Goal: Task Accomplishment & Management: Use online tool/utility

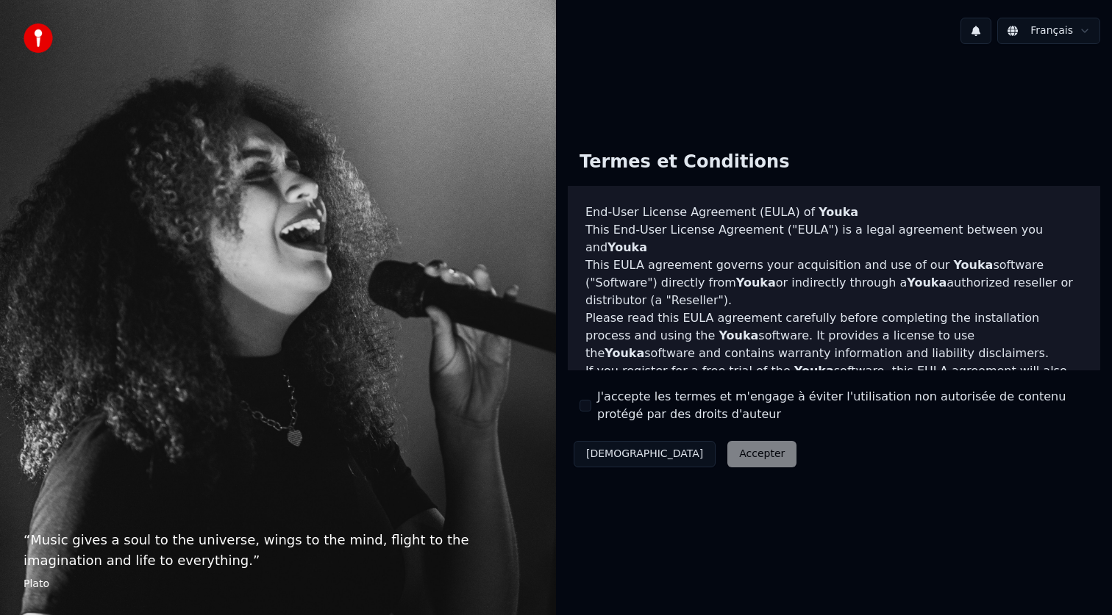
click at [579, 410] on div "J'accepte les termes et m'engage à éviter l'utilisation non autorisée de conten…" at bounding box center [833, 405] width 509 height 35
click at [583, 410] on button "J'accepte les termes et m'engage à éviter l'utilisation non autorisée de conten…" at bounding box center [585, 406] width 12 height 12
click at [727, 452] on button "Accepter" at bounding box center [761, 454] width 69 height 26
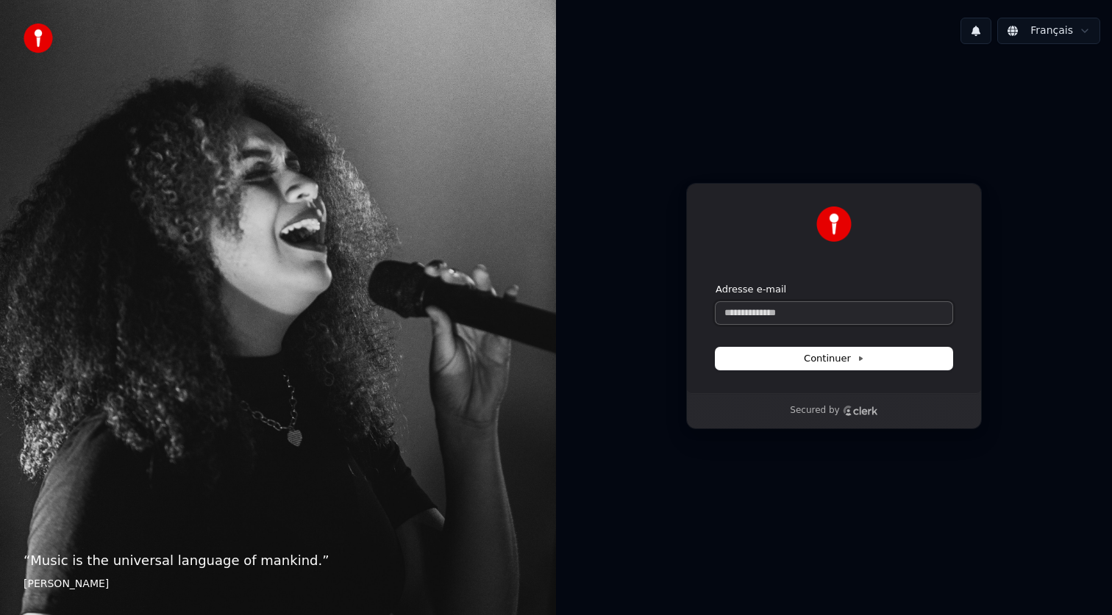
click at [820, 320] on input "Adresse e-mail" at bounding box center [833, 313] width 237 height 22
click at [715, 283] on button "submit" at bounding box center [715, 283] width 0 height 0
type input "**********"
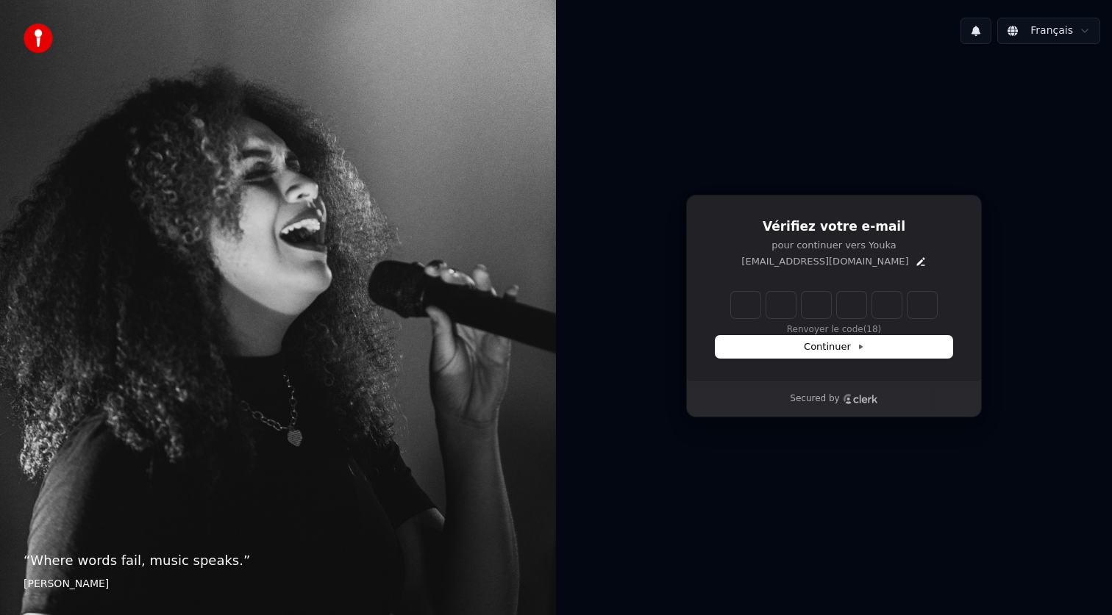
click at [750, 308] on input "Enter verification code" at bounding box center [834, 305] width 206 height 26
type input "******"
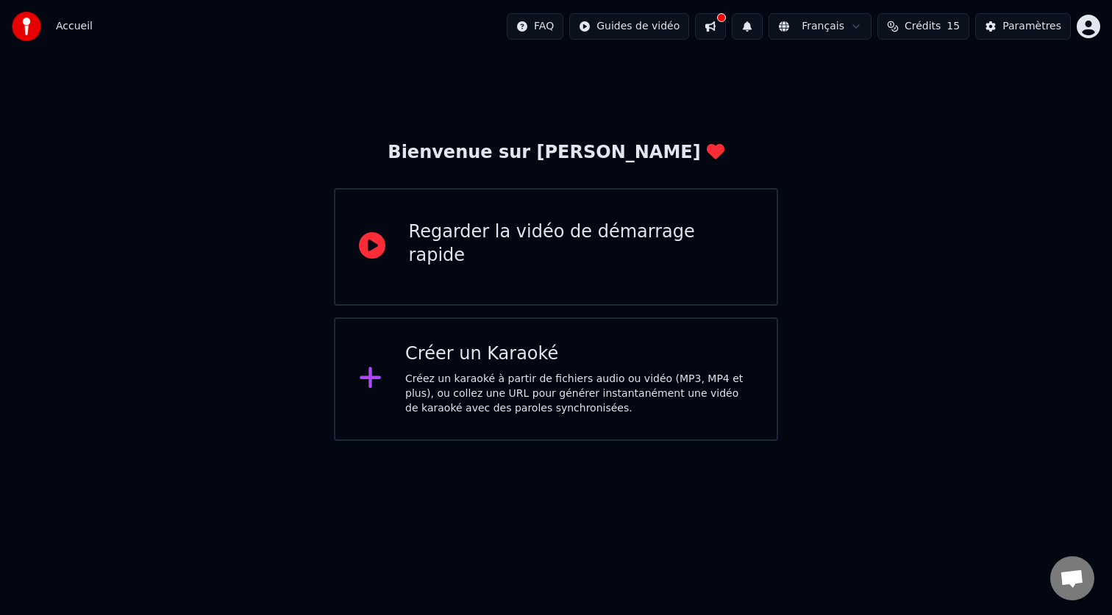
click at [689, 250] on div "Regarder la vidéo de démarrage rapide" at bounding box center [581, 244] width 345 height 47
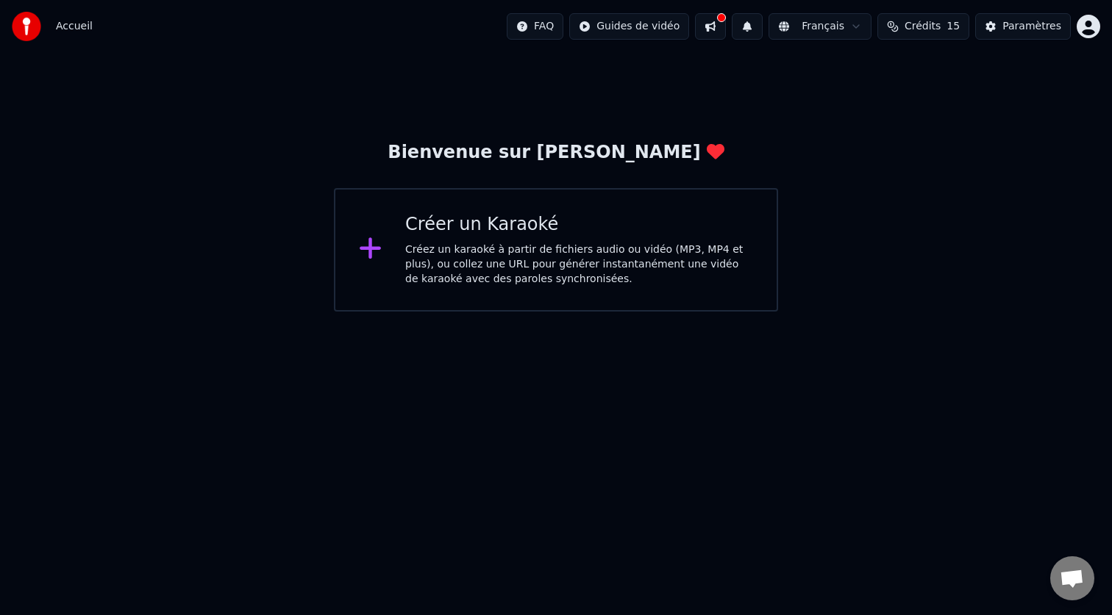
click at [575, 235] on div "Créer un Karaoké" at bounding box center [579, 225] width 348 height 24
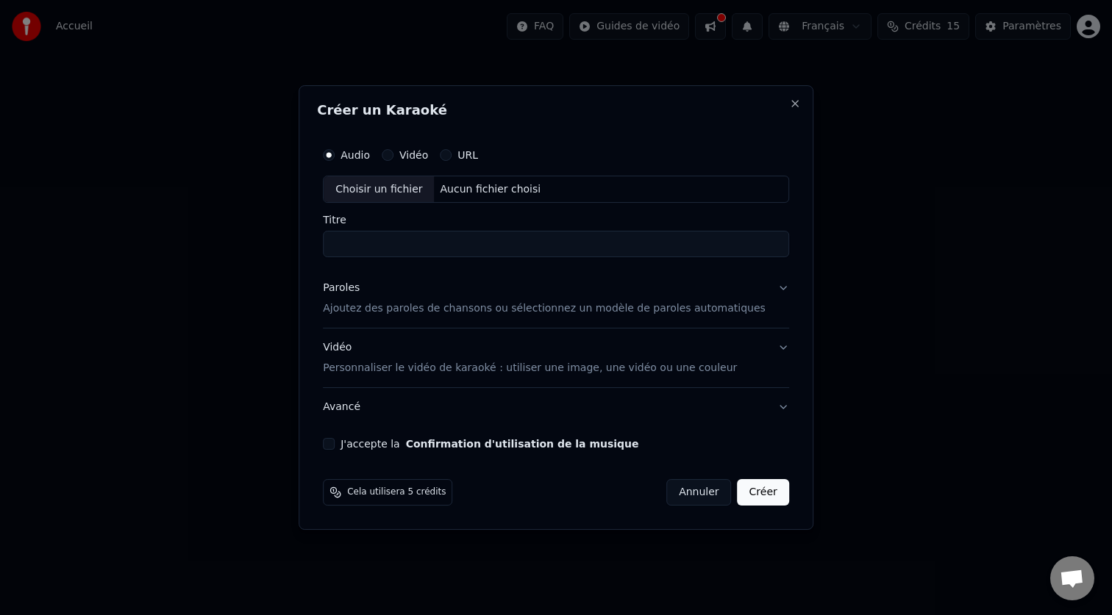
click at [464, 157] on div "URL" at bounding box center [459, 155] width 38 height 12
click at [514, 189] on div "Aucun fichier choisi" at bounding box center [491, 189] width 112 height 15
click at [451, 155] on button "URL" at bounding box center [446, 155] width 12 height 12
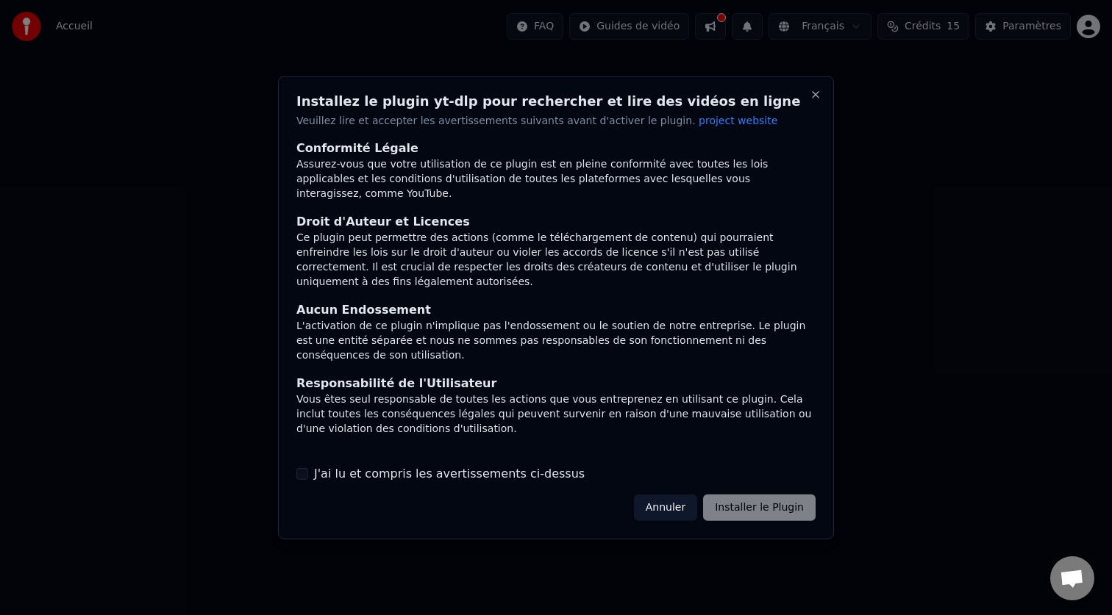
click at [412, 469] on label "J'ai lu et compris les avertissements ci-dessus" at bounding box center [449, 474] width 271 height 18
click at [308, 469] on button "J'ai lu et compris les avertissements ci-dessus" at bounding box center [302, 474] width 12 height 12
click at [783, 512] on button "Installer le Plugin" at bounding box center [759, 508] width 112 height 26
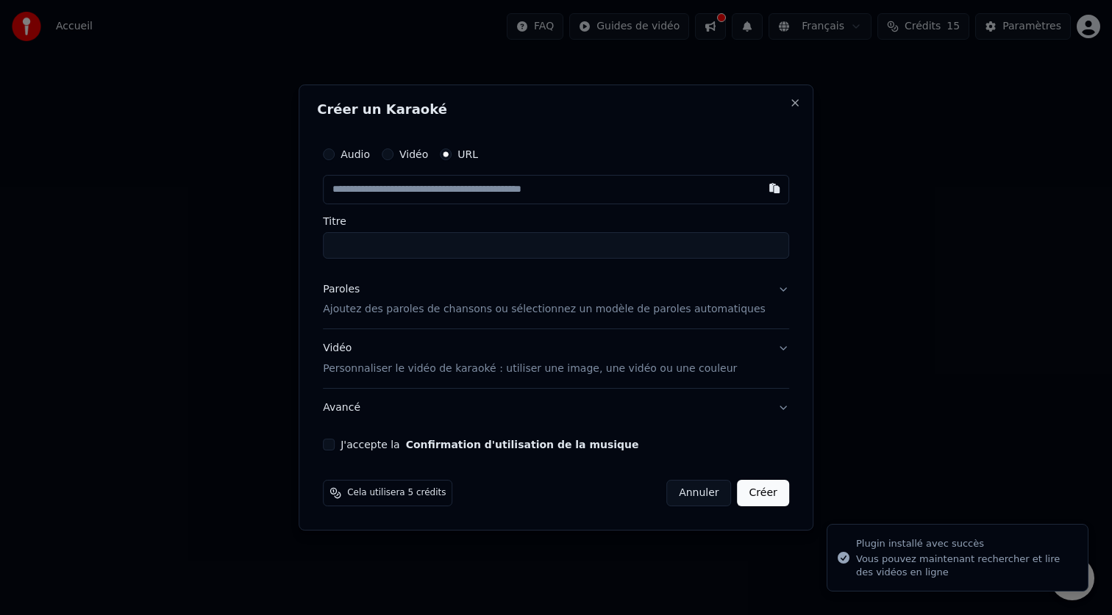
click at [537, 193] on input "text" at bounding box center [556, 189] width 466 height 29
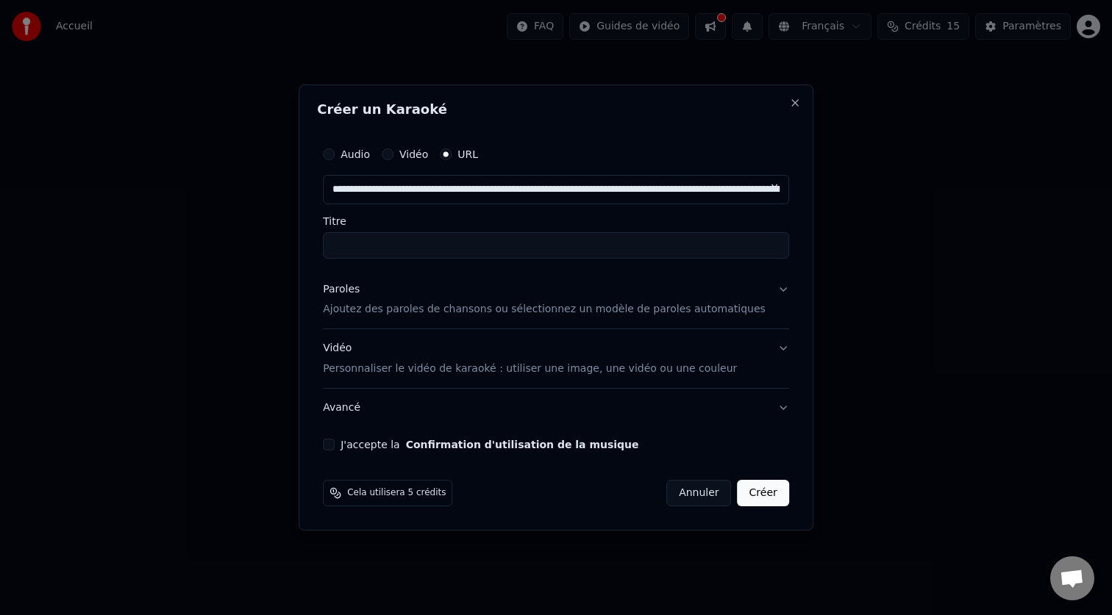
scroll to position [0, 316]
type input "**********"
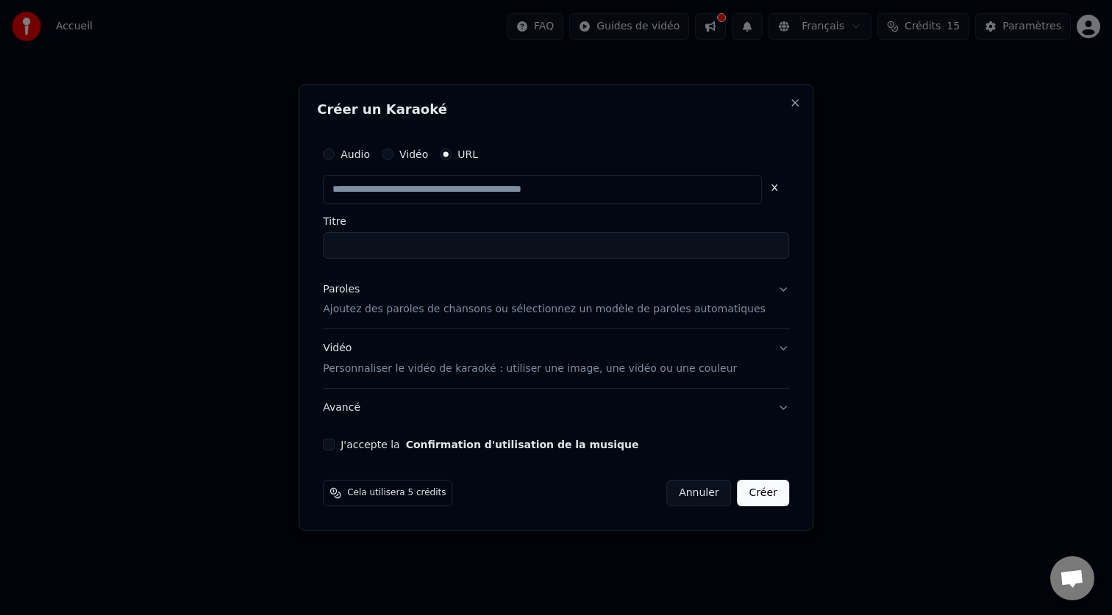
click at [505, 245] on input "Titre" at bounding box center [556, 245] width 466 height 26
type input "**********"
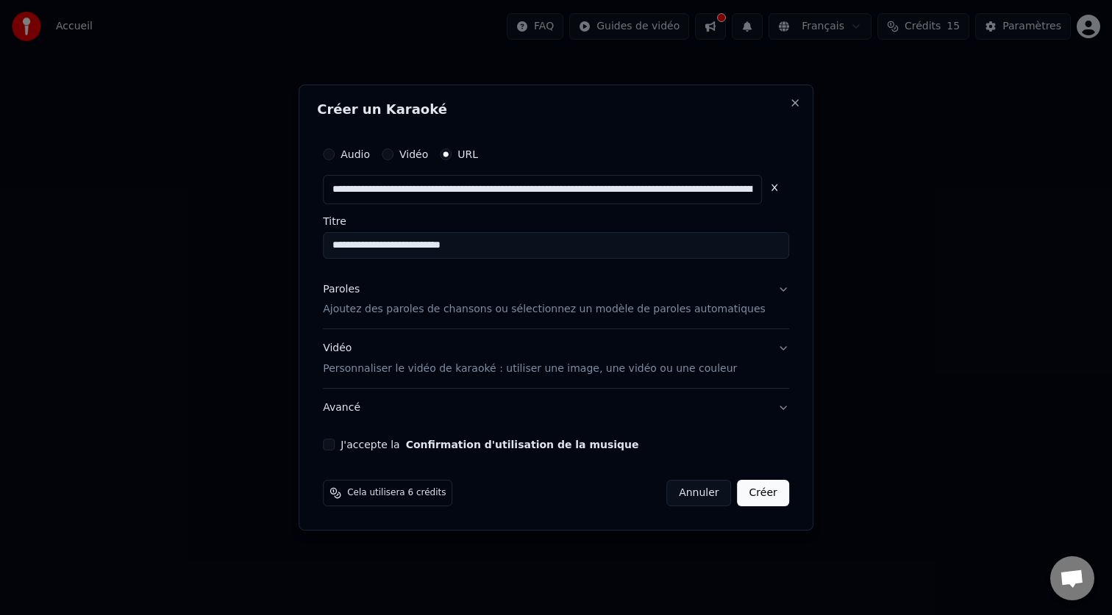
click at [613, 311] on p "Ajoutez des paroles de chansons ou sélectionnez un modèle de paroles automatiqu…" at bounding box center [544, 310] width 443 height 15
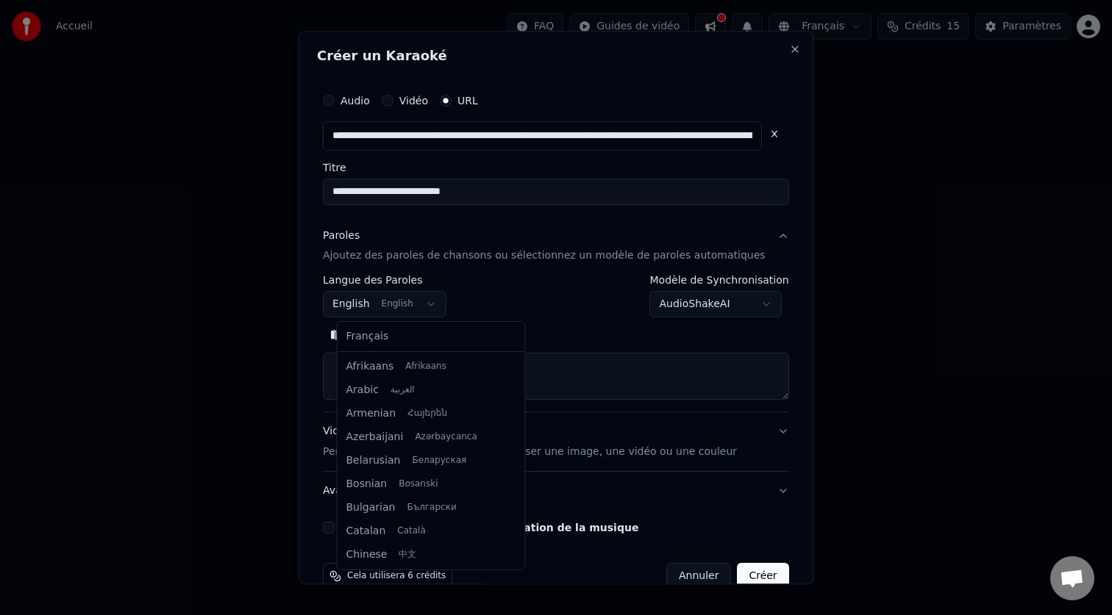
click at [443, 310] on body "**********" at bounding box center [556, 156] width 1112 height 312
select select "**"
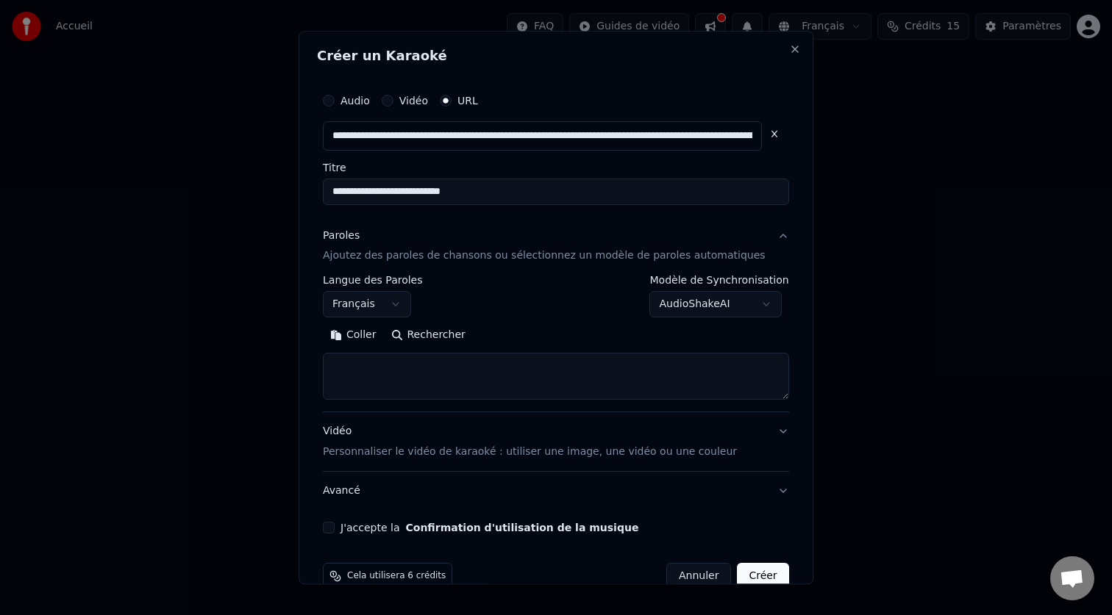
drag, startPoint x: 451, startPoint y: 337, endPoint x: 355, endPoint y: 337, distance: 96.3
click at [355, 337] on div "Coller Rechercher" at bounding box center [556, 336] width 466 height 24
click at [442, 367] on textarea at bounding box center [556, 377] width 466 height 47
paste textarea "**********"
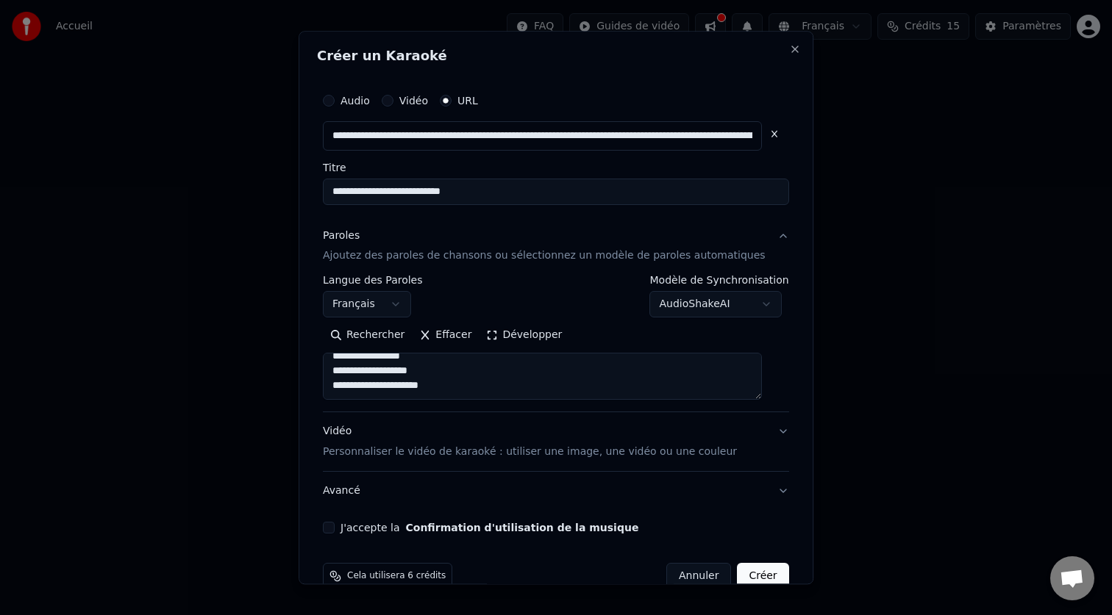
type textarea "**********"
click at [776, 436] on div "**********" at bounding box center [556, 310] width 478 height 460
click at [771, 435] on button "Vidéo Personnaliser le vidéo de karaoké : utiliser une image, une vidéo ou une …" at bounding box center [556, 442] width 466 height 59
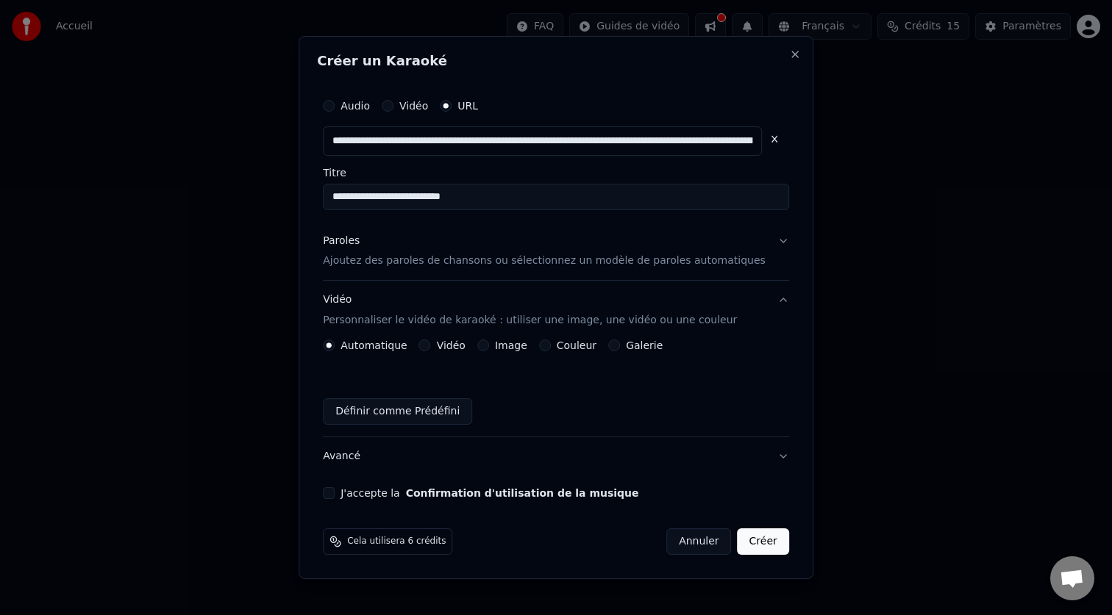
click at [500, 348] on div "Image" at bounding box center [502, 346] width 50 height 12
click at [489, 347] on button "Image" at bounding box center [483, 346] width 12 height 12
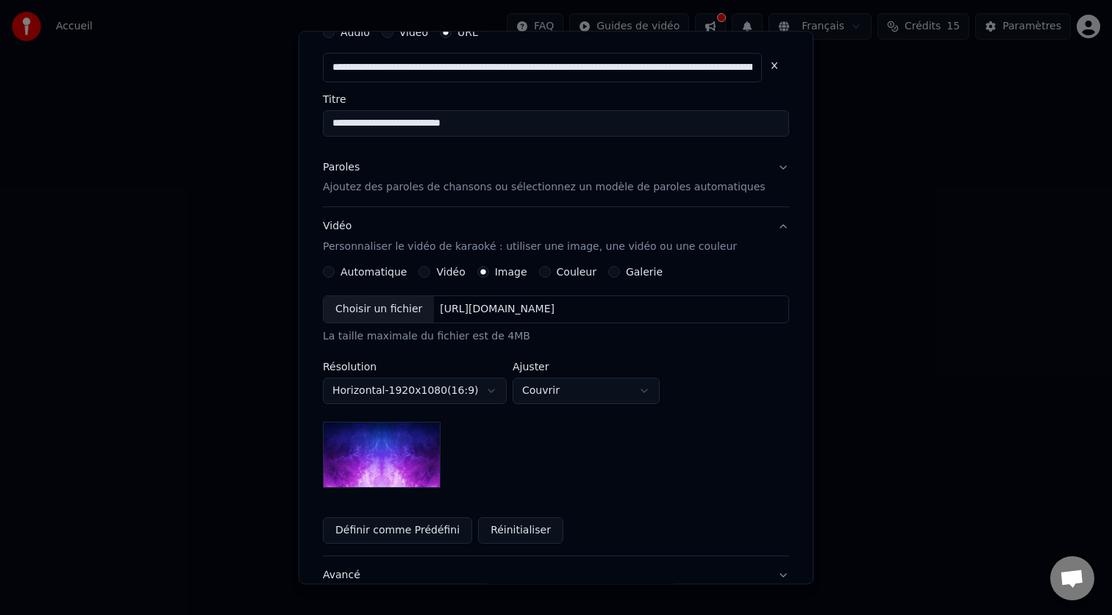
scroll to position [70, 0]
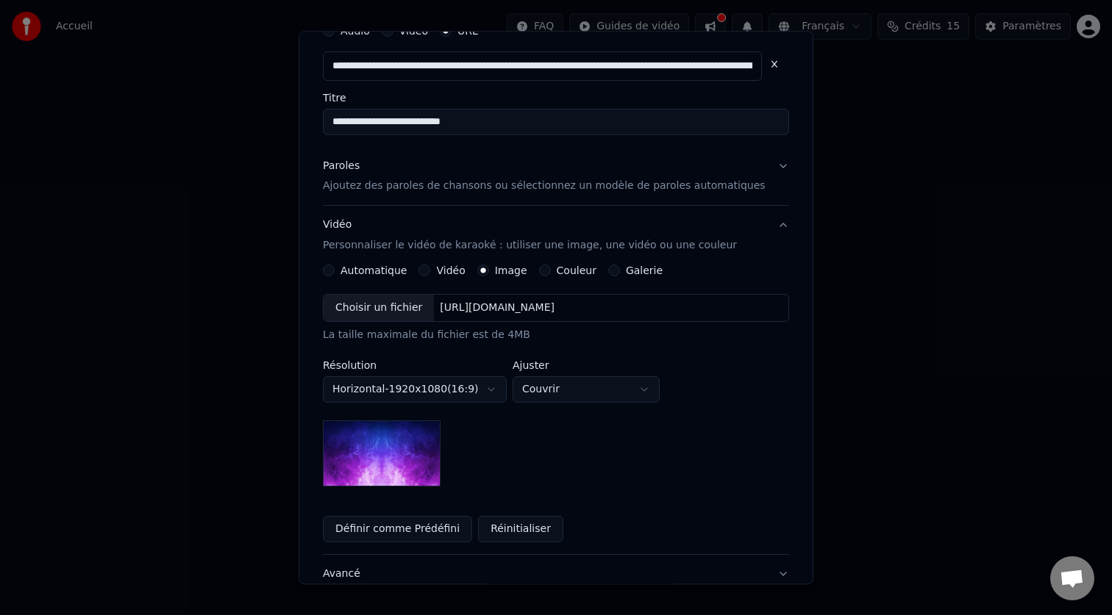
click at [397, 266] on label "Automatique" at bounding box center [373, 271] width 66 height 10
click at [335, 266] on button "Automatique" at bounding box center [329, 271] width 12 height 12
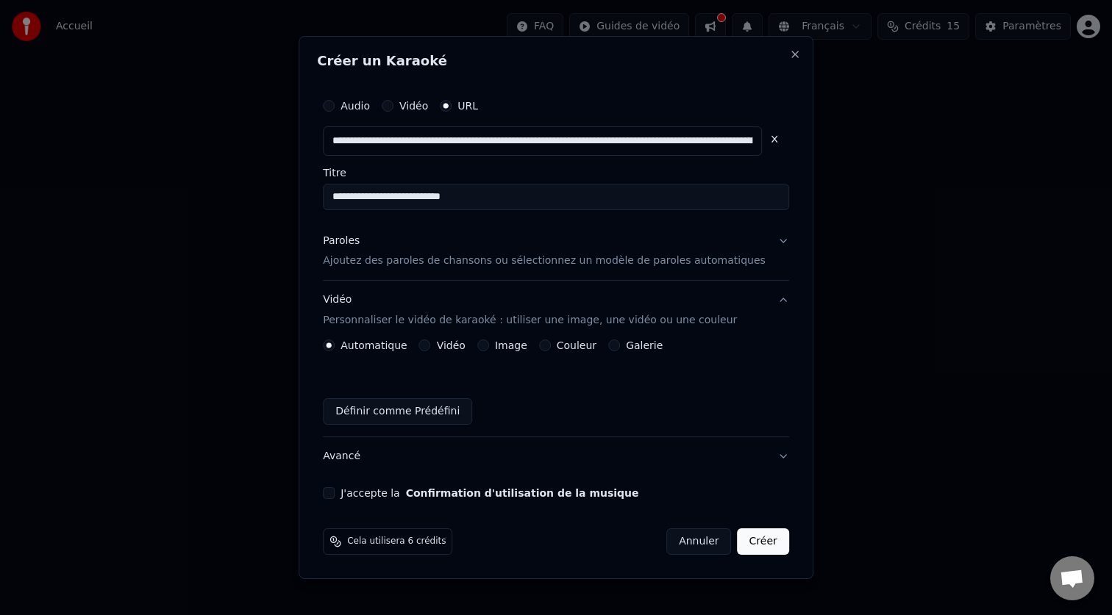
scroll to position [0, 0]
click at [489, 350] on button "Image" at bounding box center [483, 346] width 12 height 12
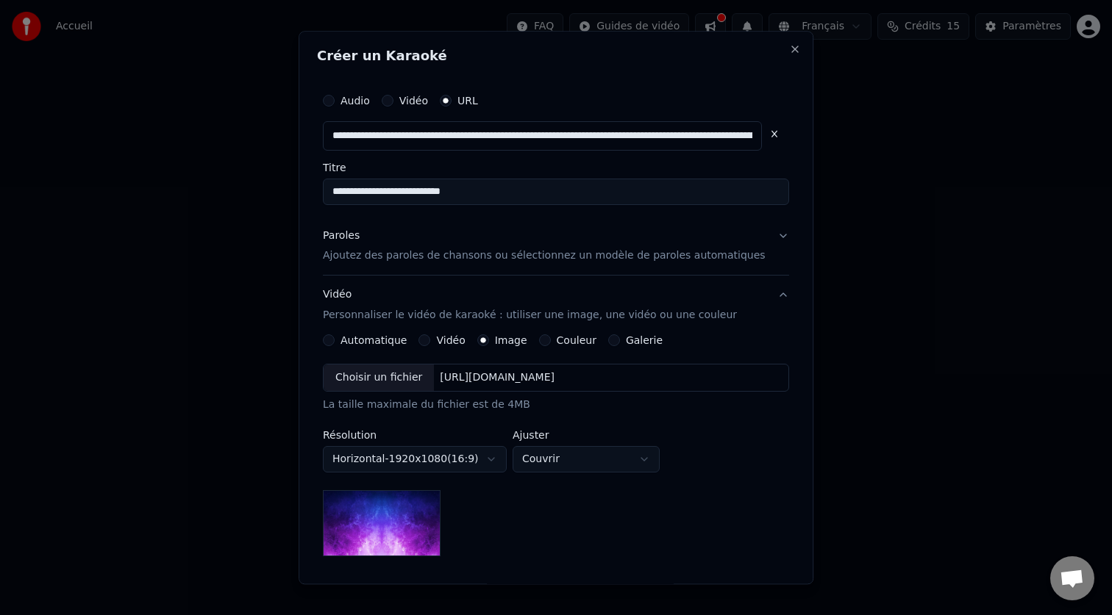
click at [415, 539] on img at bounding box center [382, 524] width 118 height 66
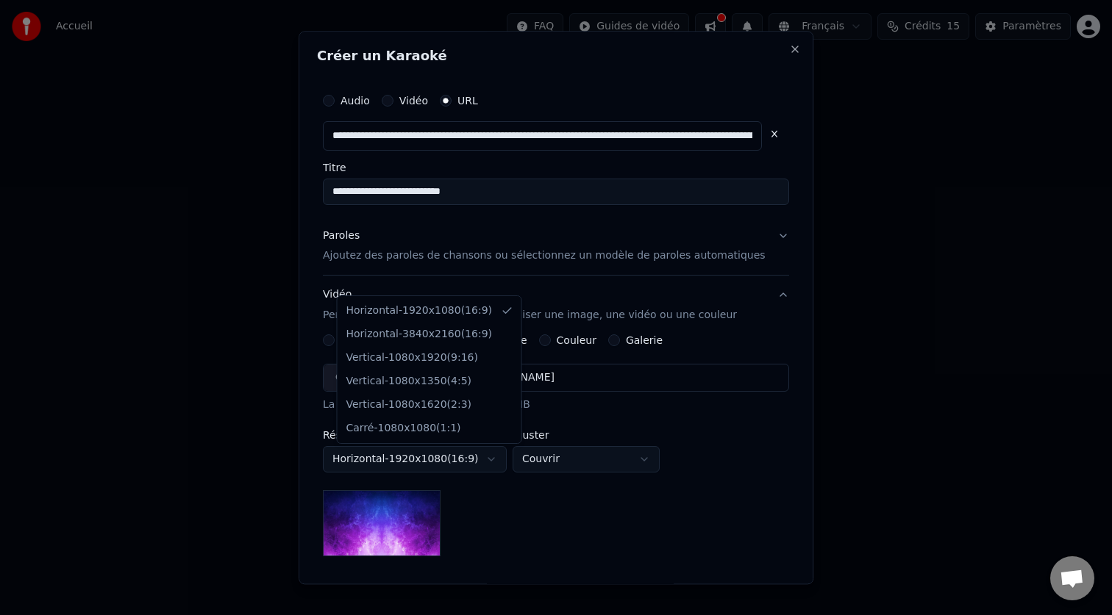
click at [504, 312] on body "**********" at bounding box center [556, 156] width 1112 height 312
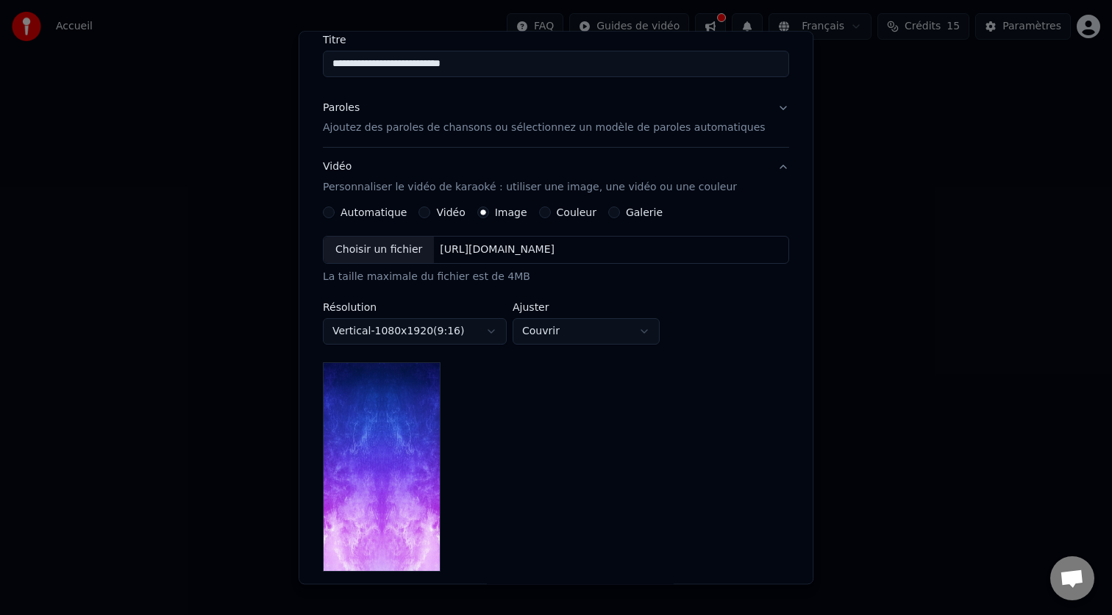
scroll to position [146, 0]
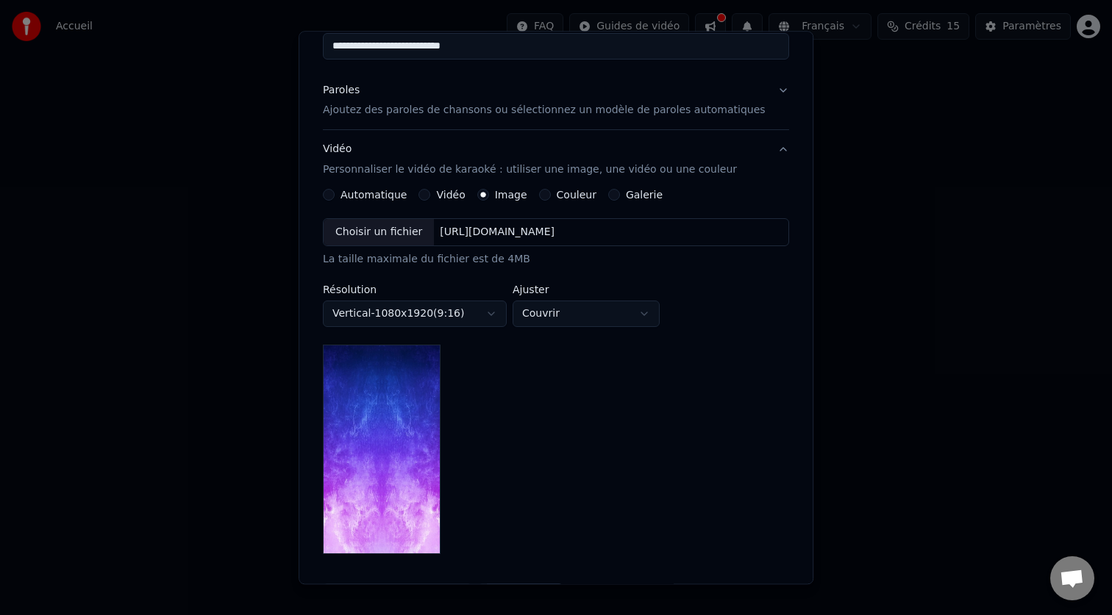
click at [491, 312] on body "**********" at bounding box center [556, 156] width 1112 height 312
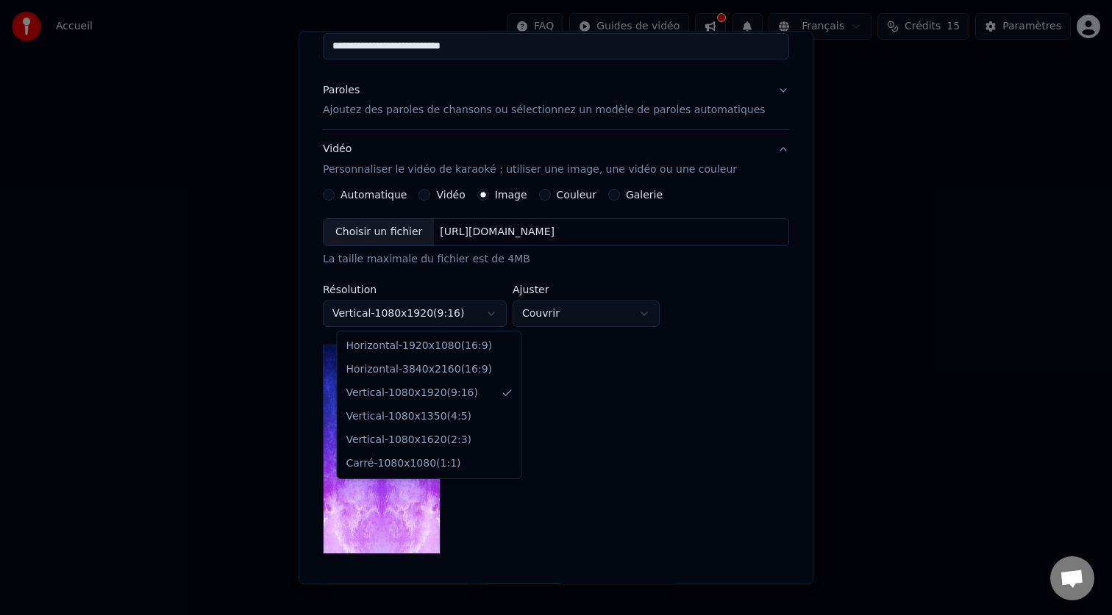
select select "*********"
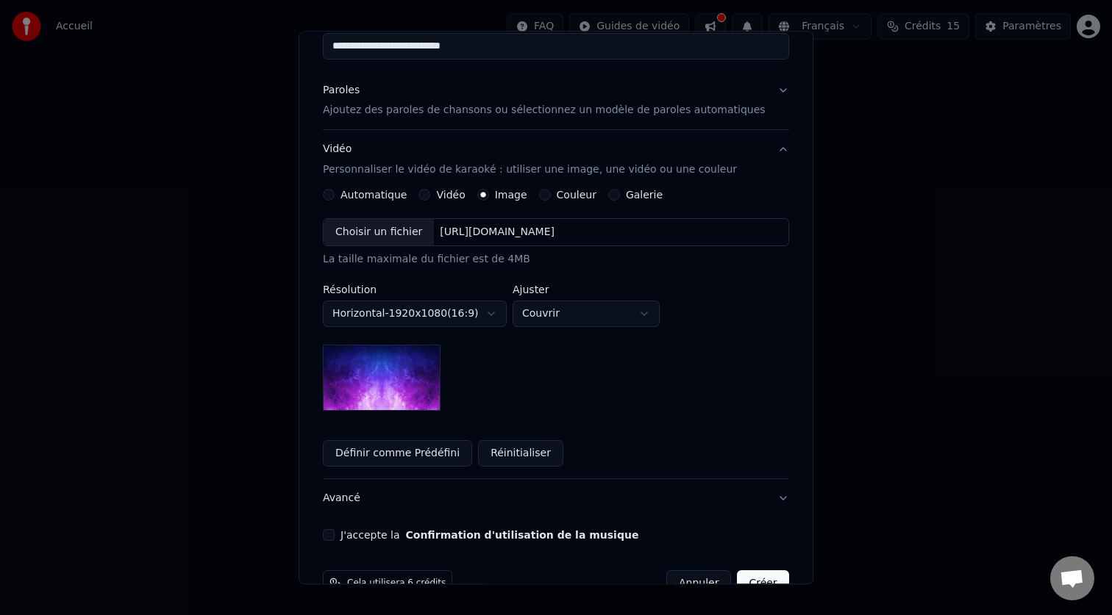
click at [590, 312] on body "**********" at bounding box center [556, 156] width 1112 height 312
click at [415, 235] on div "Choisir un fichier" at bounding box center [378, 233] width 110 height 26
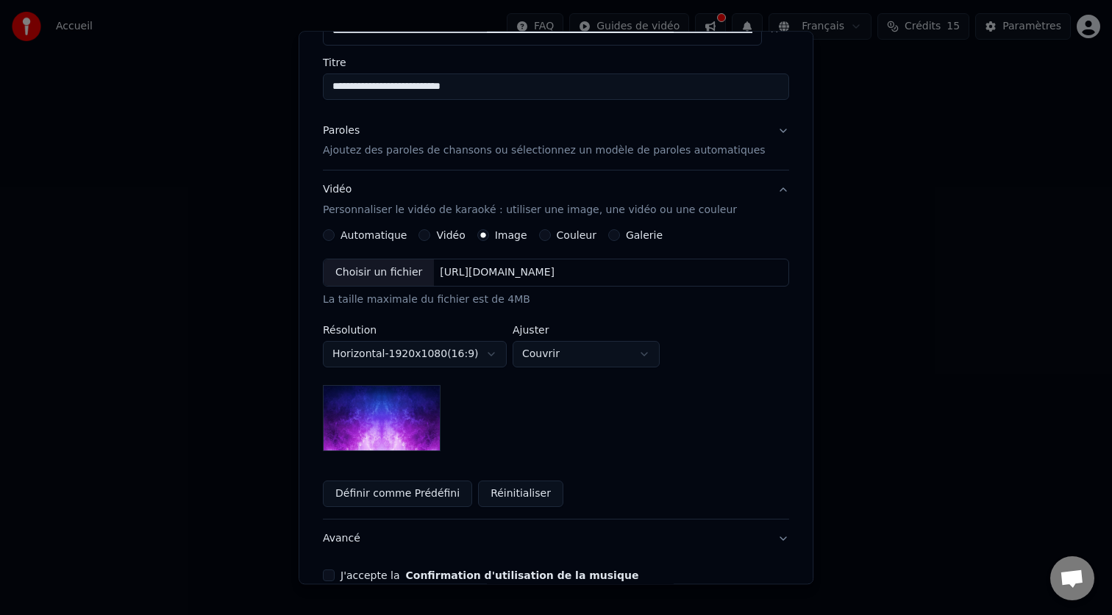
scroll to position [99, 0]
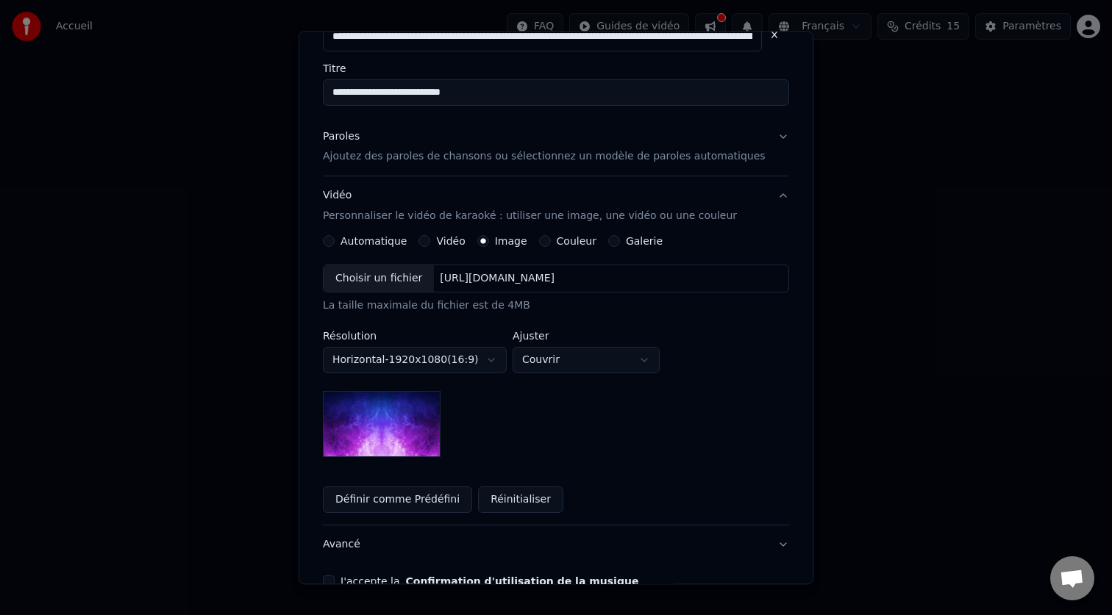
click at [556, 244] on div "Couleur" at bounding box center [567, 242] width 57 height 12
click at [549, 248] on div "**********" at bounding box center [556, 375] width 466 height 278
click at [551, 246] on button "Couleur" at bounding box center [545, 242] width 12 height 12
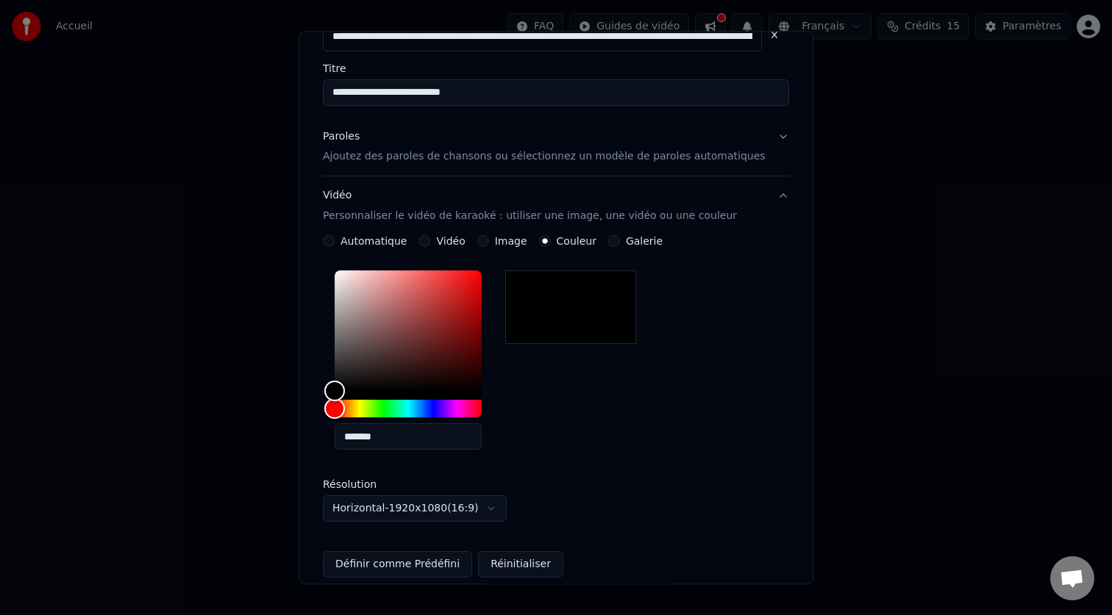
click at [618, 246] on button "Galerie" at bounding box center [614, 242] width 12 height 12
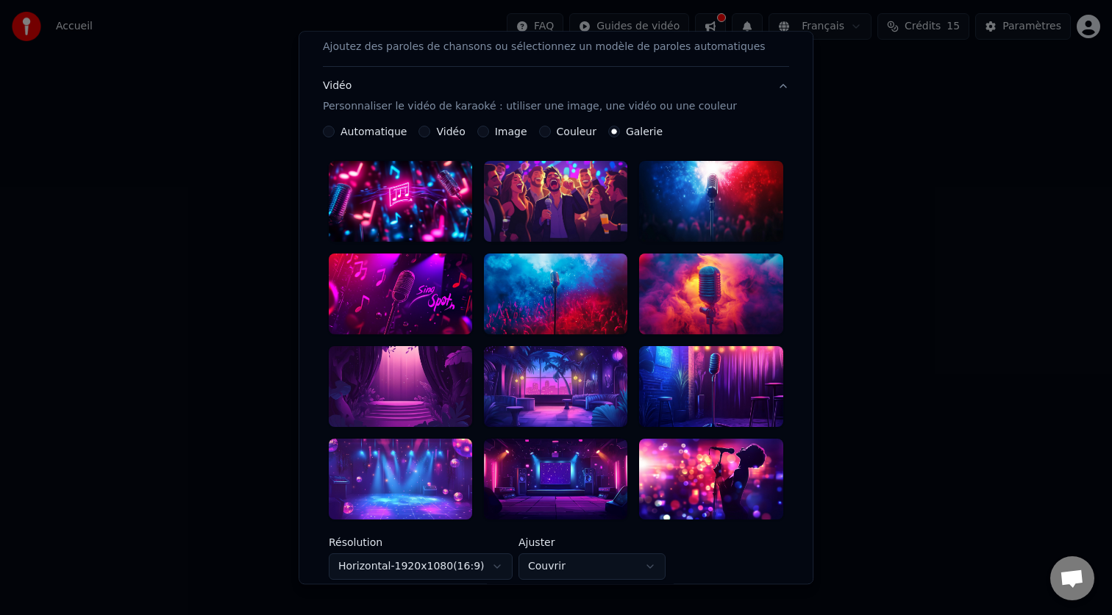
scroll to position [201, 0]
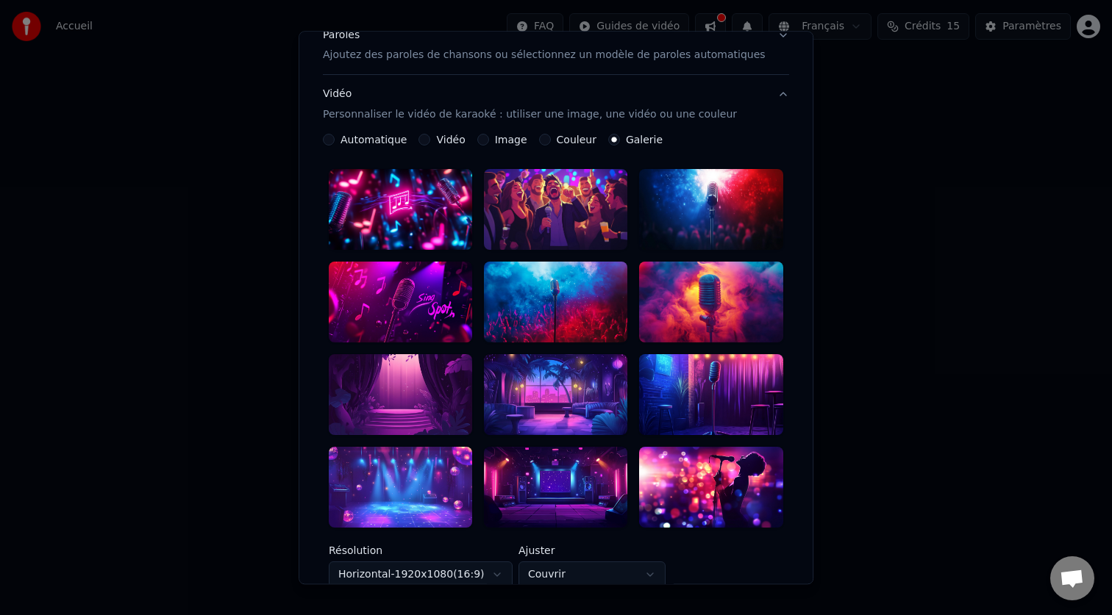
click at [422, 476] on div at bounding box center [400, 487] width 143 height 81
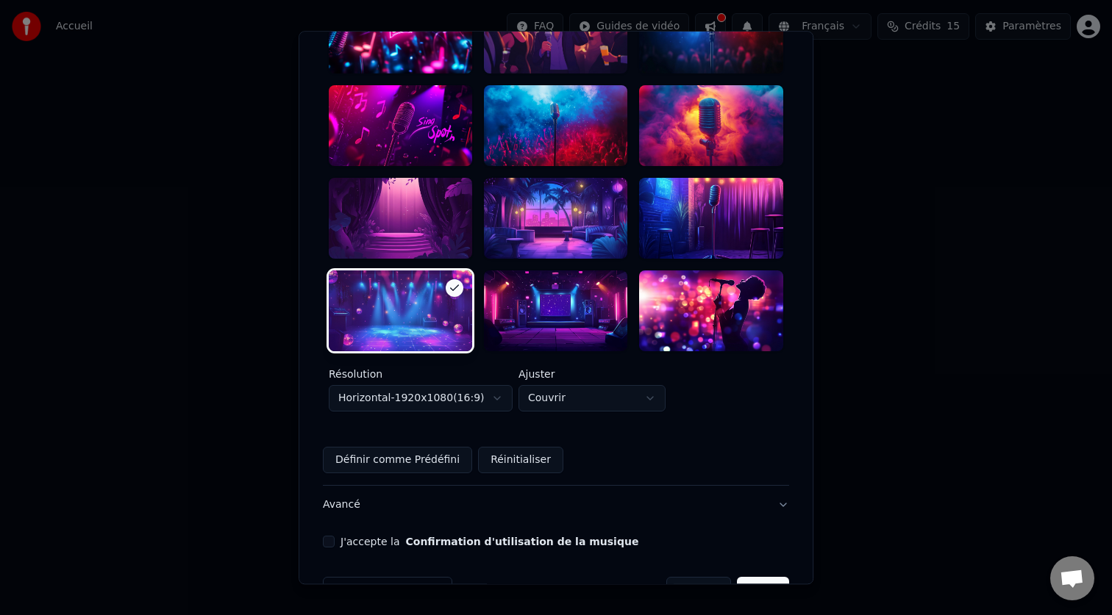
scroll to position [400, 0]
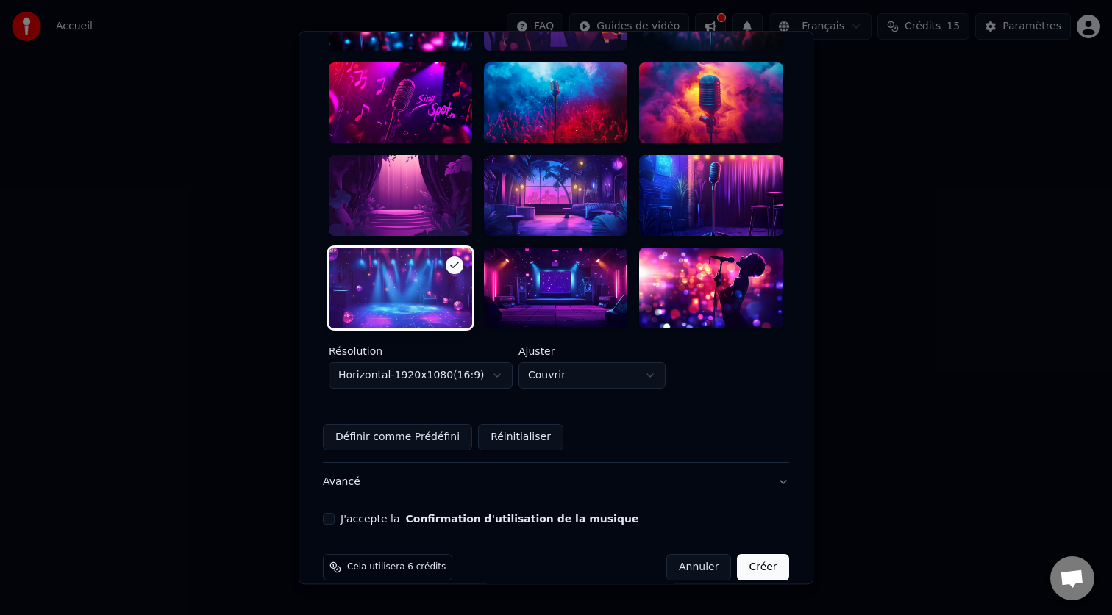
click at [658, 312] on body "**********" at bounding box center [556, 156] width 1112 height 312
click at [648, 379] on div "**********" at bounding box center [556, 192] width 466 height 515
click at [649, 373] on div "**********" at bounding box center [556, 180] width 466 height 430
click at [650, 312] on body "**********" at bounding box center [556, 156] width 1112 height 312
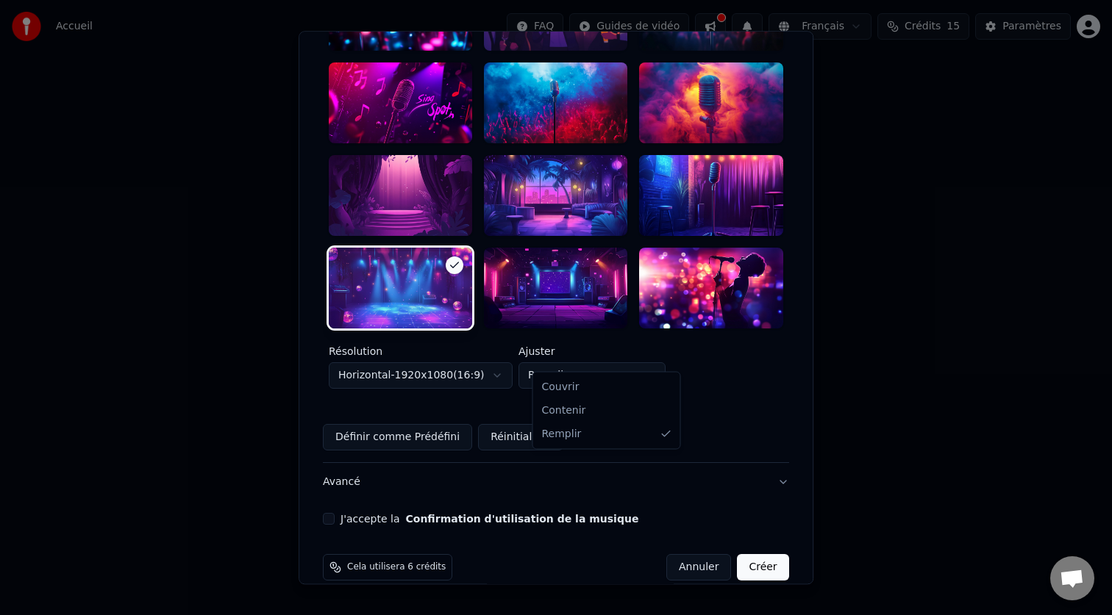
select select "*****"
click at [628, 424] on div "Définir comme Prédéfini Réinitialiser" at bounding box center [556, 437] width 466 height 26
click at [335, 513] on button "J'accepte la Confirmation d'utilisation de la musique" at bounding box center [329, 519] width 12 height 12
click at [769, 464] on button "Avancé" at bounding box center [556, 482] width 466 height 38
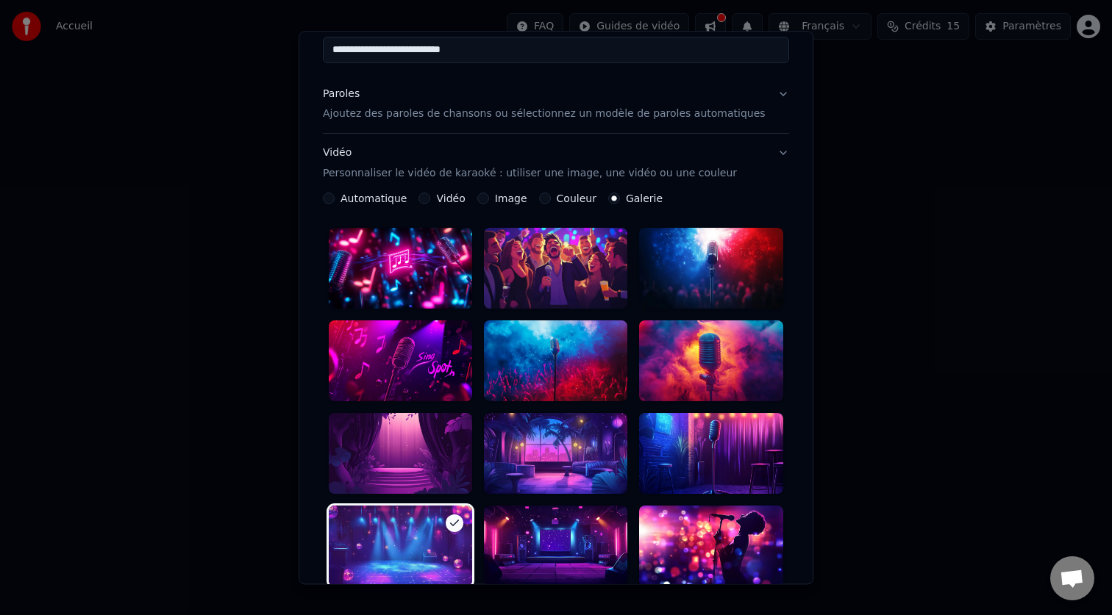
scroll to position [0, 0]
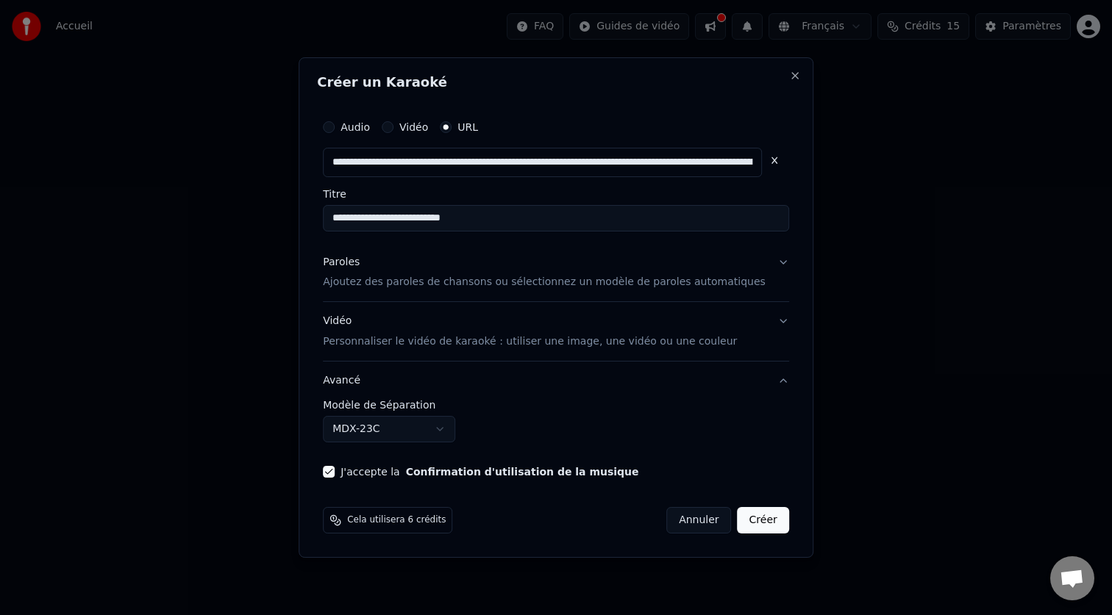
click at [446, 312] on body "**********" at bounding box center [556, 156] width 1112 height 312
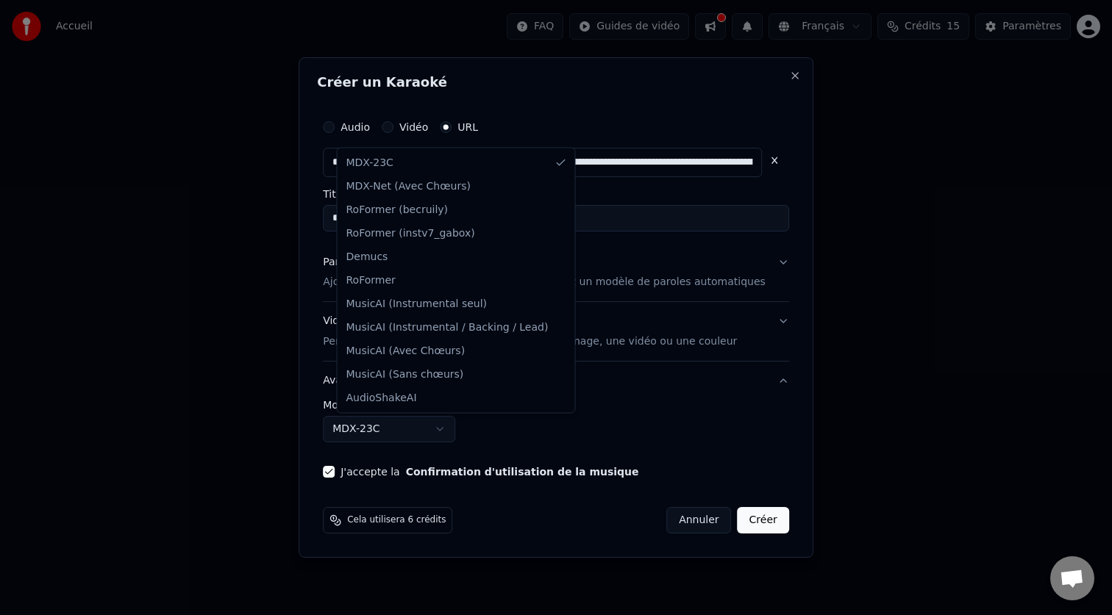
click at [623, 312] on body "**********" at bounding box center [556, 156] width 1112 height 312
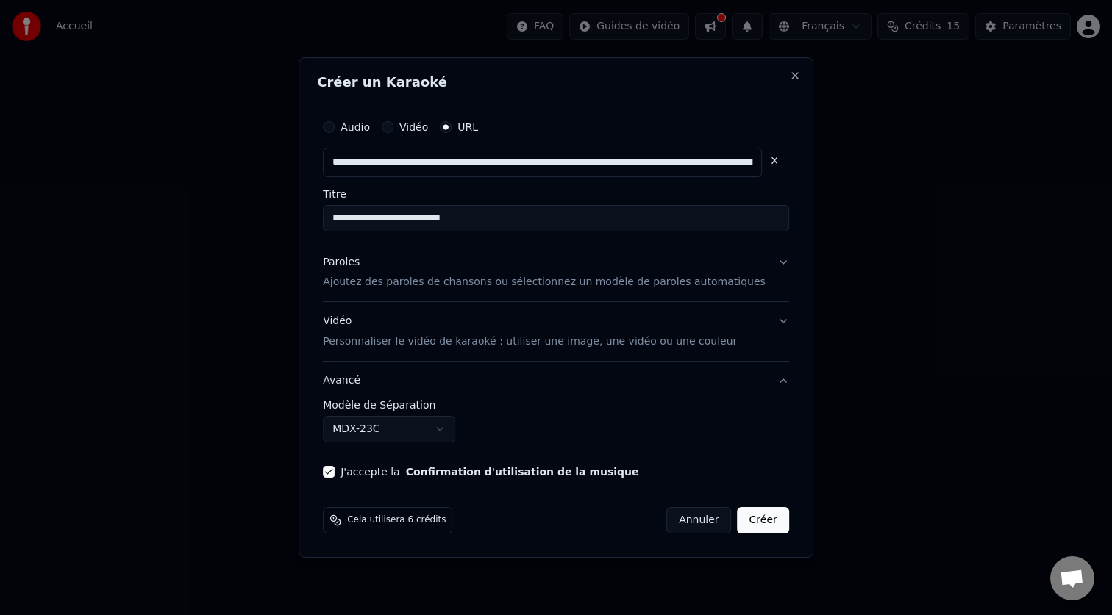
click at [769, 268] on button "Paroles Ajoutez des paroles de chansons ou sélectionnez un modèle de paroles au…" at bounding box center [556, 272] width 466 height 59
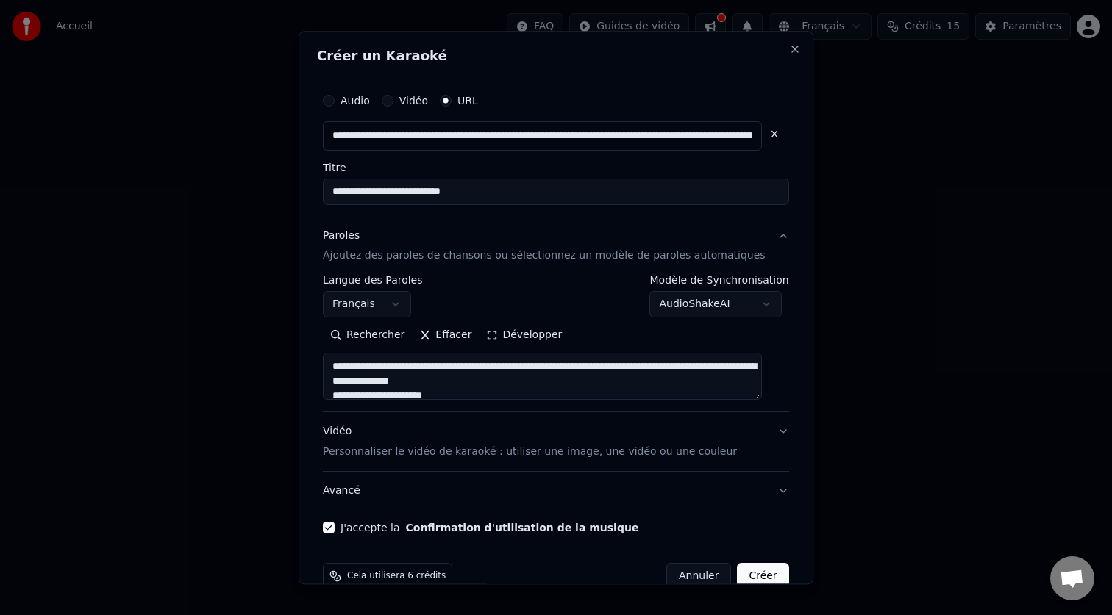
click at [356, 99] on label "Audio" at bounding box center [354, 101] width 29 height 10
click at [335, 99] on button "Audio" at bounding box center [329, 101] width 12 height 12
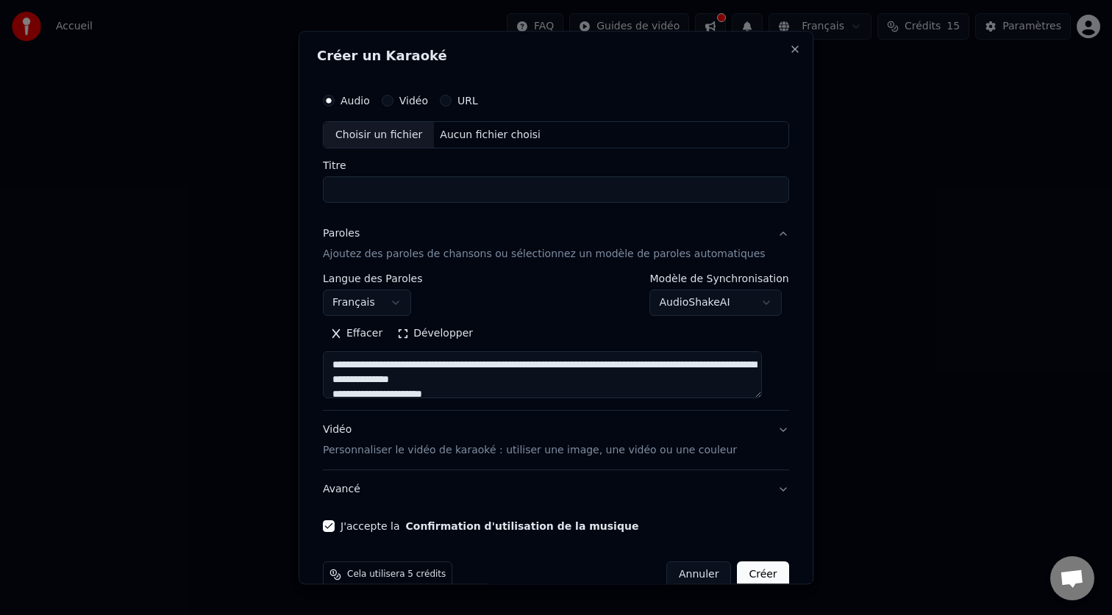
scroll to position [1, 0]
click at [450, 367] on textarea "**********" at bounding box center [542, 375] width 439 height 47
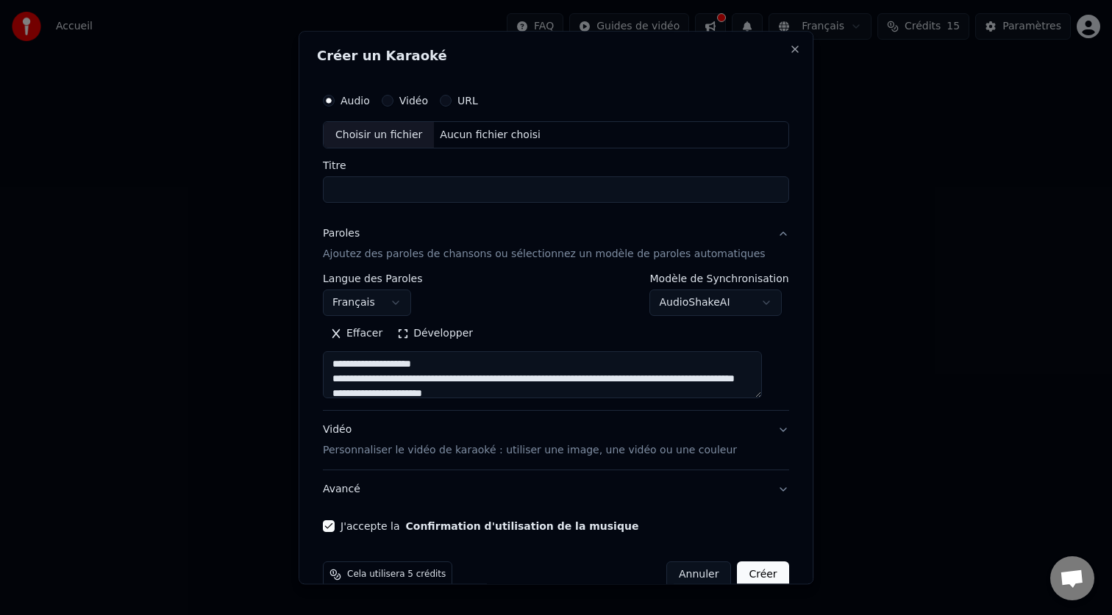
scroll to position [15, 0]
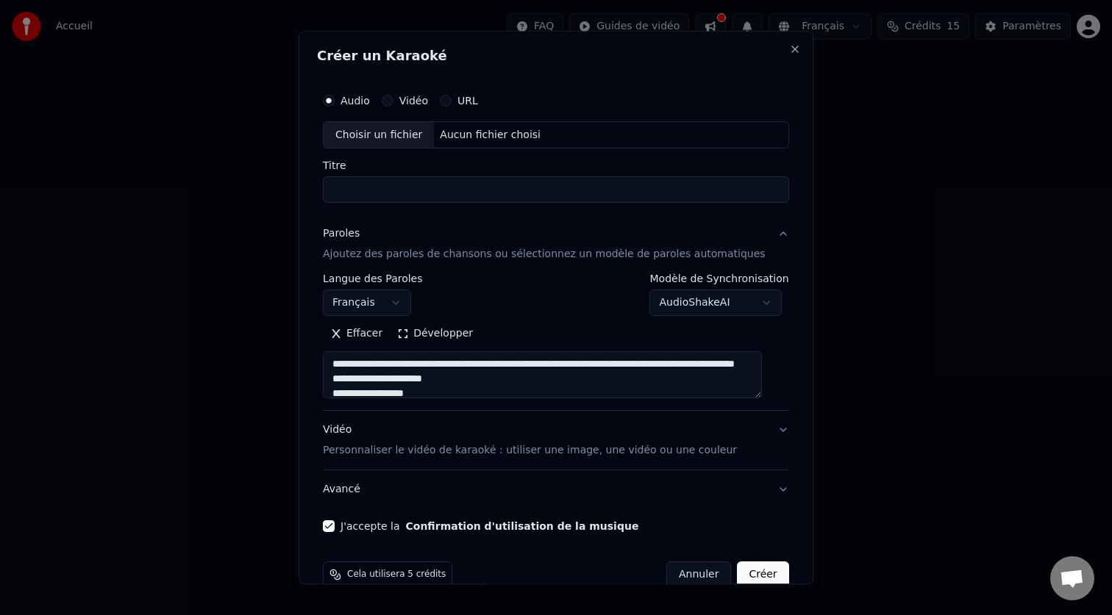
click at [468, 364] on textarea "**********" at bounding box center [542, 375] width 439 height 47
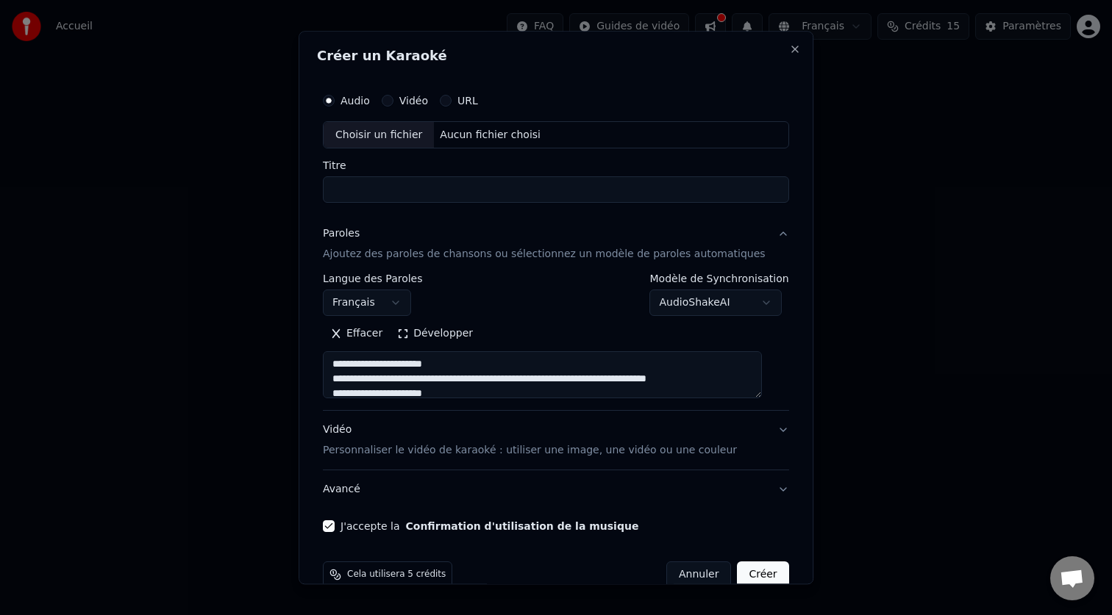
scroll to position [30, 0]
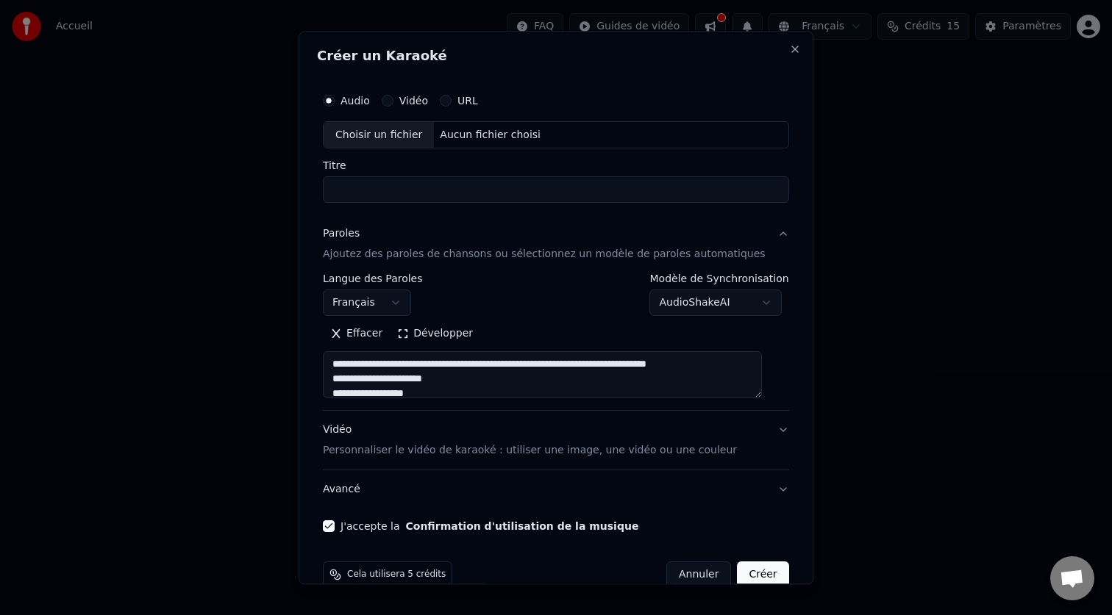
click at [488, 366] on textarea "**********" at bounding box center [542, 375] width 439 height 47
click at [435, 365] on textarea "**********" at bounding box center [542, 375] width 439 height 47
click at [412, 365] on textarea "**********" at bounding box center [542, 375] width 439 height 47
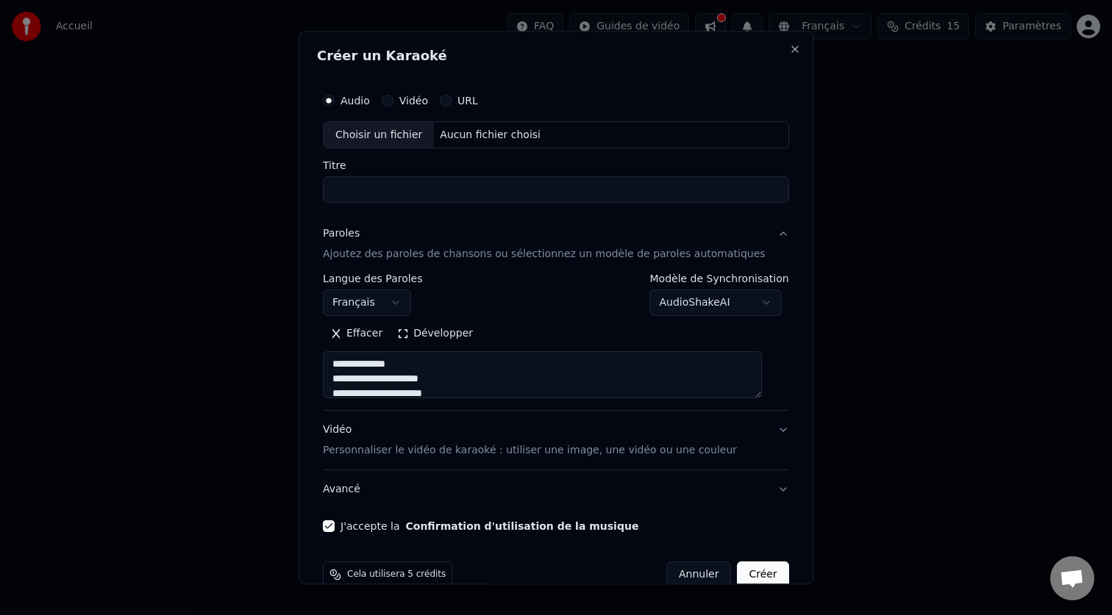
scroll to position [74, 0]
click at [460, 369] on textarea "**********" at bounding box center [542, 375] width 439 height 47
type textarea "**********"
click at [769, 434] on button "Vidéo Personnaliser le vidéo de karaoké : utiliser une image, une vidéo ou une …" at bounding box center [556, 441] width 466 height 59
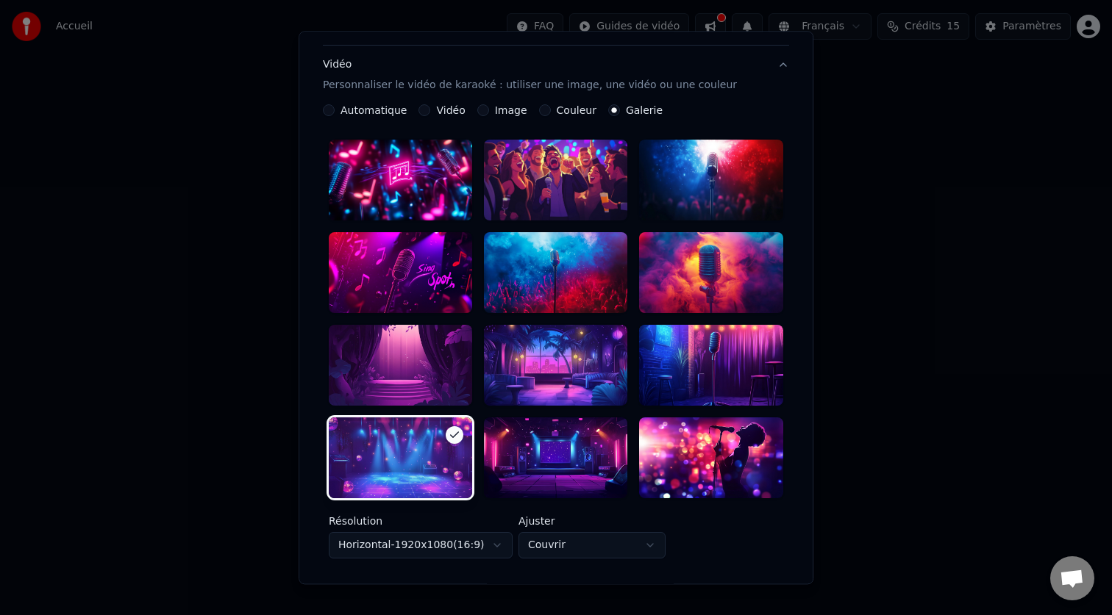
scroll to position [157, 0]
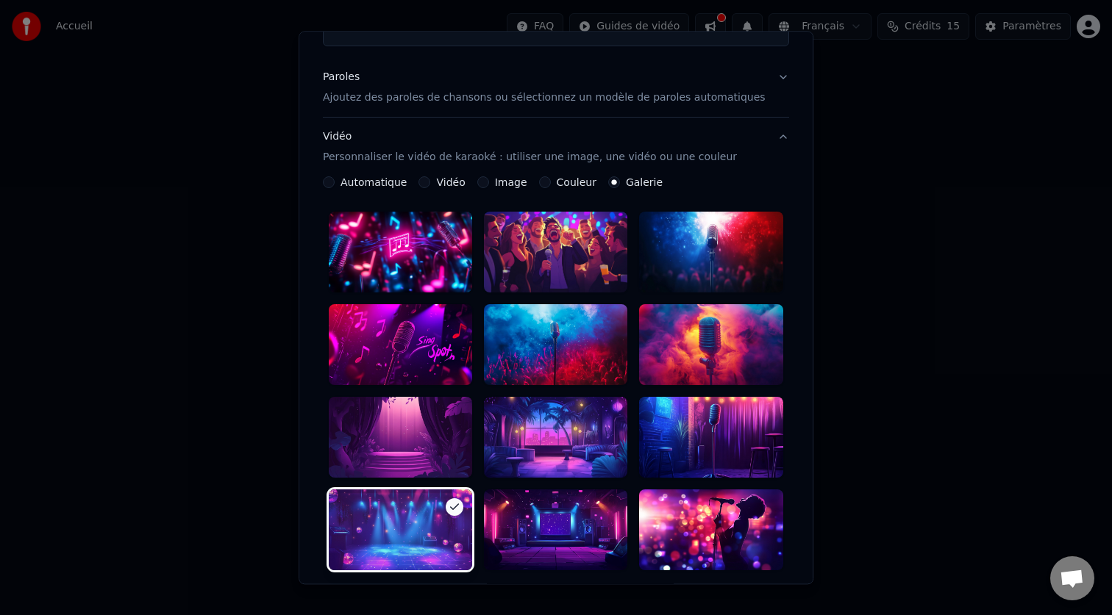
click at [769, 137] on button "Vidéo Personnaliser le vidéo de karaoké : utiliser une image, une vidéo ou une …" at bounding box center [556, 147] width 466 height 59
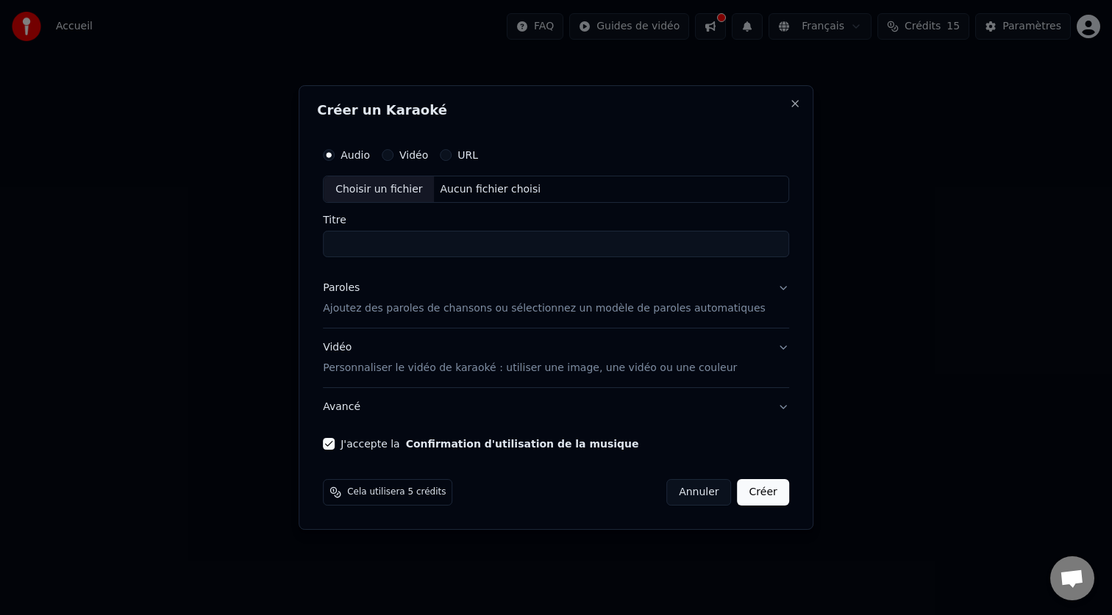
scroll to position [0, 0]
click at [557, 194] on div "Choisir un fichier Aucun fichier choisi" at bounding box center [556, 190] width 466 height 28
click at [414, 194] on div "Choisir un fichier" at bounding box center [378, 189] width 110 height 26
type input "*******"
click at [518, 257] on input "*******" at bounding box center [556, 245] width 466 height 26
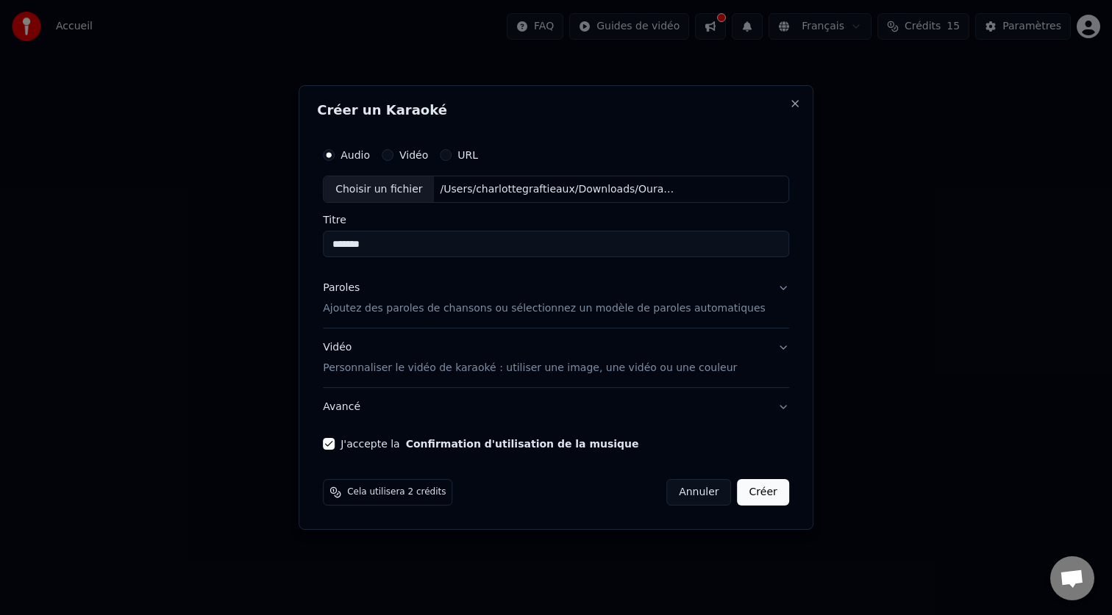
click at [765, 298] on button "Paroles Ajoutez des paroles de chansons ou sélectionnez un modèle de paroles au…" at bounding box center [556, 299] width 466 height 59
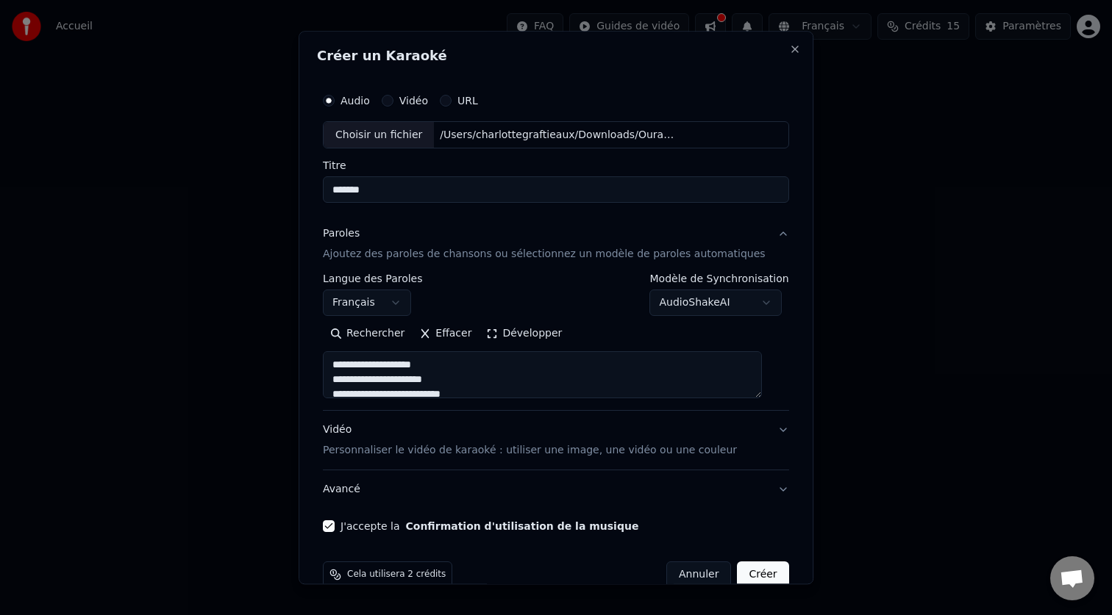
click at [748, 579] on button "Créer" at bounding box center [762, 575] width 51 height 26
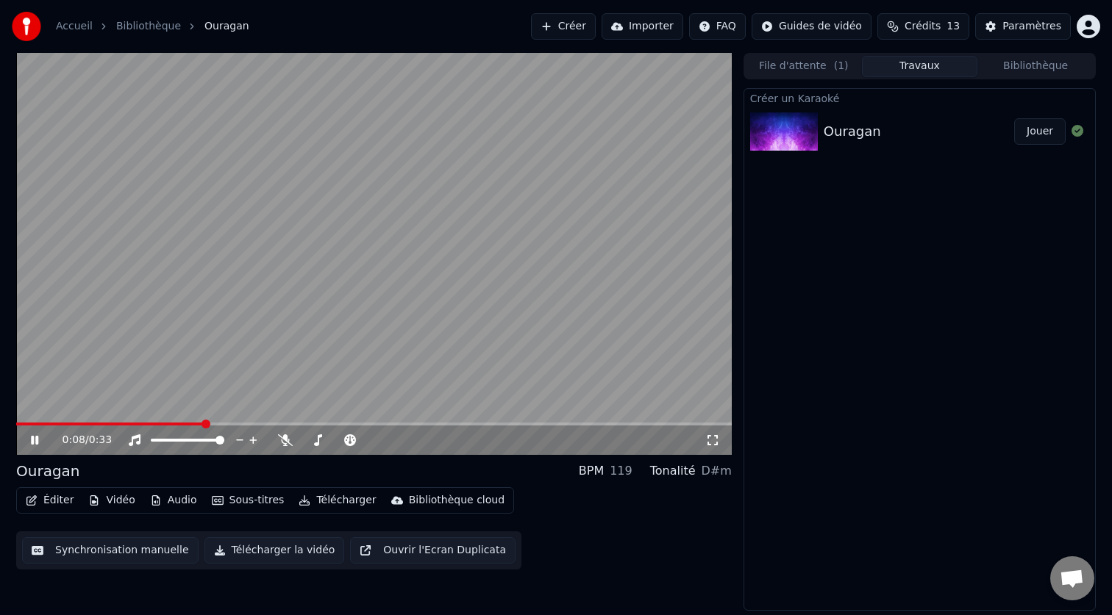
click at [39, 441] on icon at bounding box center [45, 441] width 35 height 12
click at [429, 441] on span at bounding box center [425, 440] width 9 height 9
click at [16, 425] on span at bounding box center [20, 424] width 9 height 9
click at [36, 440] on icon at bounding box center [34, 440] width 9 height 10
click at [36, 440] on icon at bounding box center [34, 440] width 7 height 9
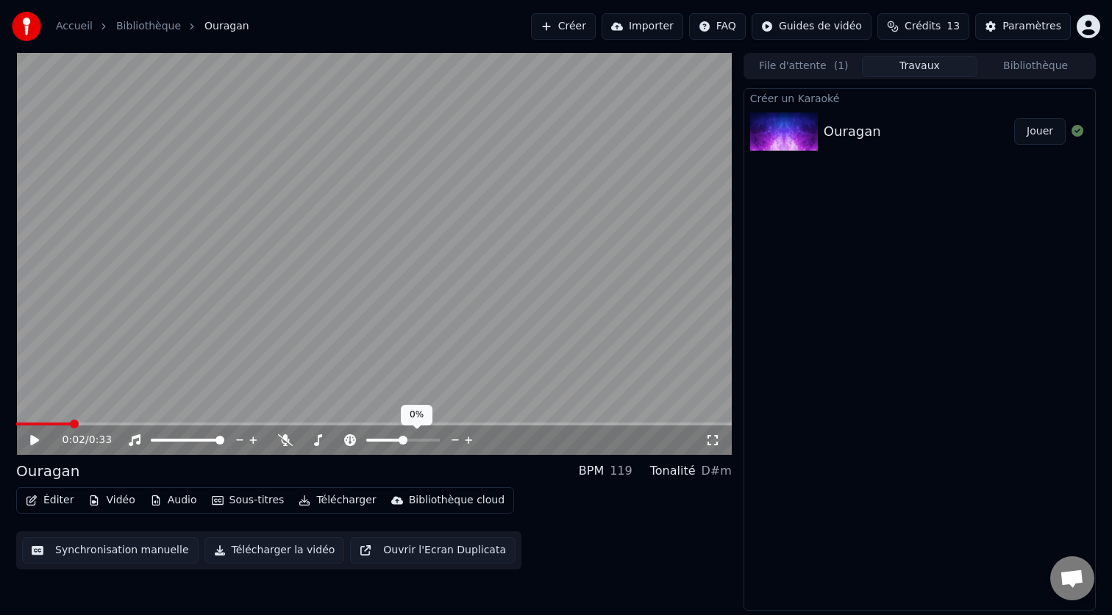
click at [402, 442] on span at bounding box center [402, 440] width 9 height 9
click at [172, 442] on span at bounding box center [176, 440] width 9 height 9
click at [30, 440] on icon at bounding box center [34, 440] width 9 height 10
click at [193, 438] on span at bounding box center [191, 440] width 9 height 9
click at [154, 555] on button "Synchronisation manuelle" at bounding box center [110, 550] width 176 height 26
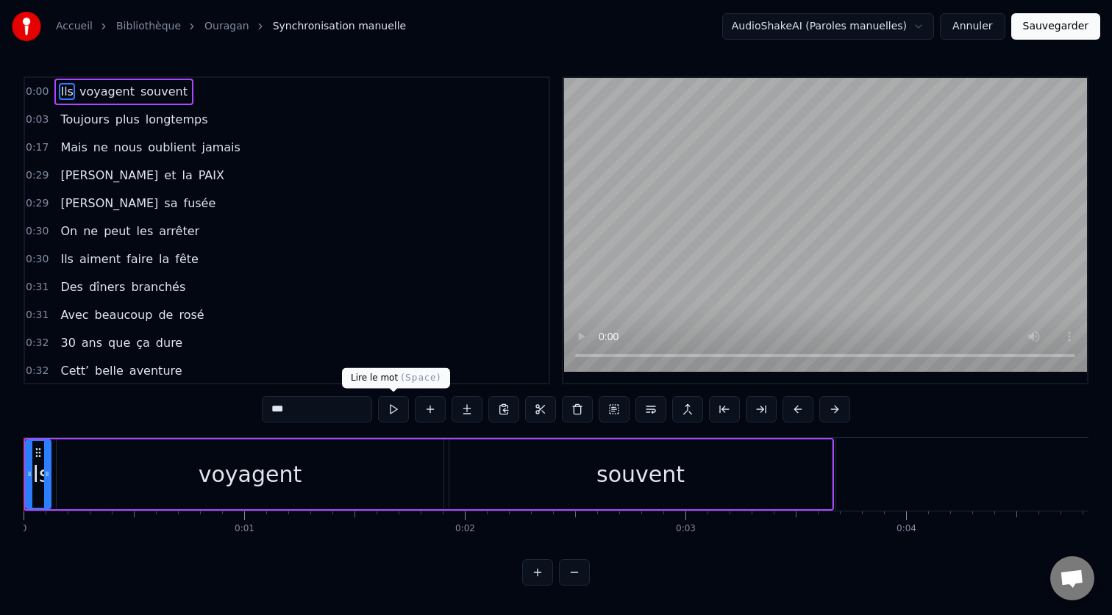
click at [397, 412] on button at bounding box center [393, 409] width 31 height 26
click at [69, 438] on div "Ils voyagent souvent" at bounding box center [429, 474] width 810 height 73
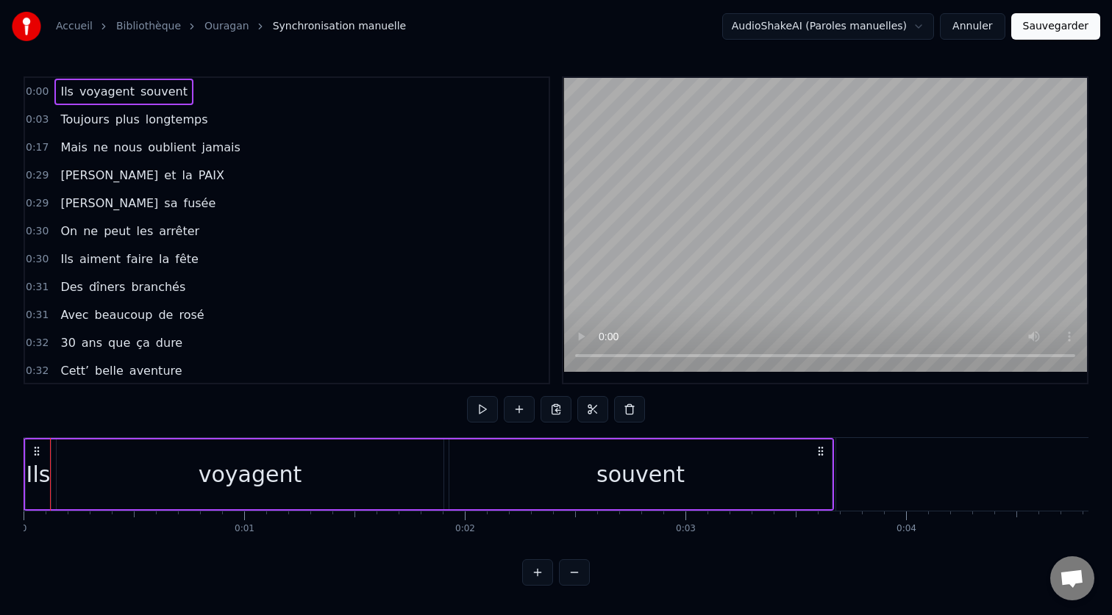
click at [35, 454] on circle at bounding box center [35, 454] width 1 height 1
click at [74, 452] on div "voyagent" at bounding box center [250, 475] width 387 height 70
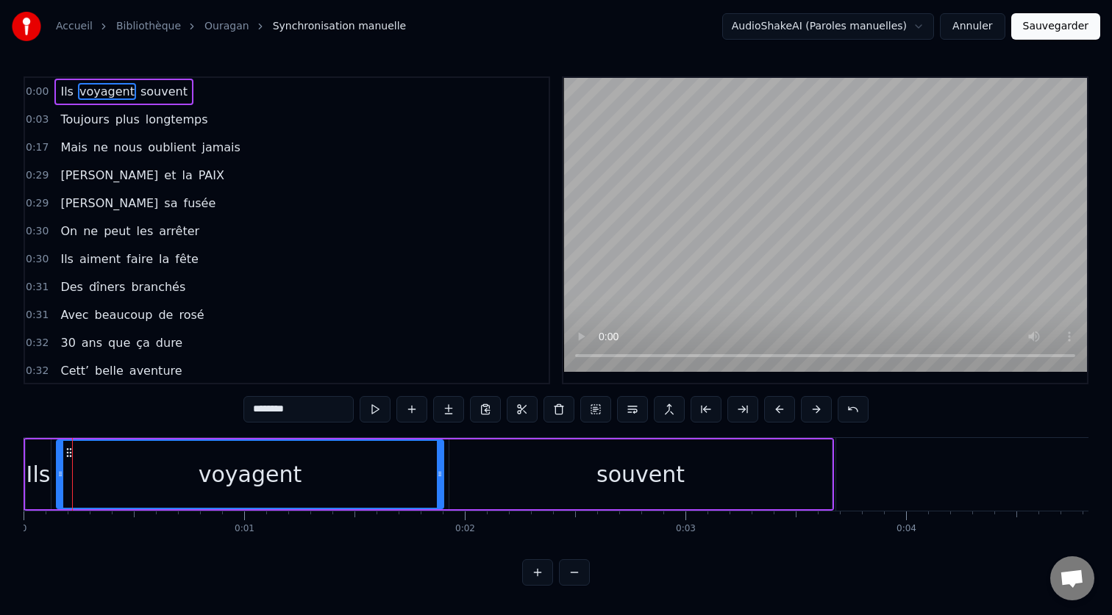
click at [37, 467] on div "Ils" at bounding box center [38, 474] width 24 height 33
type input "***"
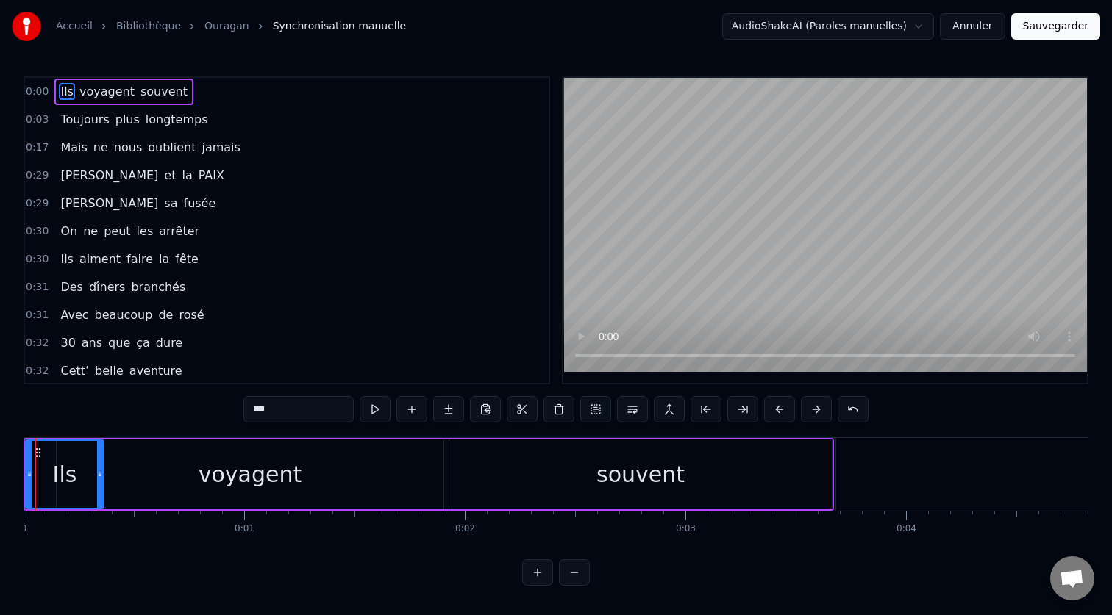
drag, startPoint x: 46, startPoint y: 470, endPoint x: 99, endPoint y: 468, distance: 53.0
click at [99, 468] on icon at bounding box center [100, 474] width 6 height 12
drag, startPoint x: 30, startPoint y: 469, endPoint x: 57, endPoint y: 470, distance: 27.2
click at [57, 470] on icon at bounding box center [57, 474] width 6 height 12
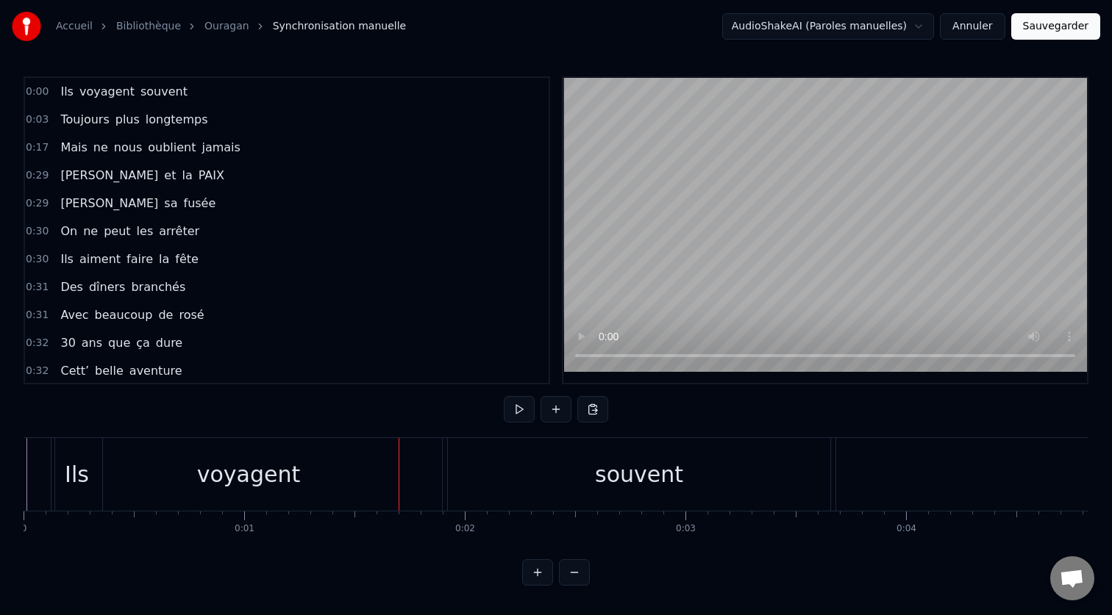
drag, startPoint x: 179, startPoint y: 471, endPoint x: 286, endPoint y: 468, distance: 107.4
click at [286, 468] on div "voyagent" at bounding box center [248, 474] width 387 height 73
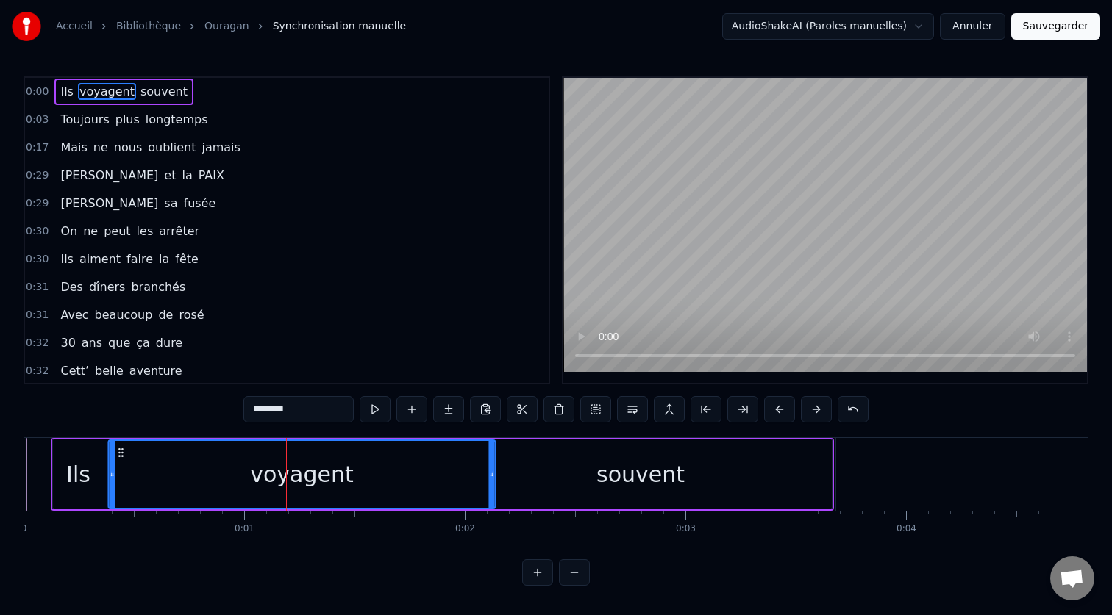
drag, startPoint x: 69, startPoint y: 455, endPoint x: 118, endPoint y: 456, distance: 48.5
click at [118, 456] on icon at bounding box center [121, 453] width 12 height 12
drag, startPoint x: 601, startPoint y: 464, endPoint x: 693, endPoint y: 464, distance: 91.2
click at [695, 464] on div "souvent" at bounding box center [640, 475] width 382 height 70
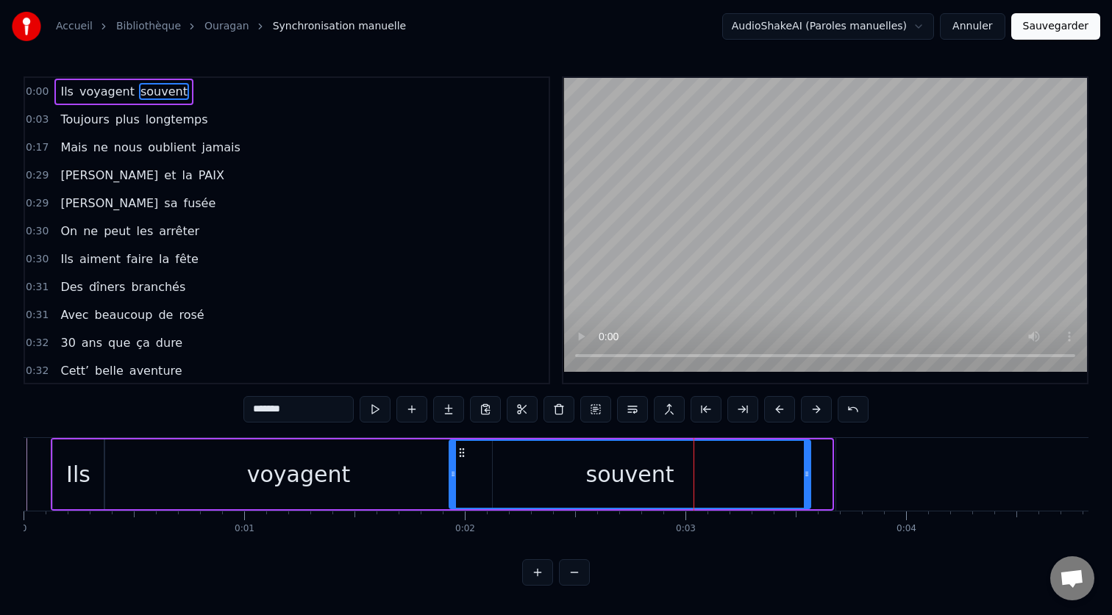
drag, startPoint x: 827, startPoint y: 480, endPoint x: 805, endPoint y: 481, distance: 22.1
click at [805, 481] on div at bounding box center [807, 474] width 6 height 67
click at [452, 478] on icon at bounding box center [453, 474] width 6 height 12
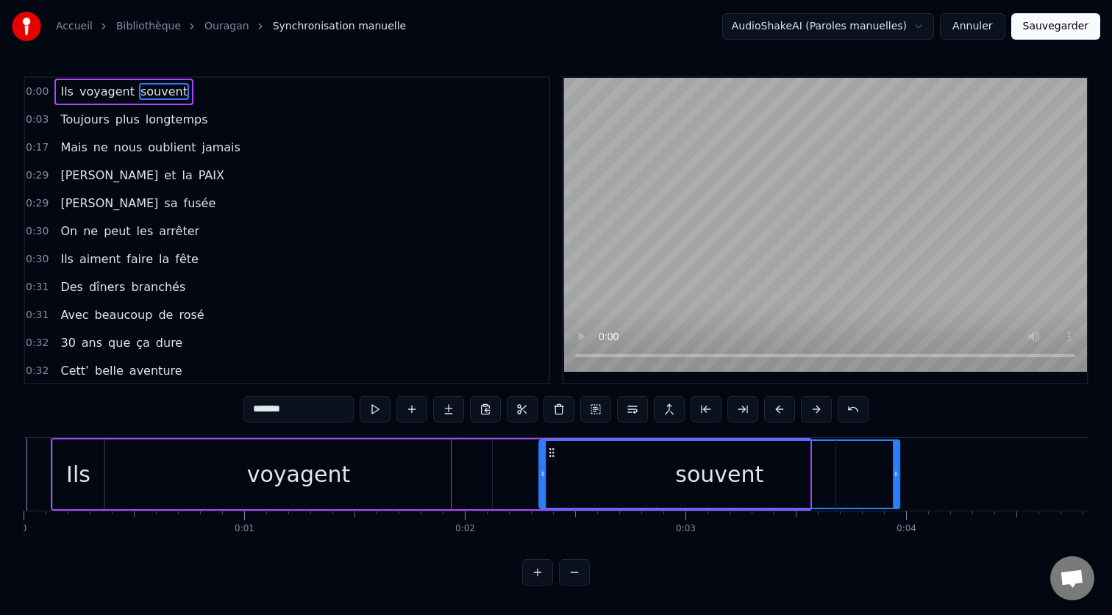
drag, startPoint x: 463, startPoint y: 451, endPoint x: 553, endPoint y: 455, distance: 89.8
click at [553, 455] on icon at bounding box center [552, 453] width 12 height 12
drag, startPoint x: 75, startPoint y: 468, endPoint x: 93, endPoint y: 468, distance: 17.7
click at [93, 468] on div "Ils" at bounding box center [78, 475] width 51 height 70
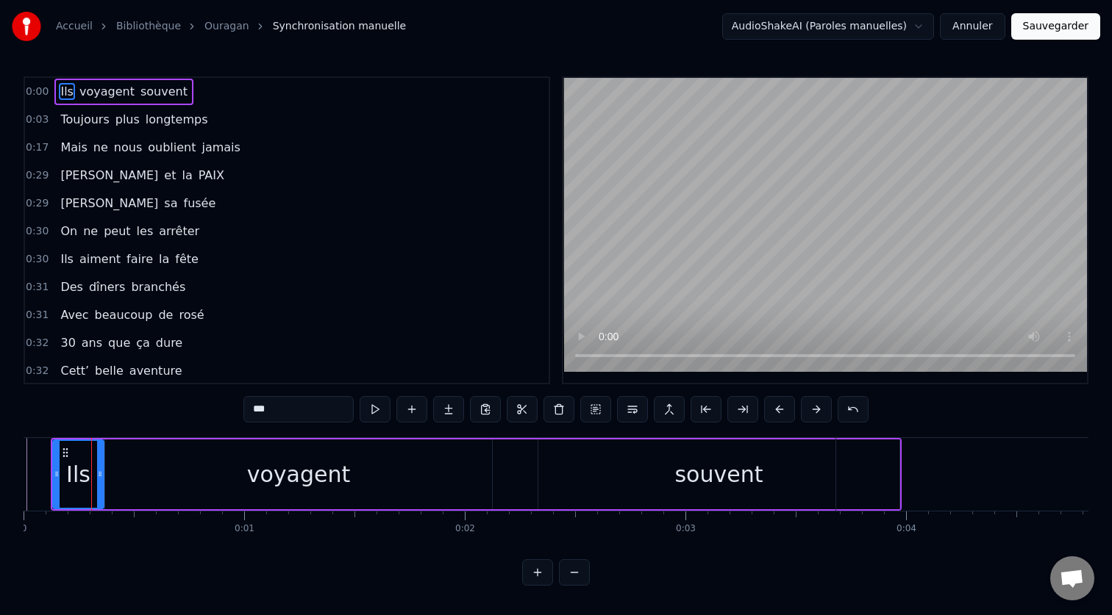
click at [163, 466] on div "voyagent" at bounding box center [298, 475] width 387 height 70
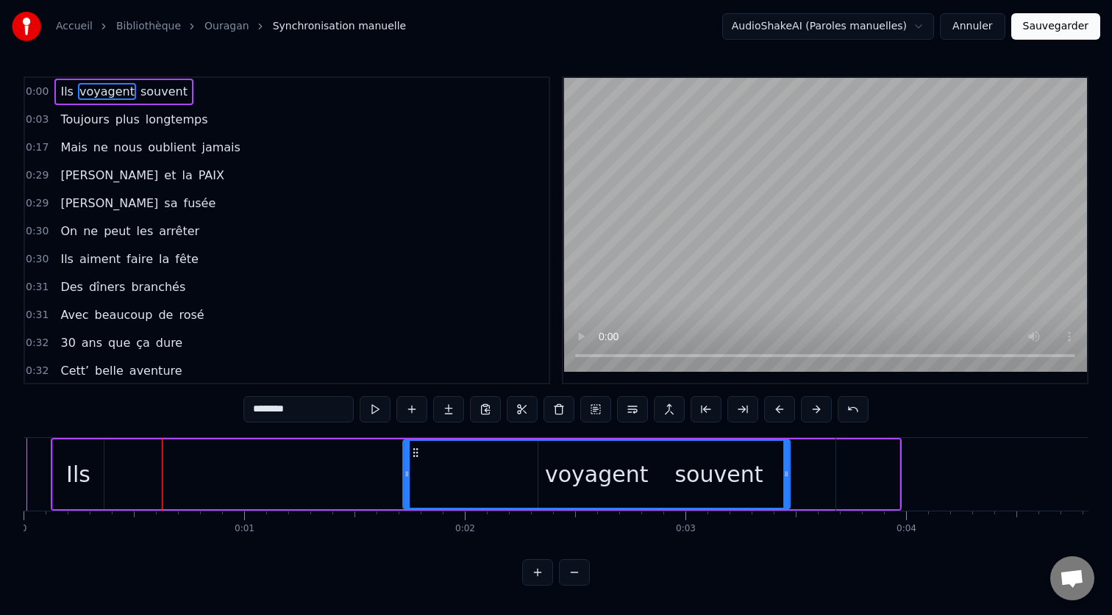
drag, startPoint x: 118, startPoint y: 450, endPoint x: 416, endPoint y: 468, distance: 298.3
click at [416, 468] on div "voyagent" at bounding box center [596, 474] width 385 height 67
click at [101, 462] on div "Ils" at bounding box center [78, 475] width 51 height 70
type input "***"
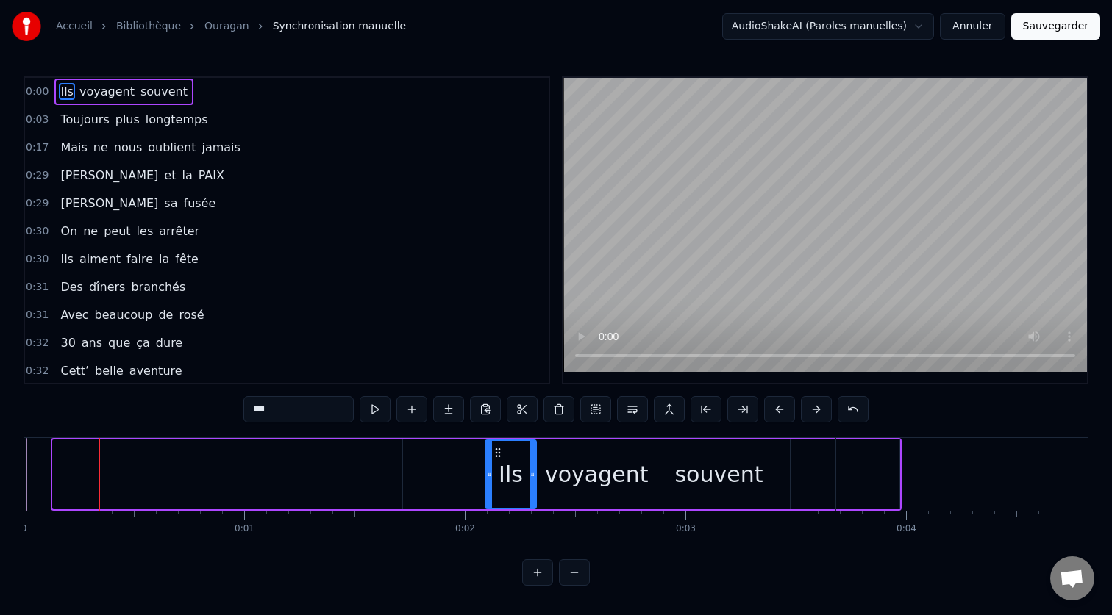
drag, startPoint x: 63, startPoint y: 454, endPoint x: 496, endPoint y: 478, distance: 433.0
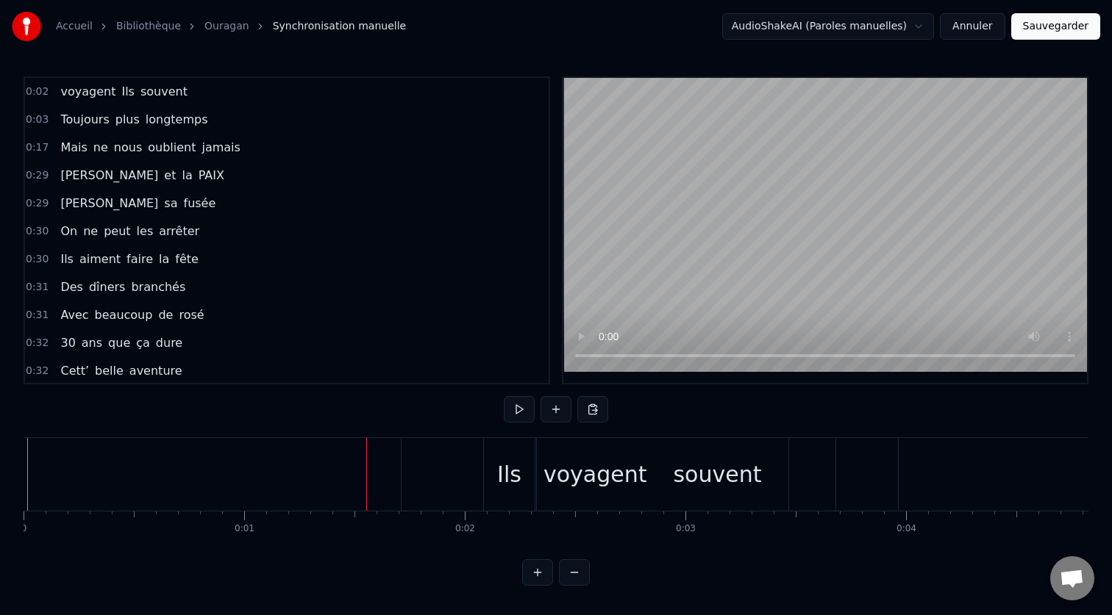
drag, startPoint x: 497, startPoint y: 471, endPoint x: 453, endPoint y: 471, distance: 44.1
click at [483, 471] on div "voyagent Ils souvent" at bounding box center [692, 474] width 418 height 73
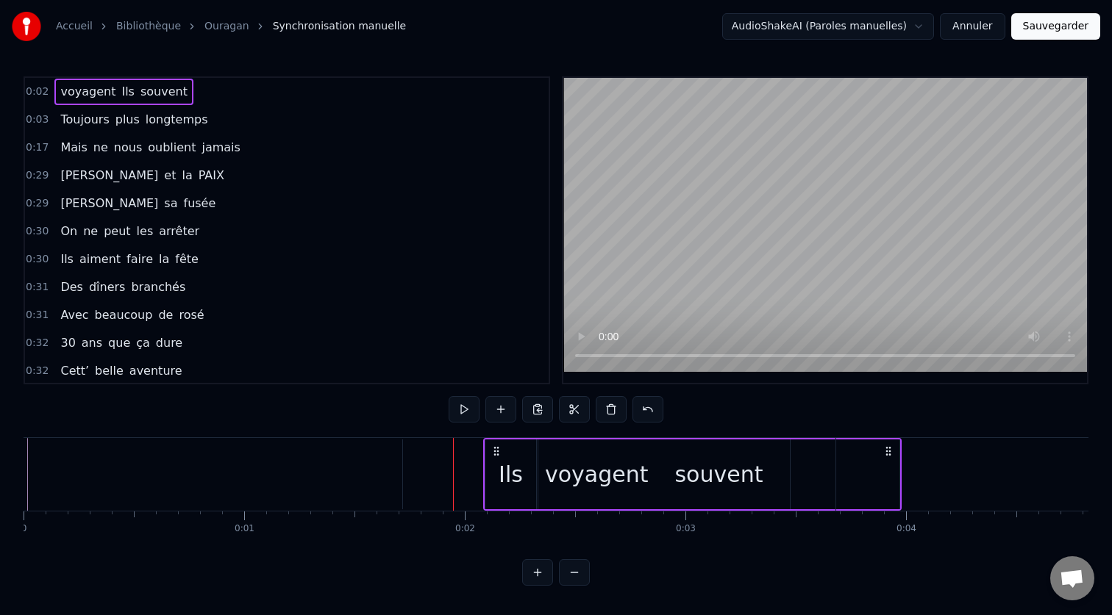
click at [528, 475] on div "Ils" at bounding box center [510, 475] width 51 height 70
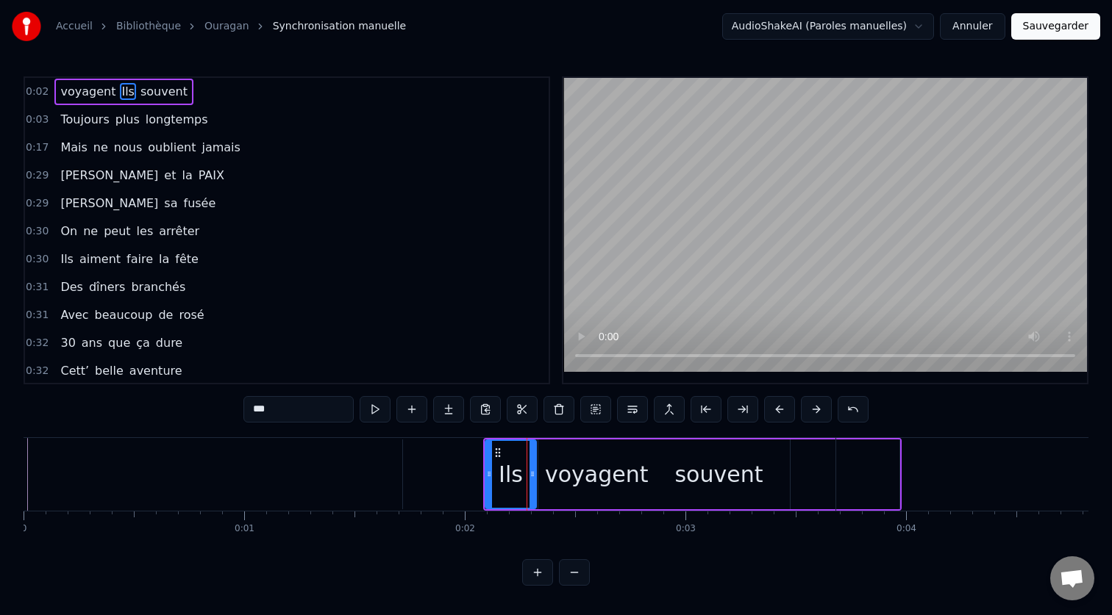
drag, startPoint x: 509, startPoint y: 471, endPoint x: 496, endPoint y: 471, distance: 13.2
click at [496, 471] on div "Ils" at bounding box center [510, 474] width 49 height 67
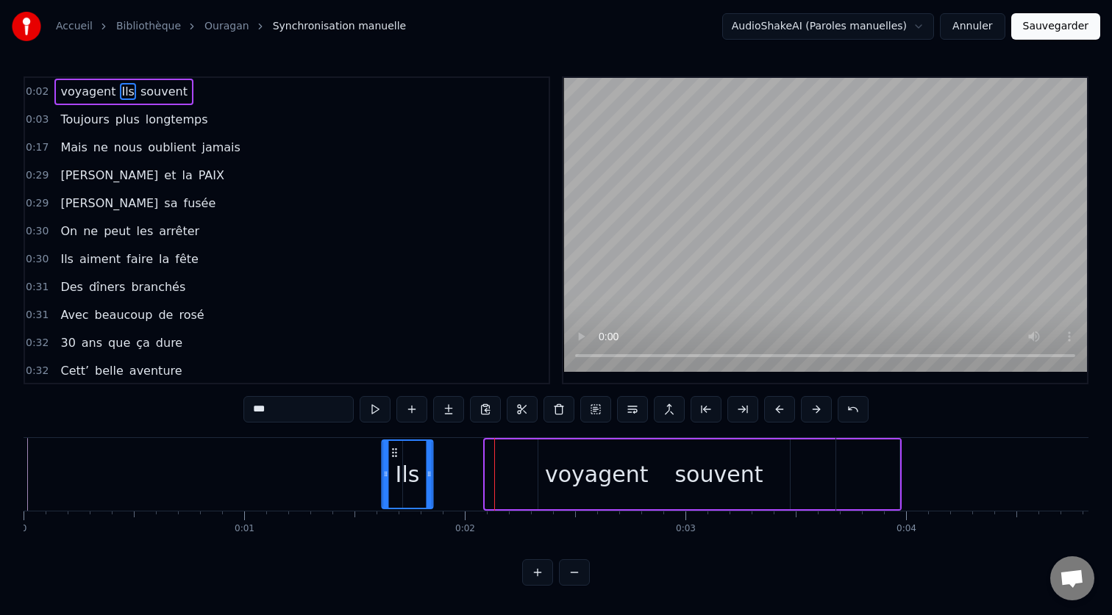
drag, startPoint x: 501, startPoint y: 451, endPoint x: 397, endPoint y: 459, distance: 104.0
click at [397, 459] on div "Ils" at bounding box center [406, 474] width 49 height 67
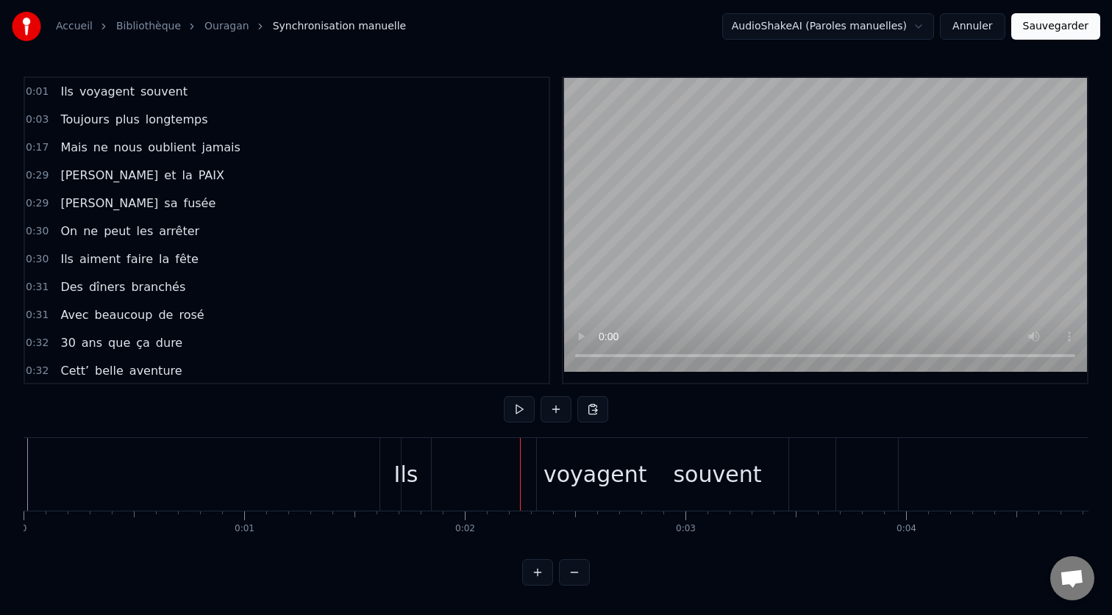
click at [387, 469] on div "Ils" at bounding box center [405, 474] width 51 height 73
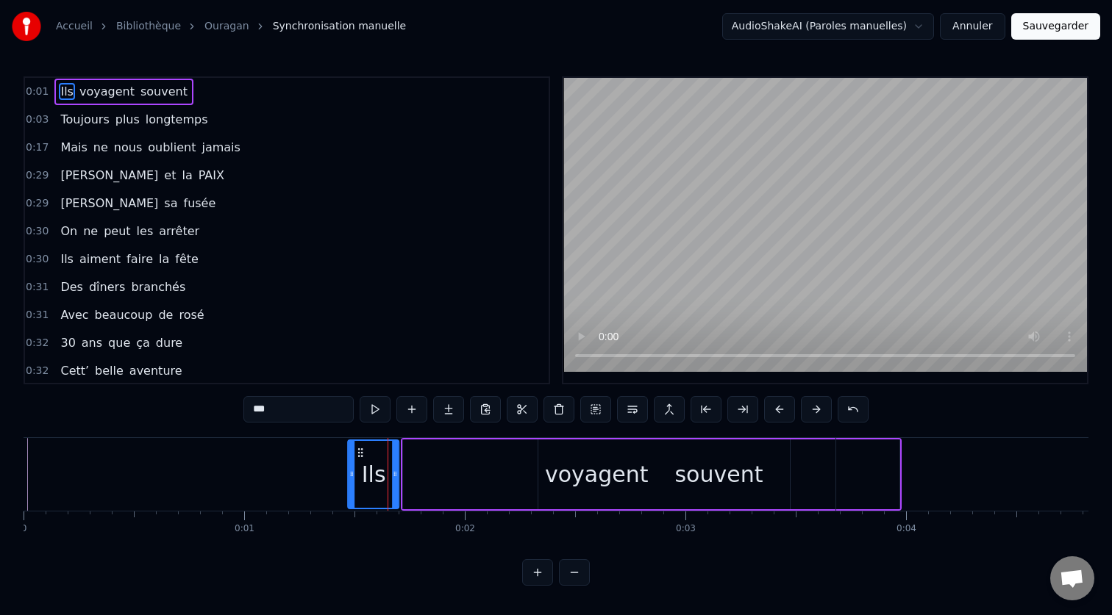
drag, startPoint x: 394, startPoint y: 451, endPoint x: 356, endPoint y: 451, distance: 38.2
click at [356, 451] on icon at bounding box center [361, 453] width 12 height 12
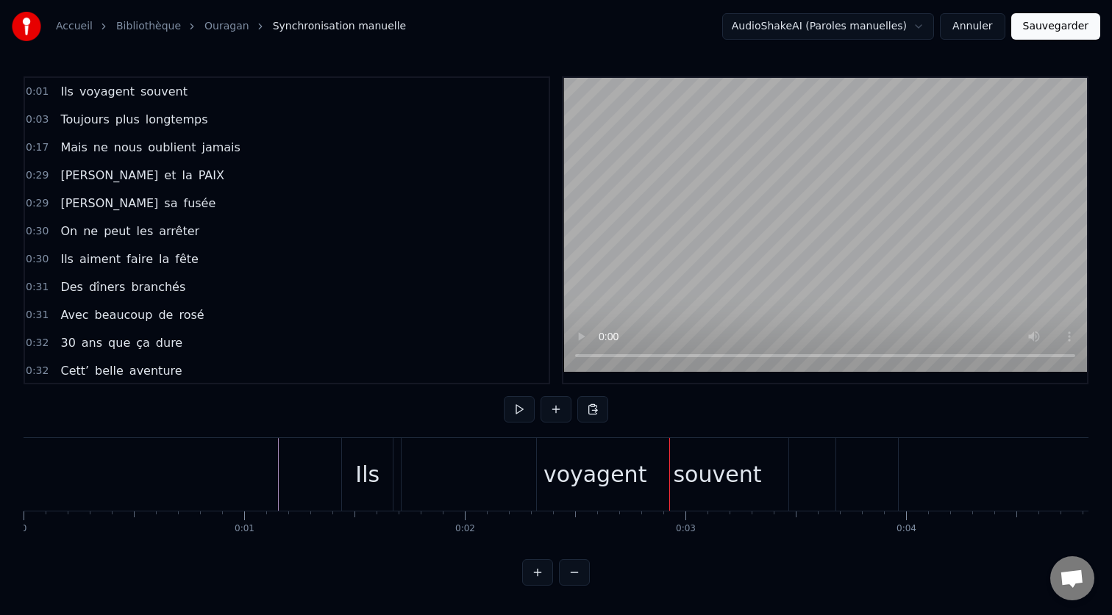
click at [377, 477] on div "Ils" at bounding box center [367, 474] width 24 height 33
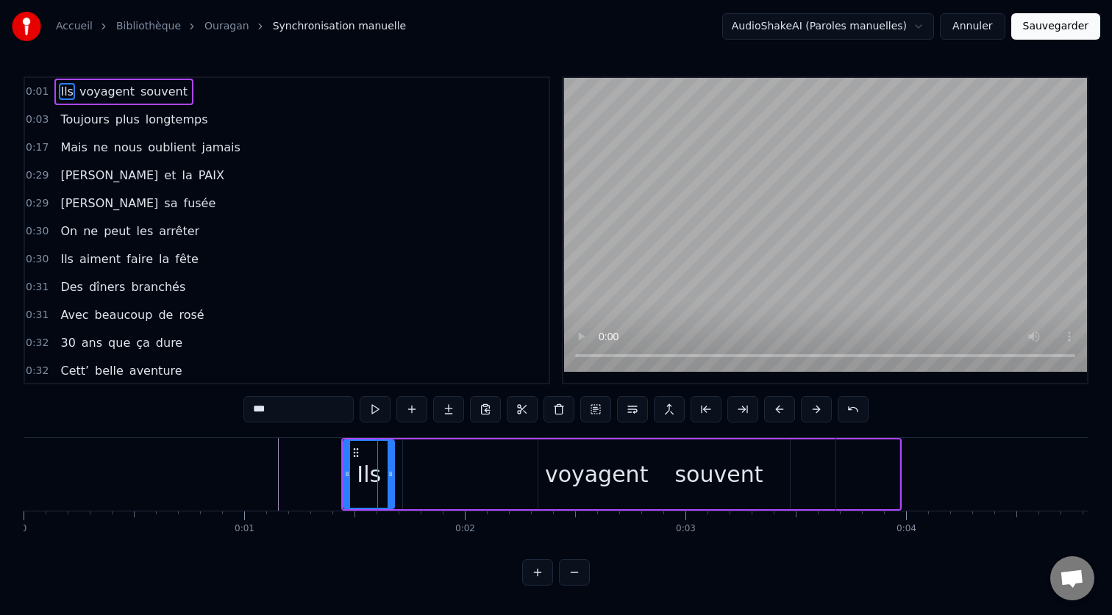
click at [520, 483] on div "voyagent" at bounding box center [596, 475] width 387 height 70
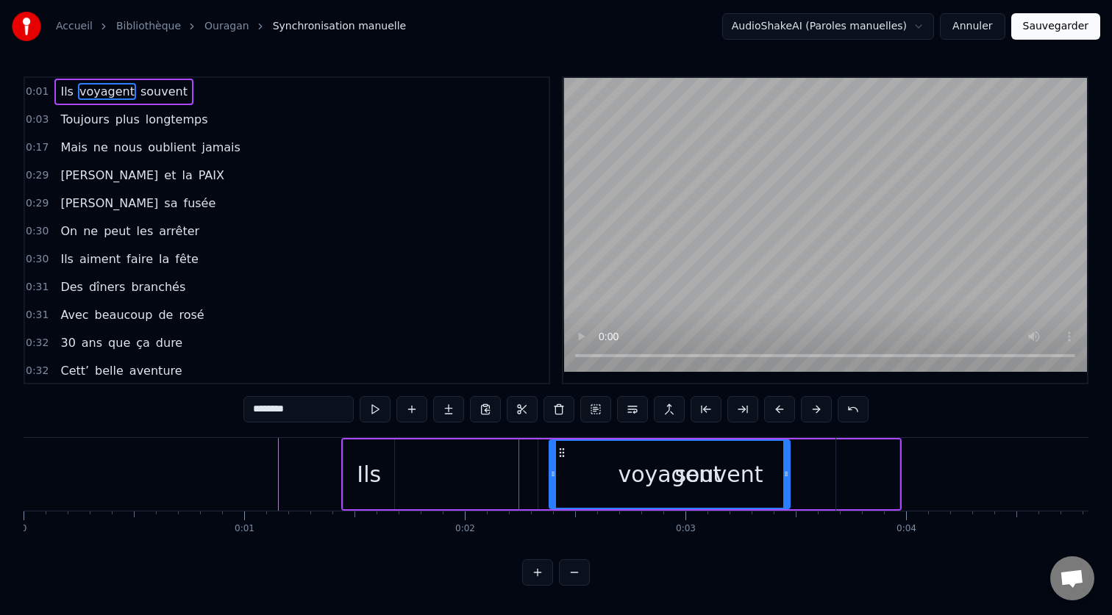
drag, startPoint x: 409, startPoint y: 480, endPoint x: 555, endPoint y: 485, distance: 146.4
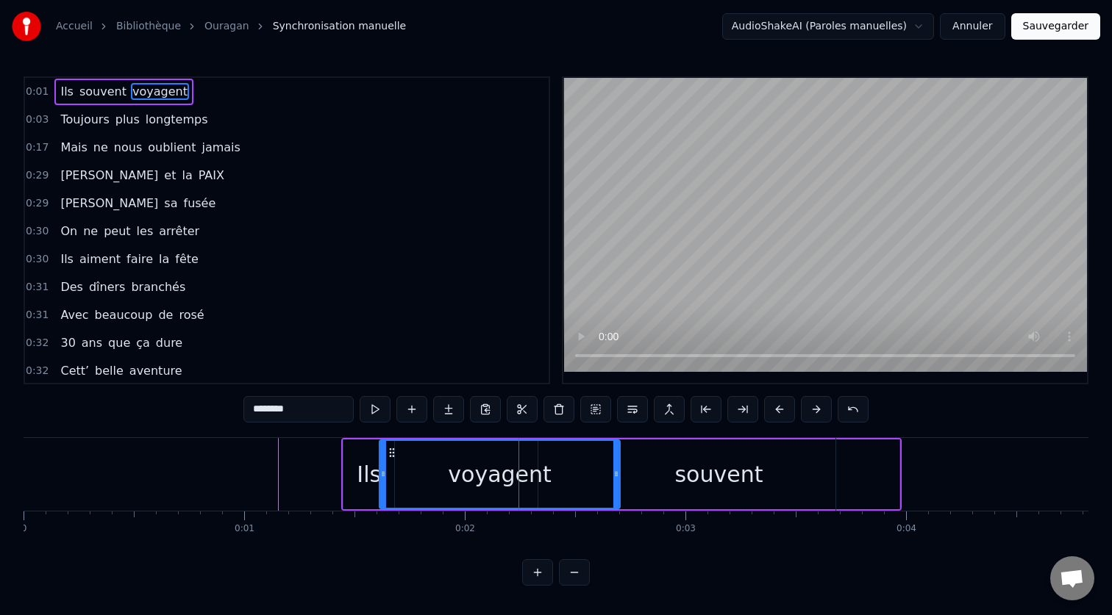
drag, startPoint x: 561, startPoint y: 454, endPoint x: 391, endPoint y: 460, distance: 169.9
click at [391, 460] on div "voyagent" at bounding box center [499, 474] width 239 height 67
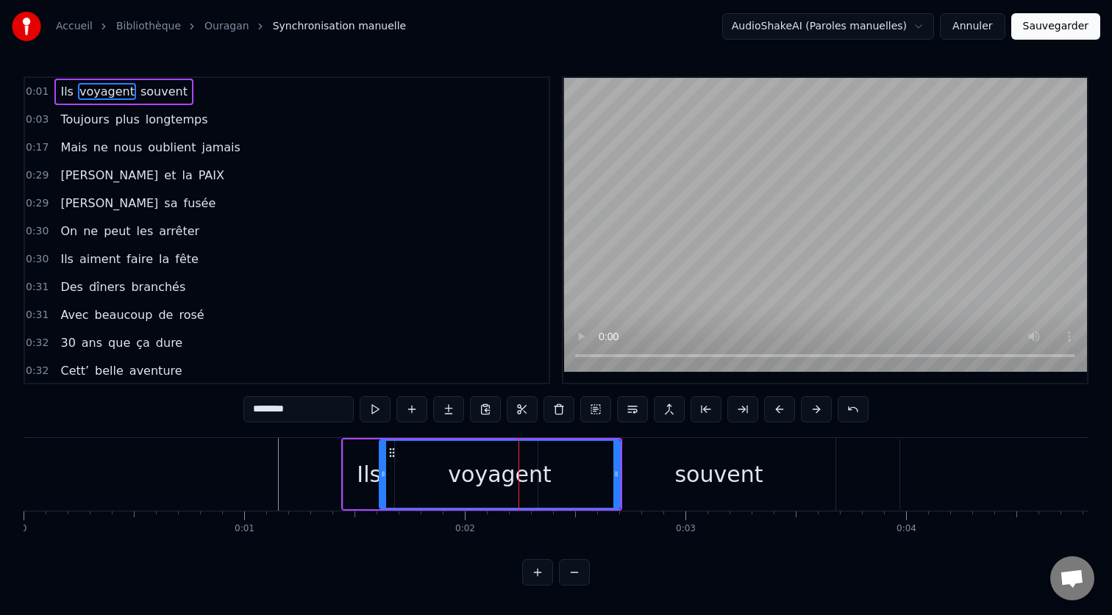
click at [647, 460] on div "souvent" at bounding box center [718, 475] width 360 height 70
type input "*******"
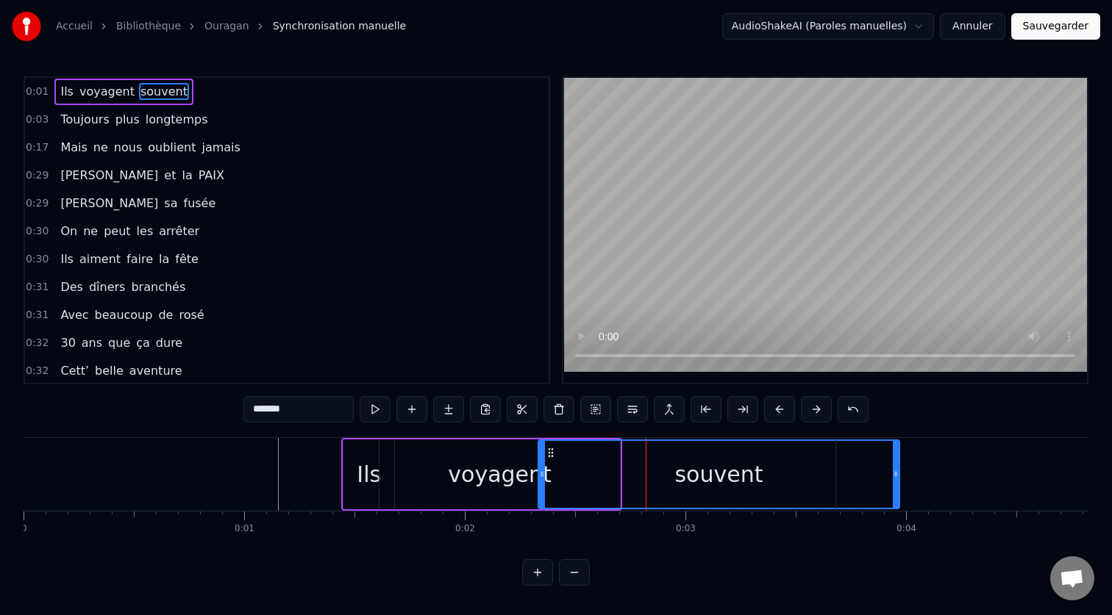
drag, startPoint x: 896, startPoint y: 475, endPoint x: 820, endPoint y: 479, distance: 76.6
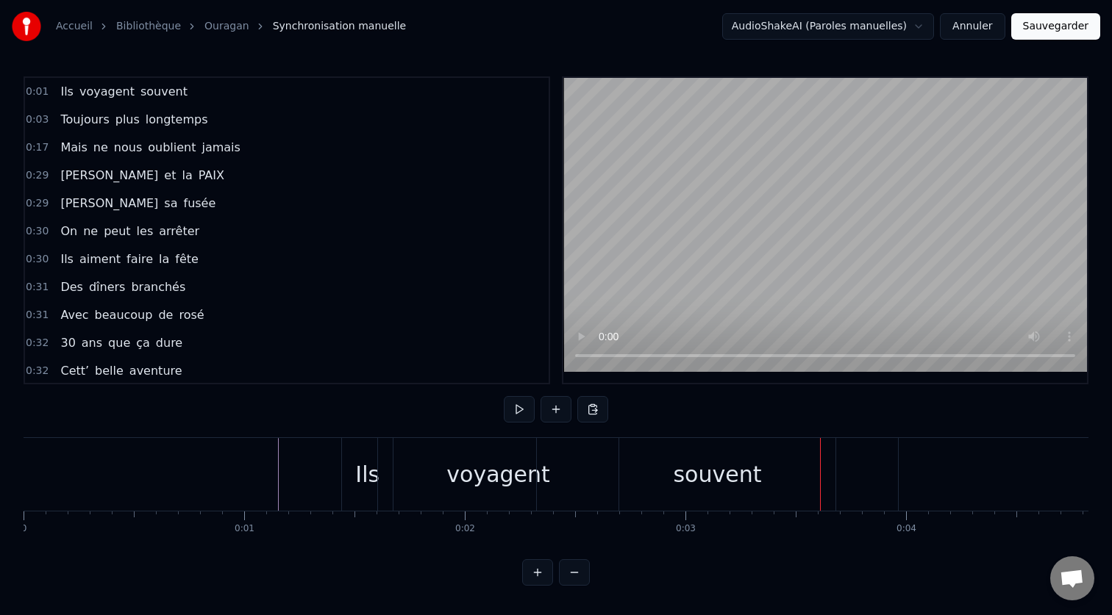
click at [736, 496] on div "souvent" at bounding box center [717, 474] width 360 height 73
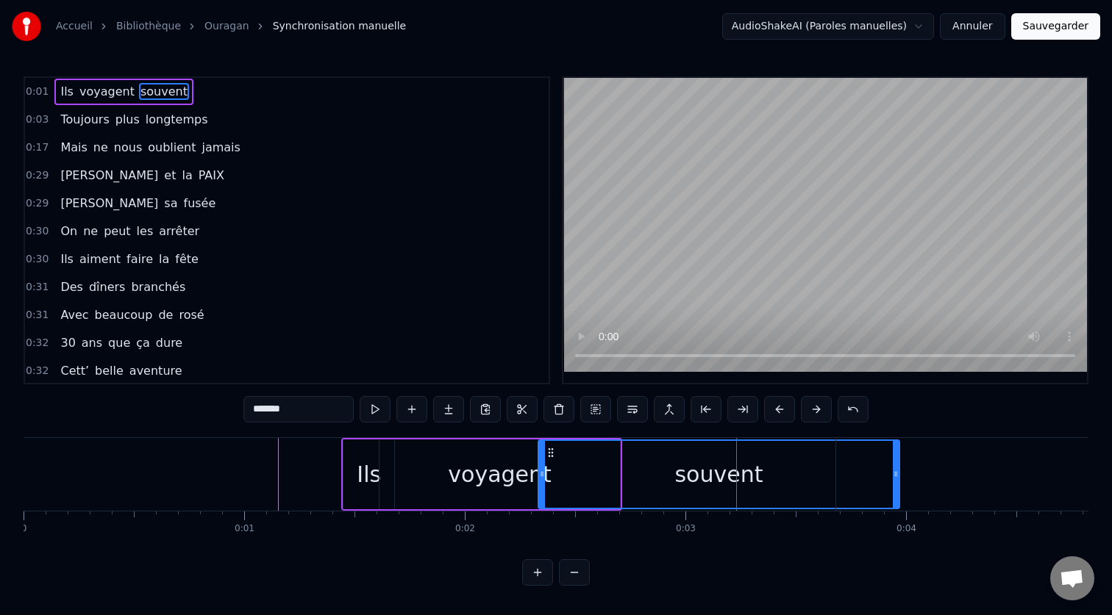
drag, startPoint x: 824, startPoint y: 462, endPoint x: 743, endPoint y: 462, distance: 81.6
click at [743, 462] on div "souvent" at bounding box center [718, 474] width 359 height 67
drag, startPoint x: 689, startPoint y: 476, endPoint x: 654, endPoint y: 476, distance: 35.3
click at [654, 476] on div "souvent" at bounding box center [718, 474] width 359 height 67
click at [553, 456] on circle at bounding box center [552, 456] width 1 height 1
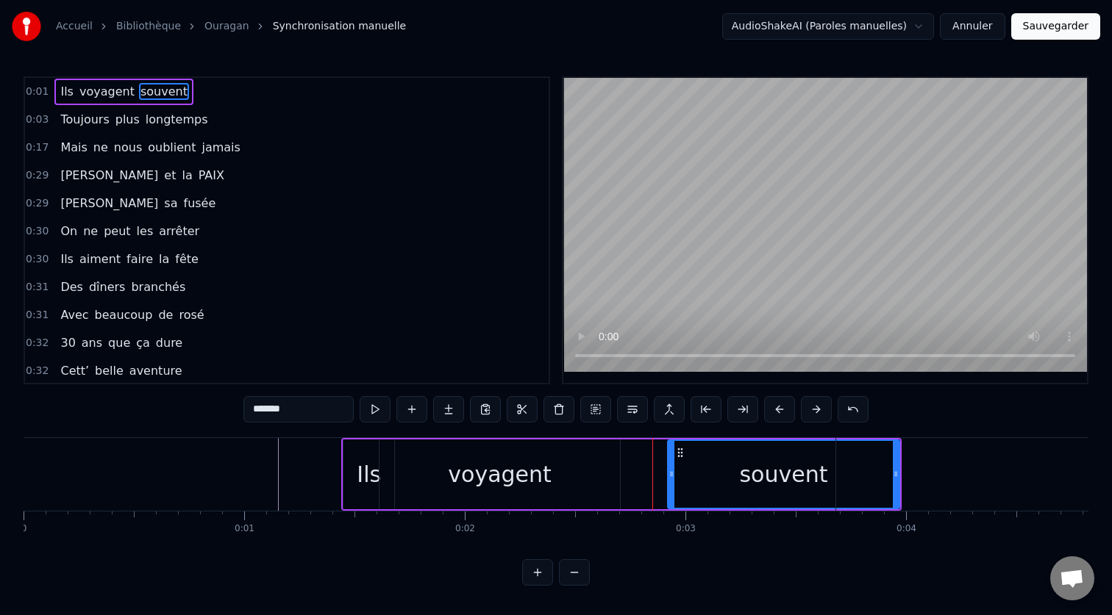
drag, startPoint x: 543, startPoint y: 475, endPoint x: 672, endPoint y: 479, distance: 129.5
click at [672, 479] on icon at bounding box center [671, 474] width 6 height 12
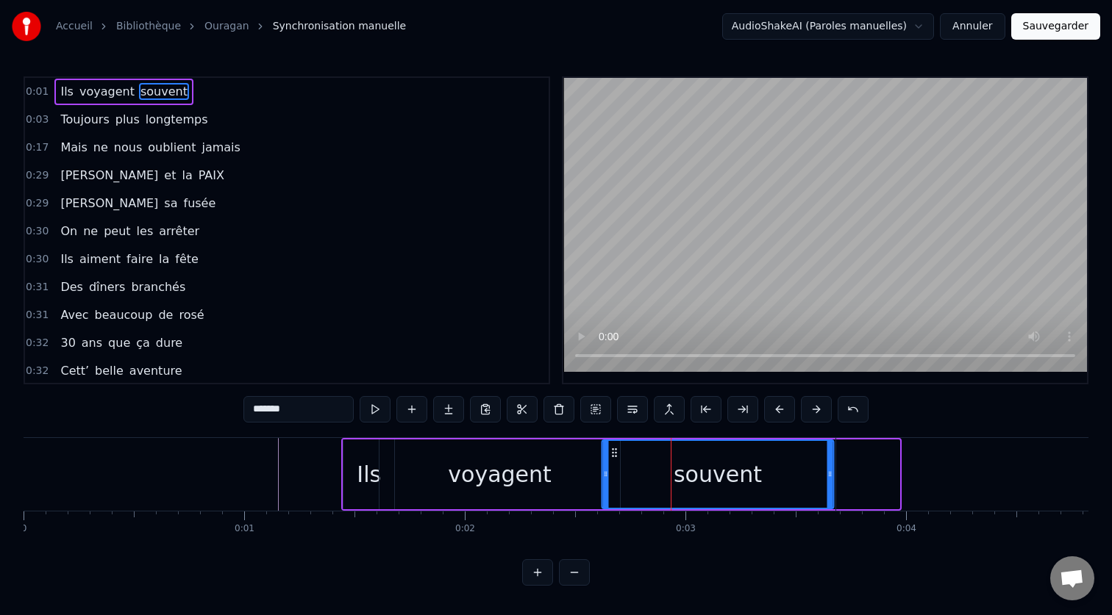
drag, startPoint x: 680, startPoint y: 454, endPoint x: 612, endPoint y: 461, distance: 68.0
click at [613, 461] on div "souvent" at bounding box center [717, 474] width 229 height 67
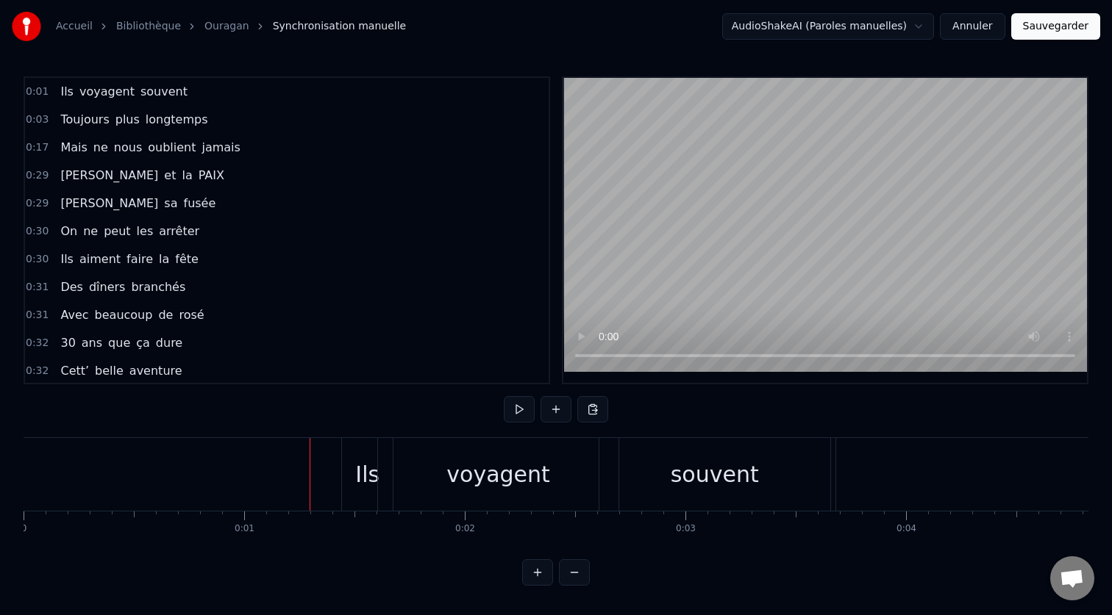
click at [368, 475] on div "Ils" at bounding box center [367, 474] width 24 height 33
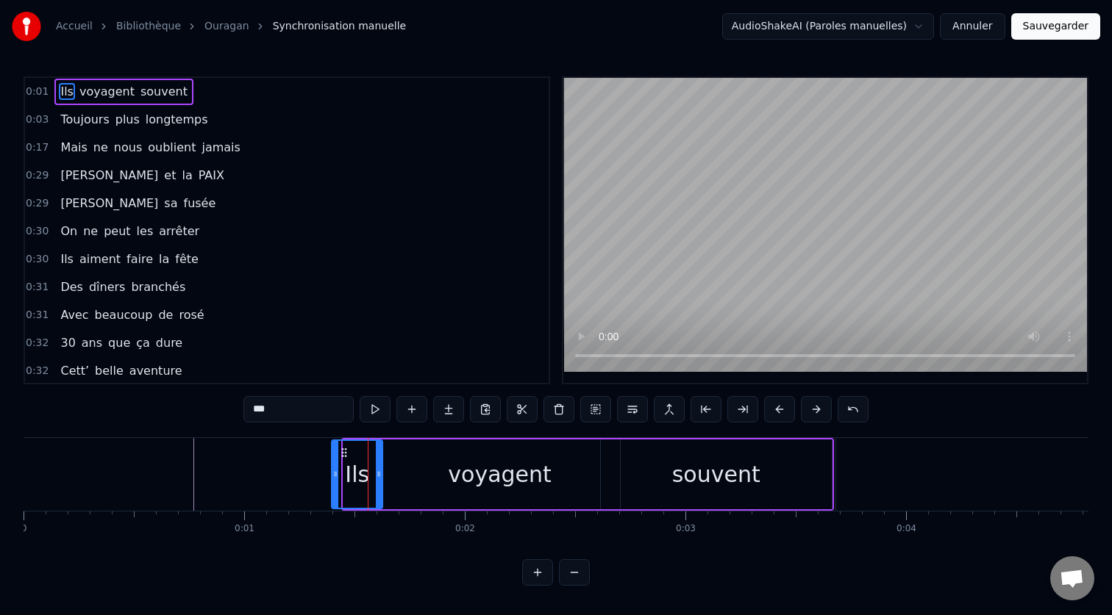
drag, startPoint x: 357, startPoint y: 451, endPoint x: 346, endPoint y: 451, distance: 11.8
click at [346, 451] on icon at bounding box center [344, 453] width 12 height 12
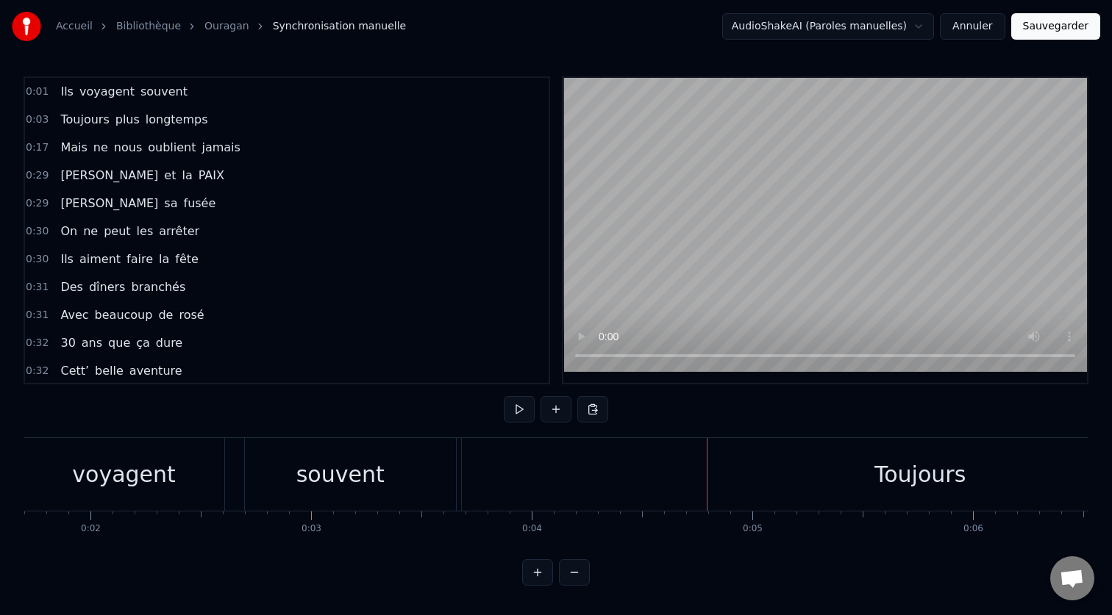
scroll to position [0, 376]
click at [576, 475] on div "Toujours" at bounding box center [918, 474] width 916 height 73
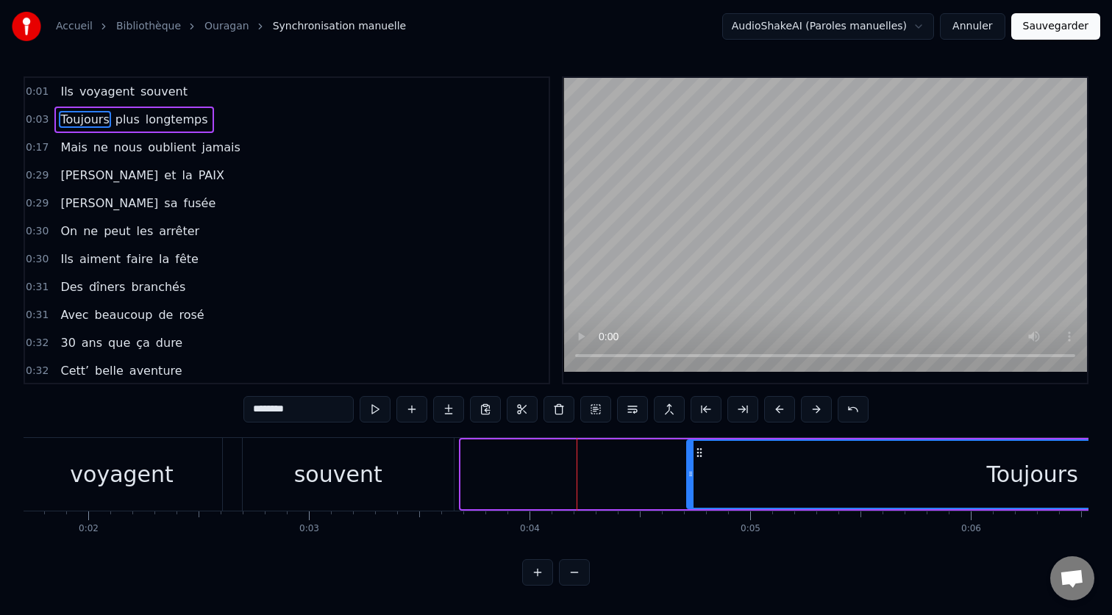
drag, startPoint x: 465, startPoint y: 476, endPoint x: 693, endPoint y: 476, distance: 227.9
click at [693, 476] on icon at bounding box center [690, 474] width 6 height 12
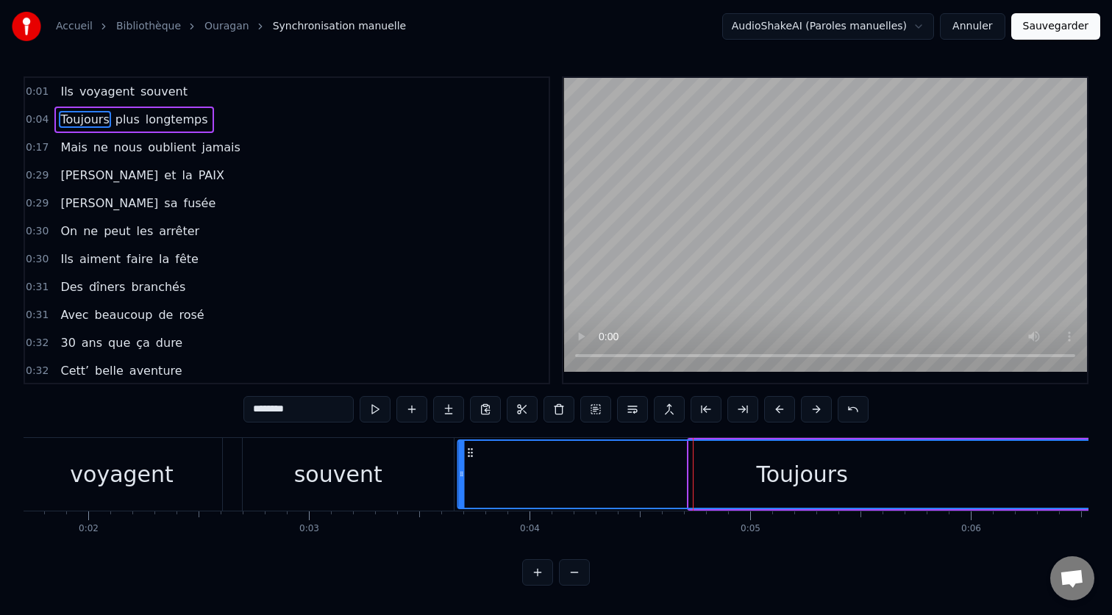
drag, startPoint x: 701, startPoint y: 451, endPoint x: 469, endPoint y: 466, distance: 232.1
click at [469, 466] on div "Toujours" at bounding box center [802, 474] width 687 height 67
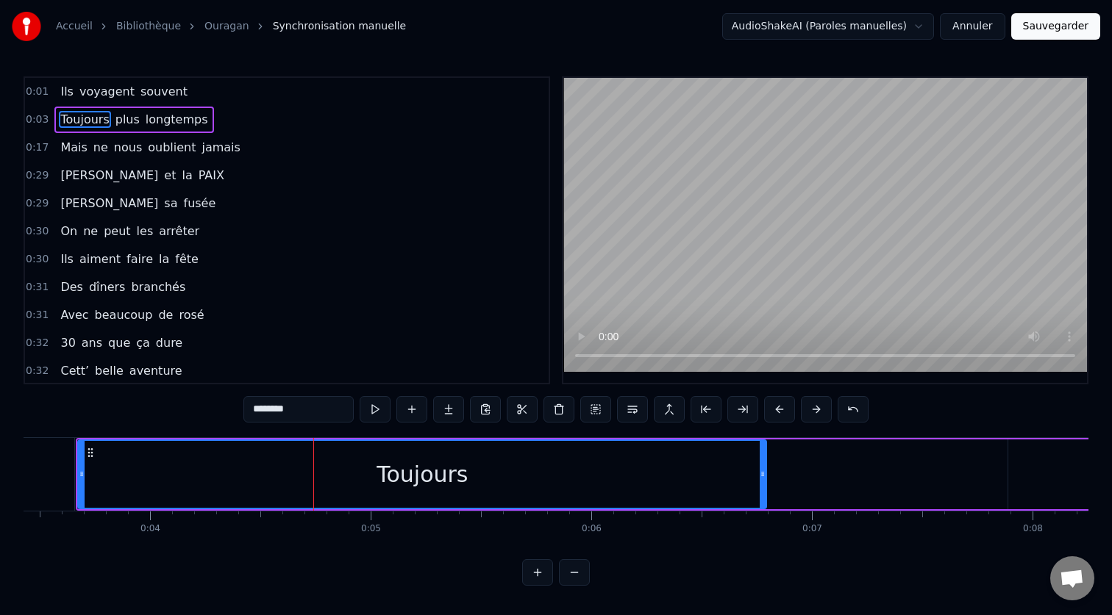
scroll to position [0, 764]
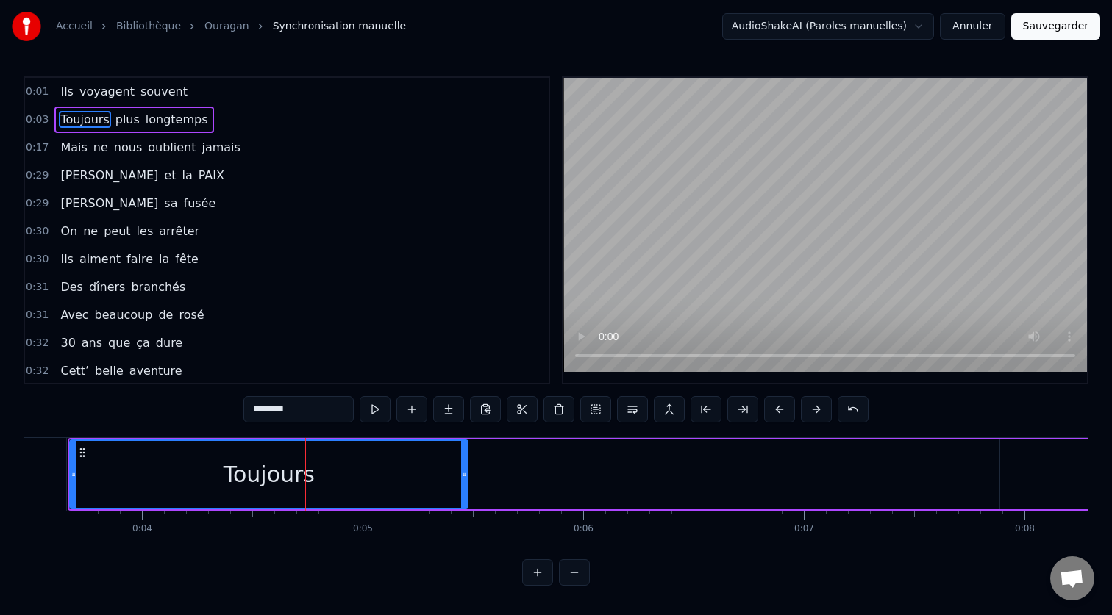
drag, startPoint x: 756, startPoint y: 476, endPoint x: 466, endPoint y: 512, distance: 291.9
click at [466, 512] on div "Ils voyagent souvent Toujours plus longtemps Mais ne nous oublient jamais [PERS…" at bounding box center [556, 492] width 1065 height 110
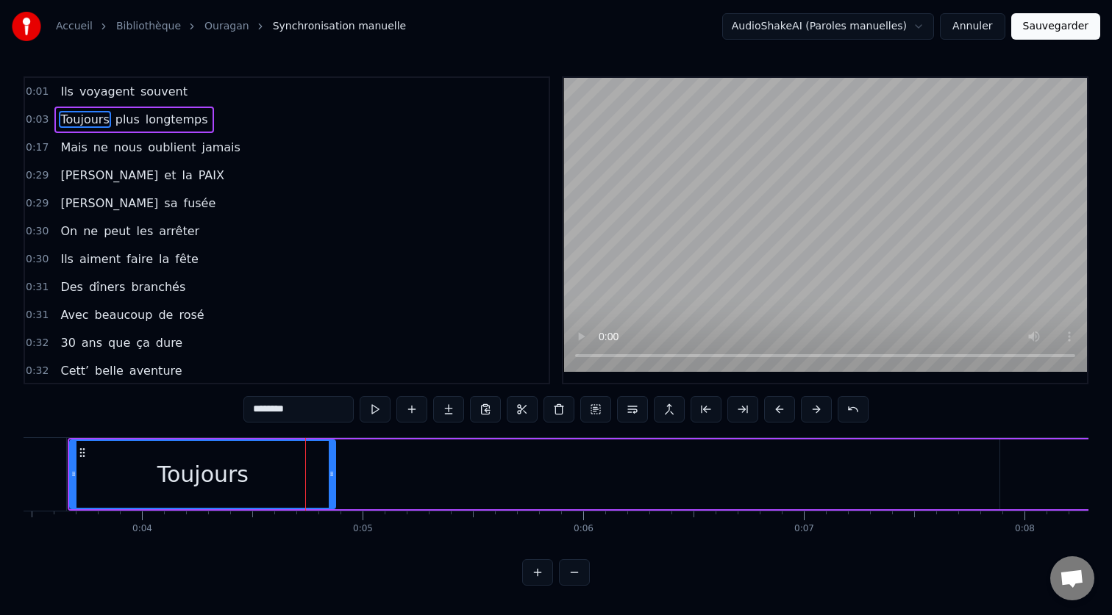
drag, startPoint x: 465, startPoint y: 481, endPoint x: 332, endPoint y: 498, distance: 134.2
click at [332, 498] on div at bounding box center [332, 474] width 6 height 67
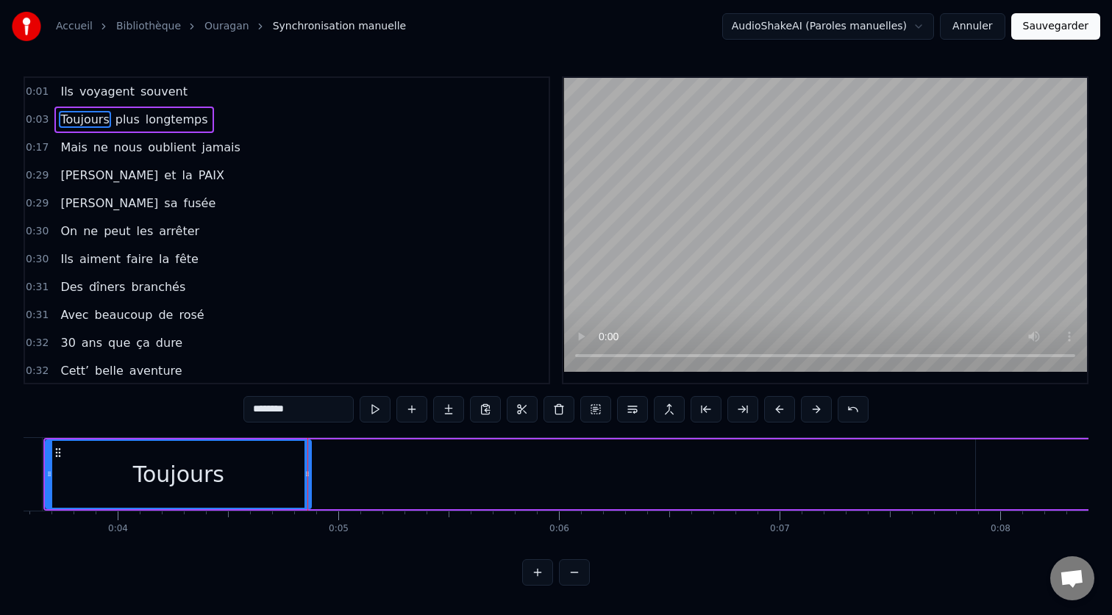
scroll to position [0, 787]
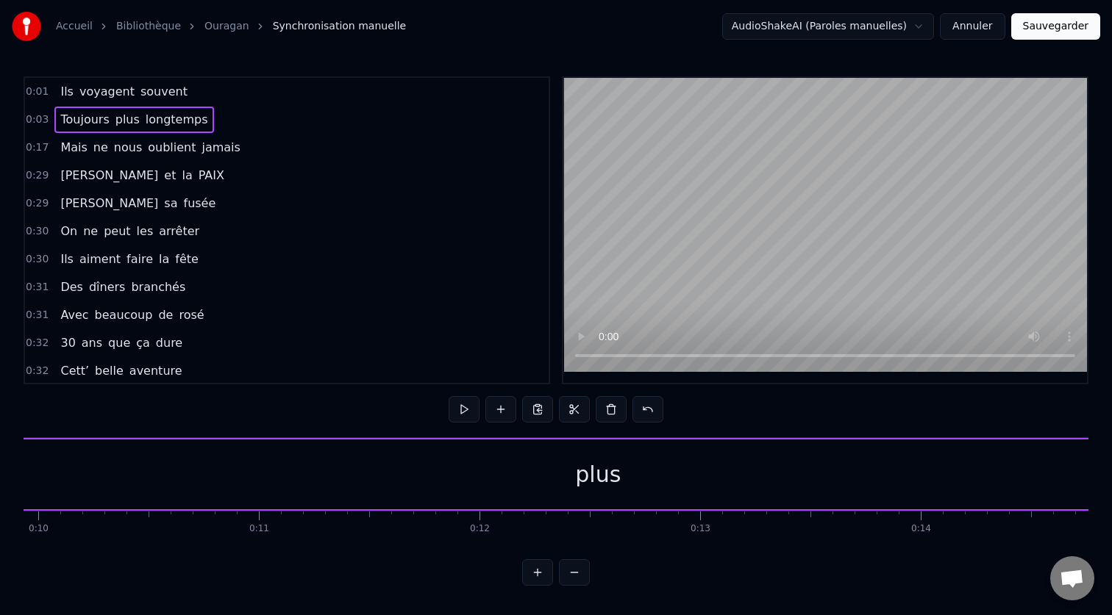
scroll to position [0, 2200]
click at [575, 573] on button at bounding box center [574, 572] width 31 height 26
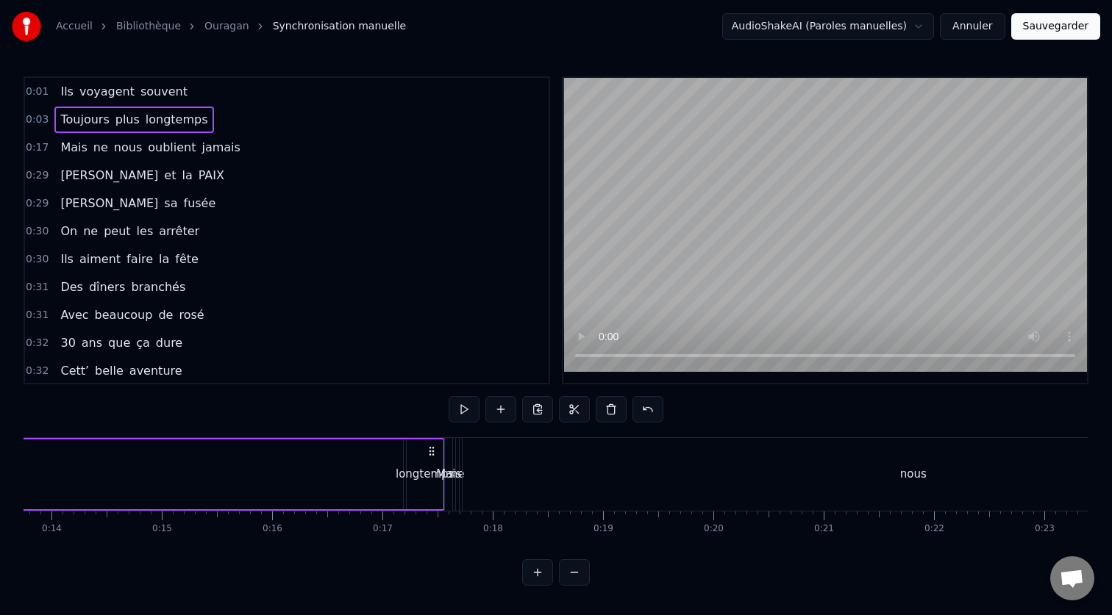
click at [575, 573] on button at bounding box center [574, 572] width 31 height 26
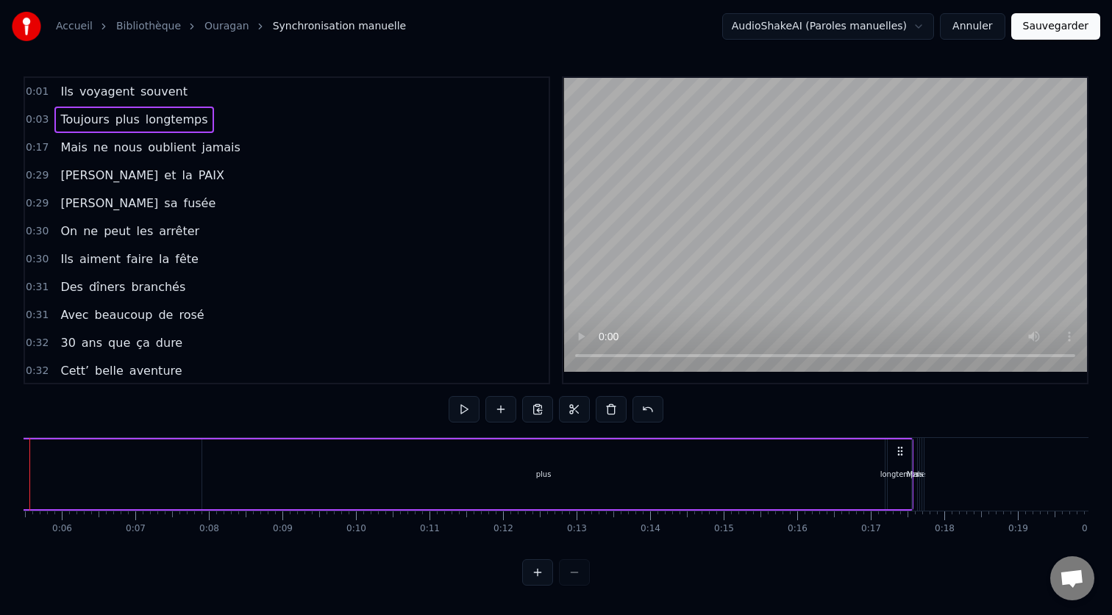
click at [575, 573] on div at bounding box center [556, 572] width 68 height 26
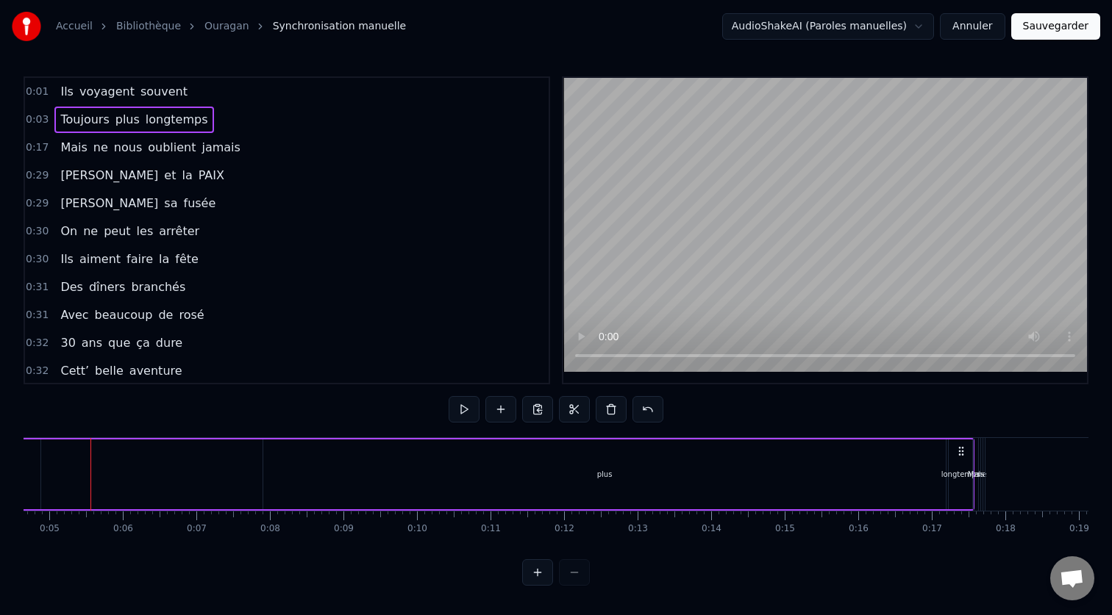
scroll to position [0, 335]
click at [575, 573] on div at bounding box center [556, 572] width 68 height 26
click at [934, 463] on div "plus" at bounding box center [612, 475] width 682 height 70
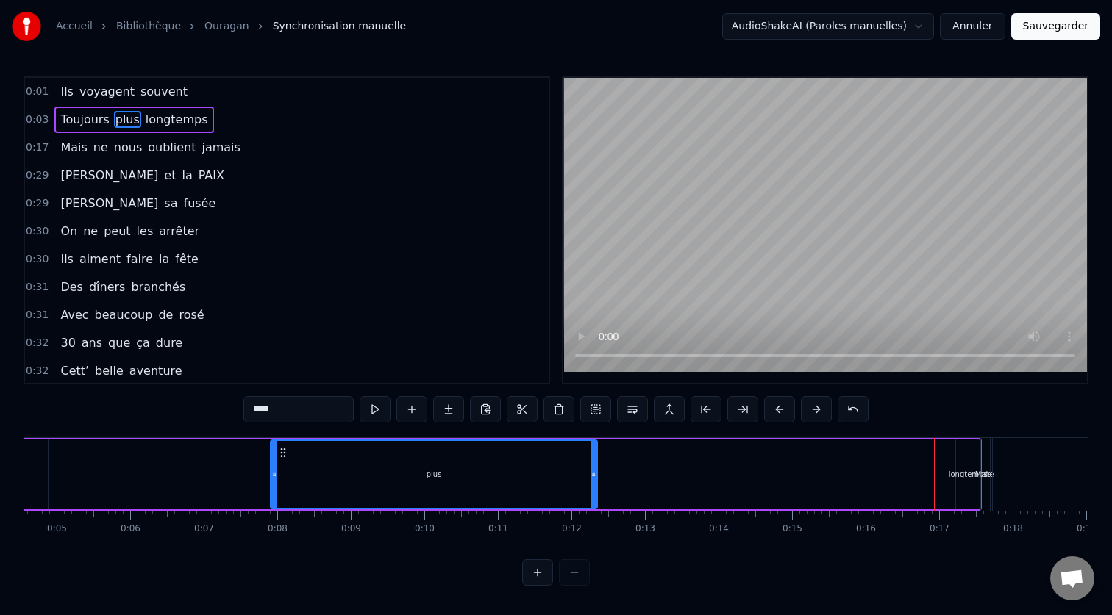
drag, startPoint x: 951, startPoint y: 479, endPoint x: 595, endPoint y: 518, distance: 358.0
click at [595, 518] on div "Ils voyagent souvent Toujours plus longtemps Mais ne nous oublient jamais [PERS…" at bounding box center [556, 492] width 1065 height 110
click at [863, 486] on div "Toujours plus longtemps" at bounding box center [469, 474] width 1023 height 73
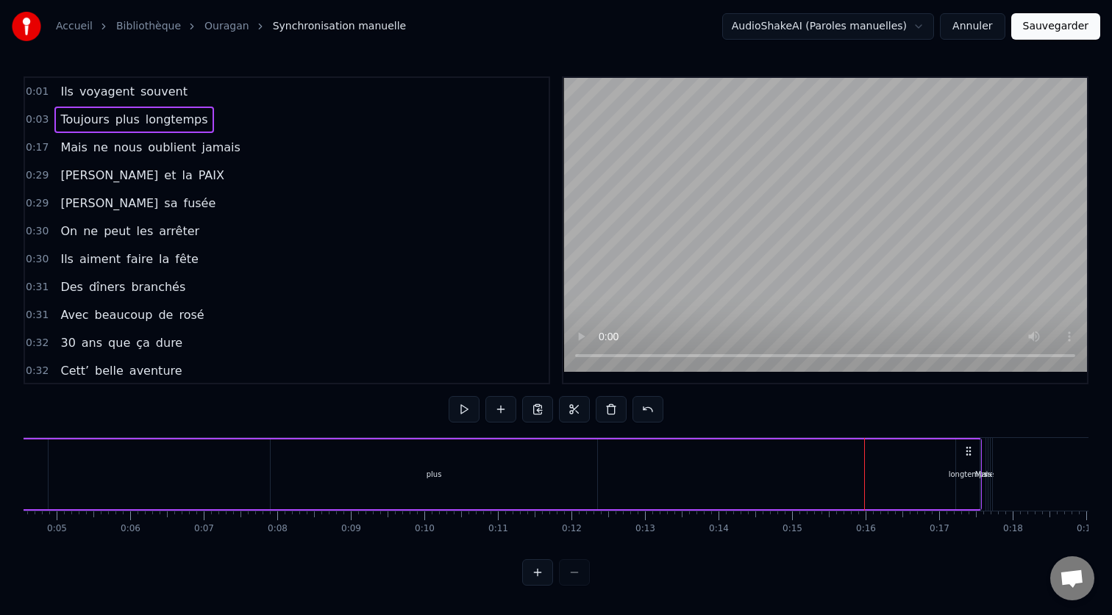
click at [973, 476] on div "longtemps" at bounding box center [967, 474] width 39 height 11
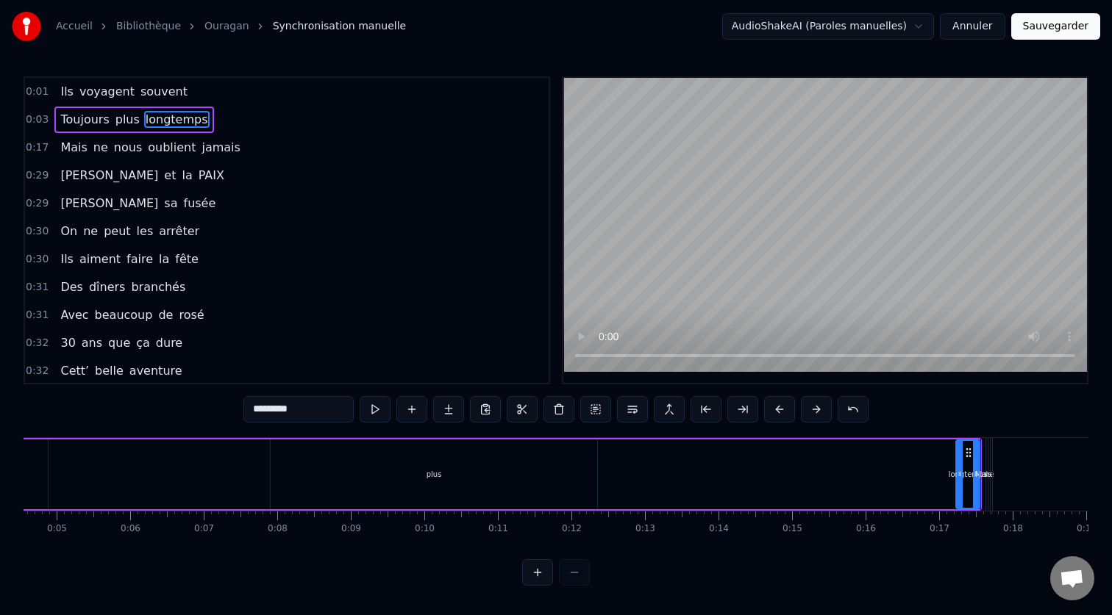
click at [593, 477] on div "plus" at bounding box center [434, 475] width 326 height 70
type input "****"
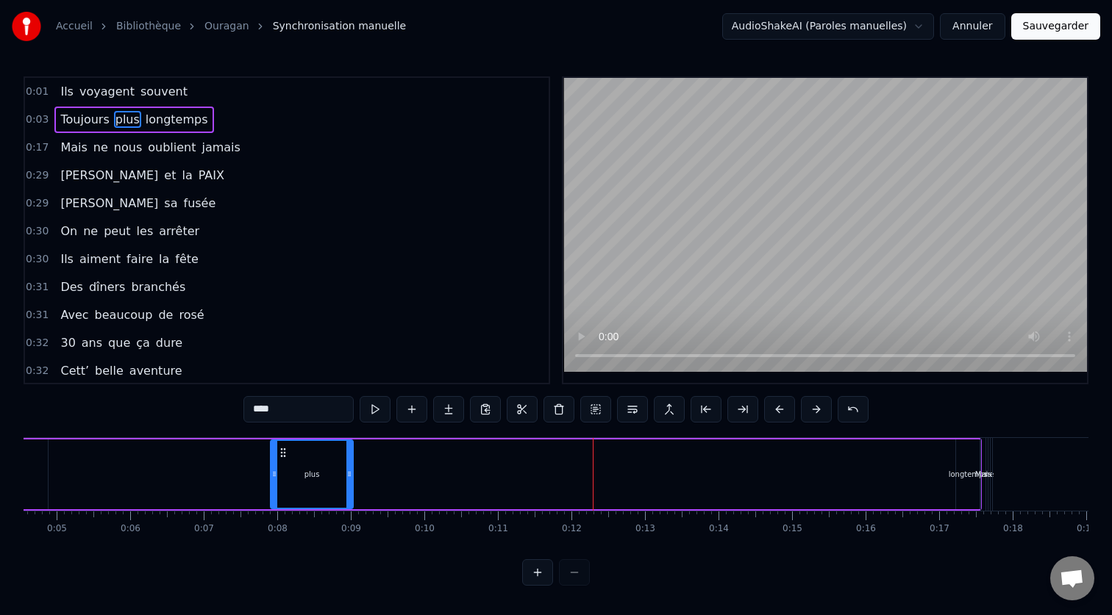
drag, startPoint x: 593, startPoint y: 476, endPoint x: 335, endPoint y: 501, distance: 258.5
click at [346, 501] on div at bounding box center [349, 474] width 6 height 67
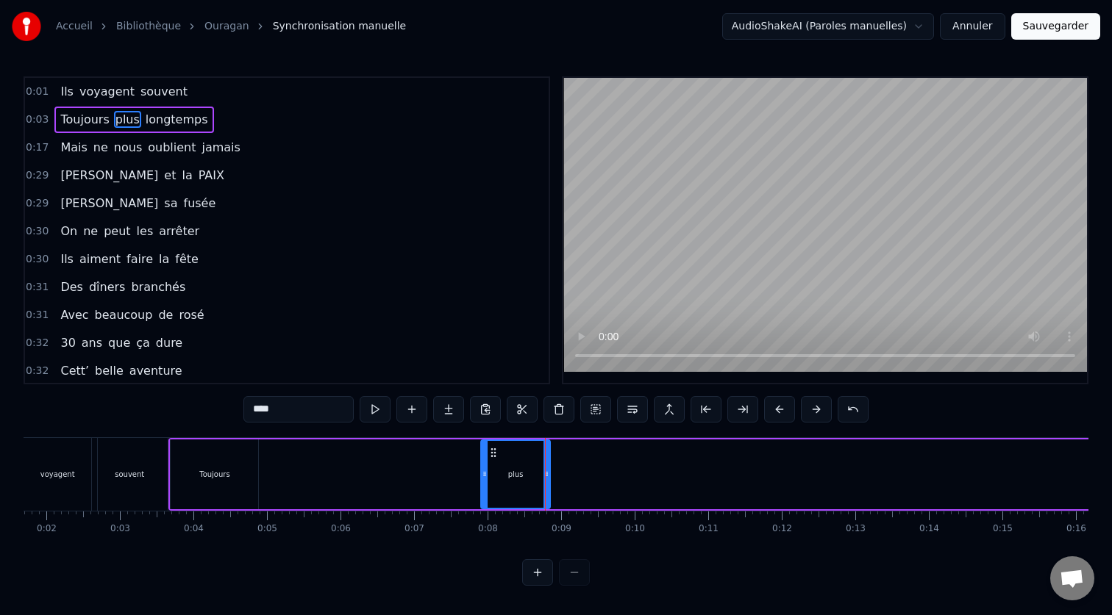
scroll to position [0, 0]
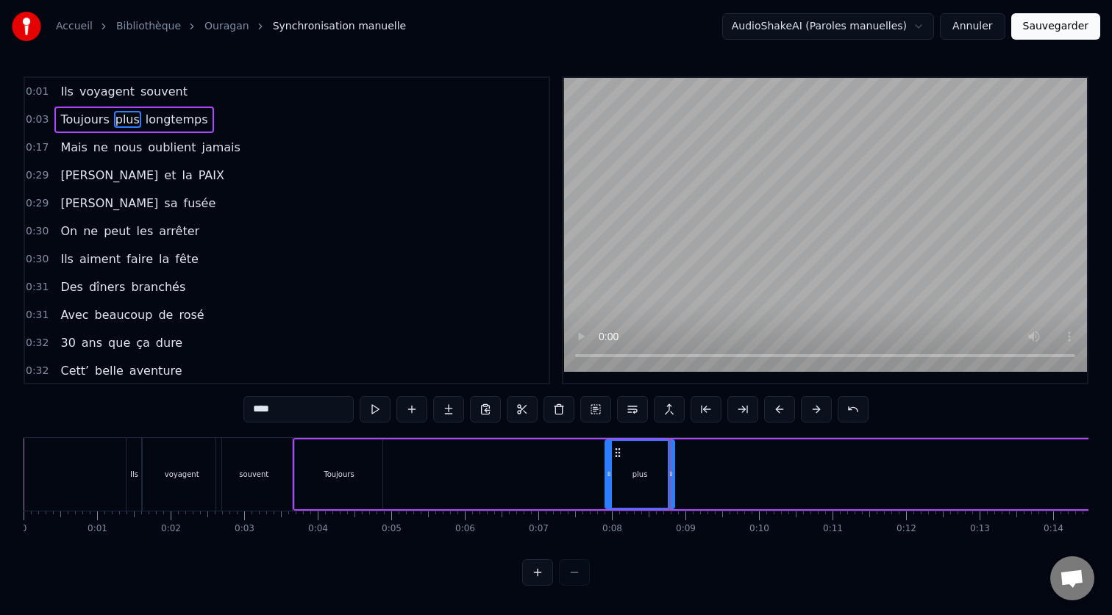
click at [453, 452] on div "Toujours plus longtemps" at bounding box center [804, 474] width 1023 height 73
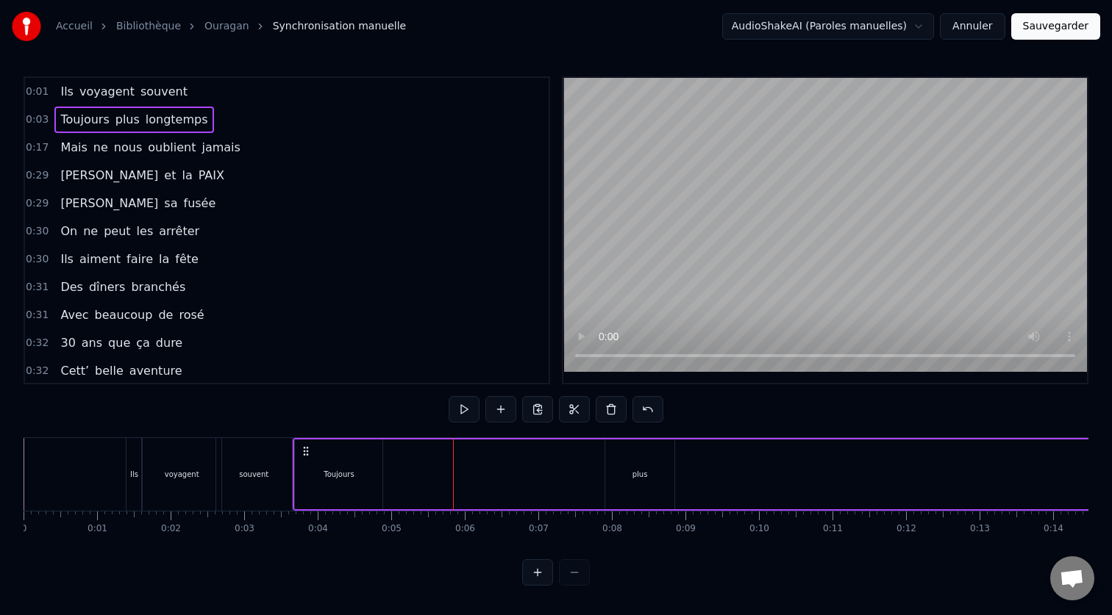
click at [652, 476] on div "plus" at bounding box center [639, 475] width 69 height 70
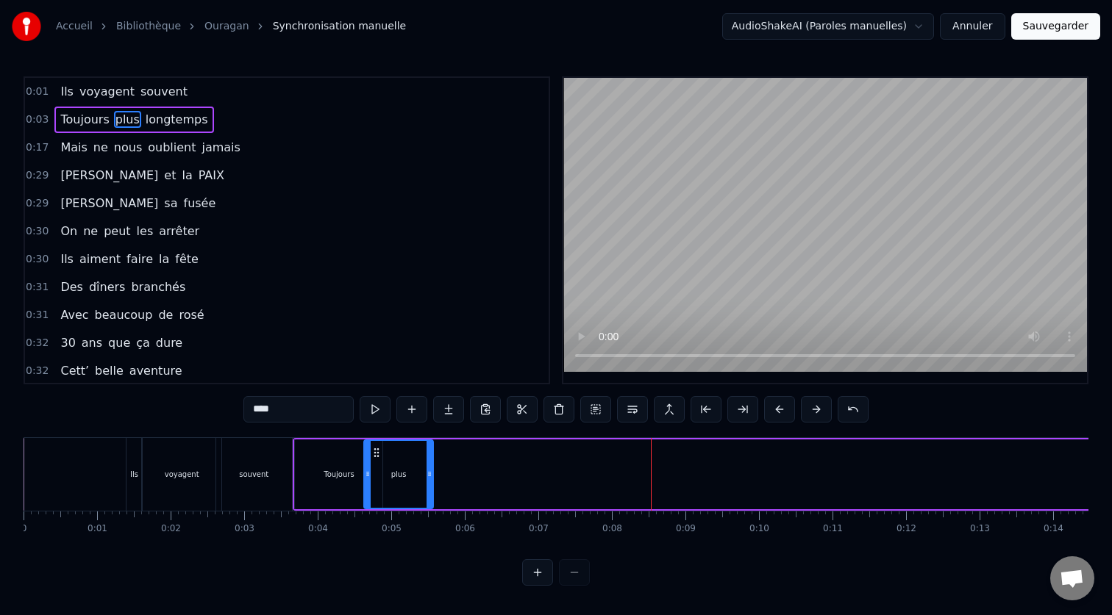
drag, startPoint x: 620, startPoint y: 453, endPoint x: 382, endPoint y: 458, distance: 238.3
click at [382, 458] on icon at bounding box center [377, 453] width 12 height 12
click at [317, 466] on div "Toujours" at bounding box center [338, 475] width 87 height 70
type input "********"
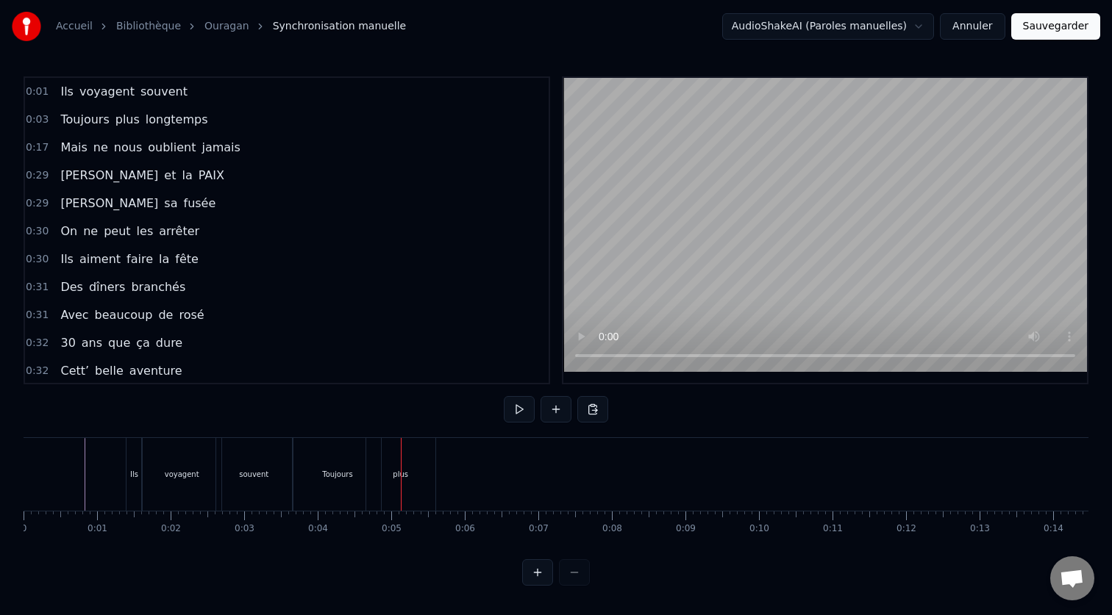
click at [517, 462] on div "Toujours plus longtemps" at bounding box center [804, 474] width 1023 height 73
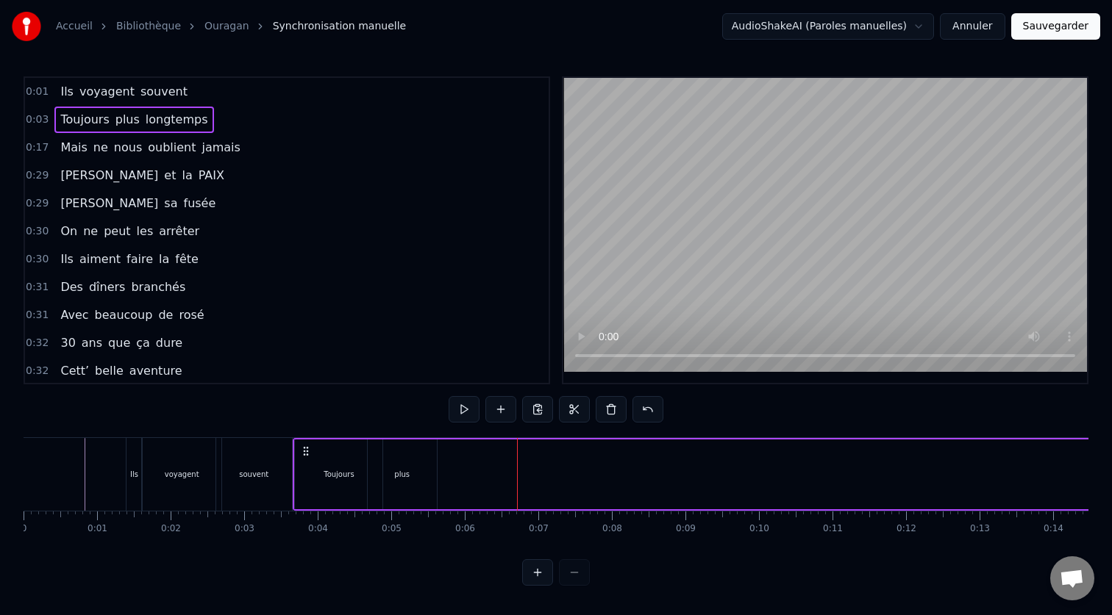
click at [604, 467] on div "Toujours plus longtemps" at bounding box center [804, 474] width 1023 height 73
drag, startPoint x: 294, startPoint y: 474, endPoint x: 319, endPoint y: 474, distance: 25.0
click at [321, 475] on div "Toujours" at bounding box center [338, 475] width 89 height 70
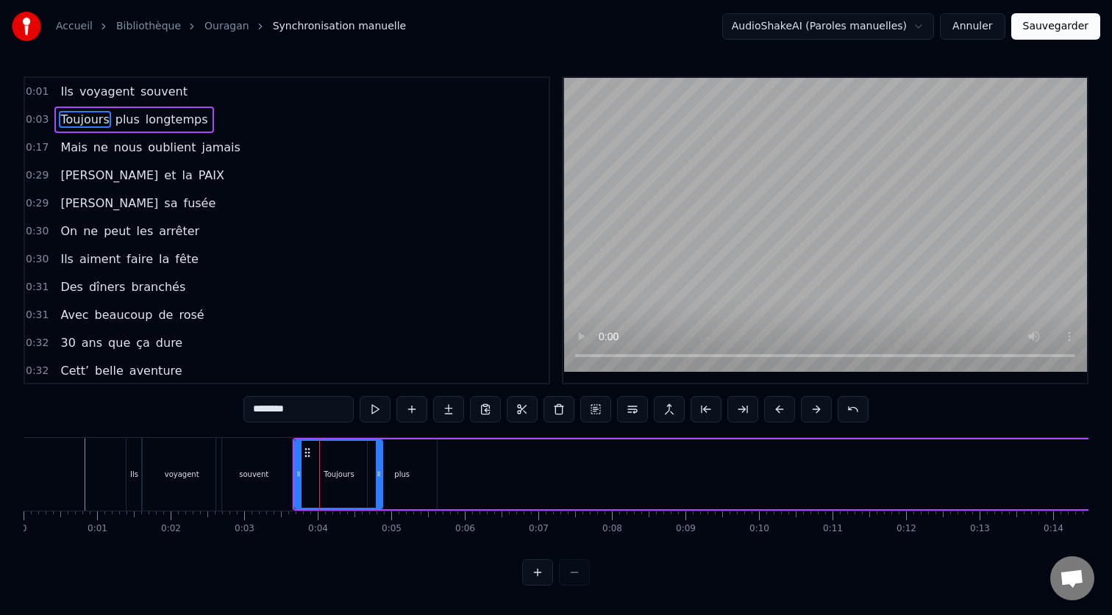
click at [404, 476] on div "plus" at bounding box center [401, 474] width 15 height 11
type input "****"
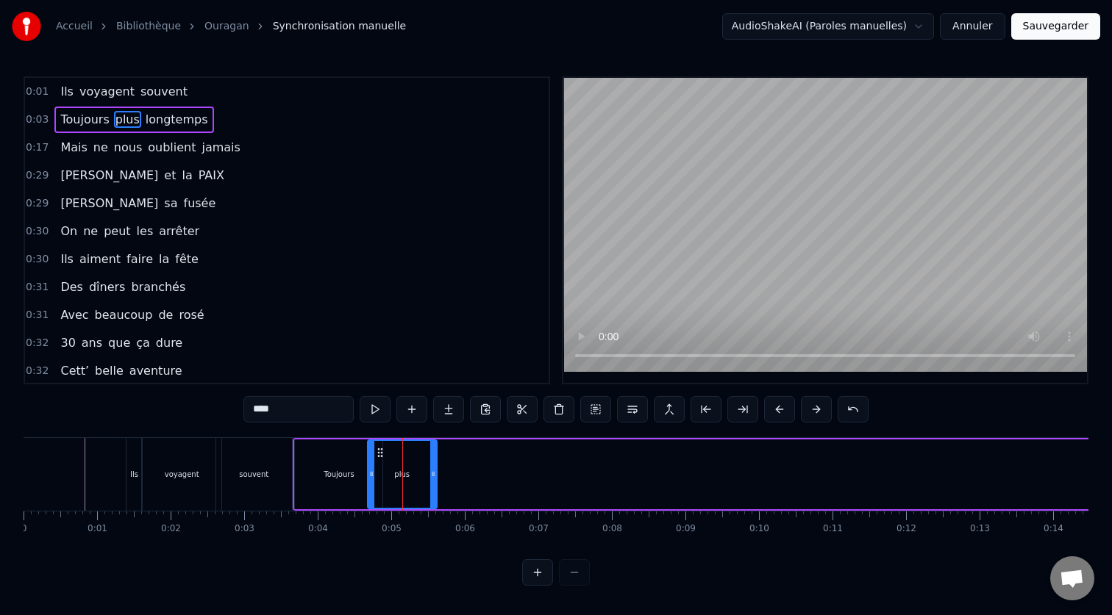
click at [495, 460] on div "Toujours plus longtemps" at bounding box center [804, 474] width 1023 height 73
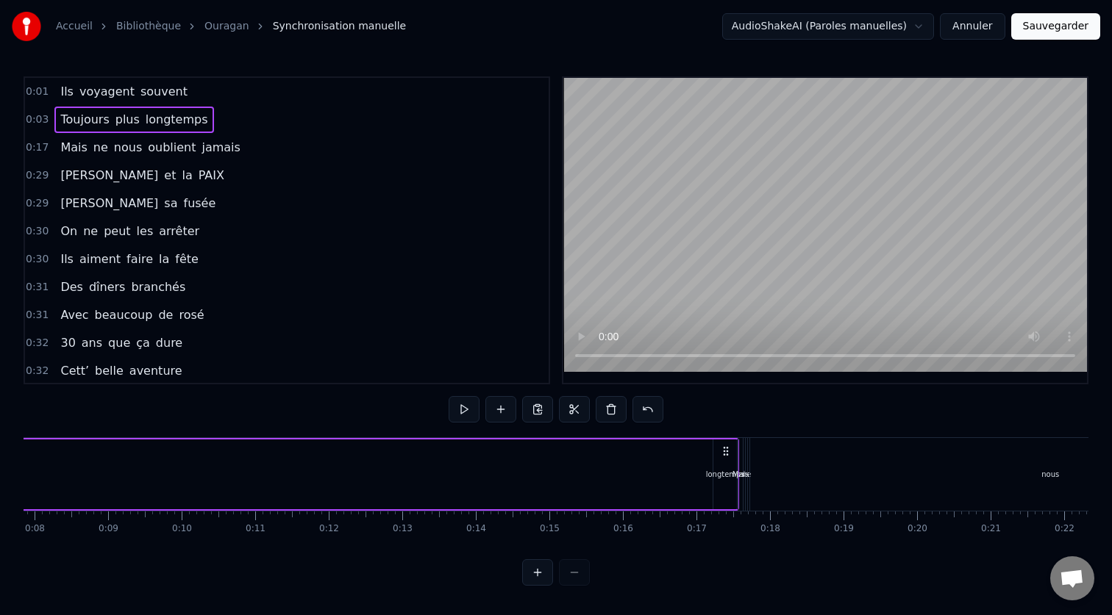
scroll to position [0, 580]
click at [718, 490] on div "longtemps" at bounding box center [722, 475] width 24 height 70
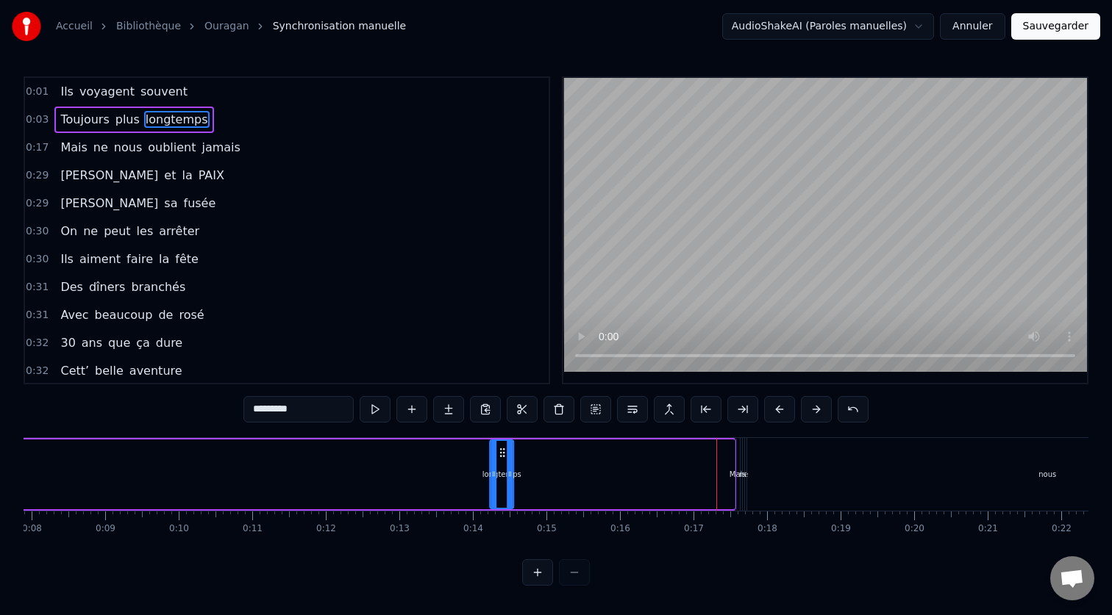
drag, startPoint x: 723, startPoint y: 457, endPoint x: 468, endPoint y: 476, distance: 255.2
click at [490, 476] on div "longtemps" at bounding box center [501, 474] width 22 height 67
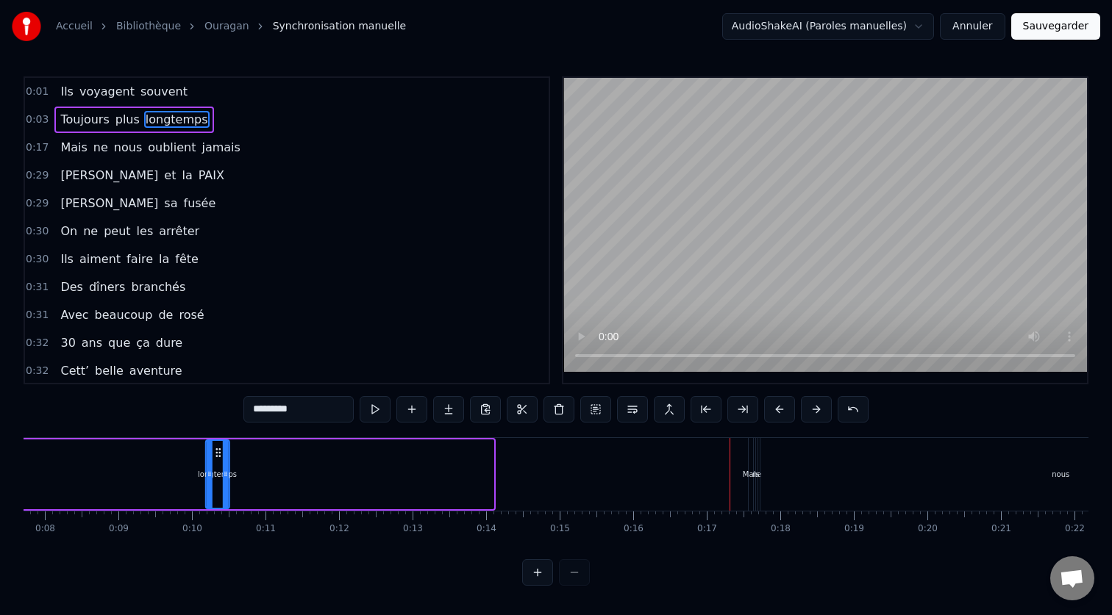
drag, startPoint x: 470, startPoint y: 451, endPoint x: 224, endPoint y: 468, distance: 246.1
click at [224, 468] on div "longtemps" at bounding box center [218, 474] width 22 height 67
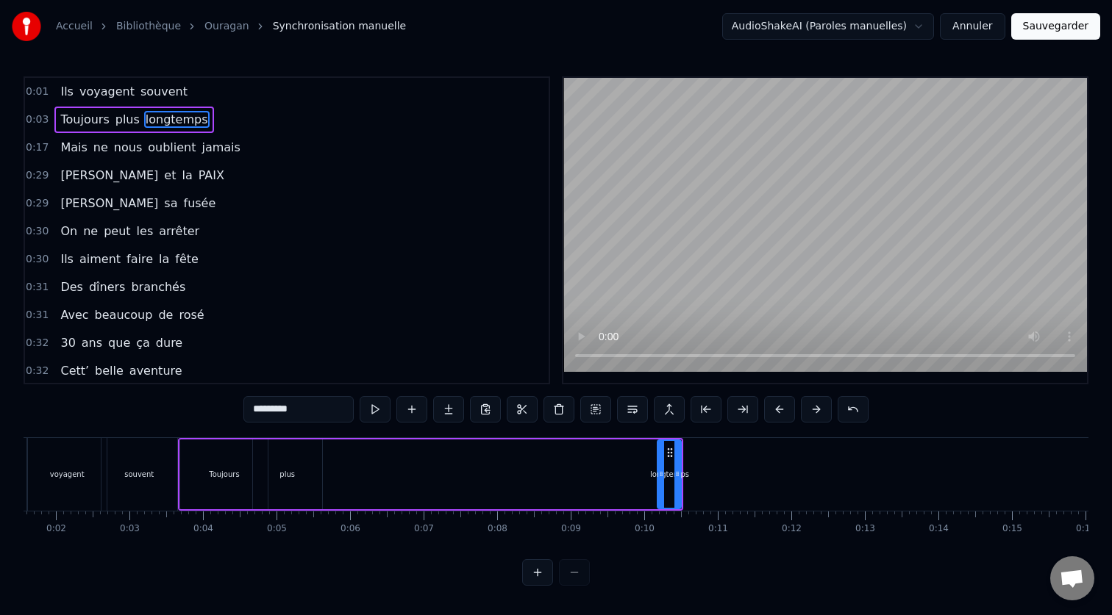
scroll to position [0, 103]
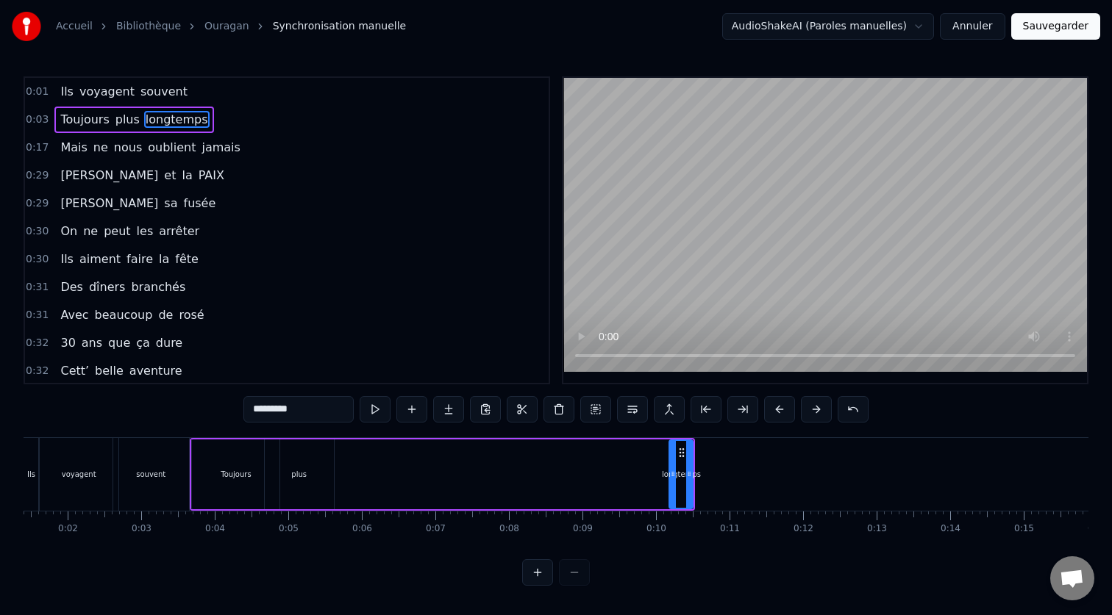
drag, startPoint x: 694, startPoint y: 478, endPoint x: 632, endPoint y: 477, distance: 62.5
click at [632, 477] on div "Toujours plus longtemps" at bounding box center [442, 474] width 505 height 73
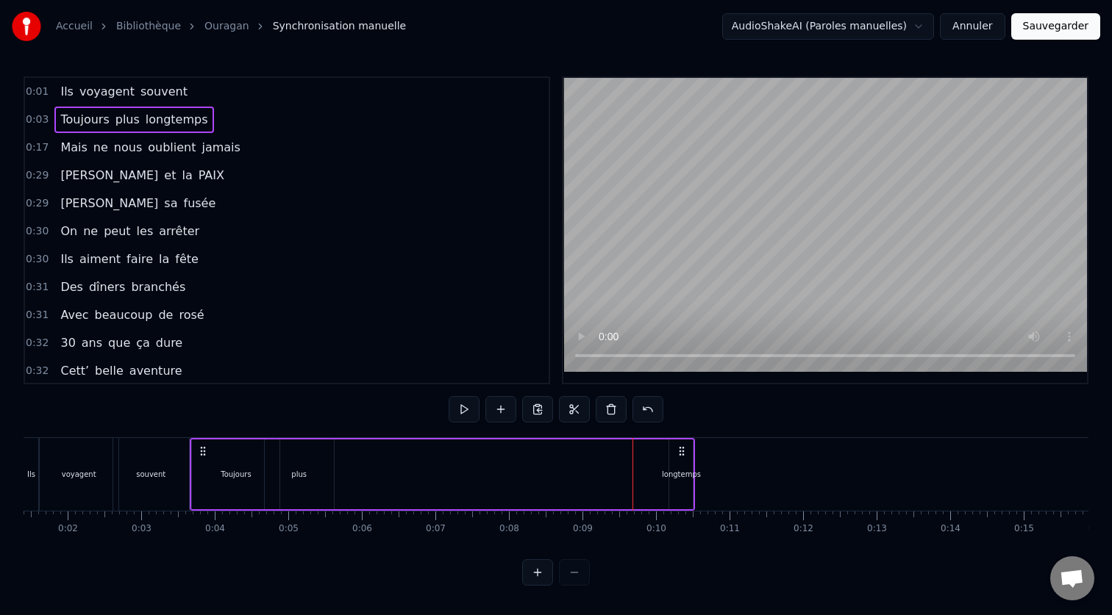
click at [677, 473] on div "longtemps" at bounding box center [681, 474] width 39 height 11
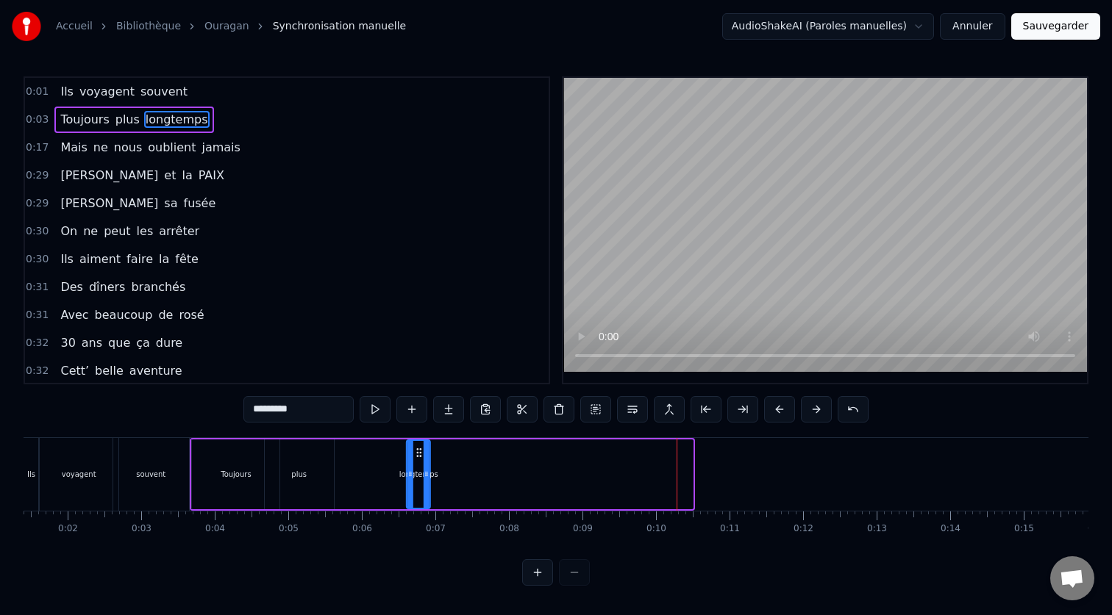
drag, startPoint x: 682, startPoint y: 450, endPoint x: 418, endPoint y: 464, distance: 264.3
click at [418, 464] on div "longtemps" at bounding box center [418, 474] width 22 height 67
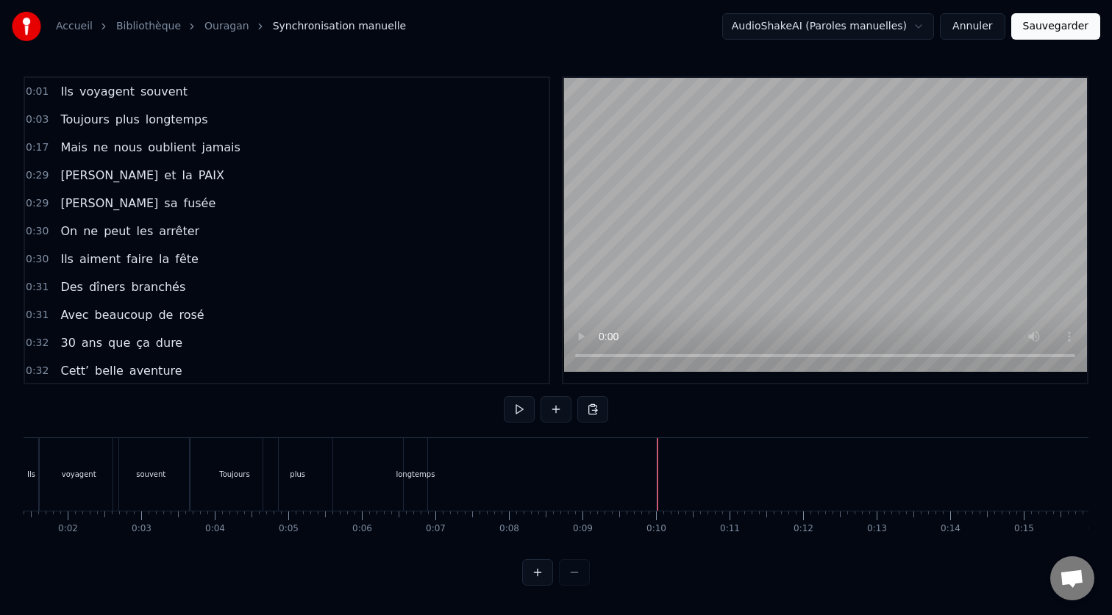
click at [301, 473] on div "plus" at bounding box center [297, 474] width 15 height 11
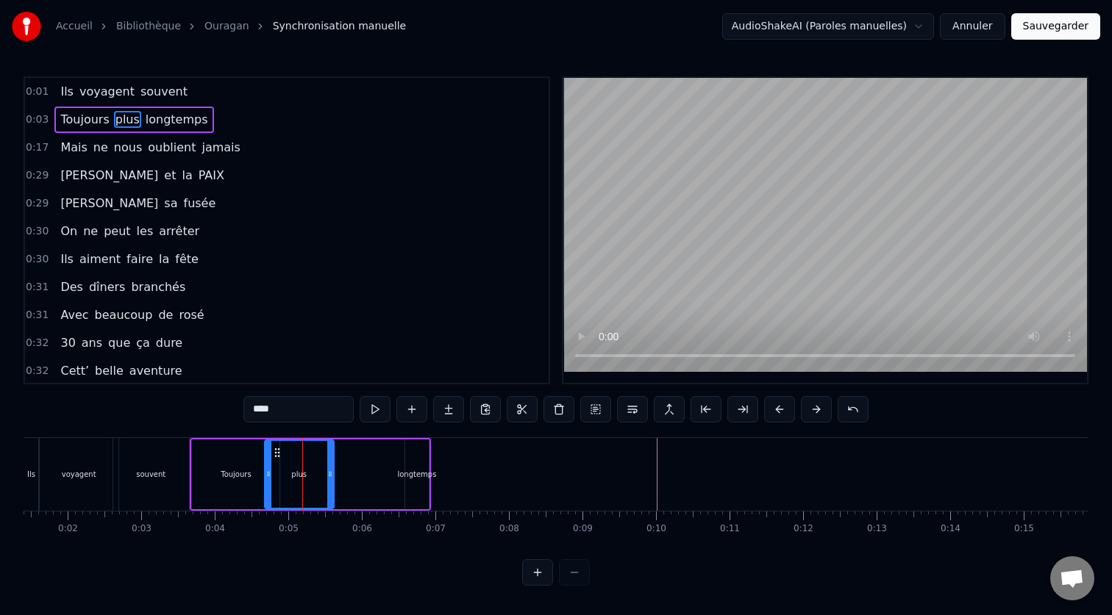
click at [137, 481] on div "souvent" at bounding box center [151, 474] width 76 height 73
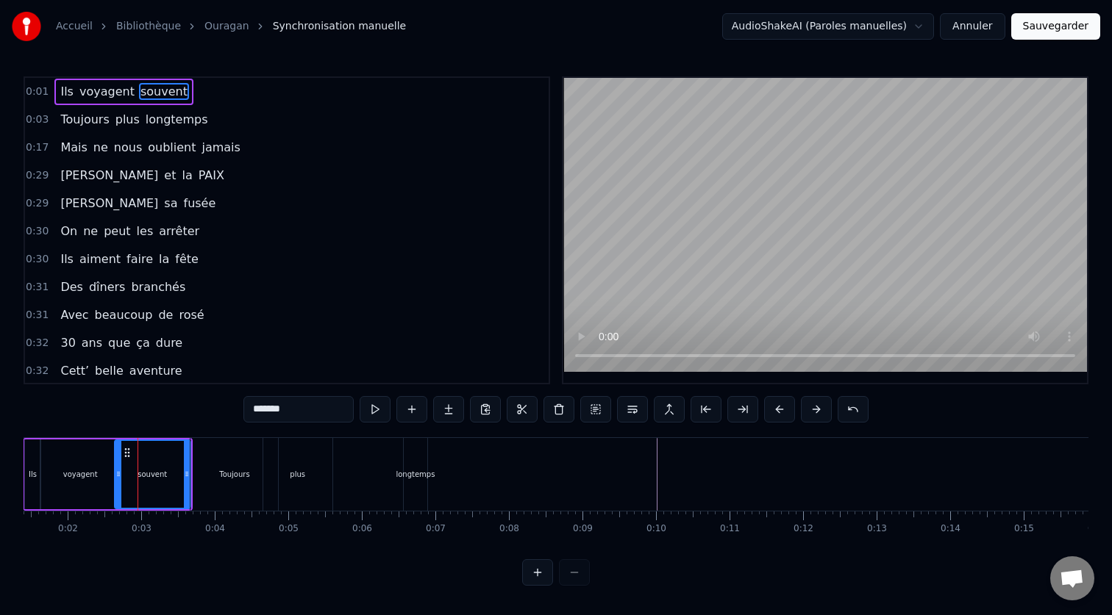
click at [225, 481] on div "Toujours" at bounding box center [233, 474] width 87 height 73
type input "********"
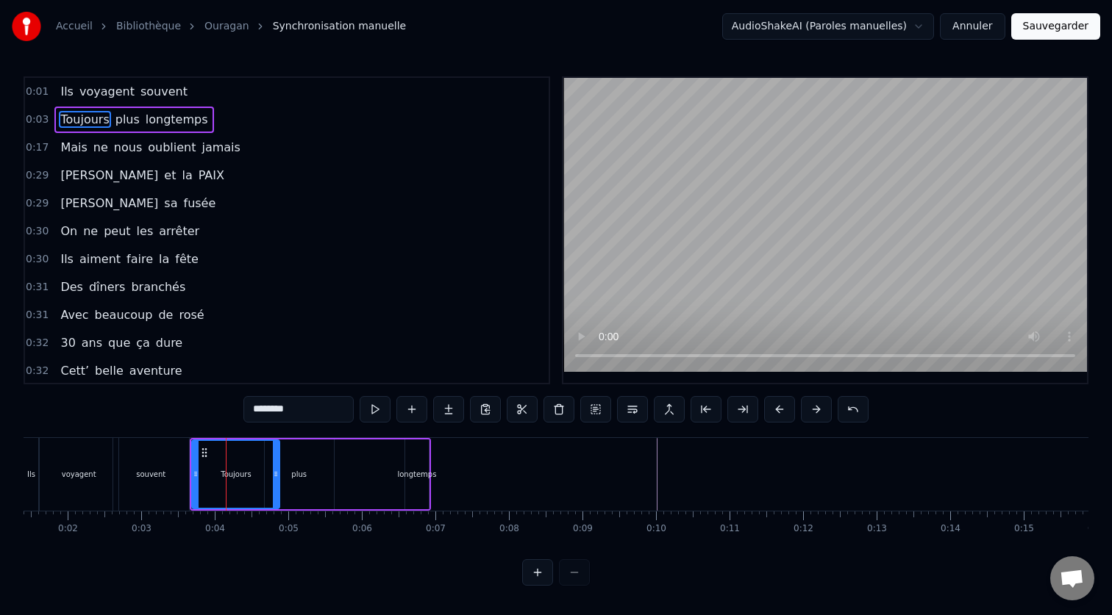
drag, startPoint x: 415, startPoint y: 471, endPoint x: 343, endPoint y: 473, distance: 71.3
click at [343, 472] on div "Toujours plus longtemps" at bounding box center [310, 474] width 240 height 73
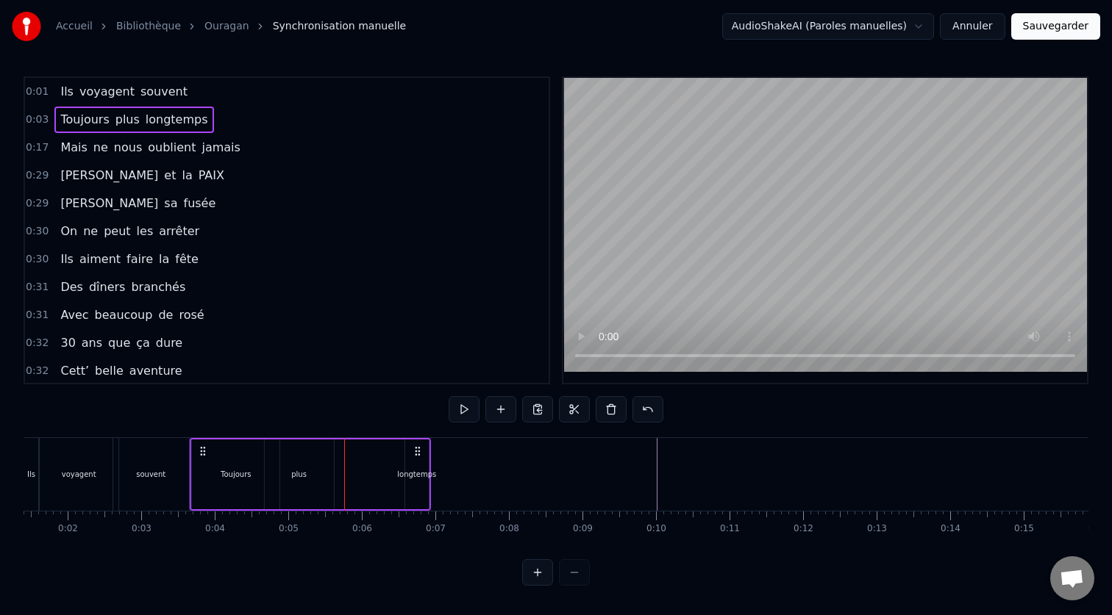
click at [421, 451] on icon at bounding box center [418, 452] width 12 height 12
drag, startPoint x: 418, startPoint y: 452, endPoint x: 429, endPoint y: 462, distance: 14.0
click at [429, 461] on div "Toujours plus longtemps" at bounding box center [319, 474] width 240 height 73
click at [429, 478] on div "longtemps" at bounding box center [426, 474] width 39 height 11
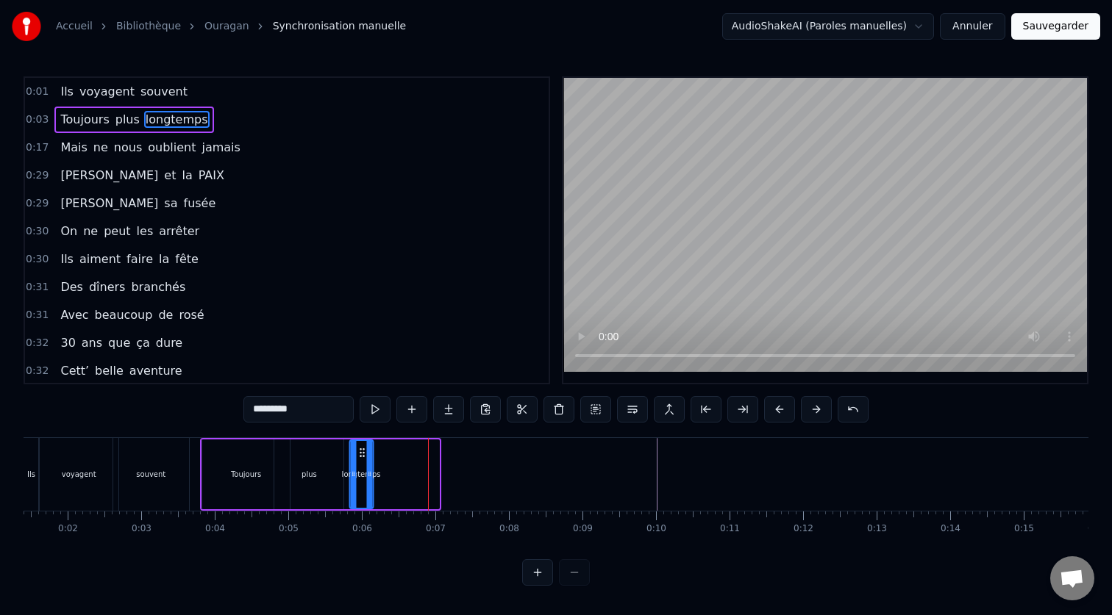
drag, startPoint x: 428, startPoint y: 456, endPoint x: 361, endPoint y: 473, distance: 69.0
click at [361, 473] on div "longtemps" at bounding box center [361, 474] width 22 height 67
drag, startPoint x: 371, startPoint y: 474, endPoint x: 395, endPoint y: 474, distance: 24.3
click at [395, 474] on div "longtemps" at bounding box center [373, 475] width 50 height 70
click at [166, 430] on div "0:01 Ils voyagent souvent 0:03 Toujours plus longtemps 0:17 Mais ne nous oublie…" at bounding box center [556, 331] width 1065 height 510
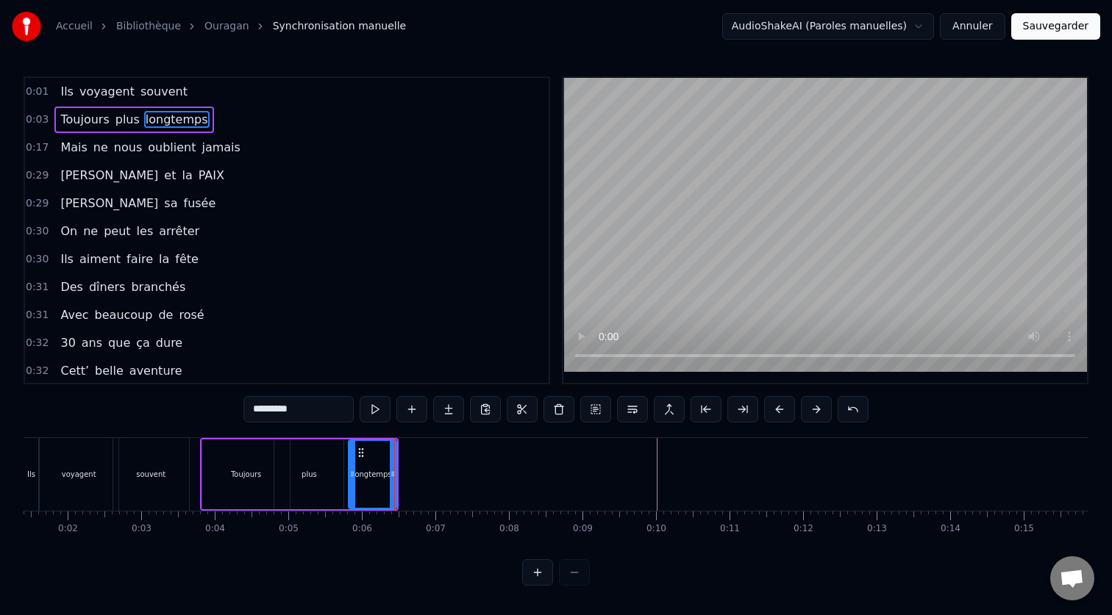
click at [162, 440] on div "souvent" at bounding box center [151, 474] width 76 height 73
type input "*******"
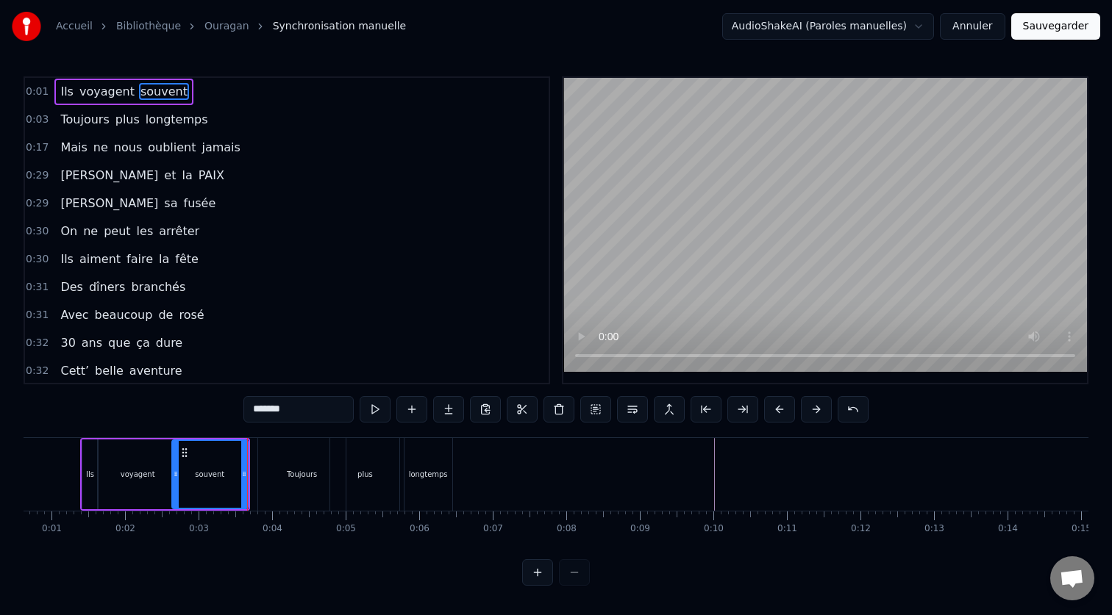
scroll to position [0, 0]
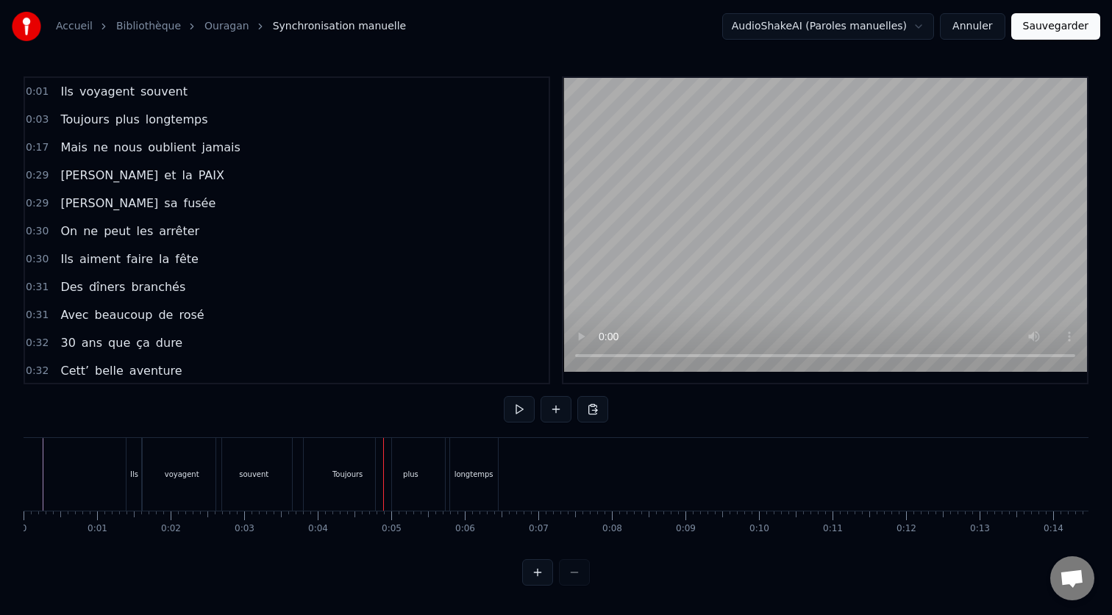
click at [261, 483] on div "souvent" at bounding box center [254, 474] width 76 height 73
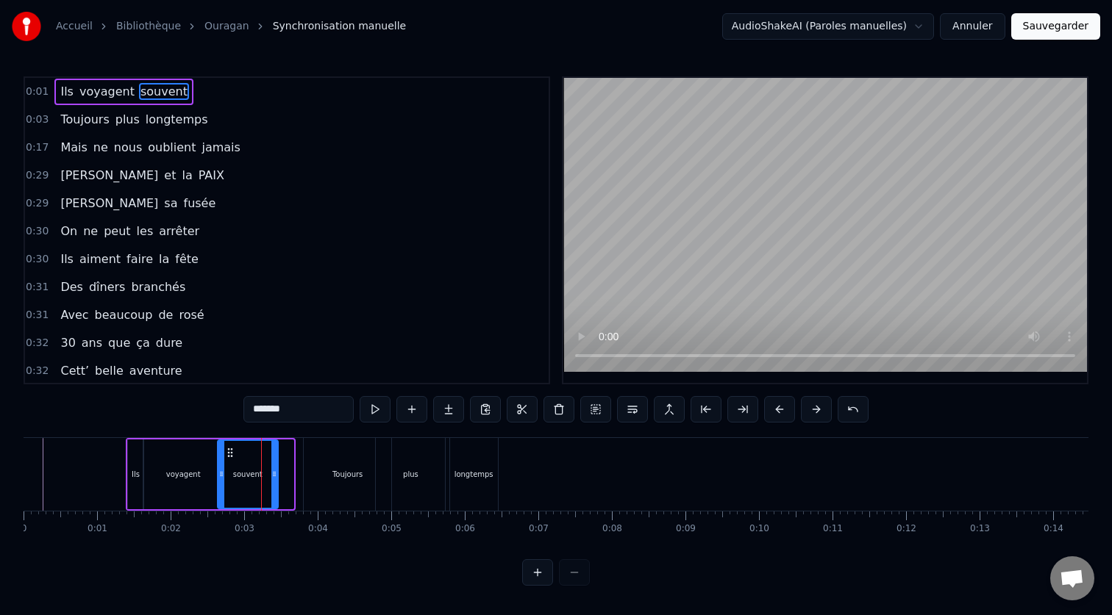
drag, startPoint x: 292, startPoint y: 475, endPoint x: 276, endPoint y: 476, distance: 16.2
click at [276, 476] on div "souvent" at bounding box center [248, 475] width 62 height 70
drag, startPoint x: 364, startPoint y: 462, endPoint x: 329, endPoint y: 466, distance: 34.8
click at [329, 466] on div "Toujours" at bounding box center [347, 474] width 87 height 73
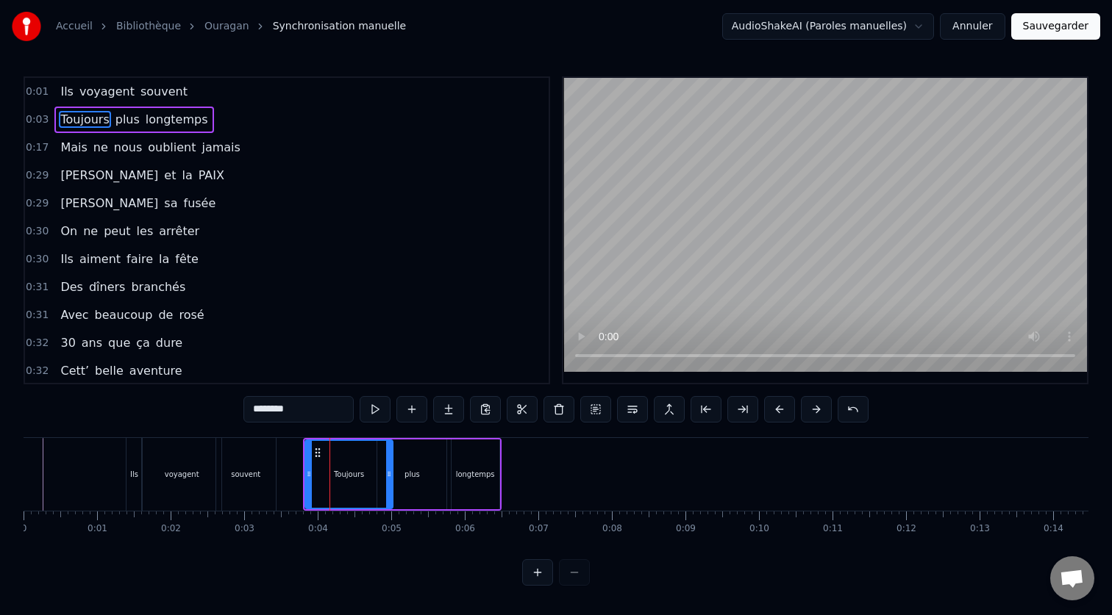
click at [316, 452] on circle at bounding box center [315, 452] width 1 height 1
drag, startPoint x: 321, startPoint y: 449, endPoint x: 288, endPoint y: 450, distance: 32.4
click at [288, 449] on icon at bounding box center [286, 453] width 12 height 12
drag, startPoint x: 358, startPoint y: 479, endPoint x: 340, endPoint y: 480, distance: 17.7
click at [340, 480] on div at bounding box center [340, 474] width 6 height 67
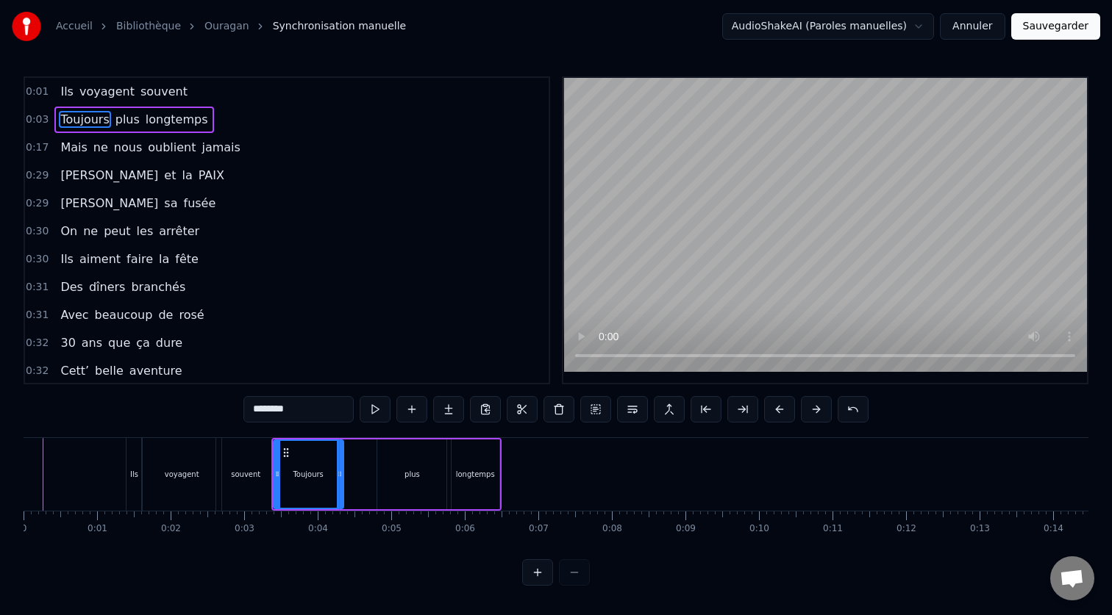
click at [404, 479] on div "plus" at bounding box center [411, 474] width 15 height 11
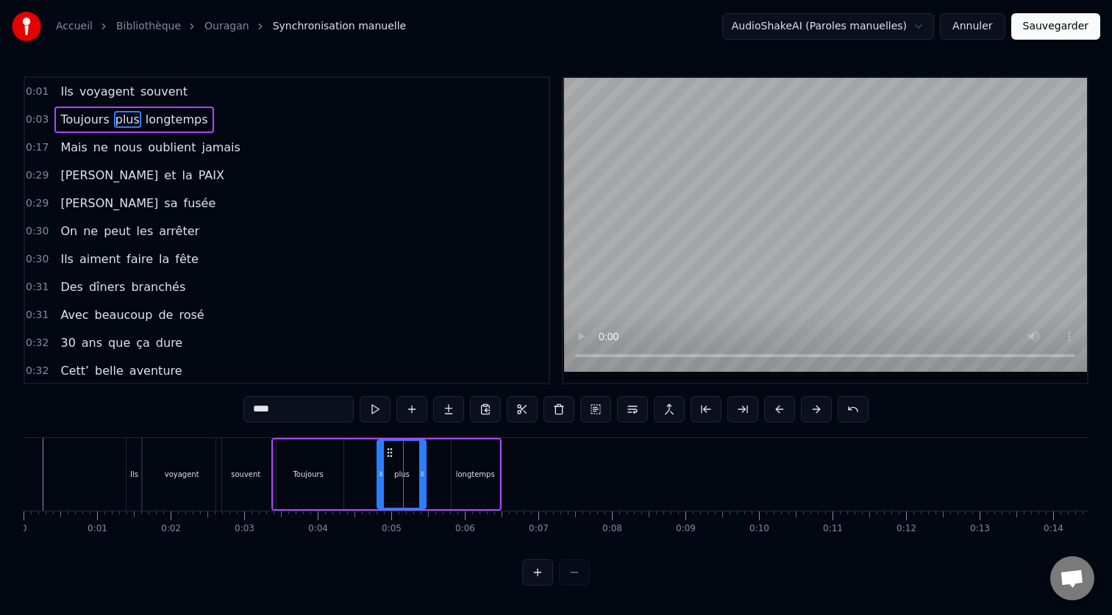
drag, startPoint x: 443, startPoint y: 473, endPoint x: 422, endPoint y: 476, distance: 21.4
click at [422, 476] on icon at bounding box center [422, 474] width 6 height 12
drag, startPoint x: 389, startPoint y: 451, endPoint x: 352, endPoint y: 451, distance: 36.8
click at [352, 451] on icon at bounding box center [353, 453] width 12 height 12
click at [478, 476] on div "longtemps" at bounding box center [475, 474] width 39 height 11
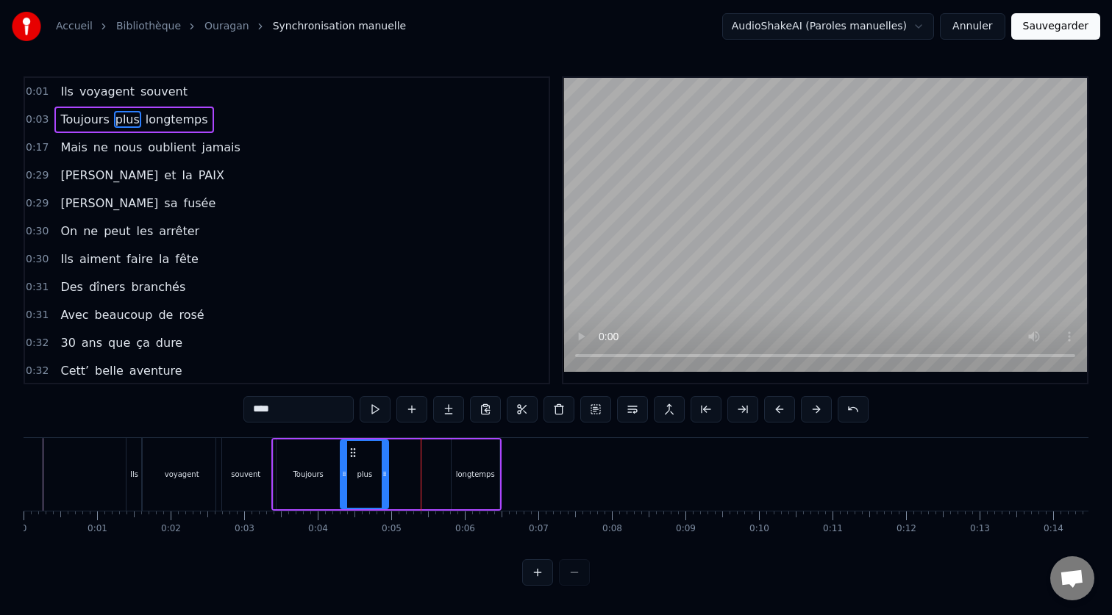
type input "*********"
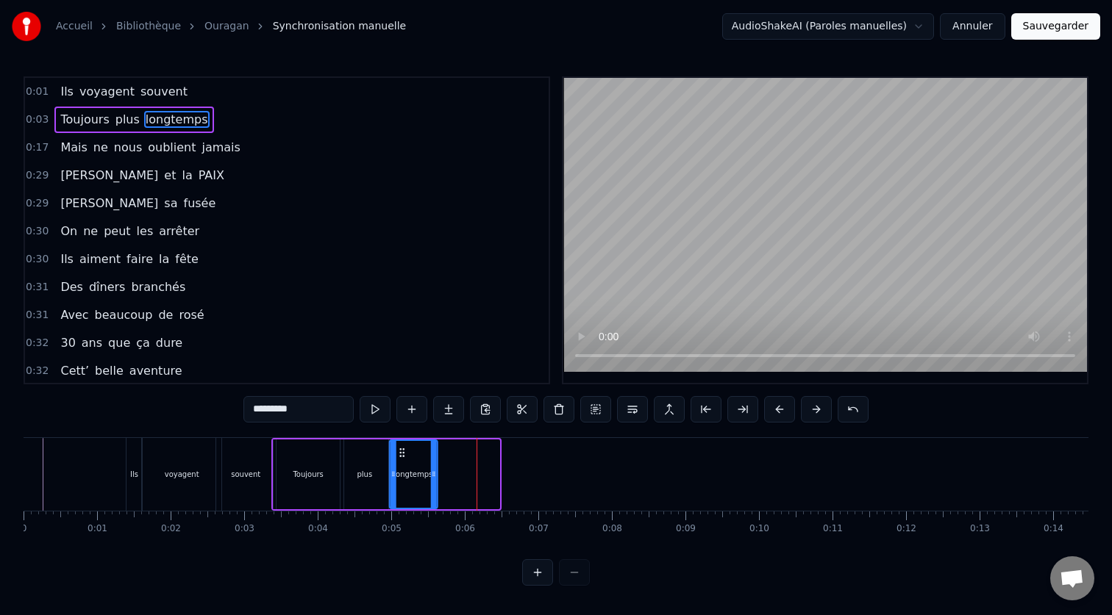
drag, startPoint x: 464, startPoint y: 452, endPoint x: 401, endPoint y: 457, distance: 62.7
click at [401, 457] on icon at bounding box center [402, 453] width 12 height 12
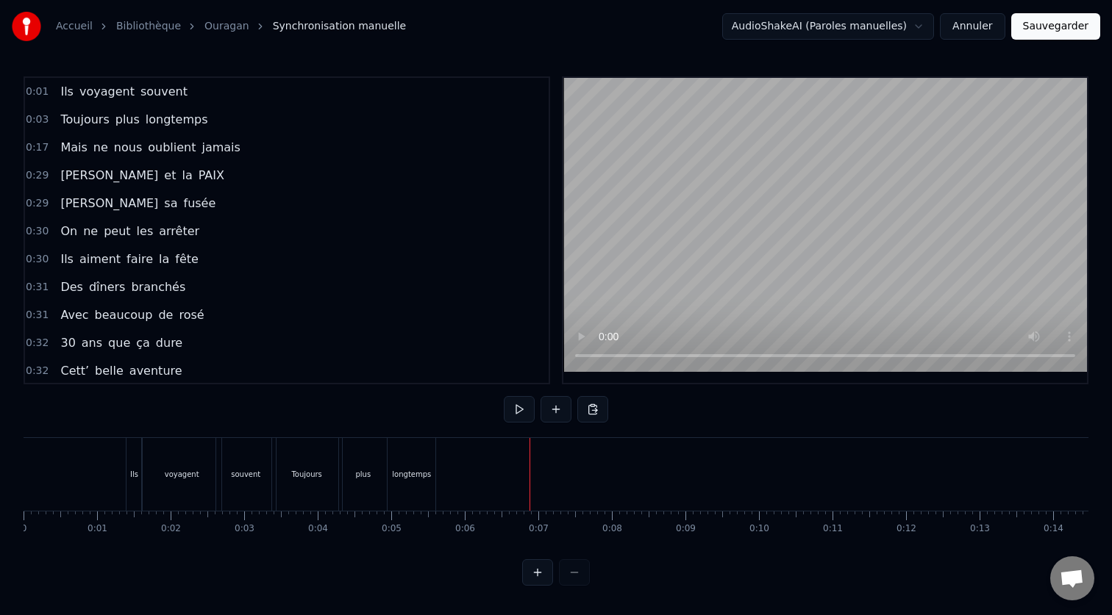
click at [248, 484] on div "souvent" at bounding box center [246, 474] width 60 height 73
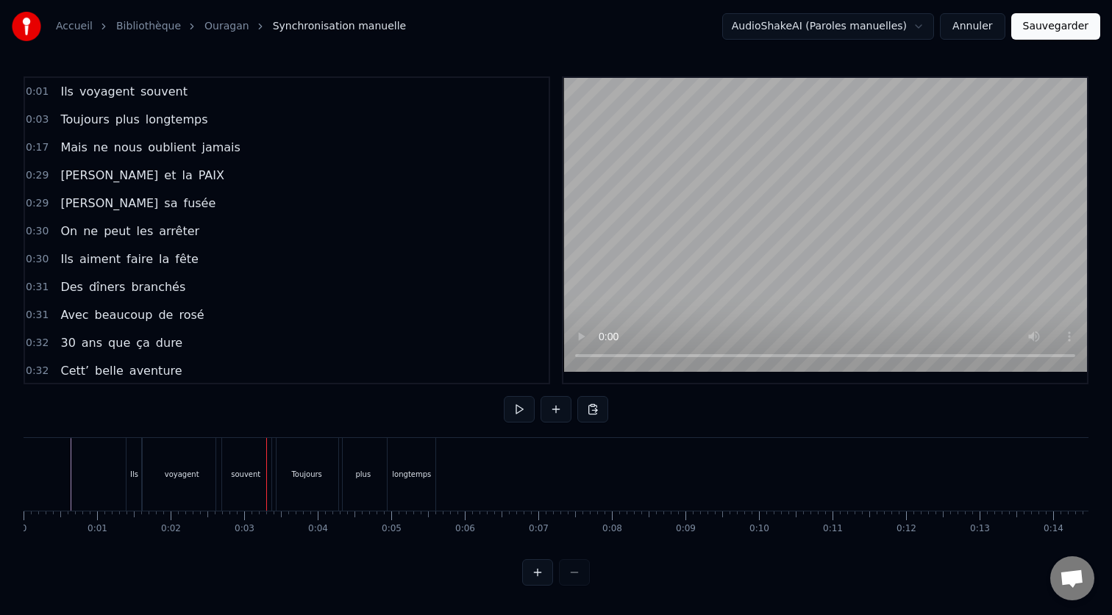
click at [239, 475] on div "souvent" at bounding box center [245, 474] width 29 height 11
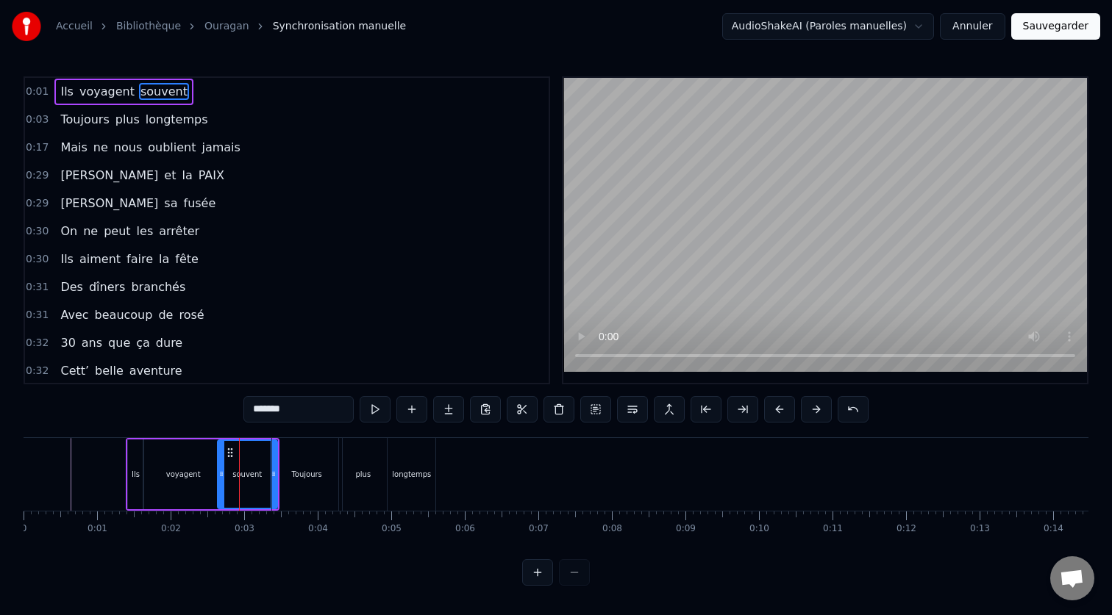
click at [196, 473] on div "voyagent" at bounding box center [183, 474] width 35 height 11
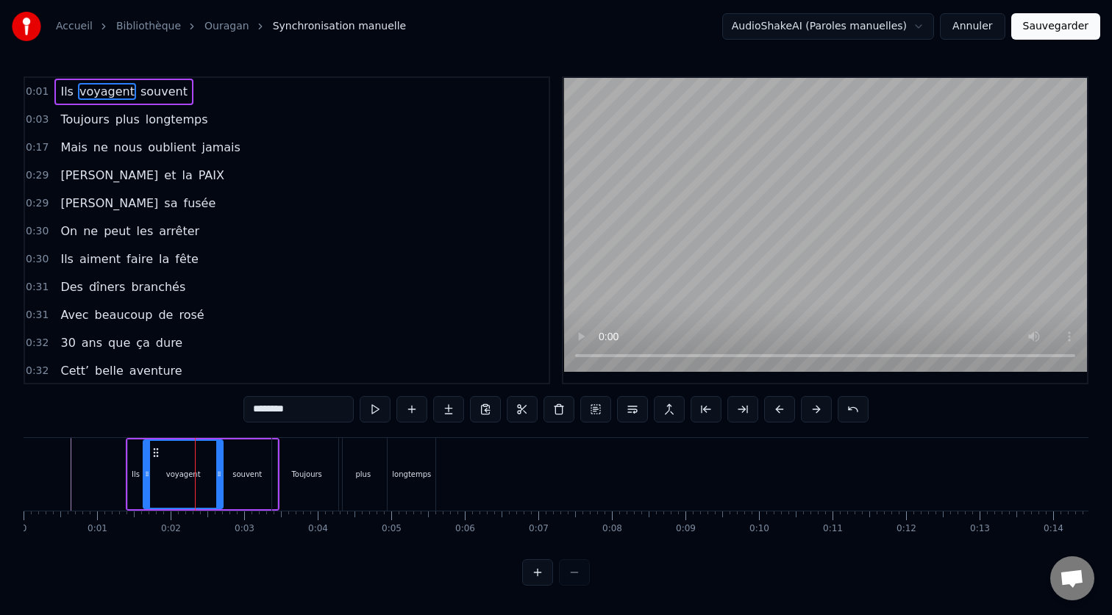
click at [219, 480] on div at bounding box center [219, 474] width 6 height 67
drag, startPoint x: 219, startPoint y: 480, endPoint x: 204, endPoint y: 480, distance: 15.4
click at [204, 480] on div at bounding box center [204, 474] width 6 height 67
click at [257, 480] on div "souvent" at bounding box center [248, 475] width 60 height 70
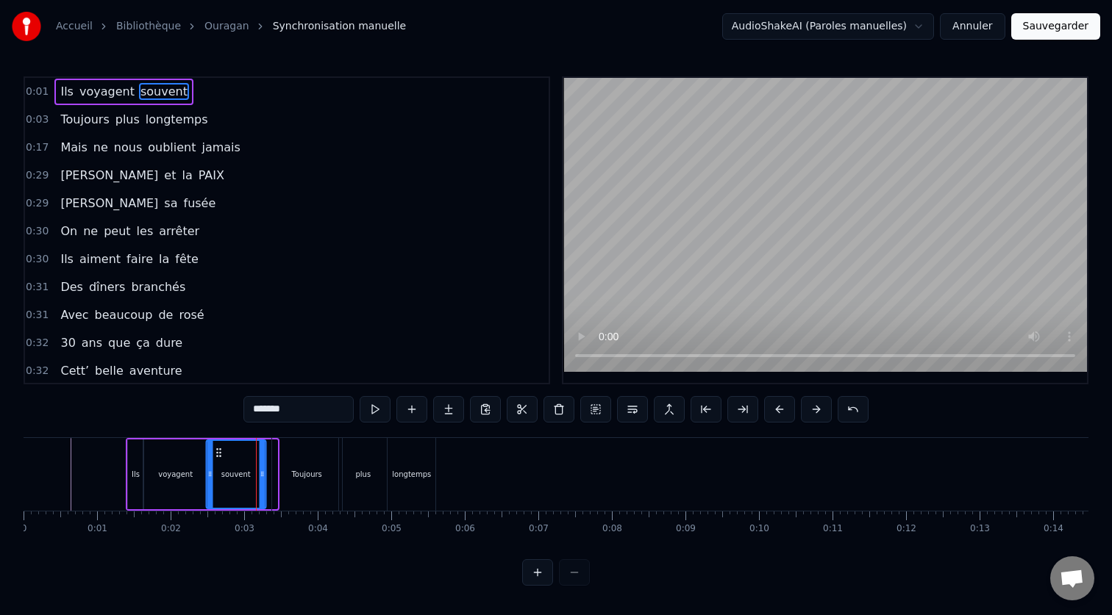
drag, startPoint x: 232, startPoint y: 451, endPoint x: 221, endPoint y: 451, distance: 11.8
click at [221, 451] on icon at bounding box center [218, 453] width 12 height 12
drag, startPoint x: 263, startPoint y: 475, endPoint x: 252, endPoint y: 476, distance: 11.1
click at [252, 476] on icon at bounding box center [251, 474] width 6 height 12
click at [305, 479] on div "Toujours" at bounding box center [306, 474] width 30 height 11
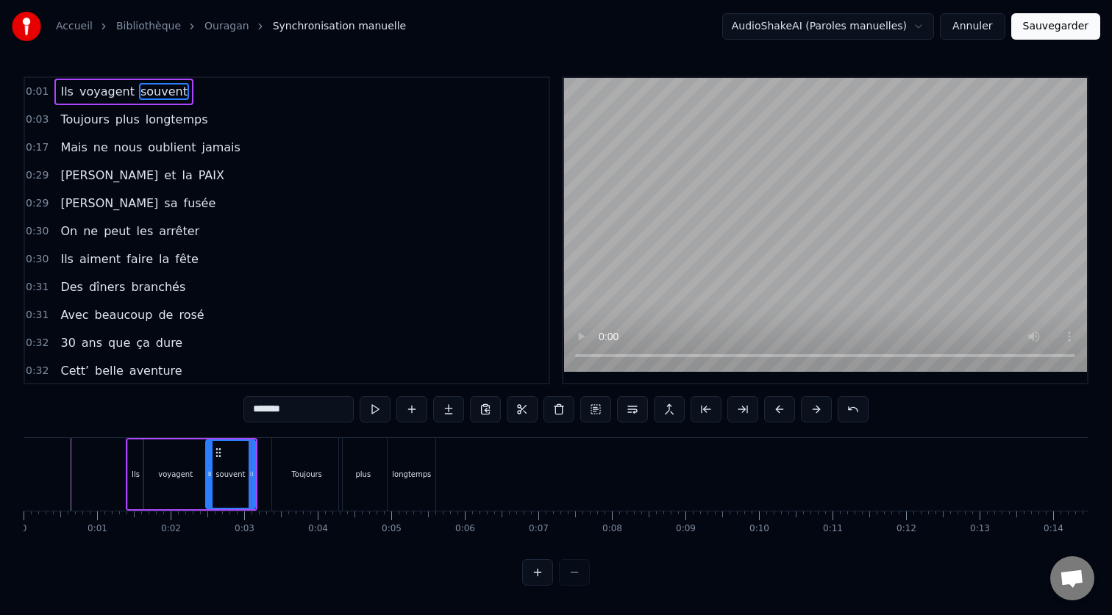
type input "********"
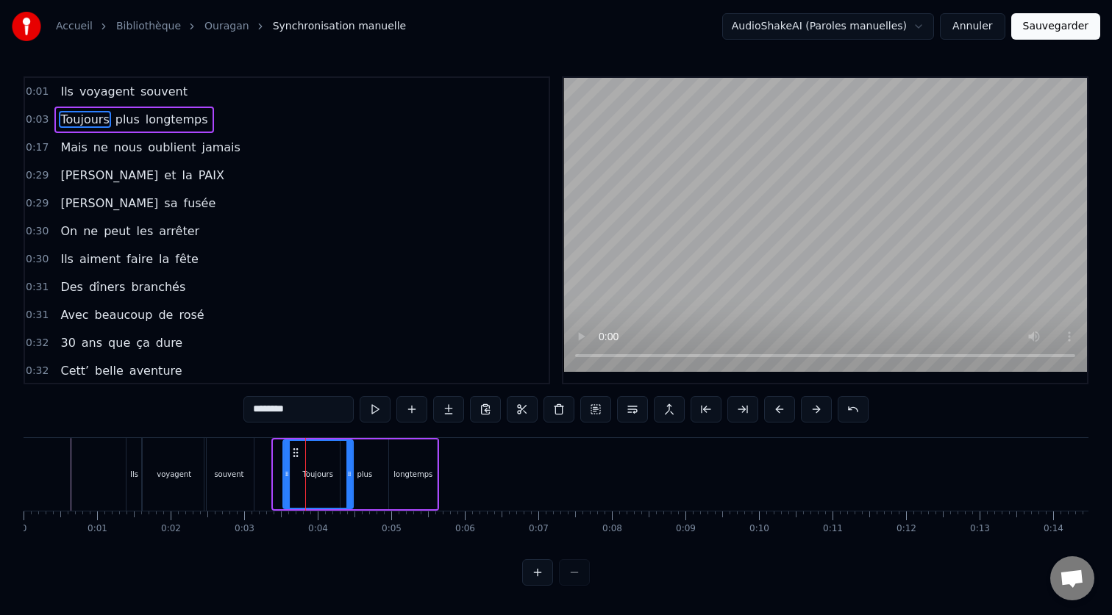
drag, startPoint x: 283, startPoint y: 454, endPoint x: 293, endPoint y: 454, distance: 9.6
click at [293, 454] on icon at bounding box center [296, 453] width 12 height 12
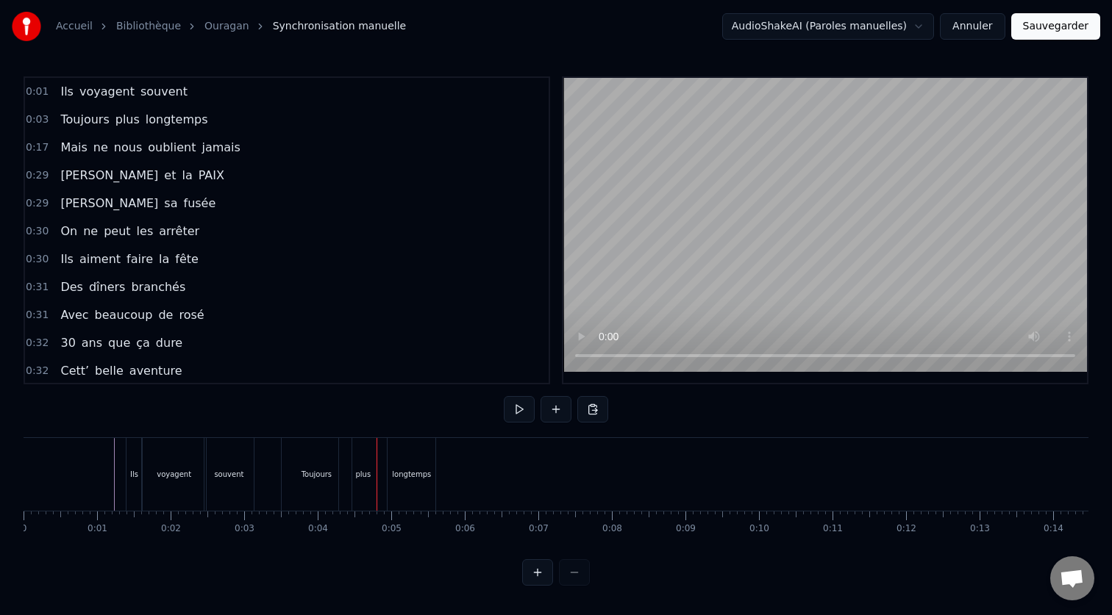
click at [305, 465] on div "Toujours" at bounding box center [317, 474] width 70 height 73
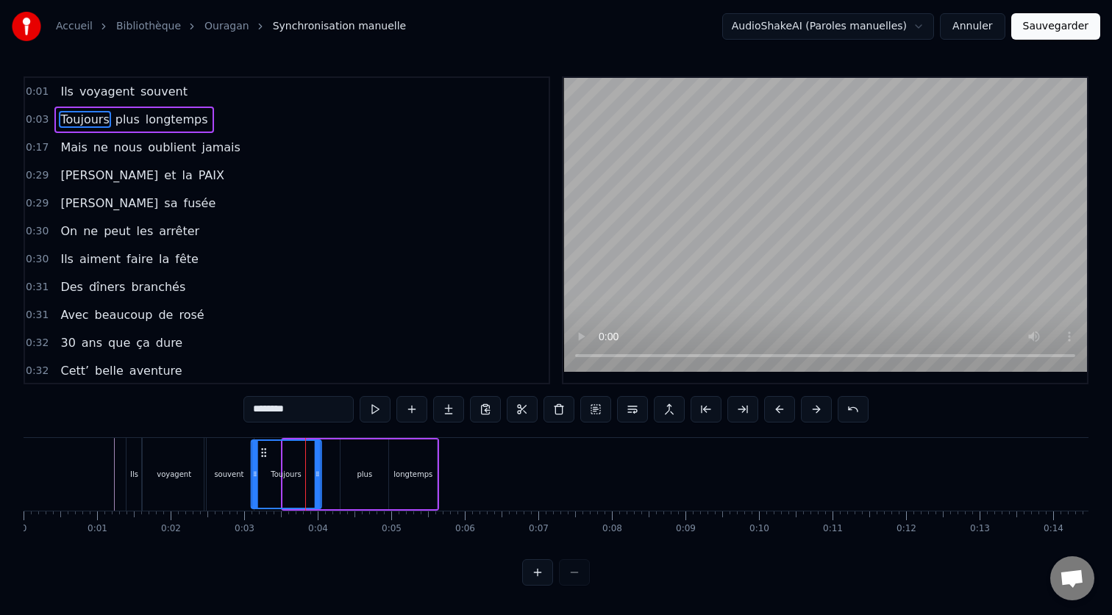
drag, startPoint x: 296, startPoint y: 449, endPoint x: 265, endPoint y: 450, distance: 31.6
click at [265, 450] on icon at bounding box center [264, 453] width 12 height 12
click at [373, 458] on div "plus" at bounding box center [364, 475] width 48 height 70
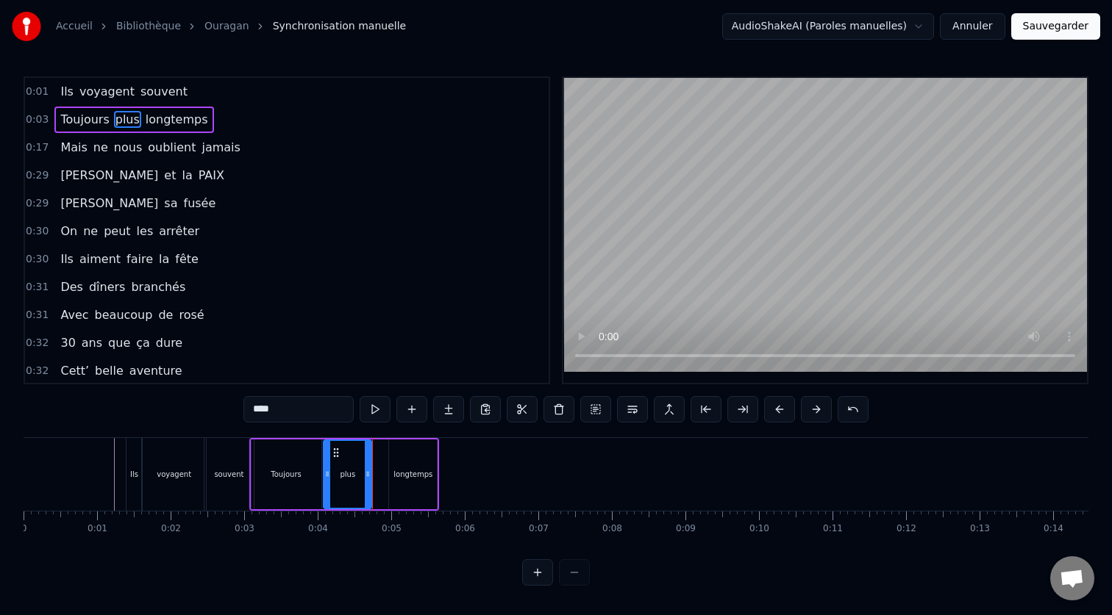
drag, startPoint x: 354, startPoint y: 453, endPoint x: 337, endPoint y: 453, distance: 16.9
click at [337, 453] on circle at bounding box center [337, 452] width 1 height 1
click at [303, 466] on div "Toujours" at bounding box center [286, 475] width 70 height 70
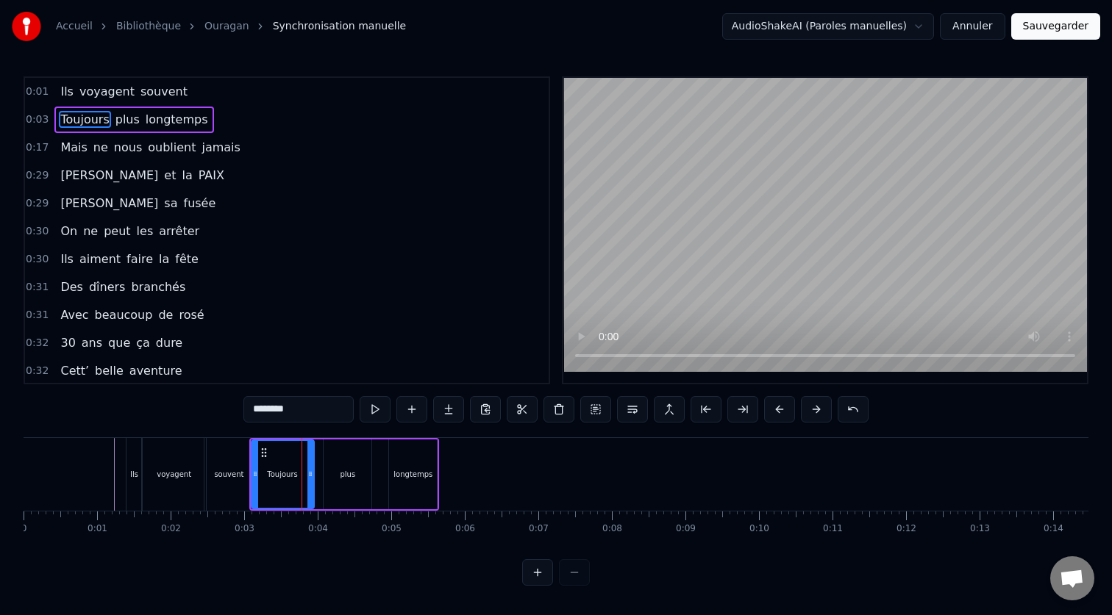
click at [310, 475] on icon at bounding box center [310, 474] width 6 height 12
click at [363, 475] on div "plus" at bounding box center [347, 475] width 48 height 70
type input "****"
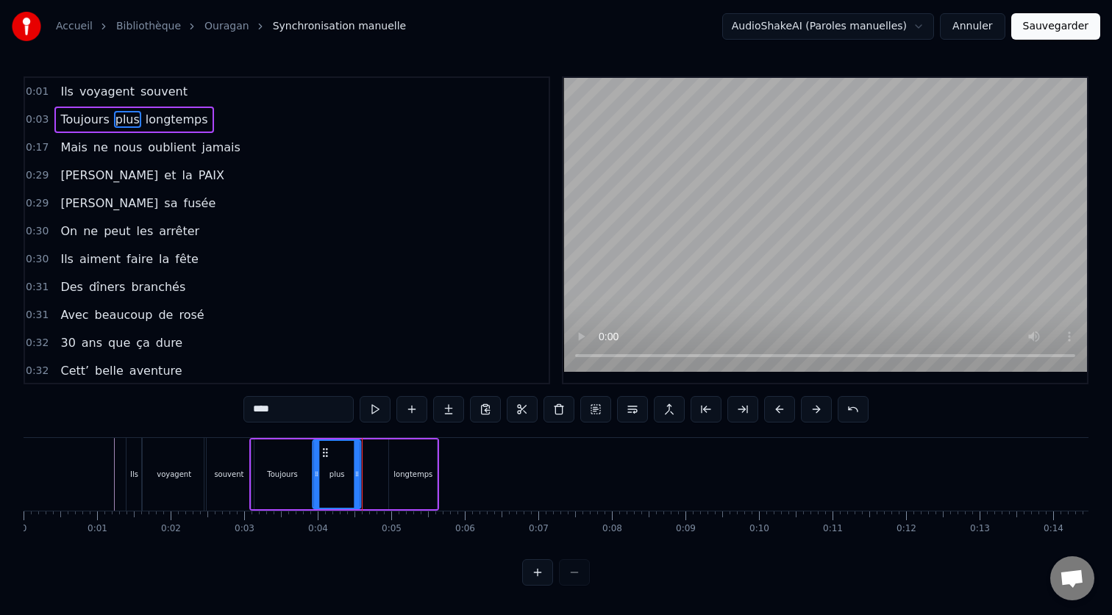
drag, startPoint x: 340, startPoint y: 450, endPoint x: 330, endPoint y: 451, distance: 9.7
click at [329, 451] on icon at bounding box center [326, 453] width 12 height 12
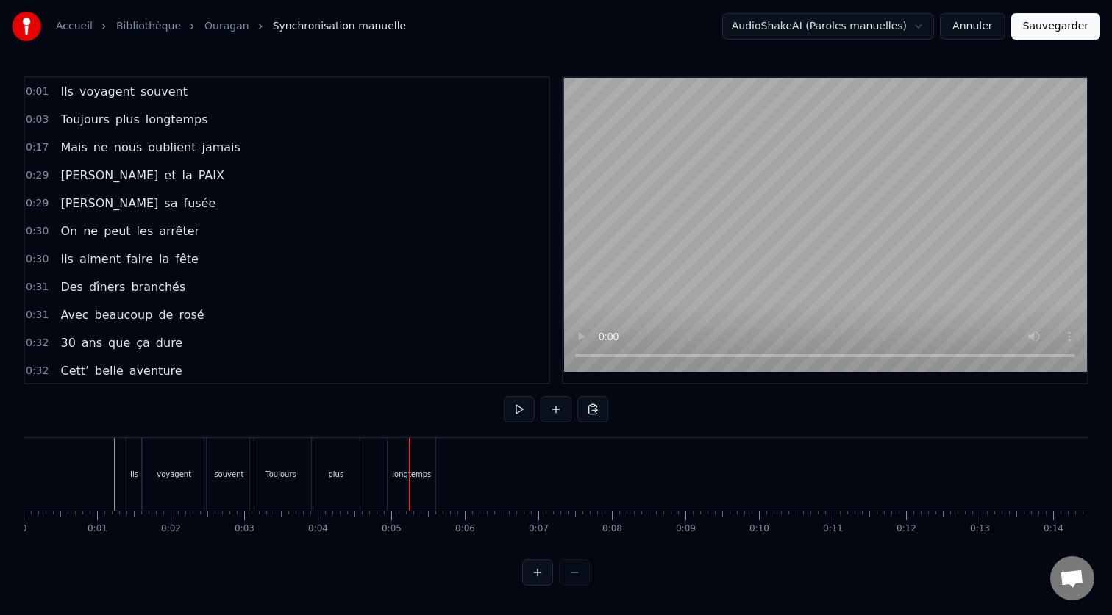
click at [401, 464] on div "longtemps" at bounding box center [411, 474] width 48 height 73
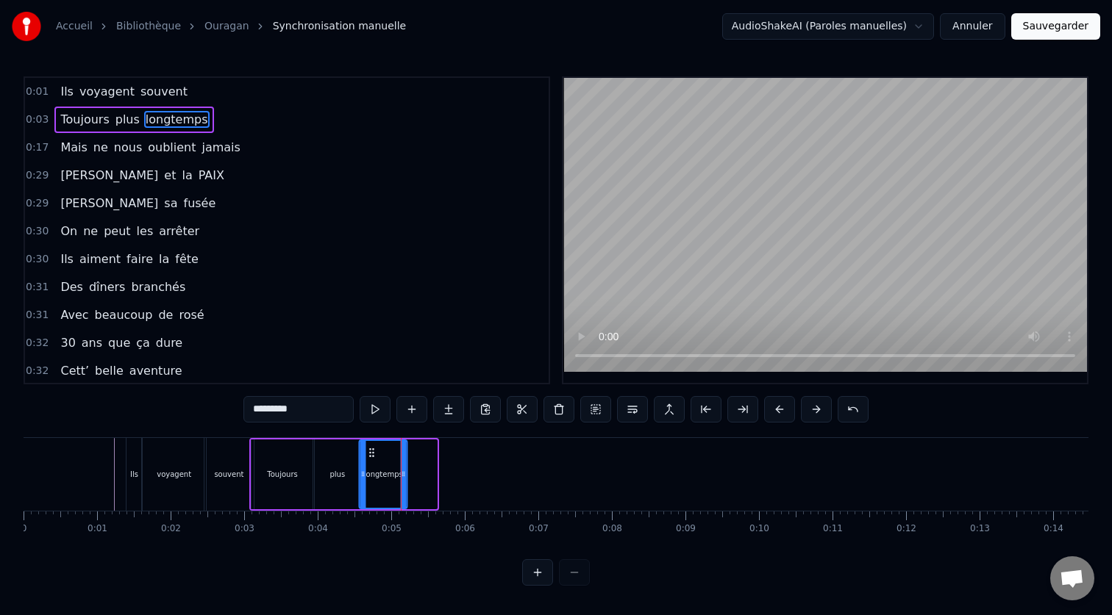
drag, startPoint x: 404, startPoint y: 450, endPoint x: 374, endPoint y: 451, distance: 29.4
click at [374, 451] on icon at bounding box center [372, 453] width 12 height 12
click at [229, 475] on div "souvent" at bounding box center [228, 474] width 29 height 11
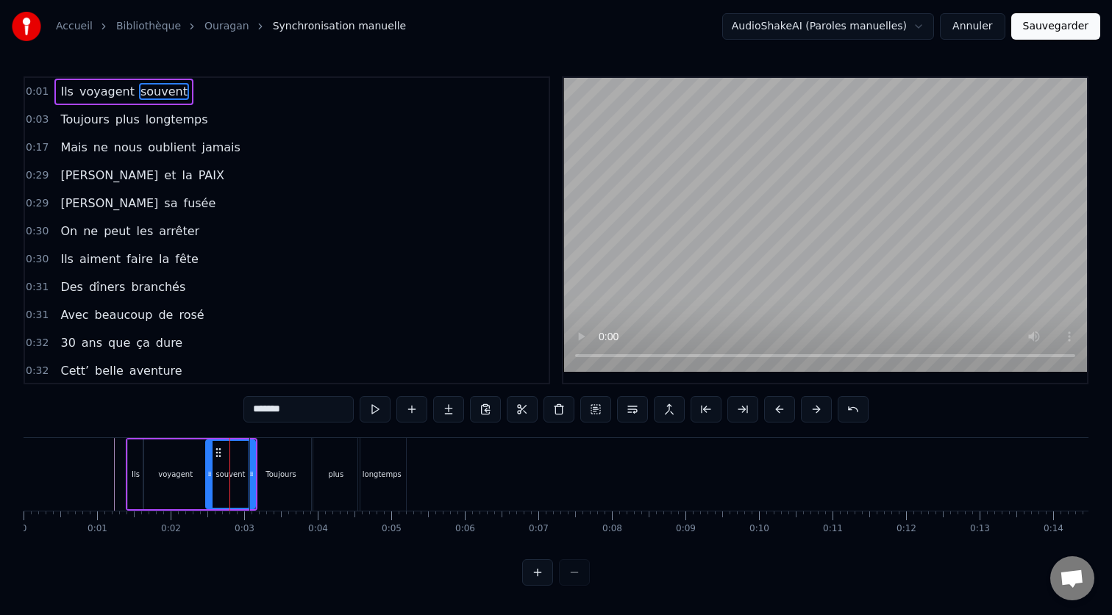
click at [281, 469] on div "Toujours" at bounding box center [280, 474] width 30 height 11
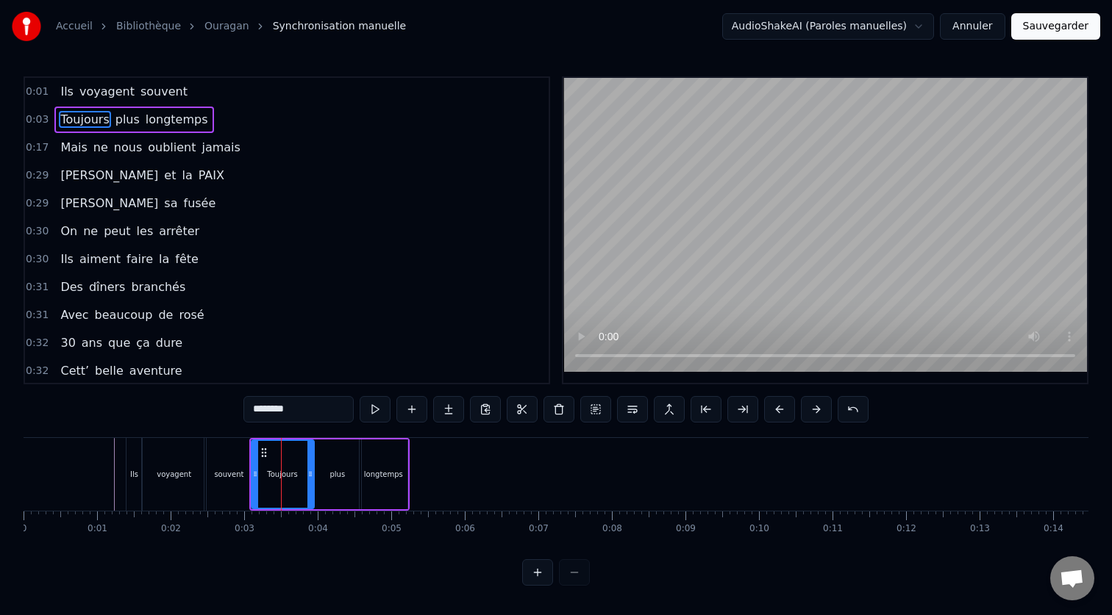
click at [234, 475] on div "souvent" at bounding box center [228, 474] width 29 height 11
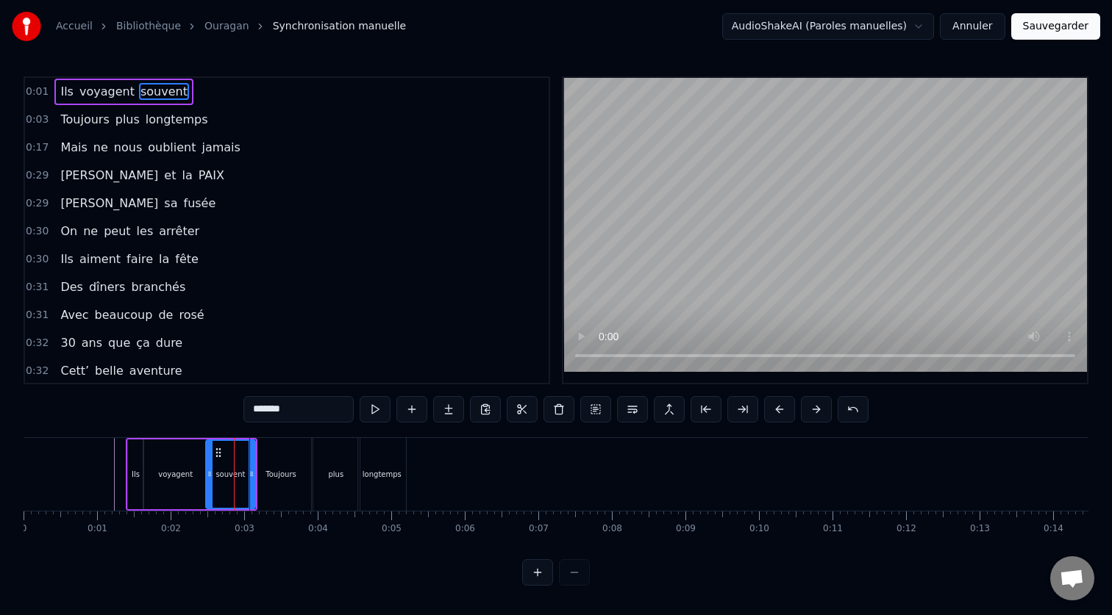
click at [279, 476] on div "Toujours" at bounding box center [280, 474] width 30 height 11
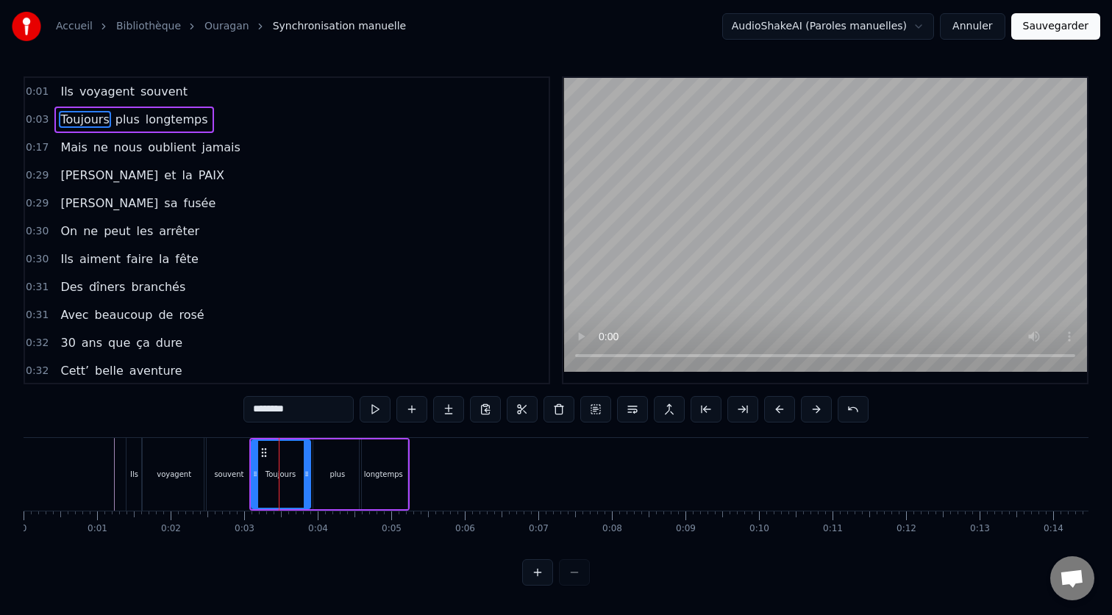
click at [305, 475] on icon at bounding box center [307, 474] width 6 height 12
click at [345, 476] on div "plus" at bounding box center [337, 475] width 48 height 70
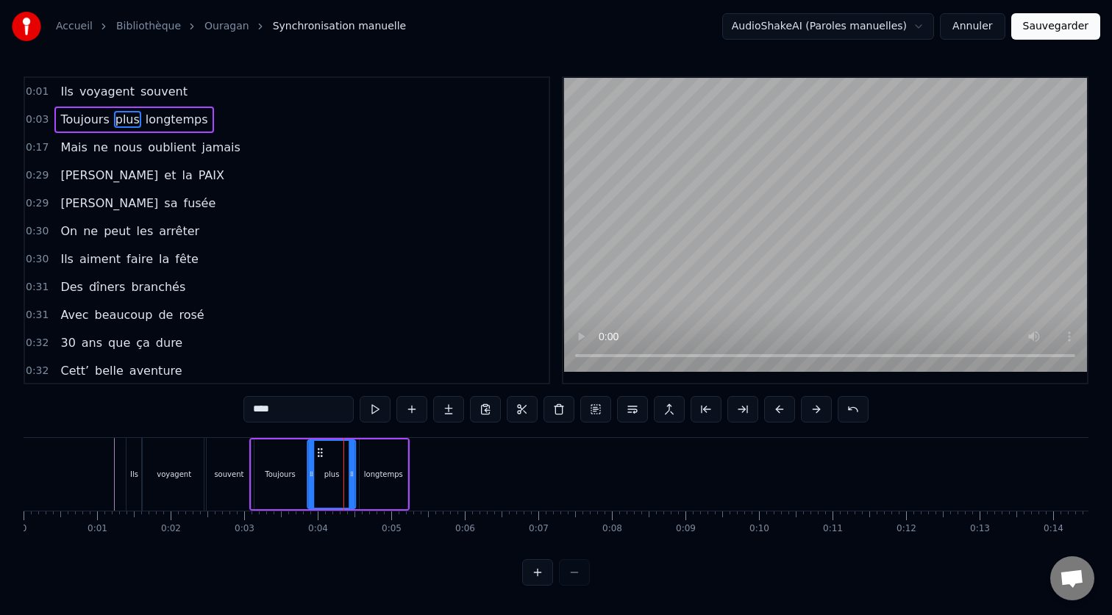
click at [321, 454] on icon at bounding box center [321, 453] width 12 height 12
click at [393, 471] on div "longtemps" at bounding box center [383, 474] width 39 height 11
type input "*********"
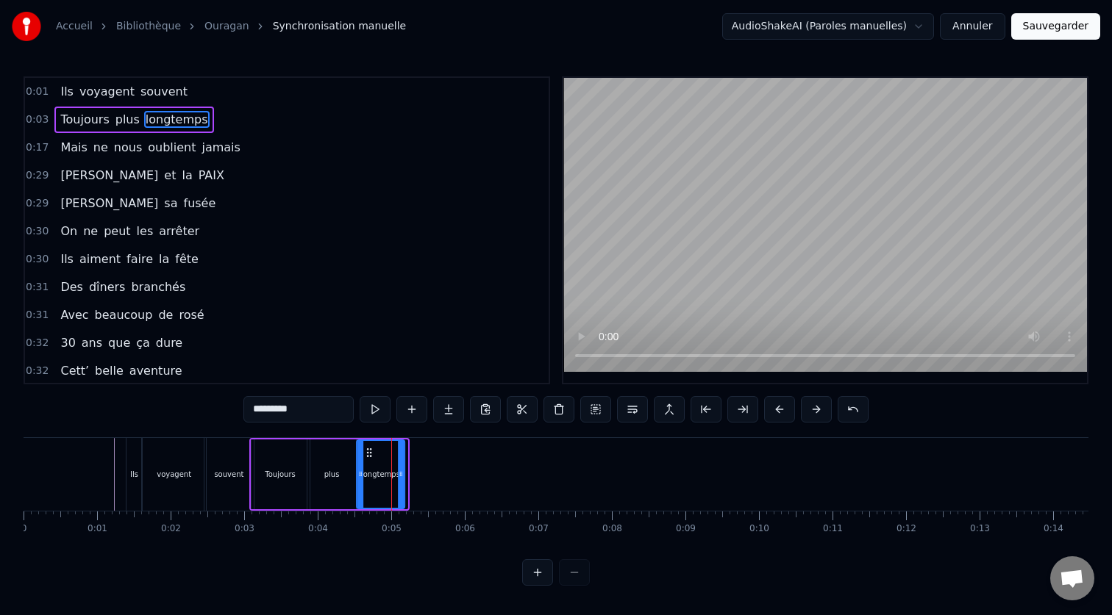
click at [370, 456] on circle at bounding box center [370, 456] width 1 height 1
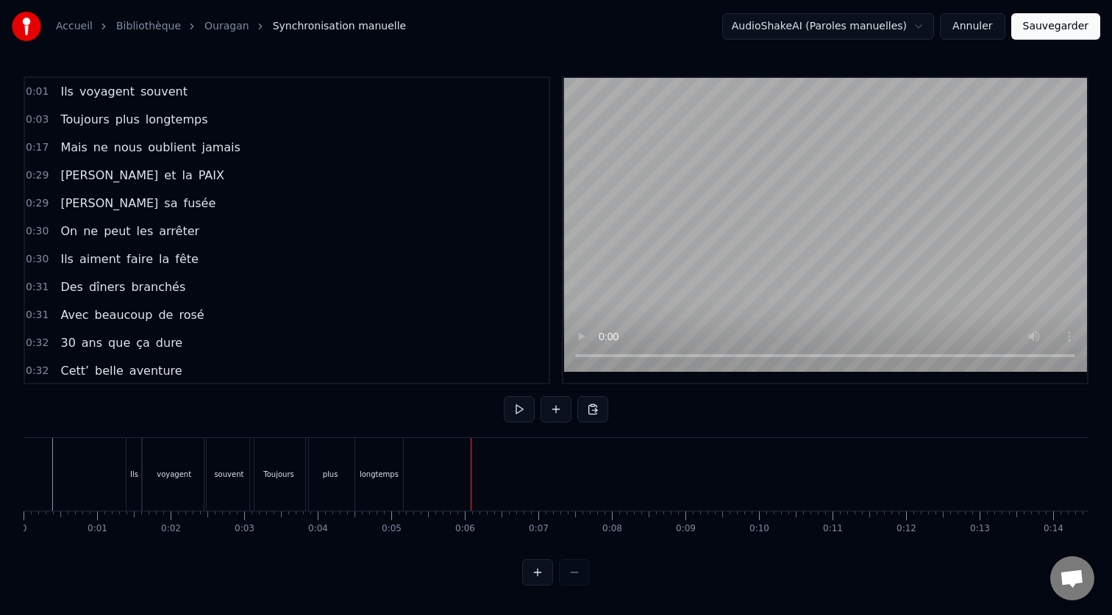
click at [779, 537] on div "0 0:01 0:02 0:03 0:04 0:05 0:06 0:07 0:08 0:09 0:10 0:11 0:12 0:13 0:14 0:15 0:…" at bounding box center [556, 529] width 1065 height 37
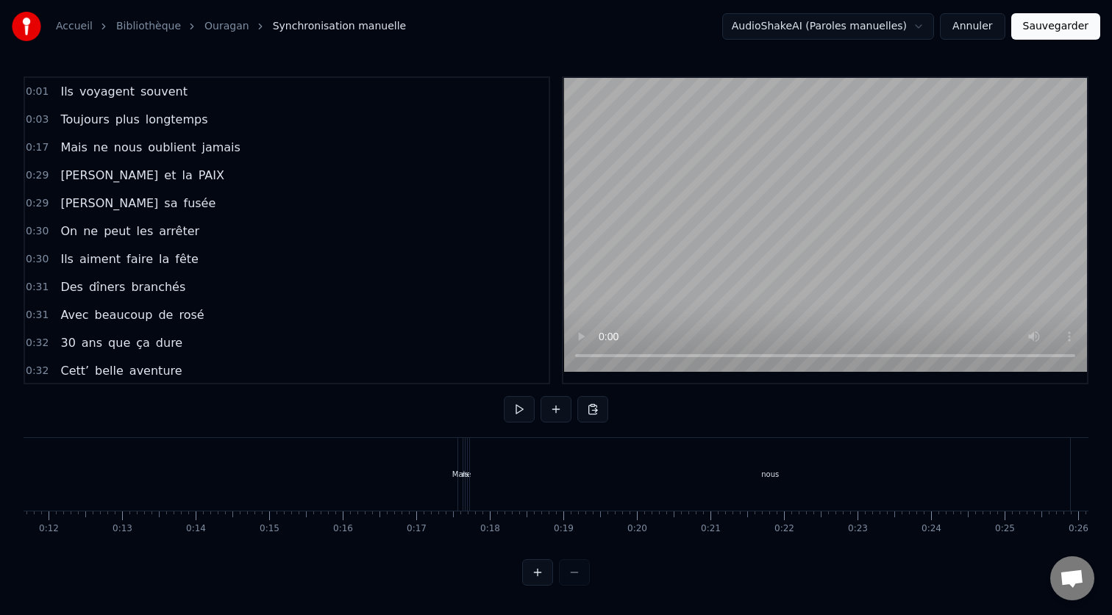
scroll to position [0, 840]
click at [68, 150] on span "Mais" at bounding box center [73, 147] width 29 height 17
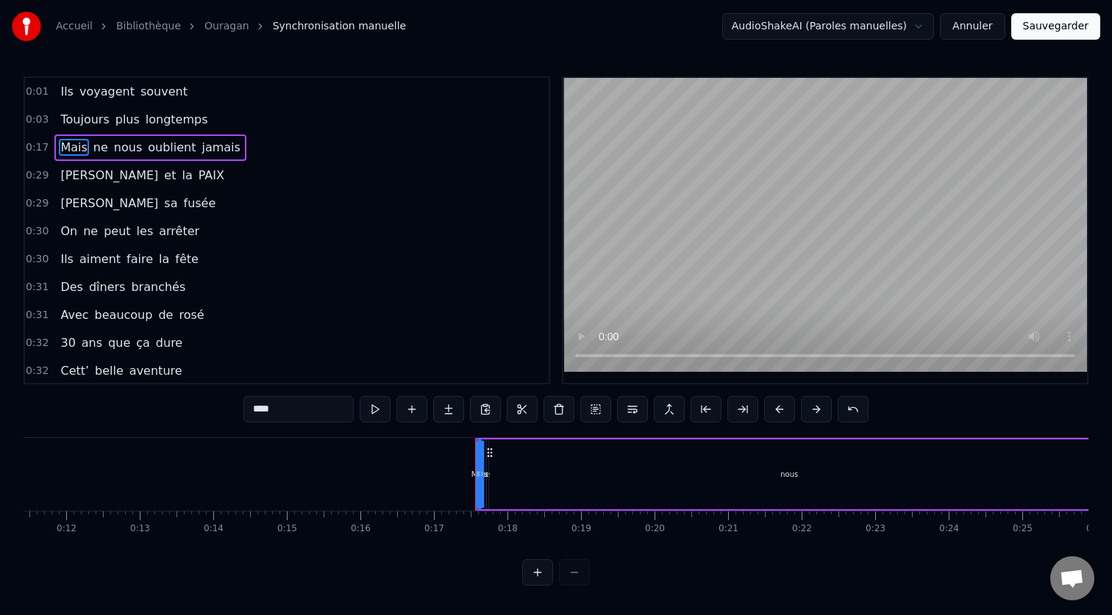
click at [39, 147] on span "0:17" at bounding box center [37, 147] width 23 height 15
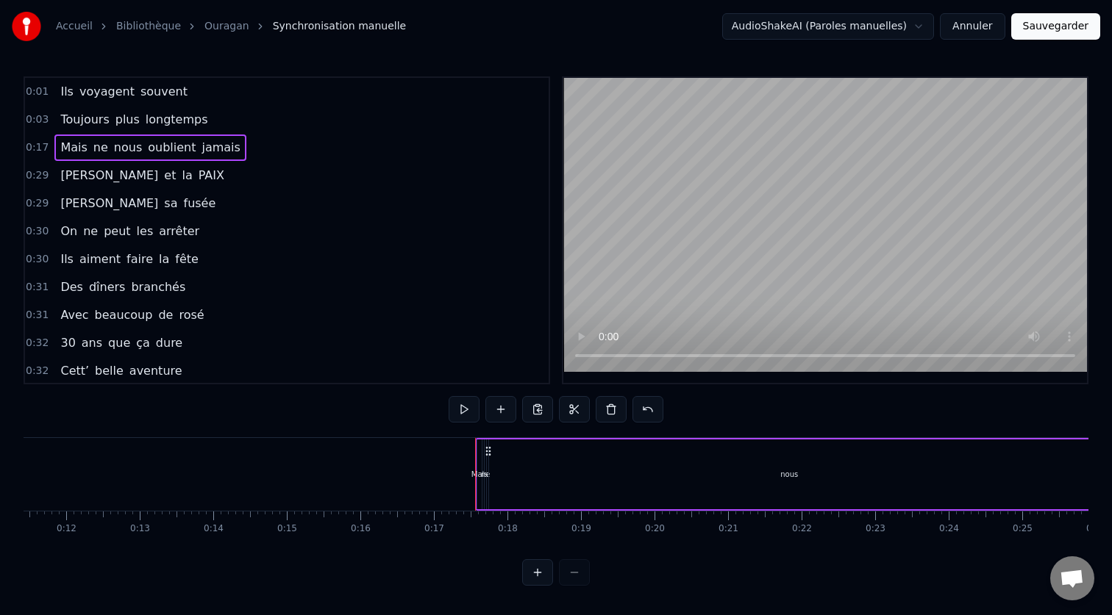
click at [46, 149] on div "0:17 Mais ne nous oublient jamais" at bounding box center [286, 148] width 523 height 28
click at [71, 148] on span "Mais" at bounding box center [73, 147] width 29 height 17
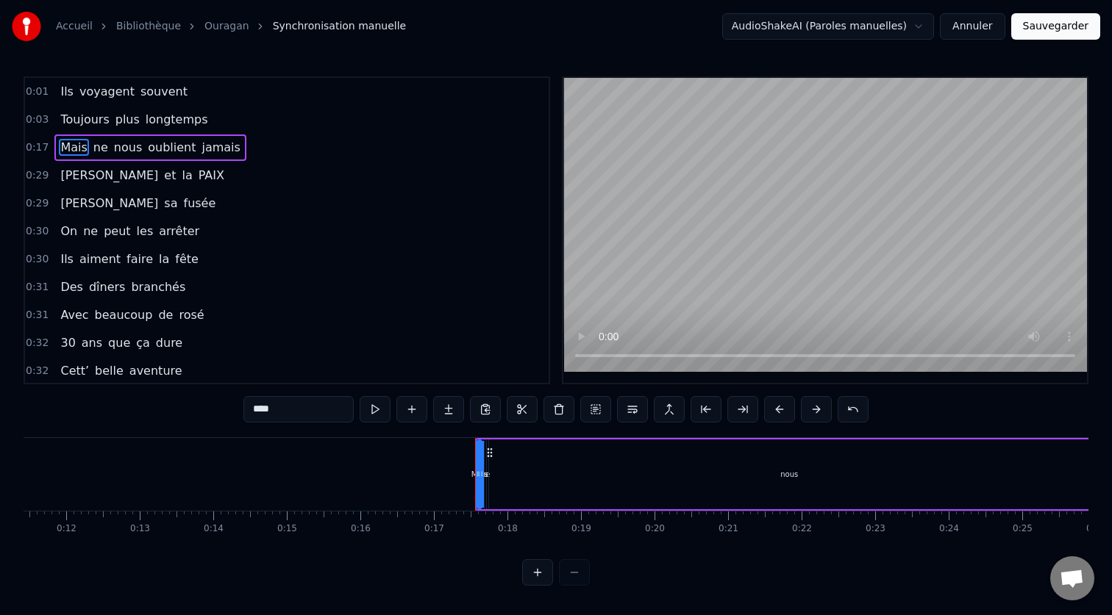
click at [263, 171] on div "0:29 [PERSON_NAME] et la PAIX" at bounding box center [286, 176] width 523 height 28
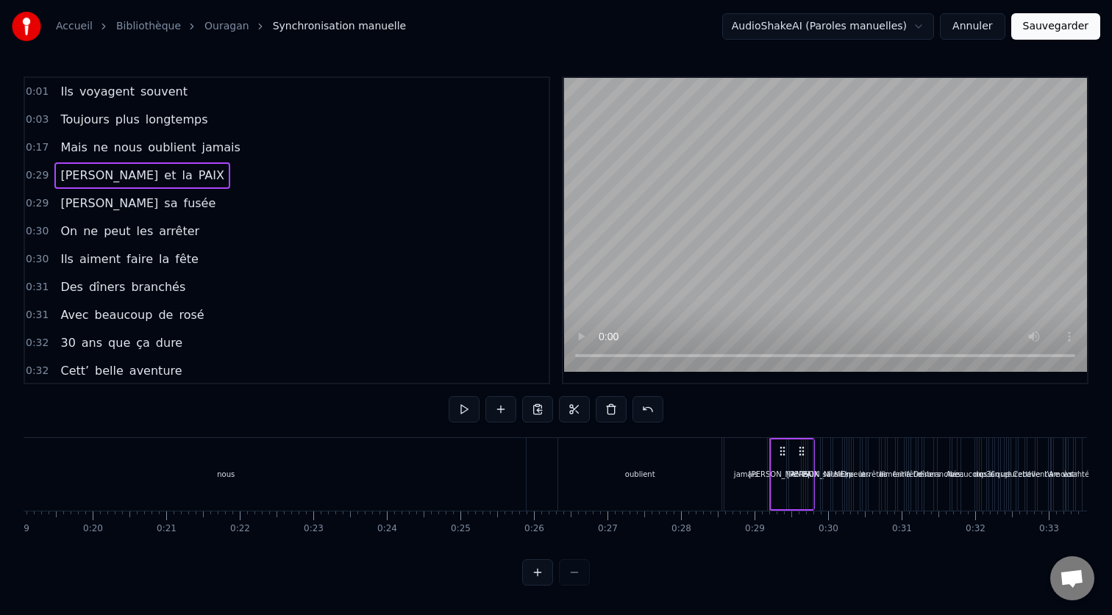
click at [54, 137] on div "Mais ne nous oublient jamais" at bounding box center [149, 148] width 191 height 26
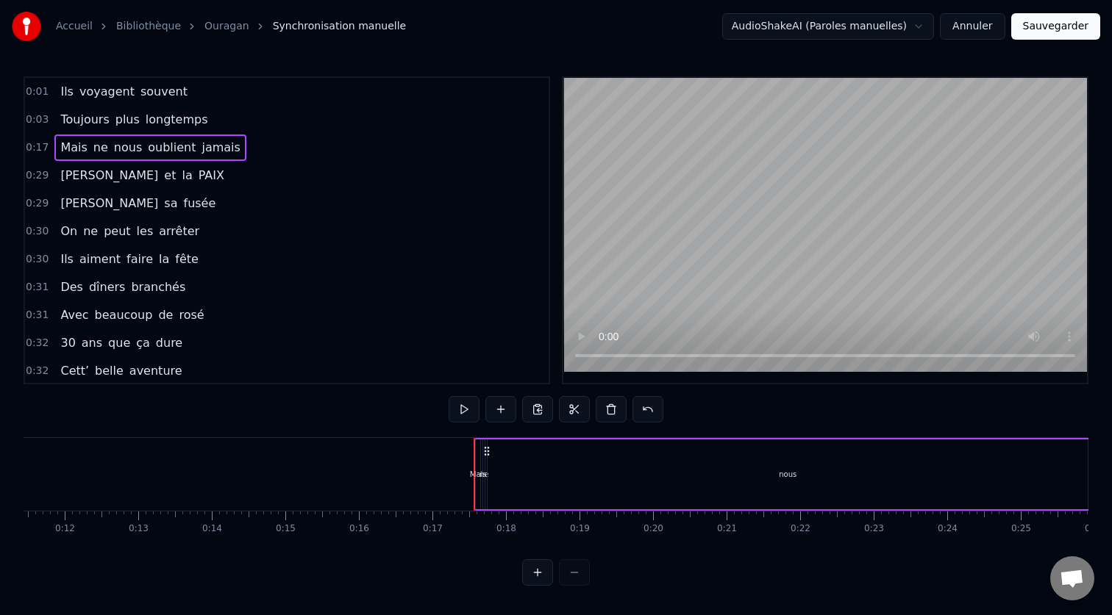
scroll to position [0, 837]
click at [420, 479] on div "Ils voyagent souvent Toujours plus longtemps Mais ne nous oublient jamais [PERS…" at bounding box center [419, 474] width 2464 height 74
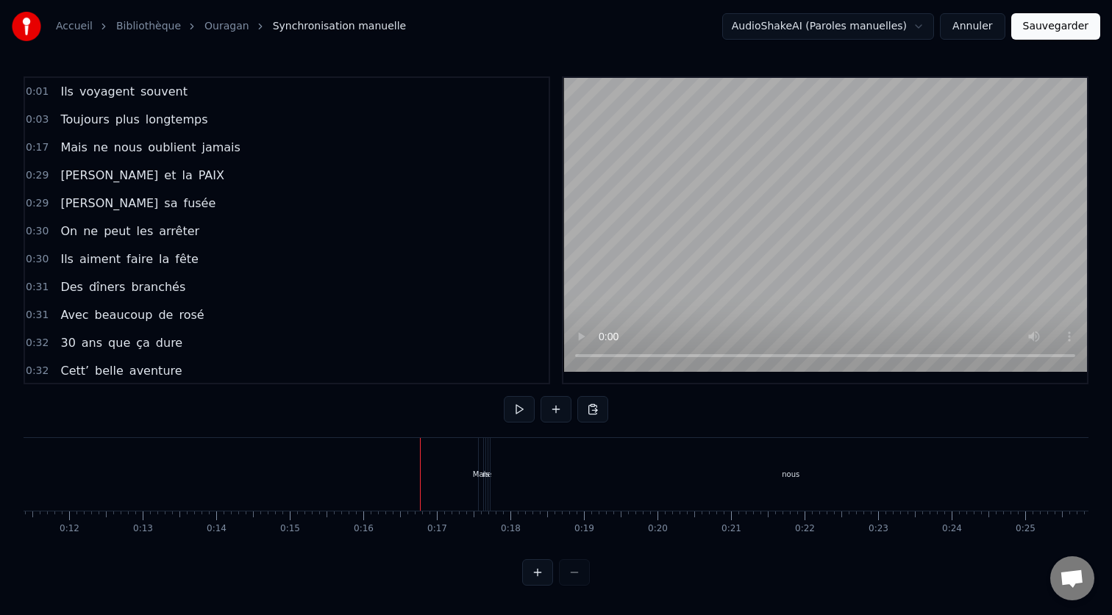
click at [512, 471] on div "nous" at bounding box center [790, 474] width 600 height 73
click at [35, 153] on span "0:17" at bounding box center [37, 147] width 23 height 15
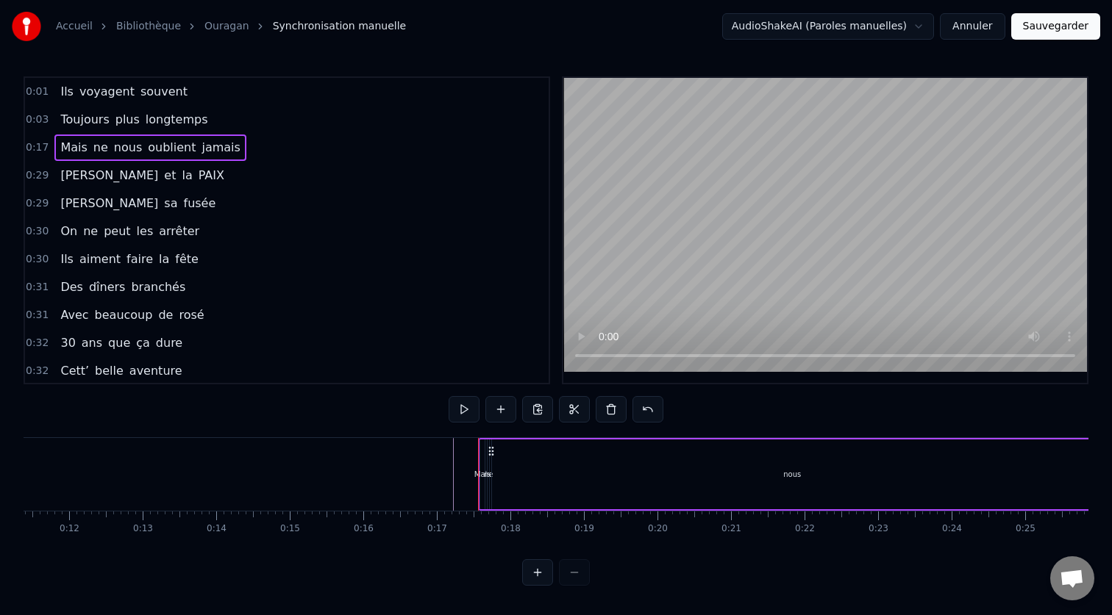
click at [40, 151] on span "0:17" at bounding box center [37, 147] width 23 height 15
drag, startPoint x: 54, startPoint y: 147, endPoint x: 39, endPoint y: 149, distance: 14.8
click at [39, 149] on div "0:17 Mais ne nous oublient jamais" at bounding box center [286, 148] width 523 height 28
click at [61, 149] on span "Mais" at bounding box center [73, 147] width 29 height 17
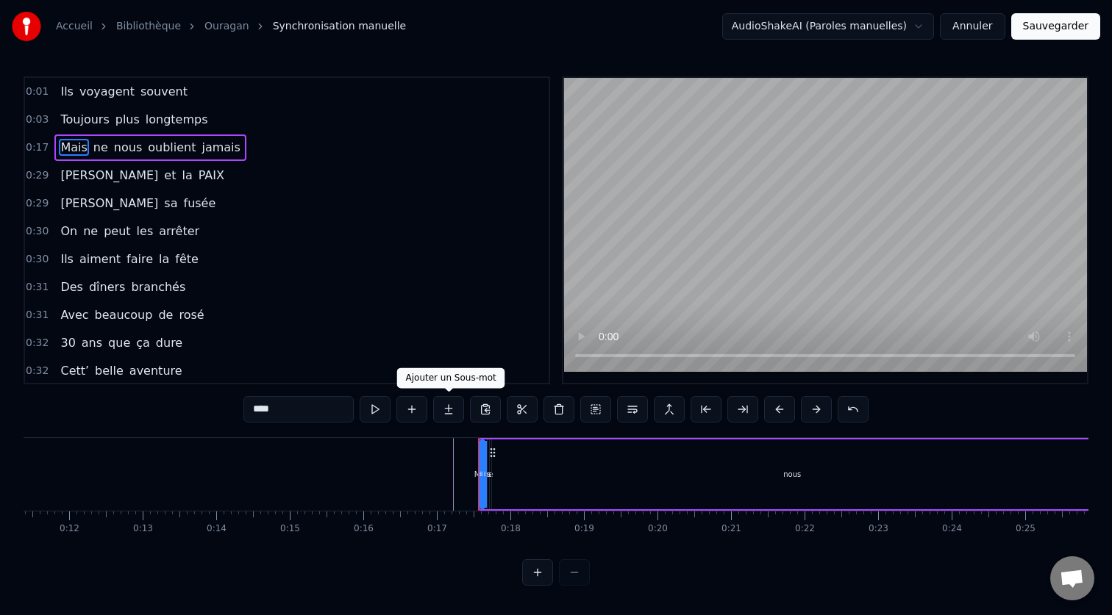
click at [405, 451] on div at bounding box center [419, 474] width 2464 height 73
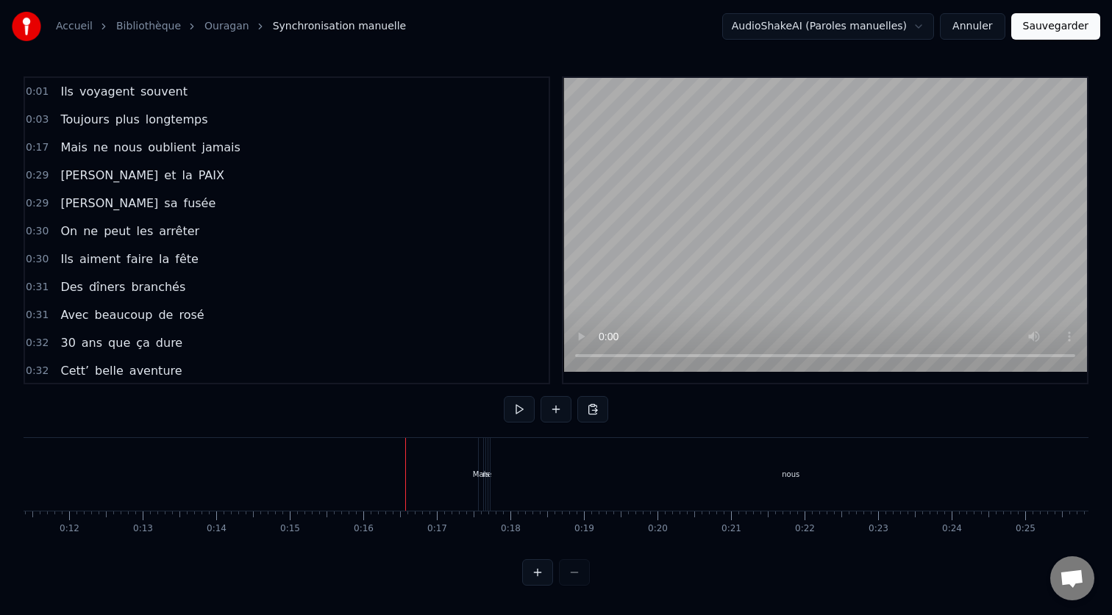
click at [40, 149] on span "0:17" at bounding box center [37, 147] width 23 height 15
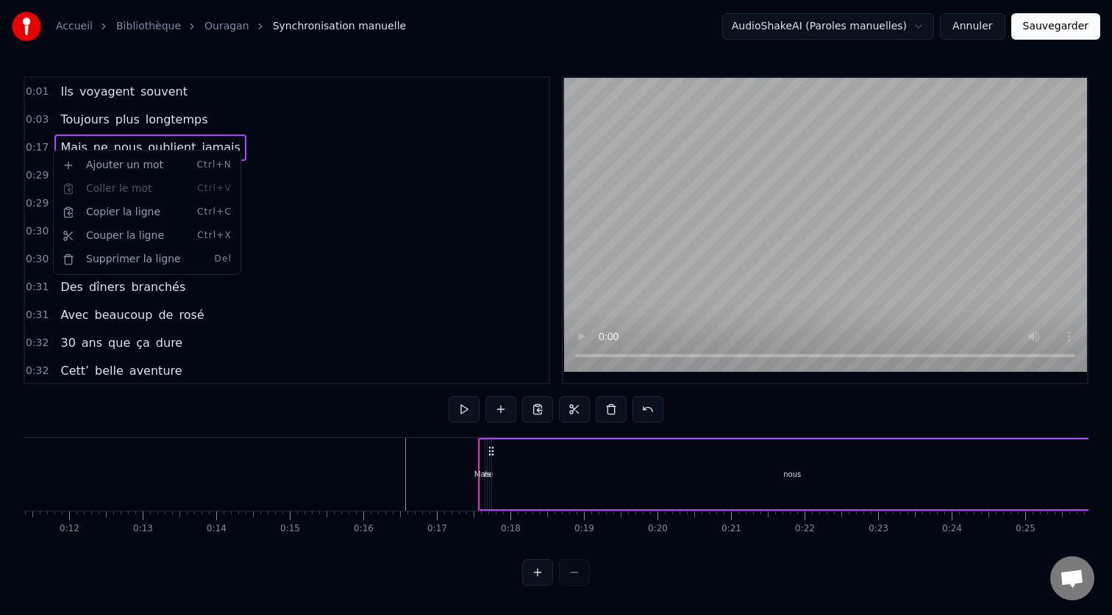
click at [31, 145] on html "Accueil Bibliothèque Ouragan Synchronisation manuelle AudioShakeAI (Paroles man…" at bounding box center [556, 304] width 1112 height 609
click at [417, 311] on html "Accueil Bibliothèque Ouragan Synchronisation manuelle AudioShakeAI (Paroles man…" at bounding box center [556, 304] width 1112 height 609
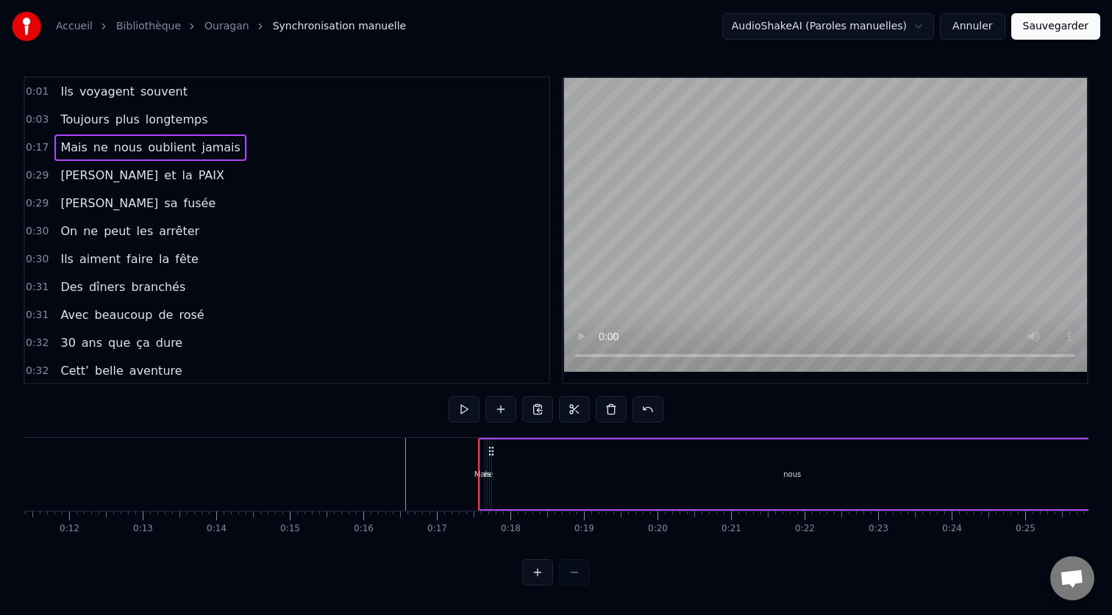
click at [546, 574] on button at bounding box center [537, 572] width 31 height 26
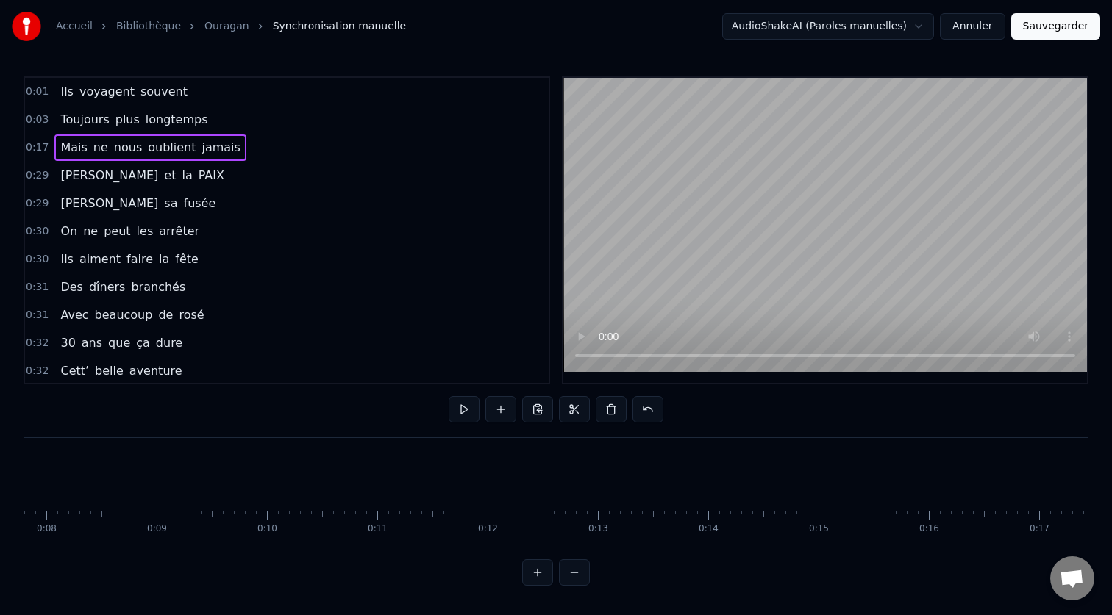
click at [546, 574] on button at bounding box center [537, 572] width 31 height 26
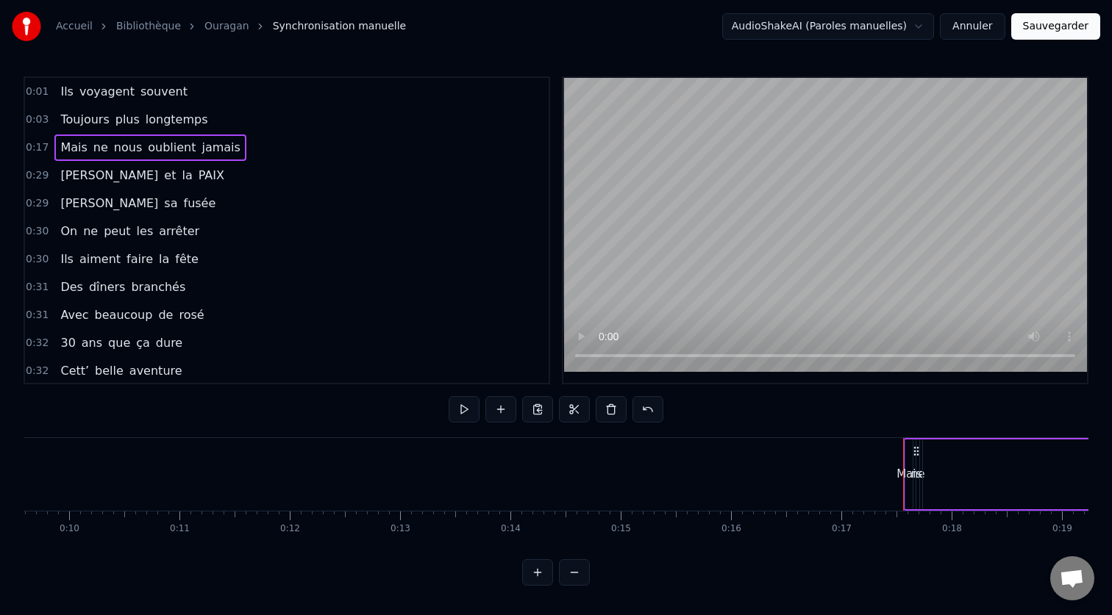
click at [546, 574] on button at bounding box center [537, 572] width 31 height 26
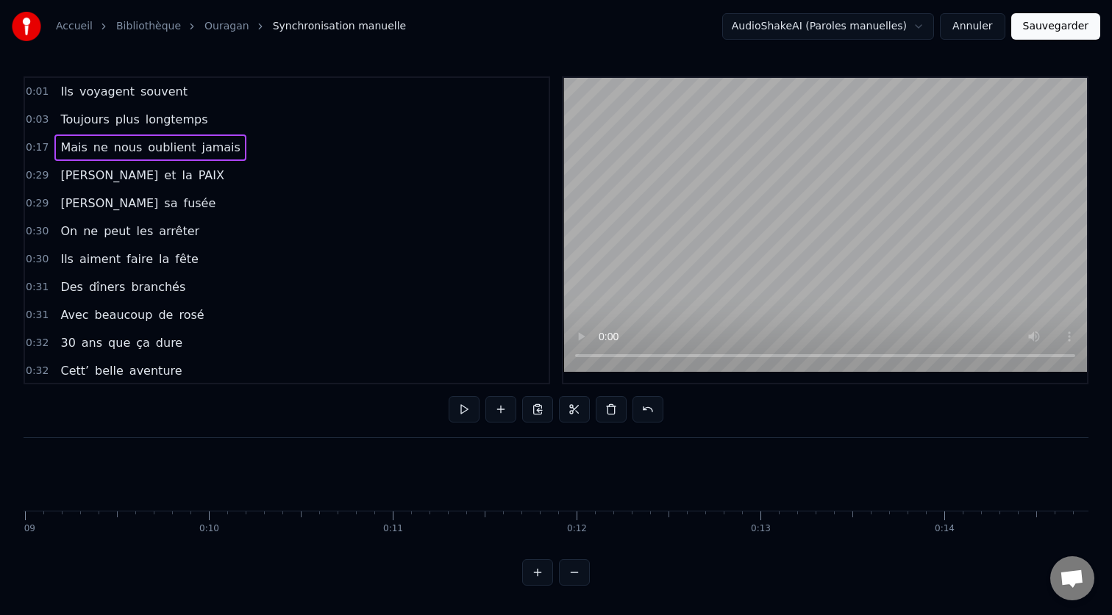
click at [546, 574] on button at bounding box center [537, 572] width 31 height 26
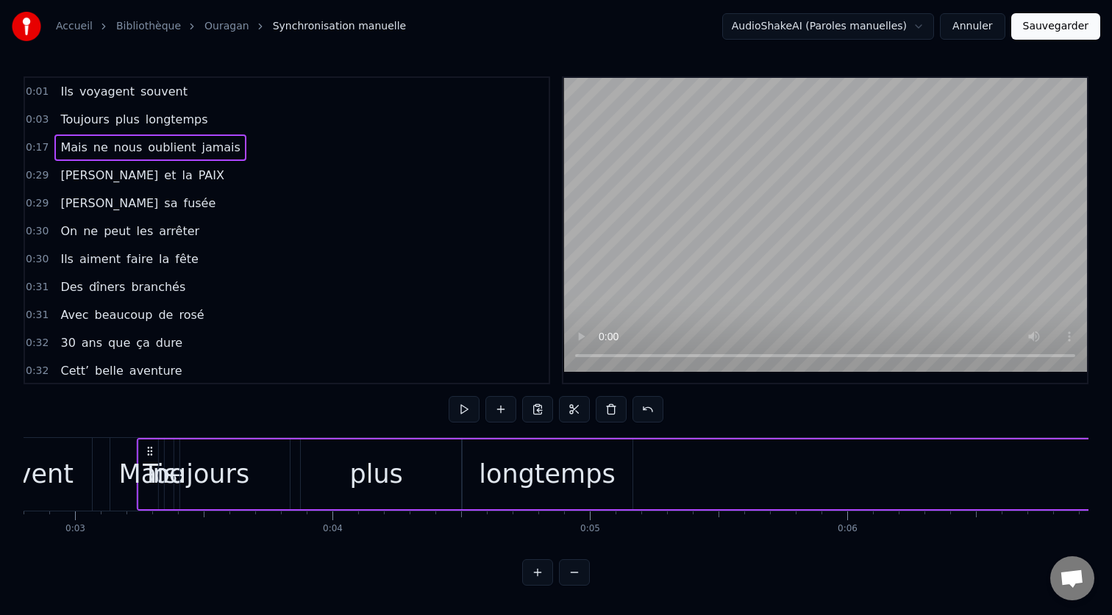
scroll to position [0, 717]
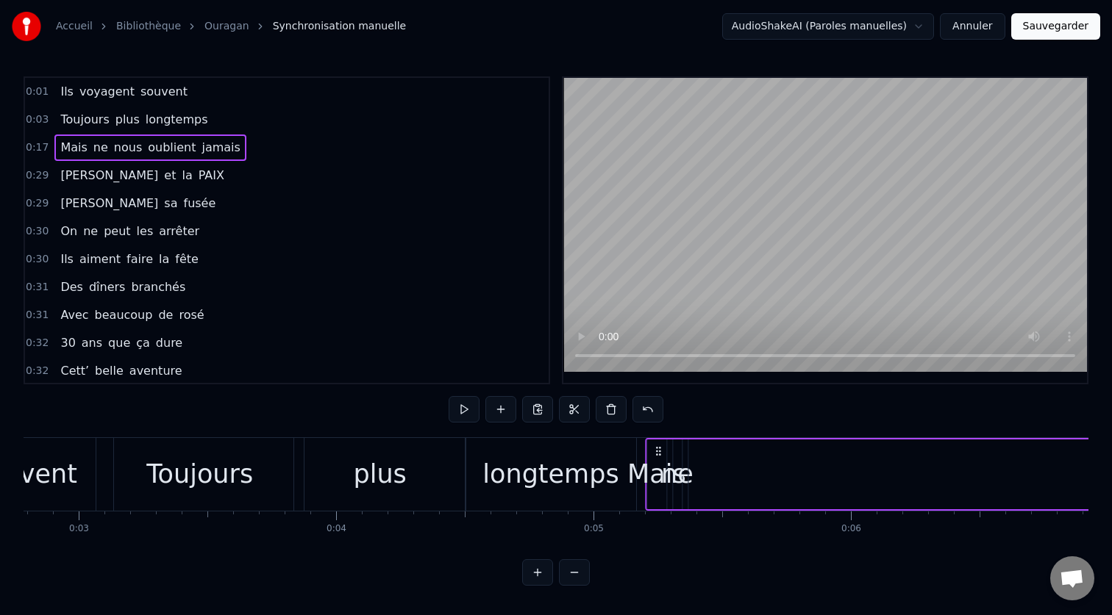
drag, startPoint x: 110, startPoint y: 451, endPoint x: 657, endPoint y: 483, distance: 548.0
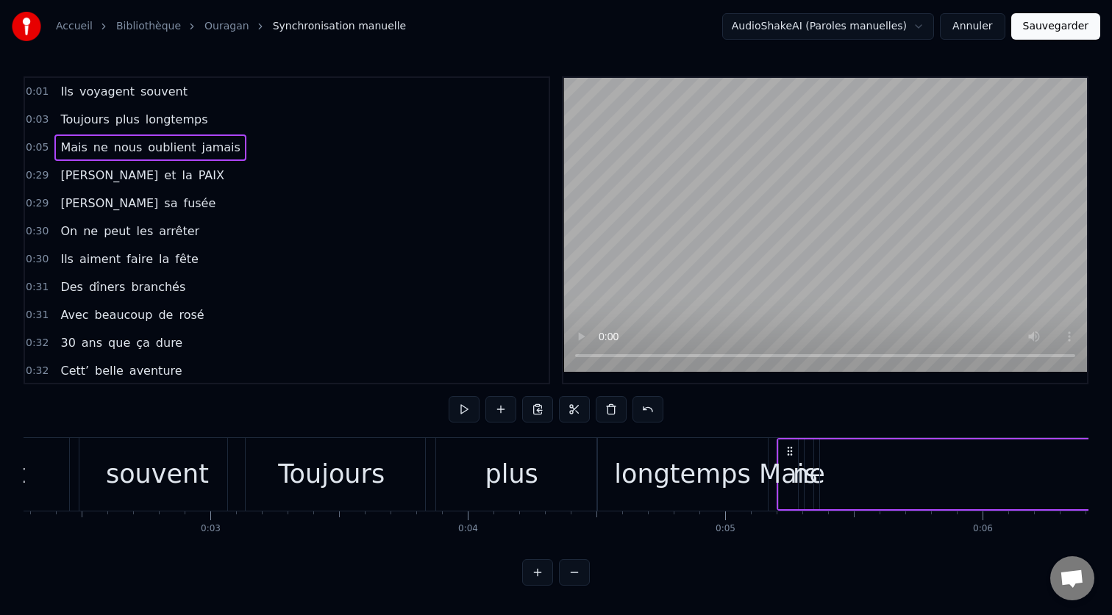
scroll to position [0, 572]
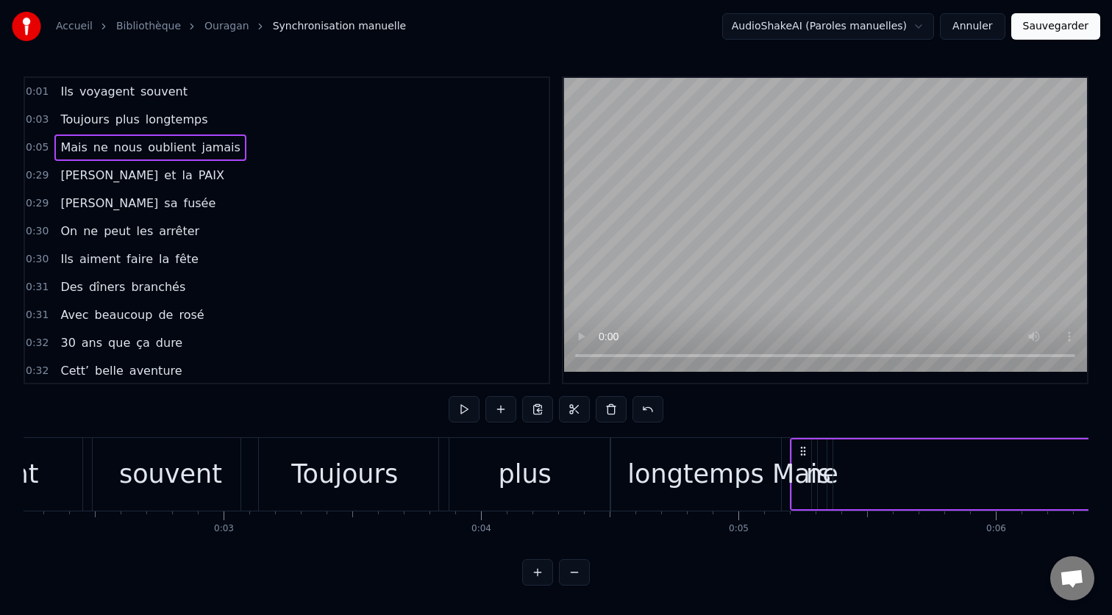
drag, startPoint x: 329, startPoint y: 504, endPoint x: 349, endPoint y: 503, distance: 20.6
click at [349, 503] on div "Toujours" at bounding box center [344, 474] width 207 height 73
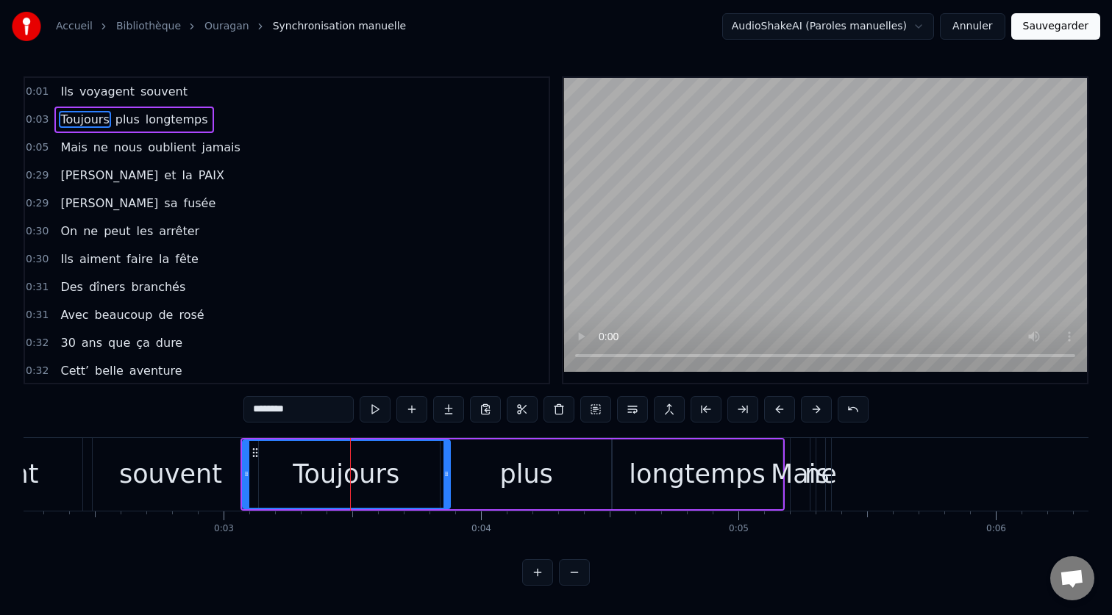
click at [514, 491] on div "plus" at bounding box center [525, 474] width 53 height 39
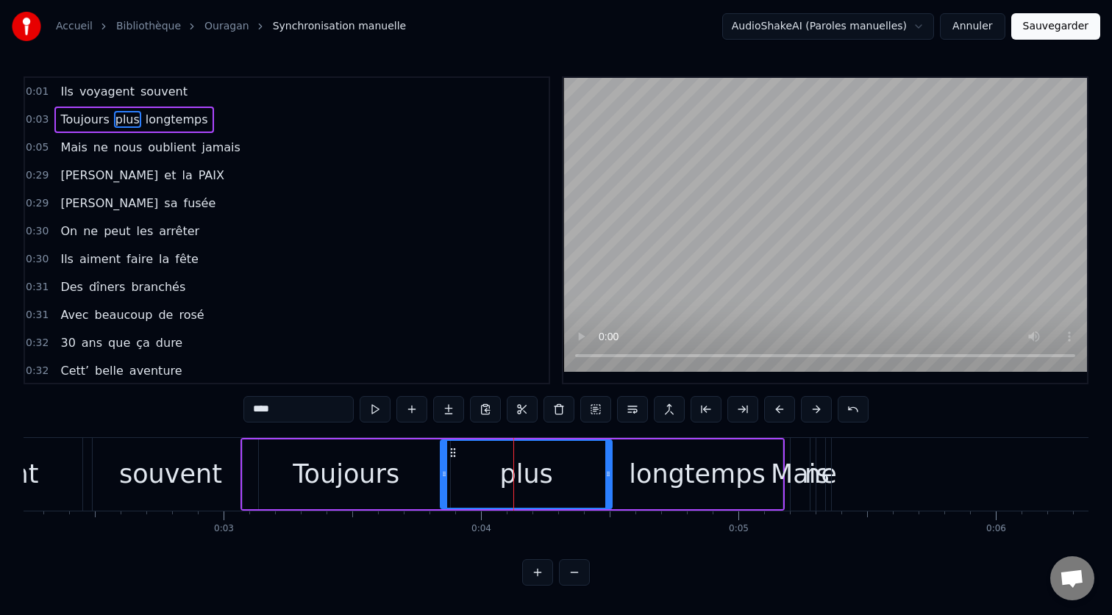
click at [415, 564] on div "0:01 Ils voyagent souvent 0:03 Toujours plus longtemps 0:05 Mais ne nous oublie…" at bounding box center [556, 331] width 1065 height 510
click at [627, 540] on div "Ils voyagent souvent Toujours plus longtemps Mais ne nous oublient jamais [PERS…" at bounding box center [556, 492] width 1065 height 110
click at [737, 504] on div "longtemps" at bounding box center [697, 475] width 171 height 70
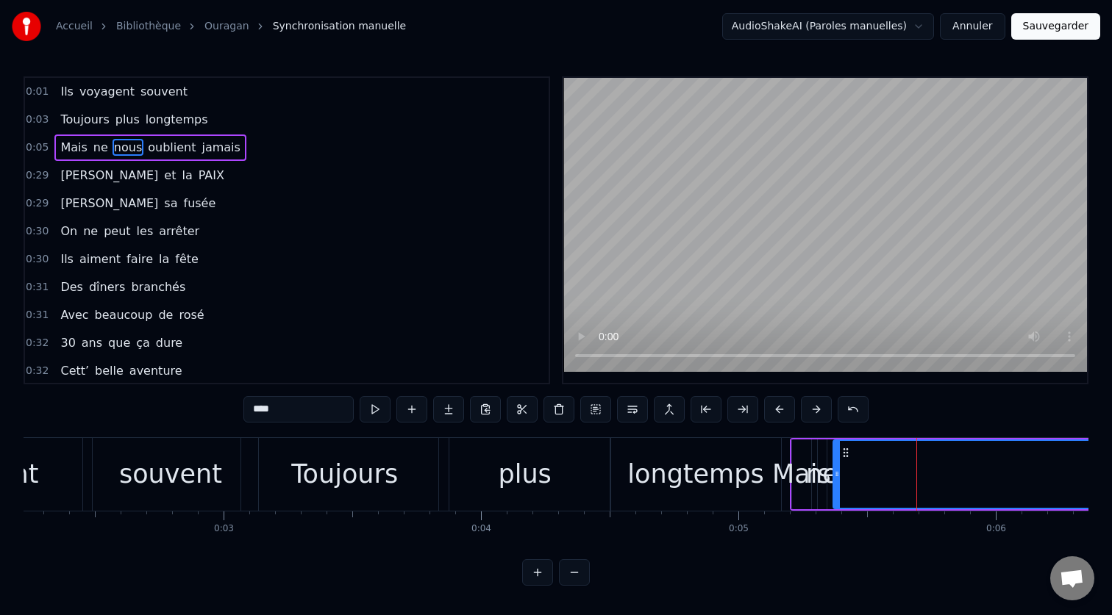
click at [548, 478] on div "plus" at bounding box center [524, 474] width 171 height 73
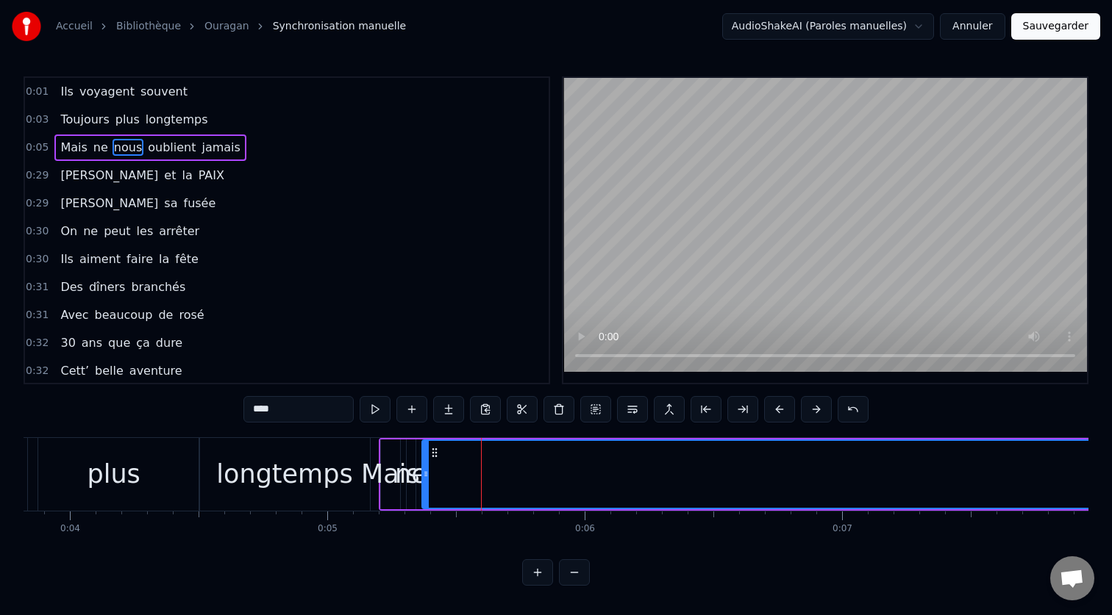
scroll to position [0, 985]
drag, startPoint x: 432, startPoint y: 455, endPoint x: 570, endPoint y: 463, distance: 137.7
click at [410, 476] on div "ne" at bounding box center [409, 474] width 32 height 39
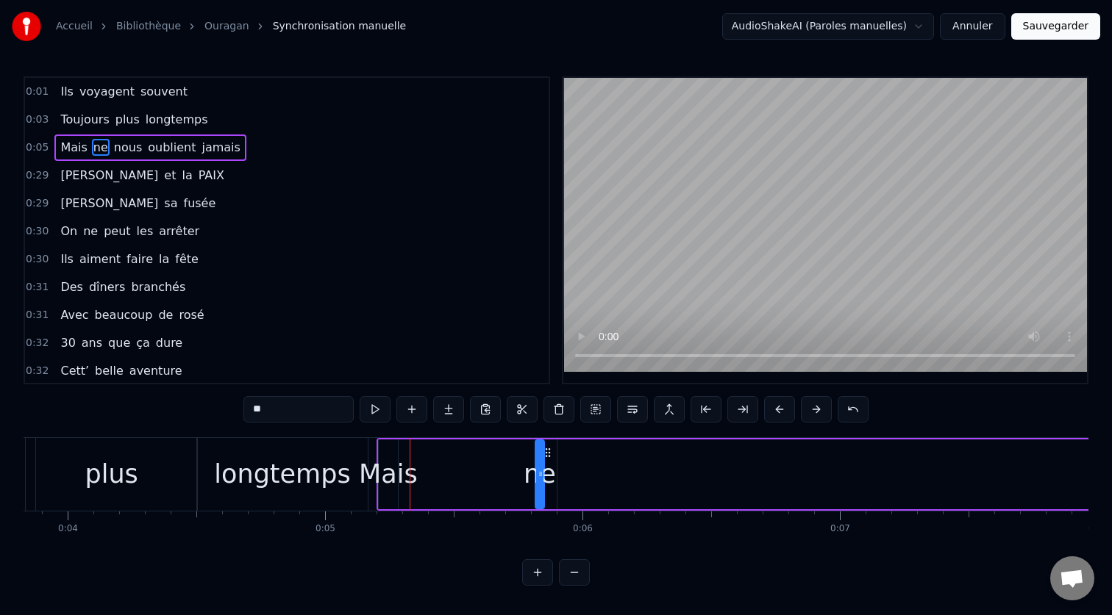
drag, startPoint x: 418, startPoint y: 454, endPoint x: 548, endPoint y: 457, distance: 130.9
click at [548, 457] on icon at bounding box center [548, 453] width 12 height 12
click at [396, 468] on div "Mais" at bounding box center [388, 474] width 59 height 39
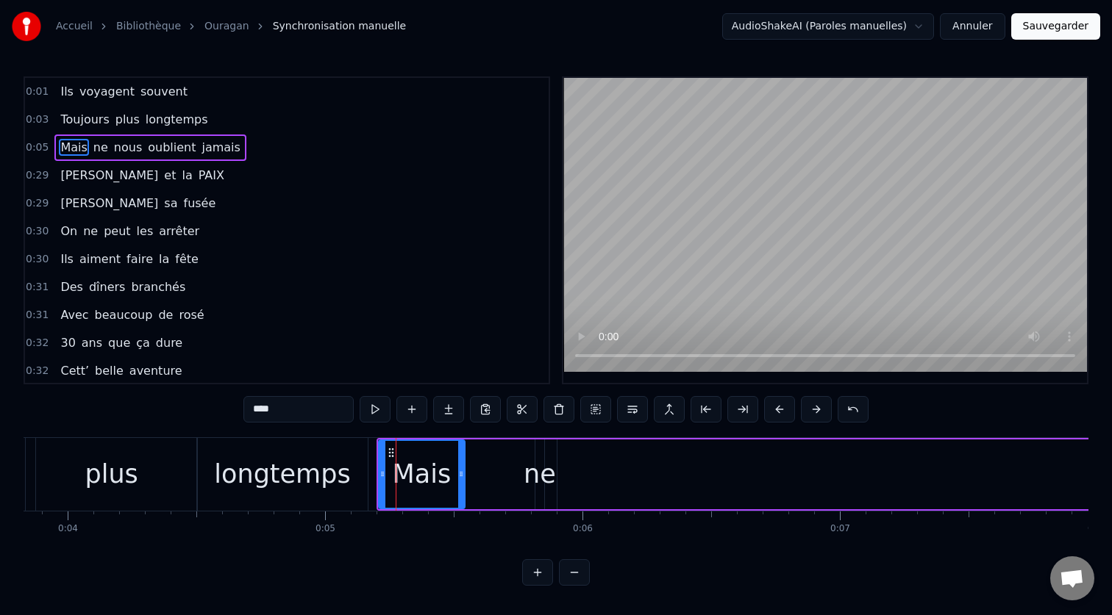
drag, startPoint x: 396, startPoint y: 456, endPoint x: 468, endPoint y: 459, distance: 72.1
click at [464, 459] on div at bounding box center [461, 474] width 6 height 67
drag, startPoint x: 392, startPoint y: 455, endPoint x: 385, endPoint y: 458, distance: 7.9
click at [385, 458] on div "Mais" at bounding box center [417, 474] width 90 height 67
click at [543, 470] on div "ne" at bounding box center [539, 474] width 32 height 39
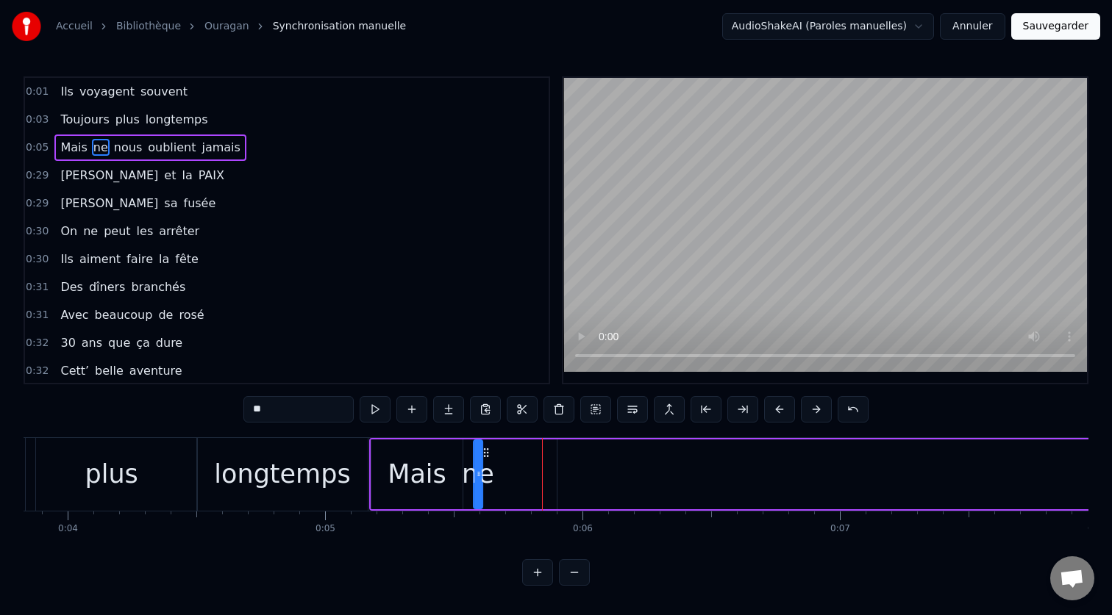
drag, startPoint x: 548, startPoint y: 456, endPoint x: 487, endPoint y: 462, distance: 62.1
click at [482, 462] on div "ne" at bounding box center [477, 474] width 7 height 67
drag, startPoint x: 479, startPoint y: 475, endPoint x: 499, endPoint y: 475, distance: 19.9
click at [499, 475] on icon at bounding box center [499, 474] width 6 height 12
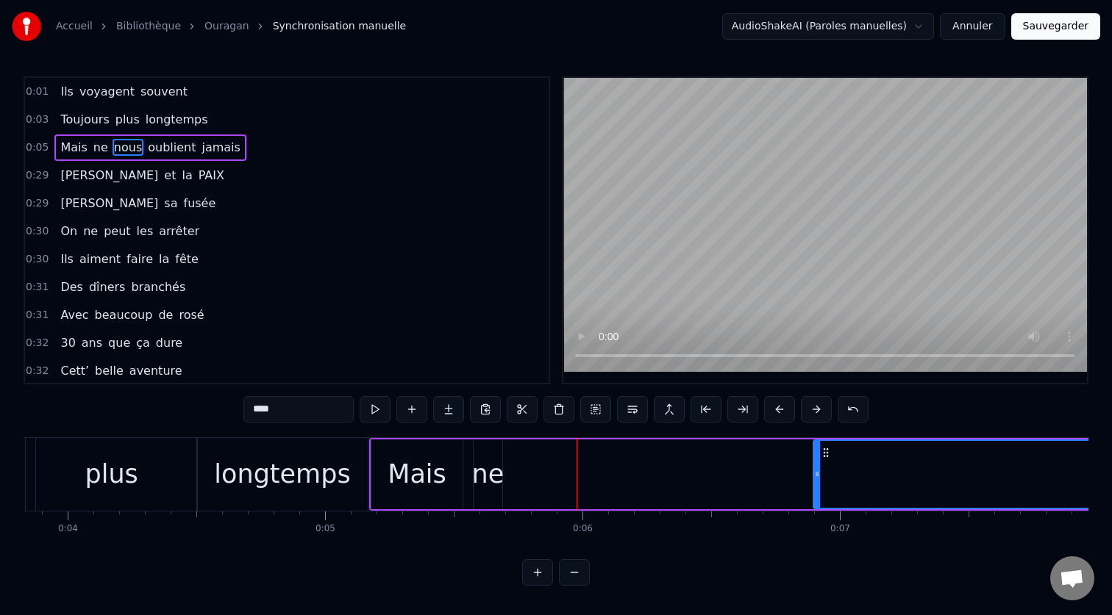
drag, startPoint x: 561, startPoint y: 475, endPoint x: 817, endPoint y: 501, distance: 257.1
click at [817, 501] on div at bounding box center [817, 474] width 6 height 67
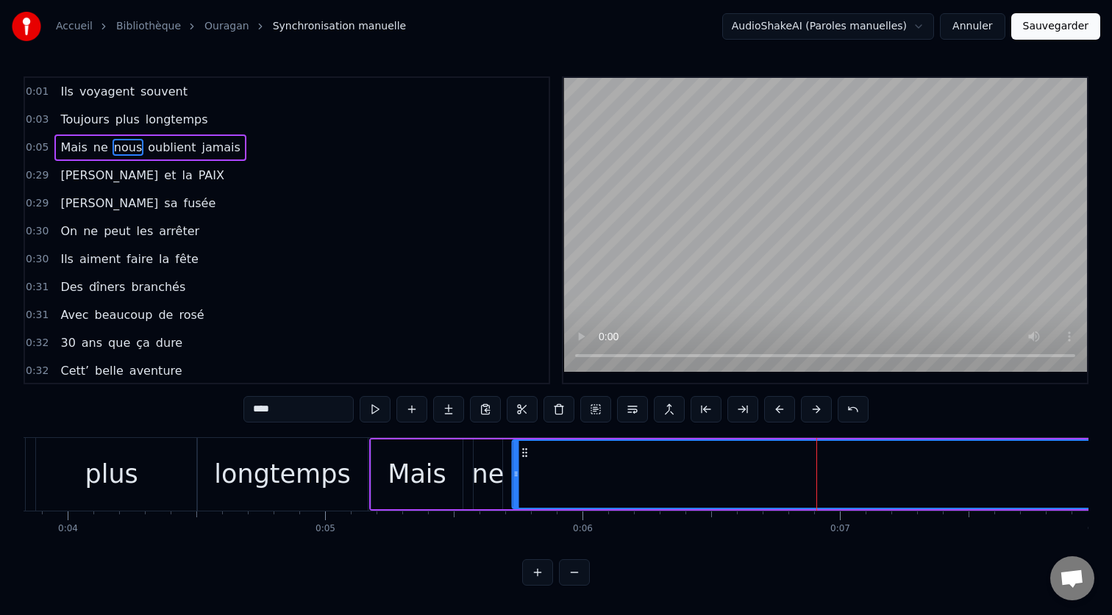
drag, startPoint x: 828, startPoint y: 455, endPoint x: 527, endPoint y: 465, distance: 300.9
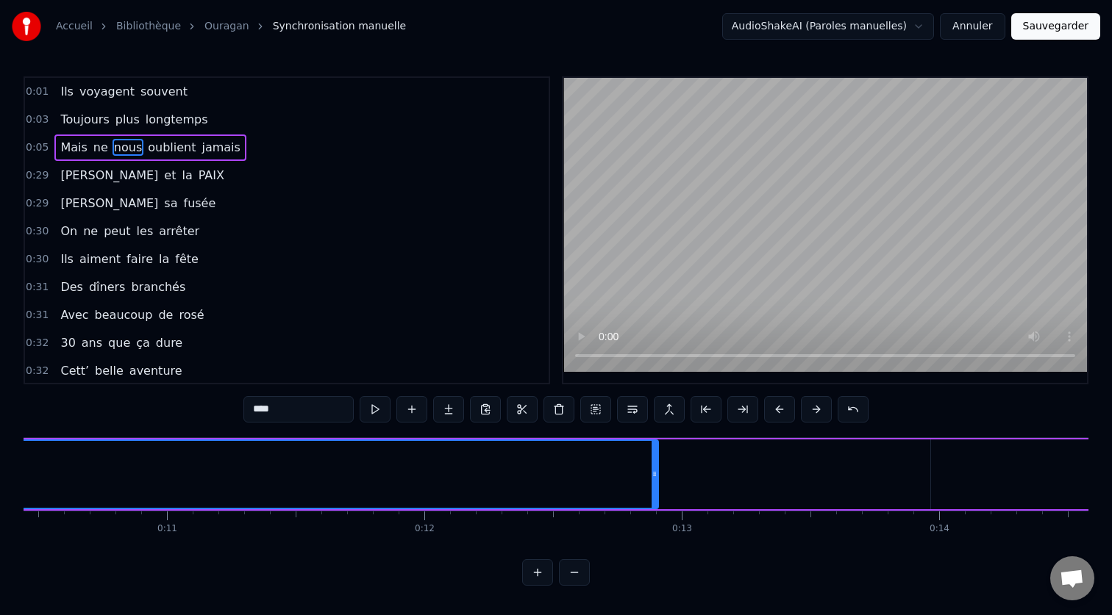
scroll to position [0, 2695]
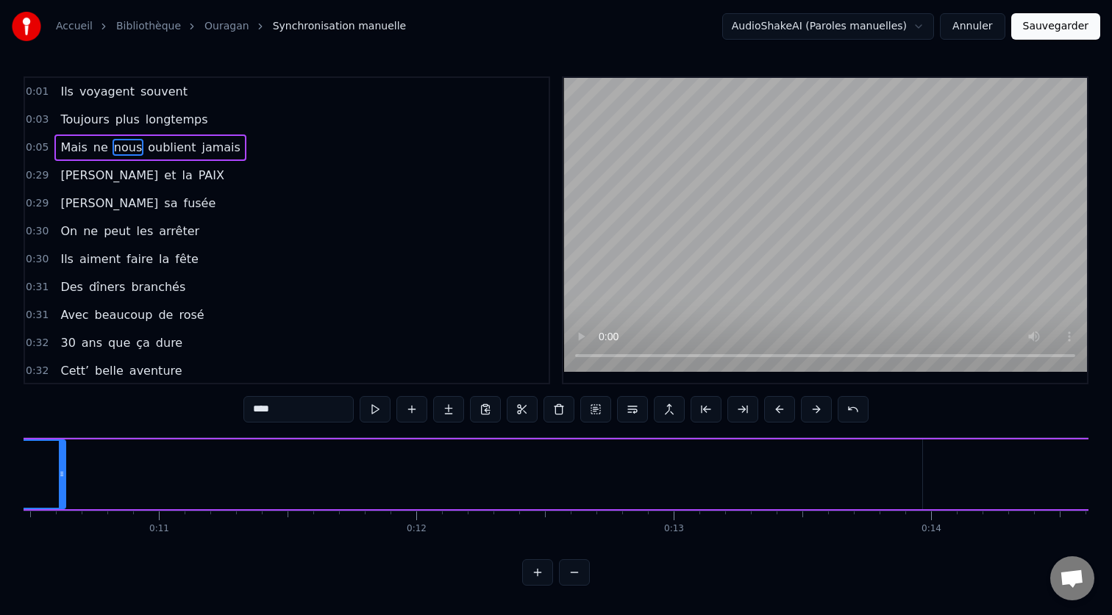
drag, startPoint x: 646, startPoint y: 476, endPoint x: 61, endPoint y: 483, distance: 584.5
click at [61, 483] on div at bounding box center [62, 474] width 6 height 67
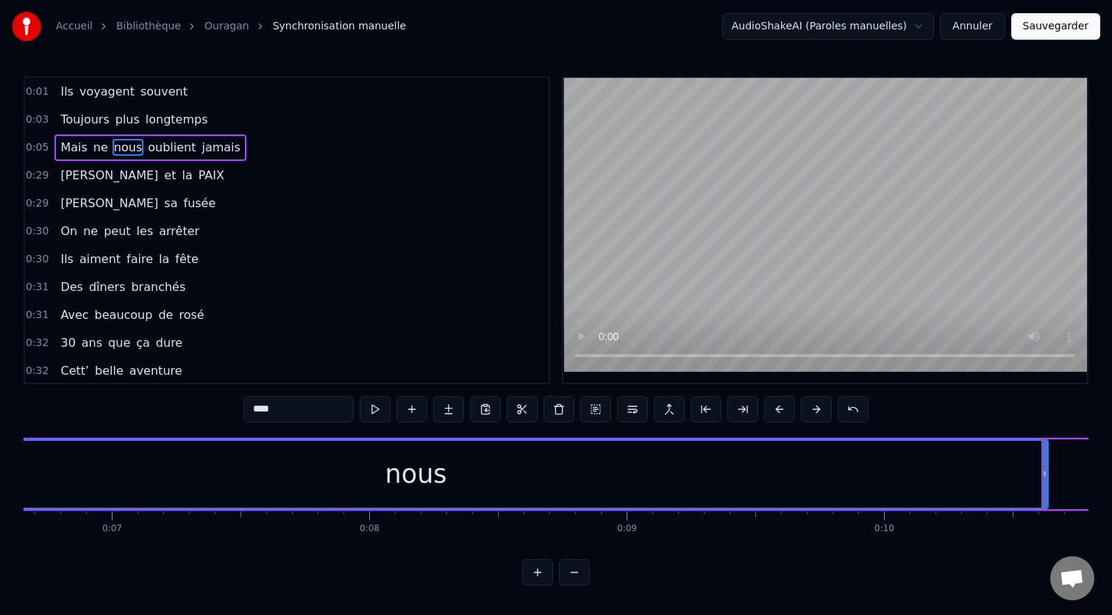
scroll to position [0, 1712]
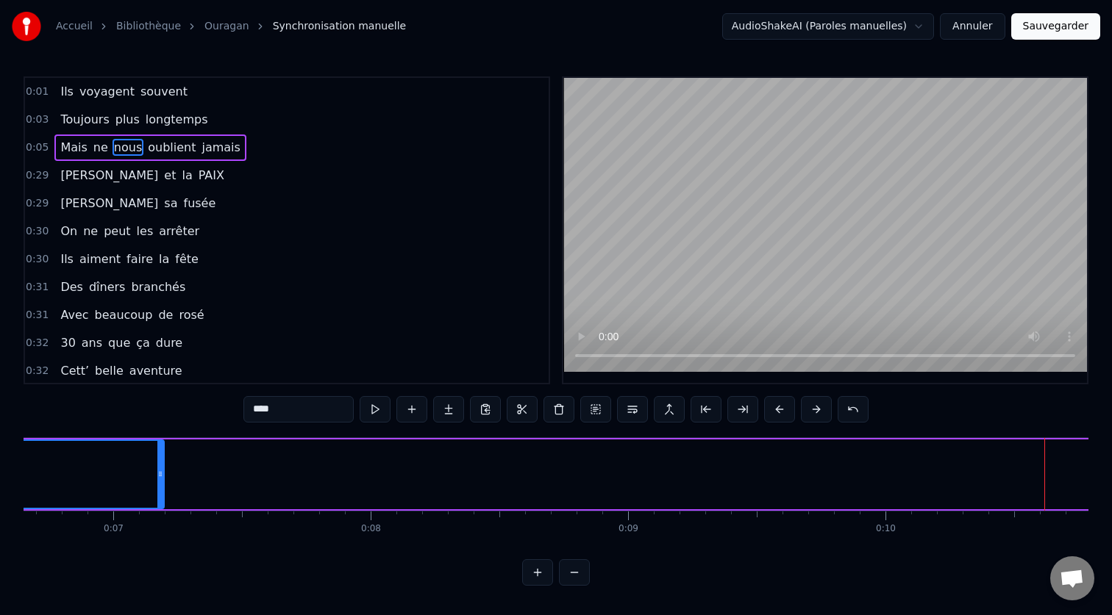
drag, startPoint x: 1045, startPoint y: 476, endPoint x: 160, endPoint y: 482, distance: 885.2
click at [160, 482] on div at bounding box center [160, 474] width 6 height 67
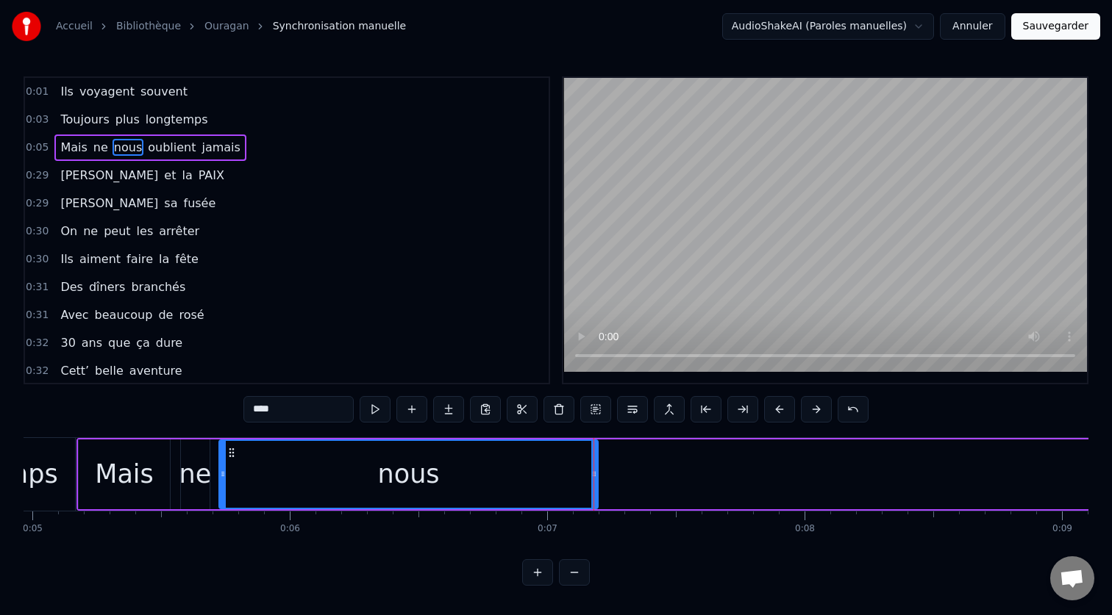
scroll to position [0, 1220]
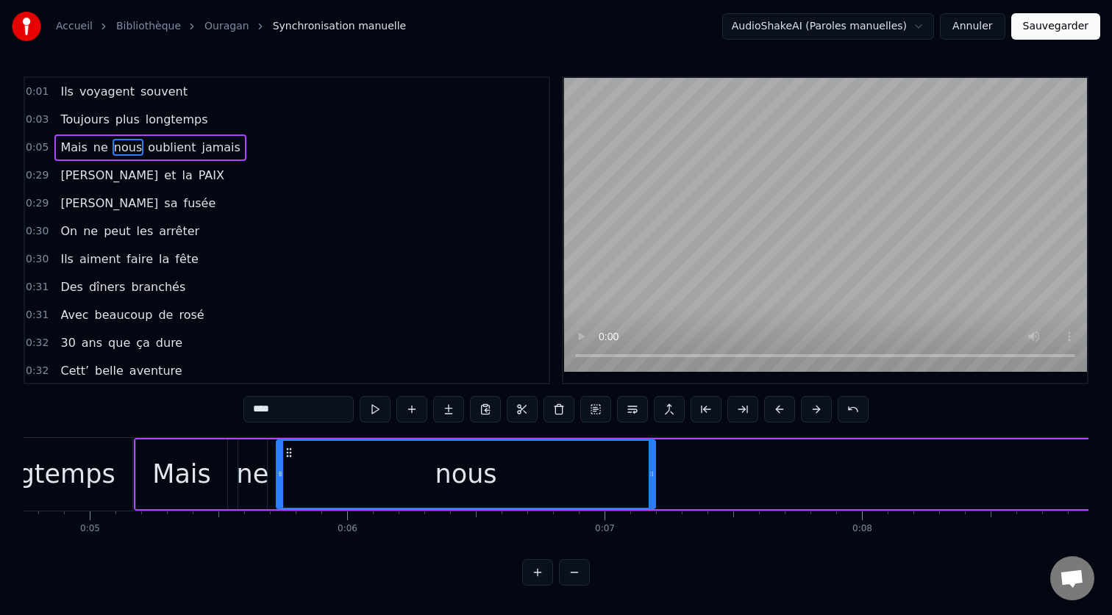
drag, startPoint x: 246, startPoint y: 472, endPoint x: 237, endPoint y: 473, distance: 9.6
click at [237, 473] on div "ne" at bounding box center [252, 475] width 30 height 70
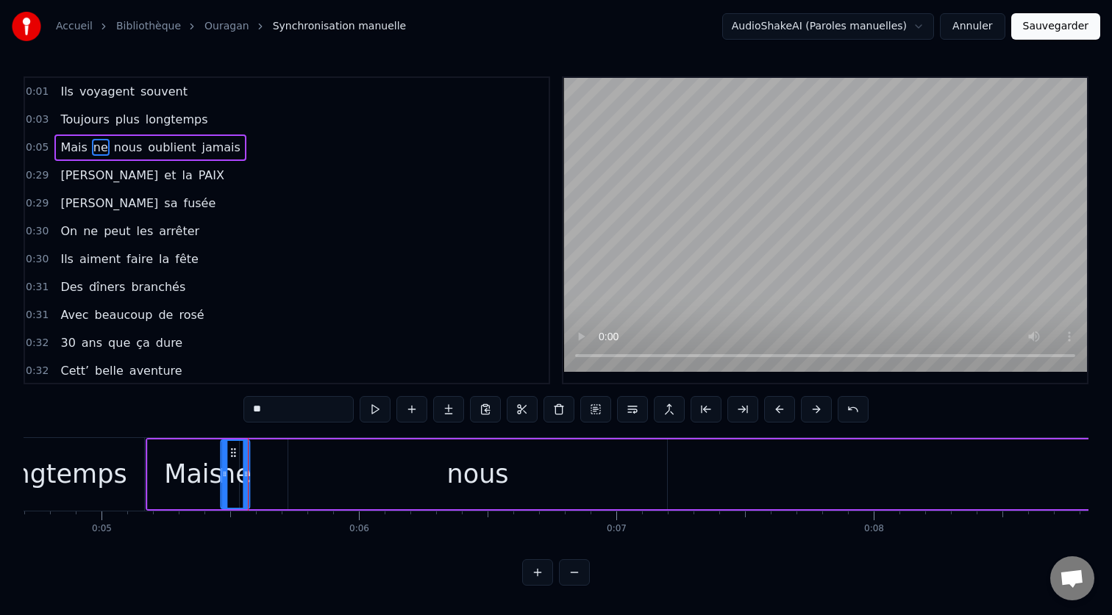
scroll to position [0, 1198]
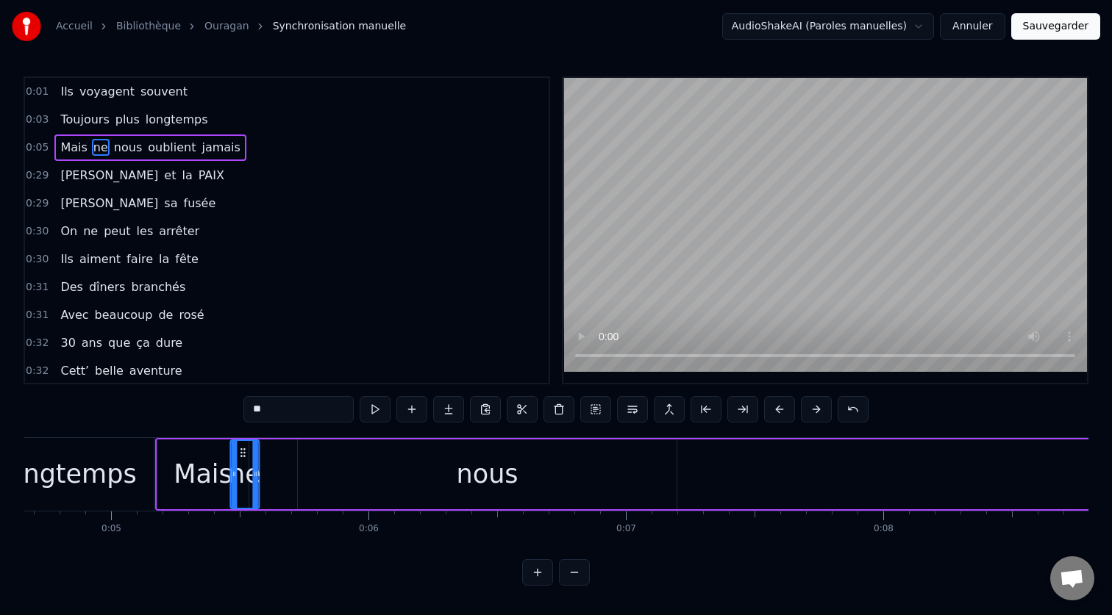
drag, startPoint x: 251, startPoint y: 454, endPoint x: 234, endPoint y: 454, distance: 16.9
click at [237, 454] on icon at bounding box center [243, 453] width 12 height 12
click at [561, 475] on div "nous" at bounding box center [487, 475] width 378 height 70
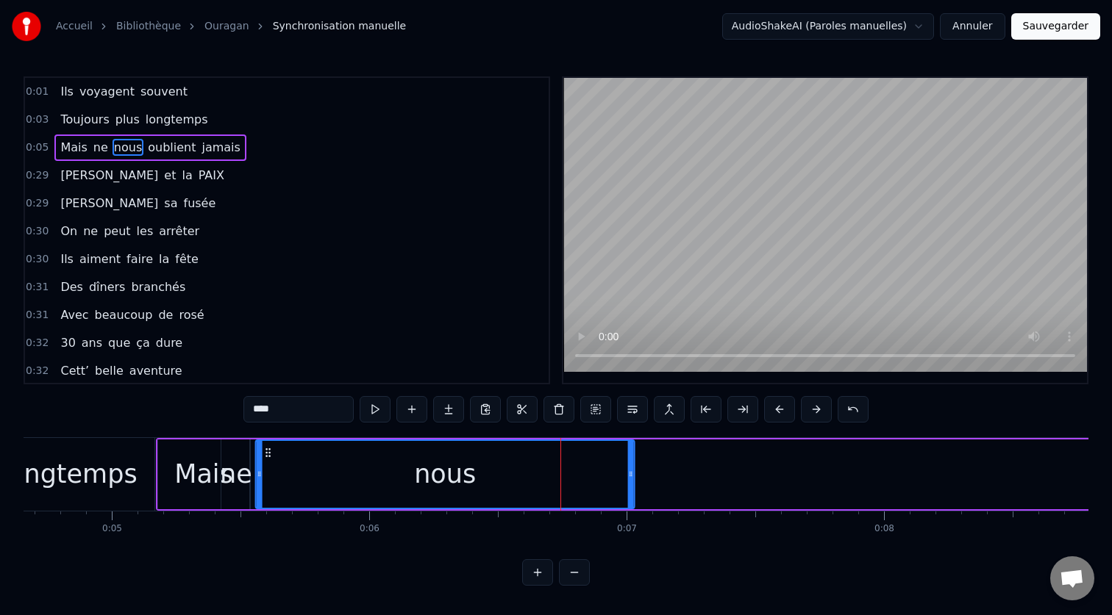
drag, startPoint x: 312, startPoint y: 454, endPoint x: 269, endPoint y: 461, distance: 43.3
click at [269, 461] on div "nous" at bounding box center [445, 474] width 376 height 67
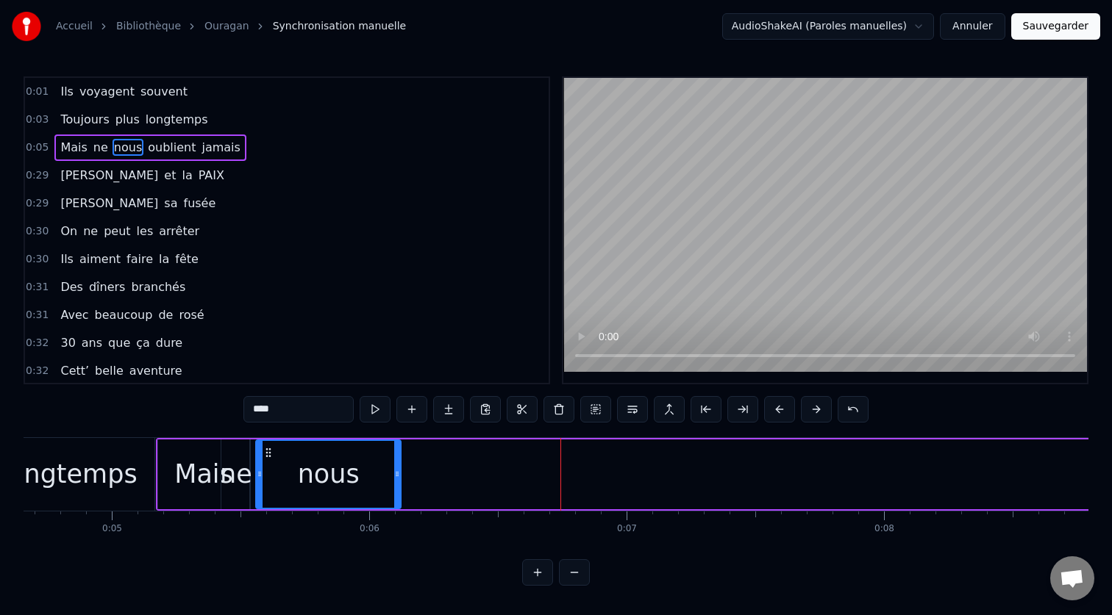
drag, startPoint x: 631, startPoint y: 477, endPoint x: 398, endPoint y: 490, distance: 233.4
click at [398, 490] on div at bounding box center [397, 474] width 6 height 67
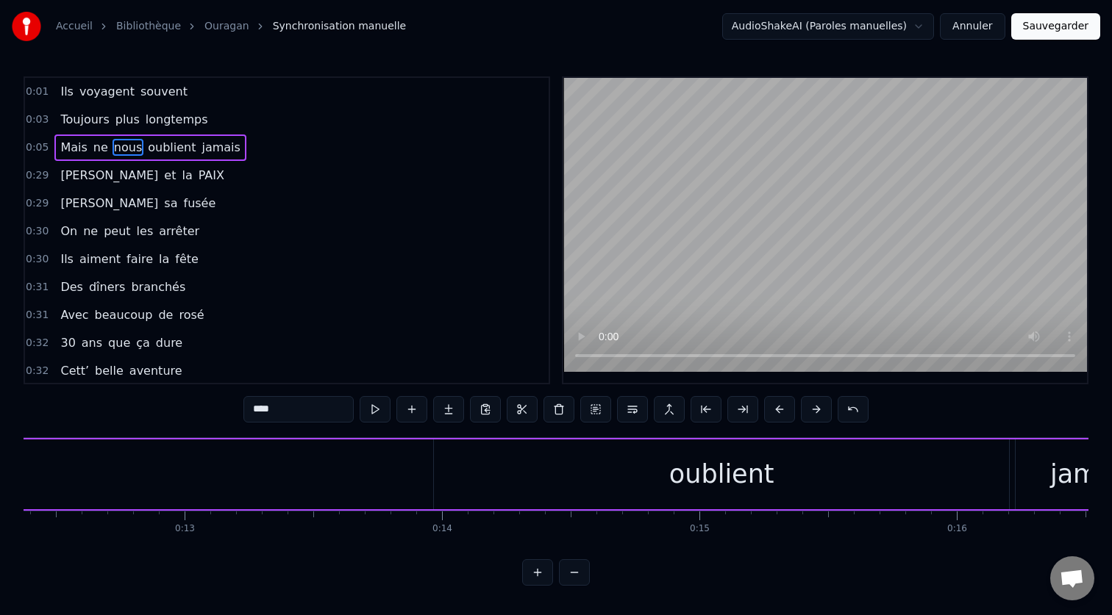
scroll to position [0, 3252]
click at [504, 493] on div "oublient" at bounding box center [653, 475] width 575 height 70
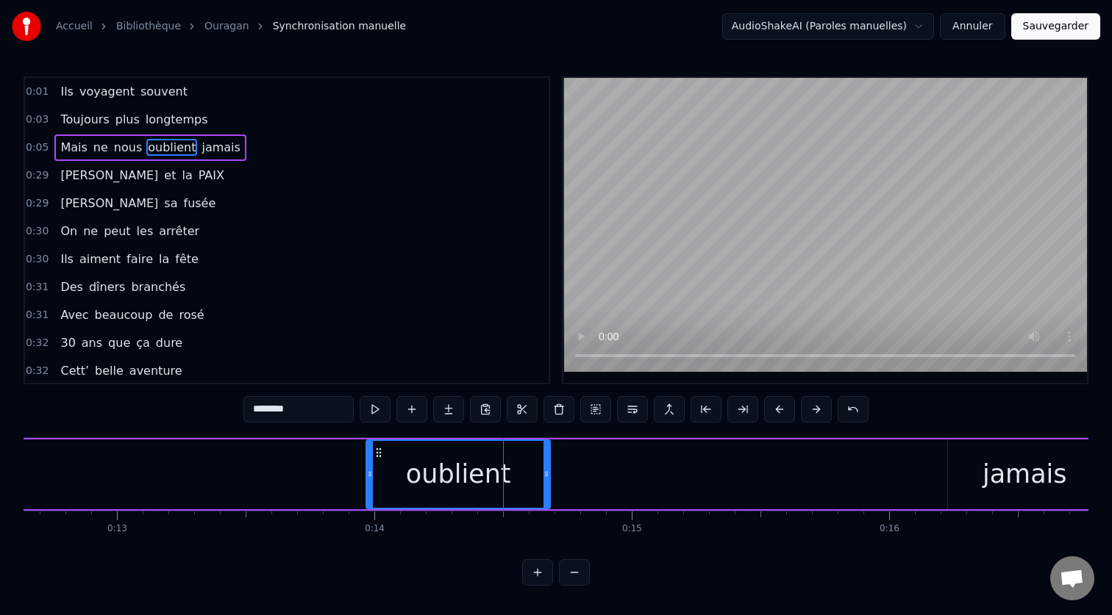
drag, startPoint x: 937, startPoint y: 481, endPoint x: 546, endPoint y: 501, distance: 391.7
click at [546, 501] on div at bounding box center [546, 474] width 6 height 67
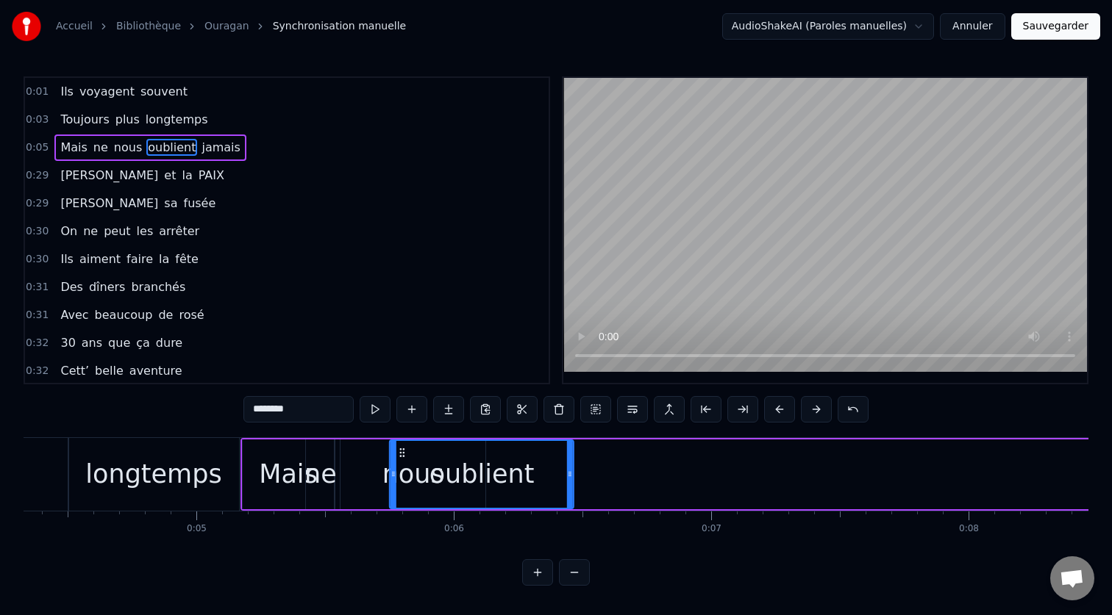
scroll to position [0, 1110]
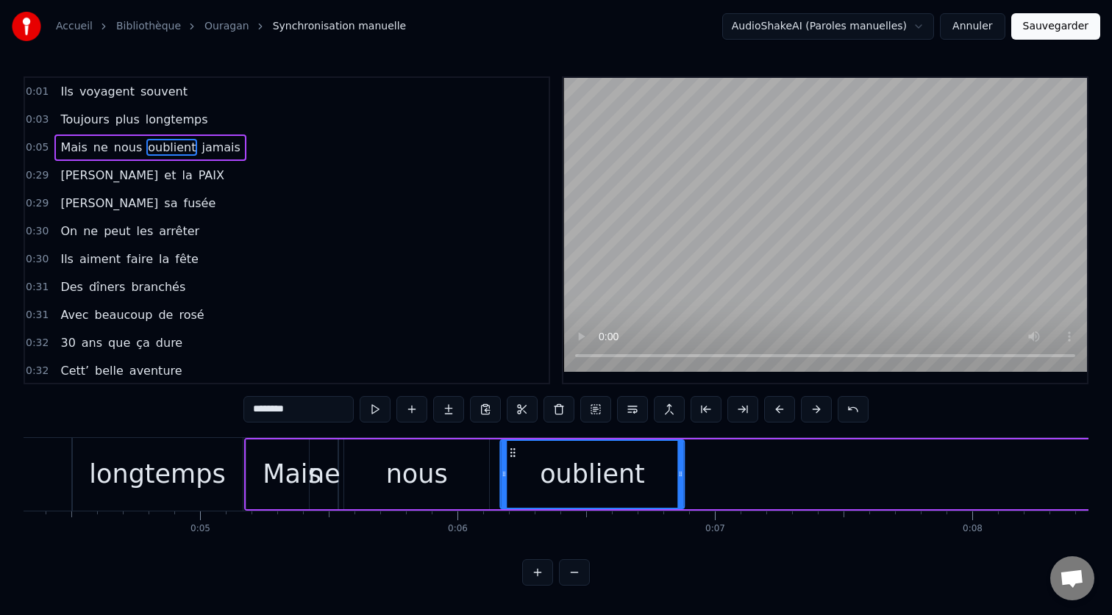
drag, startPoint x: 379, startPoint y: 451, endPoint x: 512, endPoint y: 463, distance: 134.3
click at [512, 463] on div "oublient" at bounding box center [592, 474] width 182 height 67
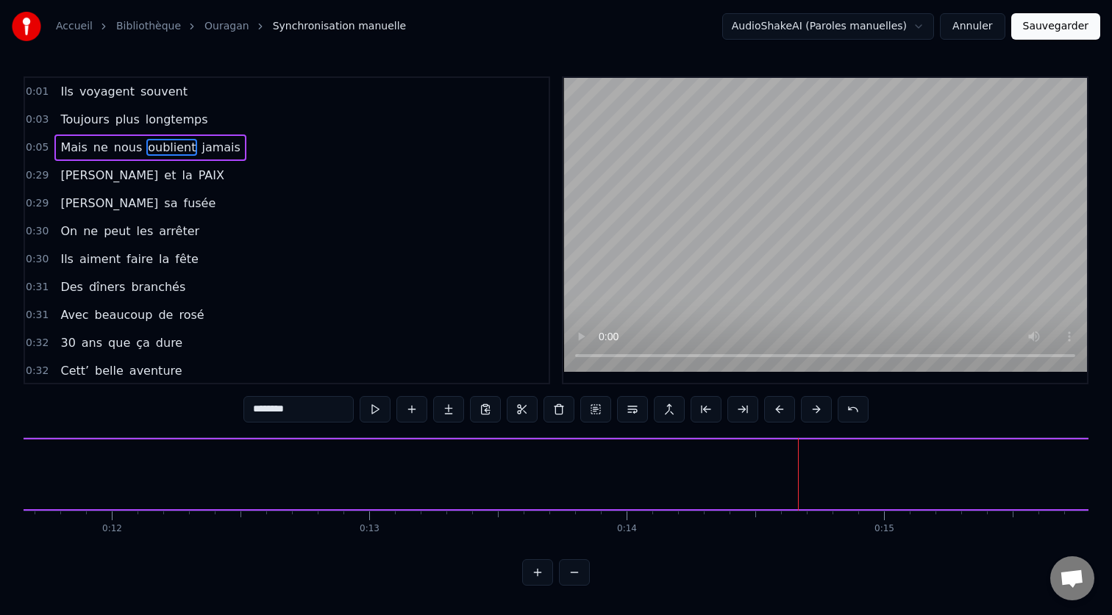
click at [579, 573] on button at bounding box center [574, 572] width 31 height 26
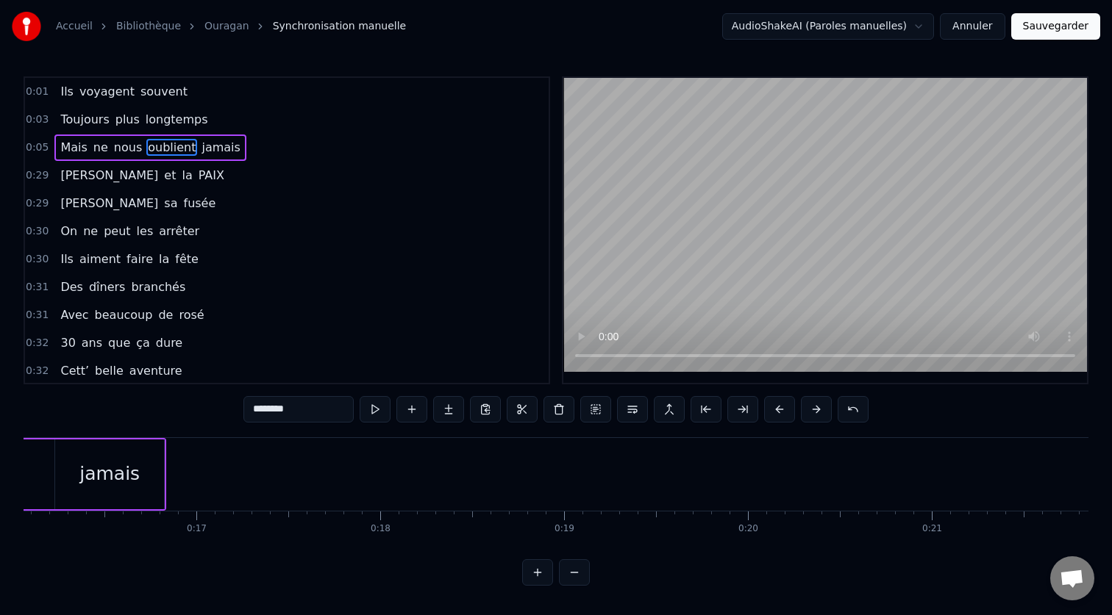
click at [579, 573] on button at bounding box center [574, 572] width 31 height 26
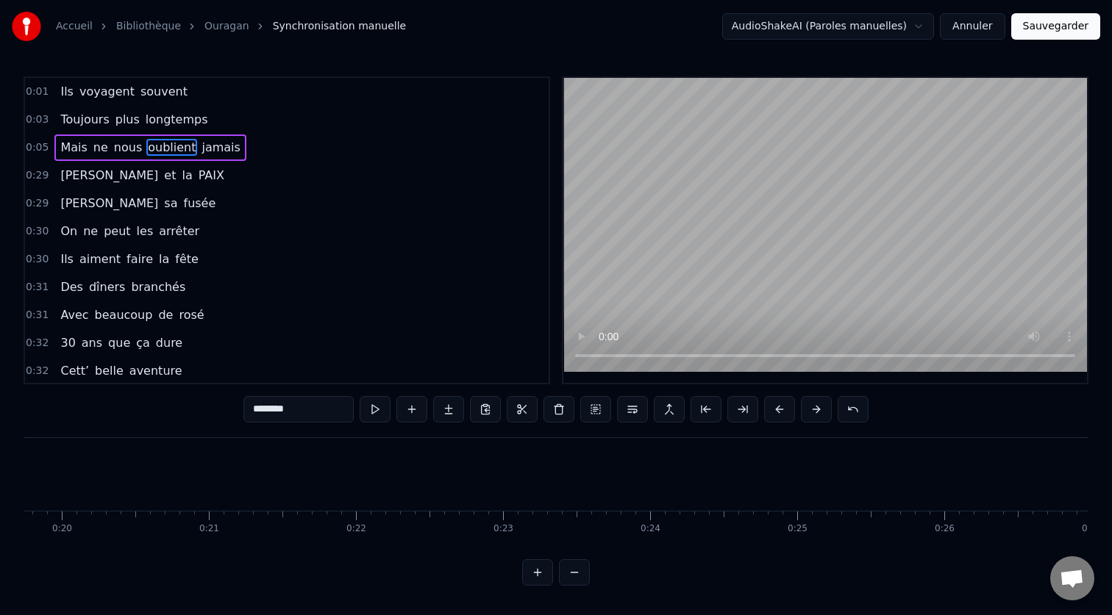
click at [579, 573] on button at bounding box center [574, 572] width 31 height 26
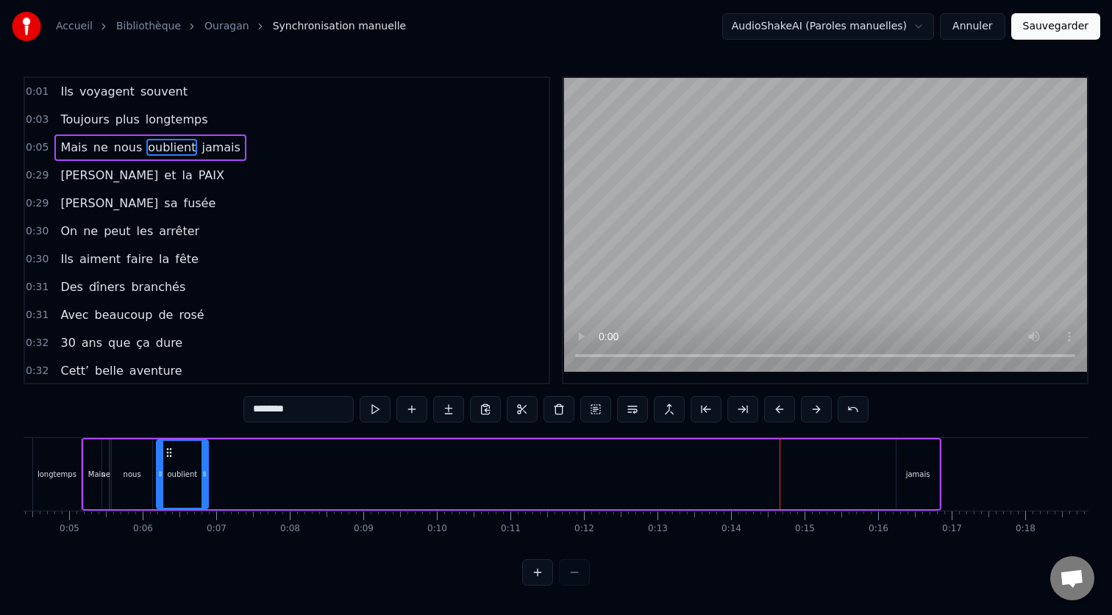
scroll to position [0, 323]
click at [913, 475] on div "jamais" at bounding box center [916, 474] width 24 height 11
type input "******"
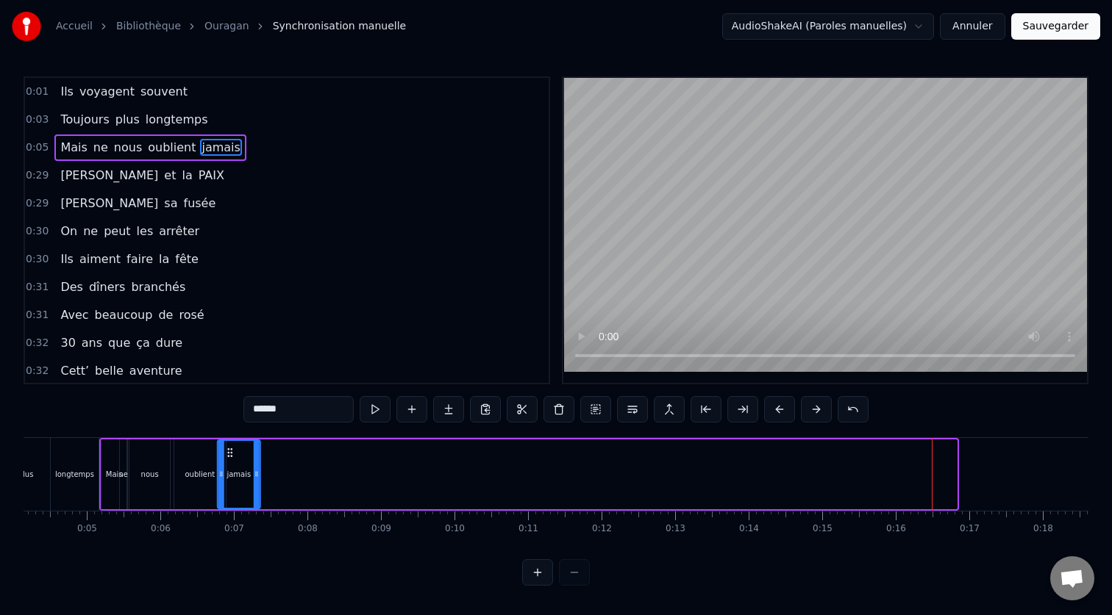
scroll to position [0, 299]
drag, startPoint x: 907, startPoint y: 454, endPoint x: 246, endPoint y: 491, distance: 662.0
click at [246, 491] on div "jamais" at bounding box center [255, 474] width 41 height 67
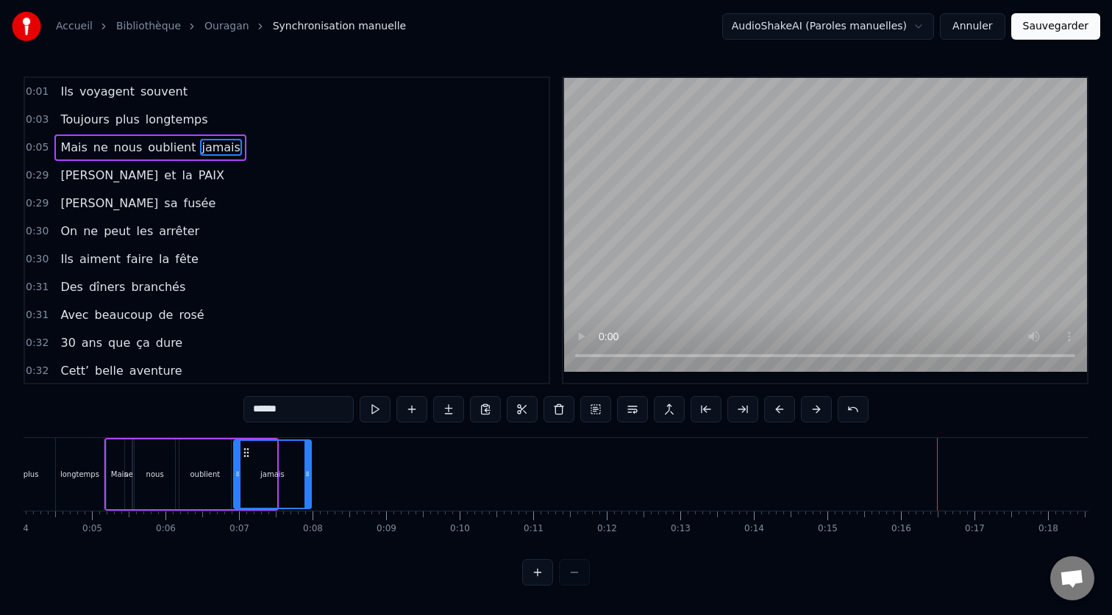
drag, startPoint x: 273, startPoint y: 474, endPoint x: 307, endPoint y: 473, distance: 34.6
click at [308, 474] on circle at bounding box center [308, 474] width 1 height 1
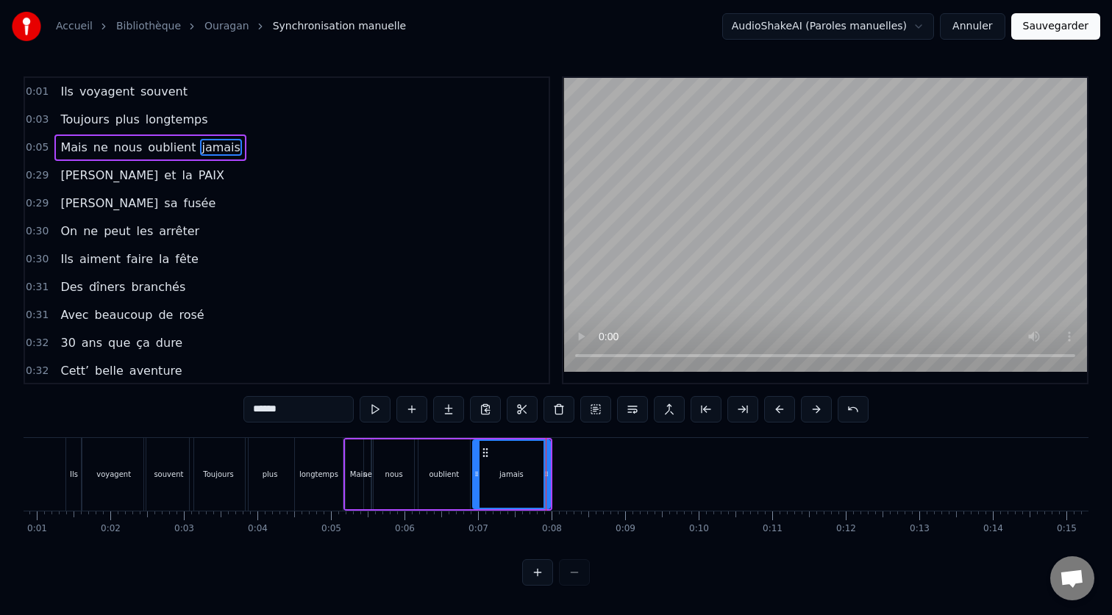
scroll to position [0, 0]
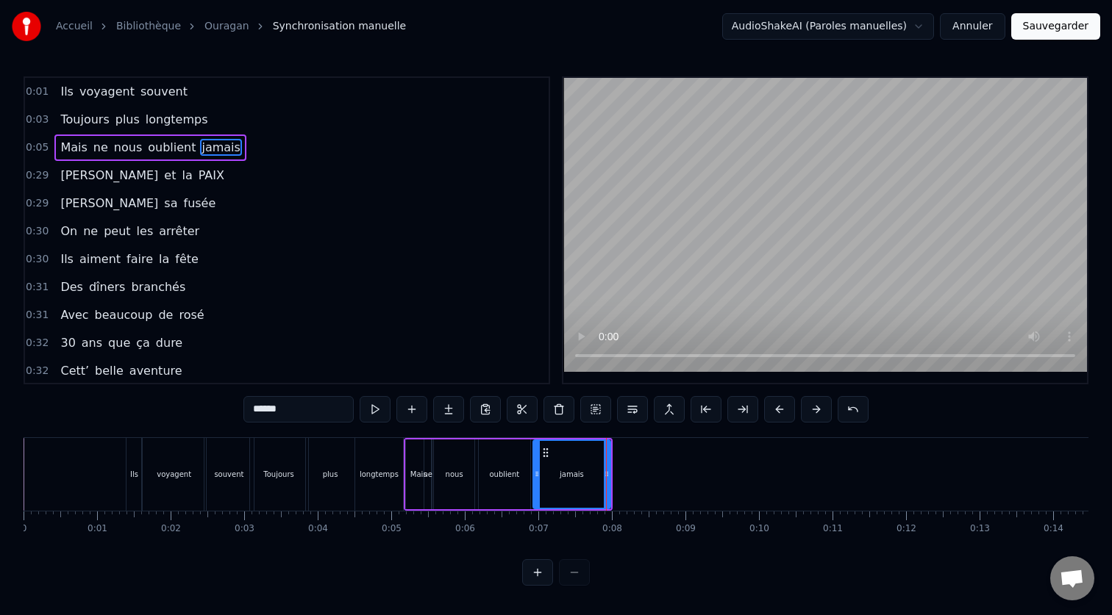
click at [80, 436] on div "0:01 Ils voyagent souvent 0:03 Toujours plus longtemps 0:05 Mais ne nous oublie…" at bounding box center [556, 331] width 1065 height 510
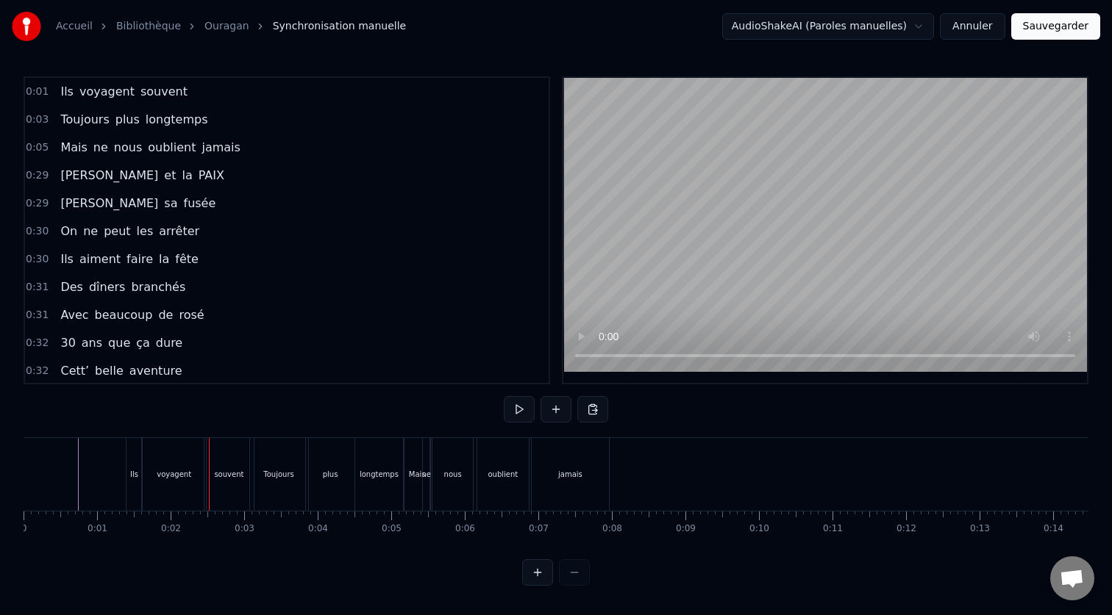
click at [142, 472] on div "voyagent" at bounding box center [173, 474] width 65 height 73
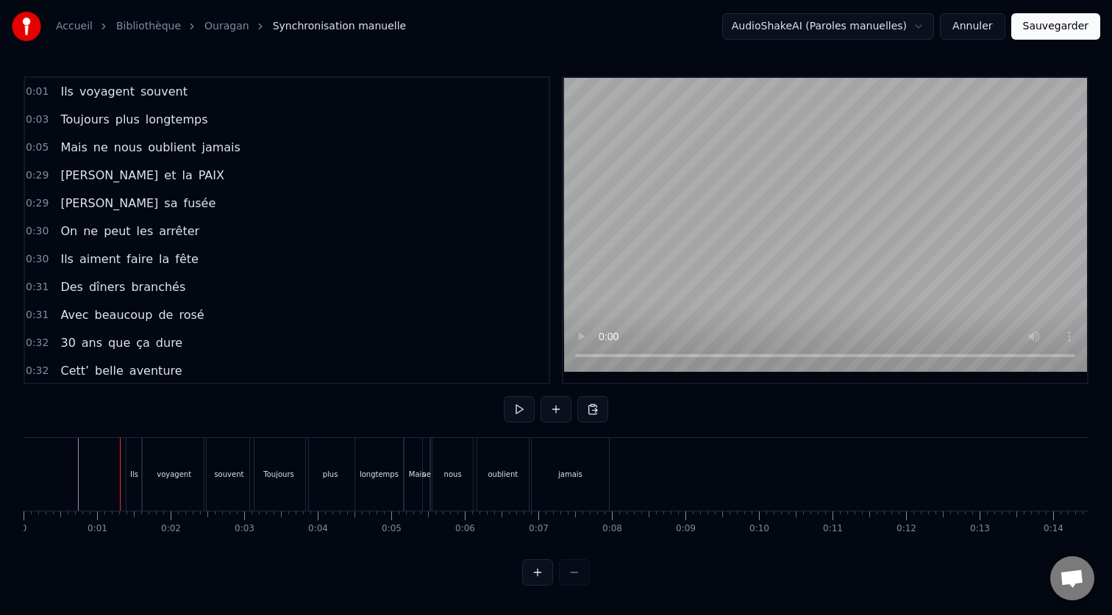
click at [130, 458] on div "Ils" at bounding box center [134, 474] width 16 height 73
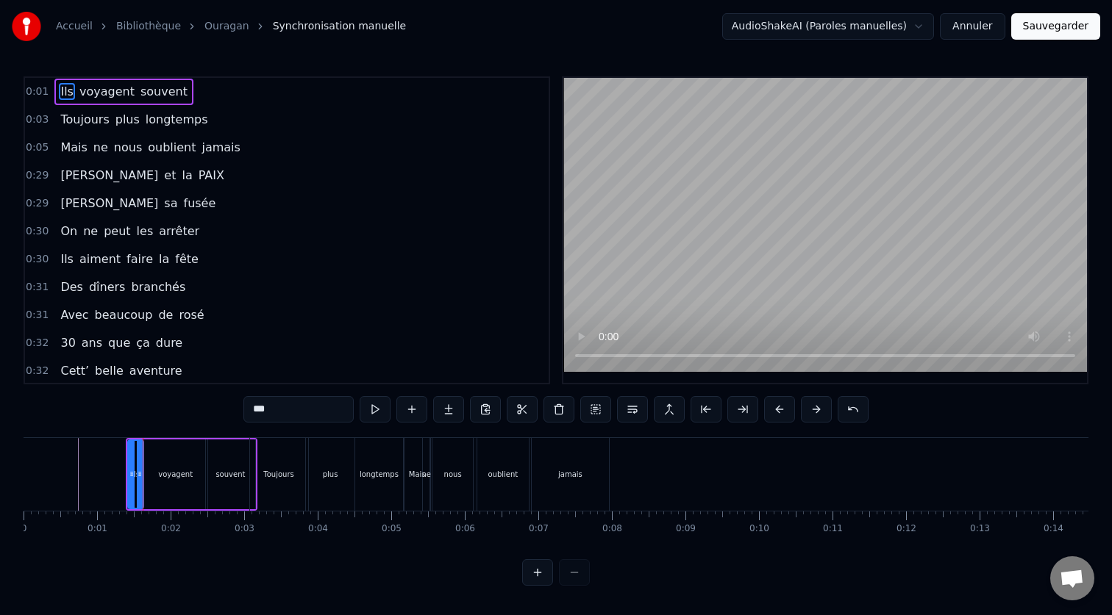
click at [46, 433] on div "0:01 Ils voyagent souvent 0:03 Toujours plus longtemps 0:05 Mais ne nous oublie…" at bounding box center [556, 331] width 1065 height 510
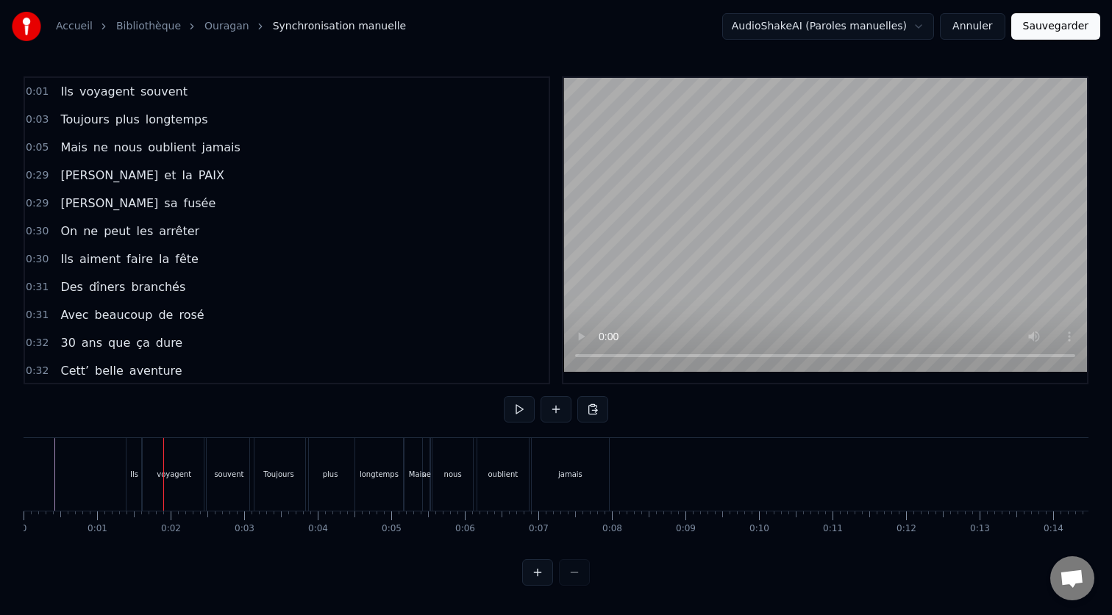
click at [131, 479] on div "Ils" at bounding box center [134, 474] width 8 height 11
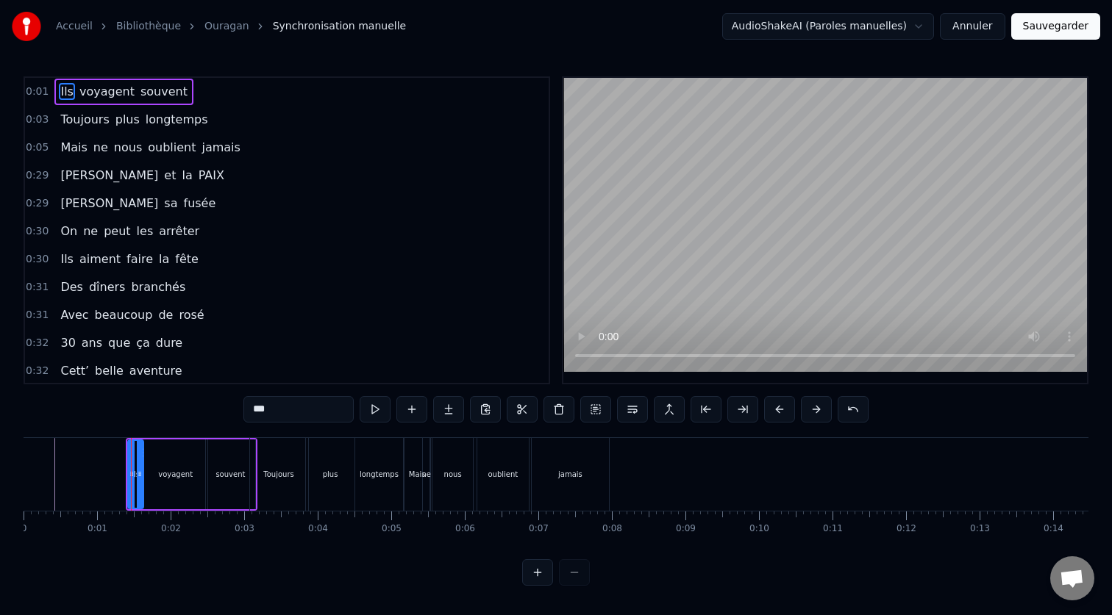
click at [536, 577] on button at bounding box center [537, 572] width 31 height 26
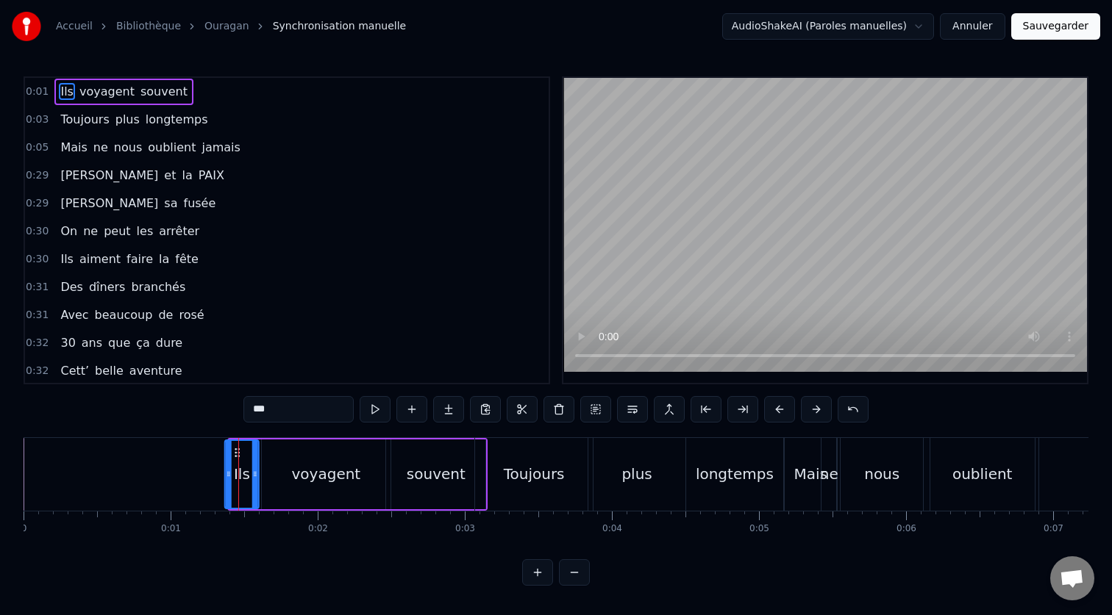
click at [239, 452] on circle at bounding box center [239, 452] width 1 height 1
click at [323, 468] on div "voyagent" at bounding box center [326, 474] width 69 height 22
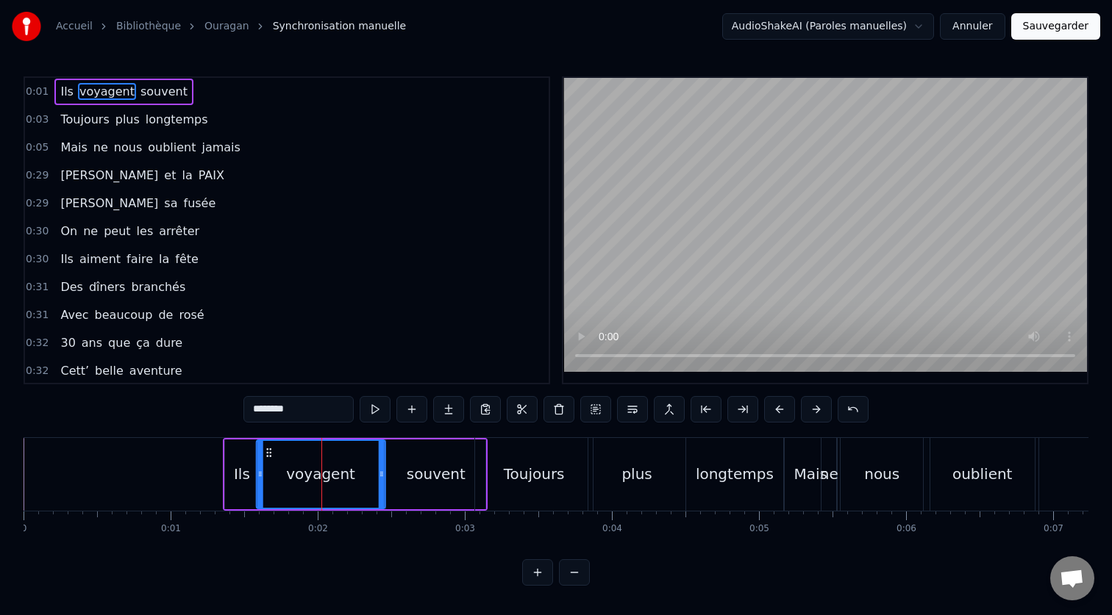
click at [268, 454] on icon at bounding box center [268, 453] width 12 height 12
click at [446, 479] on div "souvent" at bounding box center [436, 474] width 59 height 22
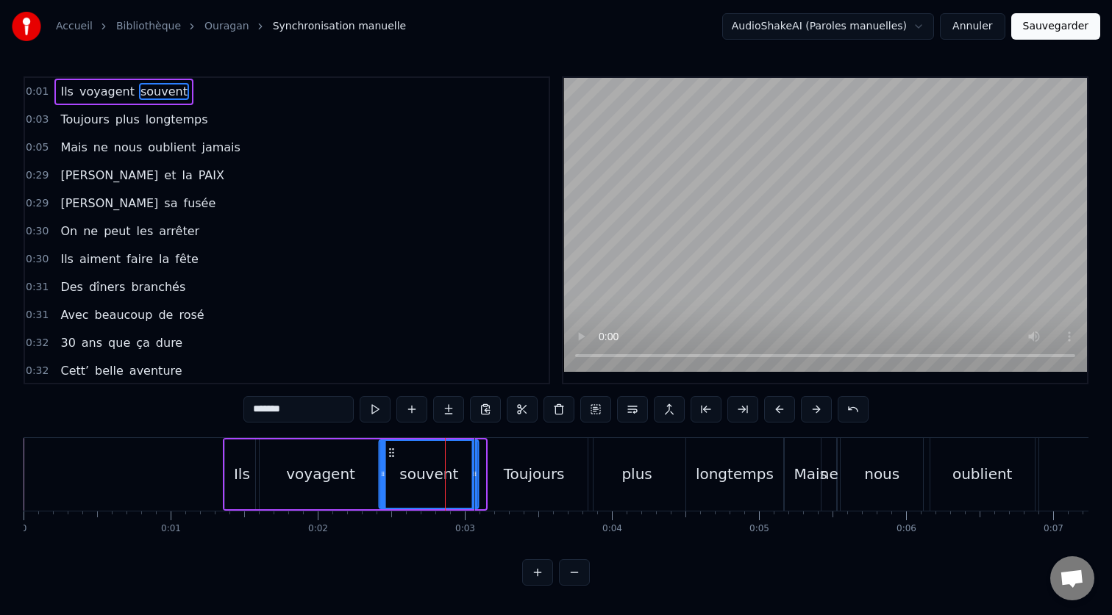
click at [391, 454] on icon at bounding box center [392, 453] width 12 height 12
click at [547, 485] on div "Toujours" at bounding box center [534, 474] width 118 height 73
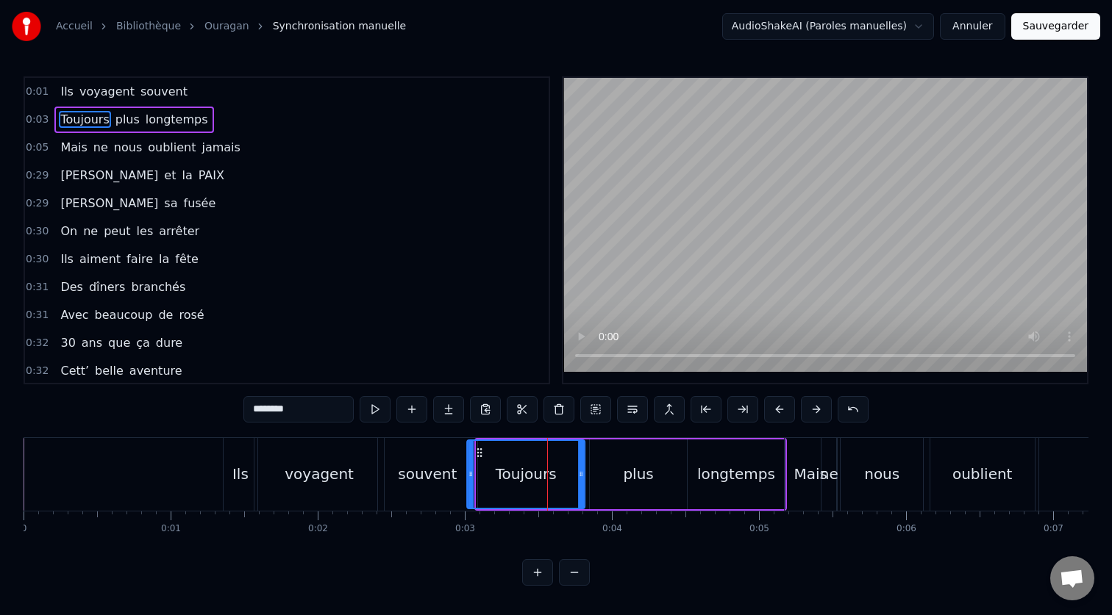
drag, startPoint x: 491, startPoint y: 455, endPoint x: 482, endPoint y: 454, distance: 9.6
click at [482, 454] on icon at bounding box center [479, 453] width 12 height 12
click at [623, 455] on div "plus" at bounding box center [638, 475] width 97 height 70
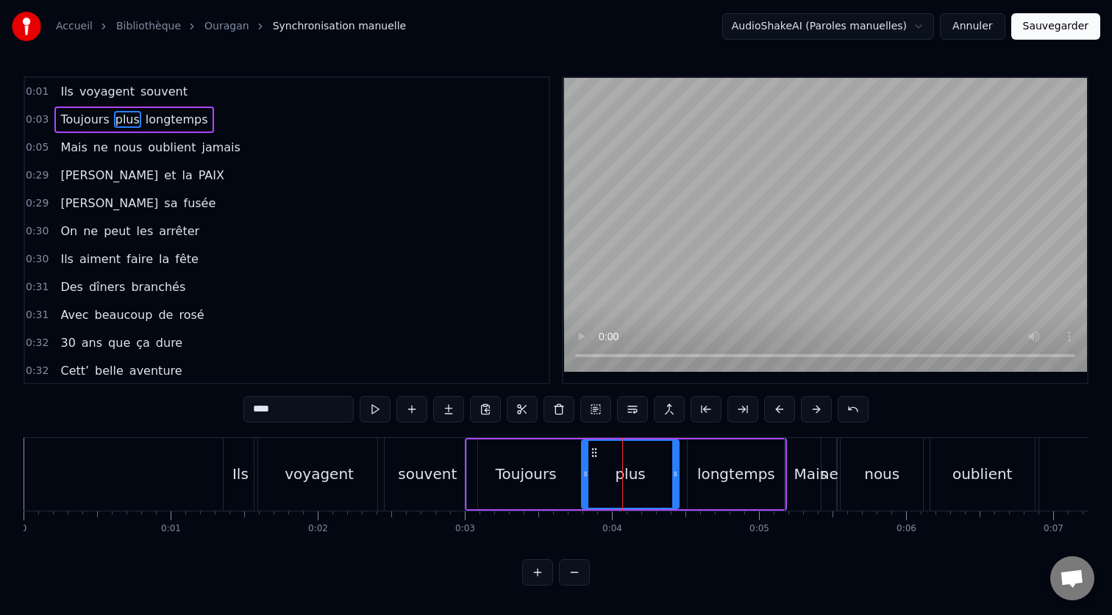
drag, startPoint x: 604, startPoint y: 452, endPoint x: 596, endPoint y: 453, distance: 8.1
click at [596, 453] on icon at bounding box center [594, 453] width 12 height 12
click at [752, 468] on div "longtemps" at bounding box center [736, 474] width 78 height 22
type input "*********"
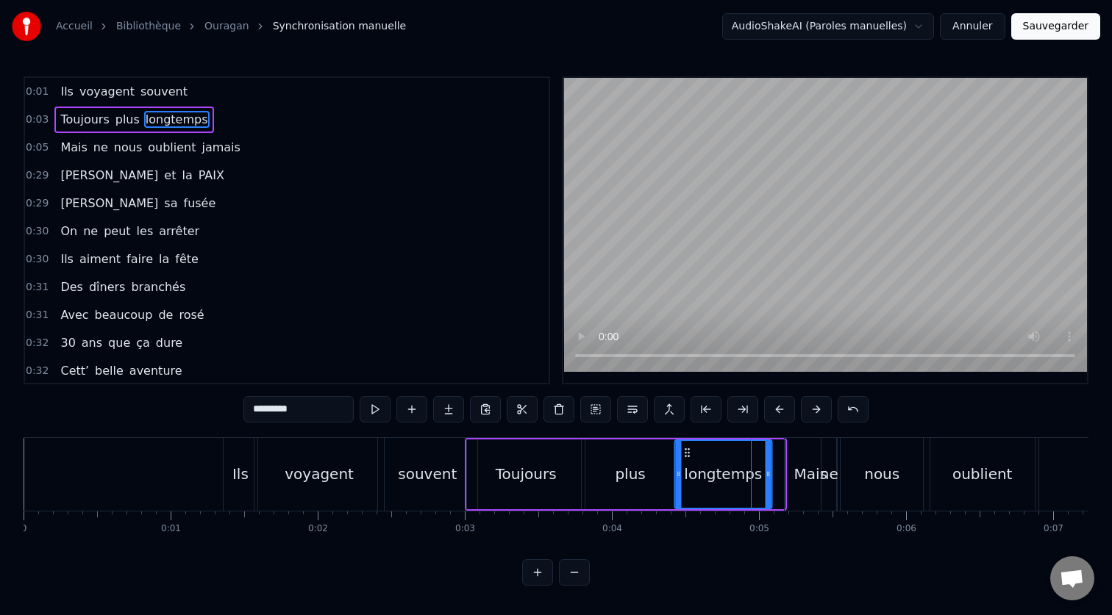
drag, startPoint x: 701, startPoint y: 455, endPoint x: 689, endPoint y: 455, distance: 12.5
click at [689, 456] on circle at bounding box center [688, 456] width 1 height 1
click at [130, 434] on div "0:01 Ils voyagent souvent 0:03 Toujours plus longtemps 0:05 Mais ne nous oublie…" at bounding box center [556, 331] width 1065 height 510
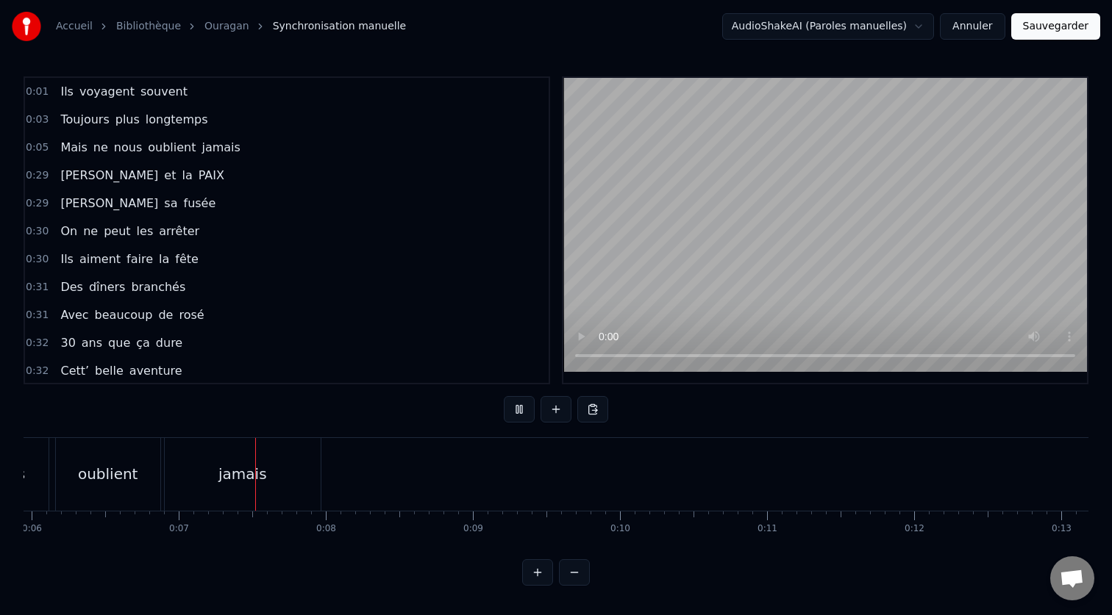
scroll to position [0, 954]
click at [193, 476] on div "jamais" at bounding box center [163, 474] width 156 height 73
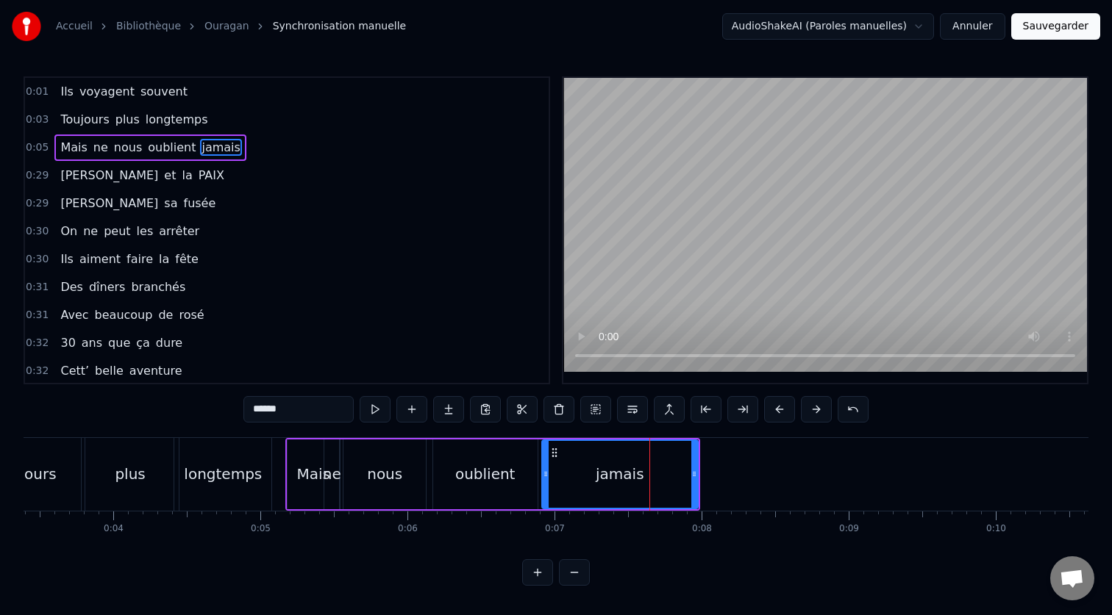
scroll to position [0, 0]
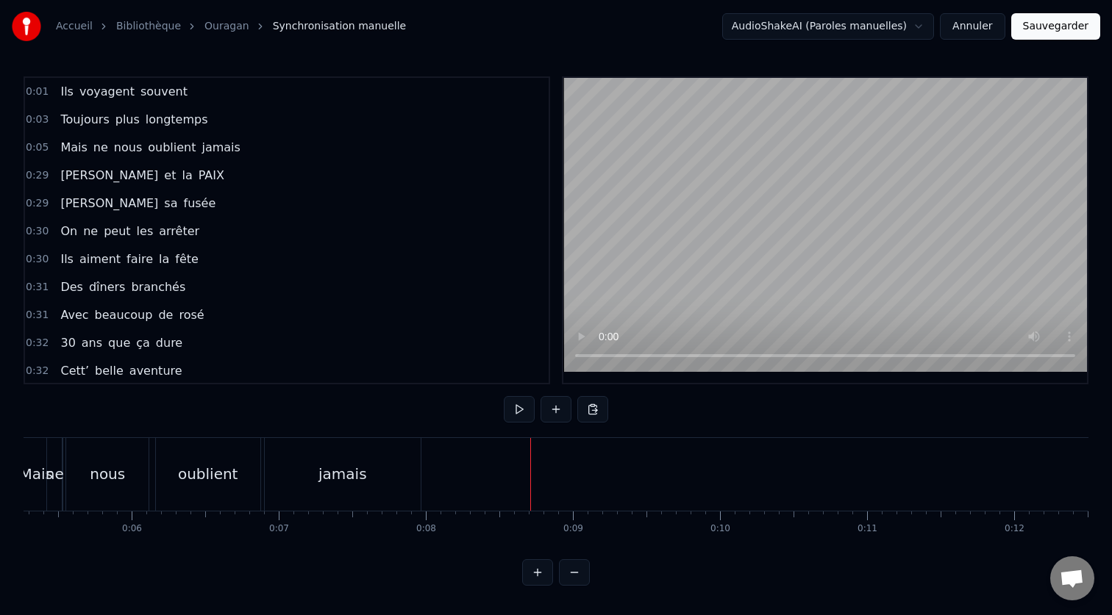
scroll to position [0, 794]
click at [573, 578] on button at bounding box center [574, 572] width 31 height 26
click at [573, 578] on div at bounding box center [556, 572] width 68 height 26
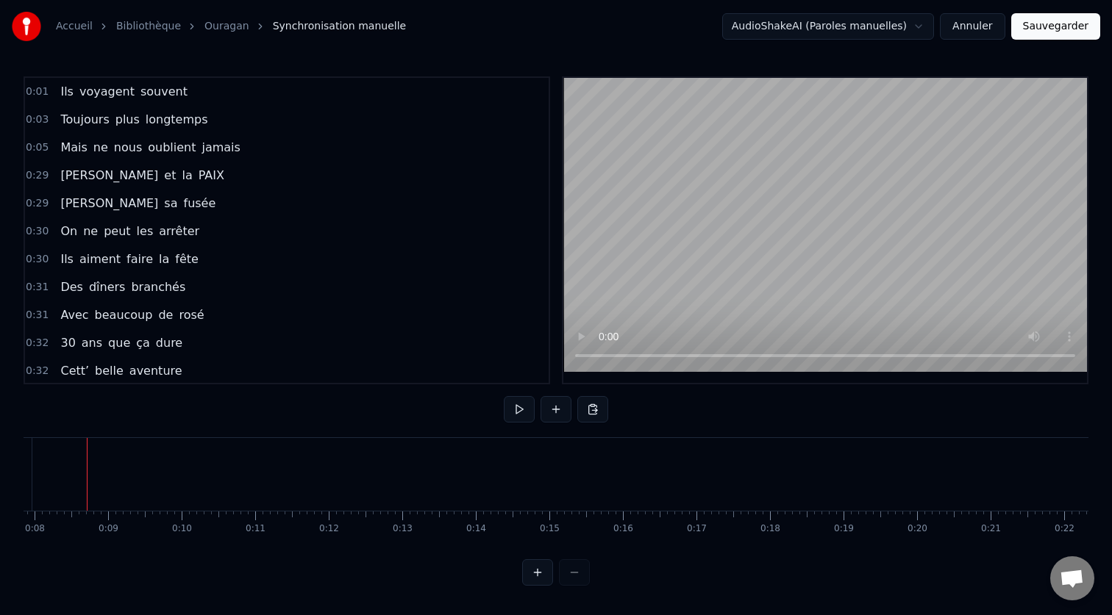
click at [573, 578] on div at bounding box center [556, 572] width 68 height 26
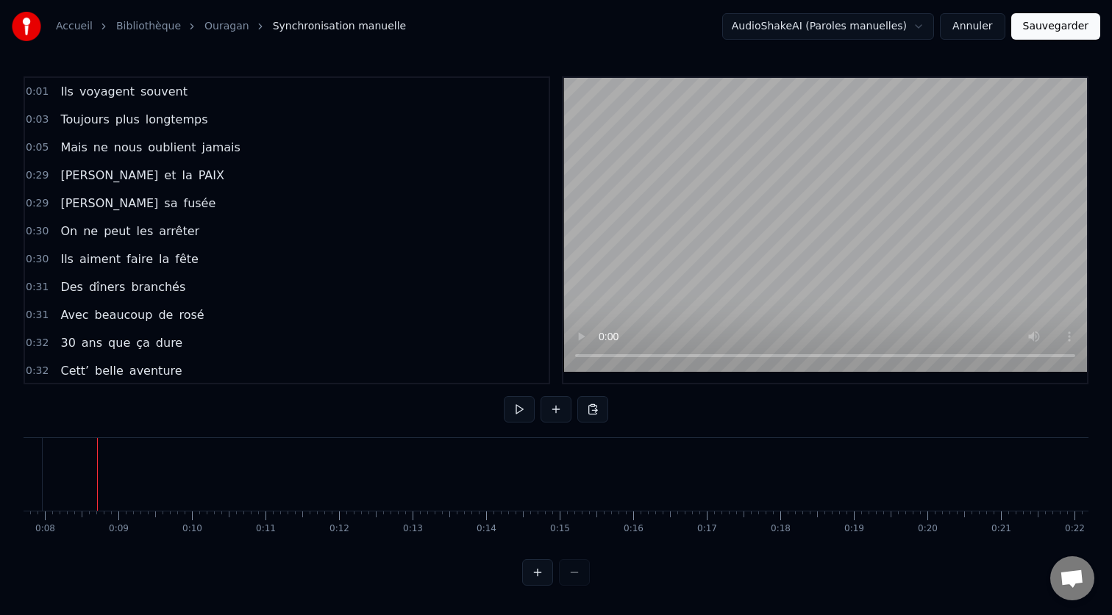
click at [573, 578] on div at bounding box center [556, 572] width 68 height 26
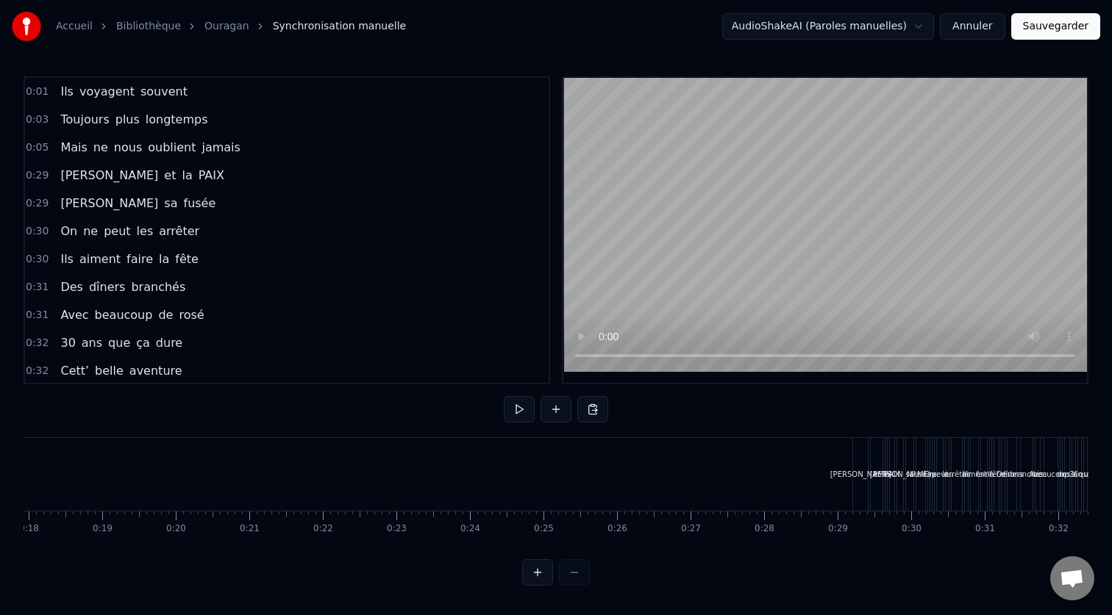
scroll to position [0, 1401]
click at [783, 457] on div "[PERSON_NAME]" at bounding box center [777, 474] width 15 height 73
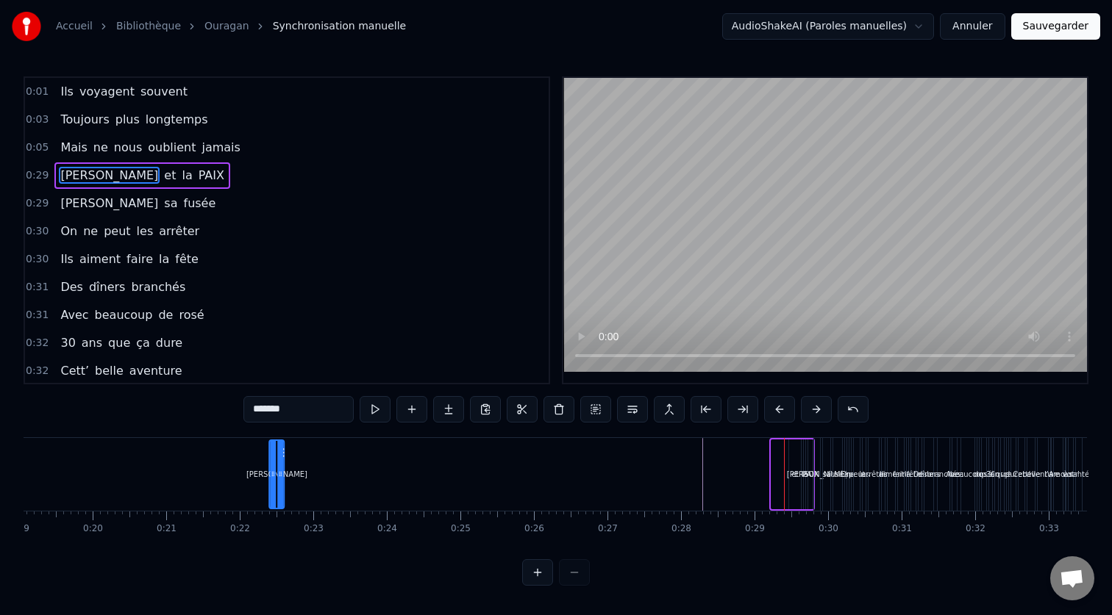
drag, startPoint x: 787, startPoint y: 456, endPoint x: 243, endPoint y: 502, distance: 546.8
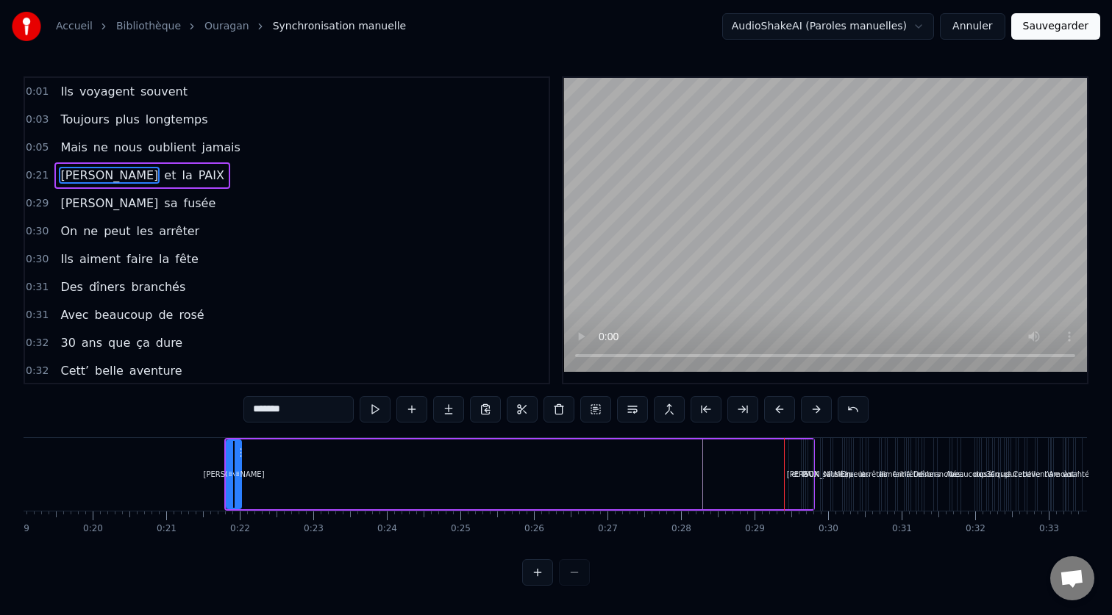
drag, startPoint x: 793, startPoint y: 460, endPoint x: 284, endPoint y: 486, distance: 509.4
click at [284, 486] on div "[PERSON_NAME] et la PAIX" at bounding box center [519, 474] width 590 height 73
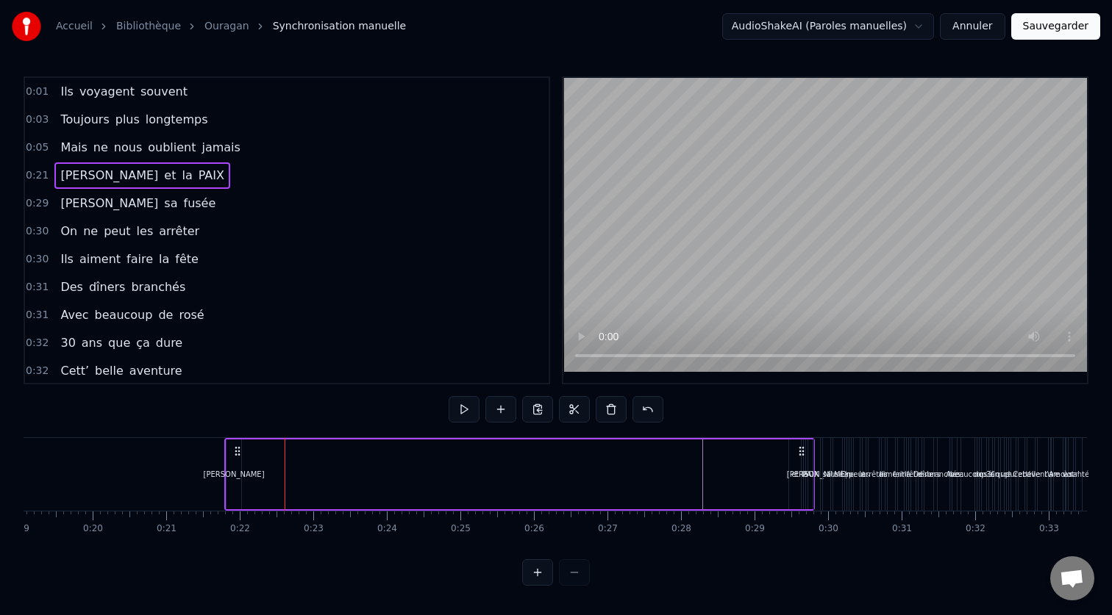
click at [796, 471] on div "et" at bounding box center [794, 474] width 7 height 11
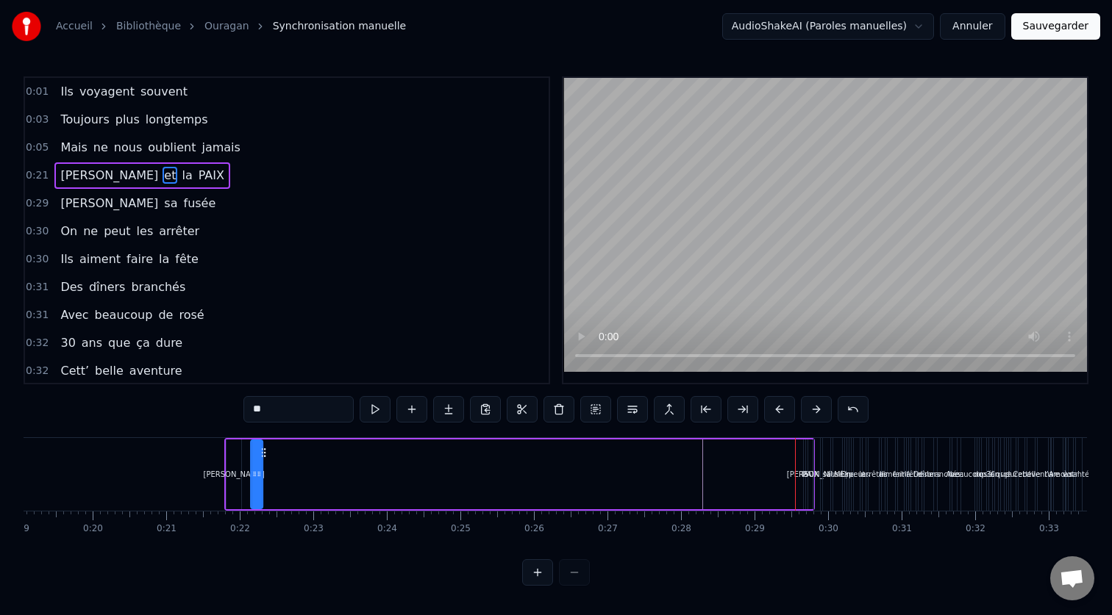
drag, startPoint x: 802, startPoint y: 455, endPoint x: 264, endPoint y: 480, distance: 538.8
click at [264, 480] on div "[PERSON_NAME] et la PAIX" at bounding box center [519, 474] width 590 height 73
click at [803, 462] on div "la" at bounding box center [804, 475] width 3 height 70
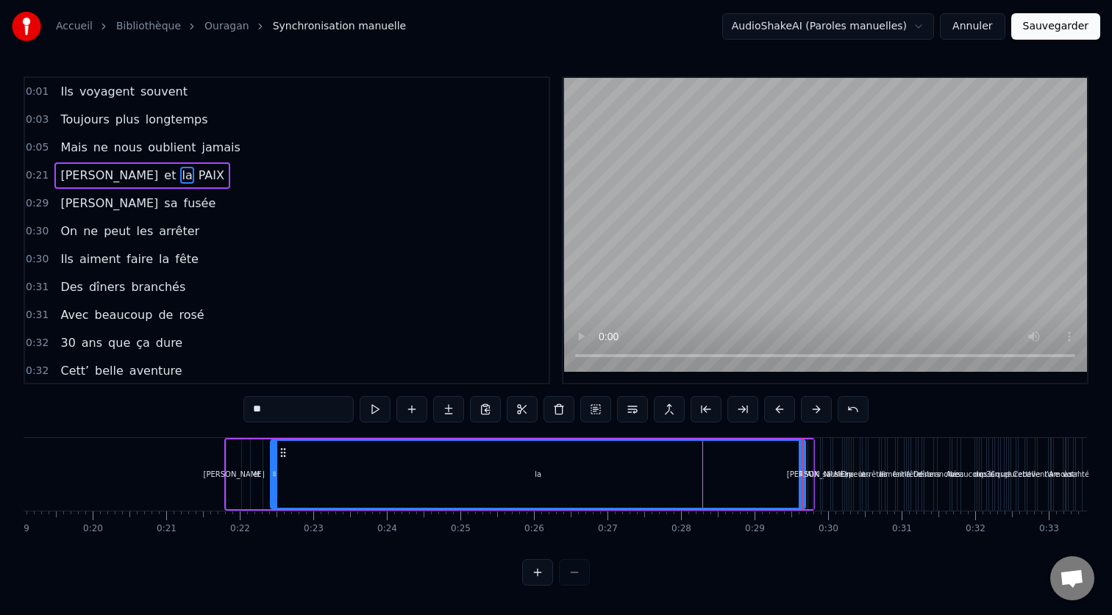
drag, startPoint x: 806, startPoint y: 455, endPoint x: 273, endPoint y: 476, distance: 533.4
click at [273, 476] on div at bounding box center [274, 474] width 6 height 67
click at [701, 471] on div "la" at bounding box center [537, 474] width 533 height 67
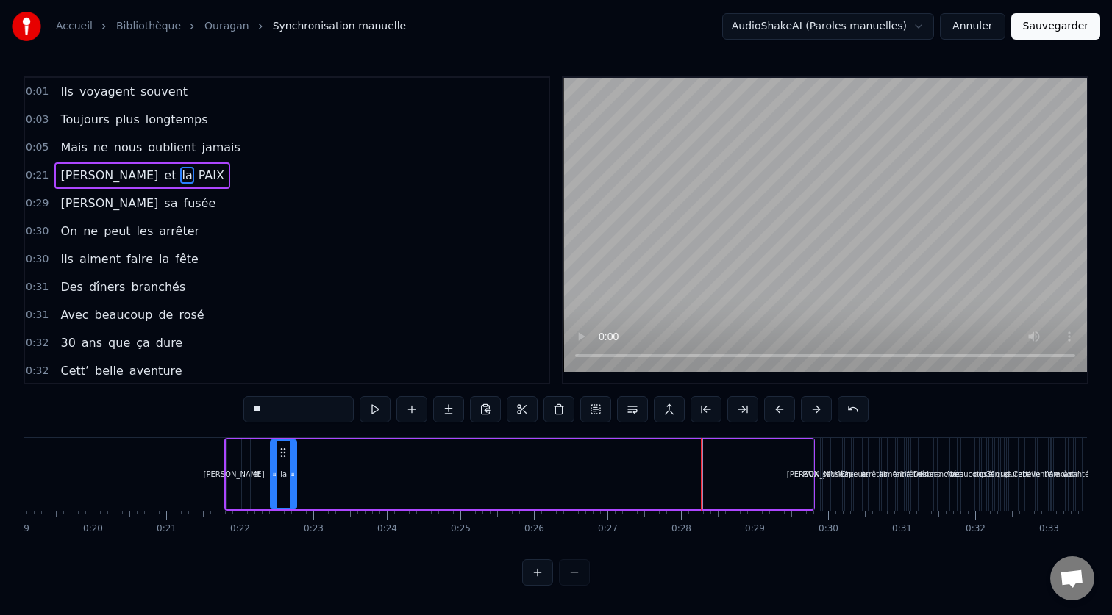
drag, startPoint x: 803, startPoint y: 476, endPoint x: 294, endPoint y: 476, distance: 508.8
click at [294, 476] on icon at bounding box center [293, 474] width 6 height 12
click at [809, 465] on div "PAIX" at bounding box center [810, 475] width 4 height 70
type input "****"
drag, startPoint x: 809, startPoint y: 456, endPoint x: 596, endPoint y: 467, distance: 213.5
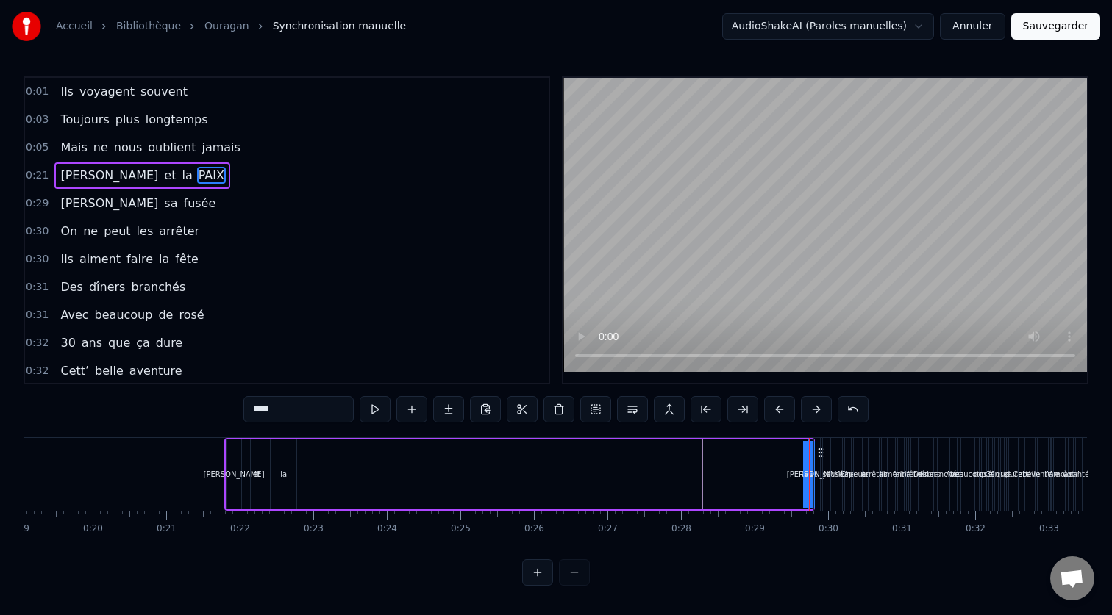
click at [596, 467] on div "[PERSON_NAME] et la PAIX" at bounding box center [519, 474] width 590 height 73
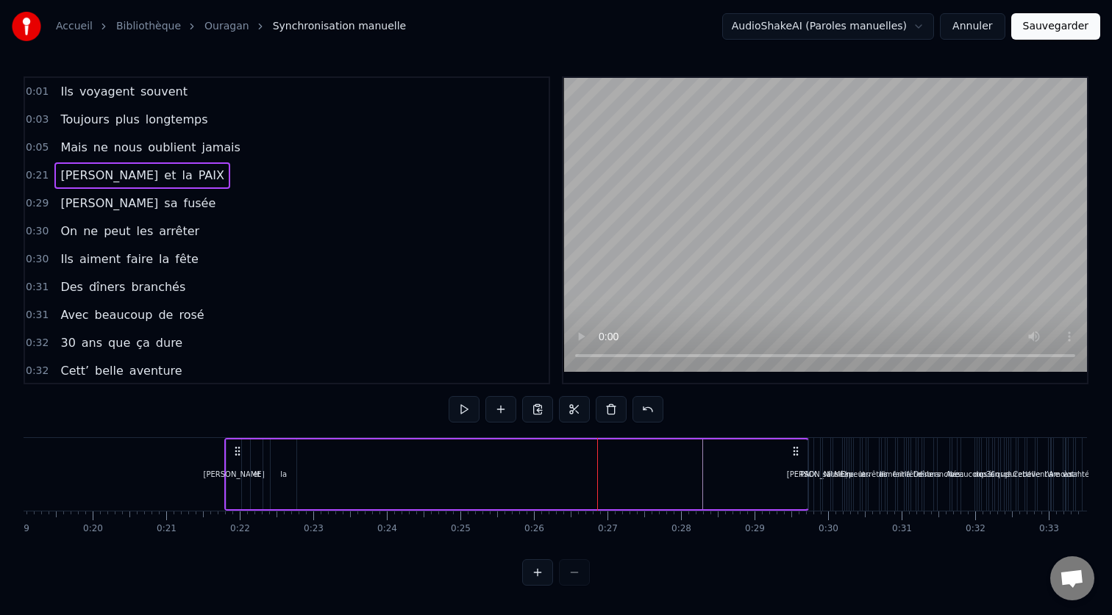
click at [801, 462] on div "[PERSON_NAME] et la PAIX" at bounding box center [516, 474] width 584 height 73
click at [791, 451] on icon at bounding box center [796, 452] width 12 height 12
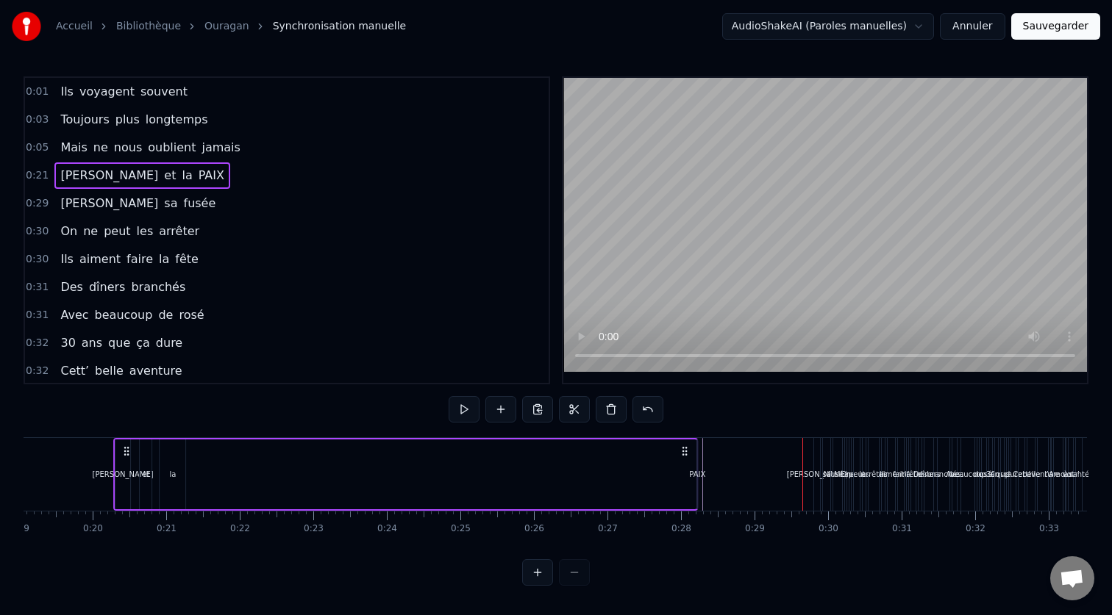
drag, startPoint x: 797, startPoint y: 453, endPoint x: 611, endPoint y: 459, distance: 186.1
click at [611, 459] on div "[PERSON_NAME] et la PAIX" at bounding box center [405, 474] width 584 height 73
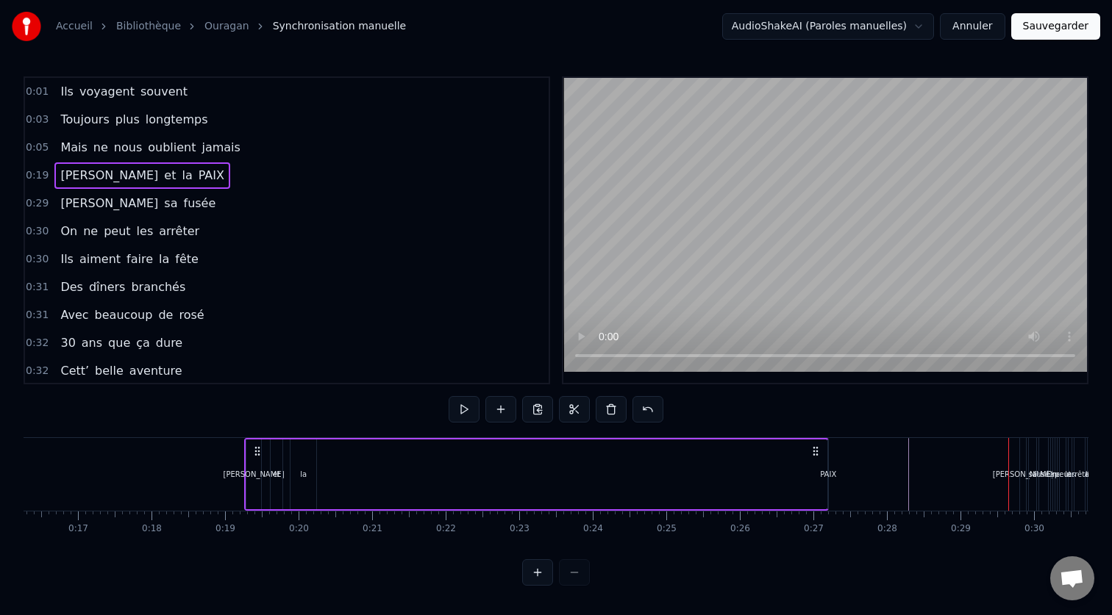
scroll to position [0, 1201]
click at [834, 476] on div at bounding box center [55, 474] width 2464 height 73
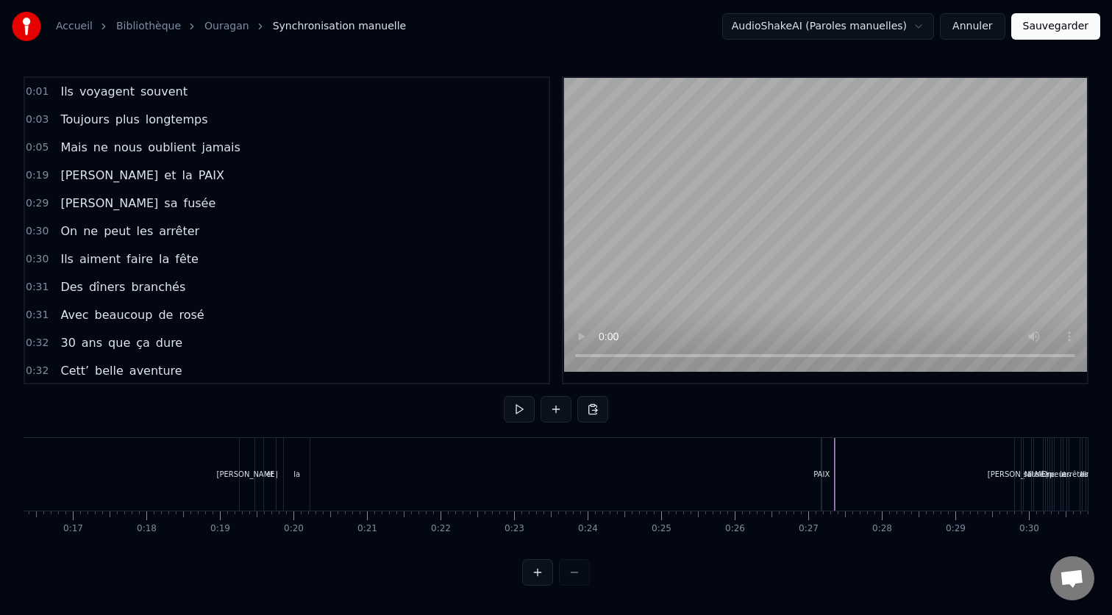
click at [825, 476] on div "PAIX" at bounding box center [821, 474] width 16 height 11
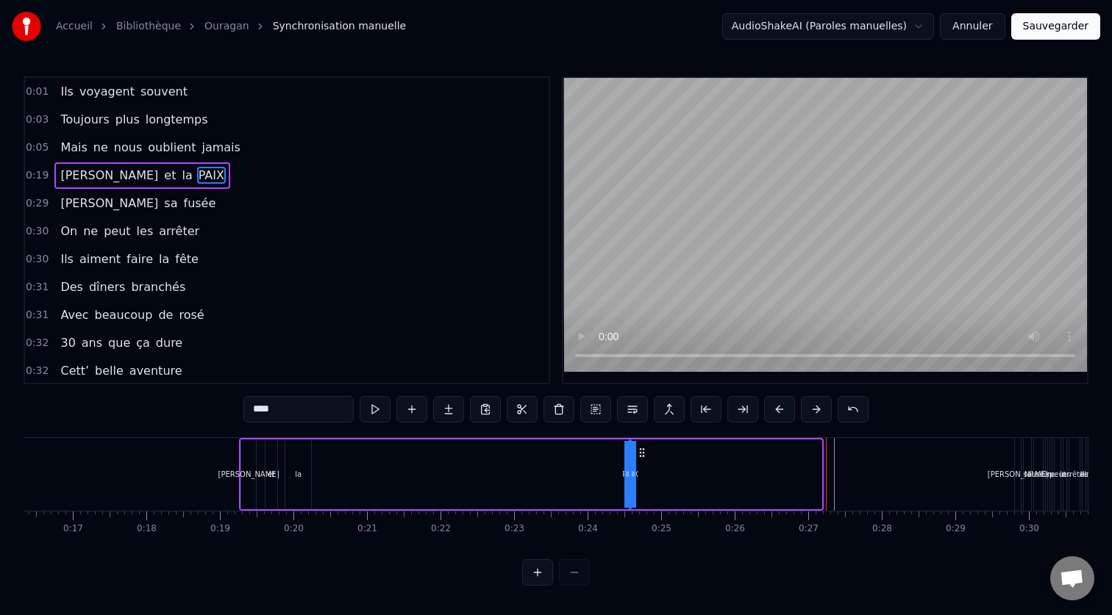
drag, startPoint x: 834, startPoint y: 454, endPoint x: 630, endPoint y: 460, distance: 203.7
click at [630, 460] on div "[PERSON_NAME] et la PAIX" at bounding box center [531, 474] width 584 height 73
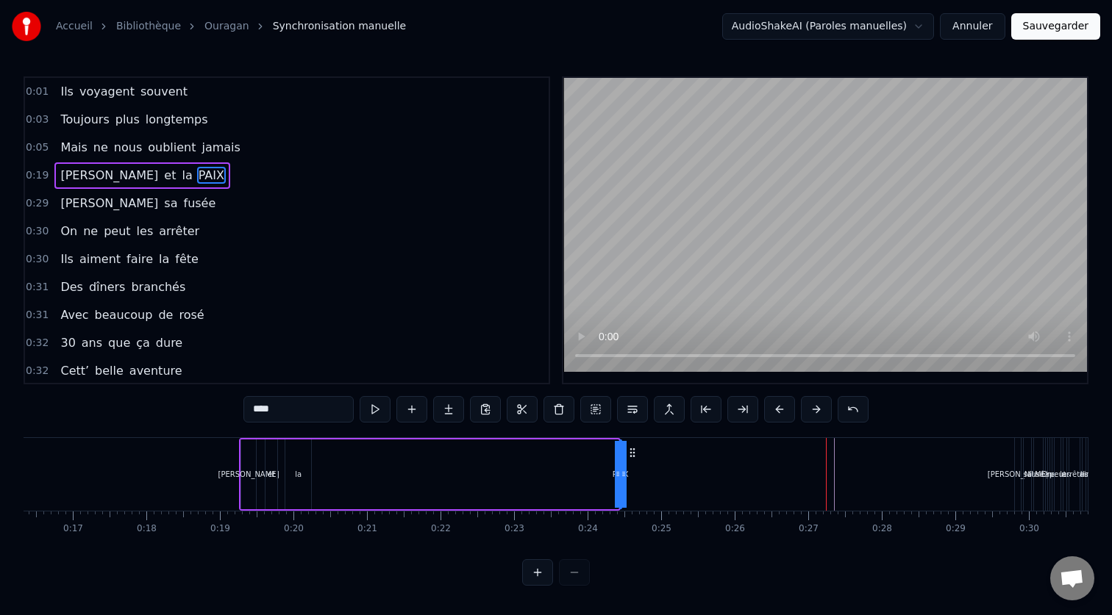
drag, startPoint x: 626, startPoint y: 474, endPoint x: 650, endPoint y: 475, distance: 24.3
click at [651, 475] on div "Ils voyagent souvent Toujours plus longtemps Mais ne nous oublient jamais [PERS…" at bounding box center [55, 474] width 2464 height 74
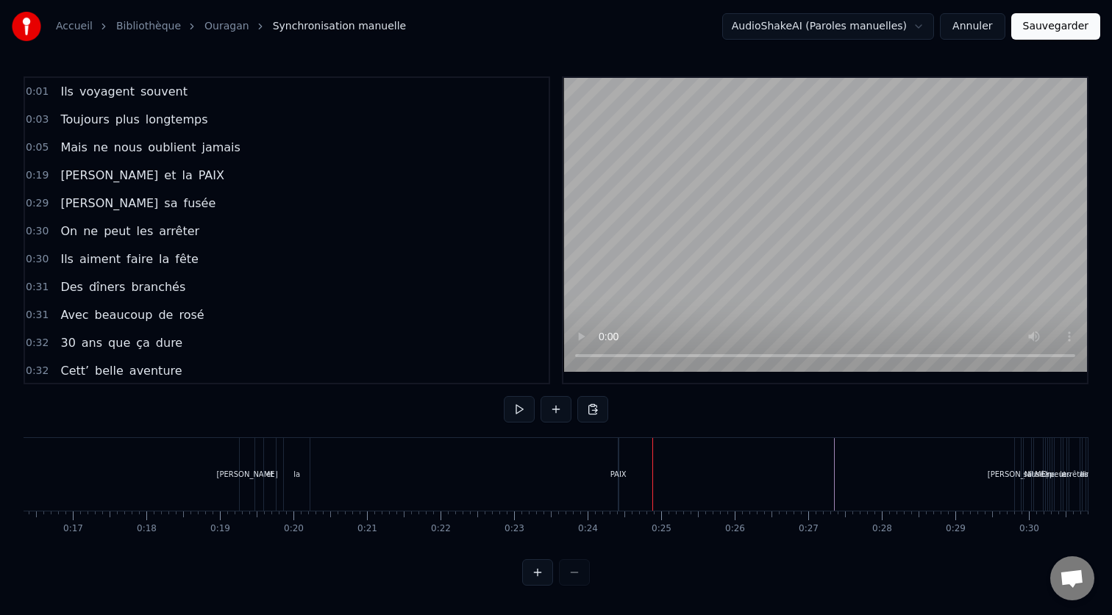
click at [620, 475] on div "PAIX" at bounding box center [618, 474] width 16 height 11
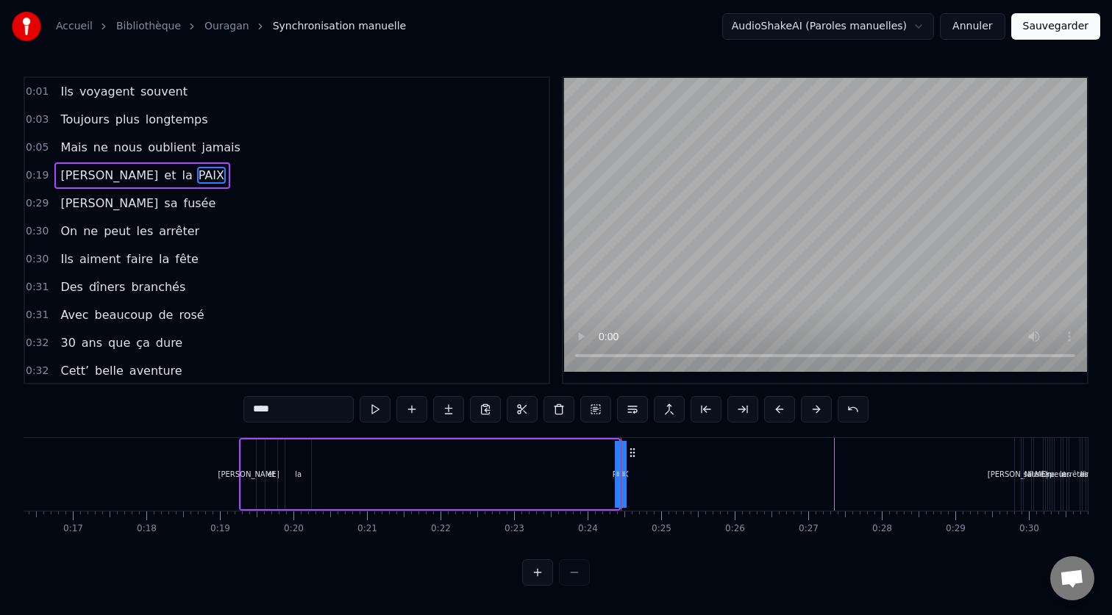
drag, startPoint x: 623, startPoint y: 475, endPoint x: 634, endPoint y: 475, distance: 10.3
click at [634, 475] on div "Ils voyagent souvent Toujours plus longtemps Mais ne nous oublient jamais [PERS…" at bounding box center [55, 474] width 2464 height 74
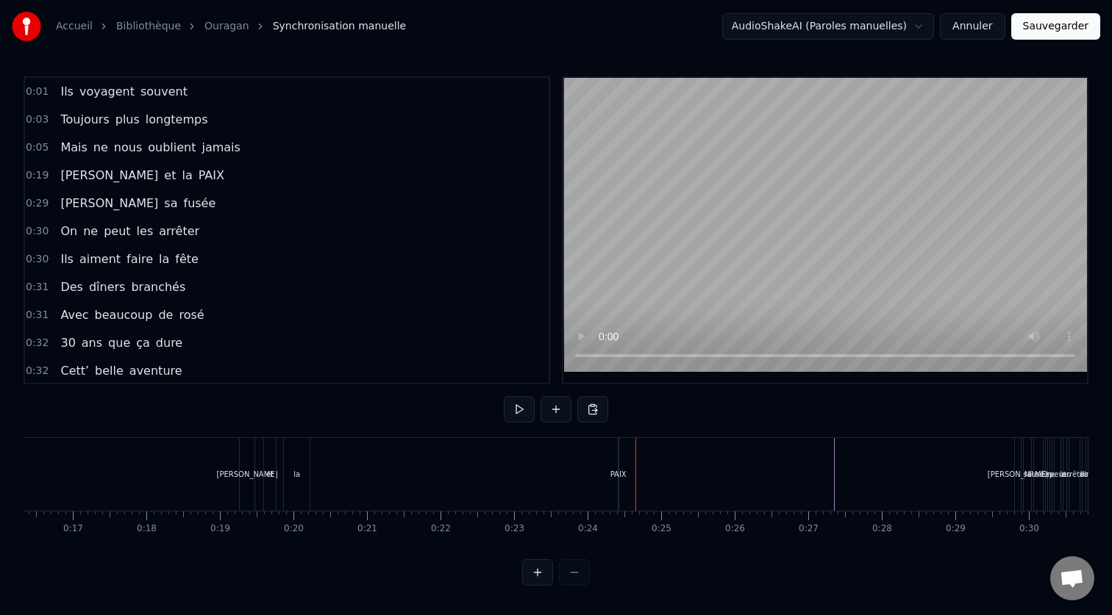
click at [621, 475] on div "PAIX" at bounding box center [618, 474] width 16 height 11
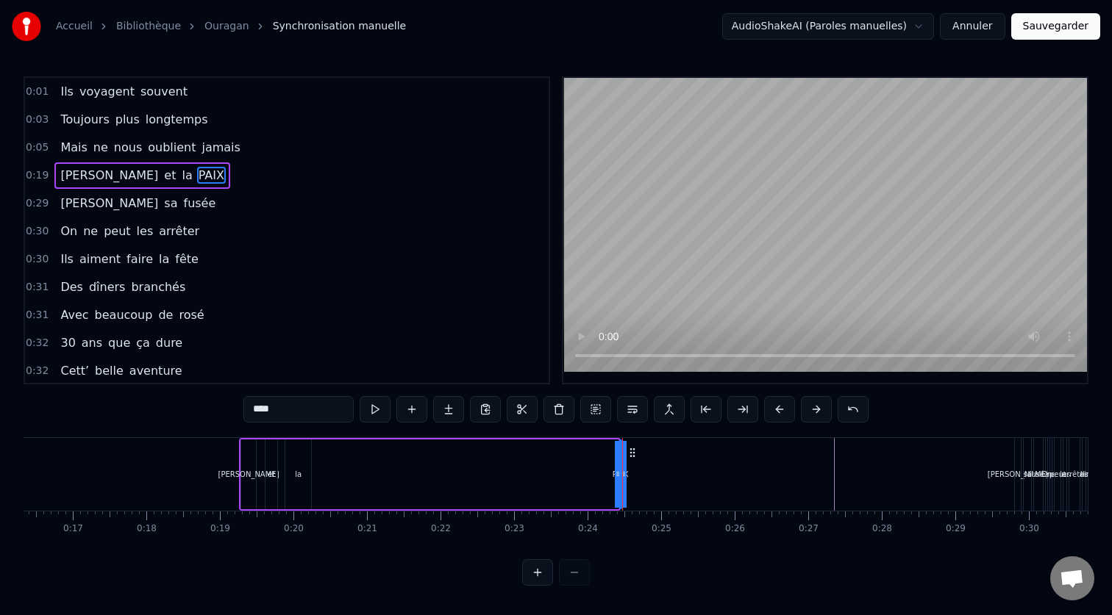
drag, startPoint x: 616, startPoint y: 475, endPoint x: 574, endPoint y: 475, distance: 41.9
click at [574, 475] on div "[PERSON_NAME] et la PAIX" at bounding box center [430, 474] width 382 height 73
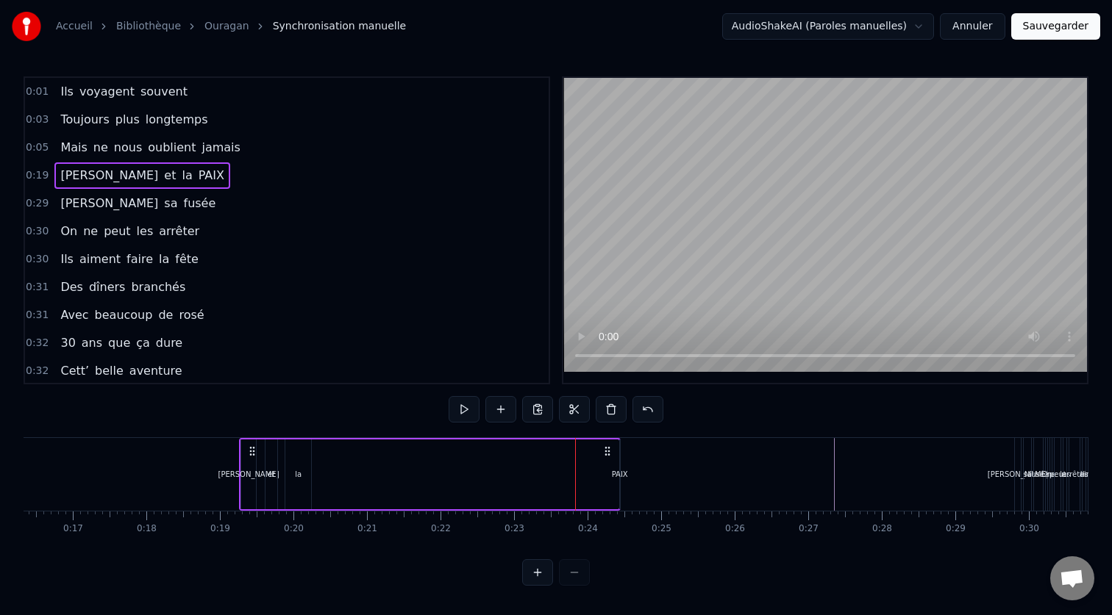
click at [620, 479] on div "PAIX" at bounding box center [620, 474] width 16 height 11
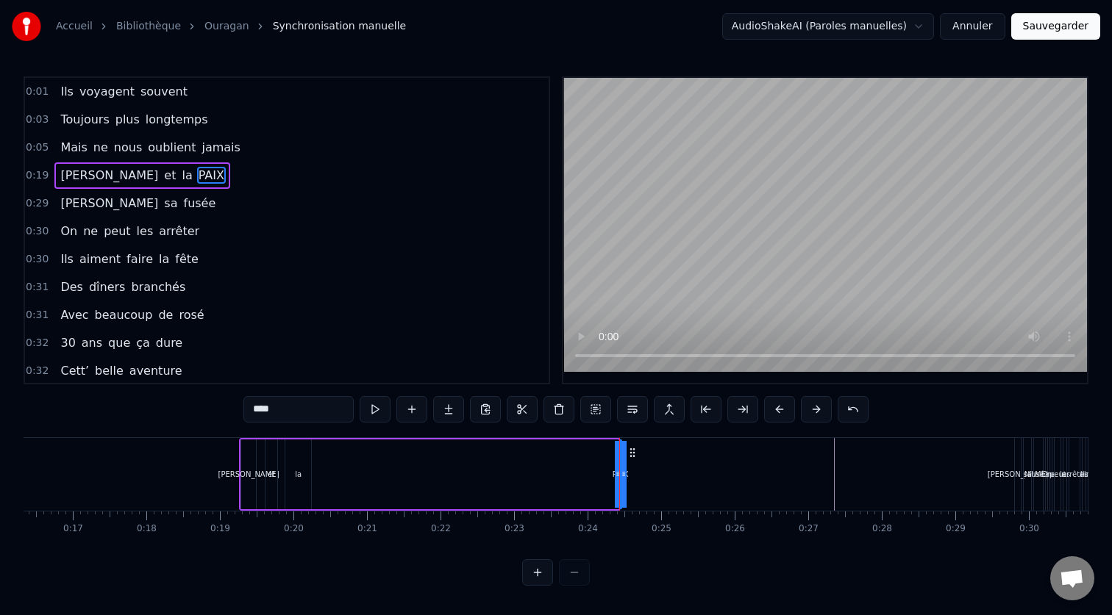
drag, startPoint x: 619, startPoint y: 476, endPoint x: 602, endPoint y: 478, distance: 17.0
click at [602, 478] on div "[PERSON_NAME] et la PAIX" at bounding box center [430, 474] width 382 height 73
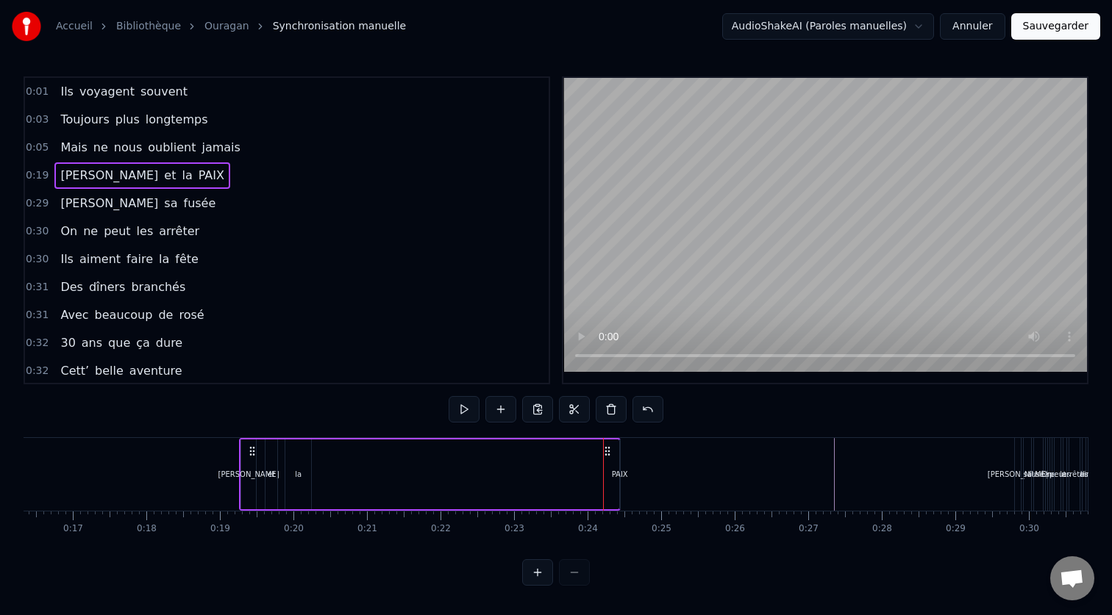
click at [620, 475] on div "PAIX" at bounding box center [620, 474] width 16 height 11
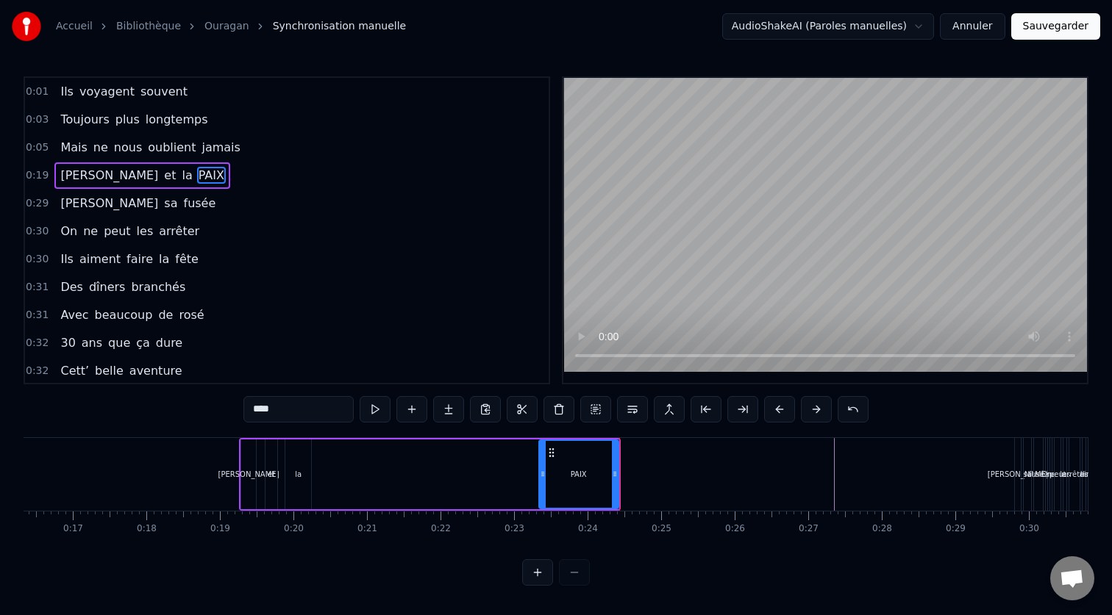
drag, startPoint x: 623, startPoint y: 475, endPoint x: 539, endPoint y: 473, distance: 83.8
click at [540, 473] on icon at bounding box center [543, 474] width 6 height 12
click at [617, 459] on div "PAIX" at bounding box center [577, 475] width 84 height 70
click at [463, 460] on div "[PERSON_NAME] et la PAIX" at bounding box center [430, 474] width 382 height 73
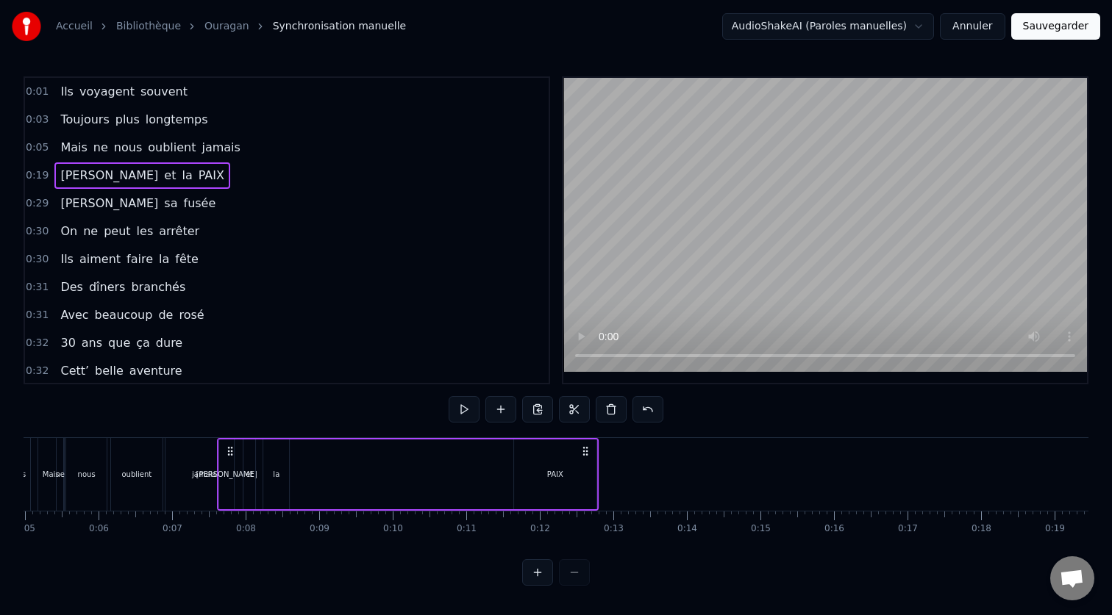
scroll to position [0, 358]
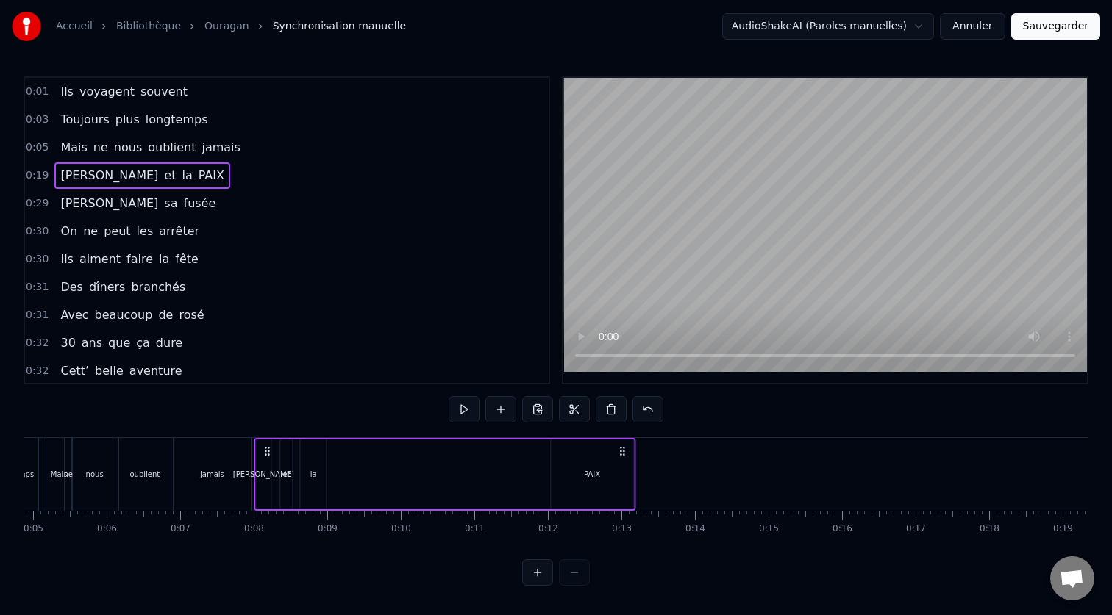
drag, startPoint x: 252, startPoint y: 449, endPoint x: 268, endPoint y: 471, distance: 26.9
click at [268, 471] on div "[PERSON_NAME] et la PAIX" at bounding box center [445, 474] width 382 height 73
click at [572, 482] on div "PAIX" at bounding box center [592, 475] width 82 height 70
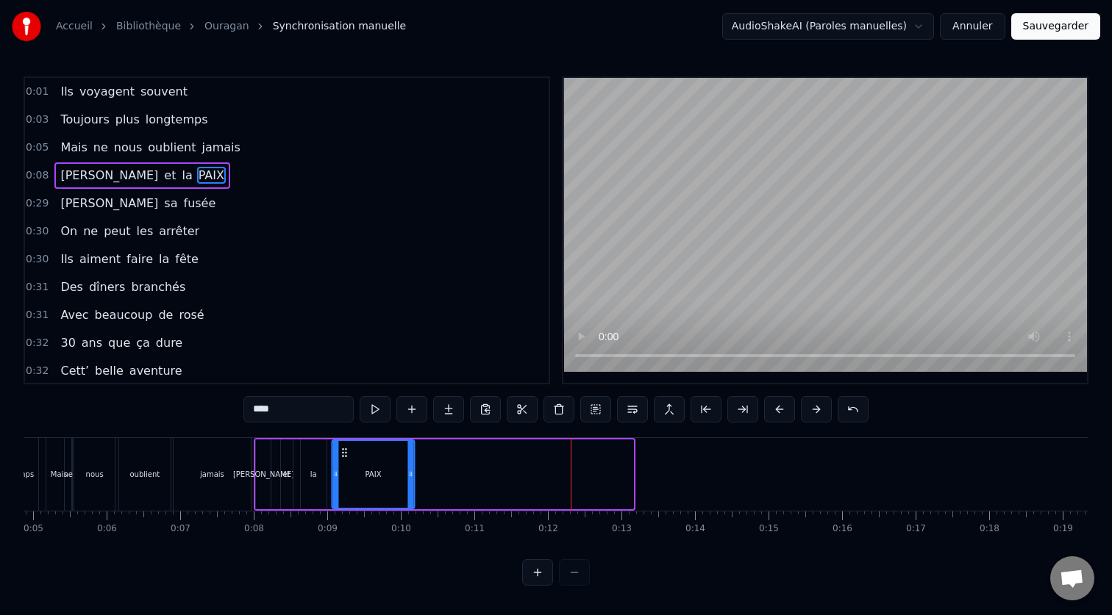
drag, startPoint x: 565, startPoint y: 454, endPoint x: 346, endPoint y: 479, distance: 220.5
click at [346, 479] on div "PAIX" at bounding box center [372, 474] width 81 height 67
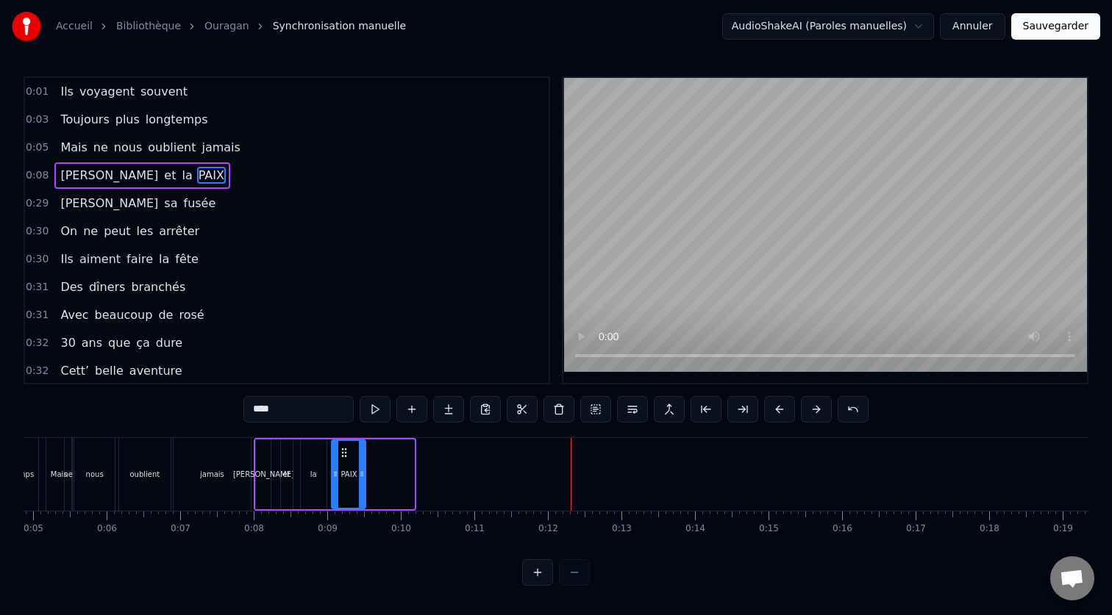
drag, startPoint x: 409, startPoint y: 476, endPoint x: 360, endPoint y: 480, distance: 48.7
click at [360, 480] on div at bounding box center [362, 474] width 6 height 67
click at [422, 478] on div at bounding box center [897, 474] width 2464 height 73
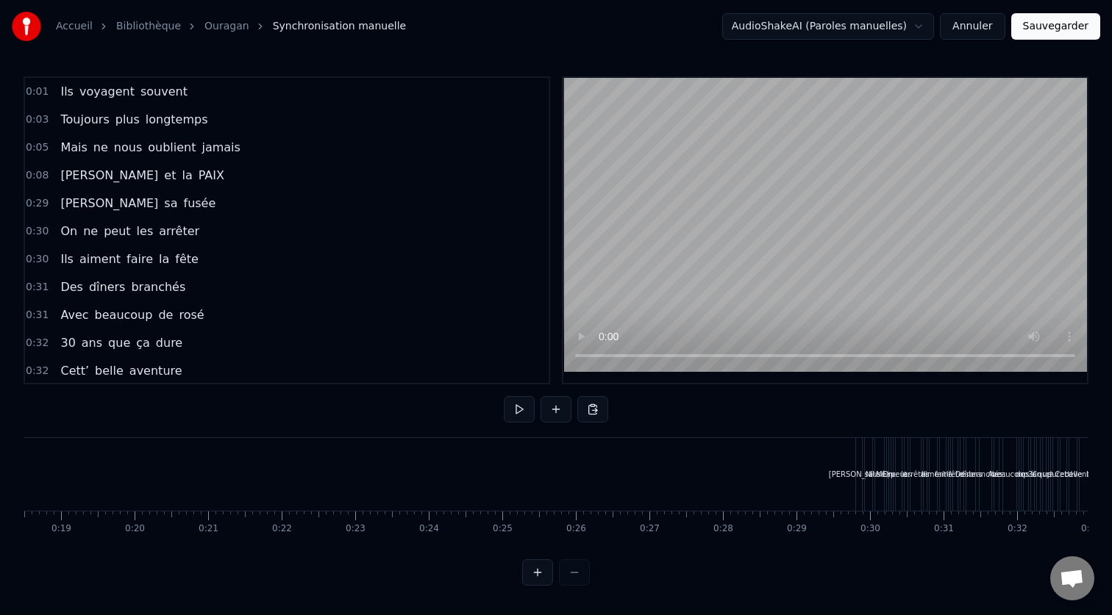
scroll to position [0, 1401]
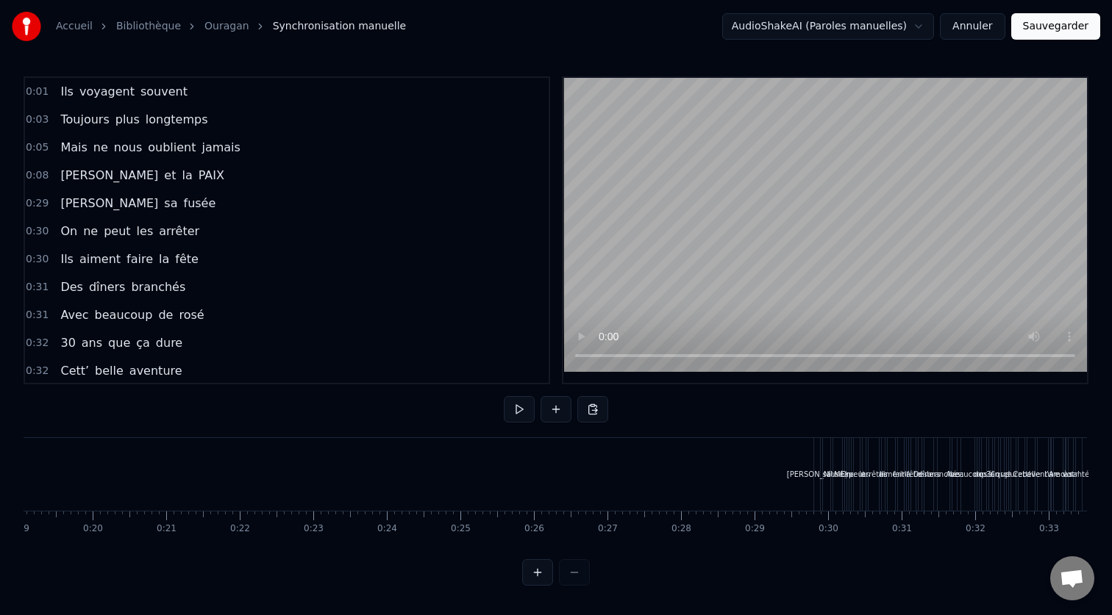
drag, startPoint x: 805, startPoint y: 423, endPoint x: 1106, endPoint y: 501, distance: 311.5
click at [1106, 501] on div "Accueil Bibliothèque Ouragan Synchronisation manuelle AudioShakeAI (Paroles man…" at bounding box center [556, 293] width 1112 height 586
click at [818, 459] on div "[PERSON_NAME]" at bounding box center [817, 474] width 6 height 73
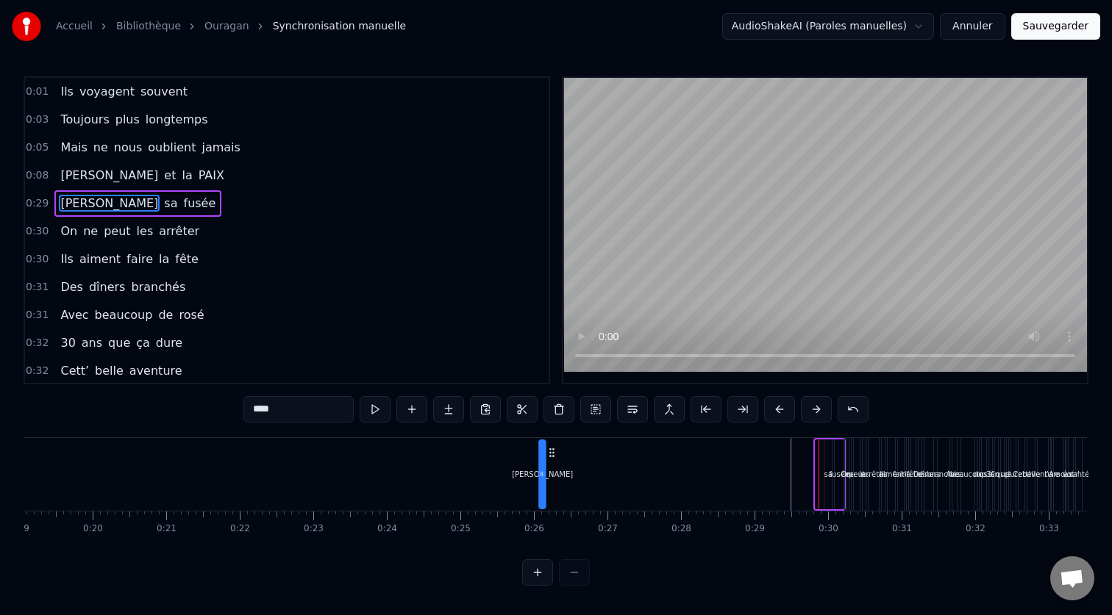
drag, startPoint x: 829, startPoint y: 454, endPoint x: 496, endPoint y: 492, distance: 334.4
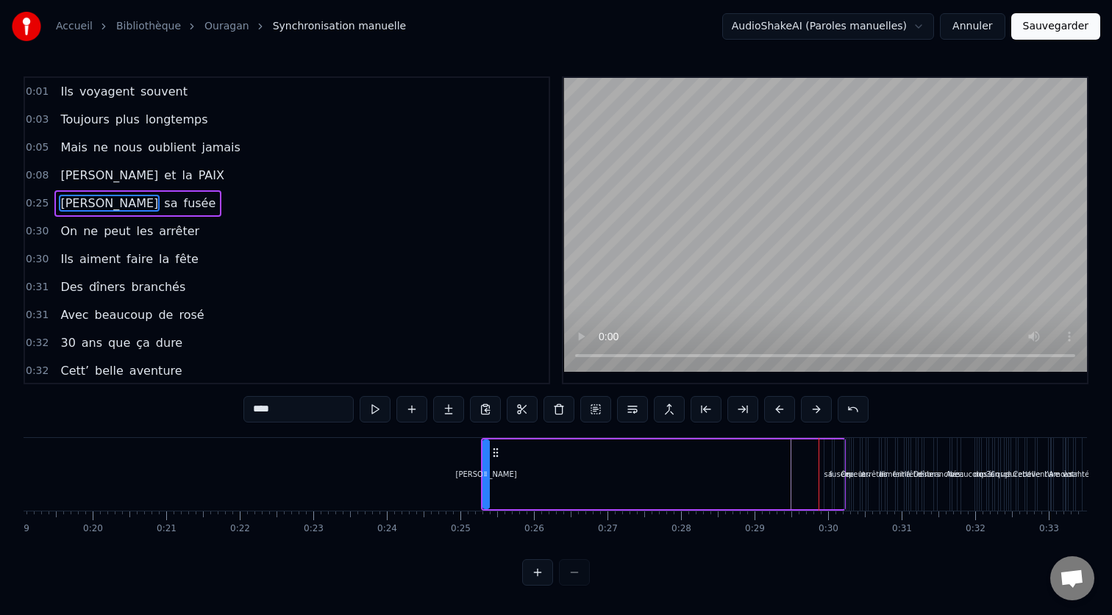
click at [840, 454] on div "fusée" at bounding box center [838, 475] width 9 height 70
type input "*****"
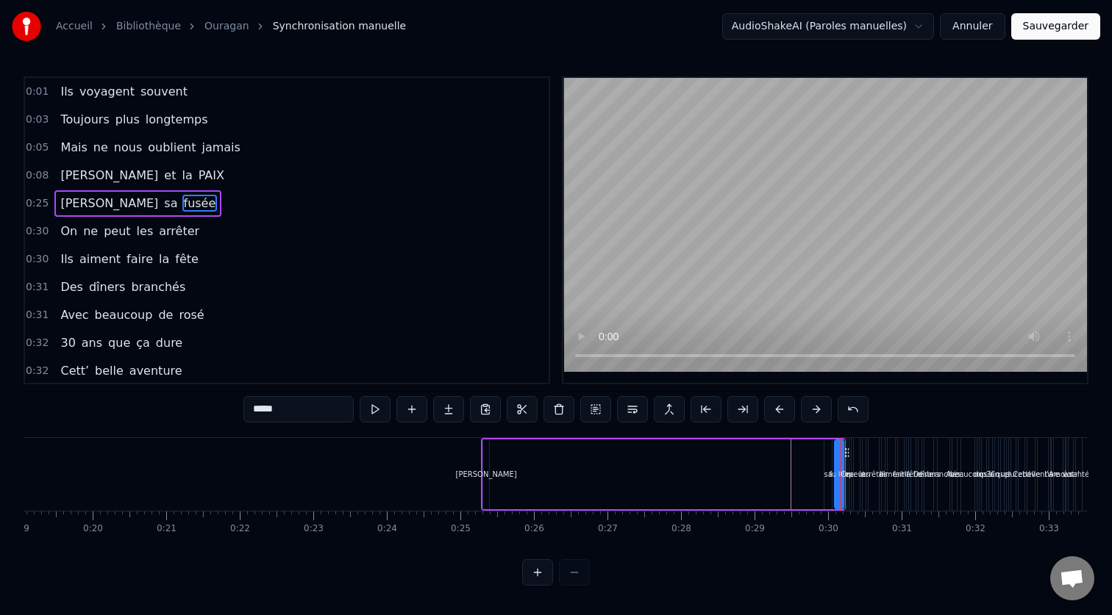
drag, startPoint x: 847, startPoint y: 452, endPoint x: 812, endPoint y: 459, distance: 35.2
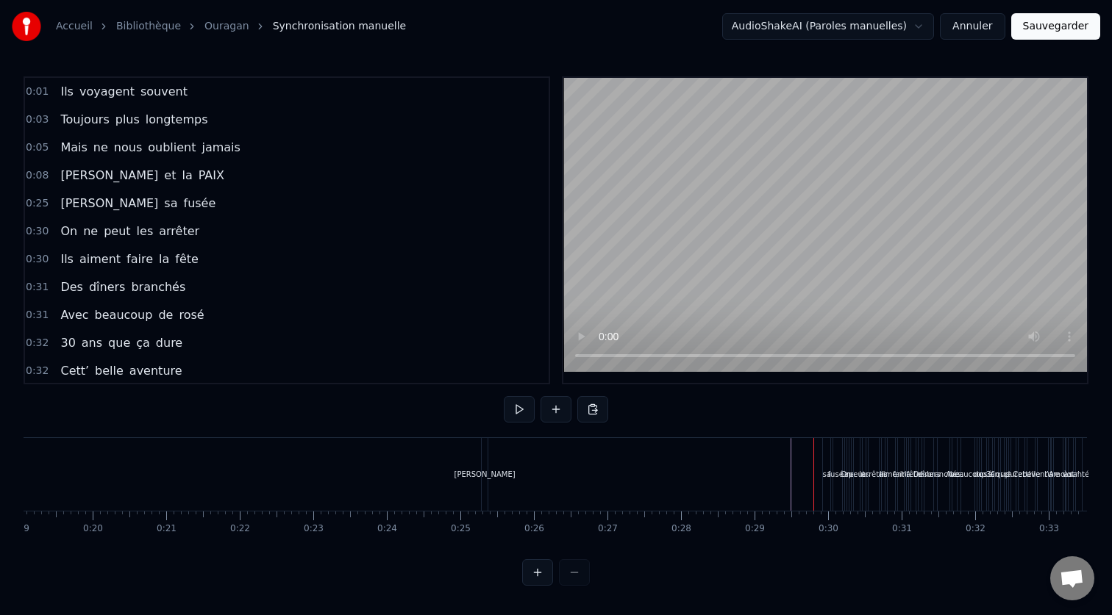
click at [780, 462] on div "[PERSON_NAME] sa fusée" at bounding box center [663, 474] width 365 height 73
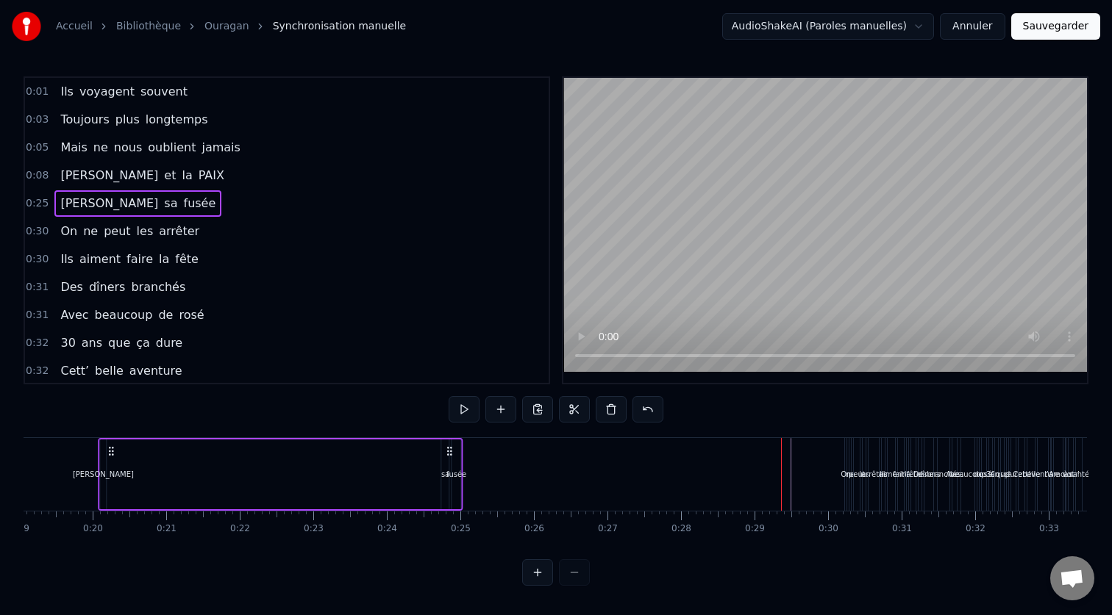
drag, startPoint x: 834, startPoint y: 453, endPoint x: 451, endPoint y: 493, distance: 385.1
click at [451, 493] on div "[PERSON_NAME] sa fusée" at bounding box center [280, 474] width 365 height 73
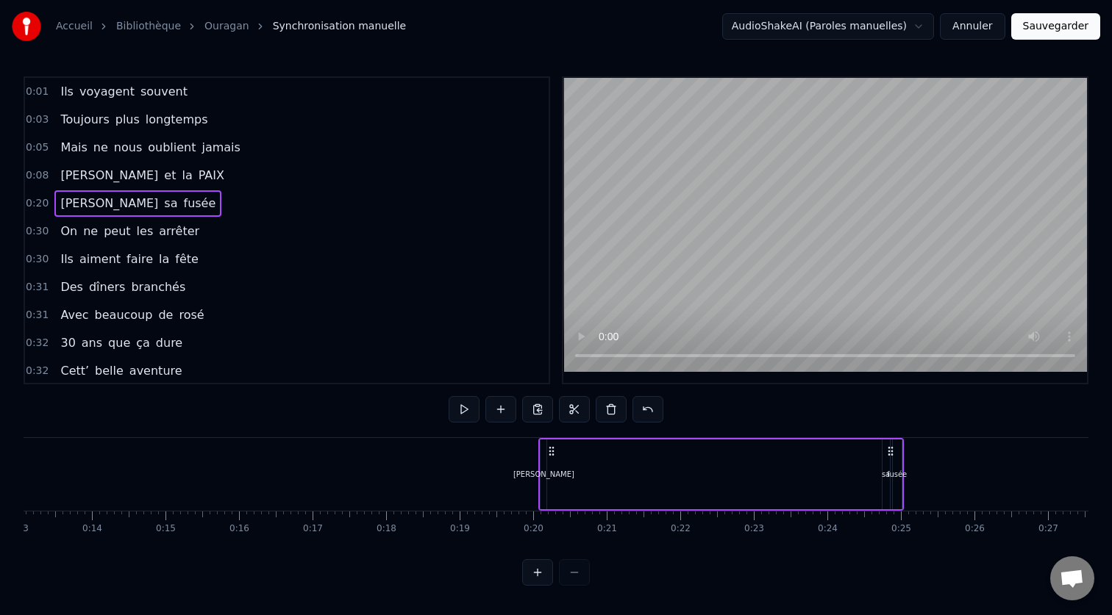
scroll to position [0, 948]
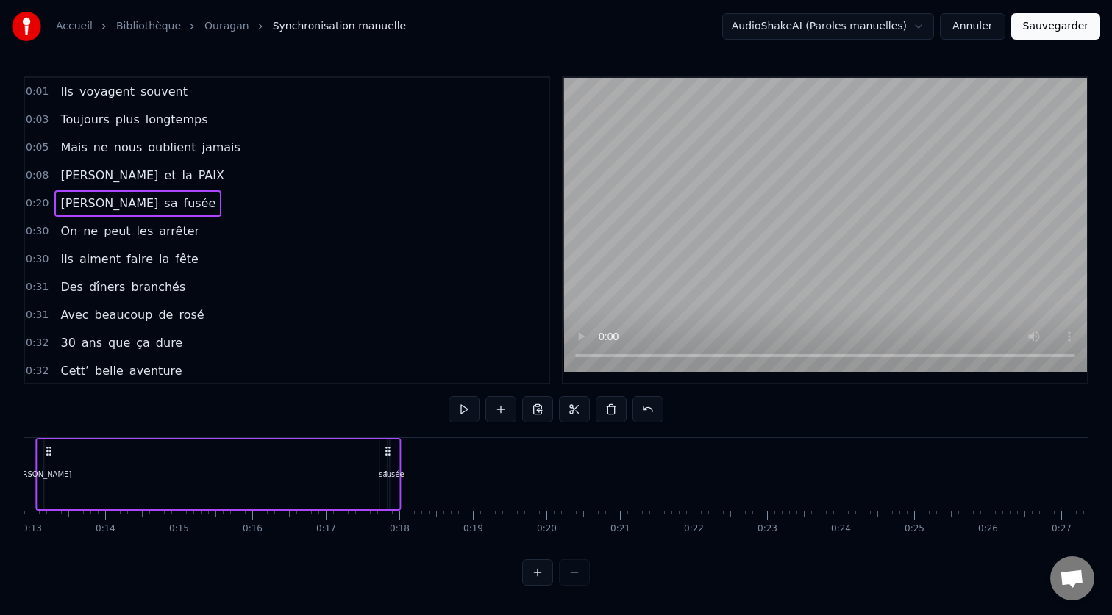
drag, startPoint x: 905, startPoint y: 453, endPoint x: 390, endPoint y: 498, distance: 517.3
click at [390, 498] on div "[PERSON_NAME] sa fusée" at bounding box center [218, 474] width 365 height 73
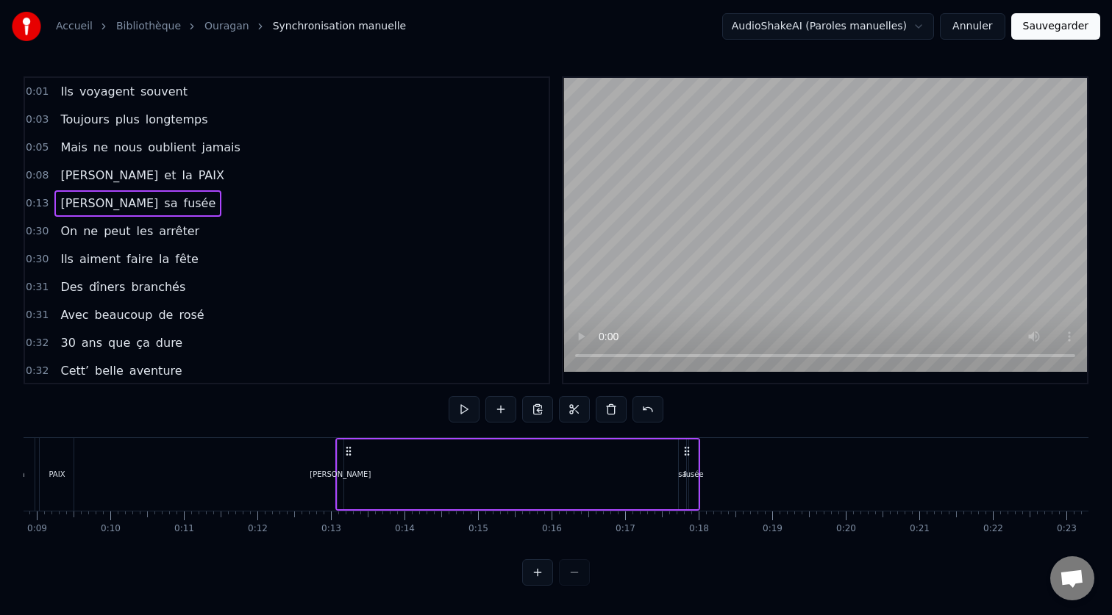
scroll to position [0, 580]
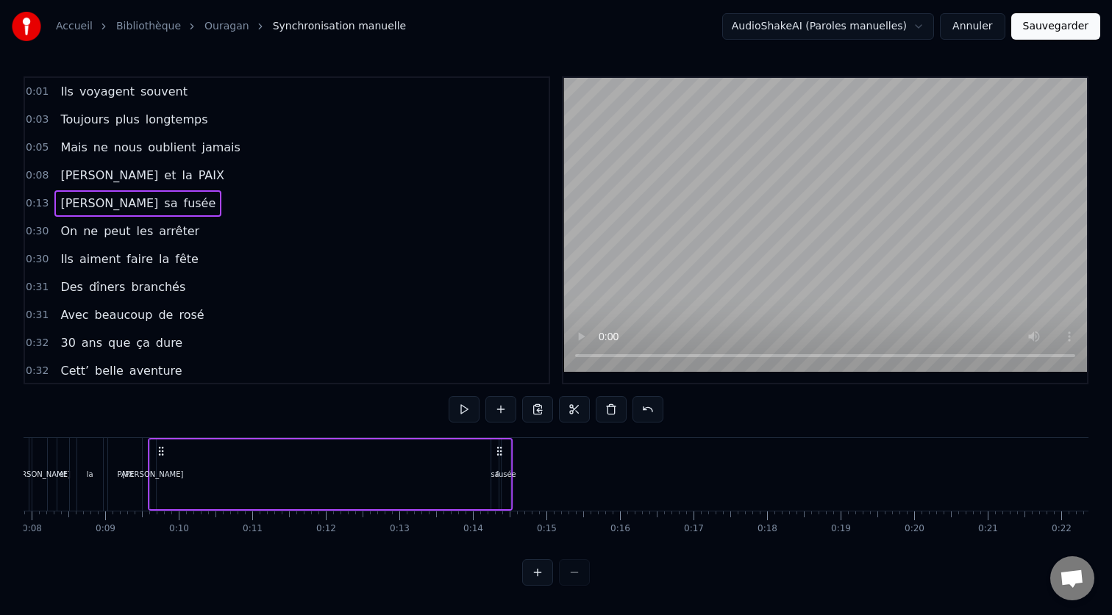
drag, startPoint x: 754, startPoint y: 454, endPoint x: 498, endPoint y: 449, distance: 255.9
click at [498, 449] on icon at bounding box center [499, 452] width 12 height 12
click at [493, 471] on div "sa" at bounding box center [494, 474] width 8 height 11
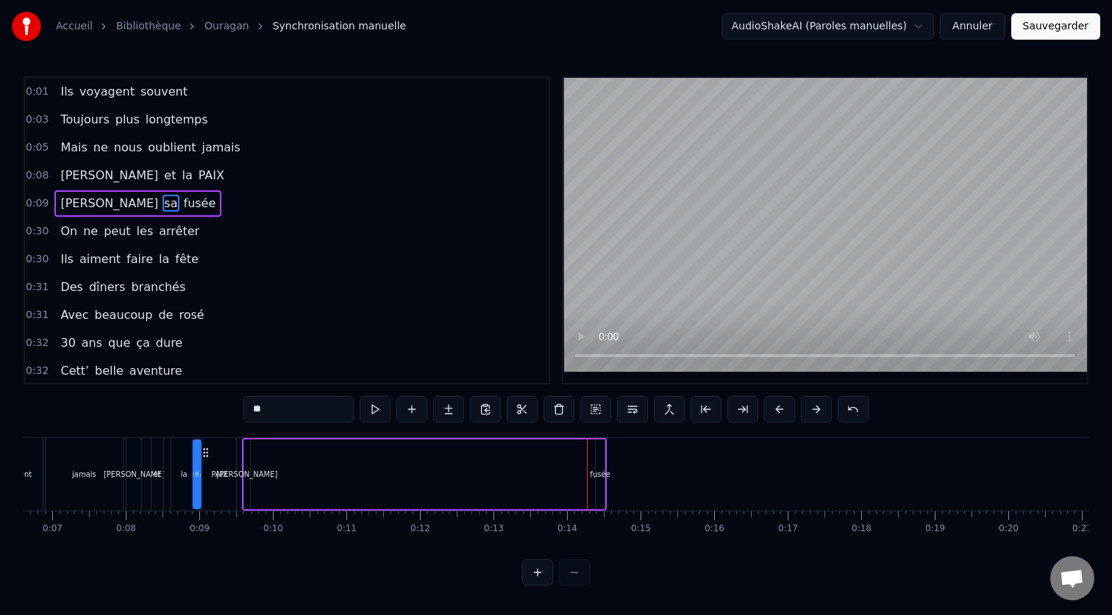
scroll to position [0, 485]
drag, startPoint x: 503, startPoint y: 454, endPoint x: 275, endPoint y: 470, distance: 228.5
click at [275, 470] on div "[PERSON_NAME] sa fusée" at bounding box center [425, 474] width 365 height 73
click at [598, 473] on div "fusée" at bounding box center [600, 474] width 20 height 11
drag, startPoint x: 609, startPoint y: 456, endPoint x: 290, endPoint y: 466, distance: 319.2
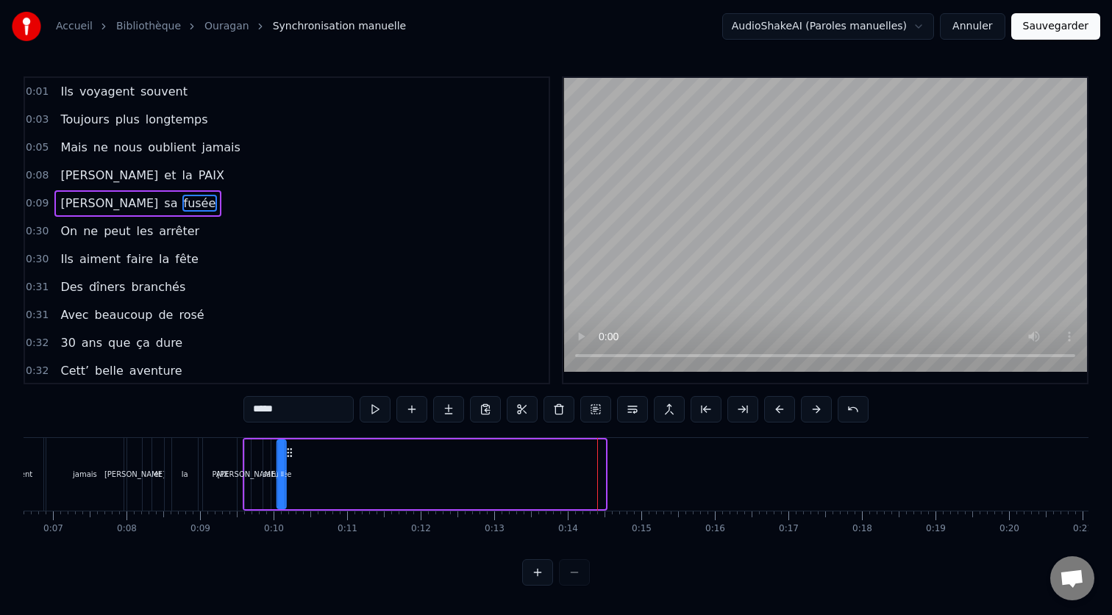
click at [290, 466] on div "[PERSON_NAME] sa fusée" at bounding box center [425, 474] width 365 height 73
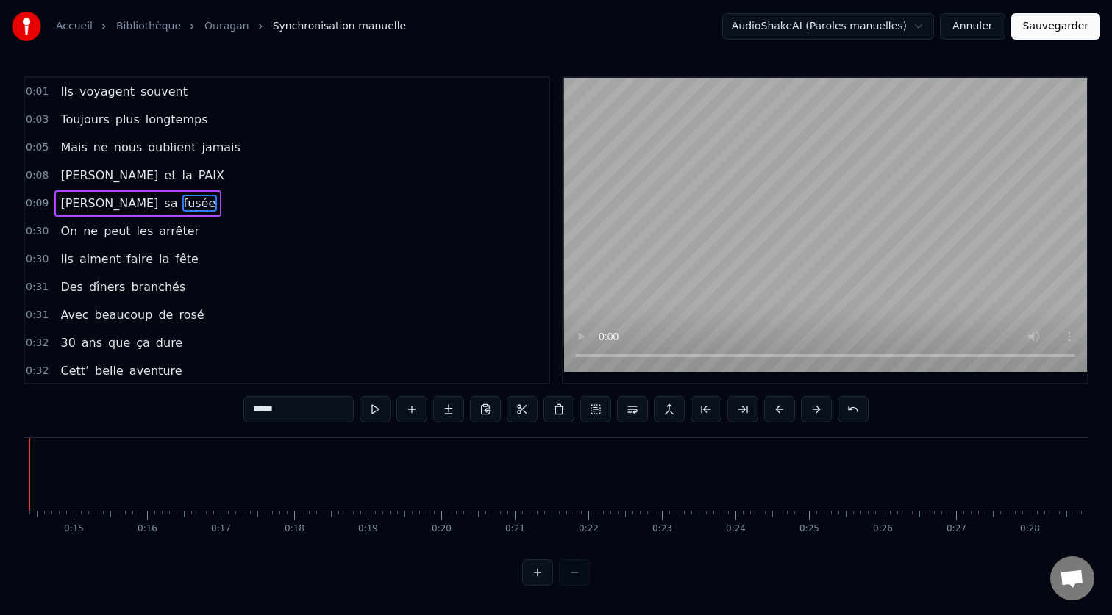
scroll to position [0, 1401]
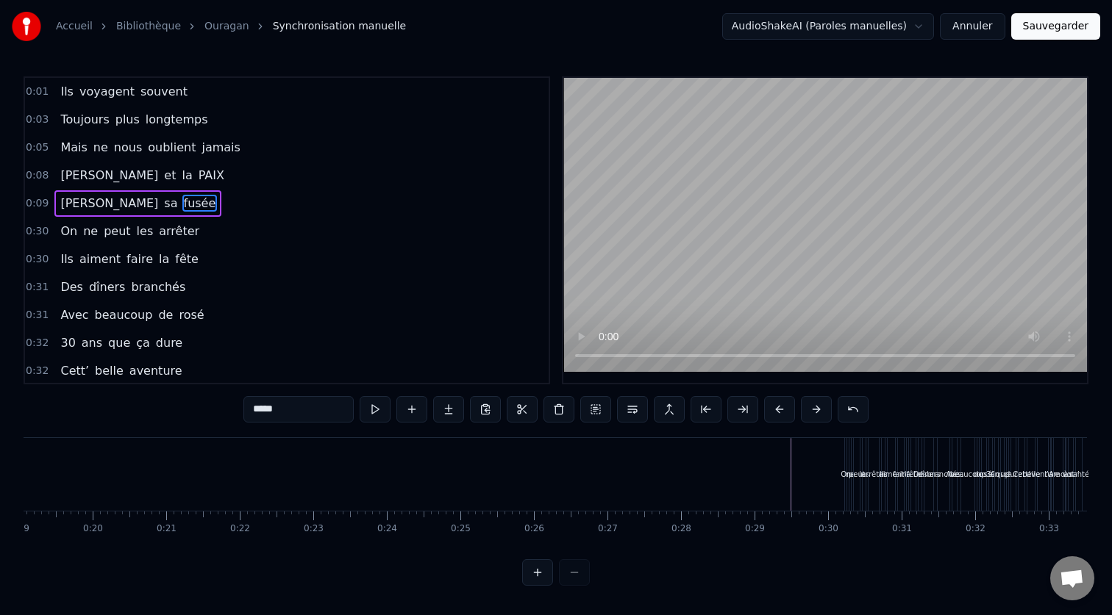
click at [845, 463] on div "On" at bounding box center [845, 474] width 3 height 73
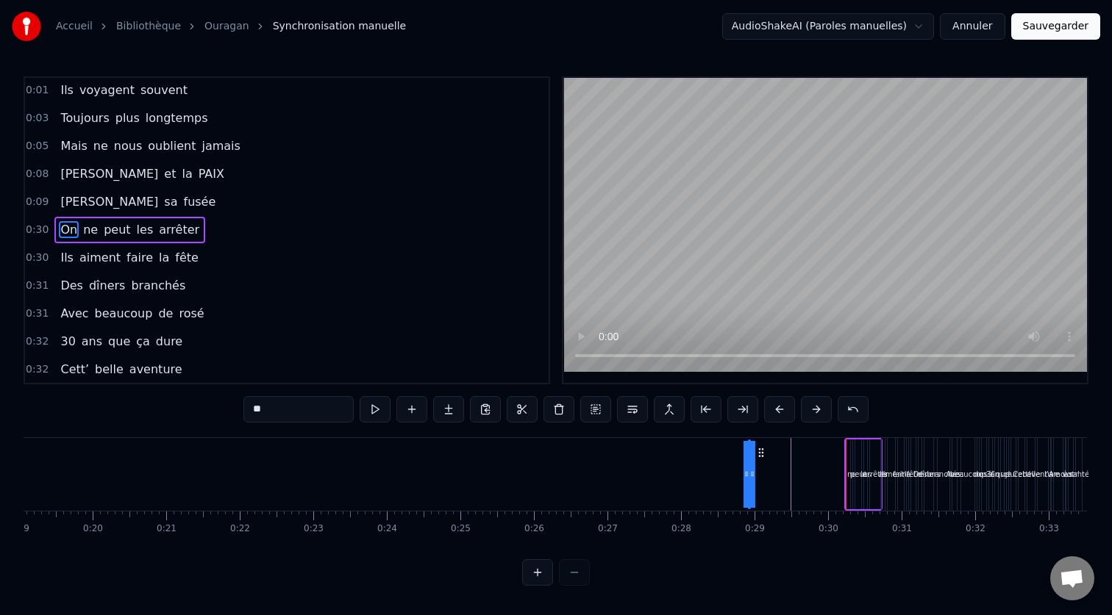
drag, startPoint x: 859, startPoint y: 455, endPoint x: 761, endPoint y: 458, distance: 97.8
click at [761, 458] on icon at bounding box center [761, 453] width 12 height 12
click at [876, 440] on div "arrêter" at bounding box center [875, 475] width 12 height 70
type input "*******"
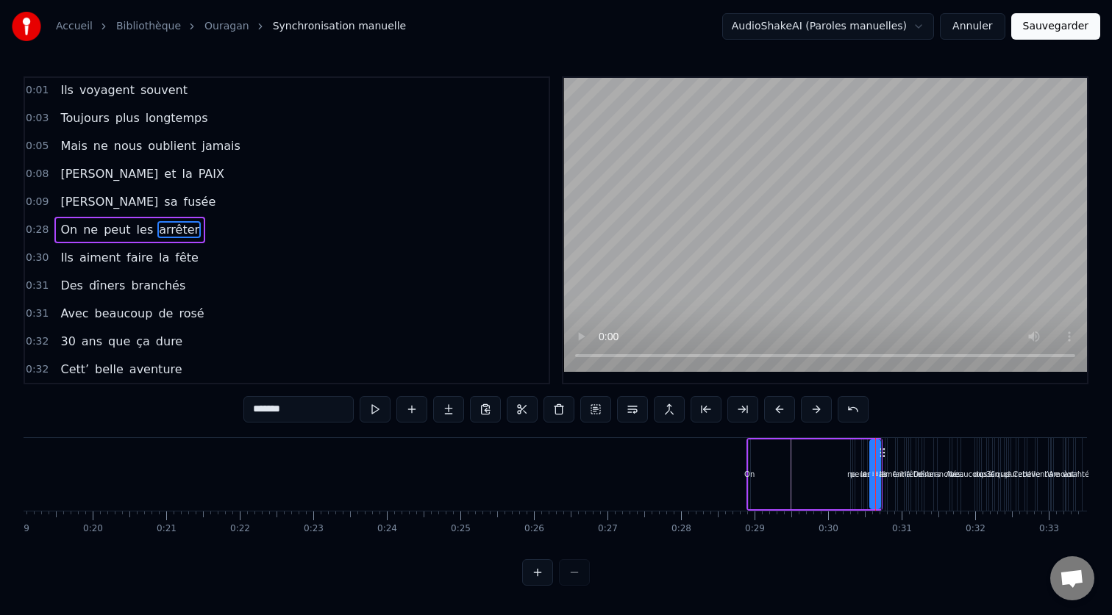
drag, startPoint x: 881, startPoint y: 454, endPoint x: 855, endPoint y: 456, distance: 25.8
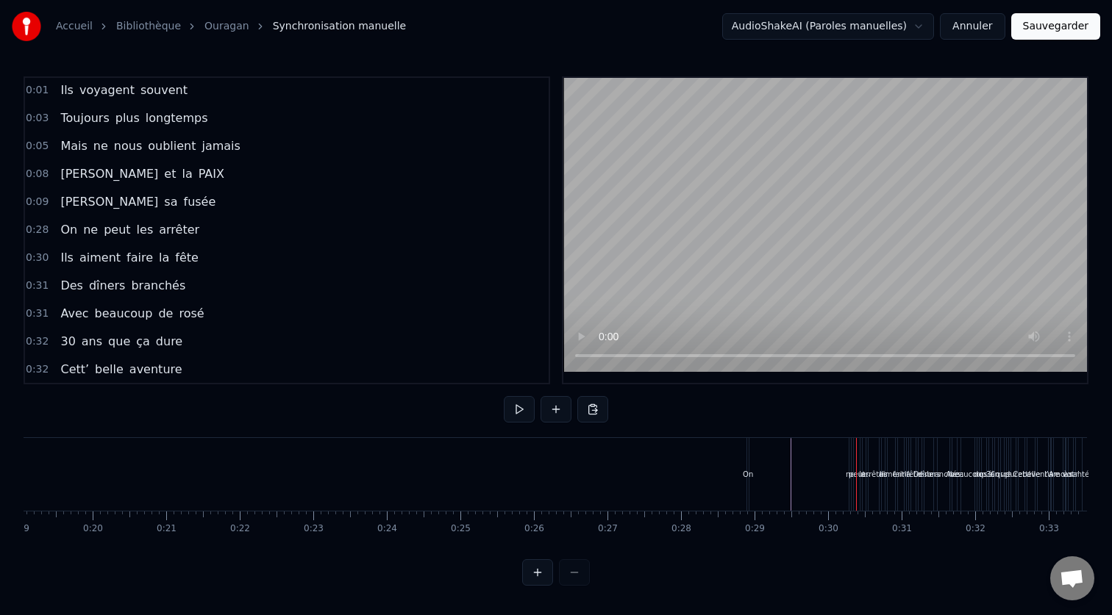
click at [786, 448] on div "On ne peut les arrêter" at bounding box center [814, 474] width 136 height 73
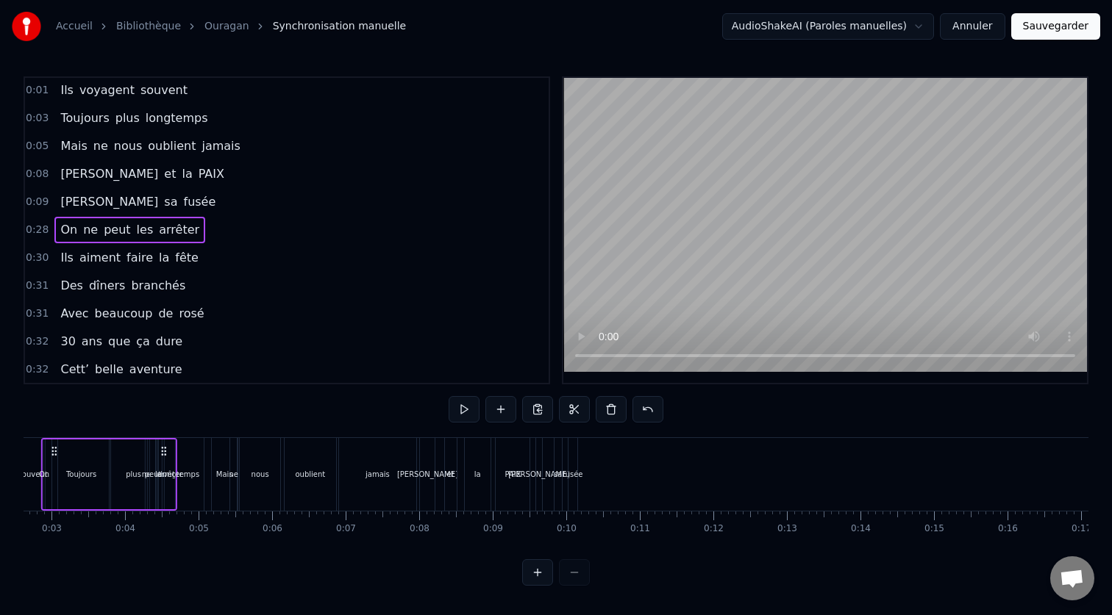
scroll to position [0, 101]
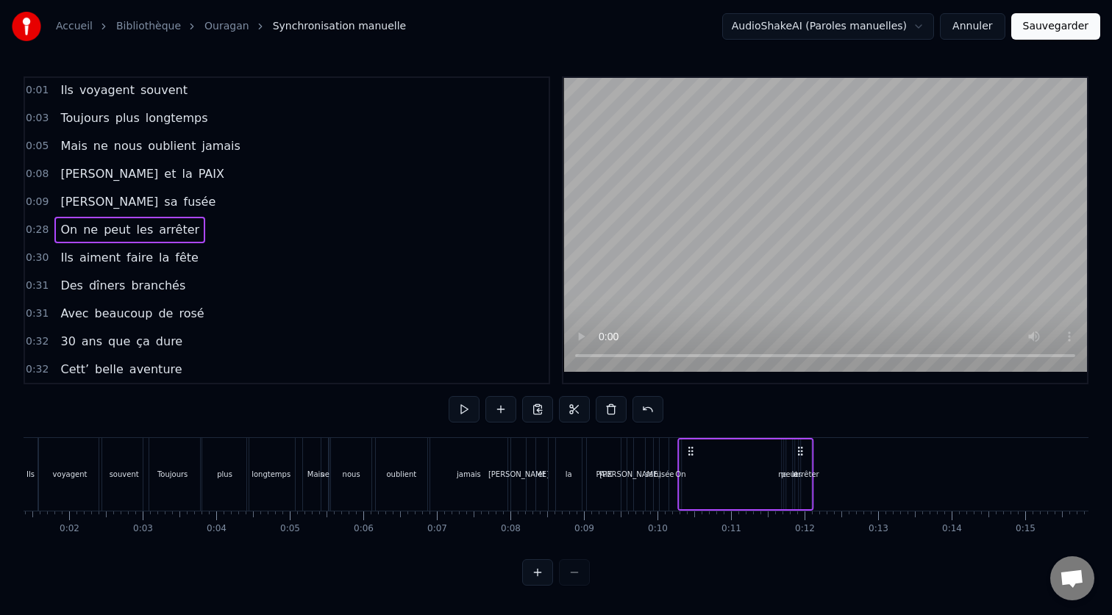
drag, startPoint x: 757, startPoint y: 452, endPoint x: 689, endPoint y: 529, distance: 103.1
click at [689, 529] on div "Ils voyagent souvent Toujours plus longtemps Mais ne nous oublient jamais [PERS…" at bounding box center [556, 492] width 1065 height 110
click at [782, 497] on div "ne" at bounding box center [782, 475] width 3 height 70
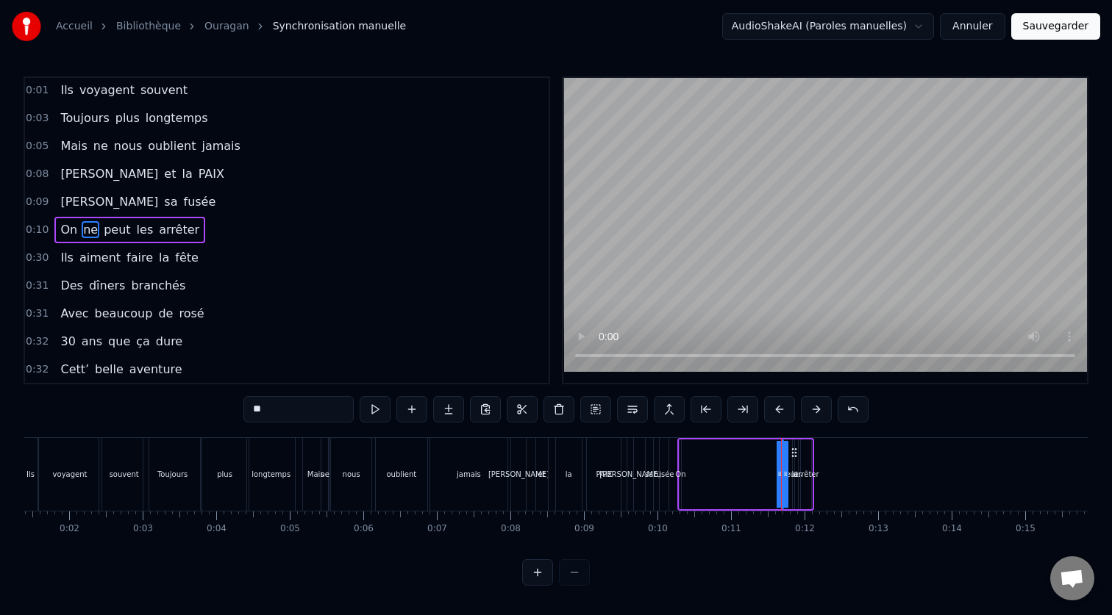
drag, startPoint x: 782, startPoint y: 479, endPoint x: 732, endPoint y: 479, distance: 50.0
click at [732, 479] on div "On ne peut les arrêter" at bounding box center [745, 474] width 136 height 73
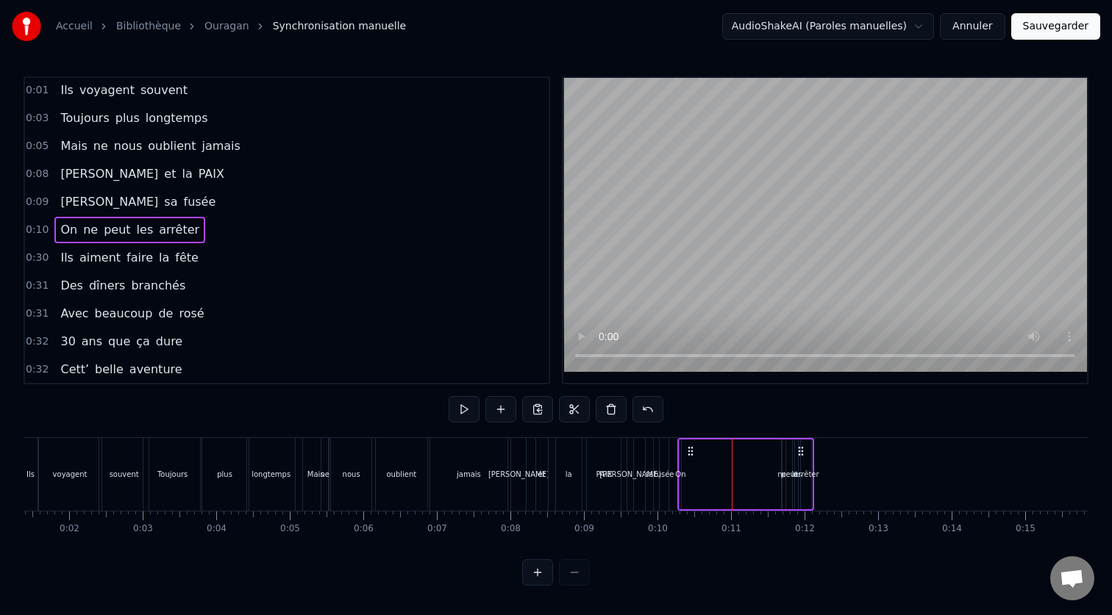
click at [780, 473] on div "ne" at bounding box center [782, 474] width 10 height 11
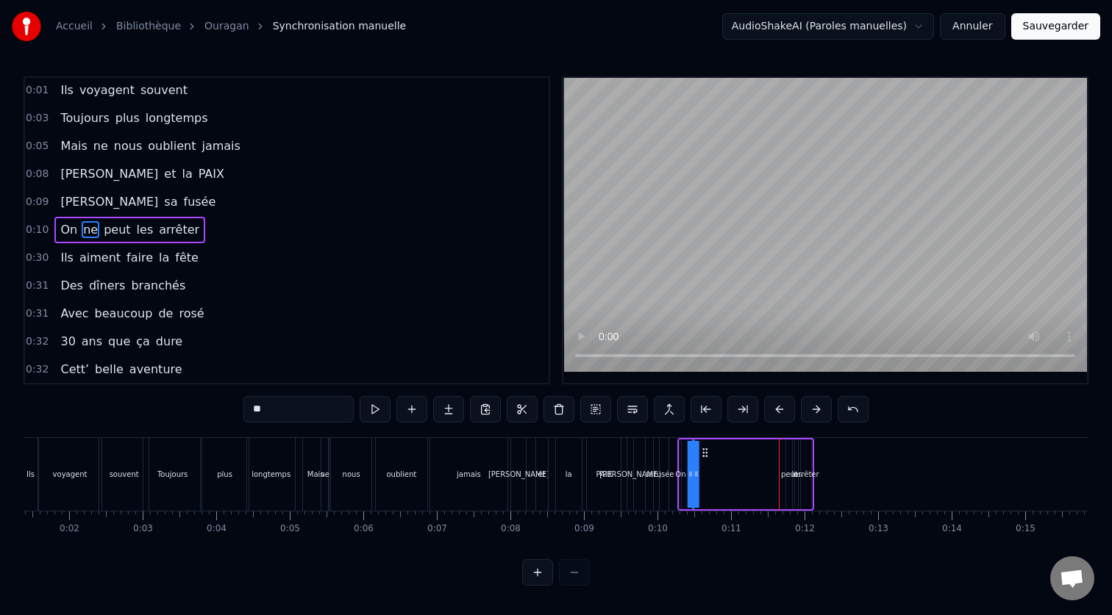
drag, startPoint x: 796, startPoint y: 455, endPoint x: 706, endPoint y: 459, distance: 89.8
click at [706, 459] on div "On ne peut les arrêter" at bounding box center [745, 474] width 136 height 73
click at [787, 472] on div "peut" at bounding box center [789, 474] width 17 height 11
drag, startPoint x: 798, startPoint y: 457, endPoint x: 711, endPoint y: 462, distance: 87.7
click at [711, 462] on div "On ne peut les arrêter" at bounding box center [745, 474] width 136 height 73
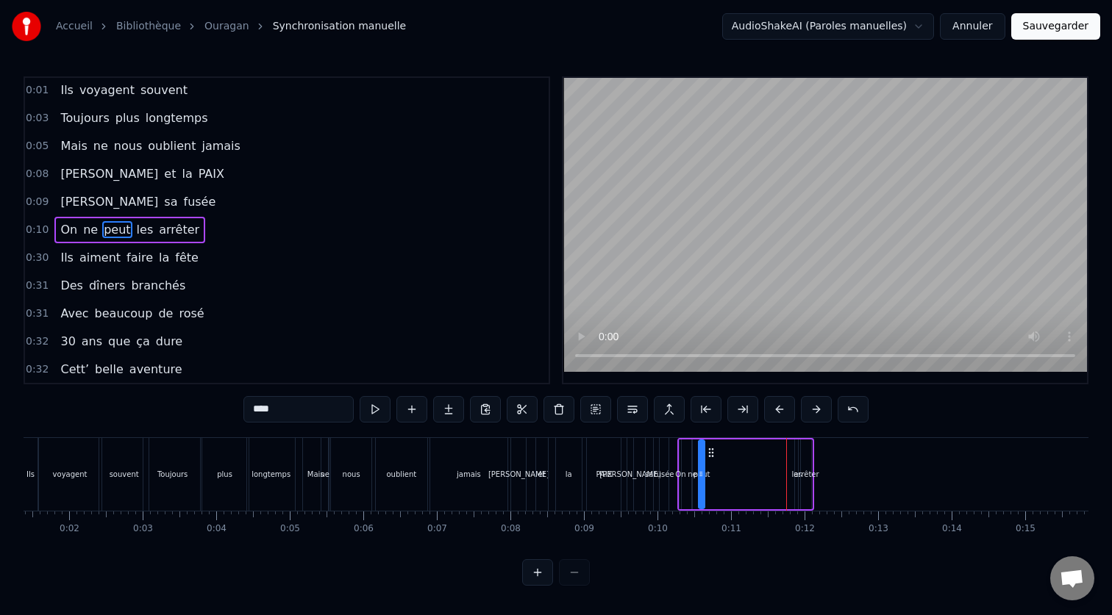
click at [795, 468] on div "les" at bounding box center [796, 475] width 4 height 70
drag, startPoint x: 807, startPoint y: 456, endPoint x: 727, endPoint y: 463, distance: 80.5
click at [727, 463] on div "On ne peut les arrêter" at bounding box center [745, 474] width 136 height 73
click at [801, 471] on div "arrêter" at bounding box center [805, 474] width 25 height 11
type input "*******"
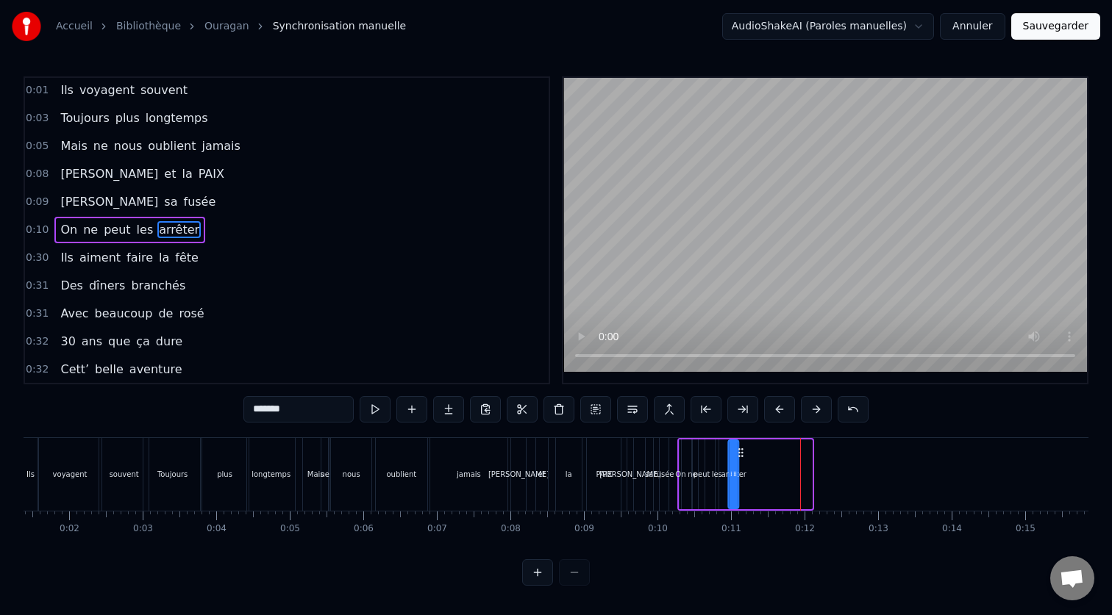
drag, startPoint x: 815, startPoint y: 456, endPoint x: 743, endPoint y: 457, distance: 72.8
click at [743, 457] on icon at bounding box center [741, 453] width 12 height 12
click at [745, 473] on div "arrêter" at bounding box center [733, 474] width 25 height 11
click at [736, 473] on icon at bounding box center [735, 474] width 6 height 12
drag, startPoint x: 736, startPoint y: 473, endPoint x: 748, endPoint y: 474, distance: 11.8
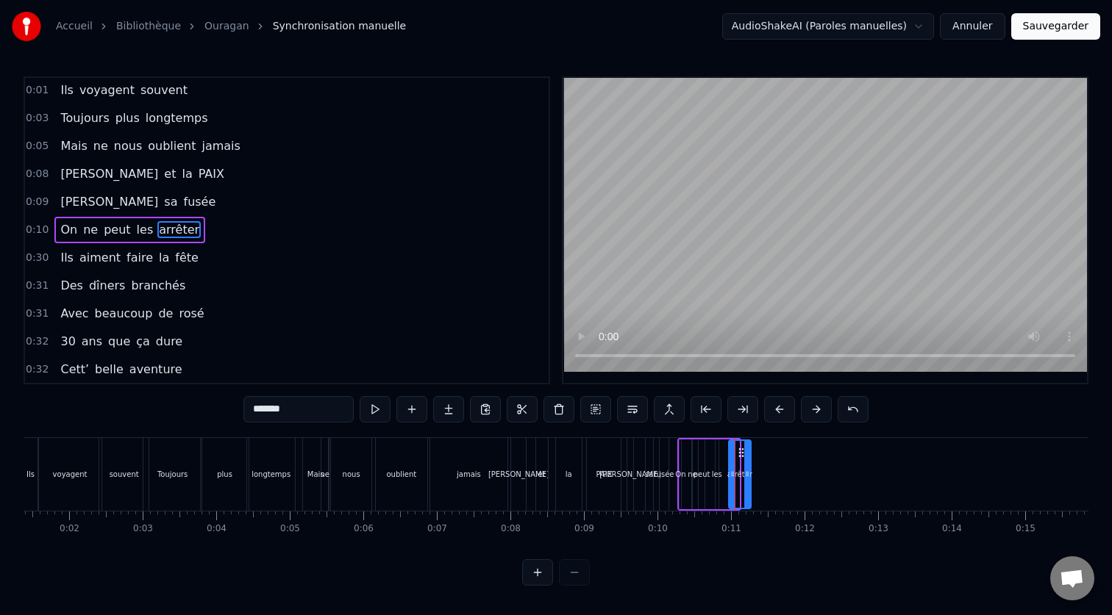
click at [748, 474] on icon at bounding box center [747, 474] width 6 height 12
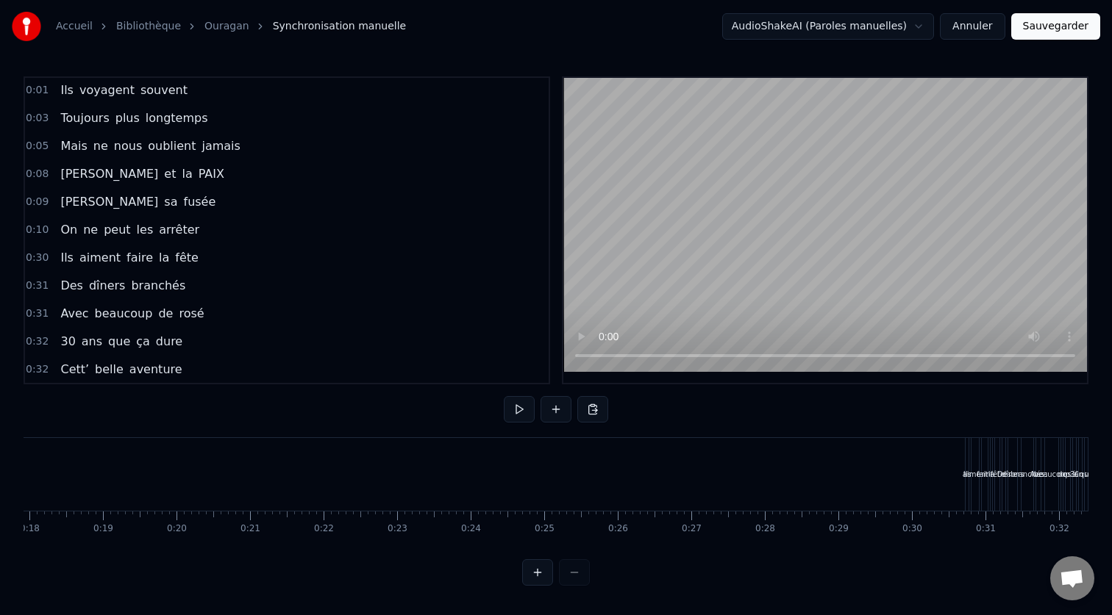
scroll to position [0, 1401]
click at [883, 470] on div "aiment" at bounding box center [892, 474] width 26 height 11
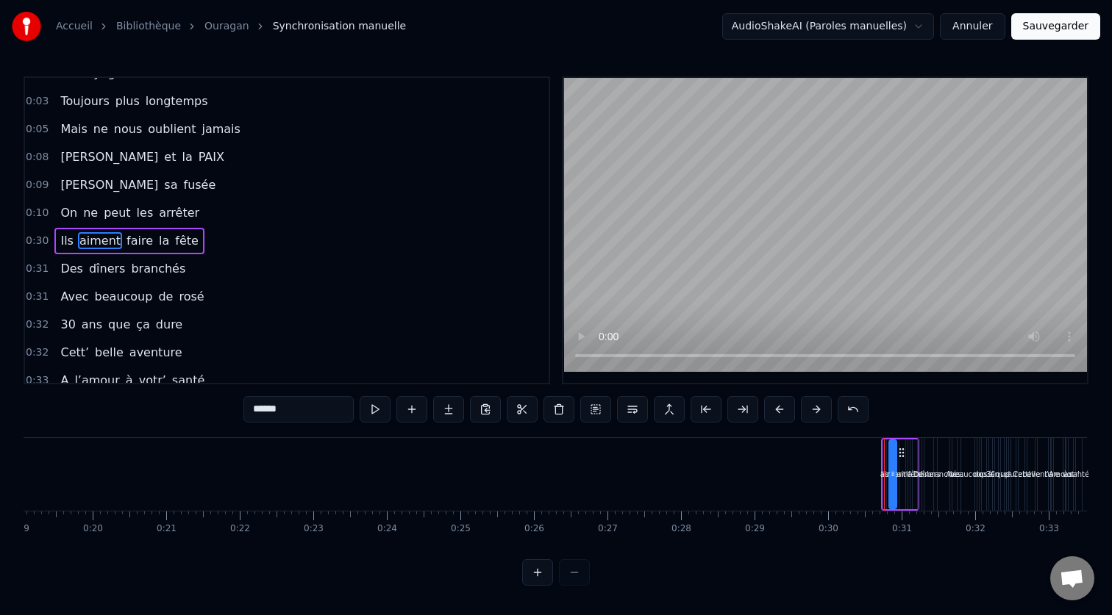
scroll to position [29, 0]
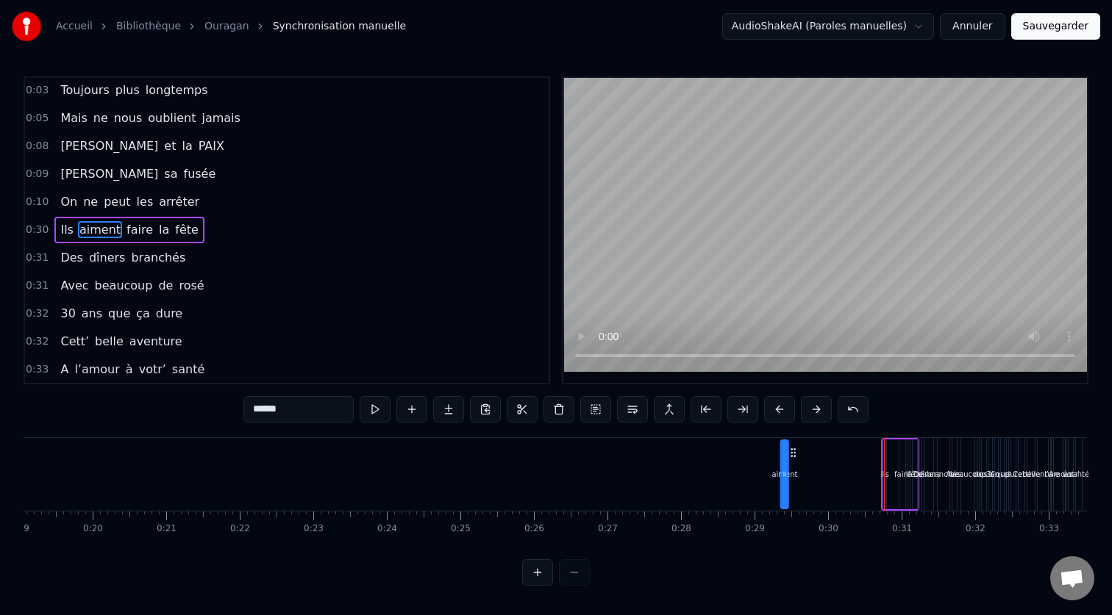
drag, startPoint x: 902, startPoint y: 454, endPoint x: 793, endPoint y: 469, distance: 109.9
click at [787, 469] on div "aiment" at bounding box center [785, 474] width 6 height 67
click at [893, 471] on div "aiment Ils faire la fête" at bounding box center [900, 474] width 38 height 73
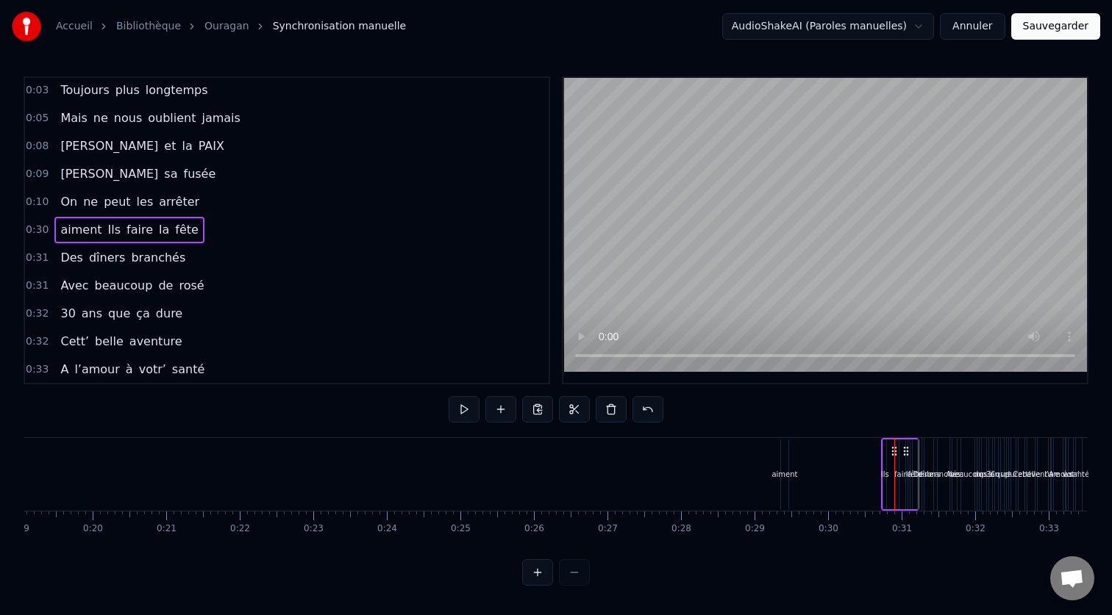
drag, startPoint x: 781, startPoint y: 478, endPoint x: 901, endPoint y: 479, distance: 120.6
click at [901, 479] on div "aiment Ils faire la fête" at bounding box center [900, 474] width 38 height 73
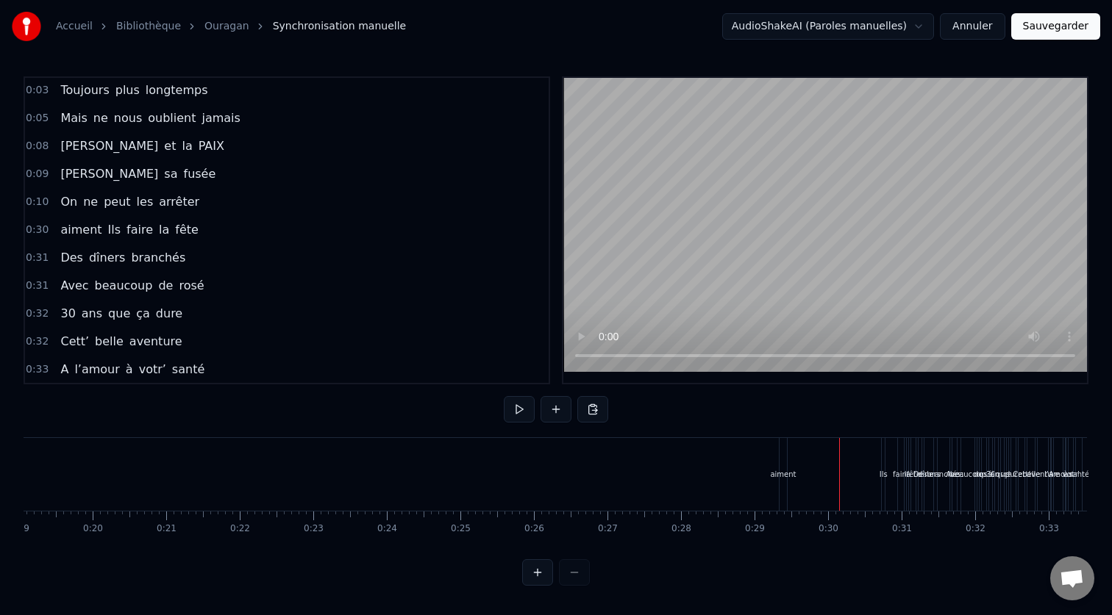
click at [786, 473] on div "aiment" at bounding box center [783, 474] width 26 height 11
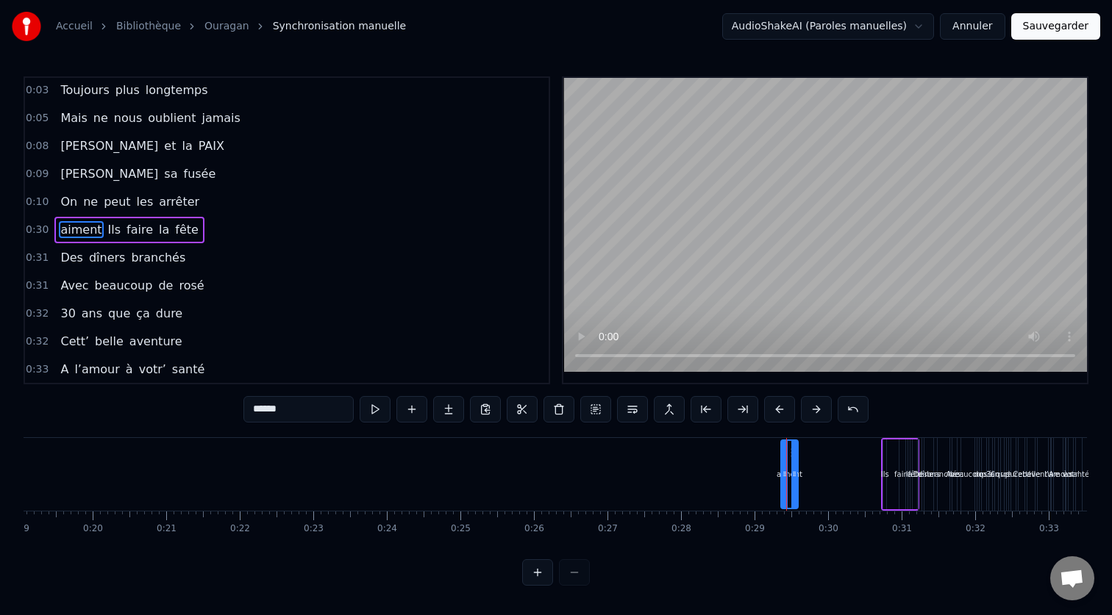
drag, startPoint x: 784, startPoint y: 465, endPoint x: 794, endPoint y: 465, distance: 9.6
click at [794, 465] on div at bounding box center [794, 474] width 6 height 67
click at [790, 453] on icon at bounding box center [793, 453] width 12 height 12
click at [827, 454] on div "aiment Ils faire la fête" at bounding box center [849, 474] width 140 height 73
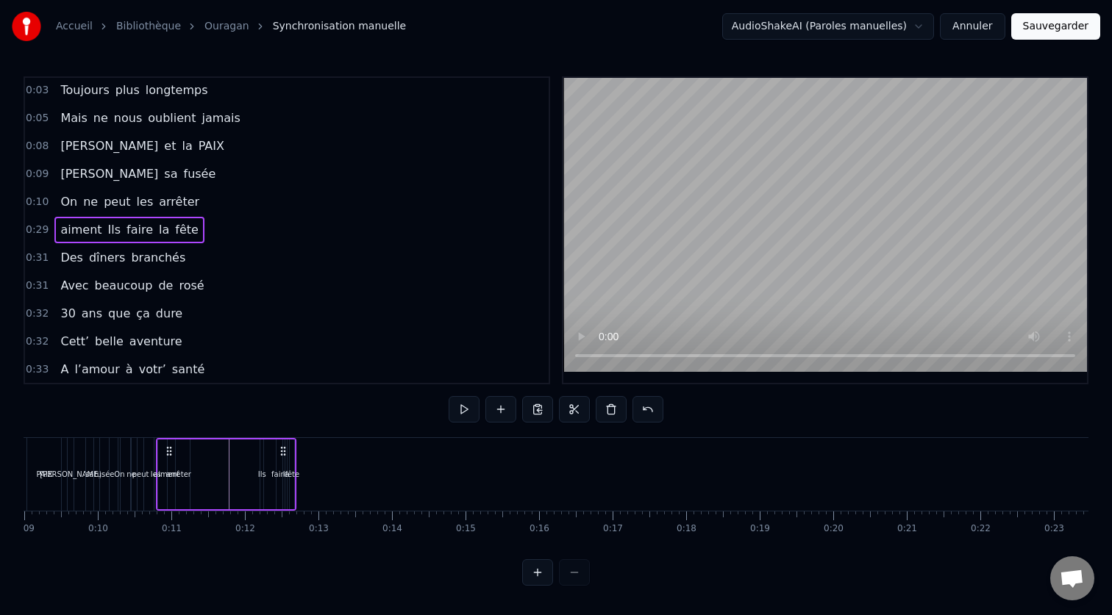
scroll to position [0, 626]
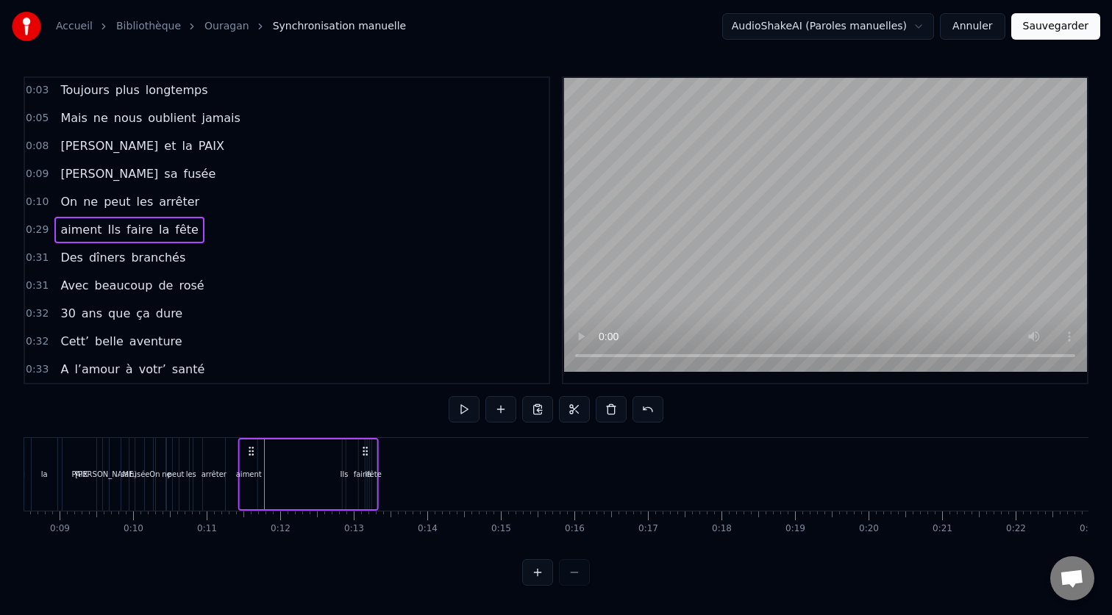
drag, startPoint x: 791, startPoint y: 453, endPoint x: 251, endPoint y: 507, distance: 543.1
click at [251, 507] on div "aiment Ils faire la fête" at bounding box center [308, 474] width 140 height 73
drag, startPoint x: 99, startPoint y: 234, endPoint x: 76, endPoint y: 234, distance: 22.1
click at [76, 234] on div "aiment Ils faire la fête" at bounding box center [128, 230] width 149 height 26
click at [107, 231] on span "Ils" at bounding box center [115, 229] width 16 height 17
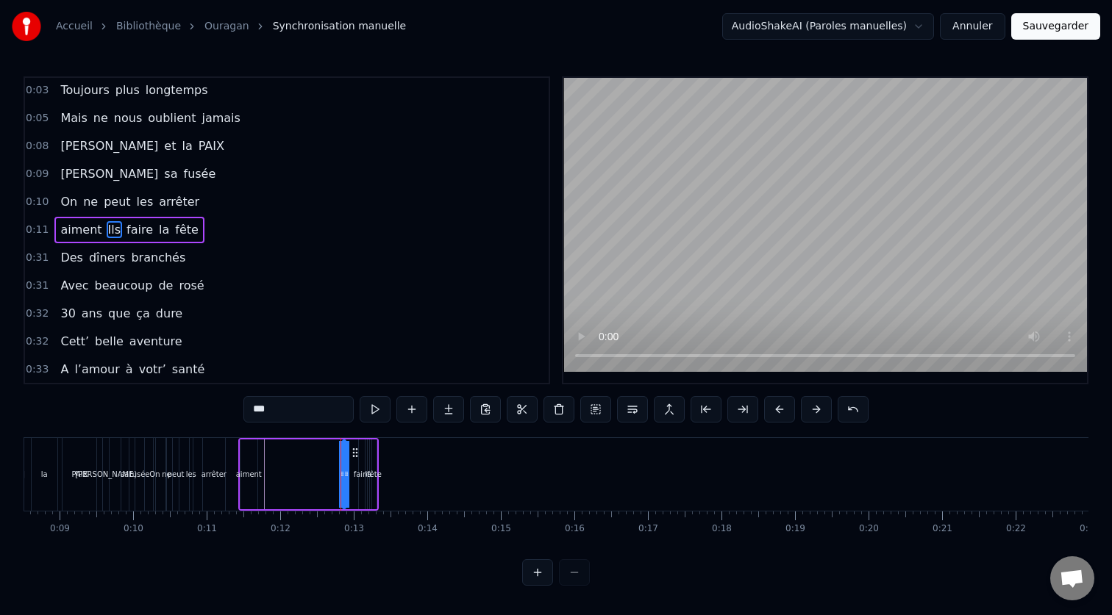
drag, startPoint x: 107, startPoint y: 230, endPoint x: 75, endPoint y: 232, distance: 31.6
click at [75, 232] on div "aiment Ils faire la fête" at bounding box center [128, 230] width 149 height 26
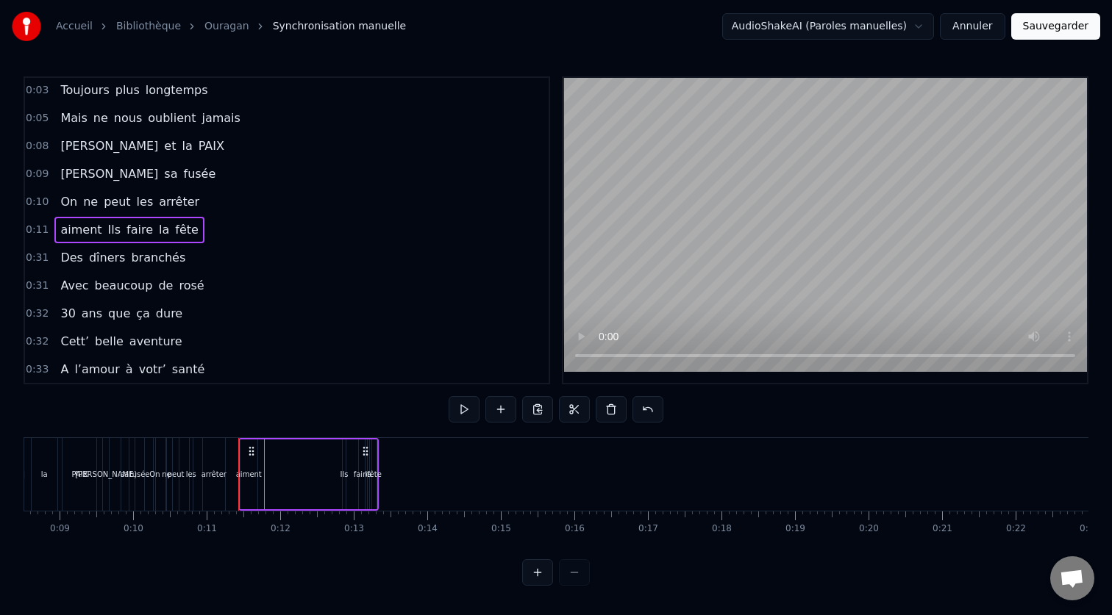
click at [251, 466] on div "aiment" at bounding box center [248, 475] width 17 height 70
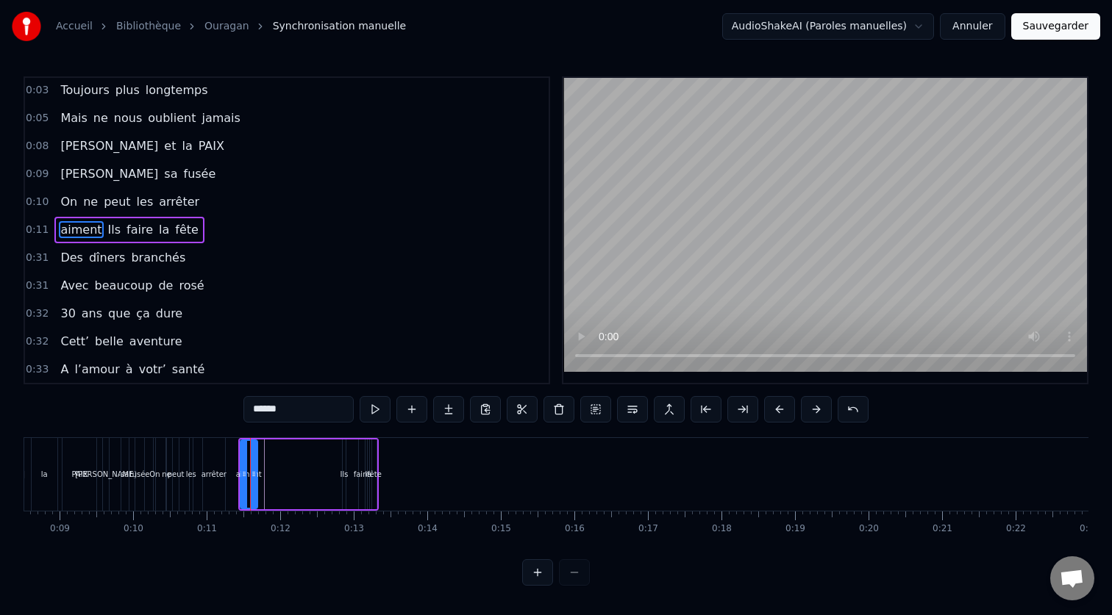
click at [278, 465] on div "aiment Ils faire la fête" at bounding box center [308, 474] width 140 height 73
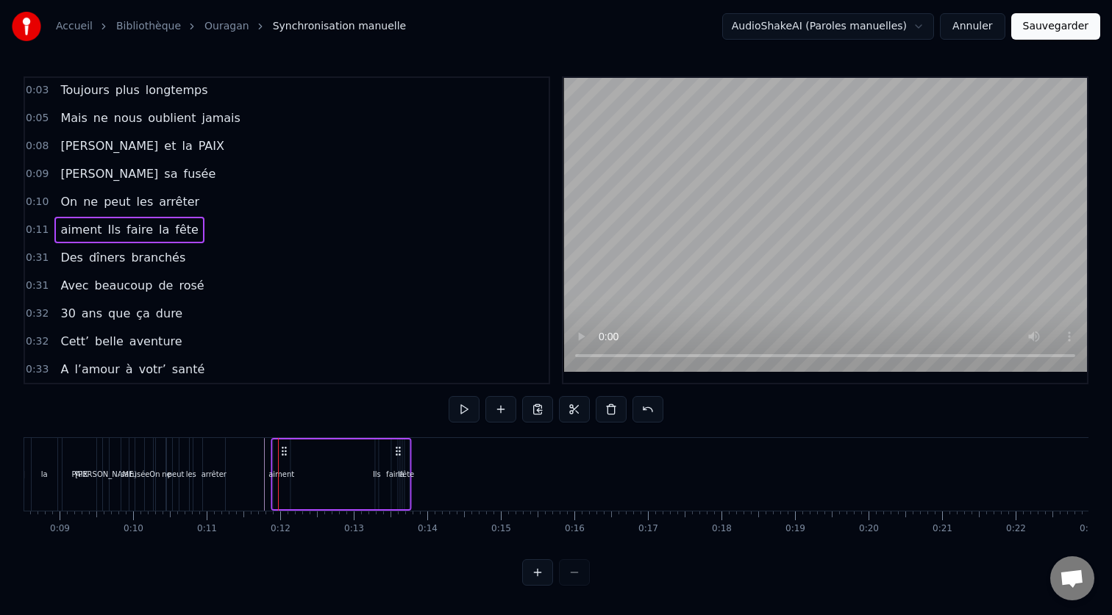
drag, startPoint x: 253, startPoint y: 451, endPoint x: 286, endPoint y: 455, distance: 33.3
click at [286, 455] on icon at bounding box center [284, 452] width 12 height 12
click at [307, 471] on div "aiment Ils faire la fête" at bounding box center [341, 474] width 140 height 73
click at [287, 471] on div "aiment" at bounding box center [281, 474] width 26 height 11
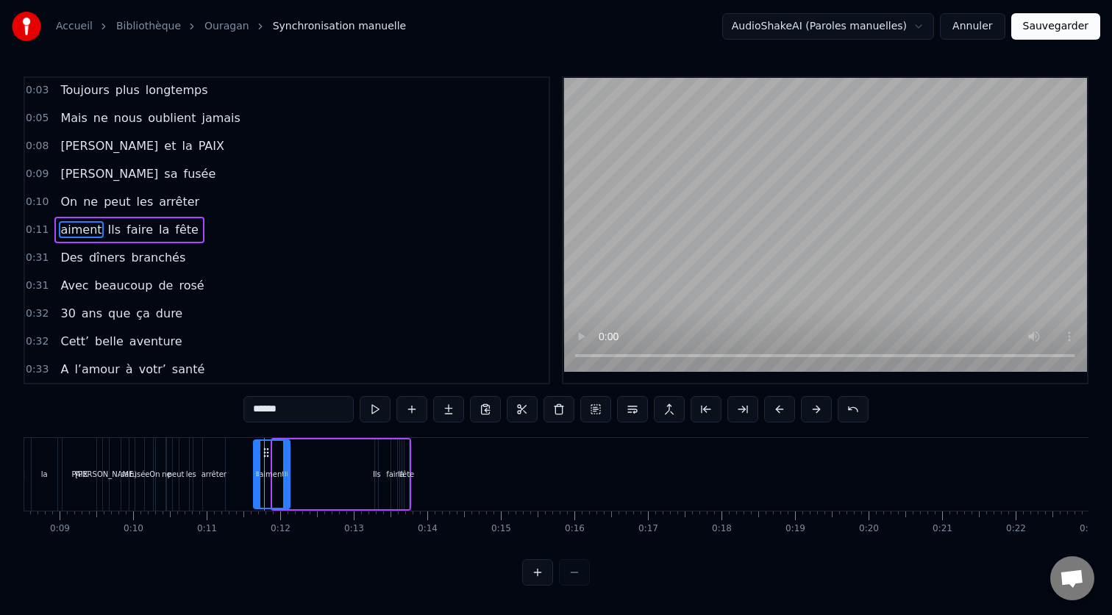
drag, startPoint x: 279, startPoint y: 473, endPoint x: 260, endPoint y: 482, distance: 21.1
click at [260, 482] on div at bounding box center [257, 474] width 6 height 67
drag, startPoint x: 268, startPoint y: 454, endPoint x: 315, endPoint y: 455, distance: 46.3
click at [315, 455] on icon at bounding box center [312, 453] width 12 height 12
click at [376, 476] on div "Ils" at bounding box center [377, 474] width 8 height 11
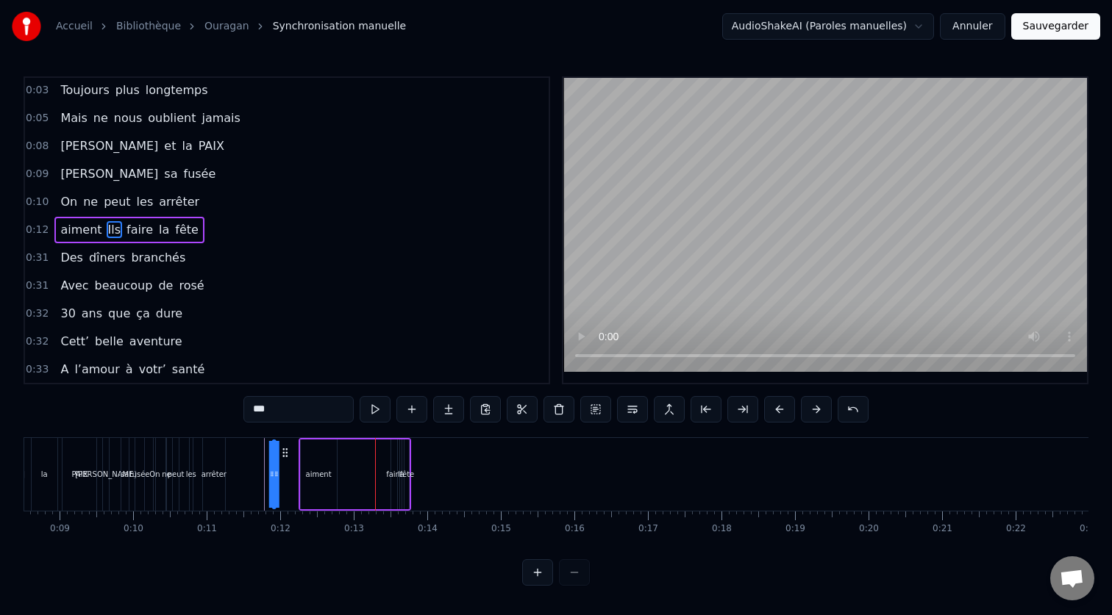
click at [285, 461] on div "Ils voyagent souvent Toujours plus longtemps Mais ne nous oublient jamais [PERS…" at bounding box center [630, 474] width 2464 height 74
click at [332, 460] on div "aiment" at bounding box center [319, 475] width 36 height 70
drag, startPoint x: 312, startPoint y: 454, endPoint x: 294, endPoint y: 454, distance: 17.6
click at [294, 454] on icon at bounding box center [295, 453] width 12 height 12
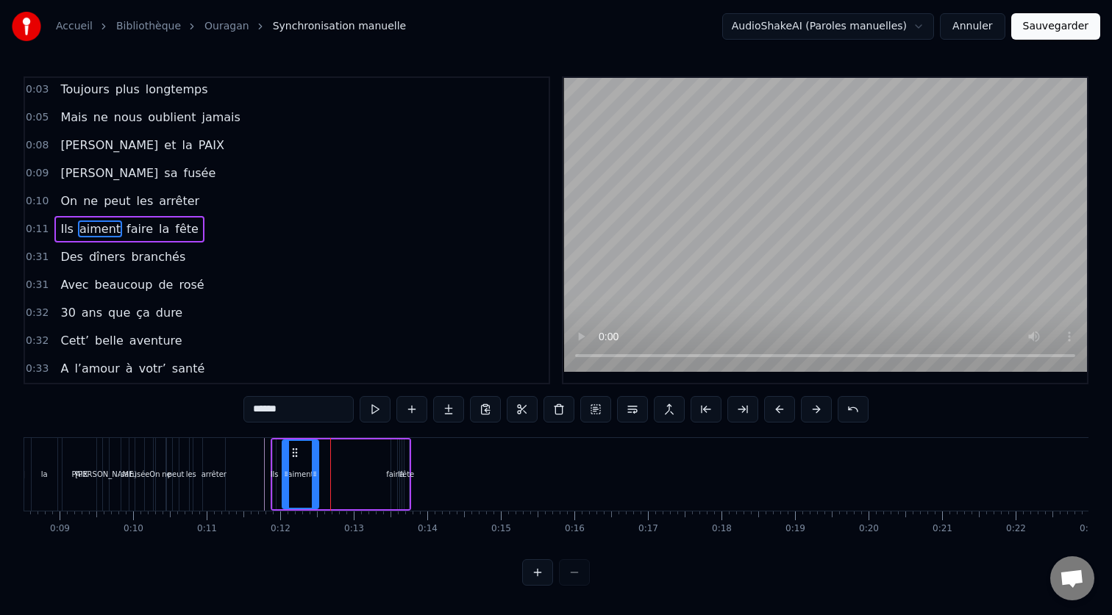
click at [393, 473] on div "faire" at bounding box center [394, 474] width 16 height 11
drag, startPoint x: 404, startPoint y: 456, endPoint x: 342, endPoint y: 462, distance: 62.8
click at [342, 462] on div "Ils aiment faire la fête" at bounding box center [341, 474] width 140 height 73
click at [337, 472] on div "faire" at bounding box center [337, 474] width 0 height 67
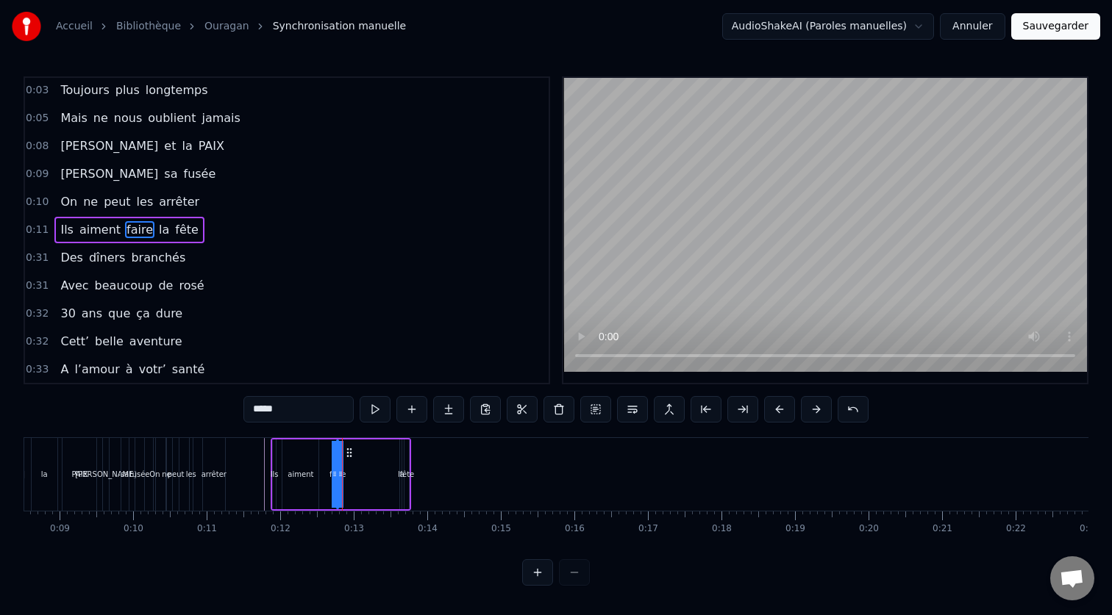
click at [398, 473] on div "la" at bounding box center [401, 474] width 7 height 11
type input "**"
click at [389, 469] on div "Ils voyagent souvent Toujours plus longtemps Mais ne nous oublient jamais [PERS…" at bounding box center [630, 474] width 2464 height 74
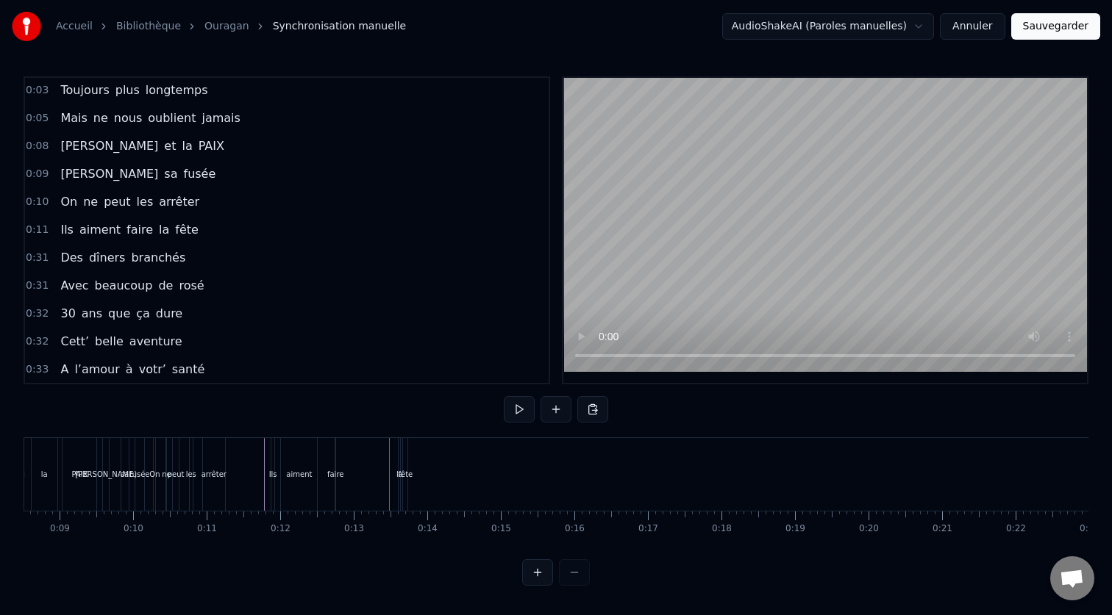
click at [397, 471] on div "la" at bounding box center [399, 474] width 7 height 11
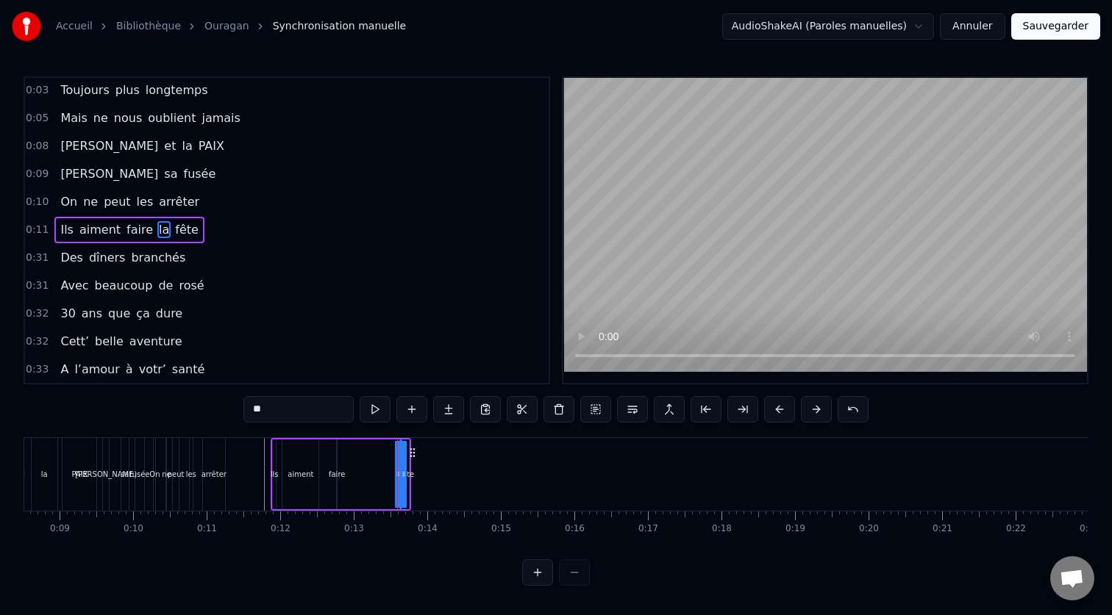
drag, startPoint x: 400, startPoint y: 472, endPoint x: 386, endPoint y: 472, distance: 14.0
click at [386, 472] on div "Ils aiment faire la fête" at bounding box center [341, 474] width 140 height 73
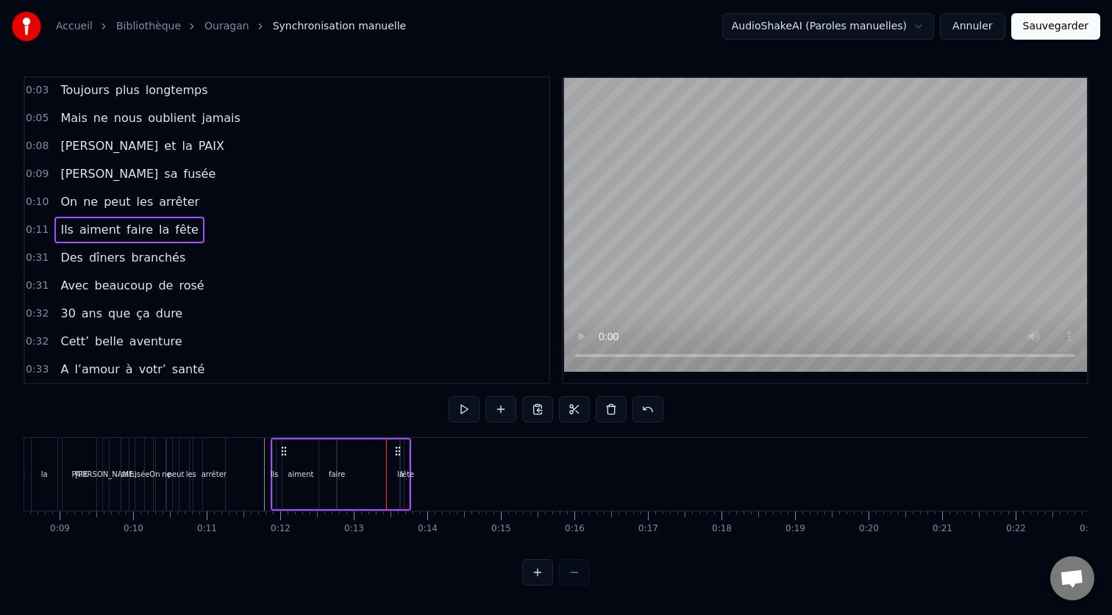
click at [402, 453] on icon at bounding box center [398, 452] width 12 height 12
click at [400, 481] on div "la" at bounding box center [399, 475] width 1 height 70
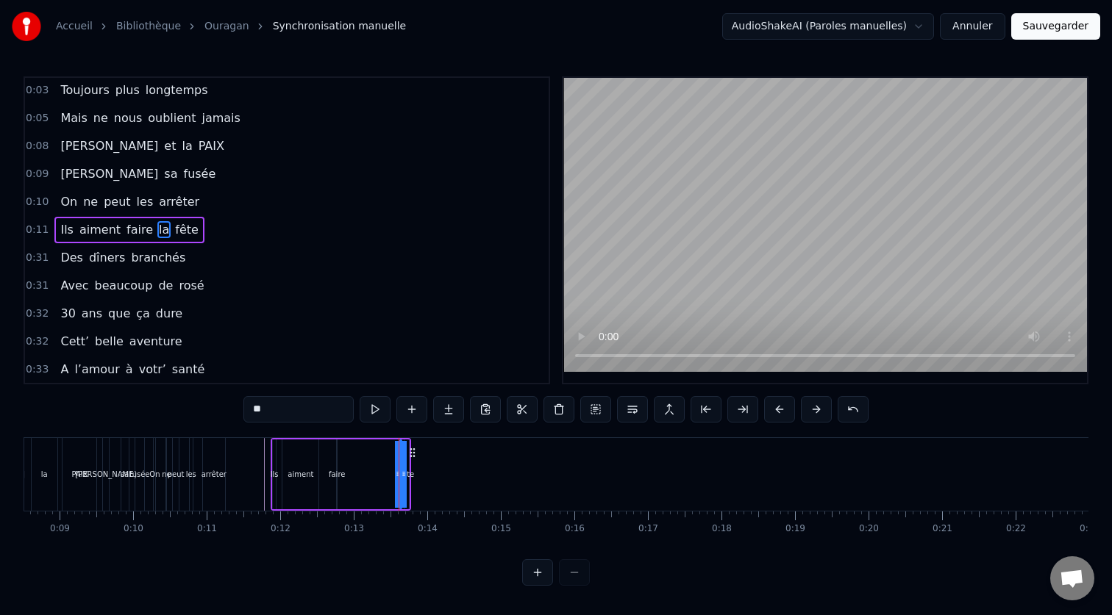
drag, startPoint x: 398, startPoint y: 480, endPoint x: 385, endPoint y: 480, distance: 13.2
click at [385, 480] on div "Ils voyagent souvent Toujours plus longtemps Mais ne nous oublient jamais [PERS…" at bounding box center [630, 474] width 2464 height 74
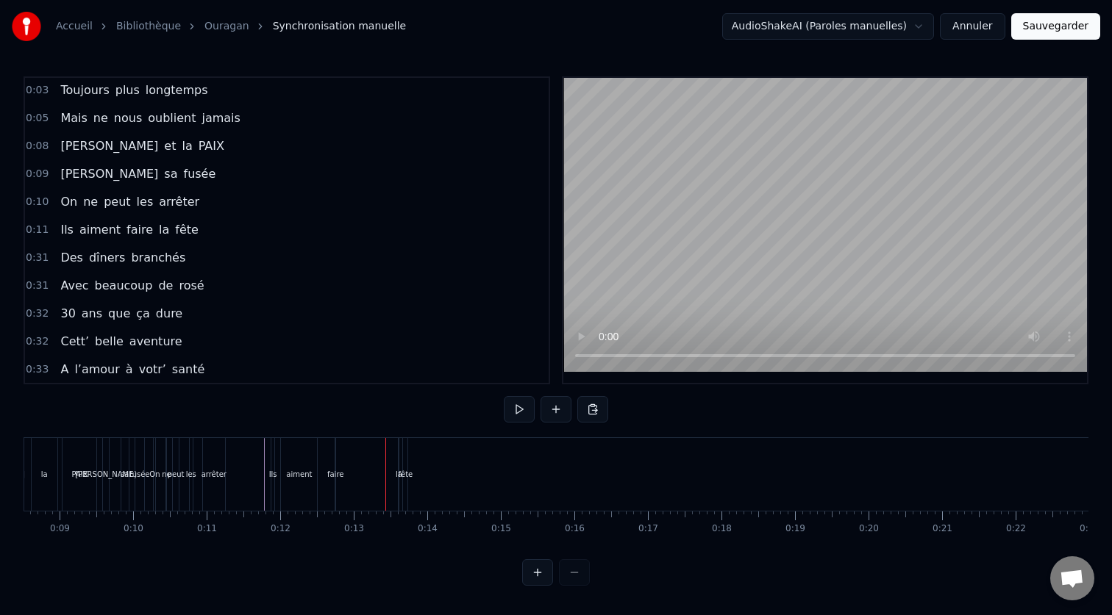
click at [399, 479] on div "fête" at bounding box center [405, 474] width 15 height 11
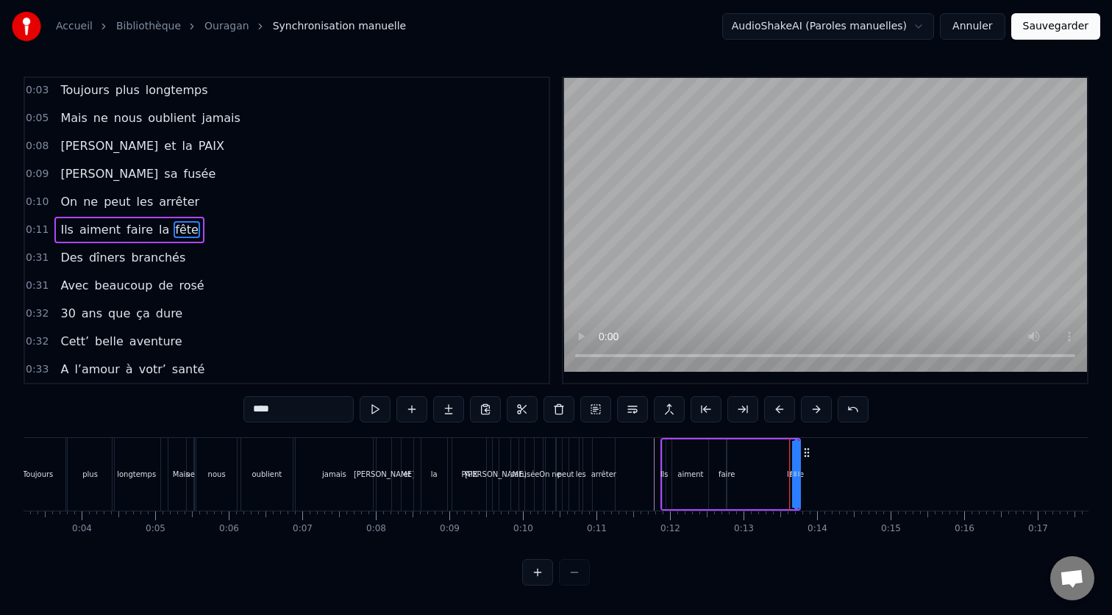
scroll to position [0, 237]
click at [748, 487] on div "Ils aiment faire la fête" at bounding box center [729, 474] width 140 height 73
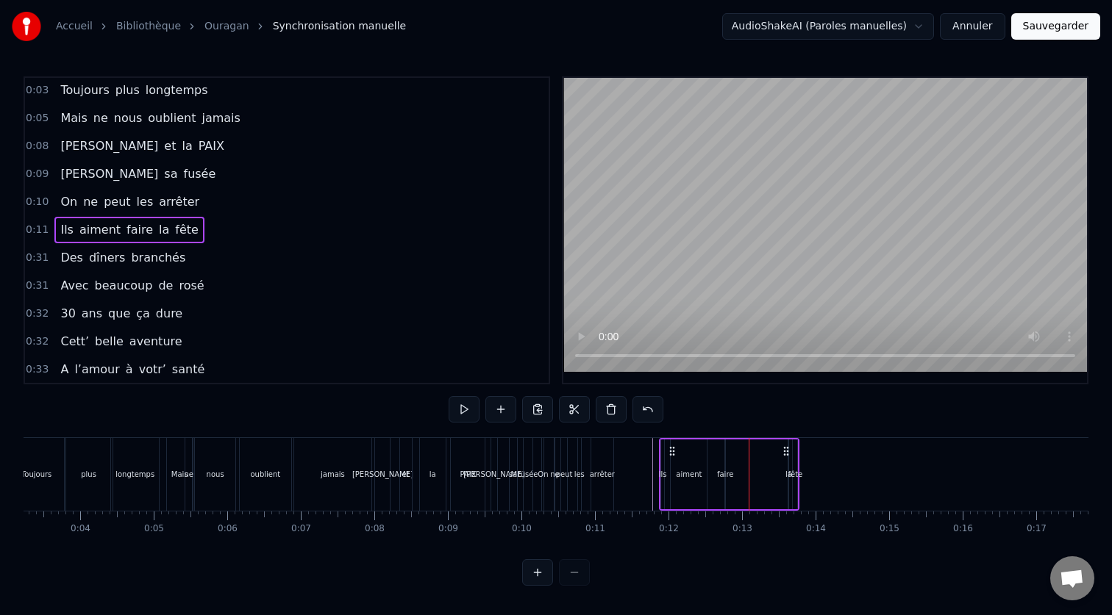
click at [790, 476] on div "fête" at bounding box center [794, 474] width 15 height 11
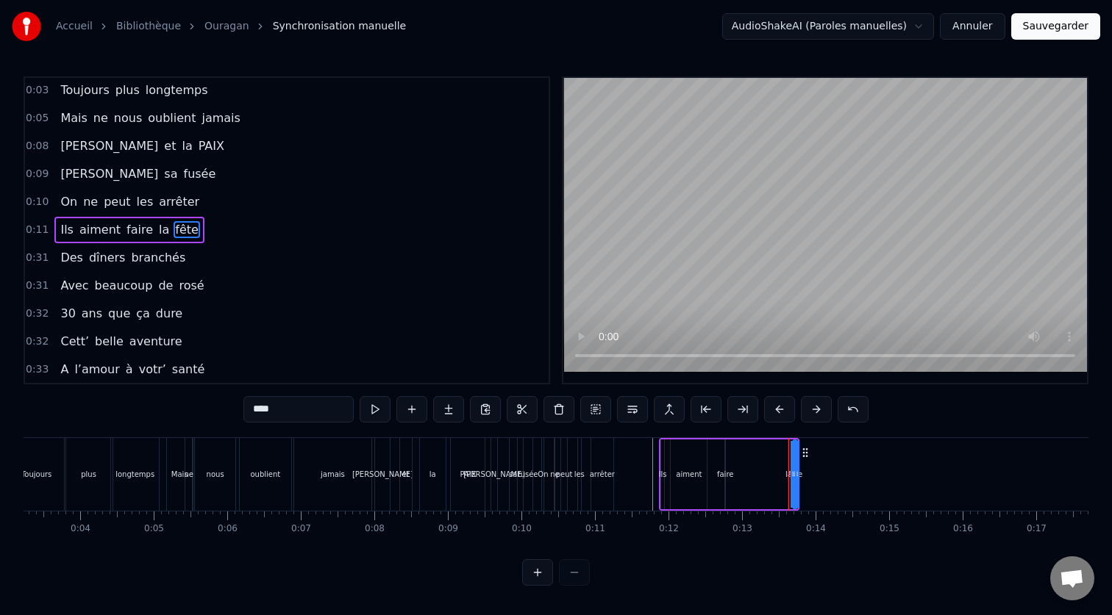
click at [787, 476] on div "la" at bounding box center [788, 474] width 7 height 11
type input "**"
click at [778, 476] on div "Ils aiment faire la fête" at bounding box center [729, 474] width 140 height 73
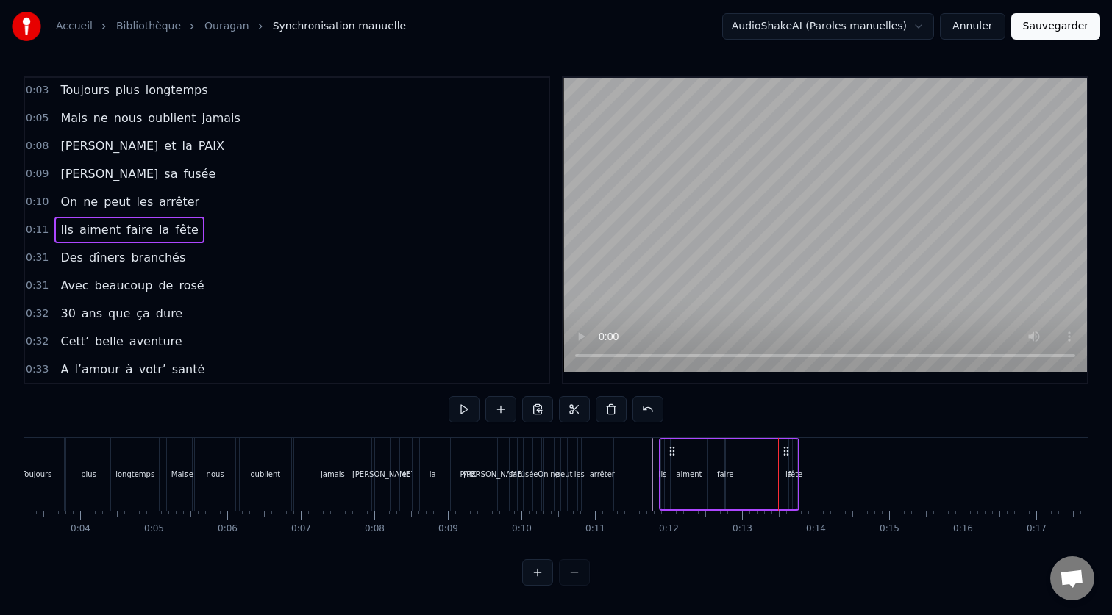
click at [787, 475] on div "la" at bounding box center [788, 474] width 7 height 11
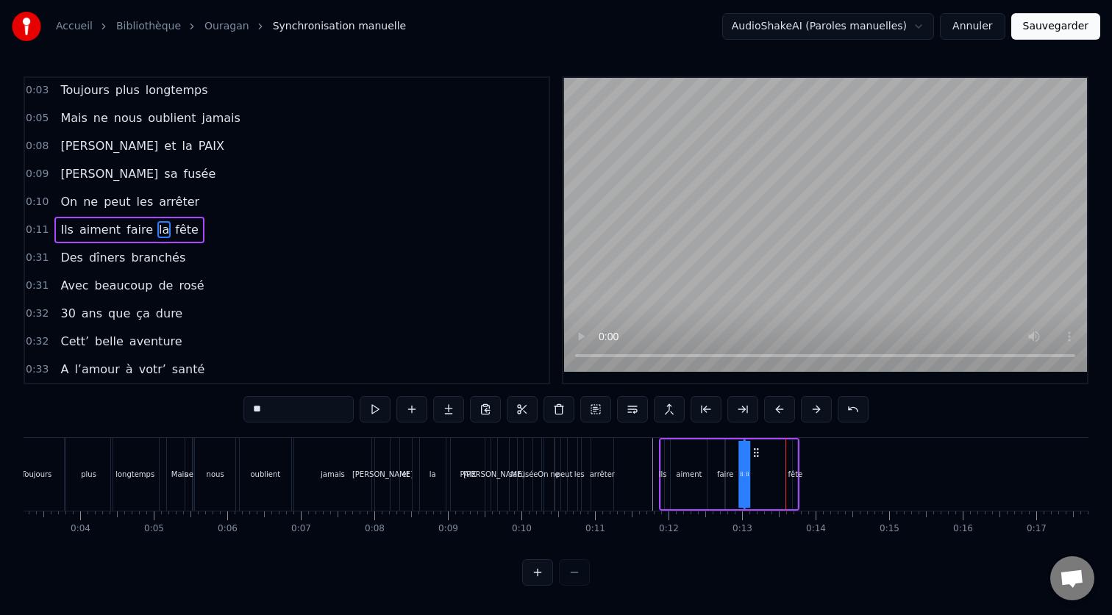
drag, startPoint x: 801, startPoint y: 452, endPoint x: 757, endPoint y: 460, distance: 45.6
click at [757, 460] on div "Ils aiment faire la fête" at bounding box center [729, 474] width 140 height 73
click at [761, 486] on div "Ils aiment faire la fête" at bounding box center [729, 474] width 140 height 73
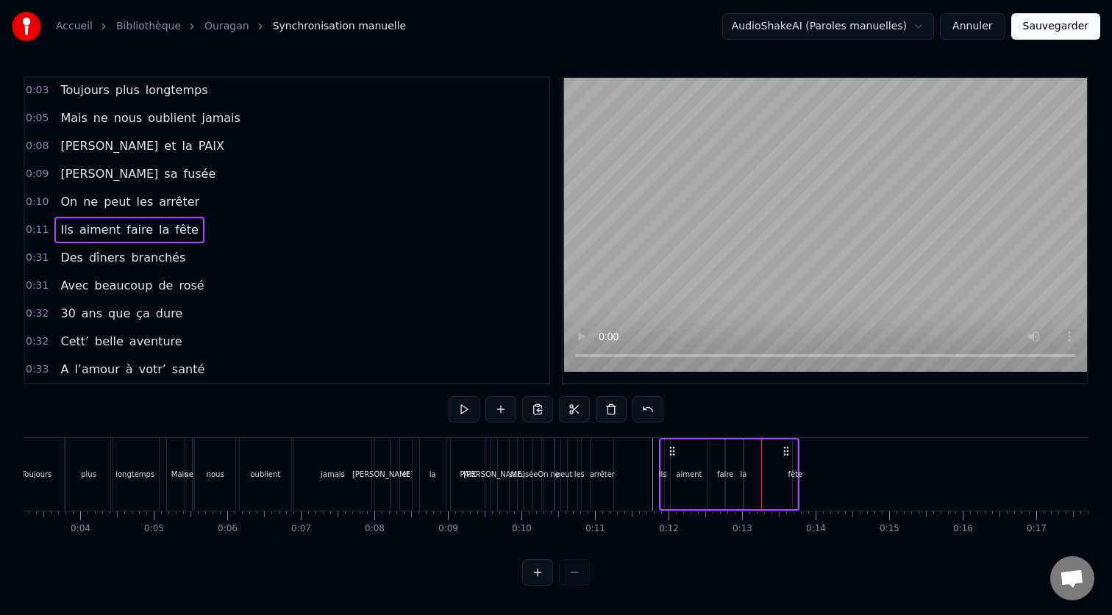
click at [792, 480] on div "fête" at bounding box center [795, 475] width 6 height 70
click at [794, 479] on div "fête" at bounding box center [794, 474] width 15 height 11
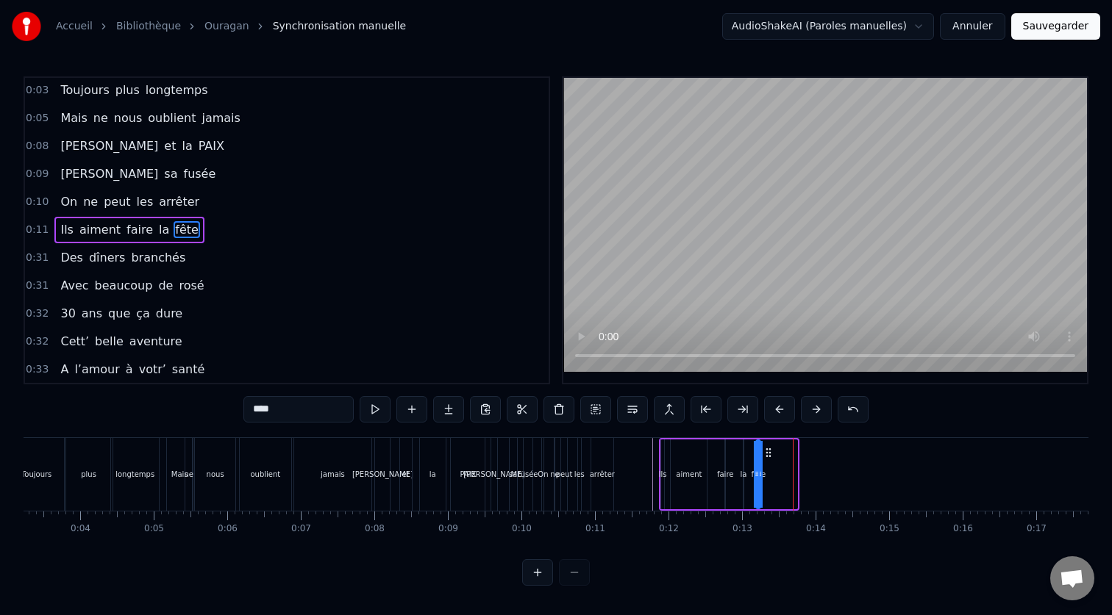
drag, startPoint x: 807, startPoint y: 454, endPoint x: 771, endPoint y: 457, distance: 36.9
click at [771, 457] on icon at bounding box center [768, 453] width 12 height 12
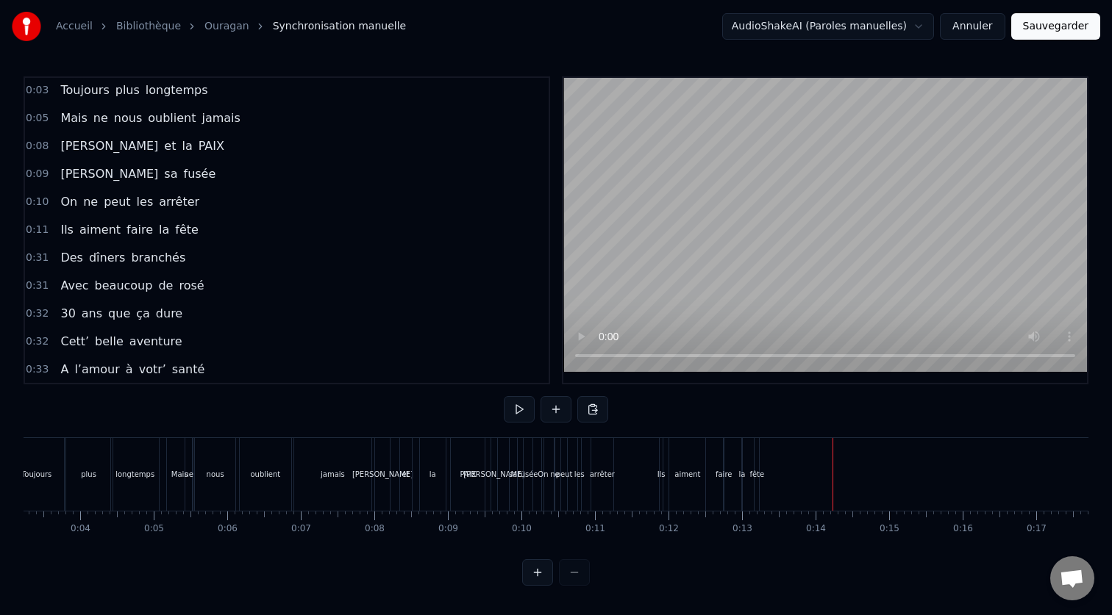
click at [690, 471] on div "aiment" at bounding box center [687, 474] width 26 height 11
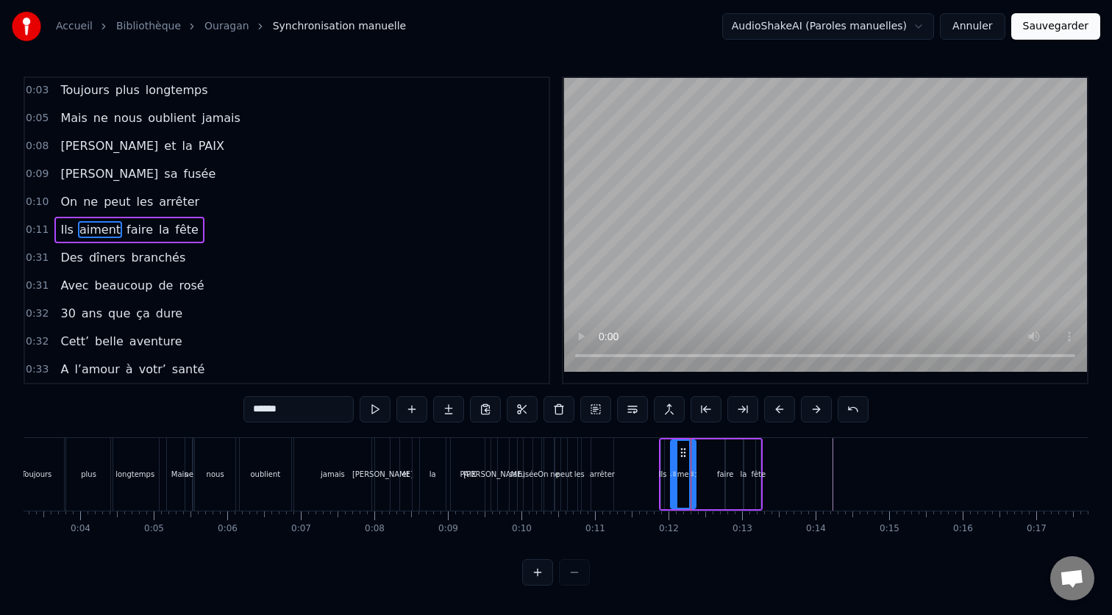
drag, startPoint x: 702, startPoint y: 470, endPoint x: 691, endPoint y: 471, distance: 11.1
click at [691, 471] on icon at bounding box center [692, 474] width 6 height 12
click at [662, 449] on div "Ils" at bounding box center [662, 475] width 3 height 70
type input "***"
click at [631, 469] on div at bounding box center [1018, 474] width 2464 height 73
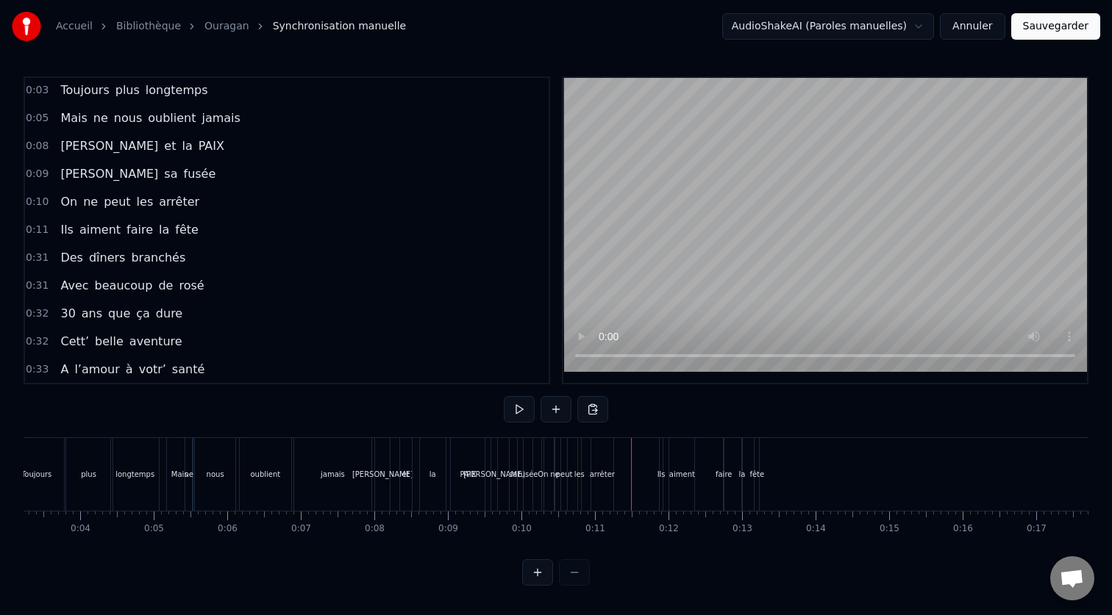
click at [670, 460] on div "aiment" at bounding box center [681, 474] width 25 height 73
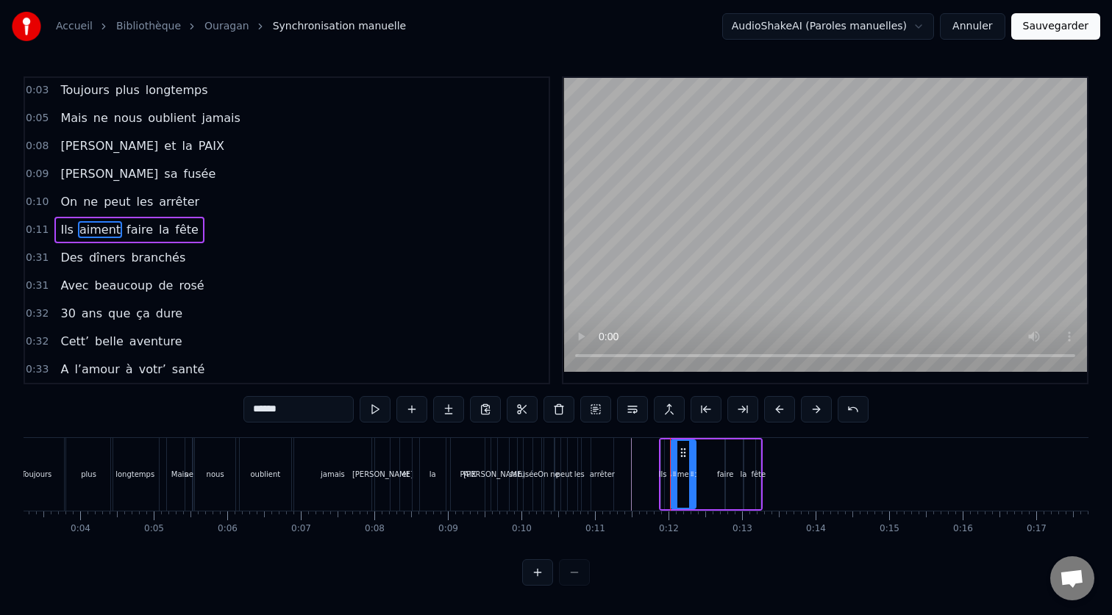
click at [761, 446] on div "Ils aiment faire la fête" at bounding box center [711, 474] width 104 height 73
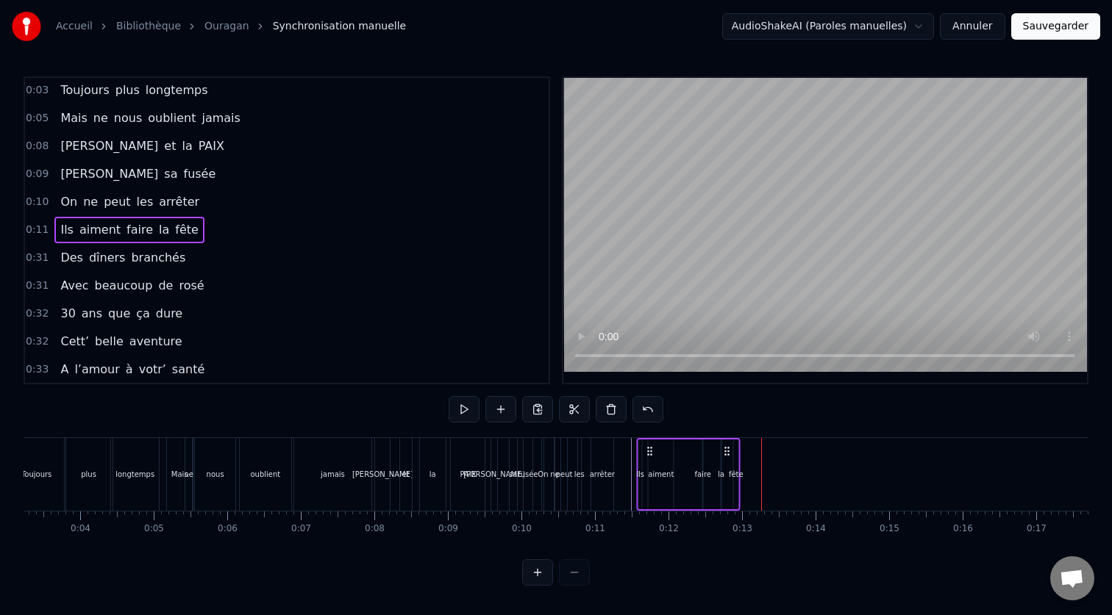
drag, startPoint x: 672, startPoint y: 451, endPoint x: 650, endPoint y: 453, distance: 22.2
click at [650, 453] on icon at bounding box center [650, 452] width 12 height 12
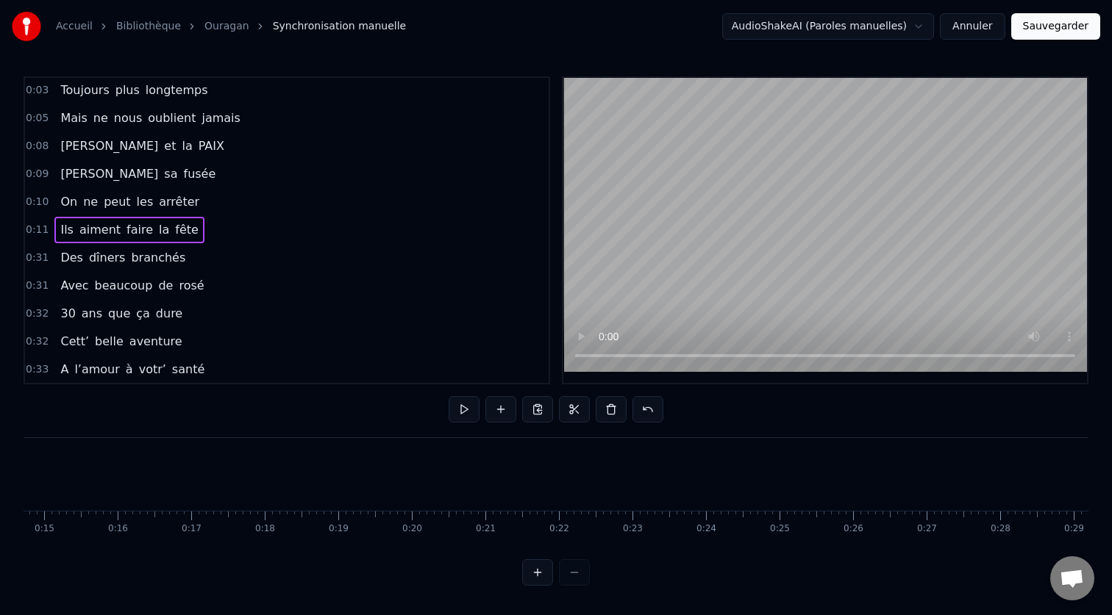
scroll to position [0, 1401]
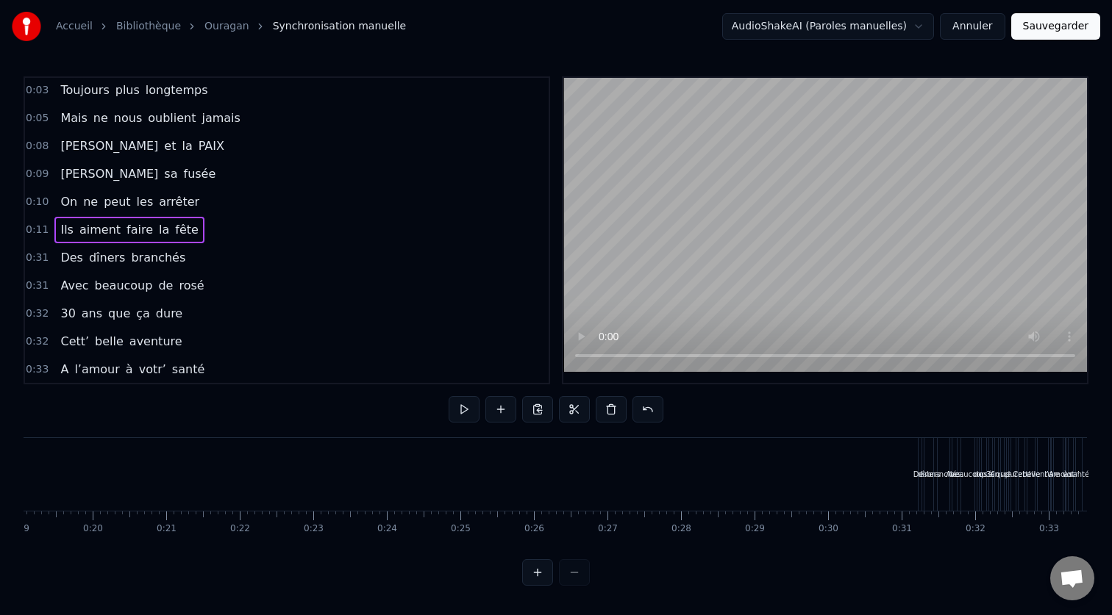
click at [914, 470] on div "Des" at bounding box center [920, 474] width 14 height 11
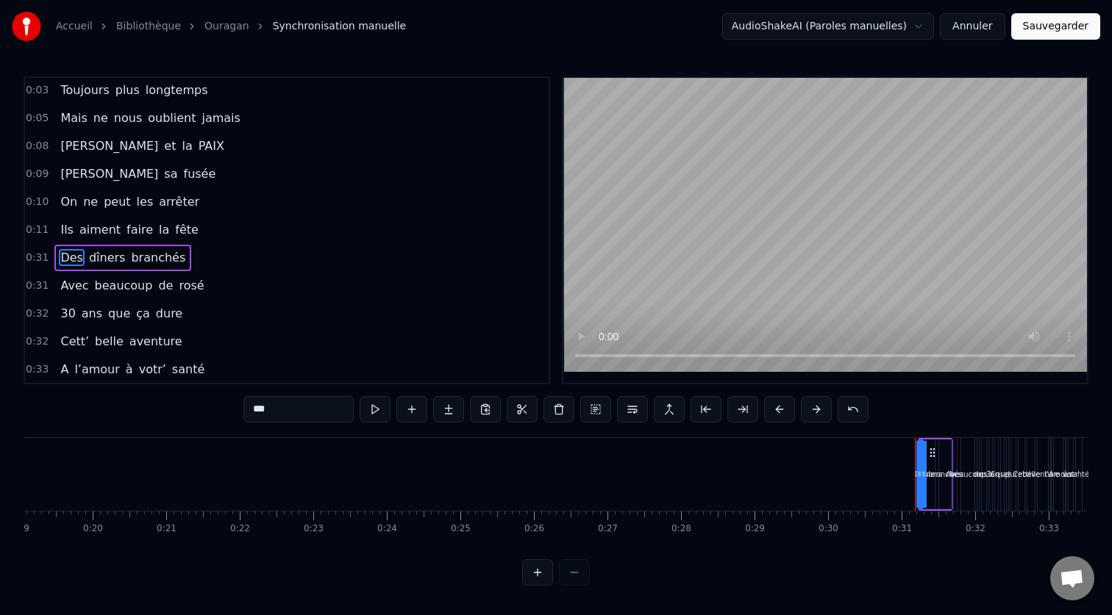
scroll to position [30, 0]
click at [945, 440] on div "branchés" at bounding box center [945, 475] width 12 height 70
drag, startPoint x: 950, startPoint y: 454, endPoint x: 948, endPoint y: 465, distance: 11.1
click at [948, 465] on div "branchés" at bounding box center [943, 475] width 13 height 70
click at [919, 472] on div "dîners" at bounding box center [930, 474] width 23 height 11
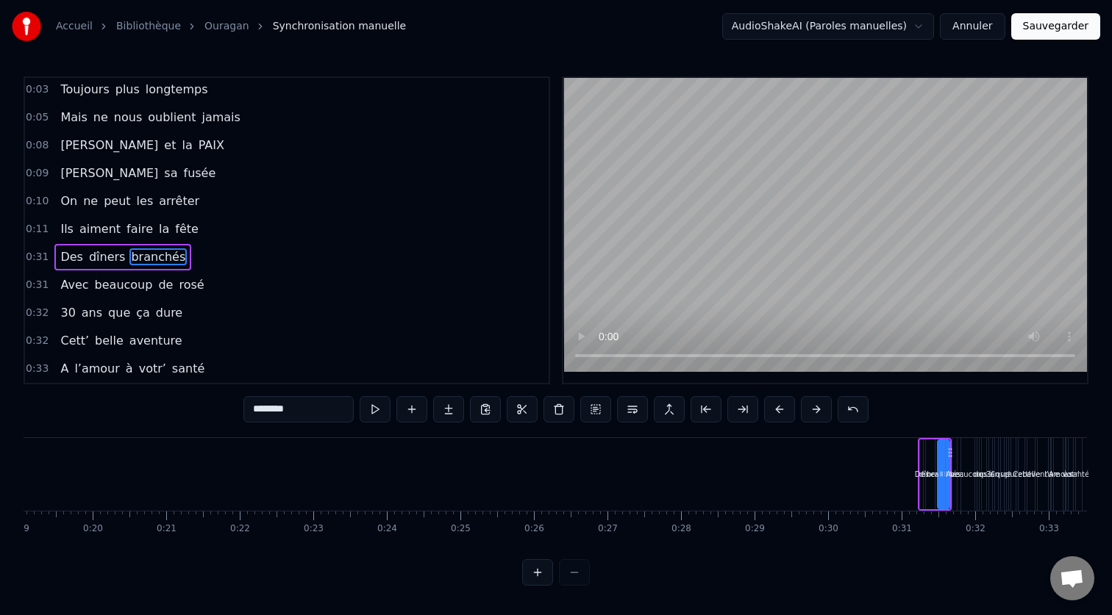
type input "******"
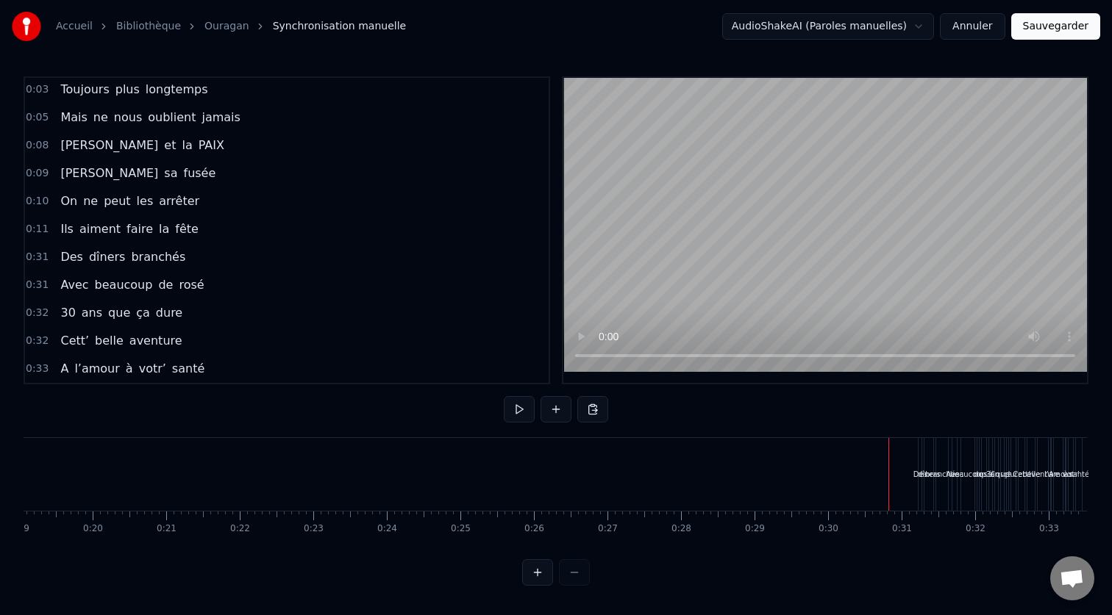
click at [921, 459] on div "Des" at bounding box center [920, 474] width 4 height 73
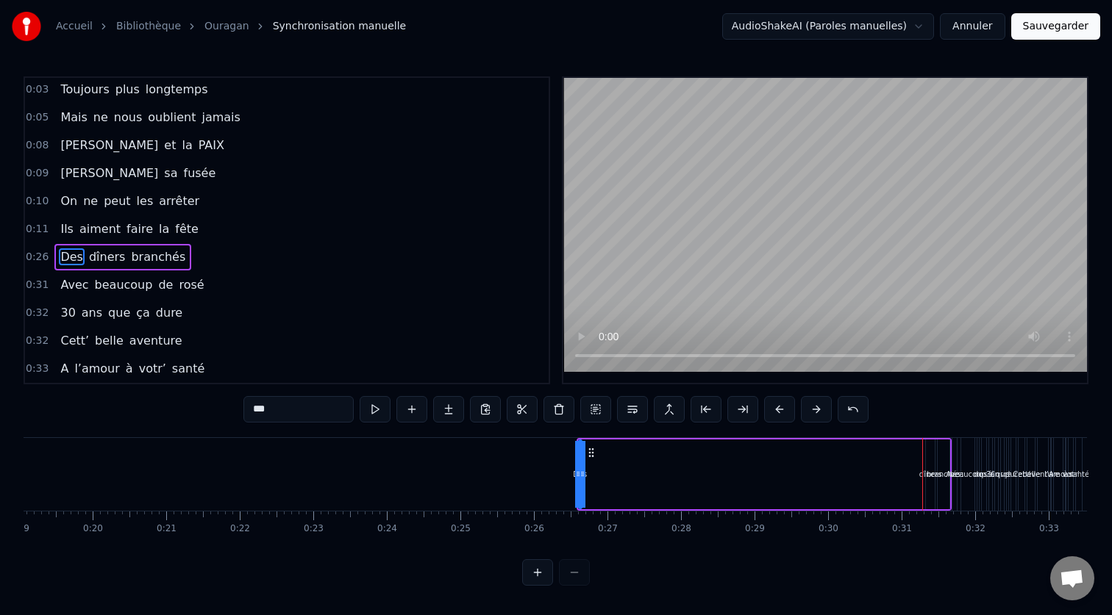
click at [922, 474] on div "dîners" at bounding box center [930, 474] width 23 height 11
drag, startPoint x: 937, startPoint y: 453, endPoint x: 621, endPoint y: 453, distance: 316.1
click at [621, 453] on icon at bounding box center [622, 453] width 12 height 12
click at [940, 471] on div "branchés" at bounding box center [943, 474] width 34 height 11
type input "********"
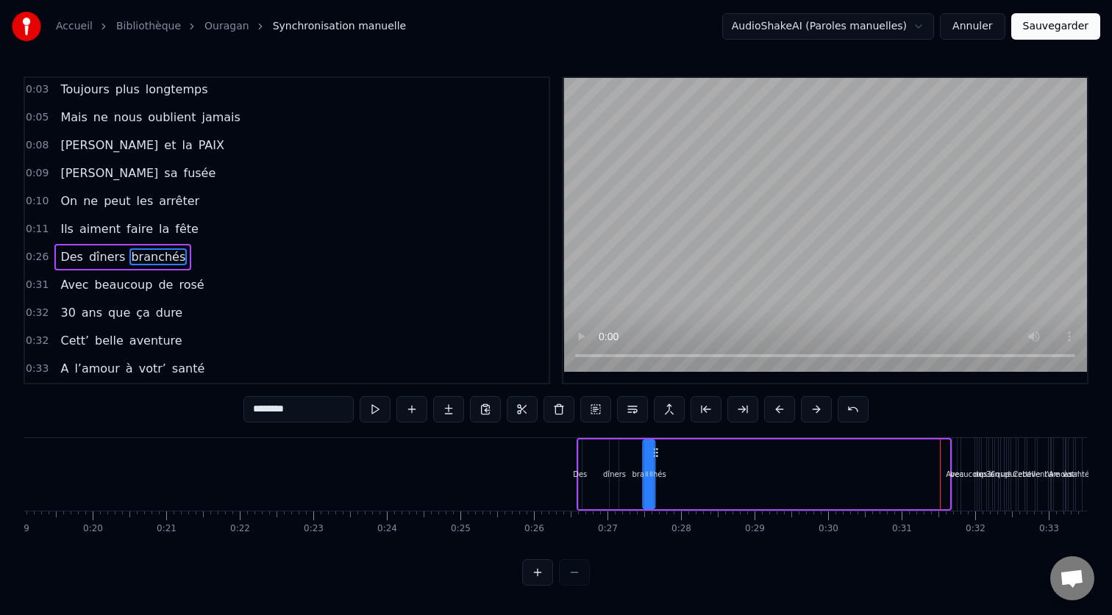
drag, startPoint x: 948, startPoint y: 455, endPoint x: 654, endPoint y: 459, distance: 294.8
click at [654, 459] on div "branchés" at bounding box center [649, 475] width 13 height 70
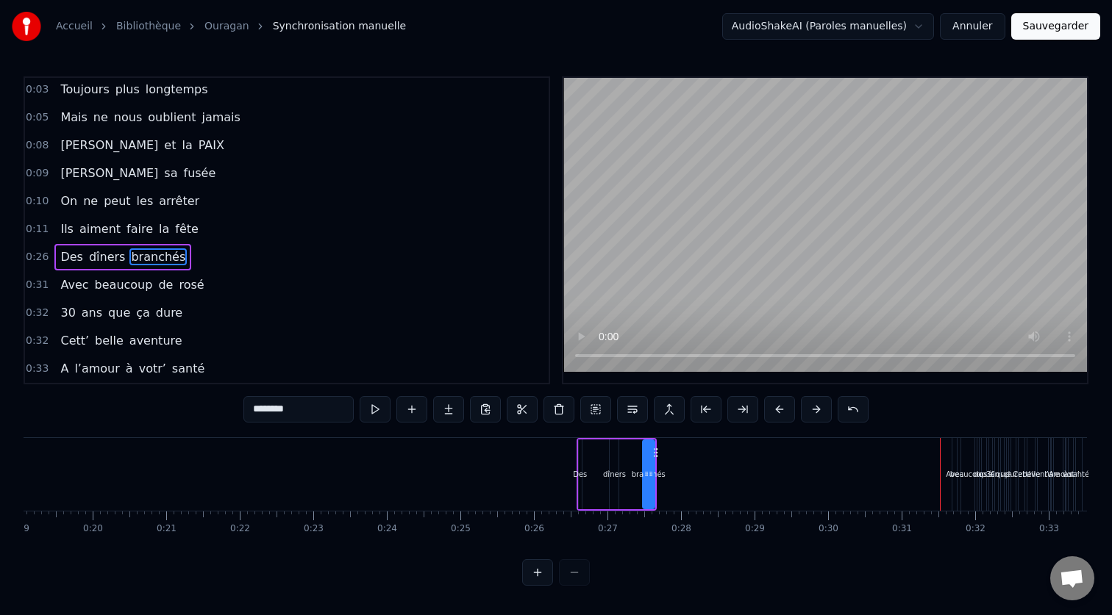
click at [634, 445] on div "Des dîners branchés" at bounding box center [616, 474] width 80 height 73
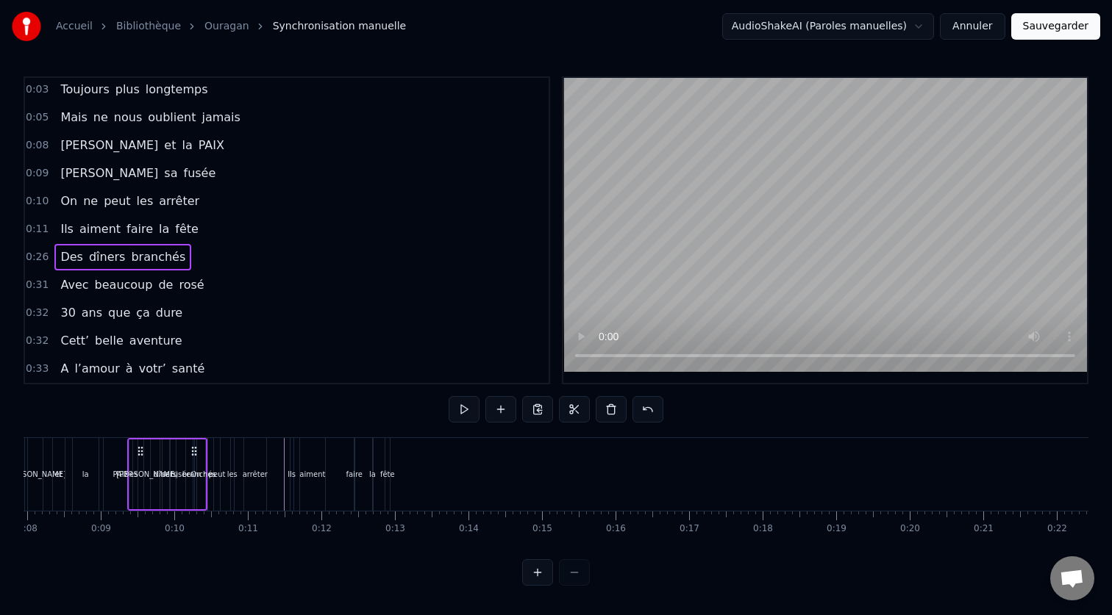
scroll to position [0, 517]
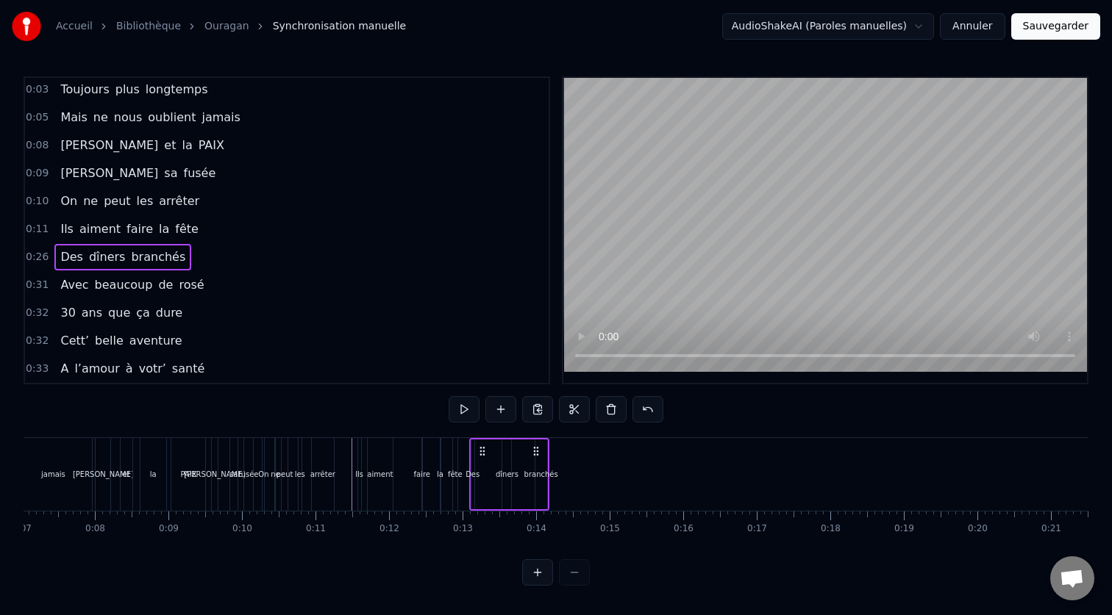
drag, startPoint x: 587, startPoint y: 451, endPoint x: 480, endPoint y: 523, distance: 129.3
click at [480, 523] on div "Ils voyagent souvent Toujours plus longtemps Mais ne nous oublient jamais [PERS…" at bounding box center [556, 492] width 1065 height 110
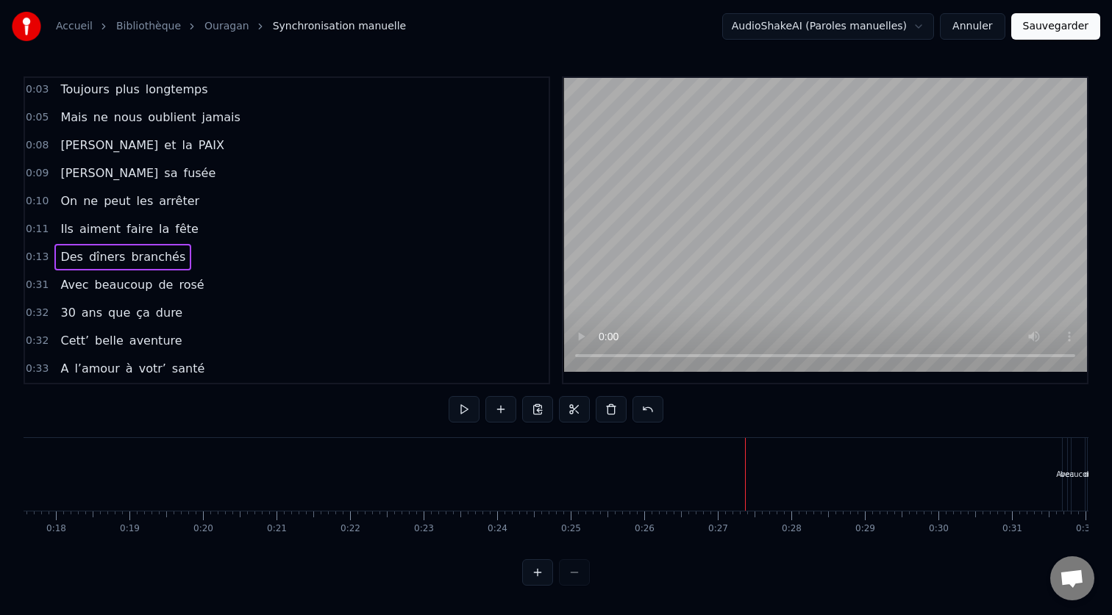
scroll to position [0, 1401]
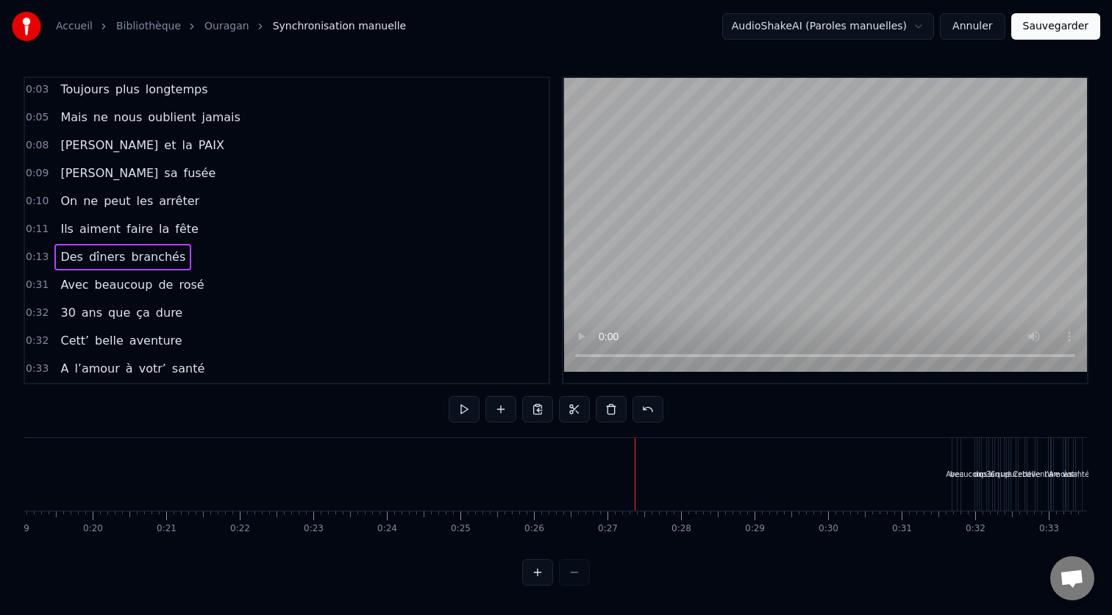
click at [948, 469] on div "Avec" at bounding box center [954, 474] width 18 height 11
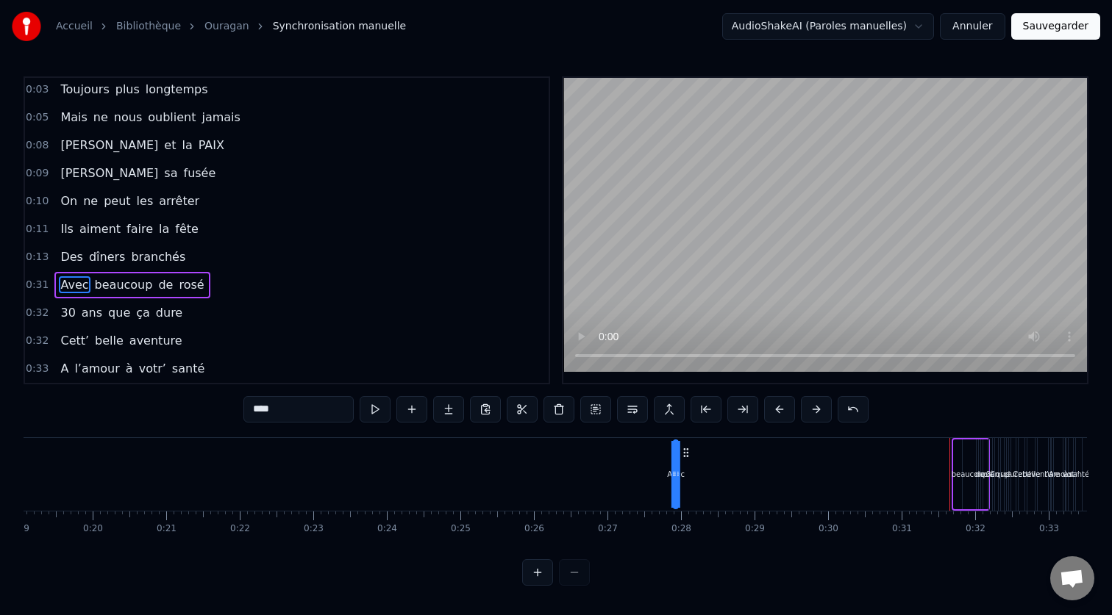
drag, startPoint x: 966, startPoint y: 454, endPoint x: 673, endPoint y: 451, distance: 293.4
click at [680, 451] on icon at bounding box center [686, 453] width 12 height 12
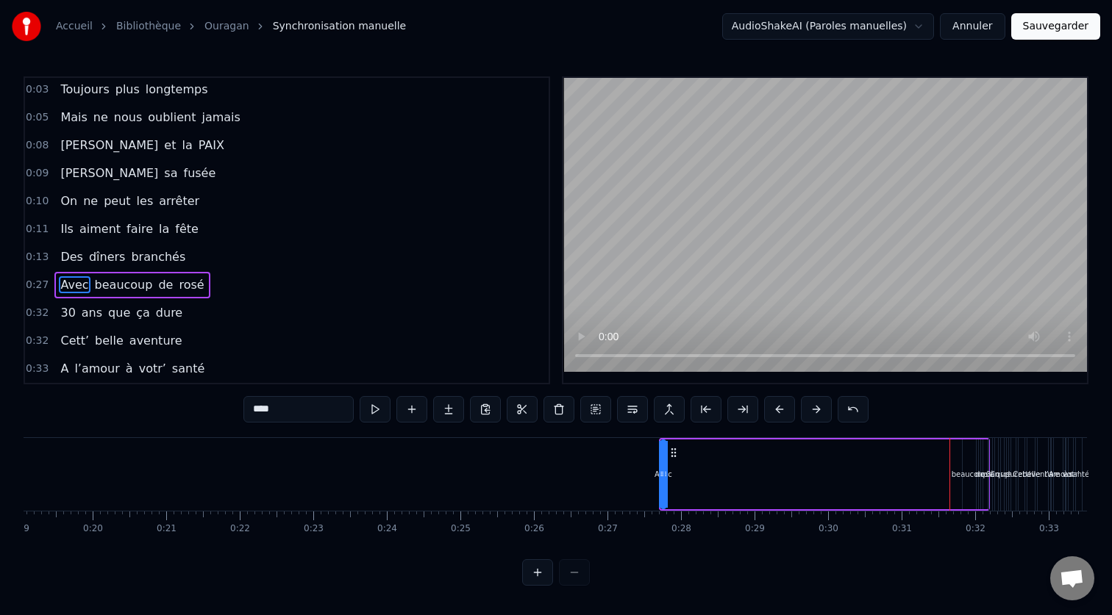
click at [969, 462] on div "beaucoup" at bounding box center [968, 475] width 13 height 70
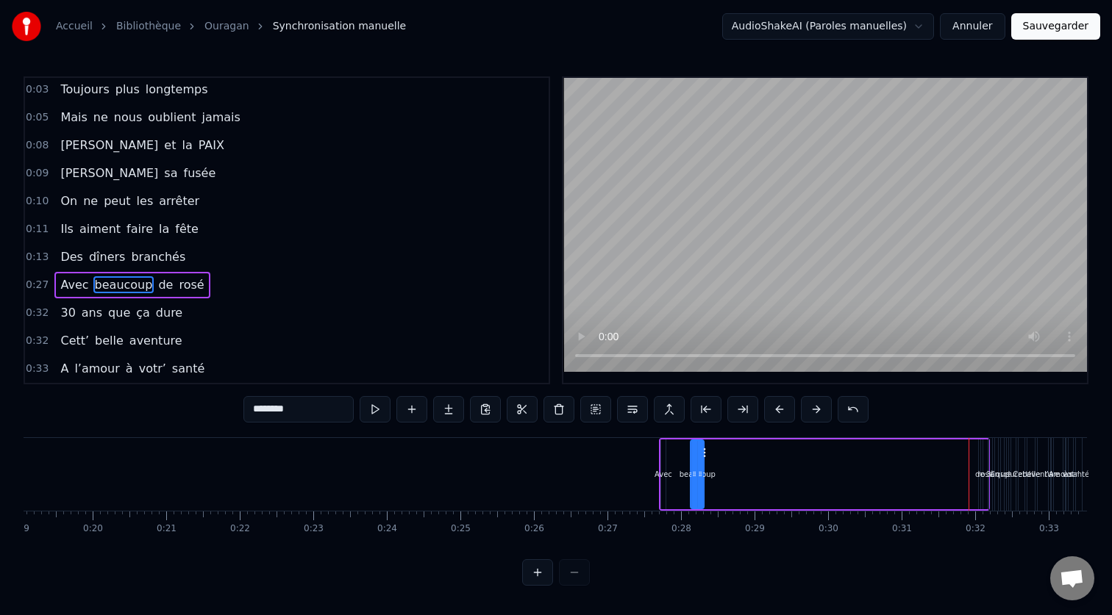
drag, startPoint x: 976, startPoint y: 451, endPoint x: 702, endPoint y: 463, distance: 274.5
click at [702, 463] on div "Avec beaucoup de rosé" at bounding box center [824, 474] width 331 height 73
click at [979, 477] on div "rosé" at bounding box center [985, 474] width 15 height 11
type input "****"
click at [972, 466] on div "Avec beaucoup de rosé" at bounding box center [824, 474] width 331 height 73
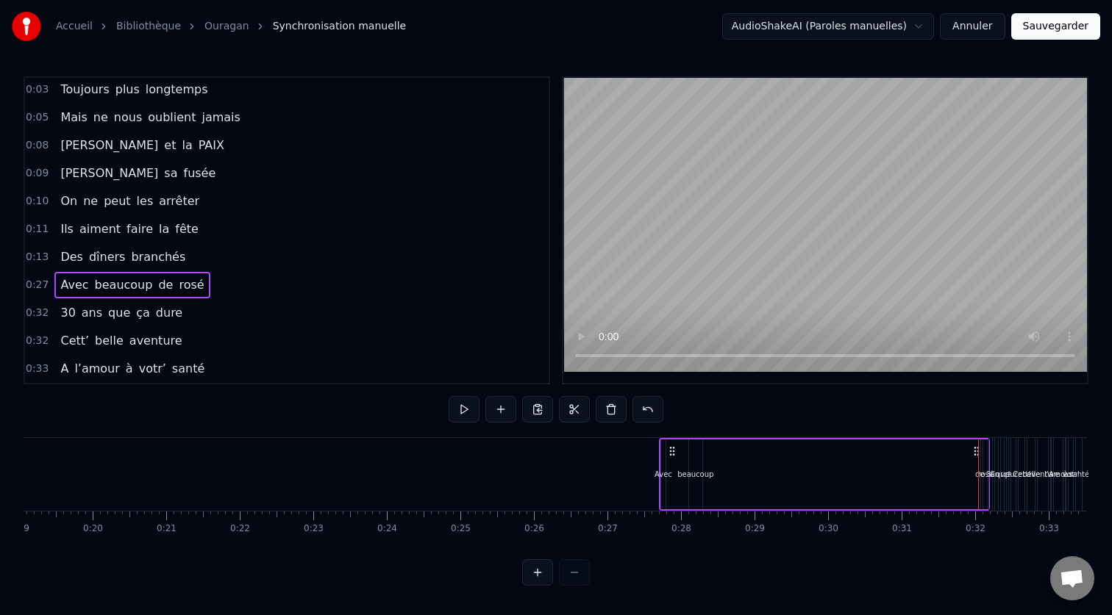
click at [981, 442] on div "Avec beaucoup de rosé" at bounding box center [824, 474] width 331 height 73
click at [968, 438] on div "Avec beaucoup de rosé" at bounding box center [824, 474] width 331 height 73
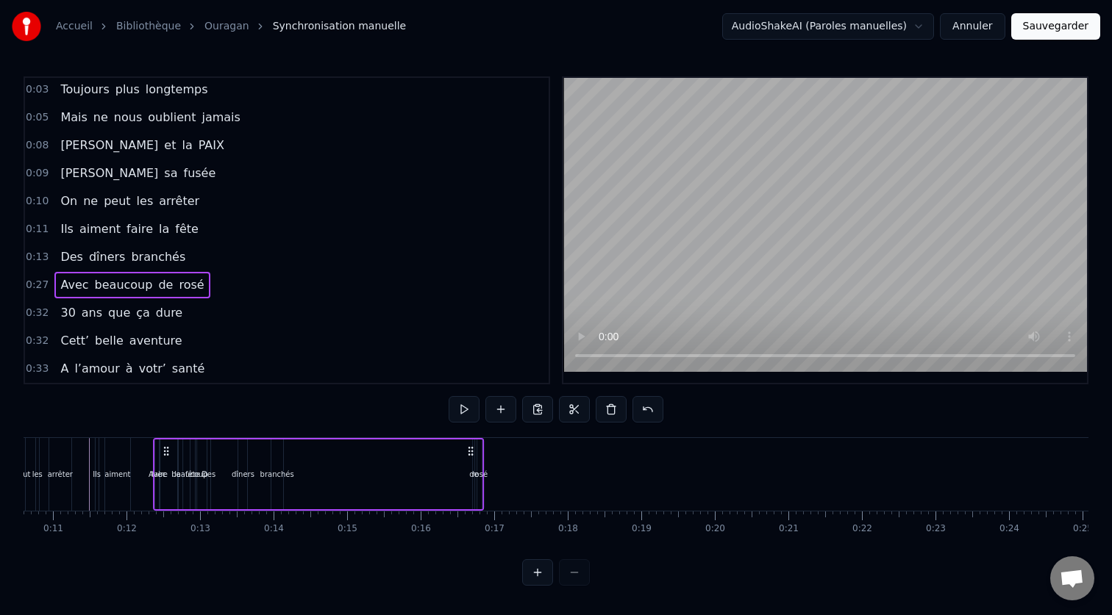
scroll to position [0, 771]
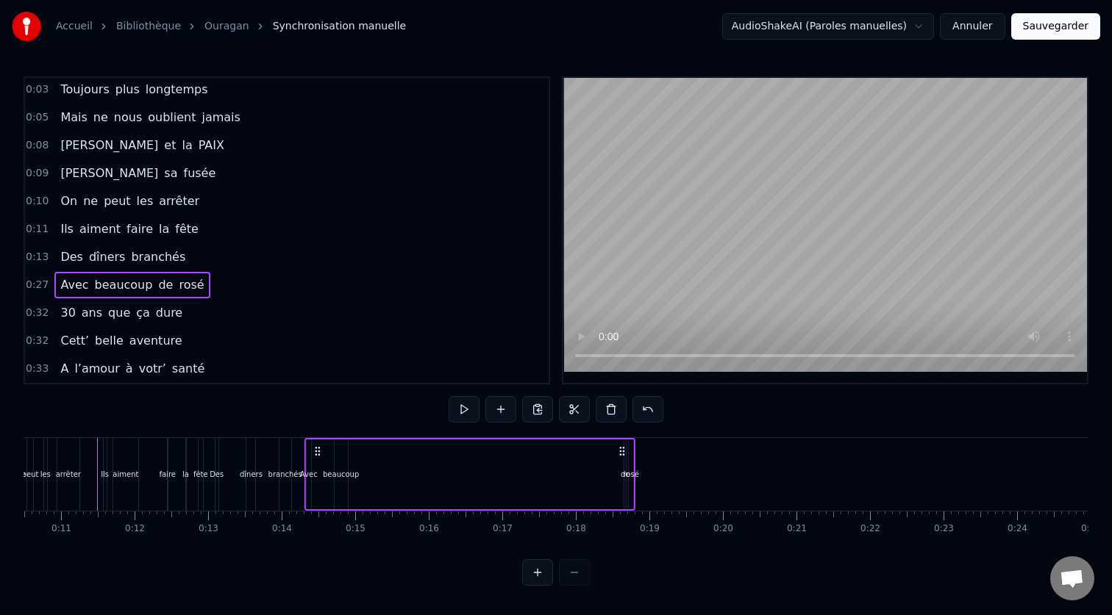
drag, startPoint x: 671, startPoint y: 452, endPoint x: 318, endPoint y: 468, distance: 354.0
click at [318, 468] on div "Avec beaucoup de rosé" at bounding box center [469, 474] width 331 height 73
click at [622, 474] on div "de" at bounding box center [626, 474] width 10 height 11
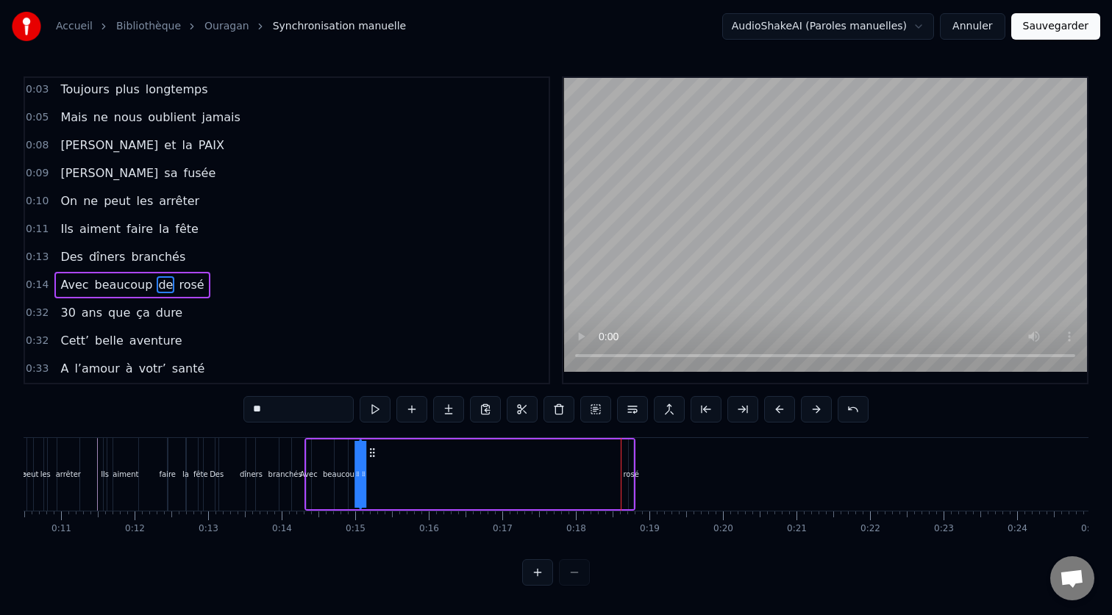
drag, startPoint x: 636, startPoint y: 454, endPoint x: 372, endPoint y: 456, distance: 263.9
click at [372, 456] on icon at bounding box center [372, 453] width 12 height 12
click at [627, 469] on div "rosé" at bounding box center [630, 474] width 15 height 11
drag, startPoint x: 640, startPoint y: 454, endPoint x: 388, endPoint y: 460, distance: 252.2
click at [388, 460] on div "Avec beaucoup de rosé" at bounding box center [469, 474] width 331 height 73
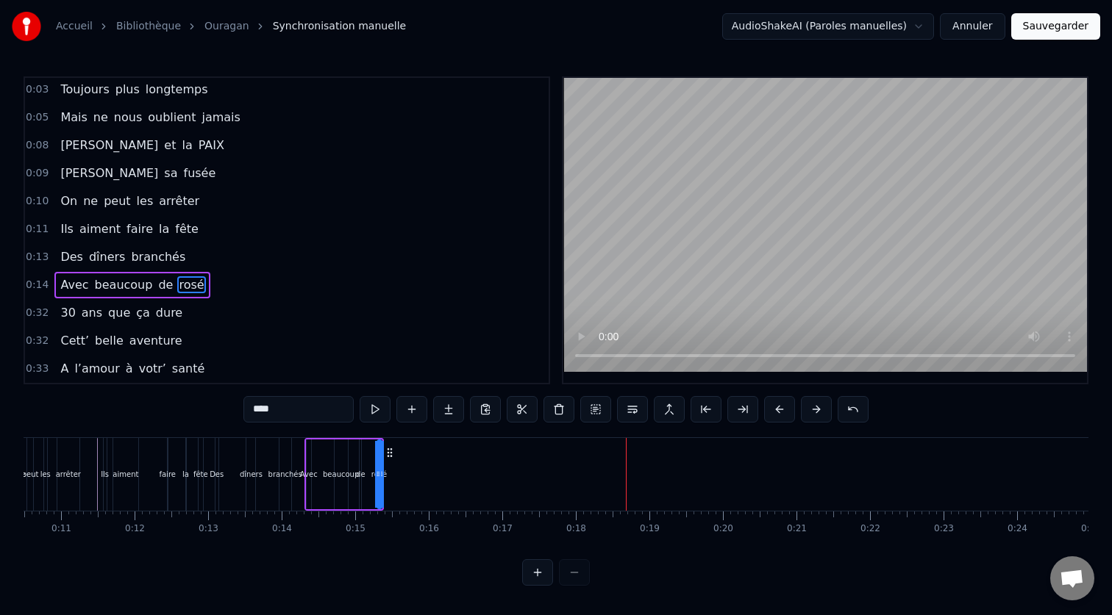
click at [361, 477] on div "de" at bounding box center [361, 474] width 10 height 11
click at [379, 478] on div "rosé" at bounding box center [378, 474] width 15 height 11
type input "****"
click at [404, 471] on div "Ils voyagent souvent Toujours plus longtemps Mais ne nous oublient jamais [PERS…" at bounding box center [484, 474] width 2464 height 74
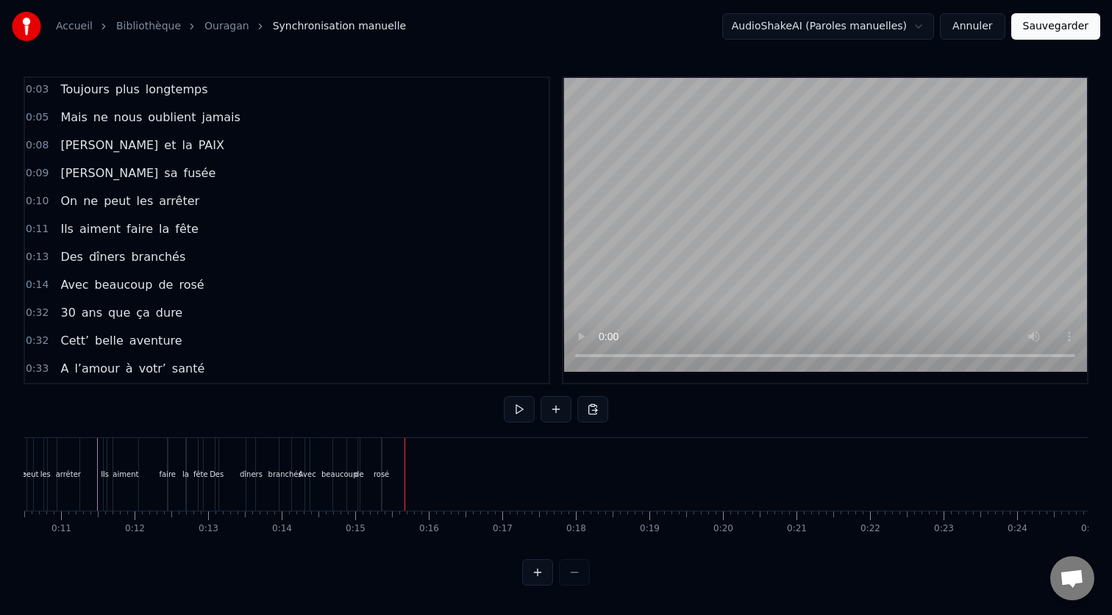
click at [376, 467] on div "Avec beaucoup de rosé" at bounding box center [343, 474] width 79 height 73
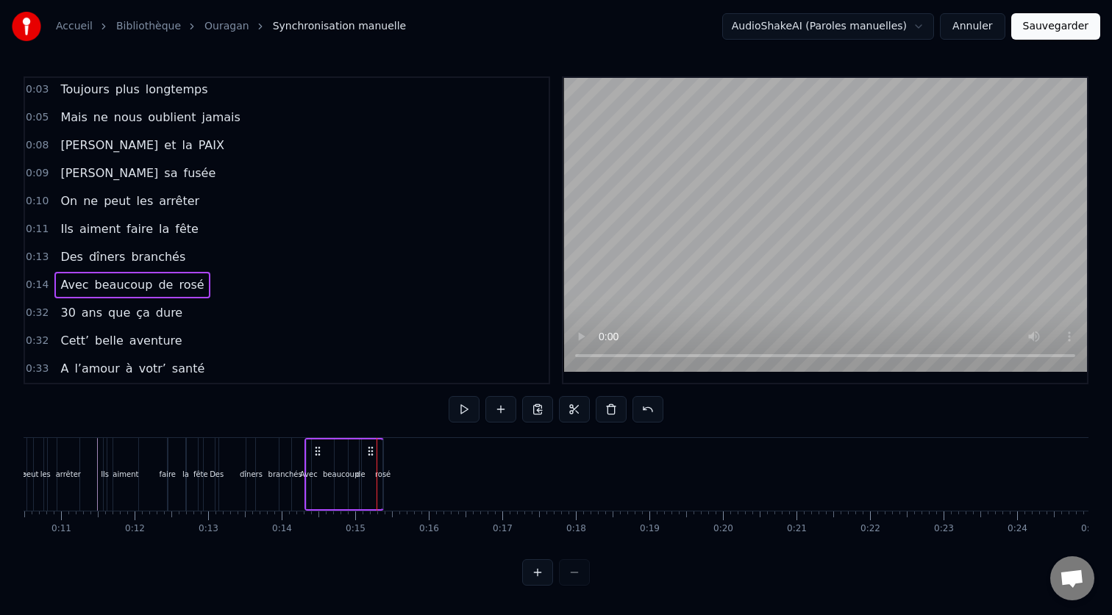
click at [382, 469] on div "rosé" at bounding box center [382, 474] width 15 height 11
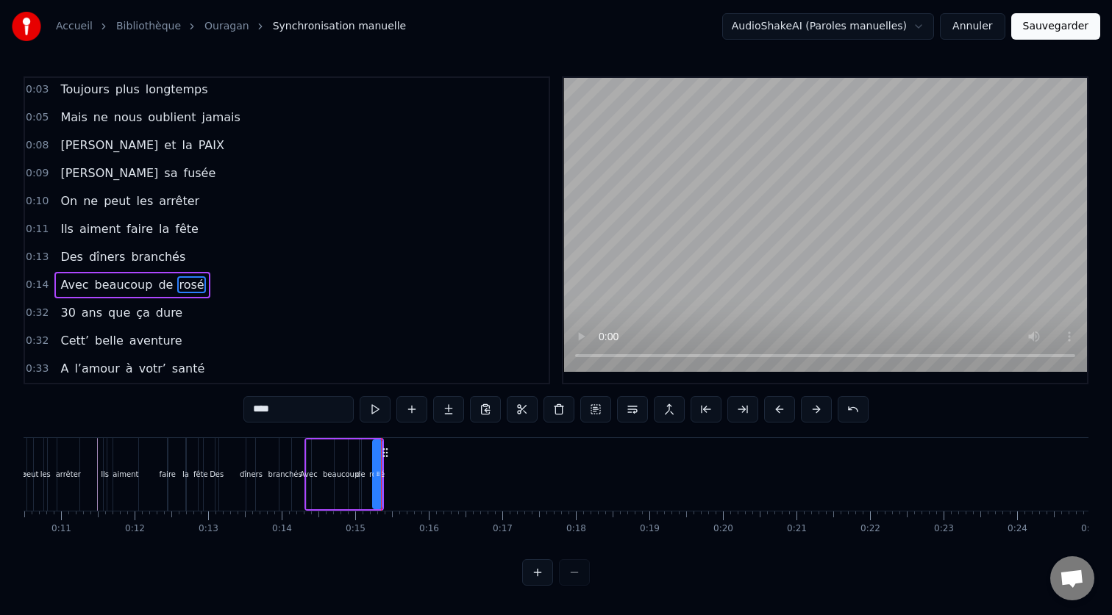
drag, startPoint x: 384, startPoint y: 469, endPoint x: 373, endPoint y: 471, distance: 10.4
click at [373, 471] on icon at bounding box center [376, 474] width 6 height 12
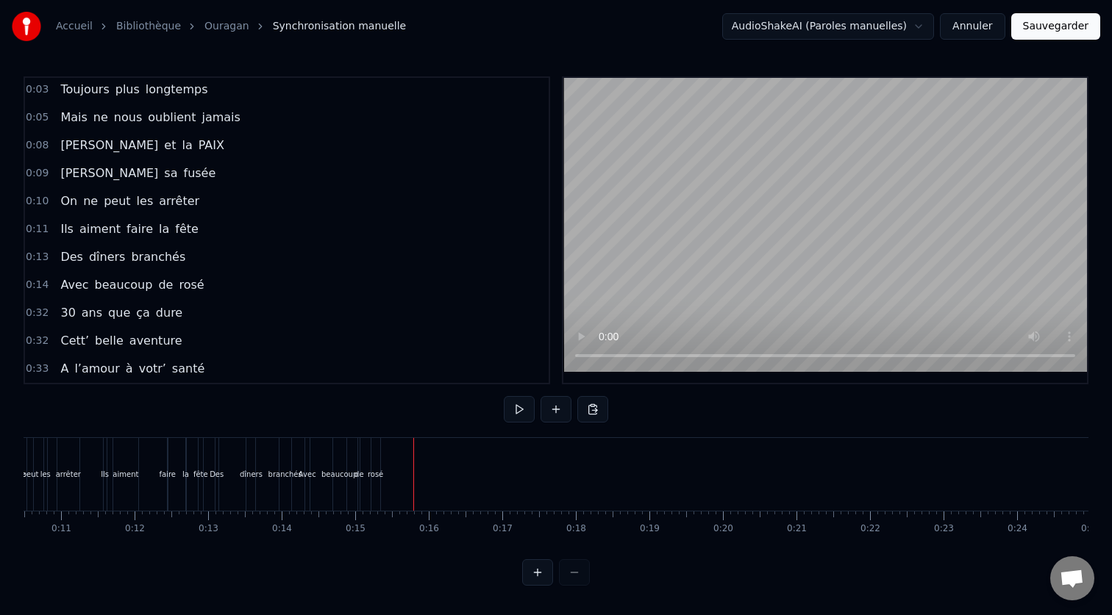
click at [376, 473] on div "rosé" at bounding box center [375, 474] width 15 height 11
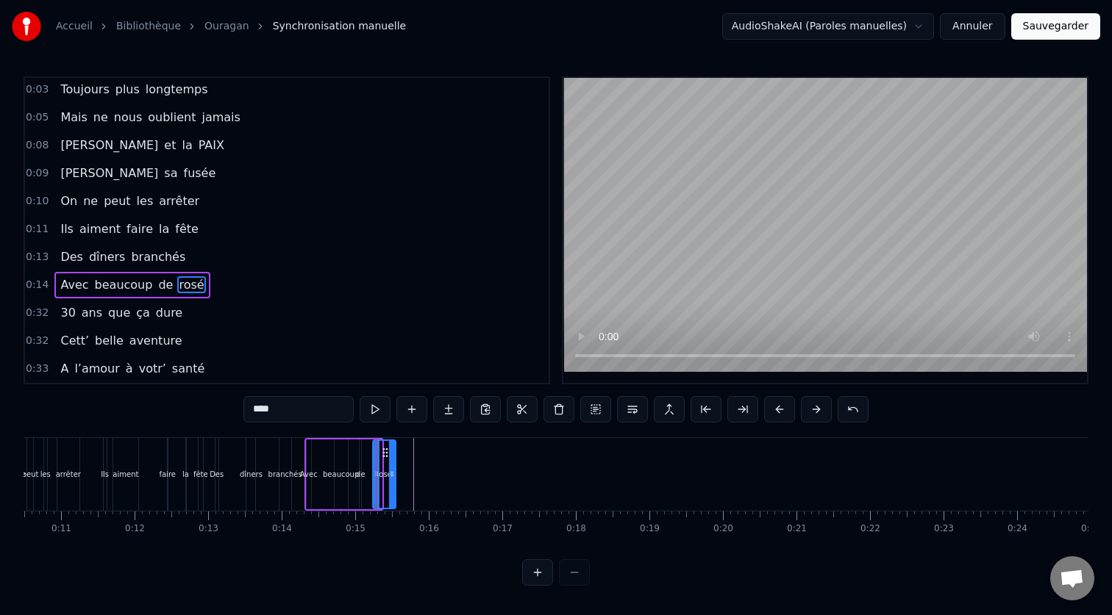
drag, startPoint x: 379, startPoint y: 470, endPoint x: 393, endPoint y: 470, distance: 14.0
click at [393, 470] on icon at bounding box center [392, 474] width 6 height 12
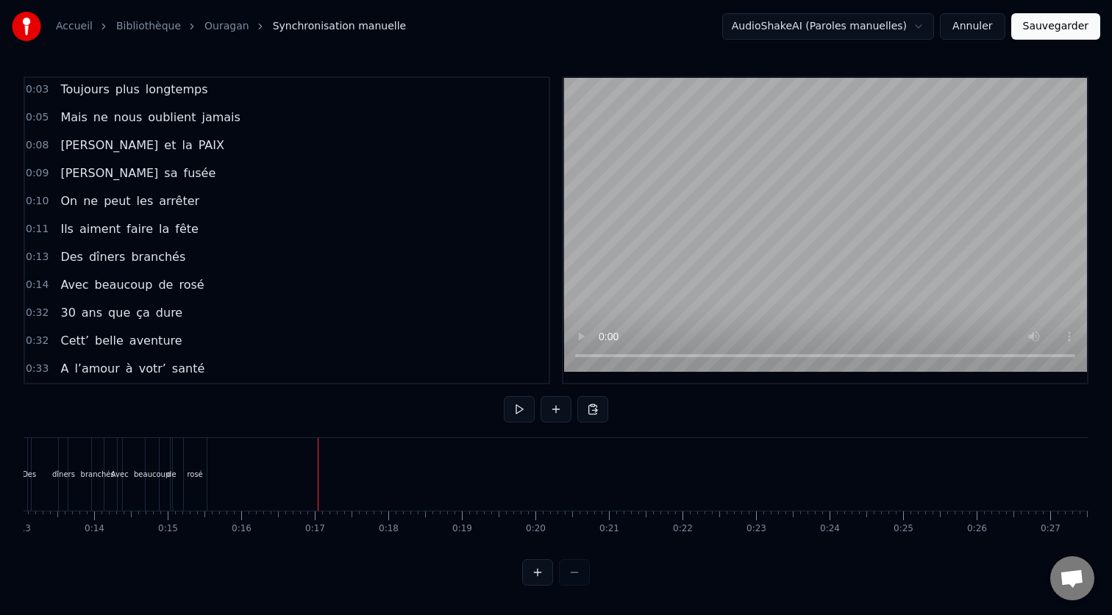
scroll to position [0, 1401]
click at [992, 457] on div "30 ans que ça dure" at bounding box center [1003, 474] width 31 height 73
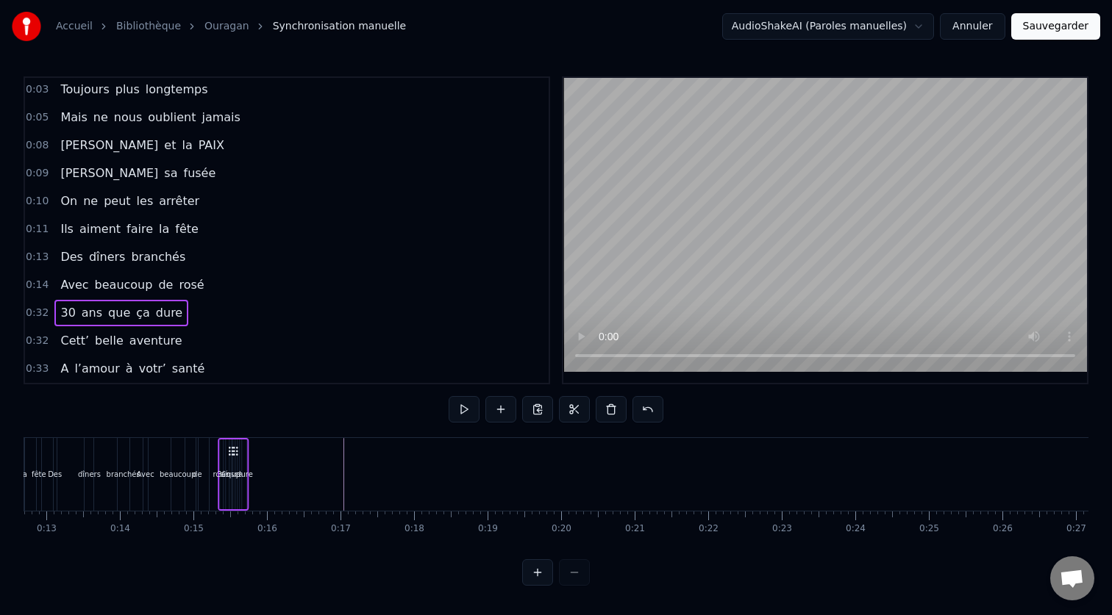
scroll to position [0, 932]
drag, startPoint x: 1004, startPoint y: 449, endPoint x: 278, endPoint y: 477, distance: 726.9
click at [278, 477] on div "30 ans que ça dure" at bounding box center [277, 474] width 31 height 73
click at [307, 466] on div at bounding box center [324, 474] width 2464 height 73
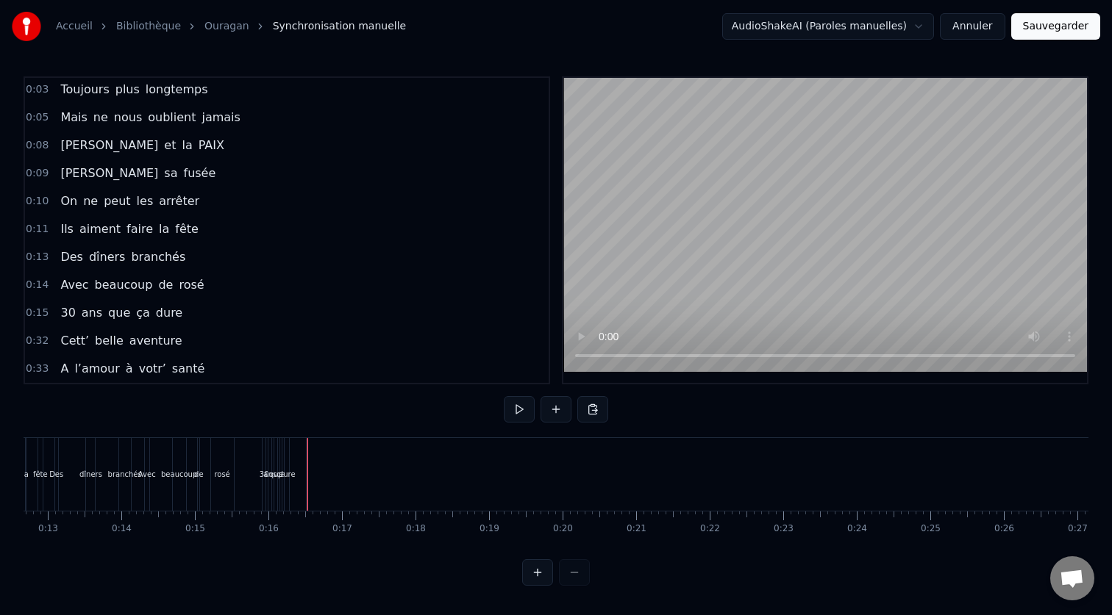
click at [276, 466] on div "que" at bounding box center [275, 474] width 4 height 73
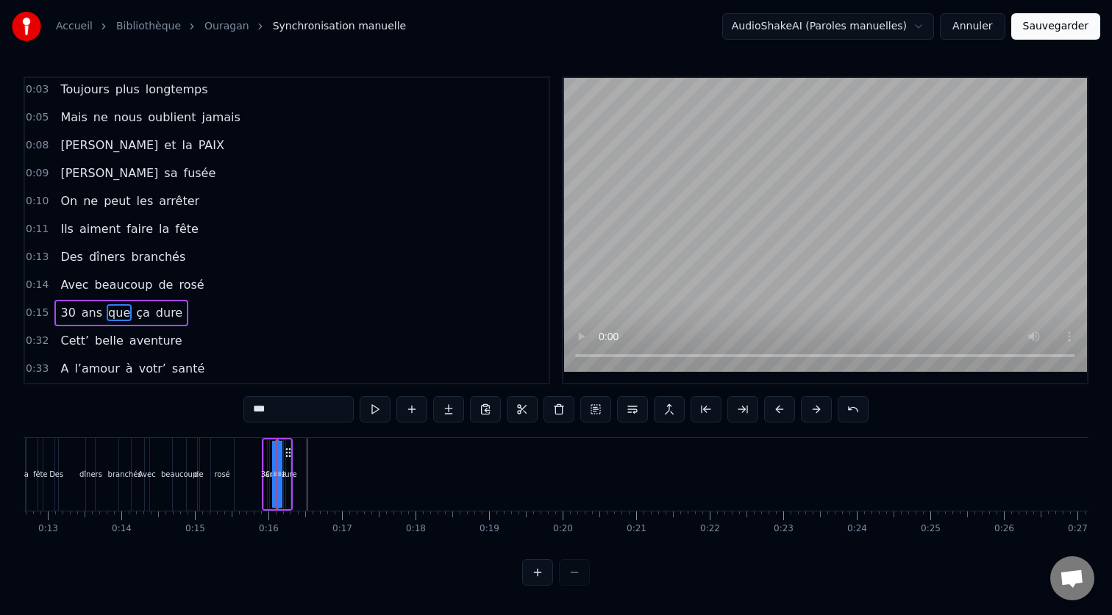
click at [291, 443] on div "30 ans que ça dure" at bounding box center [277, 474] width 31 height 73
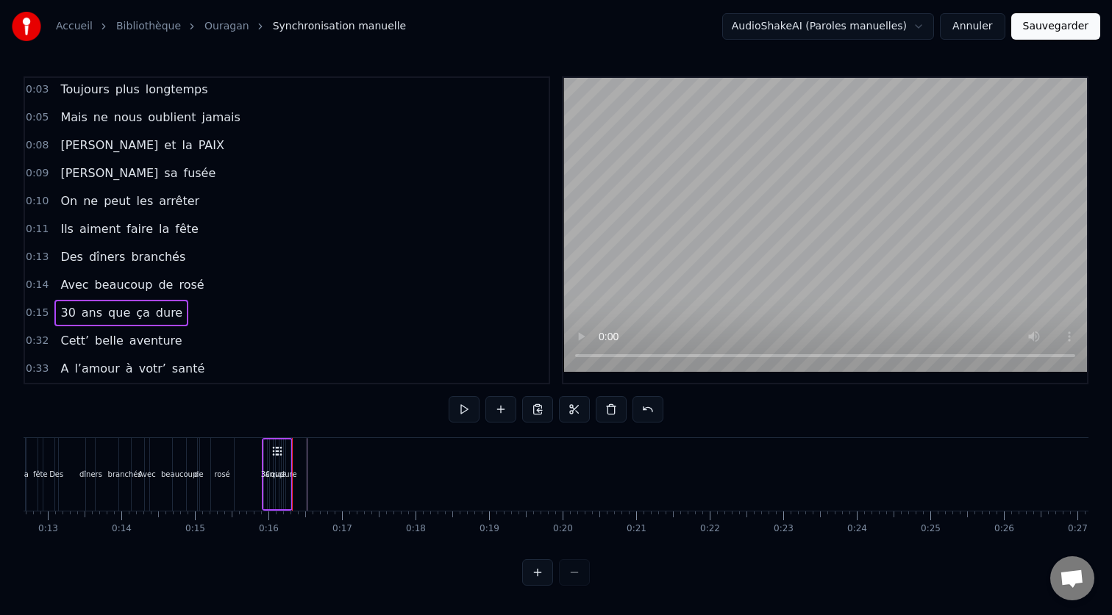
click at [321, 460] on div at bounding box center [324, 474] width 2464 height 73
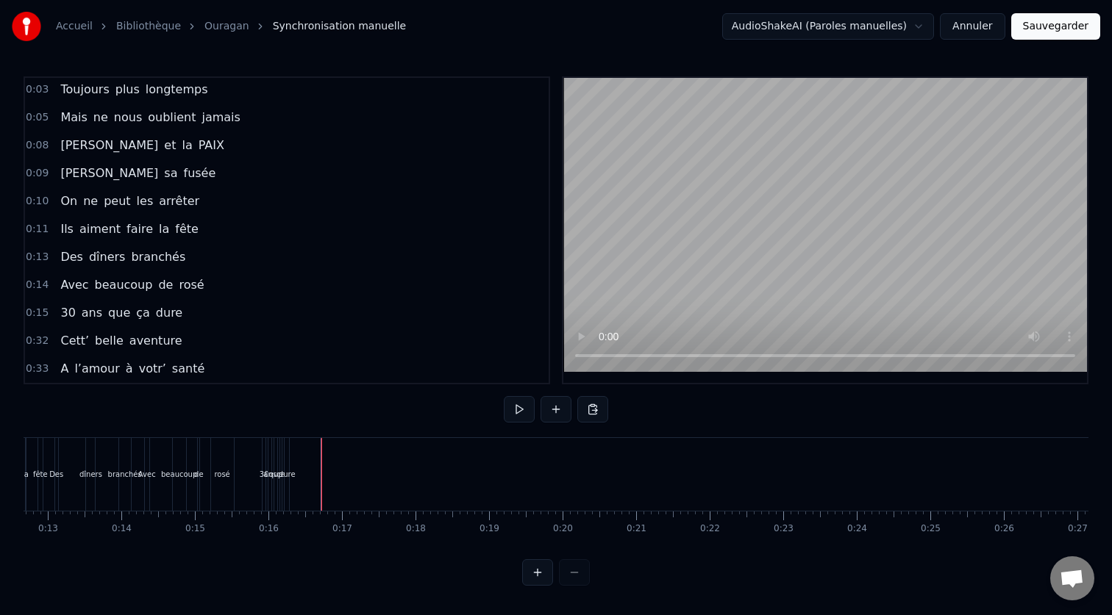
click at [288, 472] on div "dure" at bounding box center [287, 474] width 17 height 11
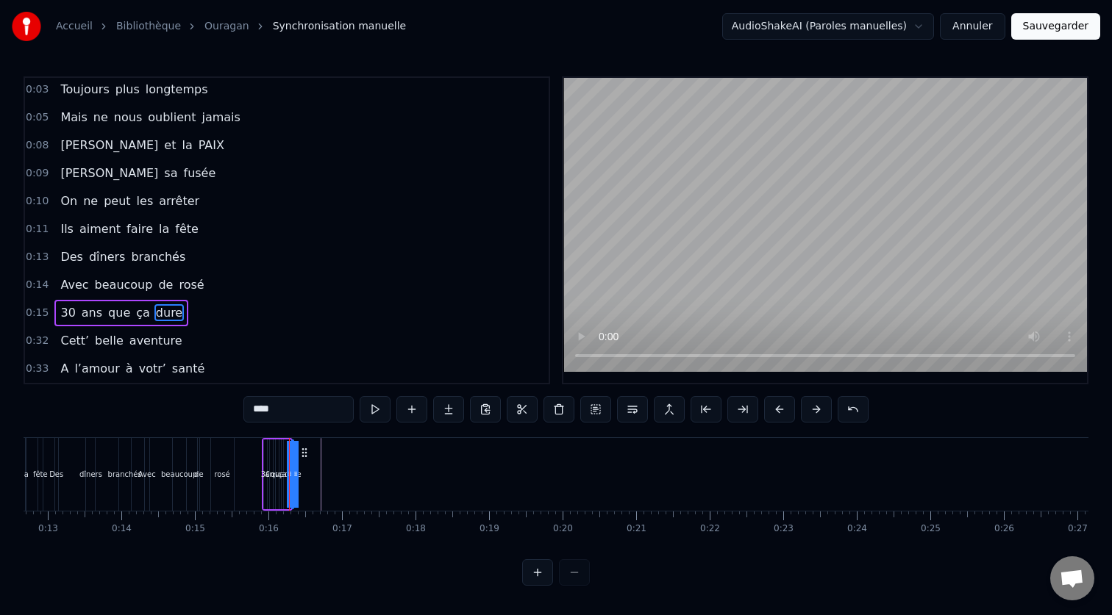
drag, startPoint x: 290, startPoint y: 473, endPoint x: 312, endPoint y: 474, distance: 22.1
click at [312, 474] on div "Ils voyagent souvent Toujours plus longtemps Mais ne nous oublient jamais [PERS…" at bounding box center [324, 474] width 2464 height 74
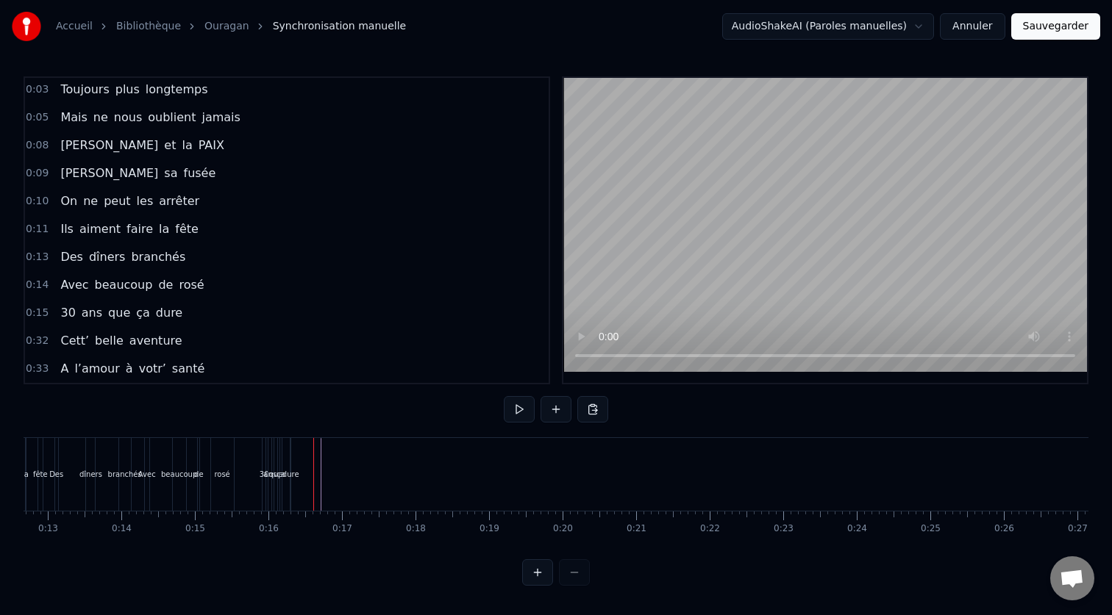
click at [293, 473] on div "dure" at bounding box center [290, 474] width 17 height 11
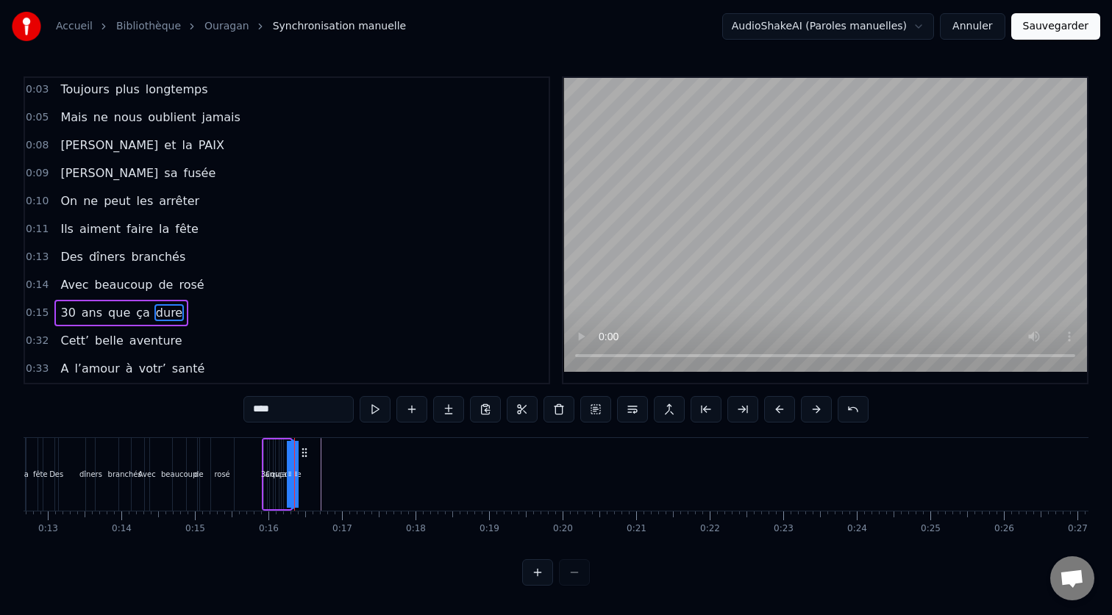
click at [282, 473] on div "30 ans que ça dure" at bounding box center [277, 474] width 31 height 73
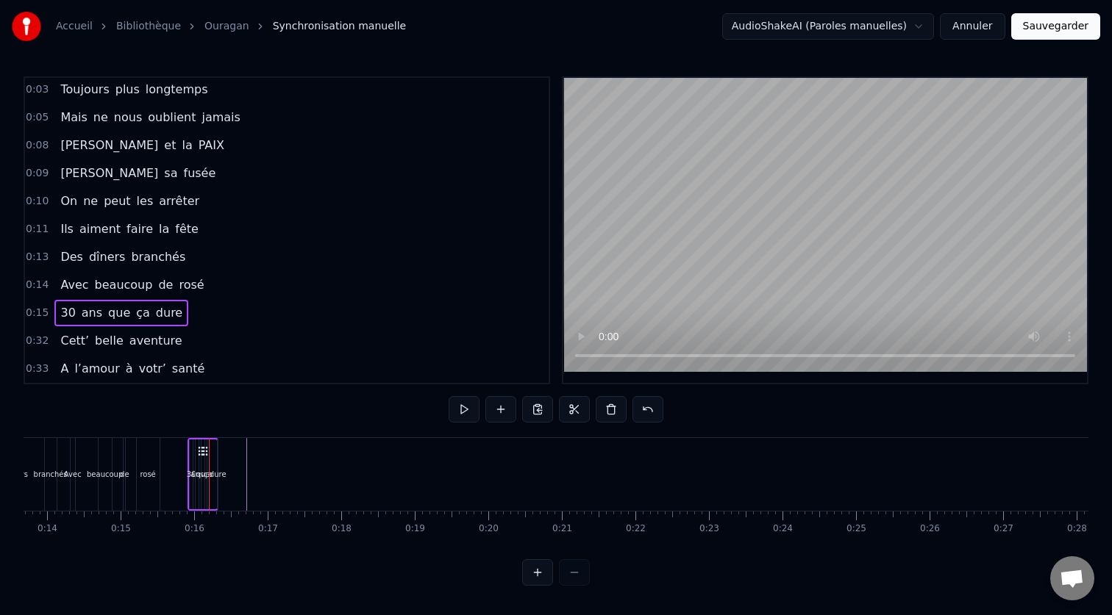
scroll to position [0, 1401]
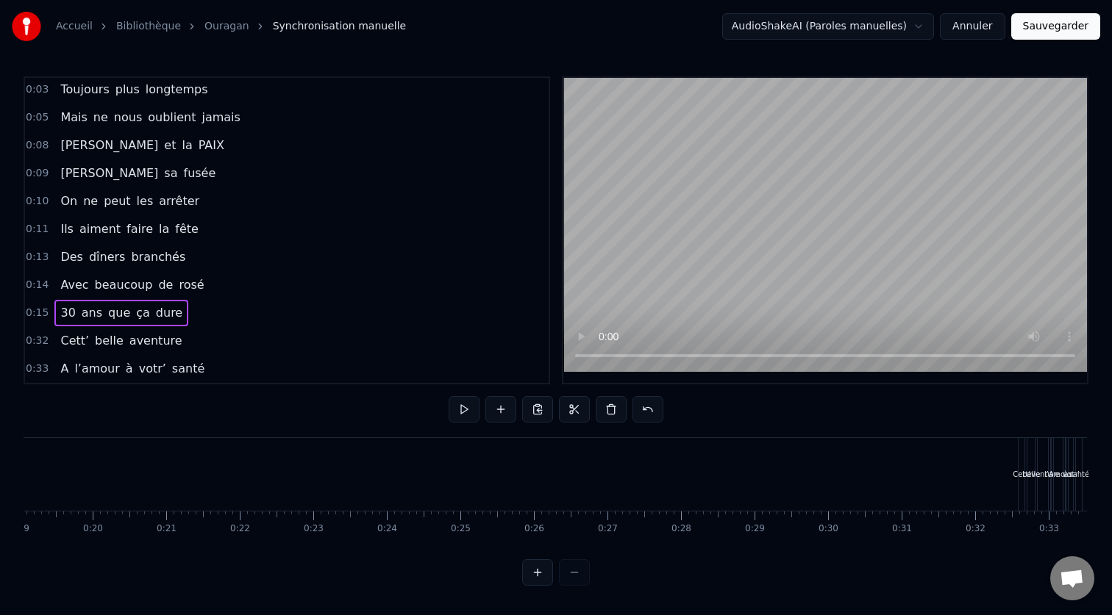
click at [1018, 463] on div "Cett’" at bounding box center [1021, 474] width 6 height 73
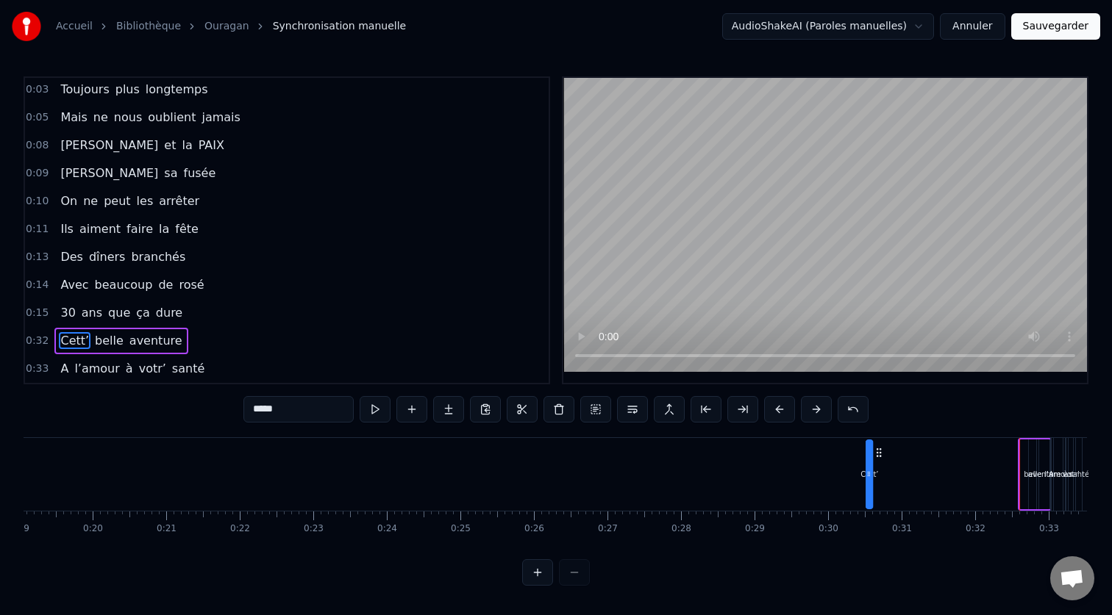
click at [1045, 440] on div "aventure" at bounding box center [1044, 475] width 12 height 70
type input "********"
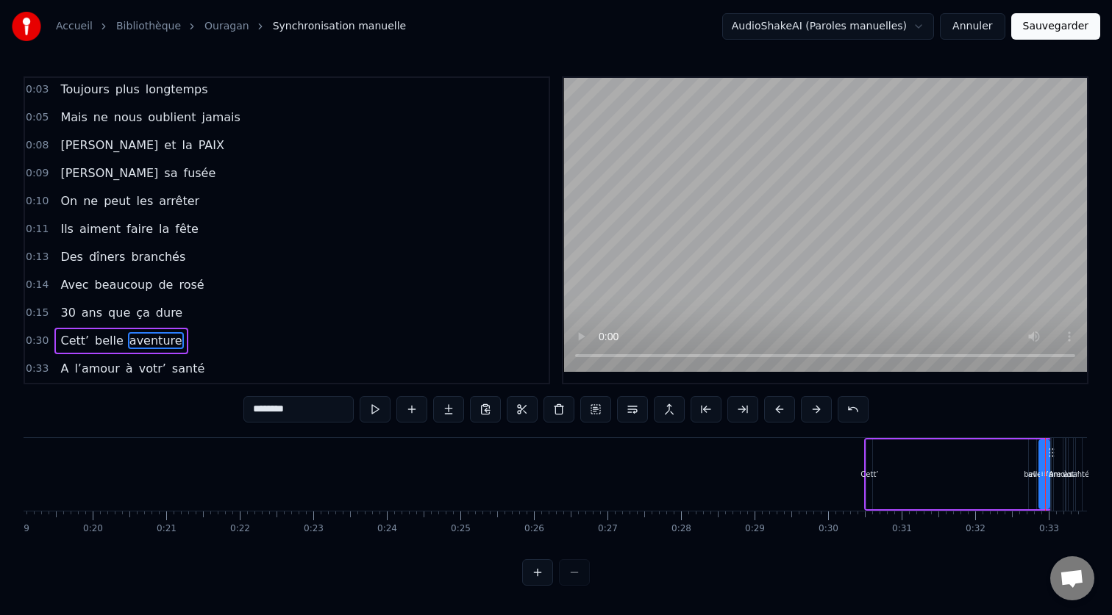
drag, startPoint x: 1051, startPoint y: 450, endPoint x: 957, endPoint y: 471, distance: 95.6
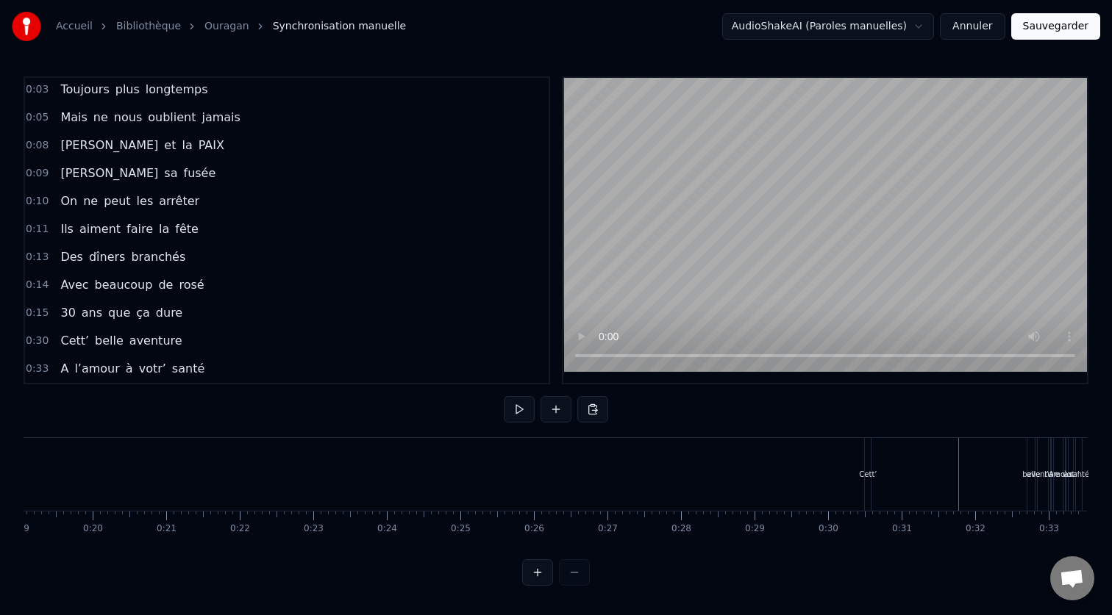
click at [884, 444] on div "Cett’ belle aventure" at bounding box center [957, 474] width 187 height 73
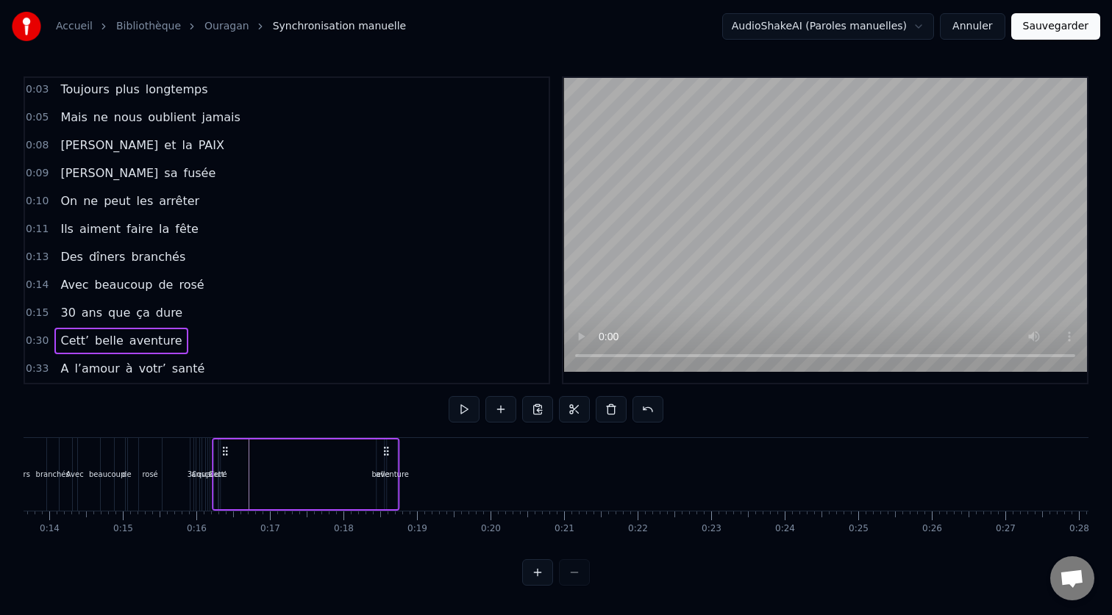
scroll to position [0, 1002]
drag, startPoint x: 877, startPoint y: 451, endPoint x: 260, endPoint y: 510, distance: 619.6
click at [260, 510] on div "Cett’ belle aventure" at bounding box center [341, 474] width 187 height 73
click at [413, 490] on div "belle" at bounding box center [415, 475] width 7 height 70
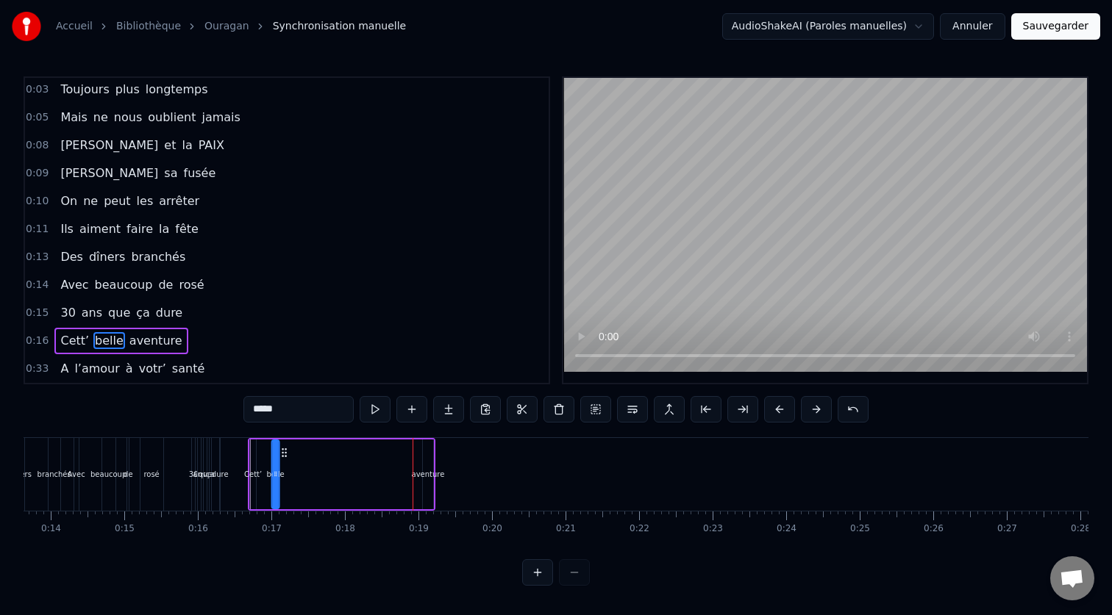
drag, startPoint x: 425, startPoint y: 455, endPoint x: 284, endPoint y: 465, distance: 141.5
click at [284, 465] on div "Cett’ belle aventure" at bounding box center [341, 474] width 187 height 73
click at [421, 471] on div "aventure" at bounding box center [428, 474] width 33 height 11
type input "********"
drag, startPoint x: 437, startPoint y: 452, endPoint x: 312, endPoint y: 462, distance: 125.4
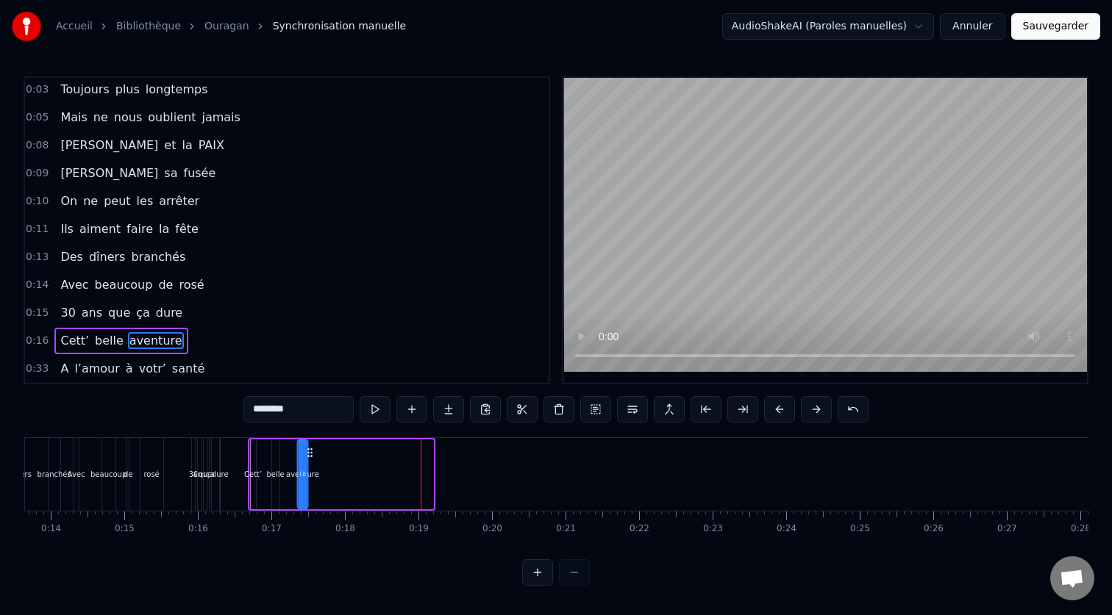
click at [312, 462] on div "Cett’ belle aventure" at bounding box center [341, 474] width 187 height 73
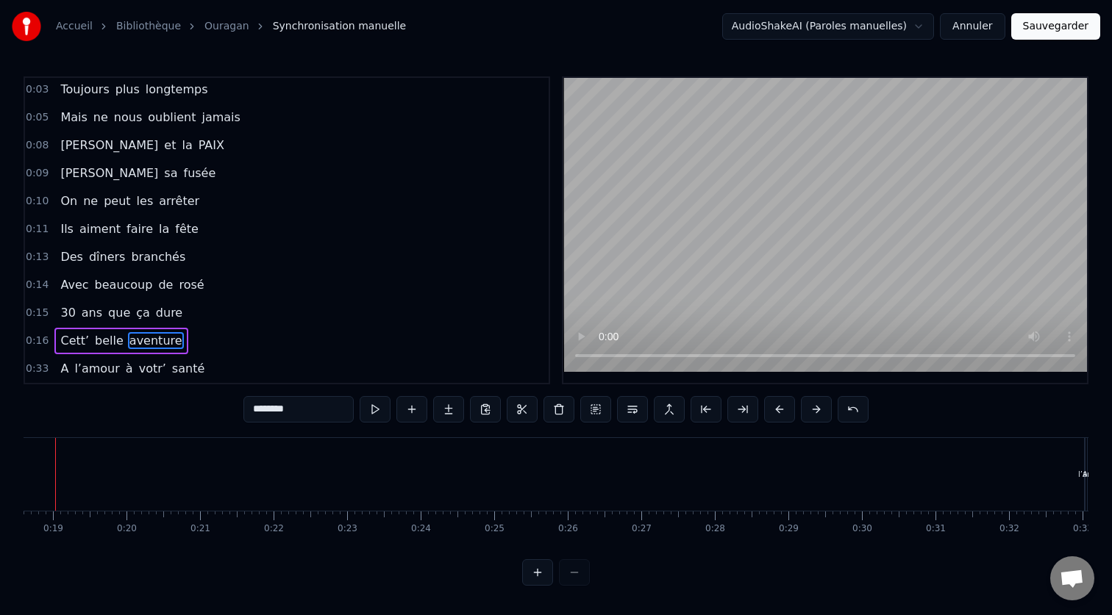
scroll to position [0, 1401]
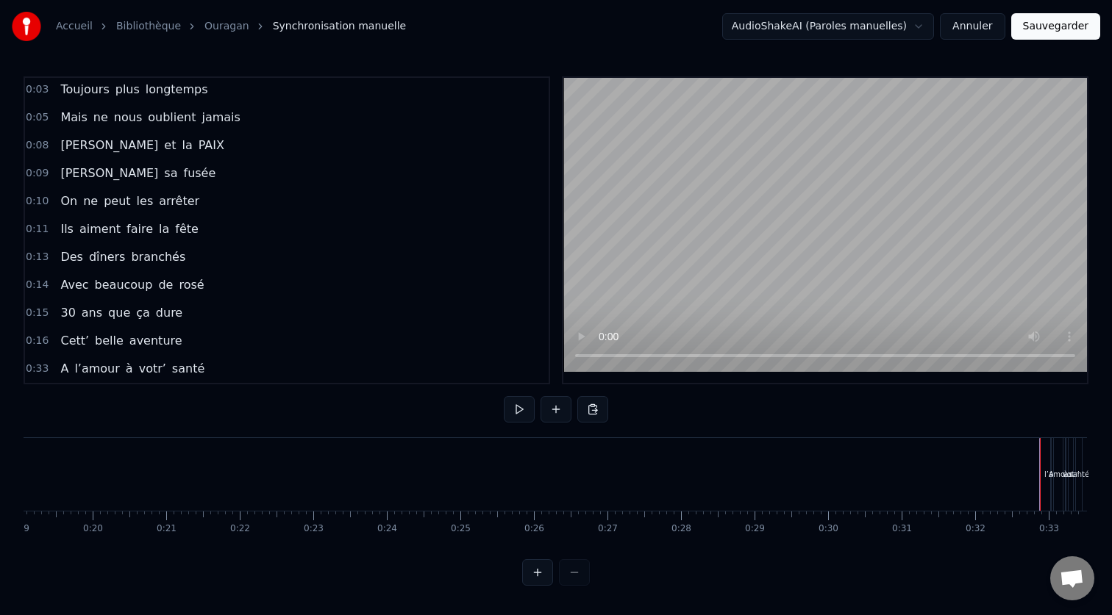
click at [1053, 463] on div "l’amour" at bounding box center [1058, 474] width 10 height 73
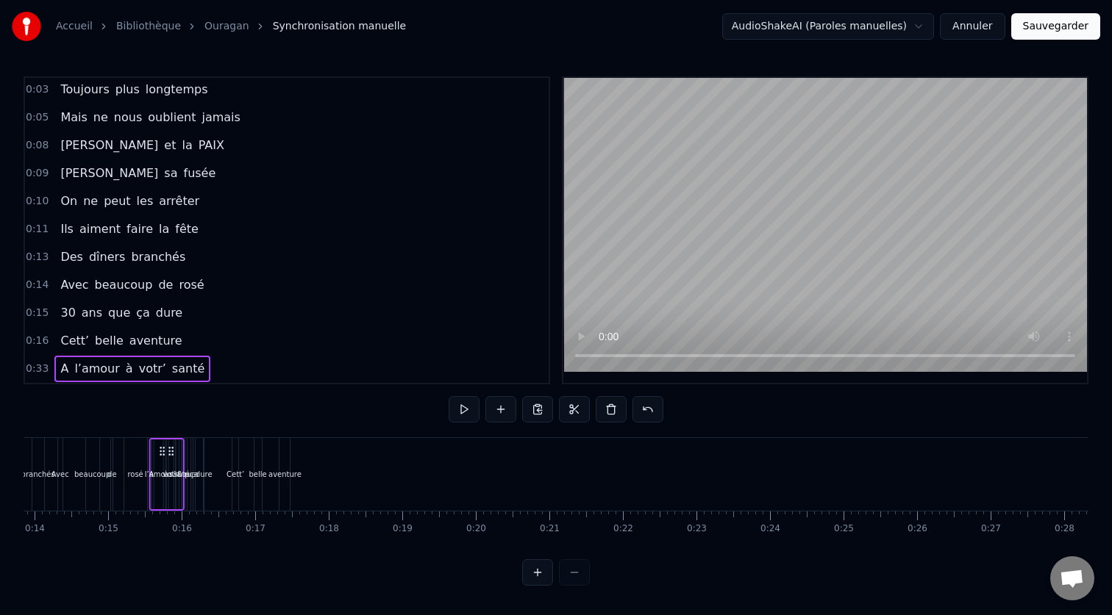
scroll to position [0, 948]
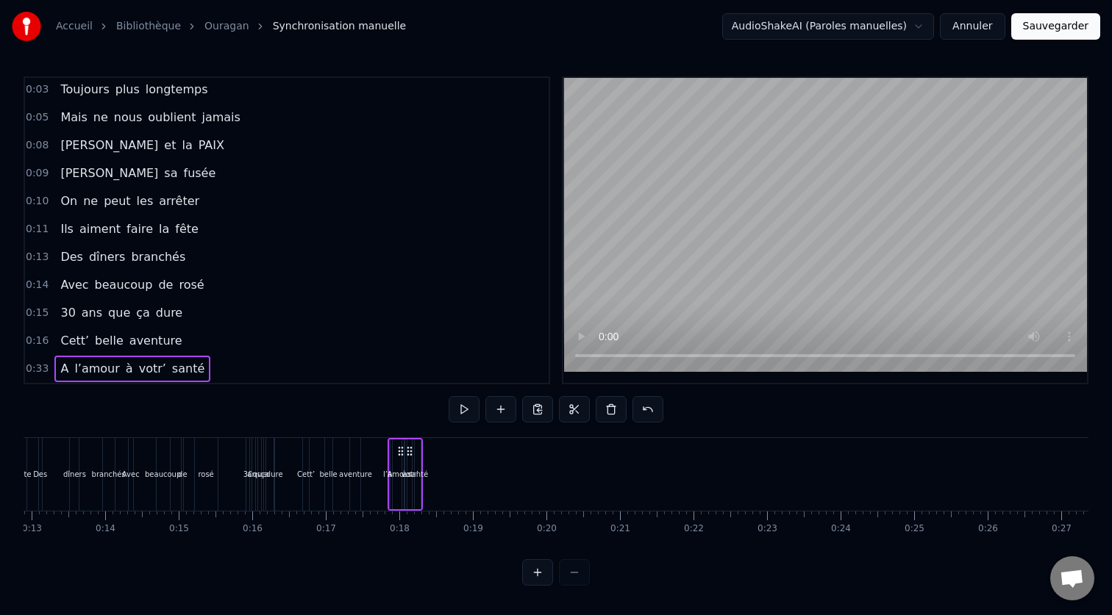
drag, startPoint x: 1073, startPoint y: 452, endPoint x: 412, endPoint y: 505, distance: 662.3
click at [412, 505] on div "A l’amour à votr’ santé" at bounding box center [404, 474] width 35 height 73
click at [455, 487] on div at bounding box center [308, 474] width 2464 height 73
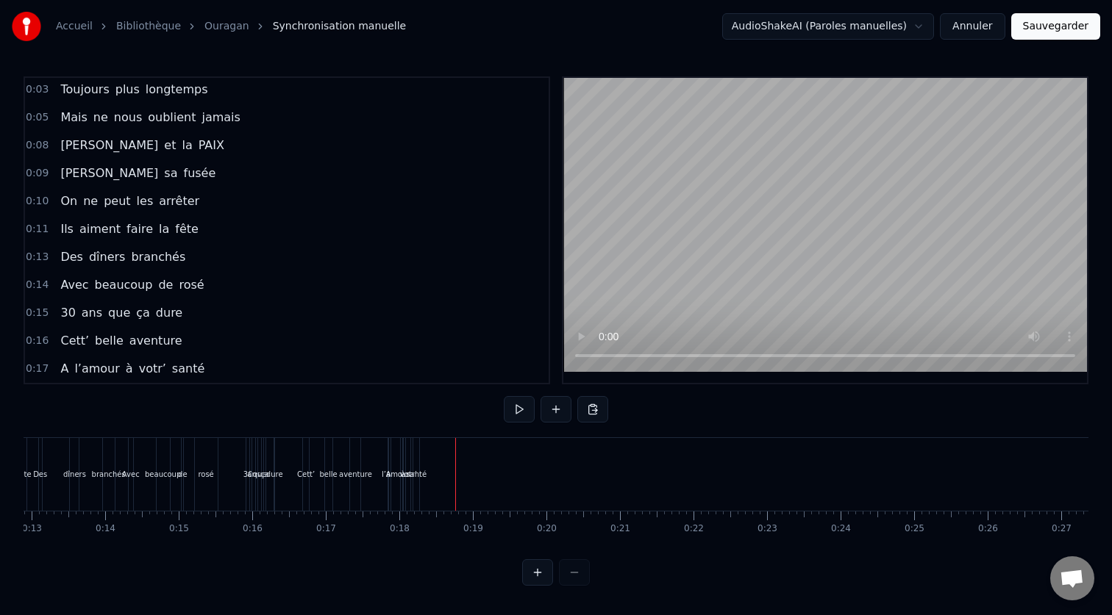
click at [423, 482] on div at bounding box center [308, 474] width 2464 height 73
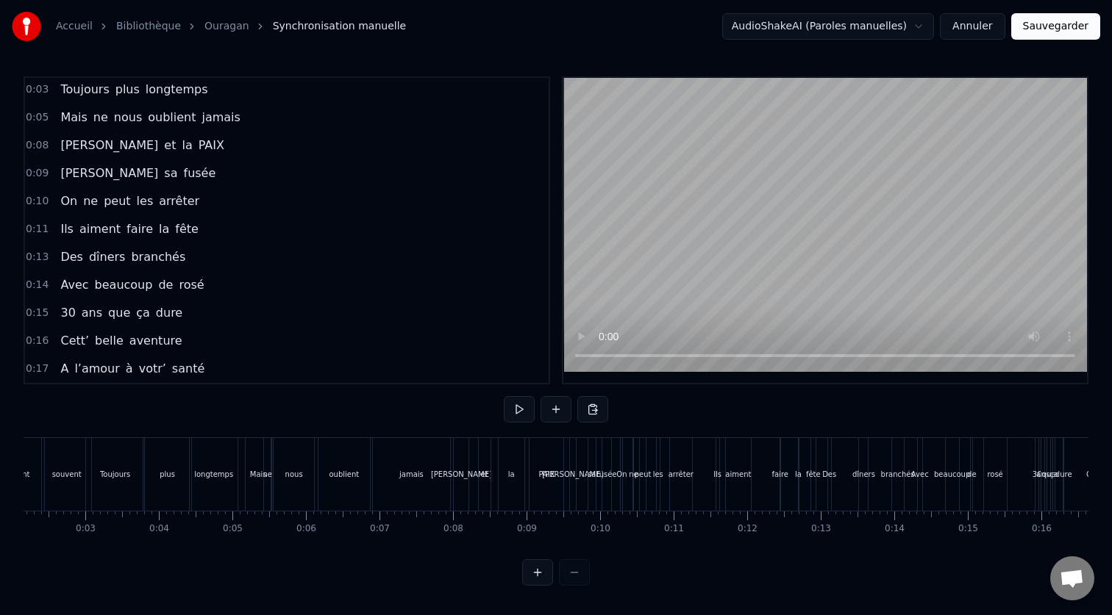
scroll to position [0, 0]
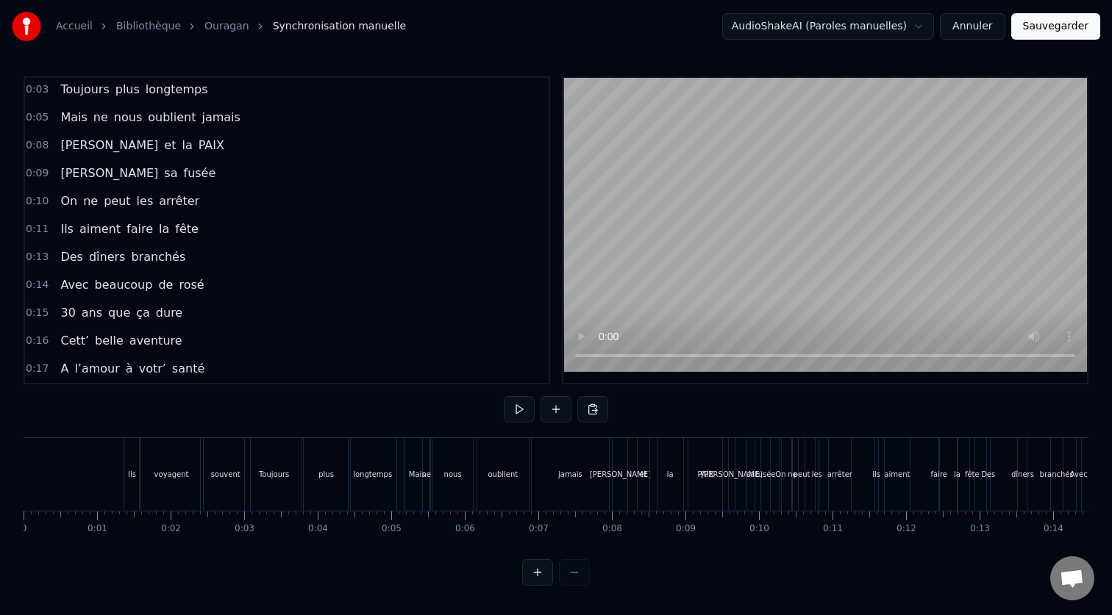
click at [126, 482] on div "Ils" at bounding box center [132, 474] width 16 height 73
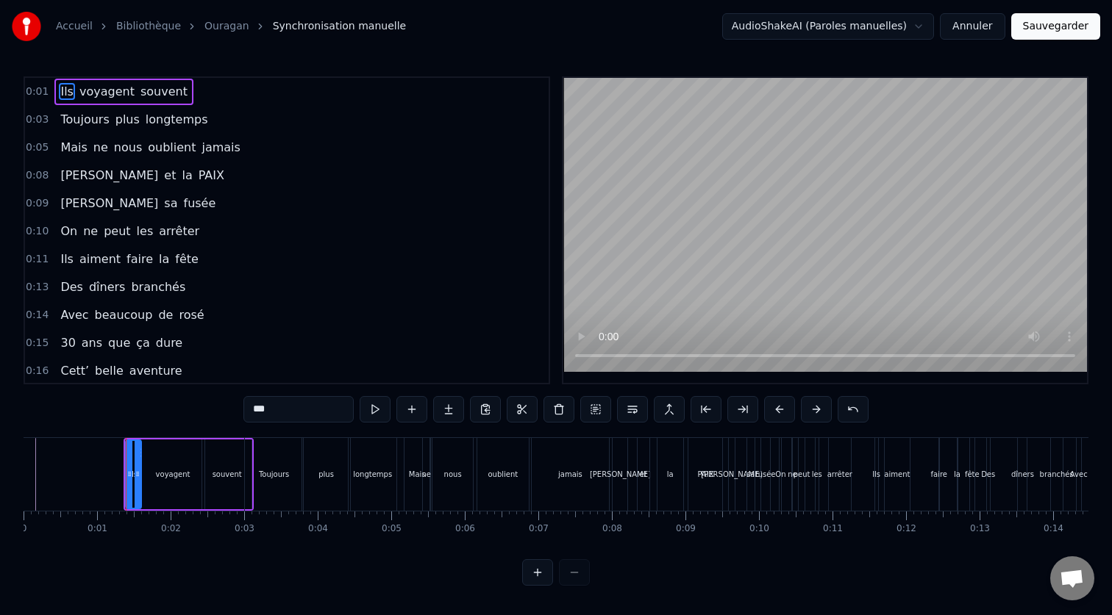
click at [137, 475] on icon at bounding box center [138, 474] width 6 height 12
click at [127, 476] on icon at bounding box center [127, 474] width 6 height 12
click at [544, 572] on button at bounding box center [537, 572] width 31 height 26
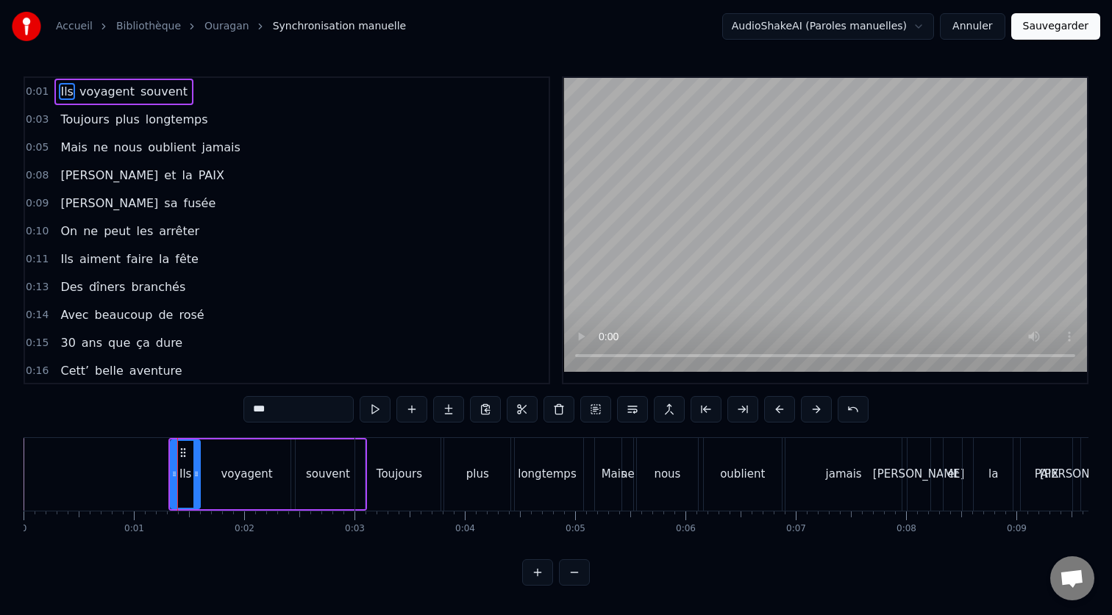
click at [544, 572] on button at bounding box center [537, 572] width 31 height 26
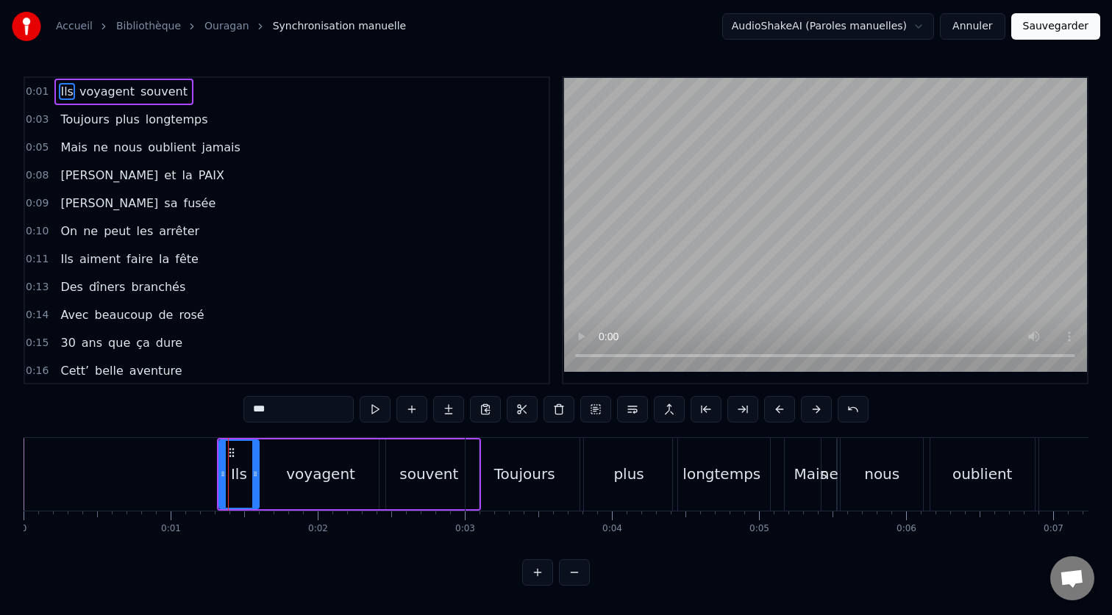
click at [126, 435] on div "0:01 Ils voyagent souvent 0:03 Toujours plus longtemps 0:05 Mais ne nous oublie…" at bounding box center [556, 331] width 1065 height 510
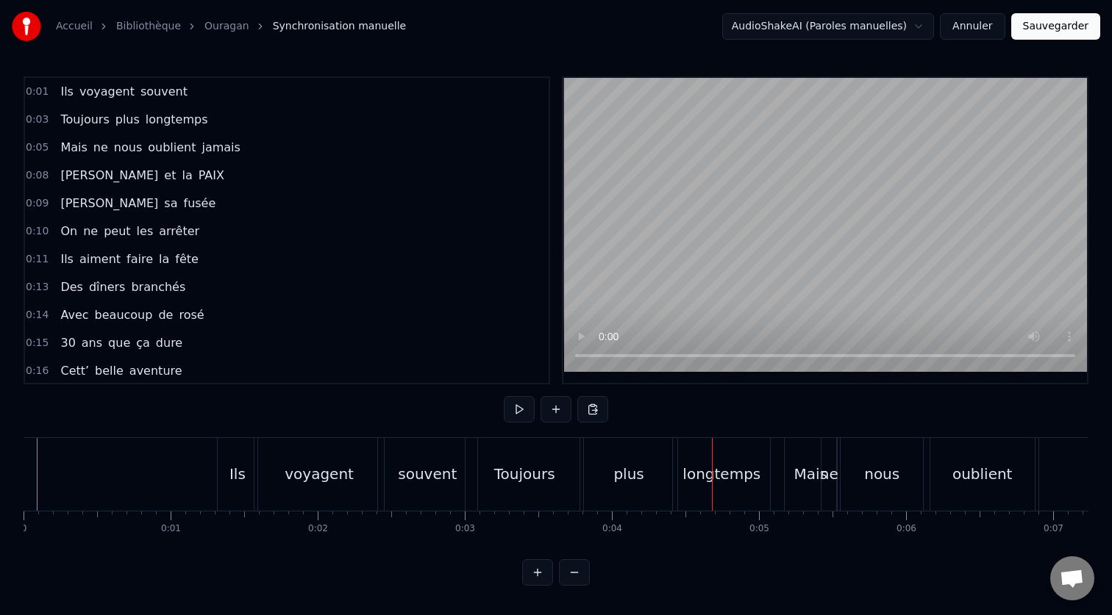
click at [233, 463] on div "Ils" at bounding box center [237, 474] width 16 height 22
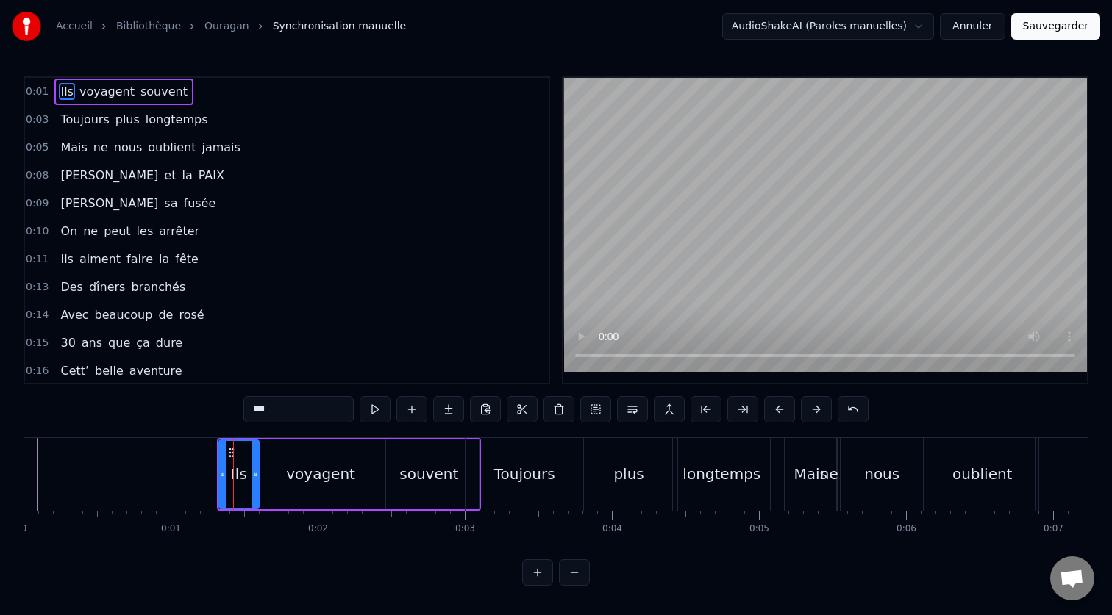
click at [230, 453] on circle at bounding box center [230, 452] width 1 height 1
click at [265, 447] on div "voyagent" at bounding box center [320, 475] width 129 height 70
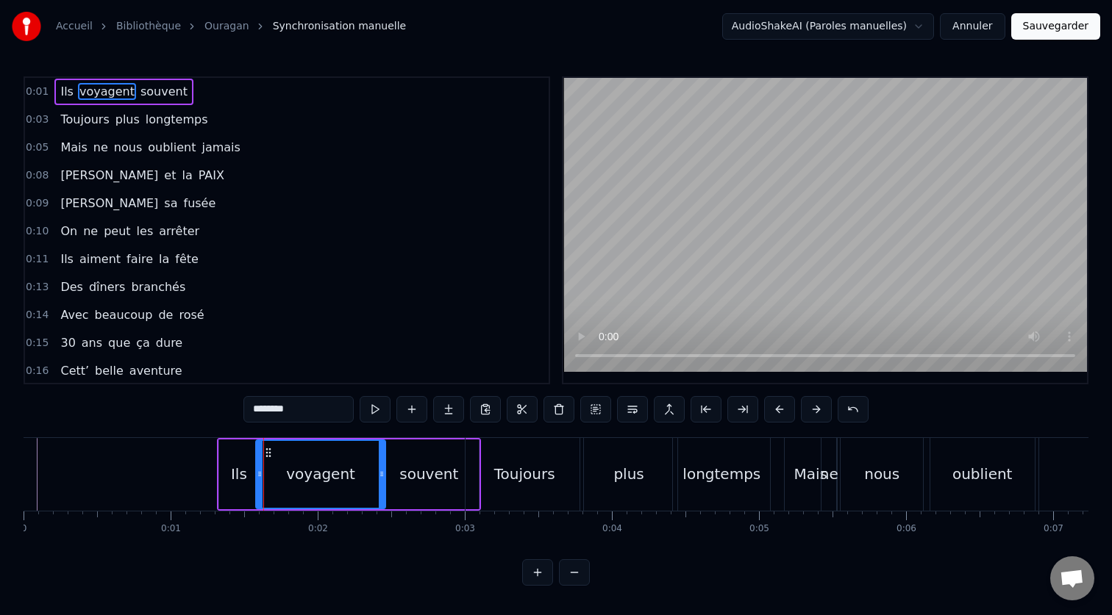
click at [468, 441] on div "Toujours" at bounding box center [524, 474] width 118 height 73
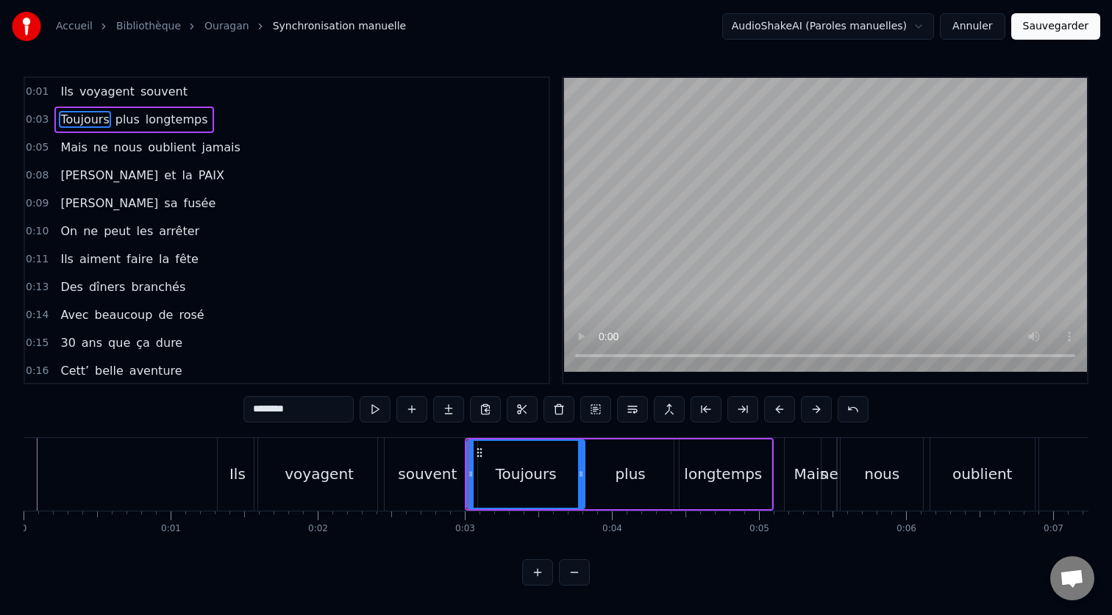
click at [218, 443] on div "Ils" at bounding box center [237, 474] width 39 height 73
type input "***"
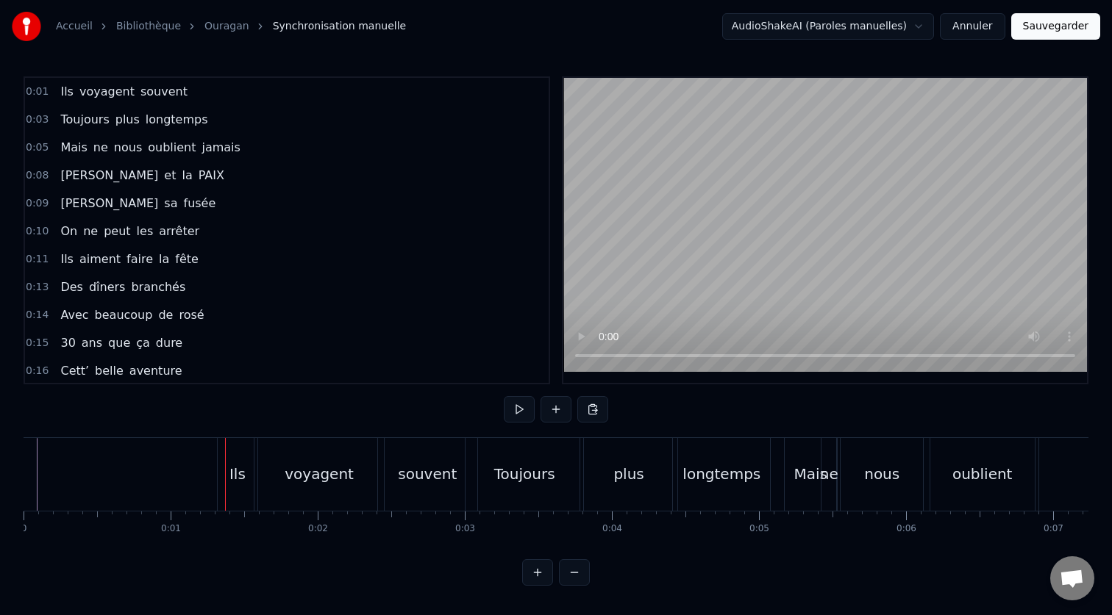
click at [233, 439] on div "Ils" at bounding box center [237, 474] width 39 height 73
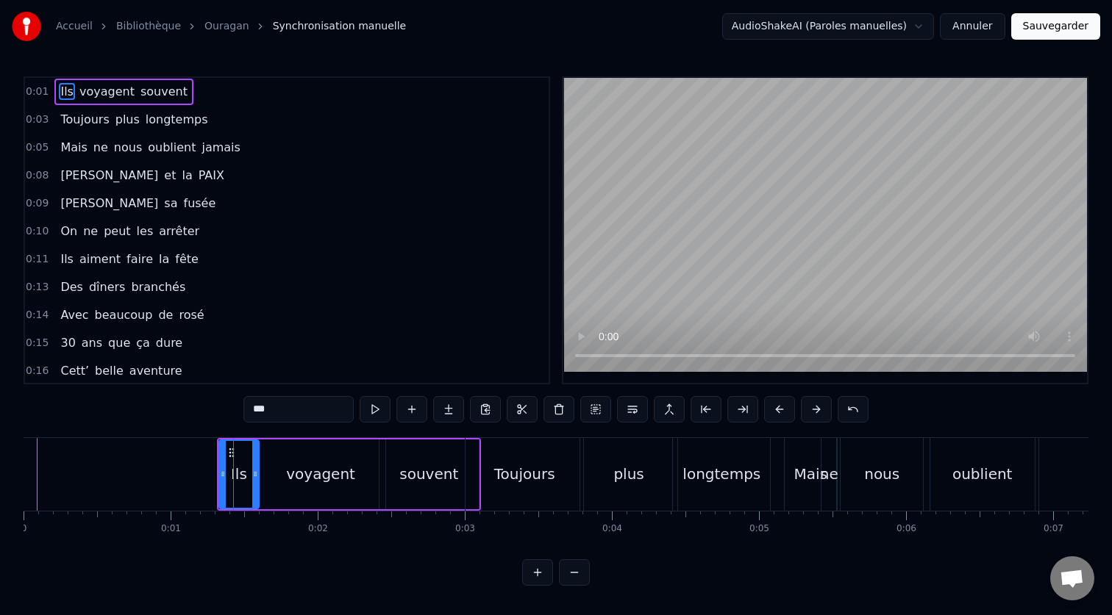
click at [374, 443] on div "voyagent" at bounding box center [320, 475] width 129 height 70
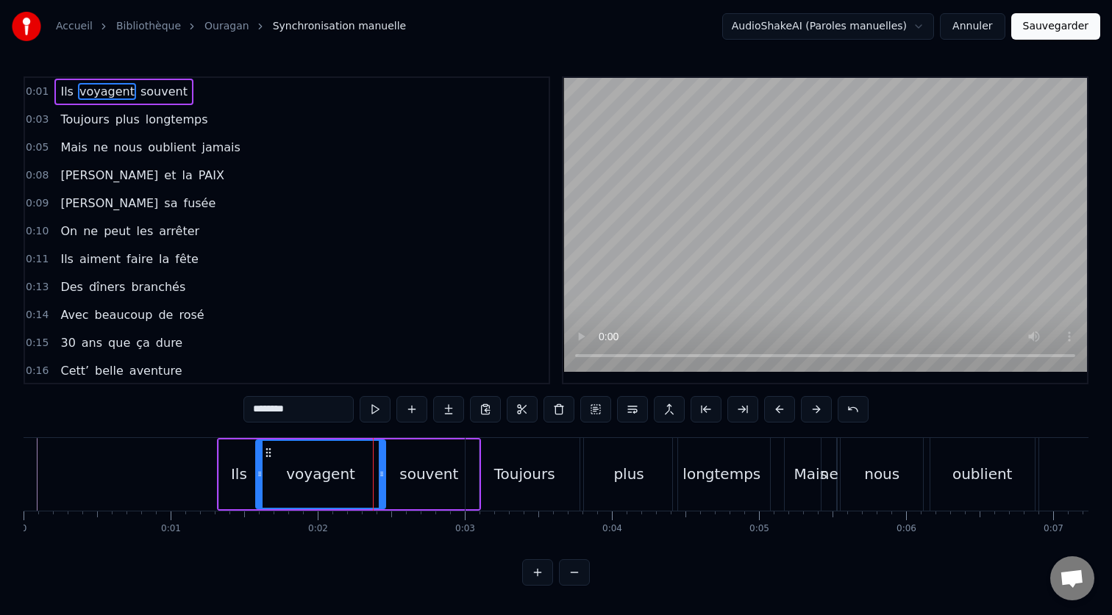
click at [420, 441] on div "souvent" at bounding box center [428, 475] width 99 height 70
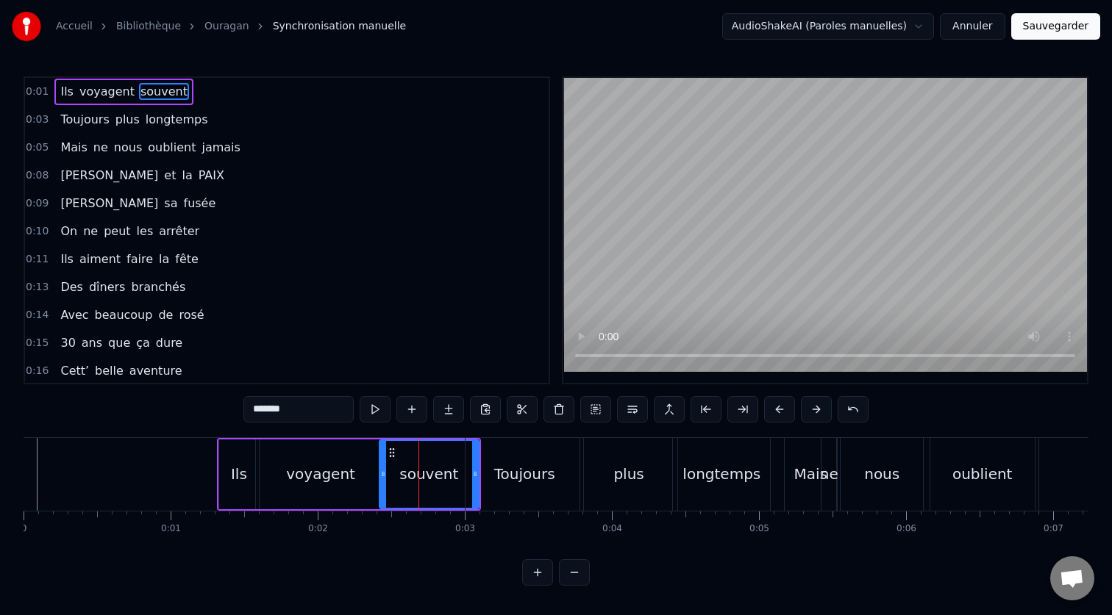
click at [221, 440] on div "Ils" at bounding box center [238, 475] width 40 height 70
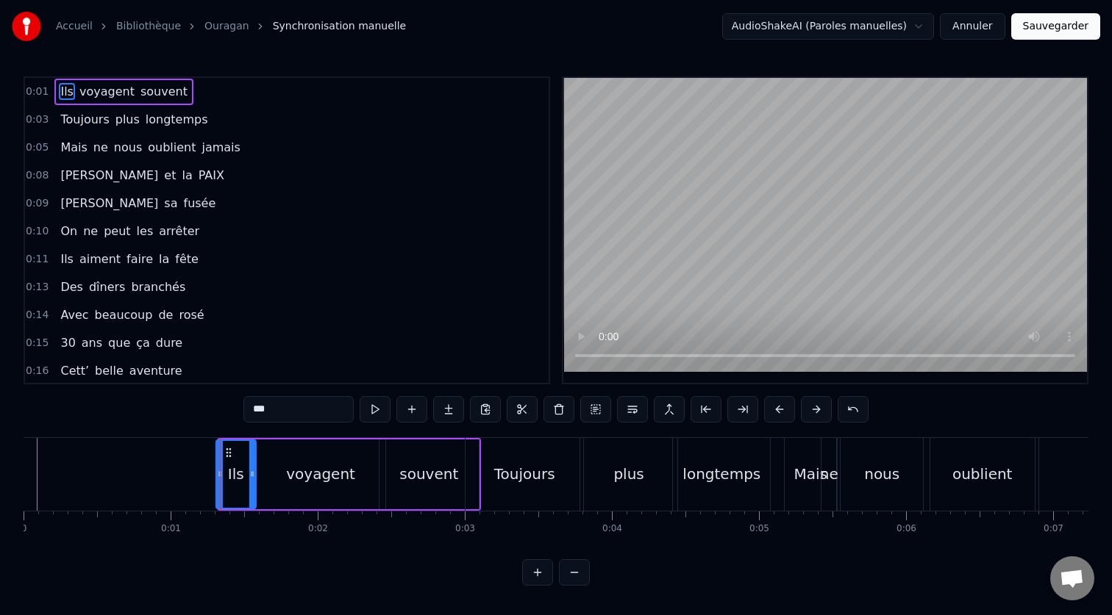
click at [229, 457] on icon at bounding box center [229, 453] width 12 height 12
click at [287, 462] on div "voyagent" at bounding box center [320, 475] width 129 height 70
type input "********"
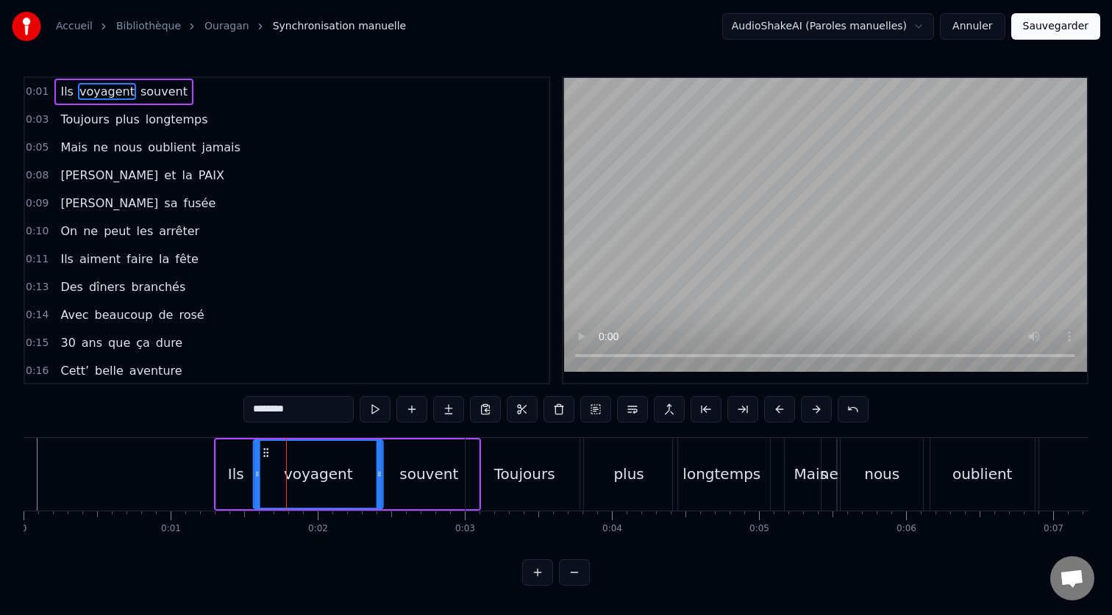
click at [268, 455] on icon at bounding box center [266, 453] width 12 height 12
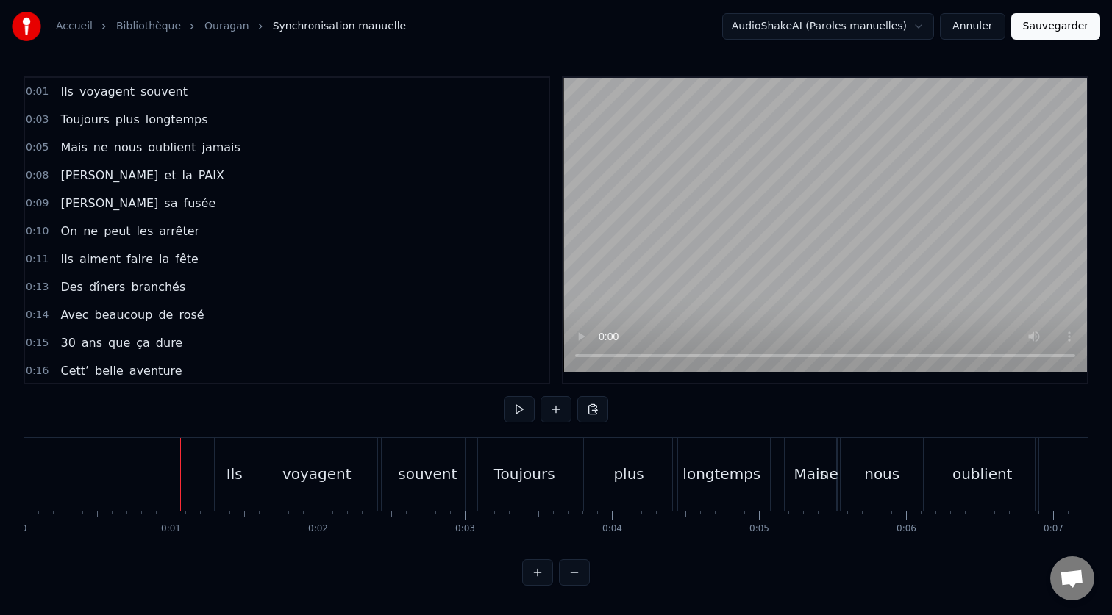
drag, startPoint x: 614, startPoint y: 476, endPoint x: 596, endPoint y: 479, distance: 18.5
click at [596, 479] on div "plus" at bounding box center [628, 474] width 97 height 73
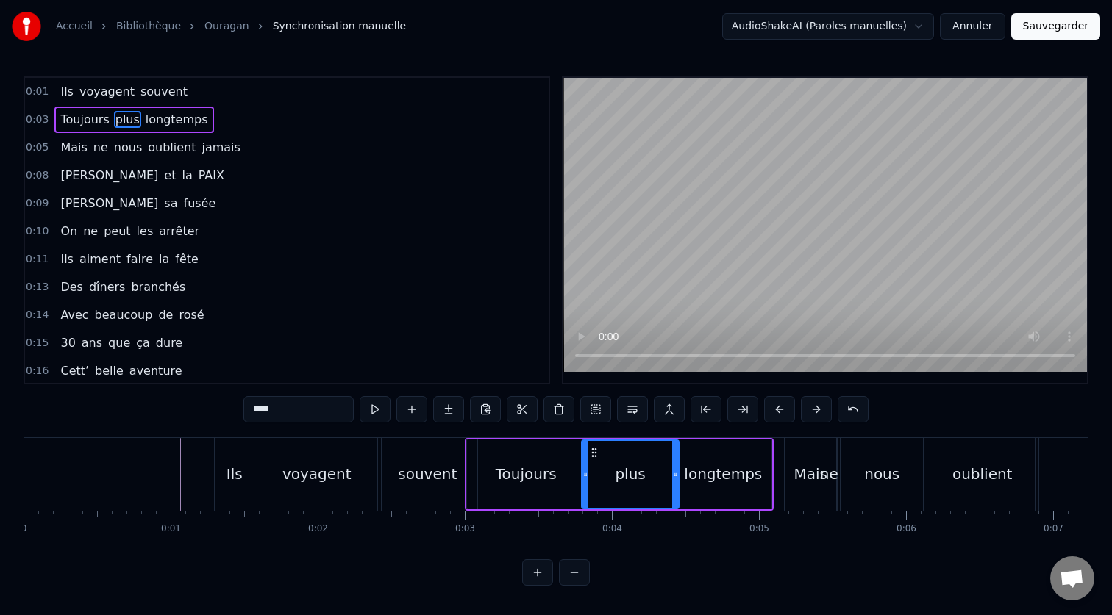
drag, startPoint x: 595, startPoint y: 455, endPoint x: 584, endPoint y: 456, distance: 10.3
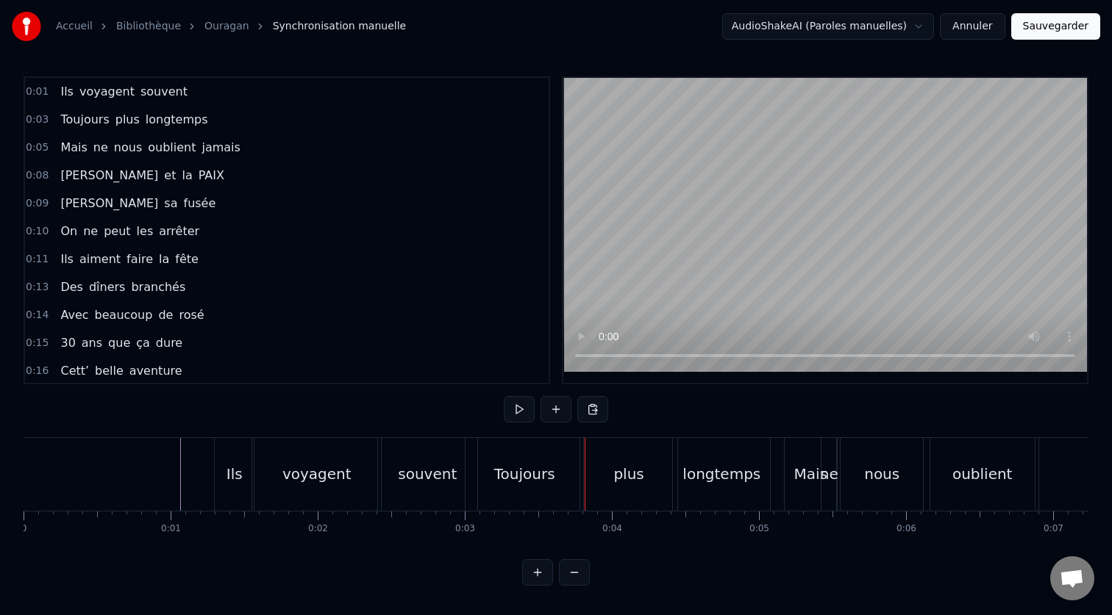
click at [593, 454] on div "plus" at bounding box center [628, 474] width 97 height 73
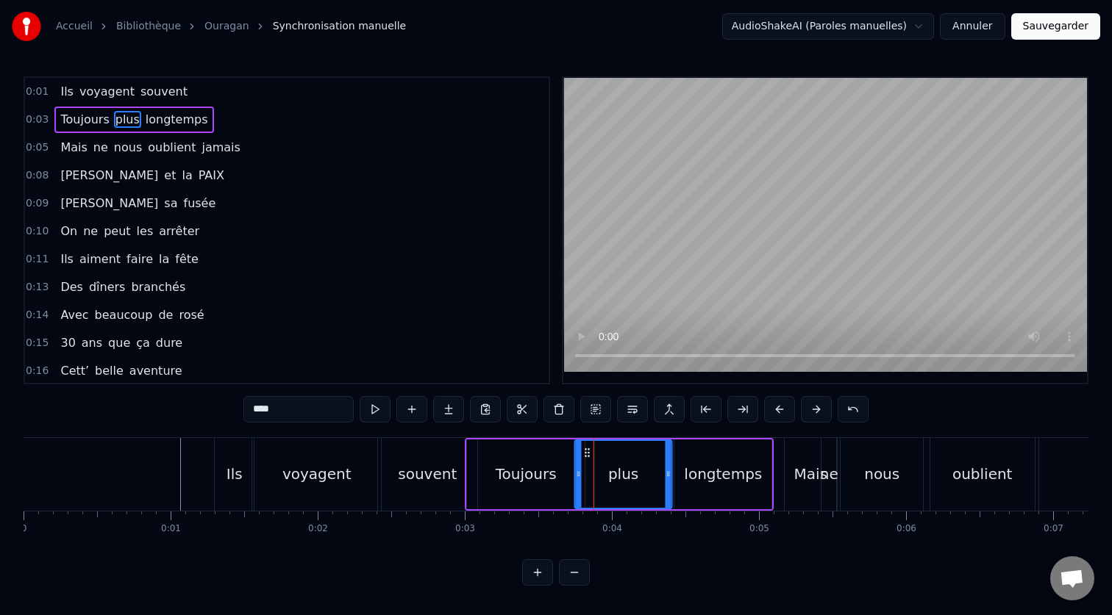
click at [587, 455] on icon at bounding box center [587, 453] width 12 height 12
click at [707, 466] on div "longtemps" at bounding box center [723, 474] width 78 height 22
type input "*********"
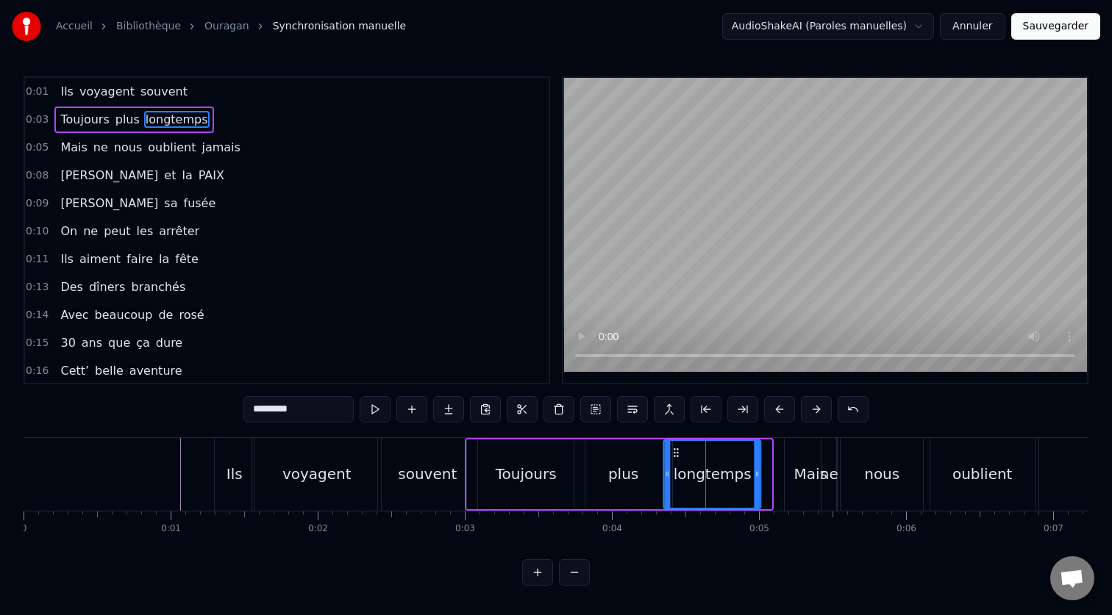
drag, startPoint x: 687, startPoint y: 457, endPoint x: 677, endPoint y: 457, distance: 10.3
click at [677, 457] on icon at bounding box center [677, 453] width 12 height 12
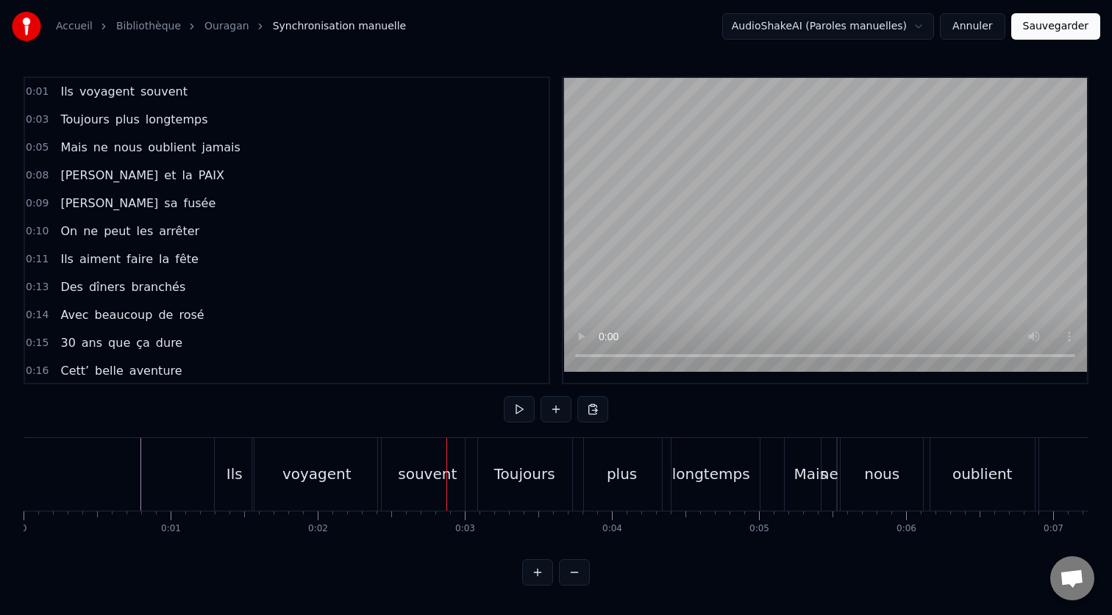
click at [230, 465] on div "Ils" at bounding box center [234, 474] width 16 height 22
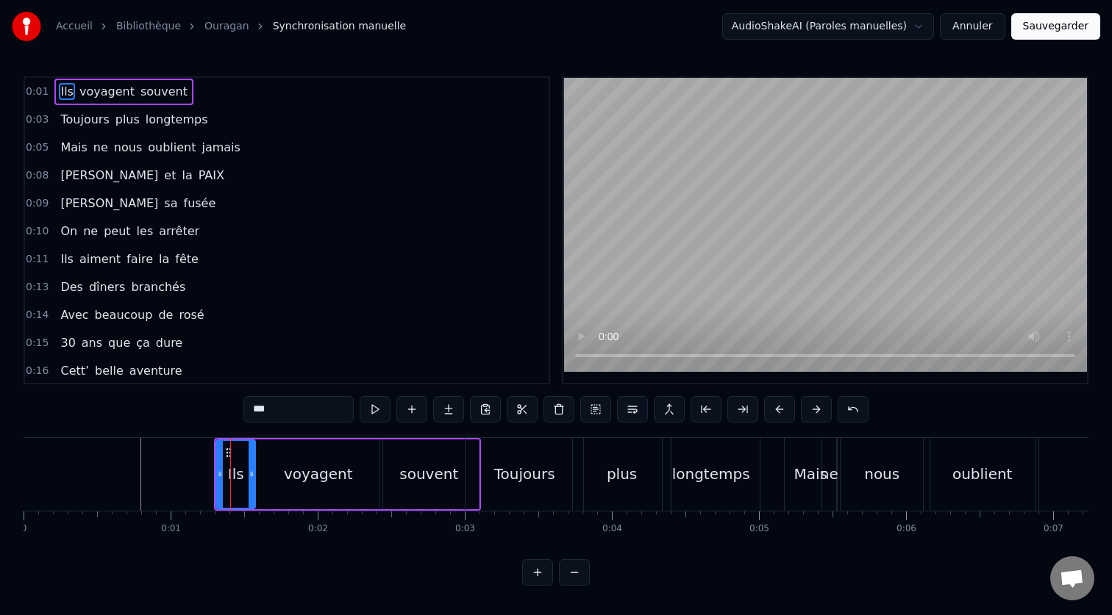
drag, startPoint x: 229, startPoint y: 455, endPoint x: 239, endPoint y: 455, distance: 9.6
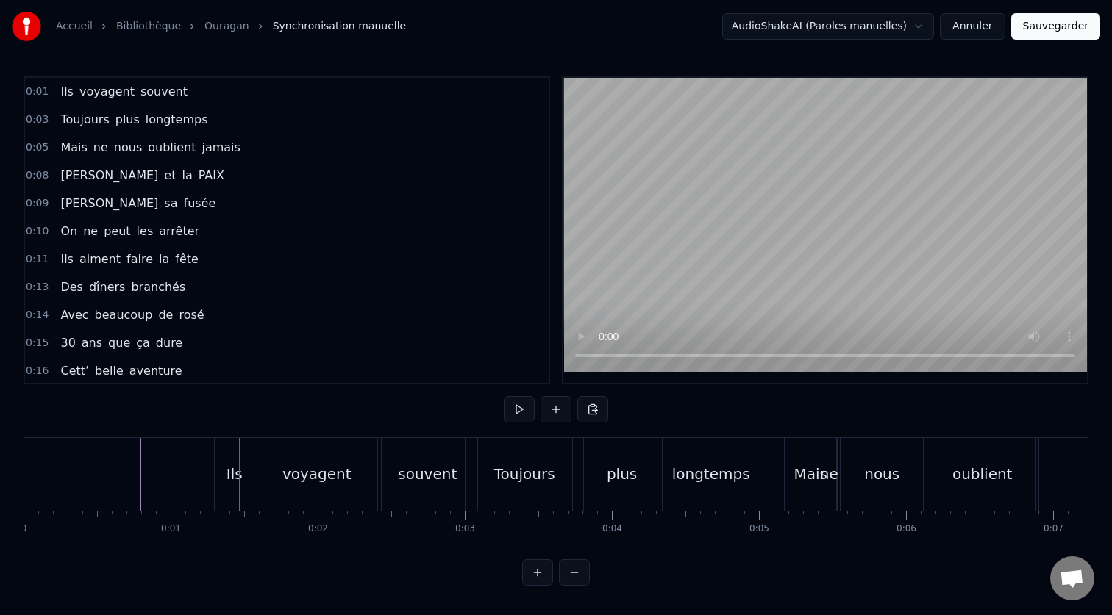
click at [230, 452] on div "Ils" at bounding box center [234, 474] width 39 height 73
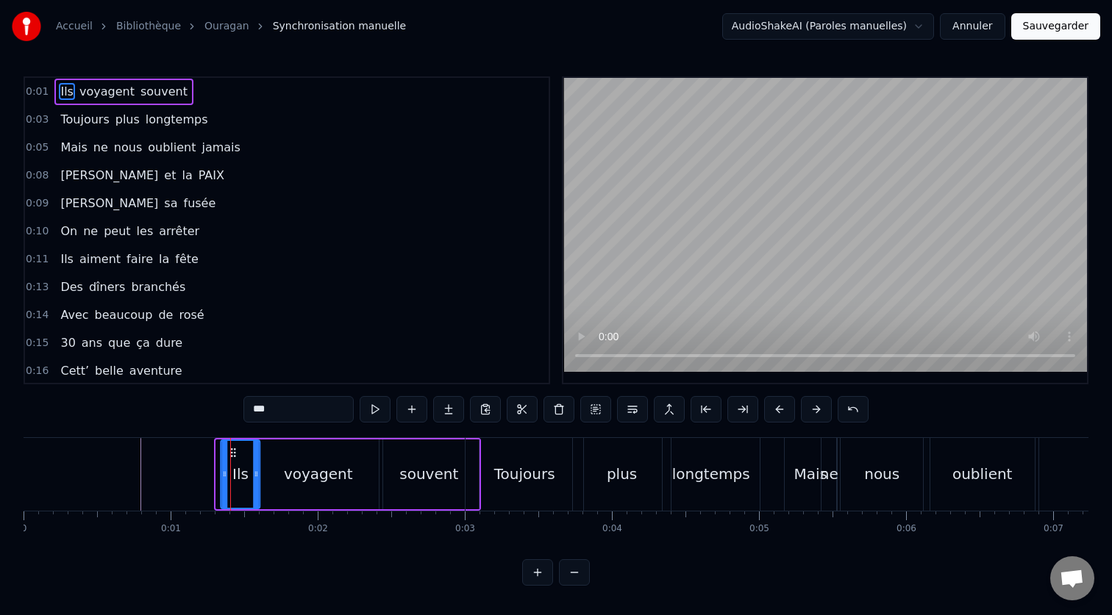
click at [232, 453] on icon at bounding box center [233, 453] width 12 height 12
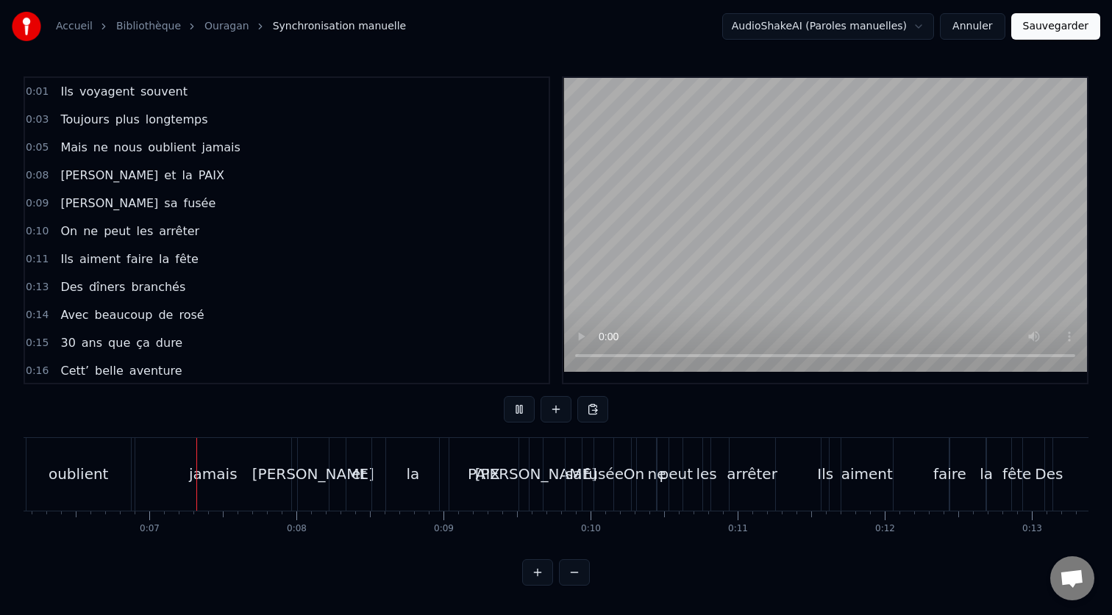
scroll to position [0, 924]
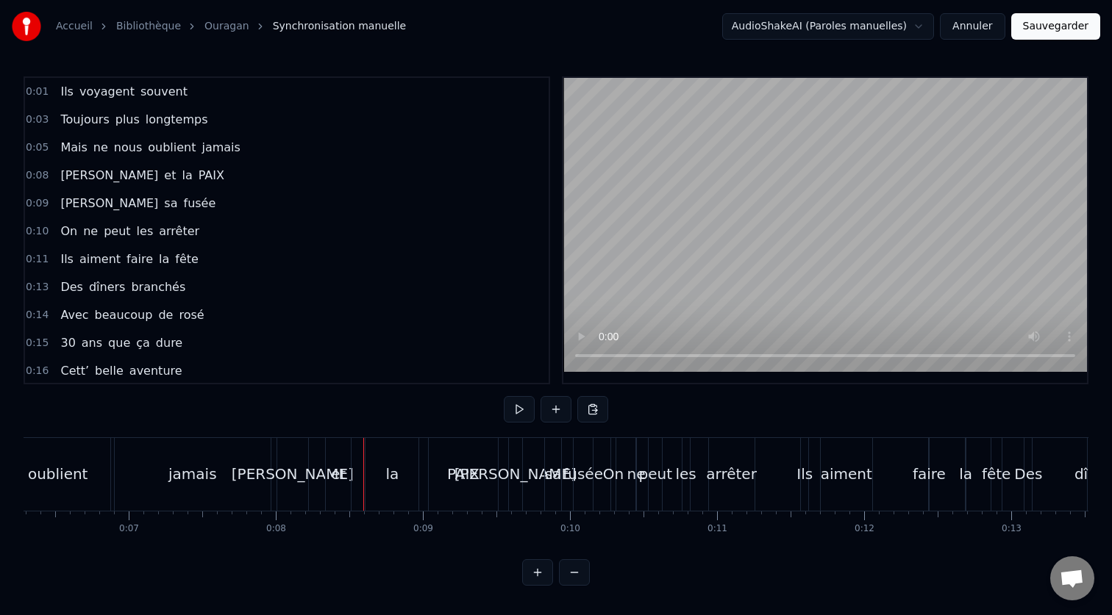
click at [384, 453] on div "la" at bounding box center [391, 474] width 53 height 73
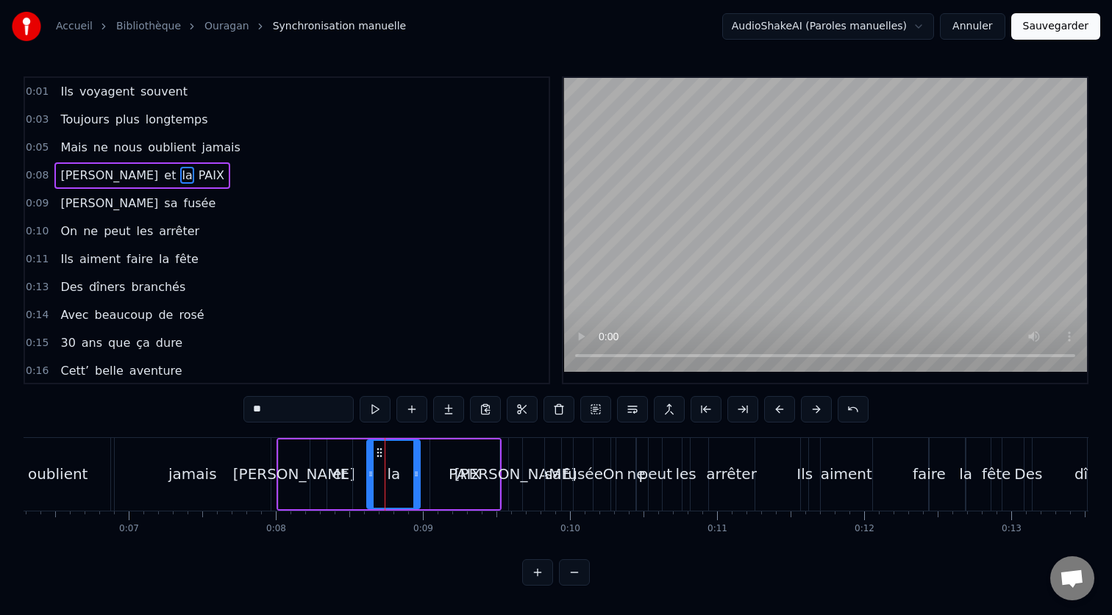
click at [515, 466] on div "[PERSON_NAME]" at bounding box center [515, 474] width 122 height 22
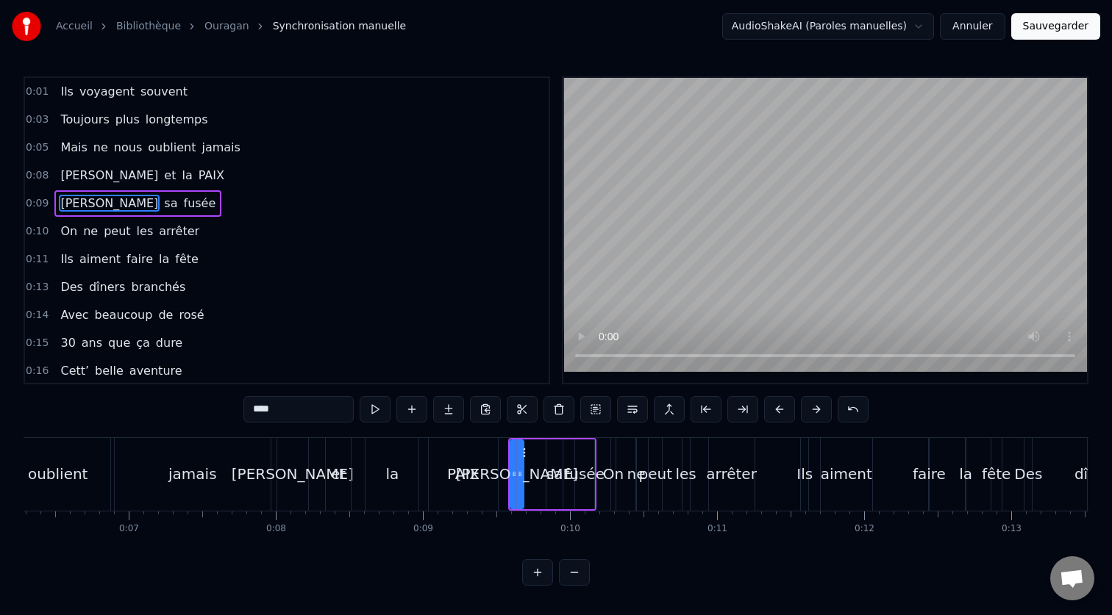
click at [615, 476] on div "On" at bounding box center [613, 474] width 21 height 22
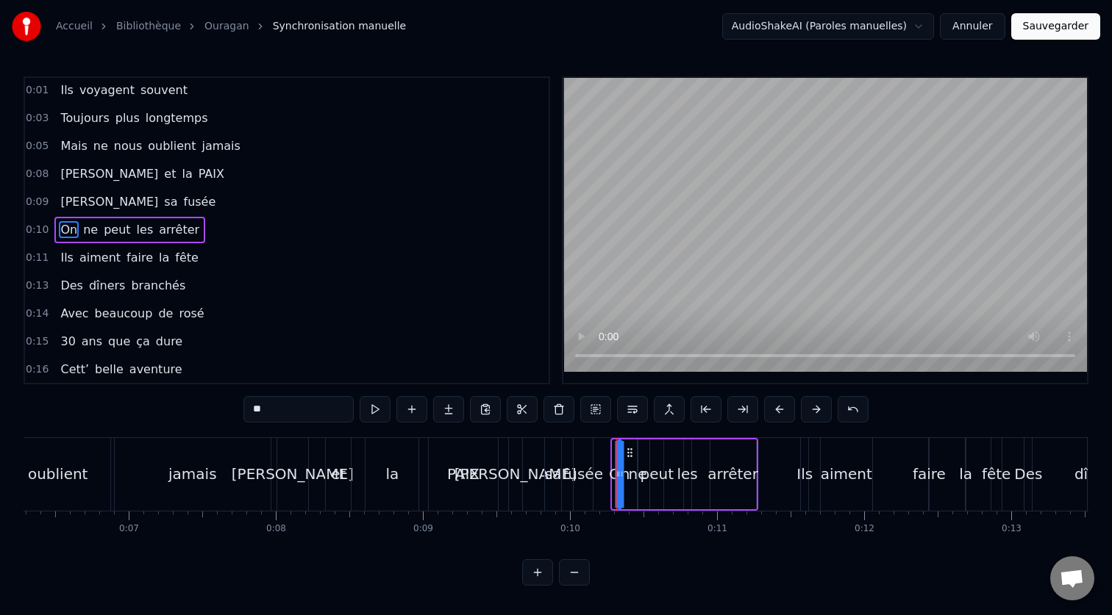
drag, startPoint x: 626, startPoint y: 454, endPoint x: 632, endPoint y: 461, distance: 8.4
click at [632, 461] on div "On ne peut les arrêter" at bounding box center [684, 474] width 148 height 73
click at [748, 440] on div "arrêter" at bounding box center [733, 475] width 46 height 70
type input "*******"
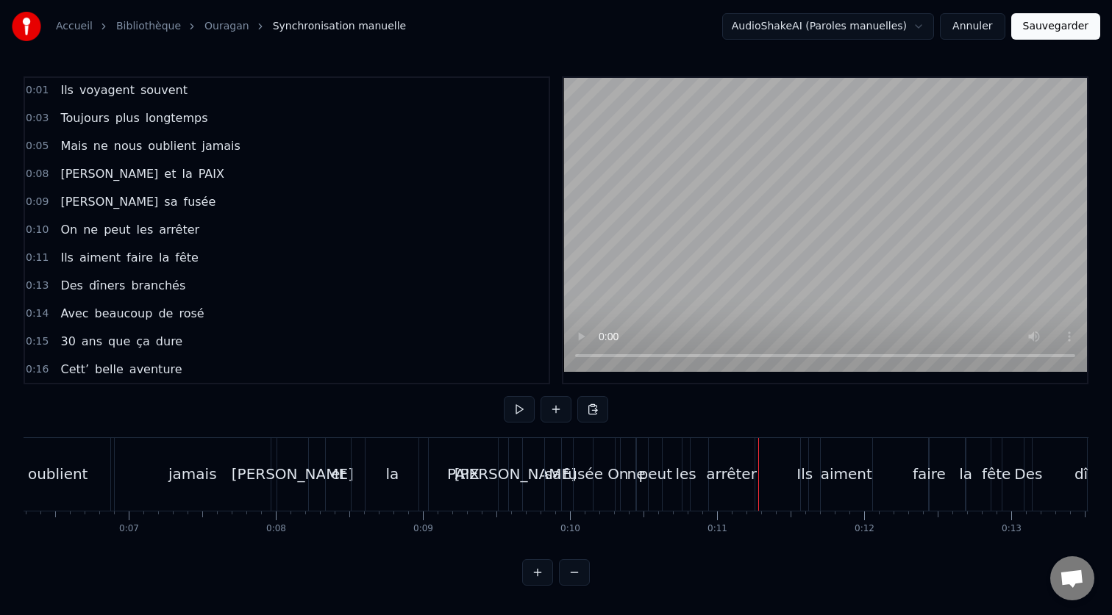
click at [748, 500] on div "arrêter" at bounding box center [732, 474] width 46 height 73
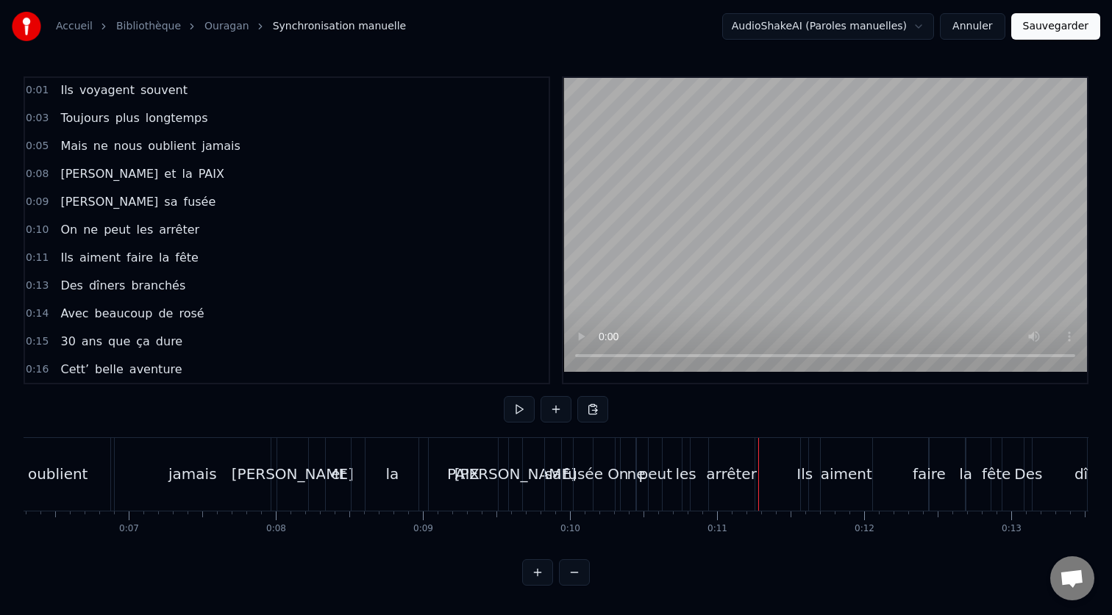
click at [732, 457] on div "arrêter" at bounding box center [732, 474] width 46 height 73
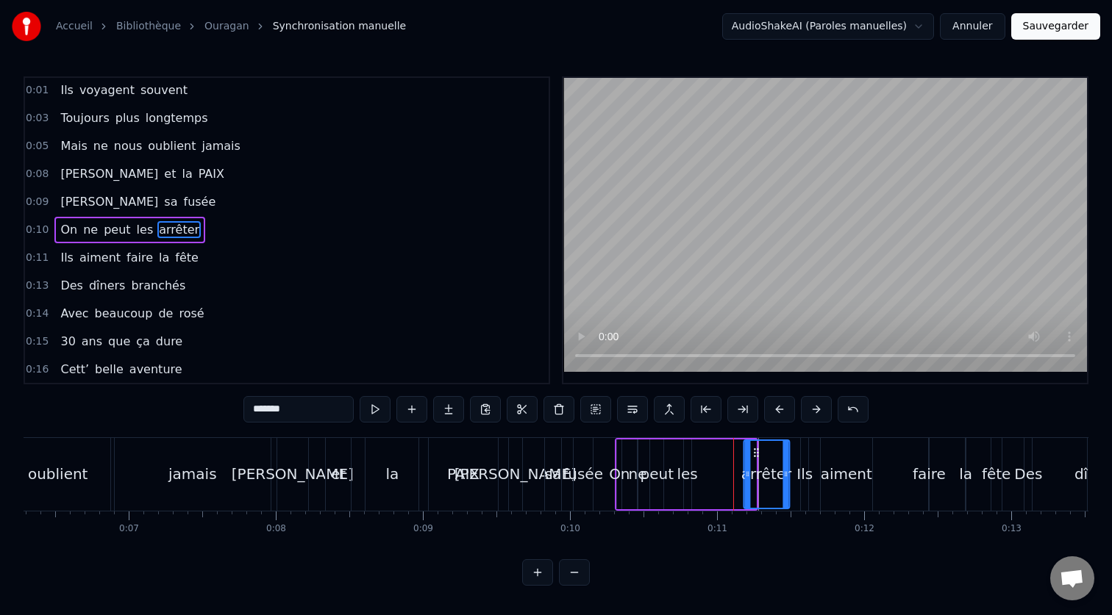
drag, startPoint x: 723, startPoint y: 454, endPoint x: 756, endPoint y: 458, distance: 33.4
click at [756, 458] on icon at bounding box center [756, 453] width 12 height 12
click at [716, 449] on div "On ne peut les arrêter" at bounding box center [703, 474] width 176 height 73
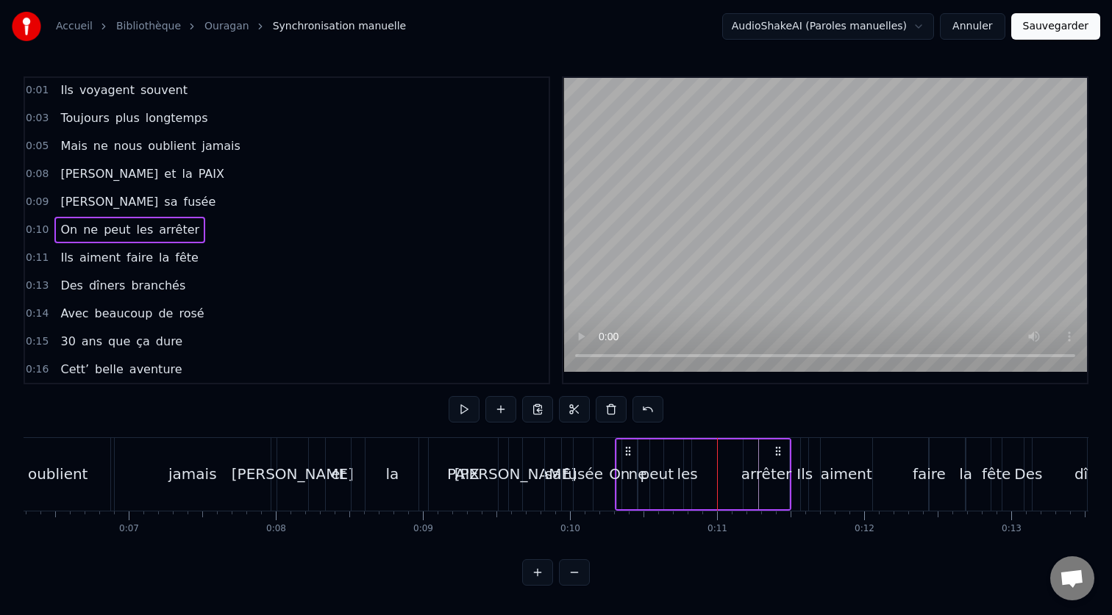
click at [692, 460] on div "On ne peut les arrêter" at bounding box center [703, 474] width 176 height 73
click at [690, 460] on div "les" at bounding box center [687, 475] width 9 height 70
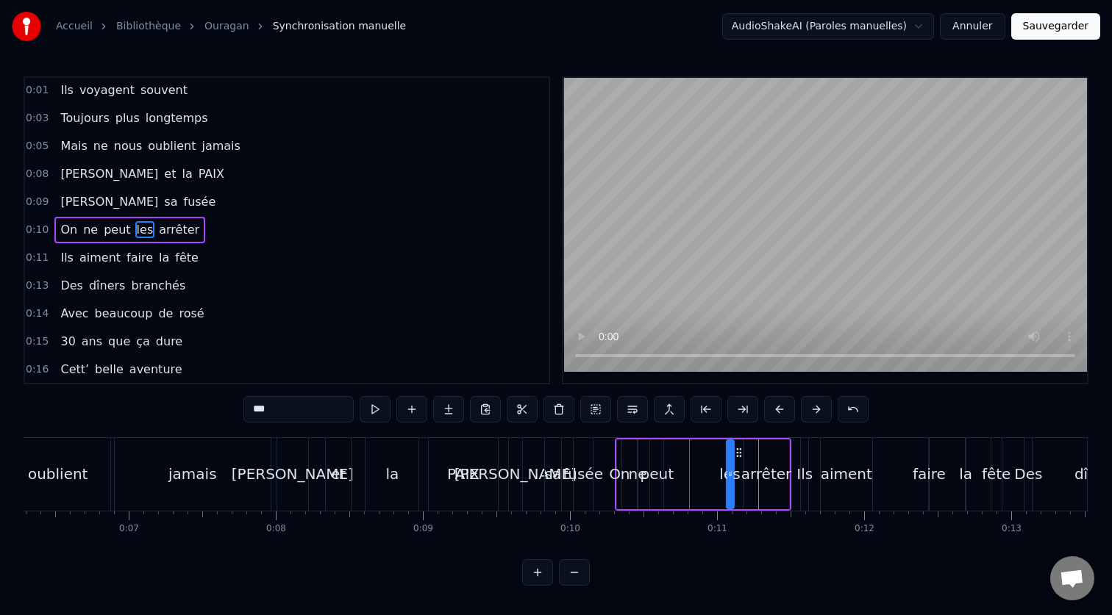
drag, startPoint x: 694, startPoint y: 453, endPoint x: 737, endPoint y: 456, distance: 42.7
click at [737, 456] on icon at bounding box center [738, 453] width 12 height 12
click at [676, 463] on div "On ne peut les arrêter" at bounding box center [703, 474] width 176 height 73
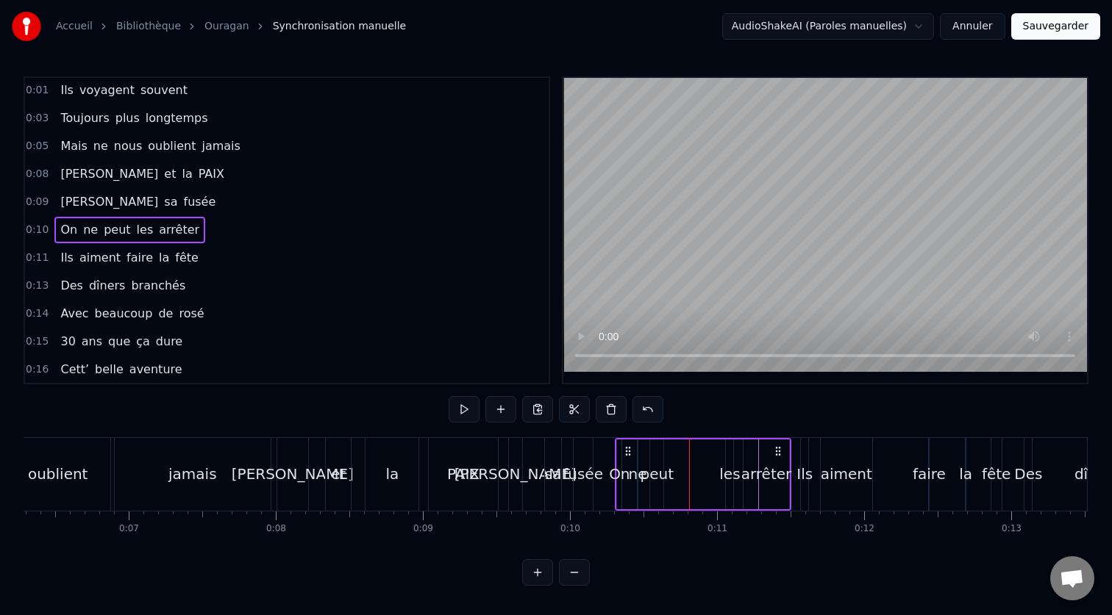
click at [661, 467] on div "peut" at bounding box center [657, 474] width 34 height 22
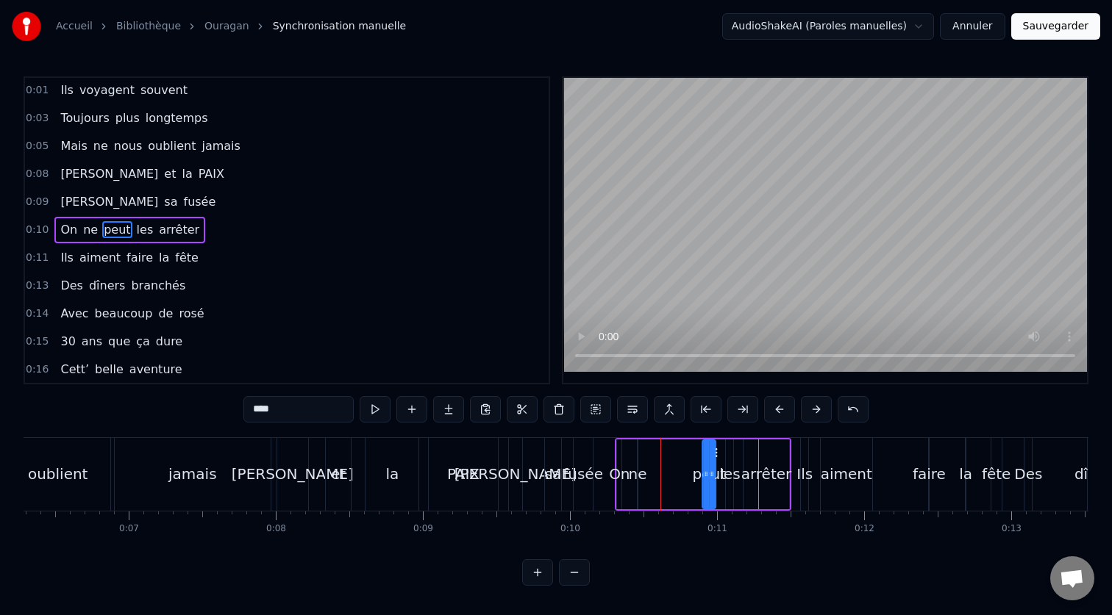
drag, startPoint x: 664, startPoint y: 456, endPoint x: 716, endPoint y: 457, distance: 52.2
click at [716, 457] on icon at bounding box center [715, 453] width 12 height 12
click at [634, 461] on div "On ne peut les arrêter" at bounding box center [703, 474] width 176 height 73
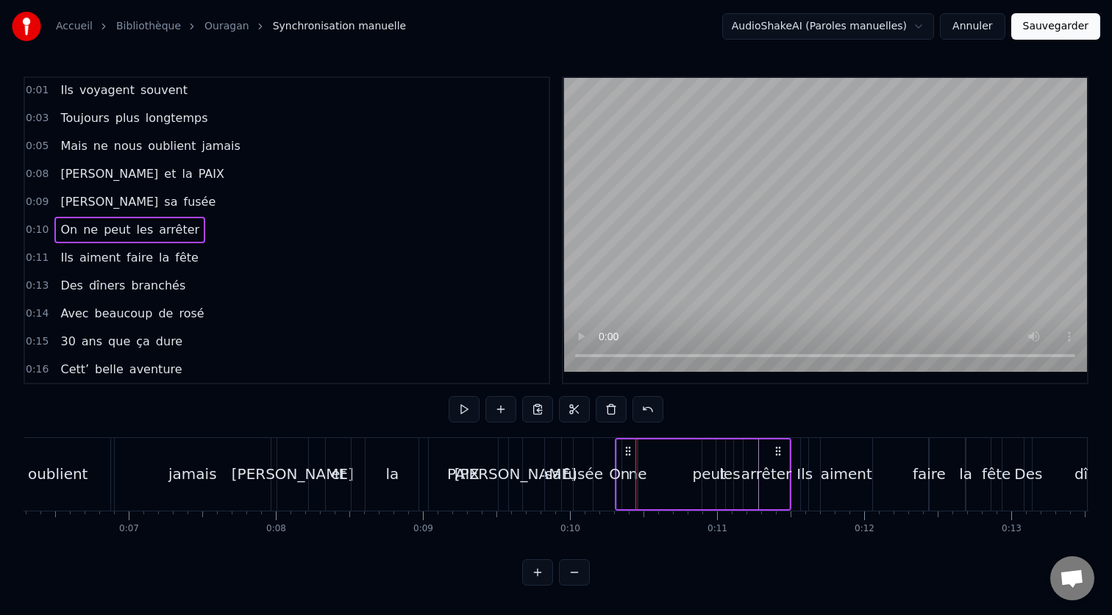
click at [629, 457] on icon at bounding box center [628, 452] width 12 height 12
drag, startPoint x: 627, startPoint y: 451, endPoint x: 640, endPoint y: 456, distance: 13.3
click at [640, 456] on icon at bounding box center [641, 452] width 12 height 12
click at [649, 476] on div "ne" at bounding box center [650, 474] width 18 height 22
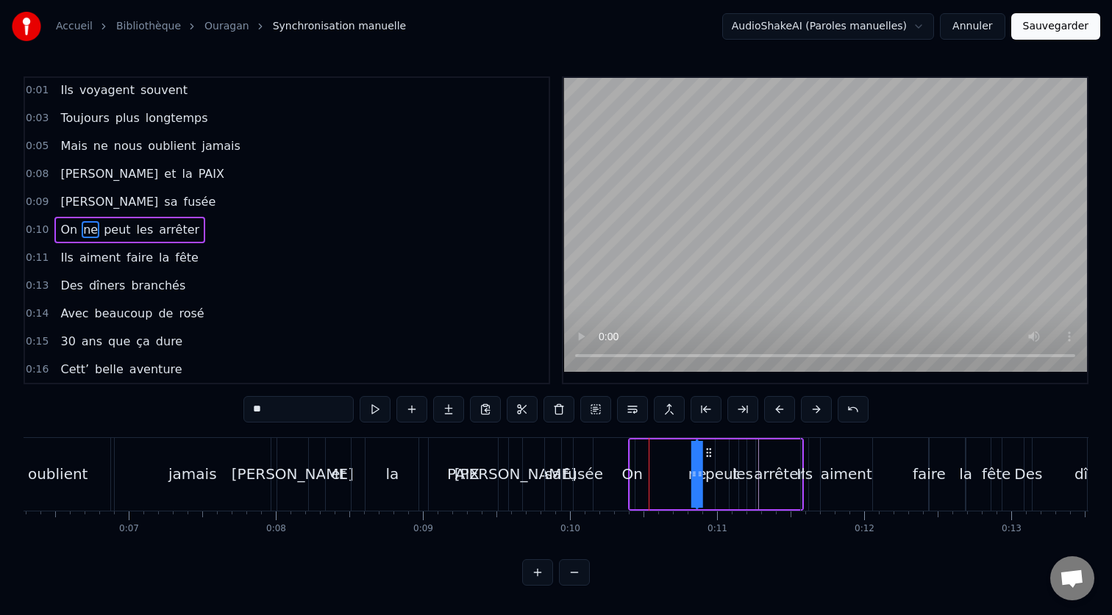
drag, startPoint x: 662, startPoint y: 453, endPoint x: 708, endPoint y: 460, distance: 46.1
click at [708, 460] on div "On ne peut les arrêter" at bounding box center [716, 474] width 176 height 73
click at [634, 466] on div "On" at bounding box center [632, 474] width 21 height 22
type input "**"
drag, startPoint x: 642, startPoint y: 454, endPoint x: 690, endPoint y: 457, distance: 47.9
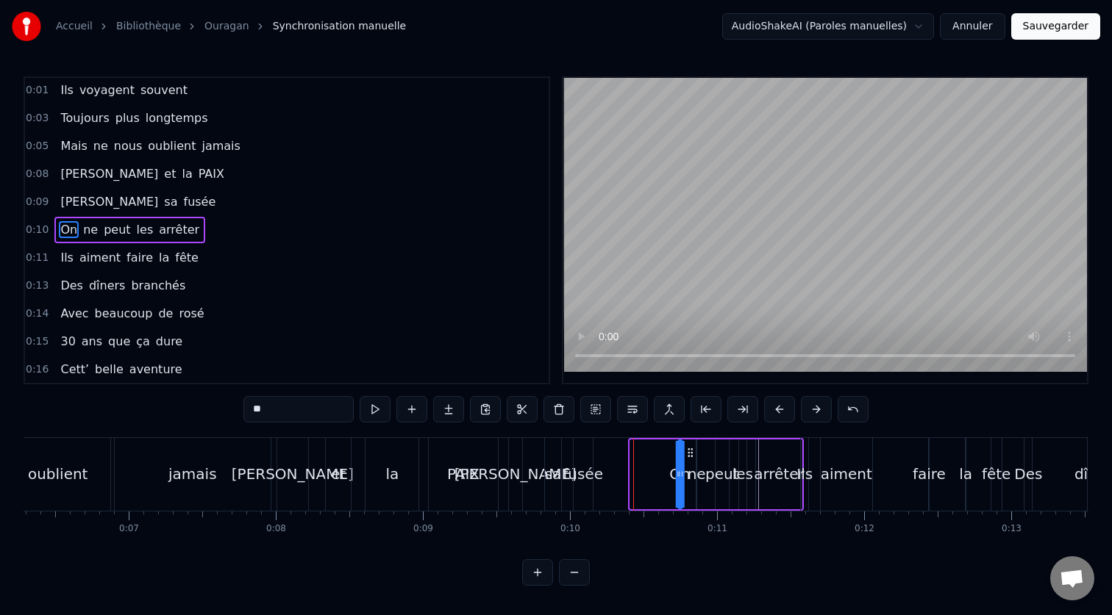
click at [690, 457] on icon at bounding box center [690, 453] width 12 height 12
click at [694, 441] on div "On ne peut les arrêter" at bounding box center [740, 474] width 128 height 73
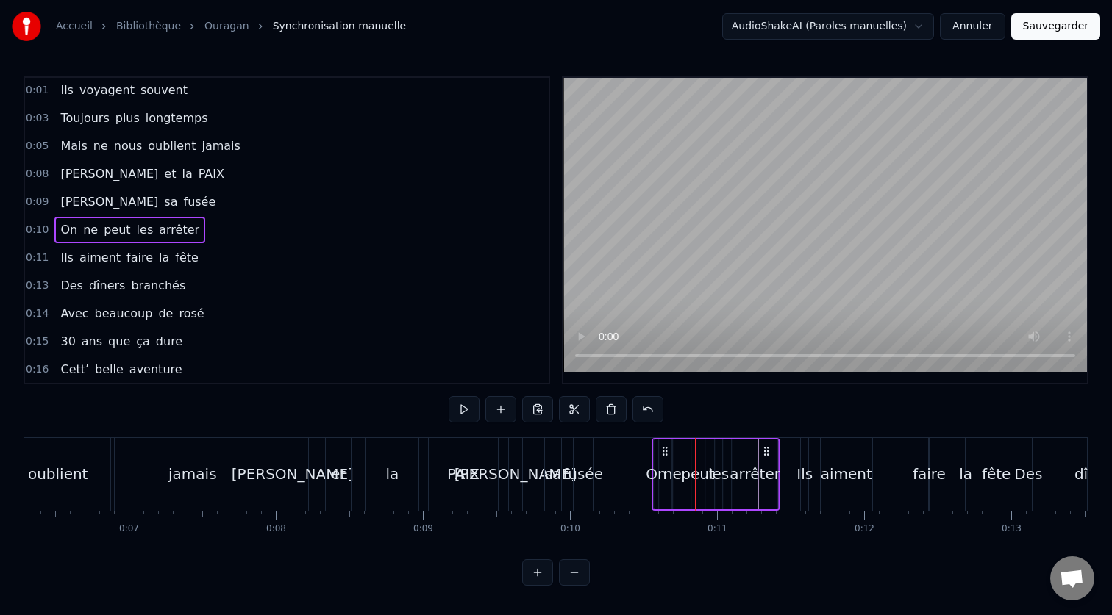
drag, startPoint x: 683, startPoint y: 451, endPoint x: 659, endPoint y: 455, distance: 24.5
click at [659, 455] on icon at bounding box center [665, 452] width 12 height 12
click at [508, 451] on div "[PERSON_NAME]" at bounding box center [515, 474] width 15 height 73
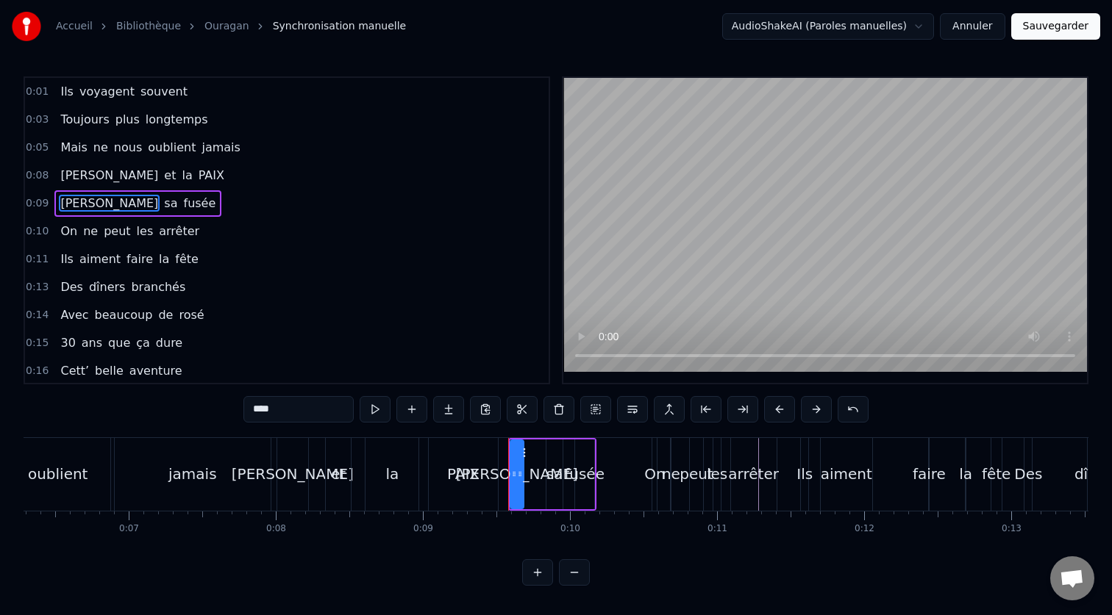
click at [591, 440] on div "fusée" at bounding box center [584, 475] width 19 height 70
type input "*****"
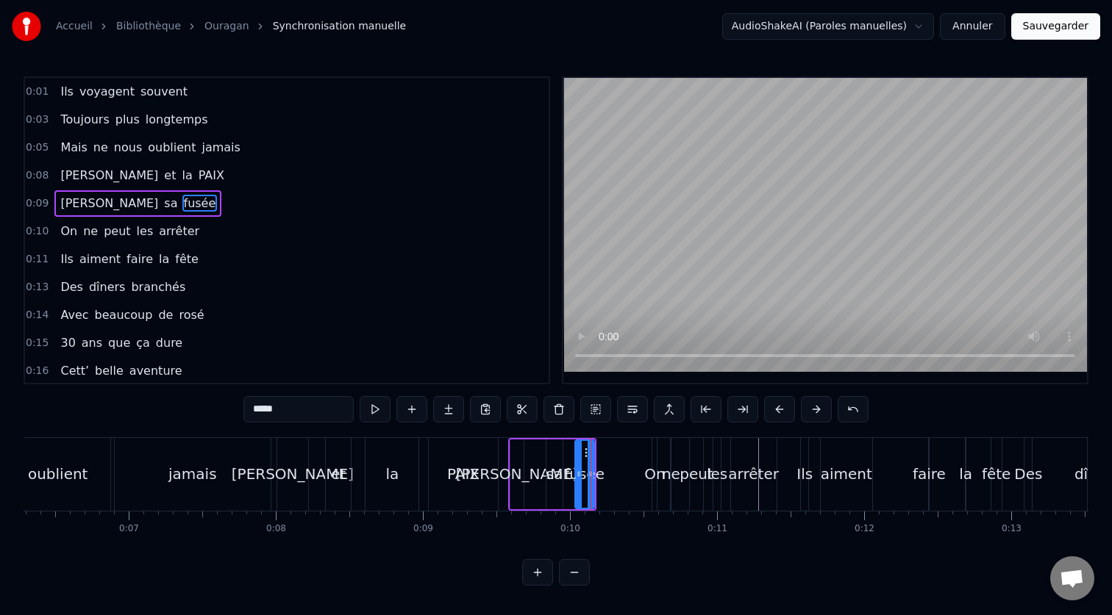
click at [546, 510] on div "[PERSON_NAME] sa fusée" at bounding box center [552, 474] width 88 height 73
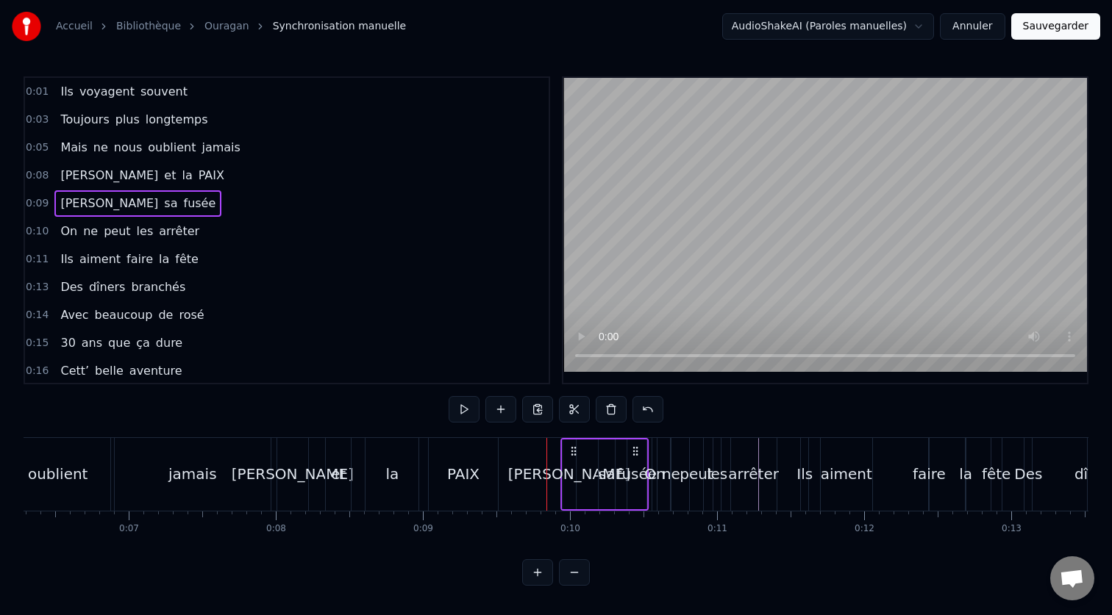
drag, startPoint x: 582, startPoint y: 453, endPoint x: 634, endPoint y: 454, distance: 52.2
click at [634, 454] on icon at bounding box center [635, 452] width 12 height 12
click at [298, 463] on div "[PERSON_NAME]" at bounding box center [293, 474] width 122 height 22
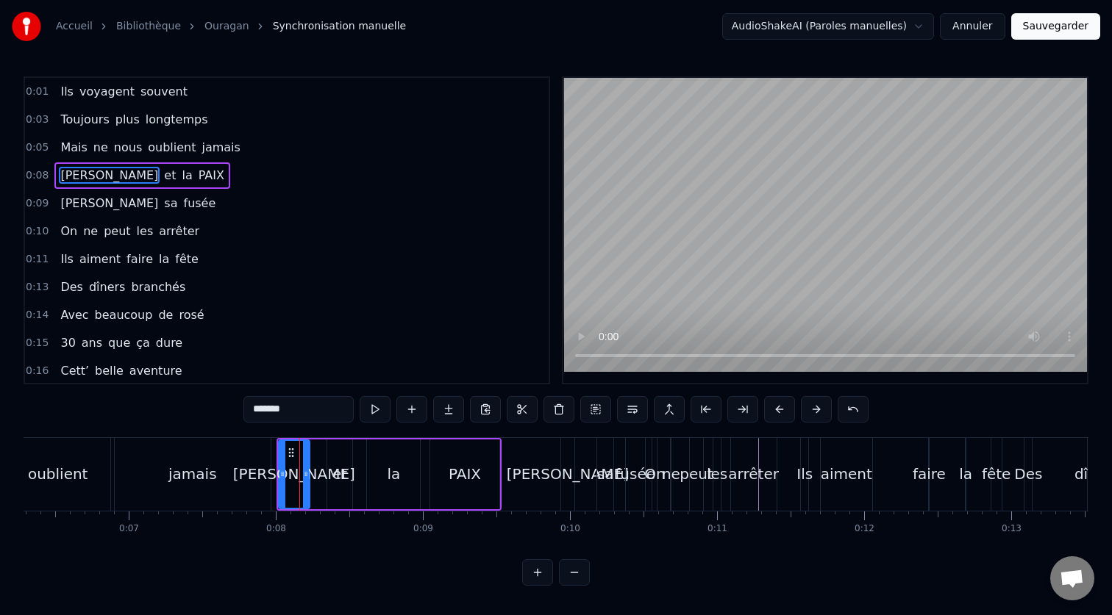
click at [347, 479] on div "et" at bounding box center [339, 475] width 25 height 70
type input "**"
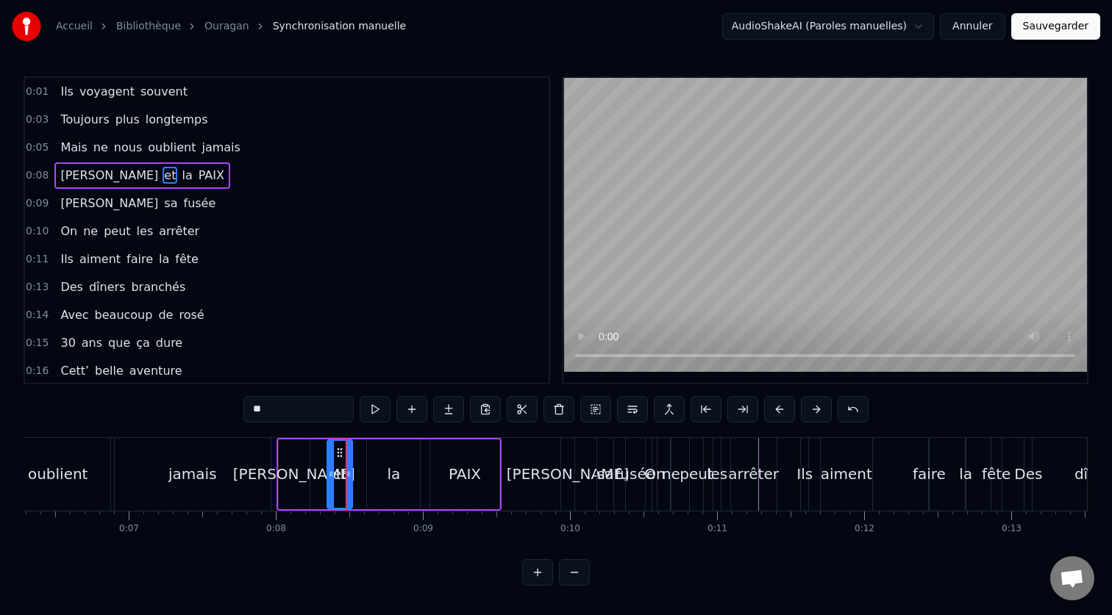
click at [500, 442] on div "[PERSON_NAME] et la PAIX" at bounding box center [388, 474] width 225 height 73
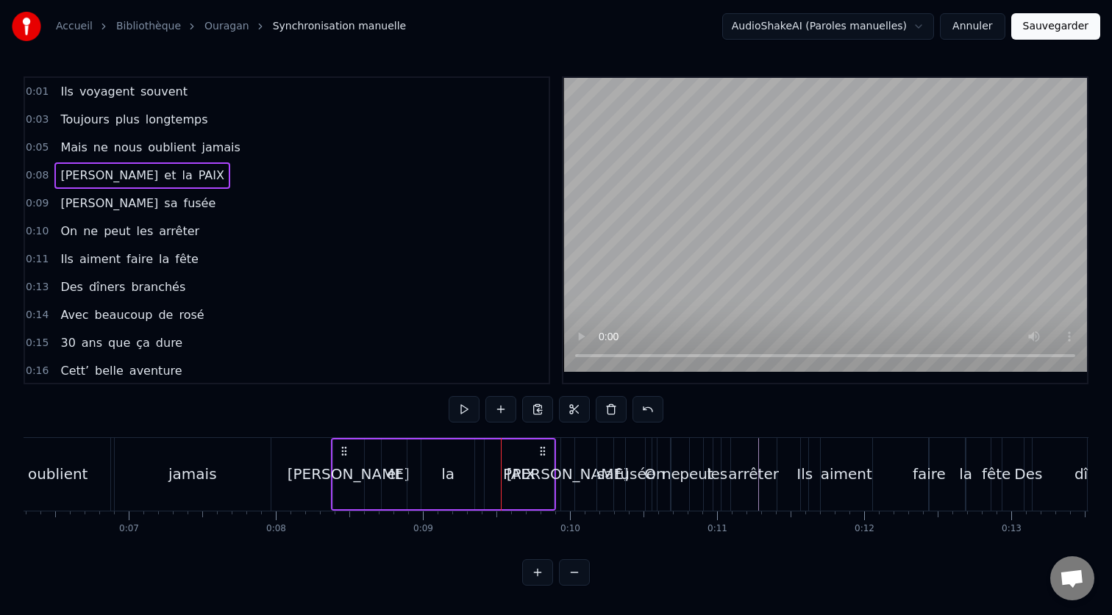
drag, startPoint x: 488, startPoint y: 451, endPoint x: 543, endPoint y: 457, distance: 54.7
click at [543, 457] on div "[PERSON_NAME] et la PAIX" at bounding box center [443, 474] width 225 height 73
click at [251, 496] on div "jamais" at bounding box center [193, 474] width 156 height 73
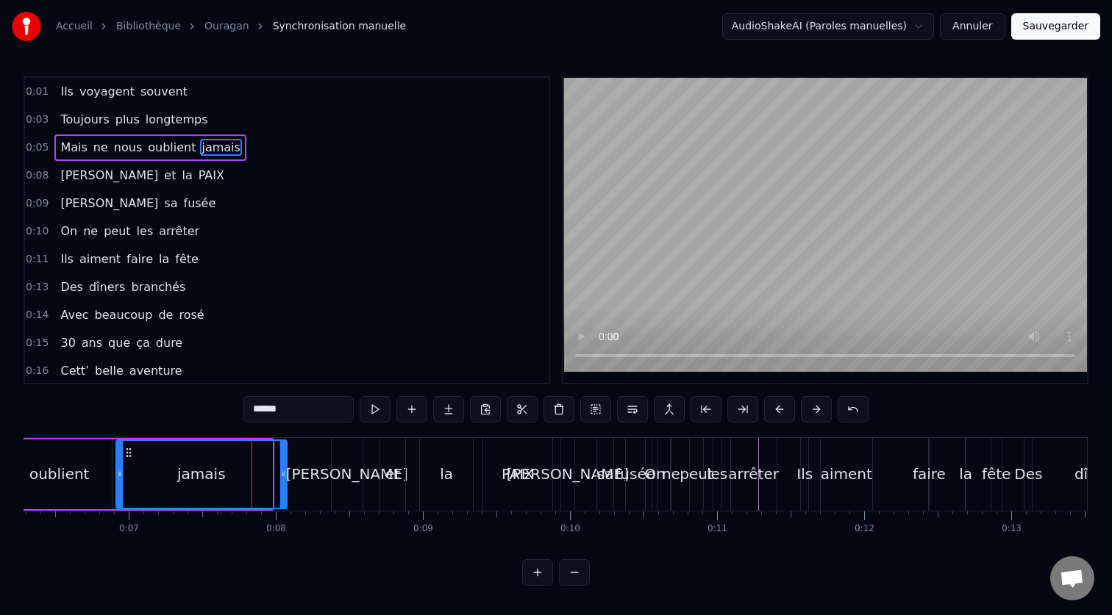
drag, startPoint x: 269, startPoint y: 481, endPoint x: 284, endPoint y: 482, distance: 14.8
click at [284, 482] on div at bounding box center [283, 474] width 6 height 67
click at [99, 432] on div "0:01 Ils voyagent souvent 0:03 Toujours plus longtemps 0:05 Mais ne nous oublie…" at bounding box center [556, 331] width 1065 height 510
click at [69, 429] on div "0:01 Ils voyagent souvent 0:03 Toujours plus longtemps 0:05 Mais ne nous oublie…" at bounding box center [556, 331] width 1065 height 510
click at [71, 443] on div "oublient" at bounding box center [59, 475] width 104 height 70
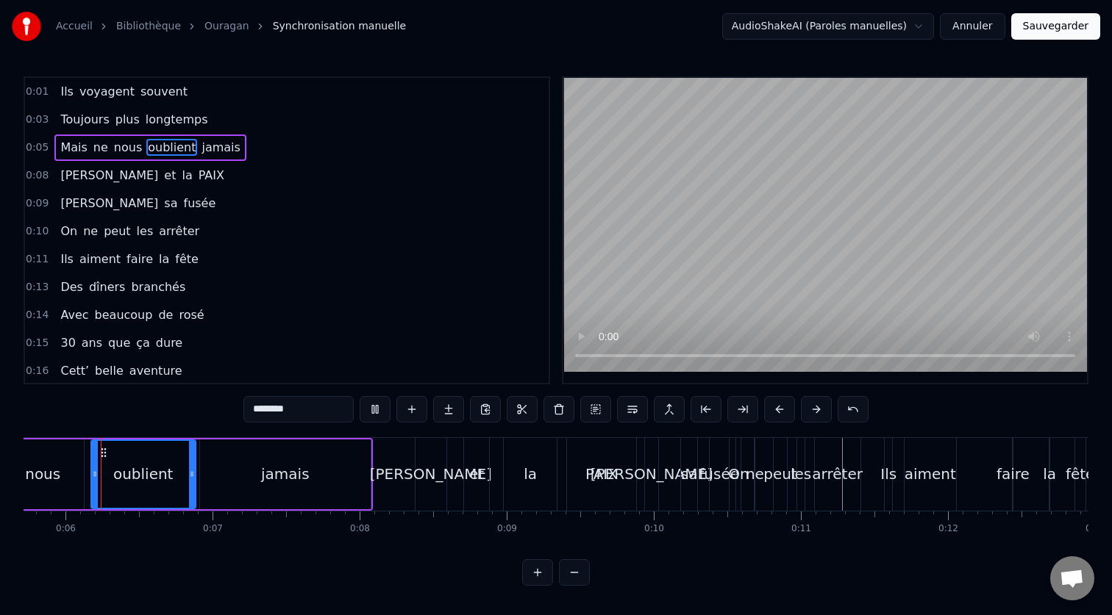
scroll to position [0, 832]
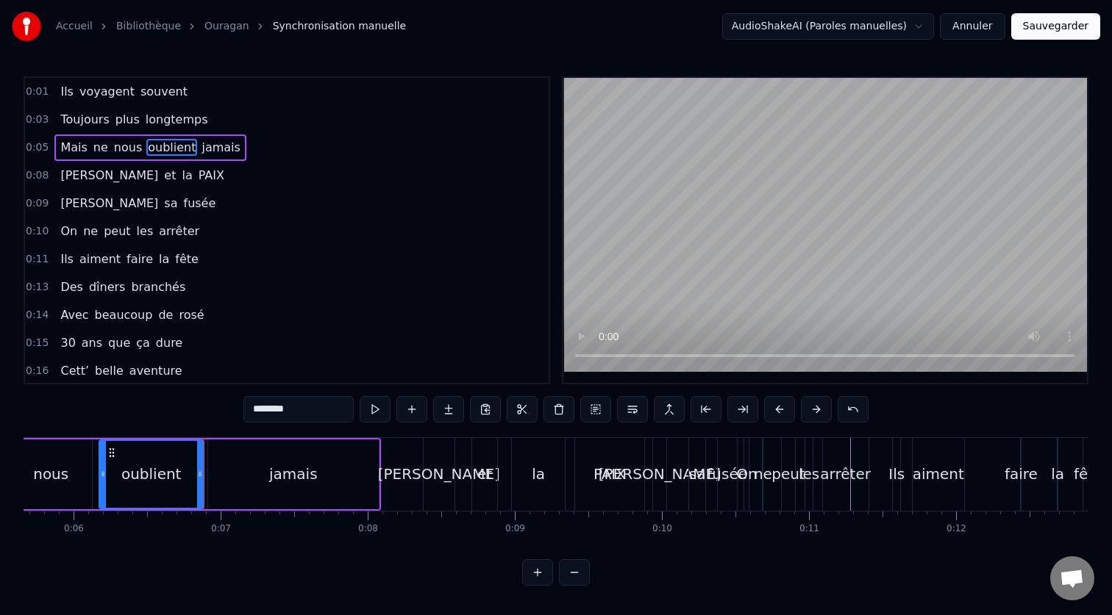
click at [210, 440] on div "jamais" at bounding box center [293, 475] width 171 height 70
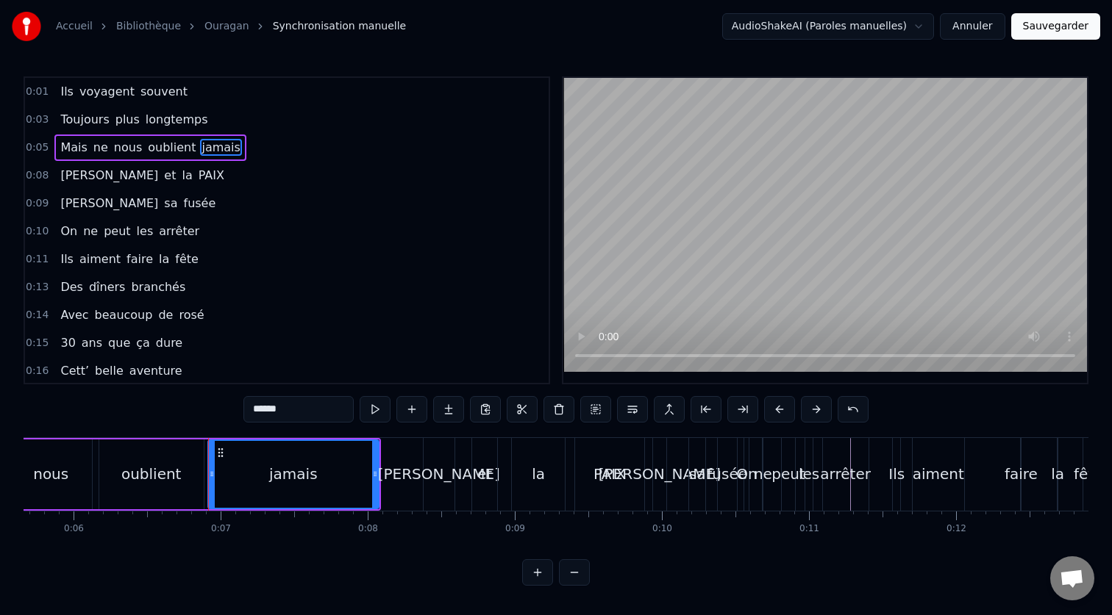
click at [49, 430] on div "0:01 Ils voyagent souvent 0:03 Toujours plus longtemps 0:05 Mais ne nous oublie…" at bounding box center [556, 331] width 1065 height 510
click at [54, 440] on div "nous" at bounding box center [51, 475] width 84 height 70
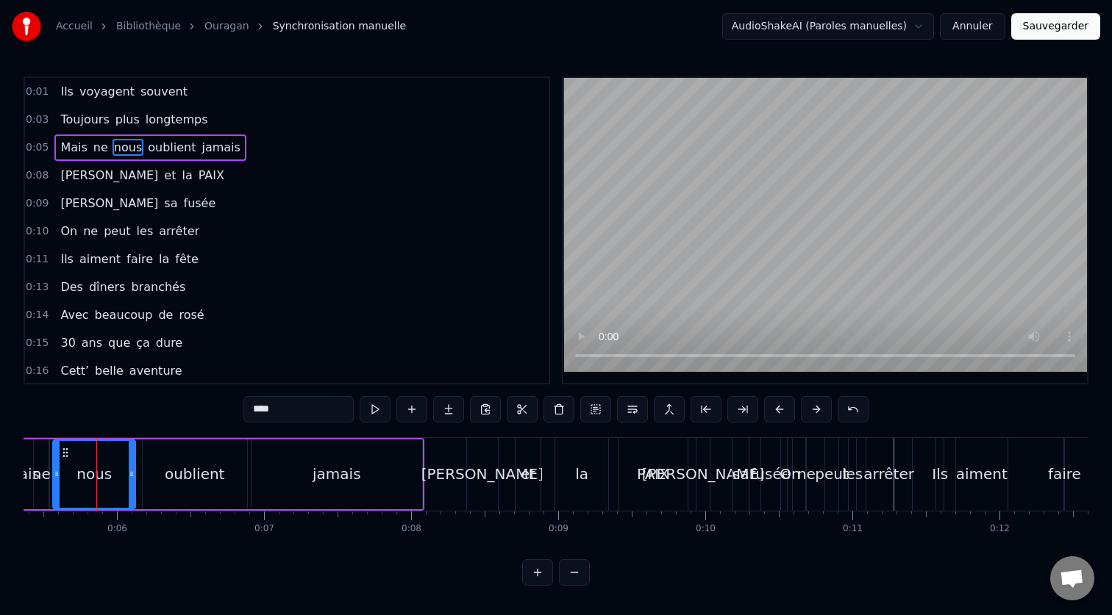
scroll to position [0, 788]
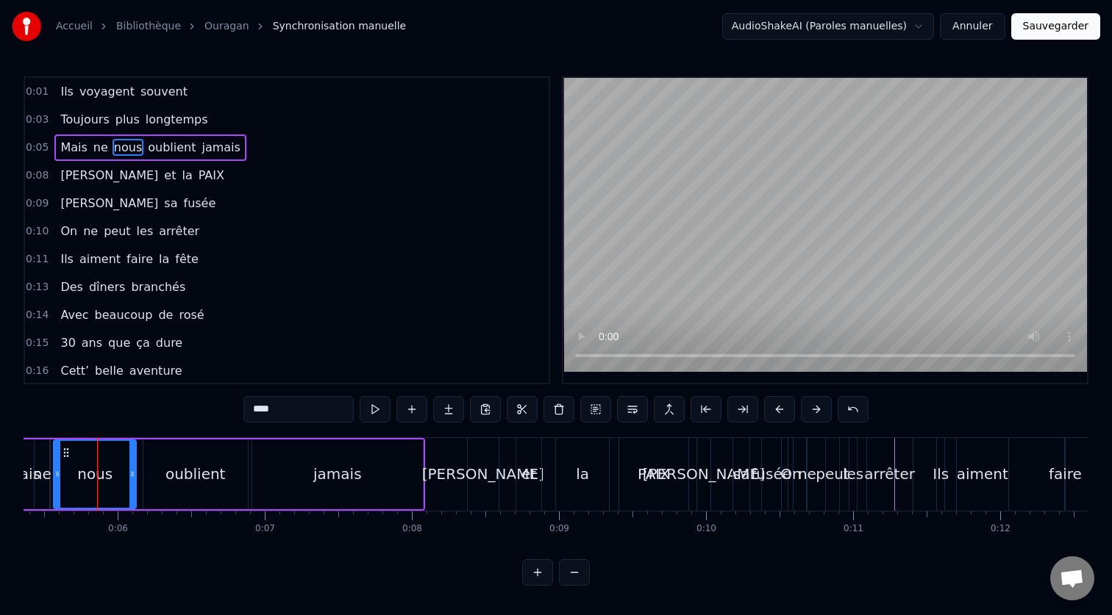
click at [422, 441] on div "jamais" at bounding box center [337, 475] width 172 height 70
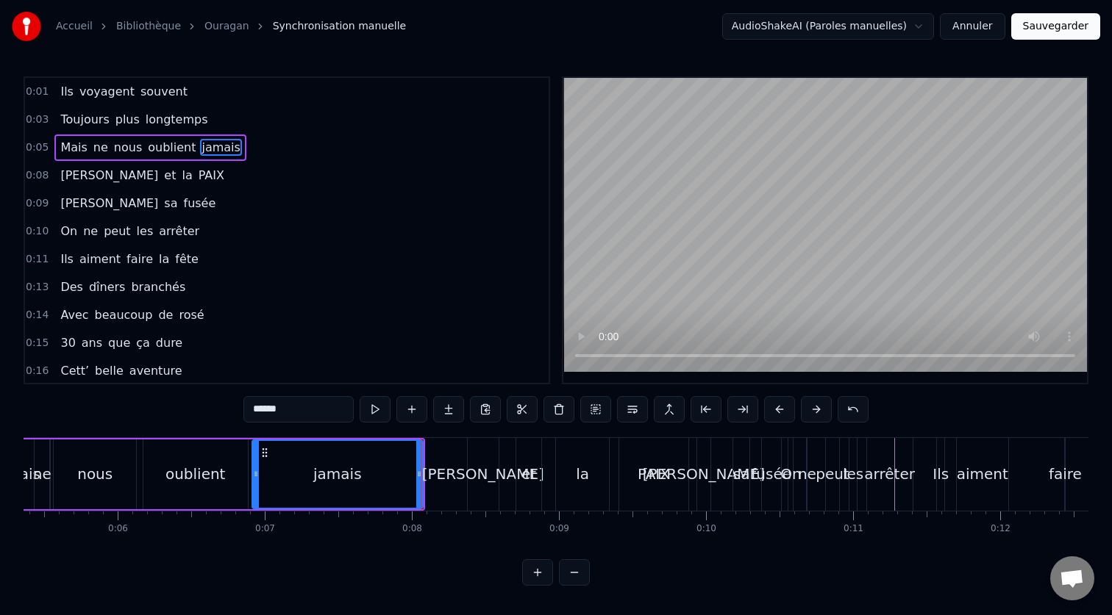
click at [237, 443] on div "oublient" at bounding box center [195, 475] width 104 height 70
type input "********"
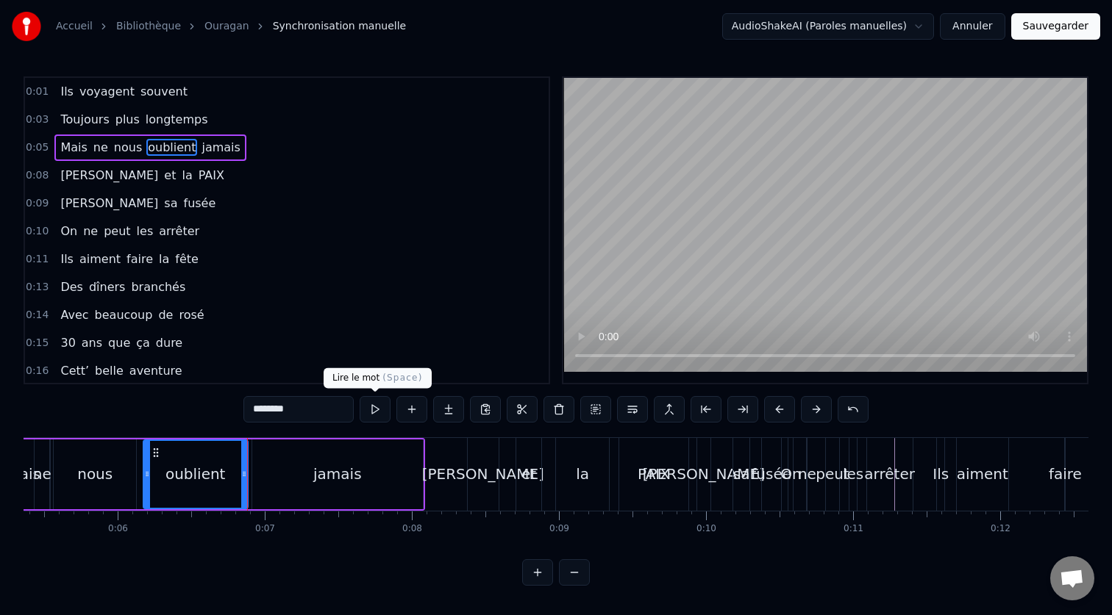
click at [383, 411] on button at bounding box center [375, 409] width 31 height 26
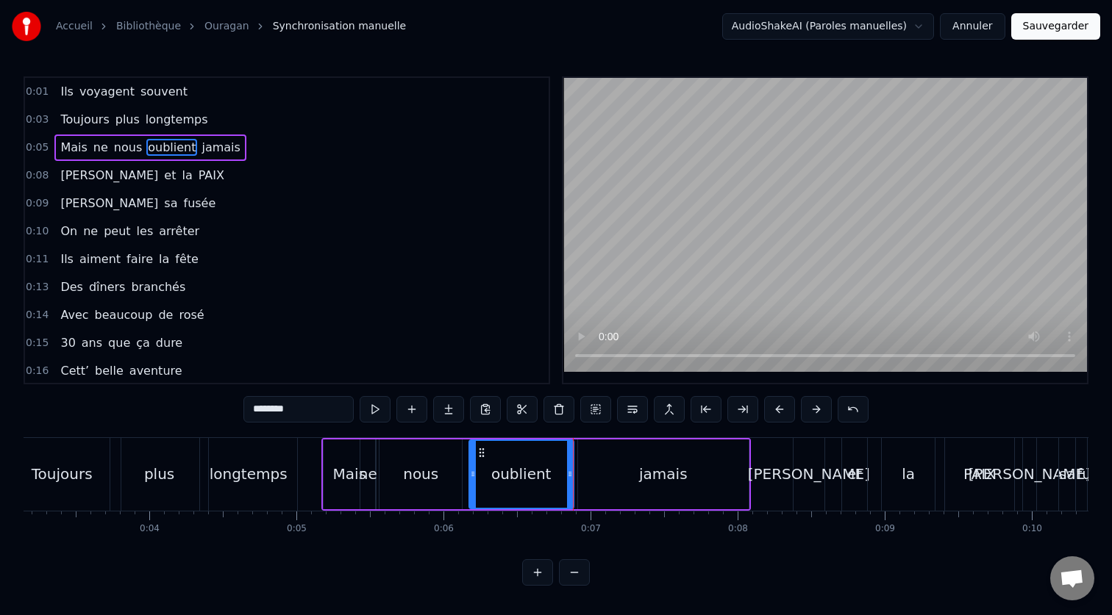
scroll to position [0, 0]
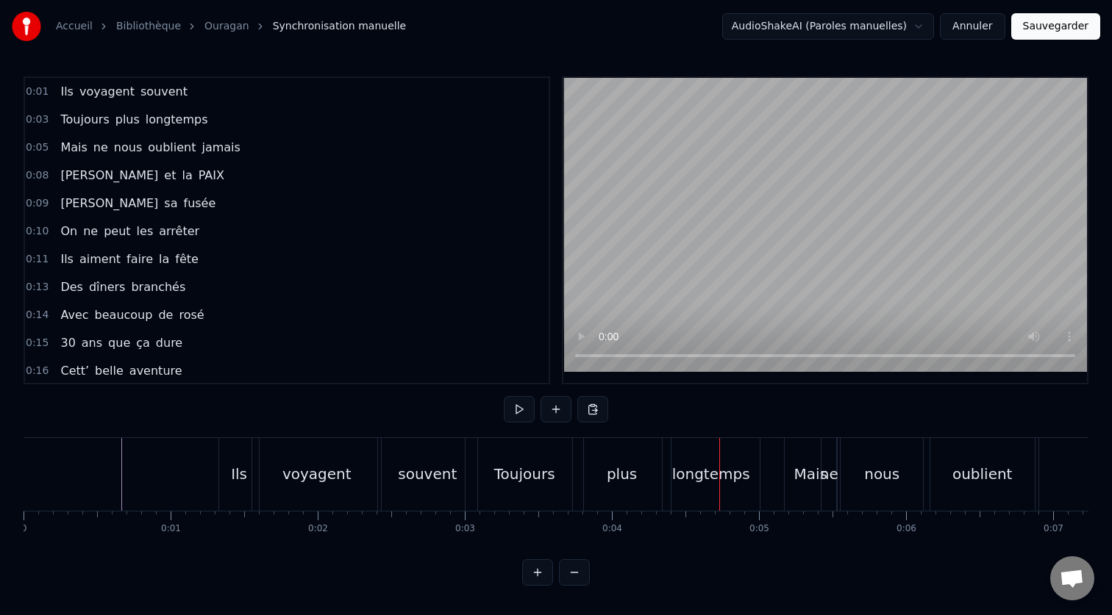
click at [625, 467] on div "plus" at bounding box center [622, 474] width 30 height 22
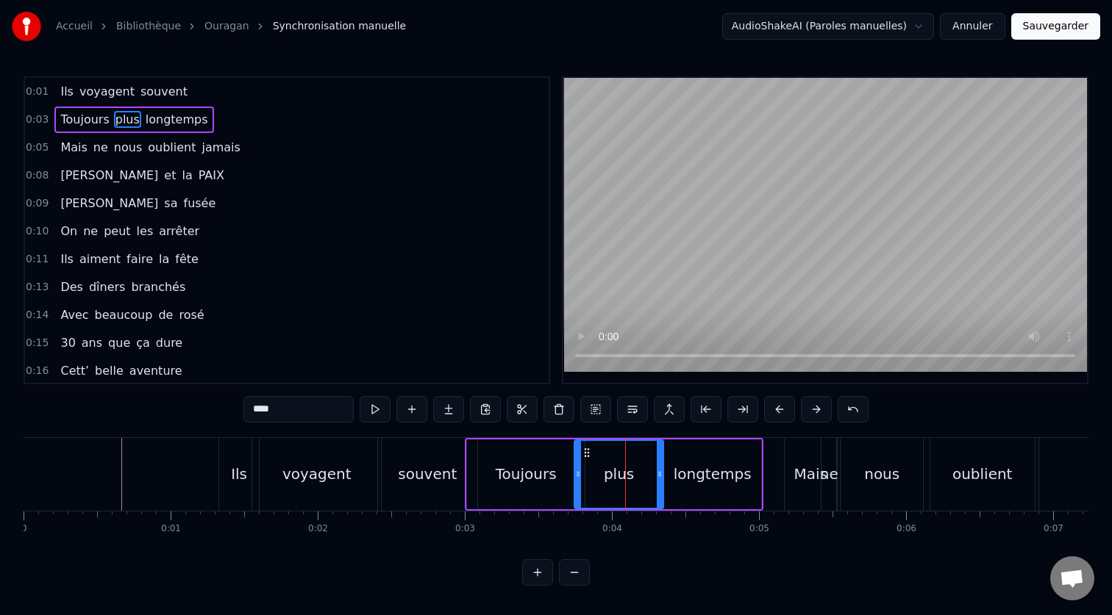
drag, startPoint x: 667, startPoint y: 477, endPoint x: 657, endPoint y: 477, distance: 9.6
click at [657, 477] on icon at bounding box center [660, 474] width 6 height 12
click at [697, 477] on div "longtemps" at bounding box center [712, 474] width 78 height 22
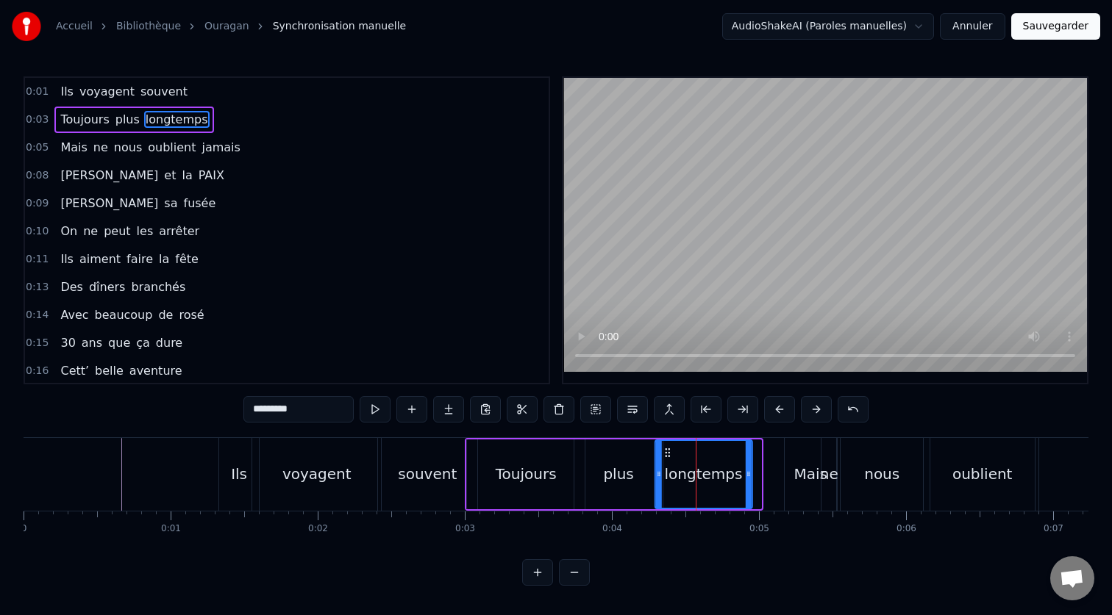
drag, startPoint x: 681, startPoint y: 454, endPoint x: 671, endPoint y: 454, distance: 9.6
click at [671, 454] on icon at bounding box center [667, 453] width 12 height 12
click at [443, 429] on div "0:01 Ils voyagent souvent 0:03 Toujours plus longtemps 0:05 Mais ne nous oublie…" at bounding box center [556, 331] width 1065 height 510
click at [448, 434] on div "0:01 Ils voyagent souvent 0:03 Toujours plus longtemps 0:05 Mais ne nous oublie…" at bounding box center [556, 331] width 1065 height 510
click at [496, 440] on div "Toujours" at bounding box center [526, 475] width 118 height 70
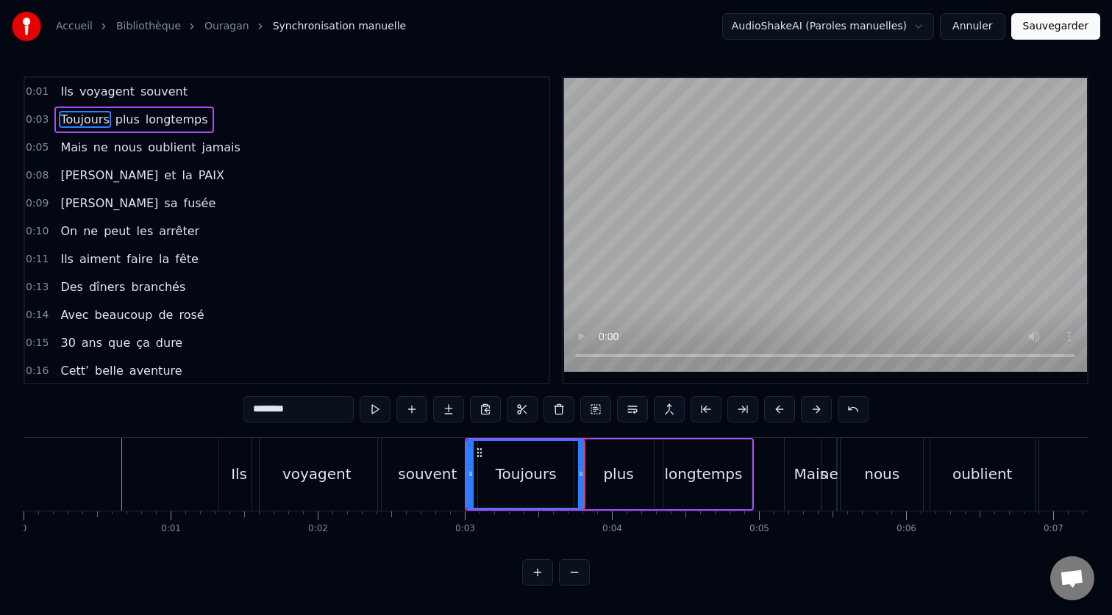
click at [619, 489] on div "plus" at bounding box center [617, 475] width 87 height 70
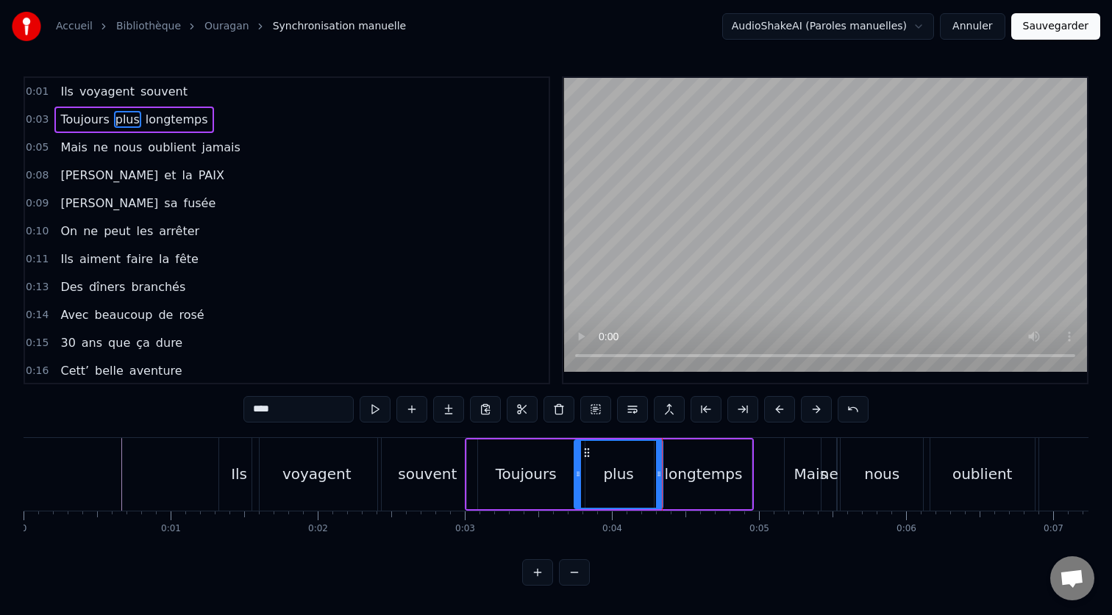
click at [448, 436] on div "0:01 Ils voyagent souvent 0:03 Toujours plus longtemps 0:05 Mais ne nous oublie…" at bounding box center [556, 331] width 1065 height 510
click at [463, 533] on div "0:03" at bounding box center [465, 529] width 20 height 12
click at [467, 525] on div "0:03" at bounding box center [465, 529] width 20 height 12
click at [467, 508] on div "Toujours" at bounding box center [525, 475] width 119 height 70
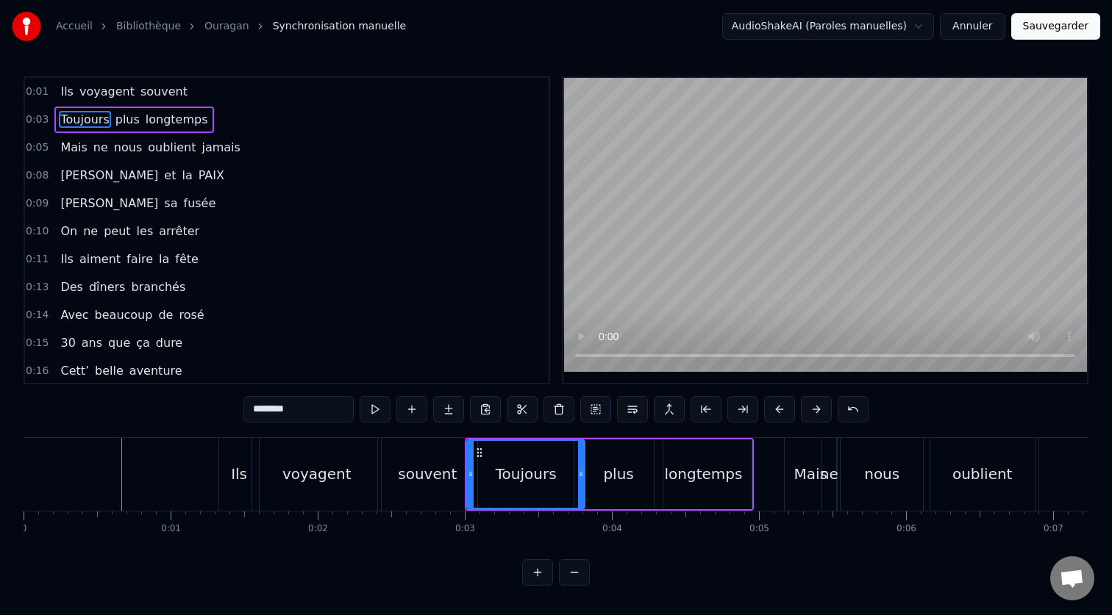
click at [729, 441] on div "longtemps" at bounding box center [702, 475] width 97 height 70
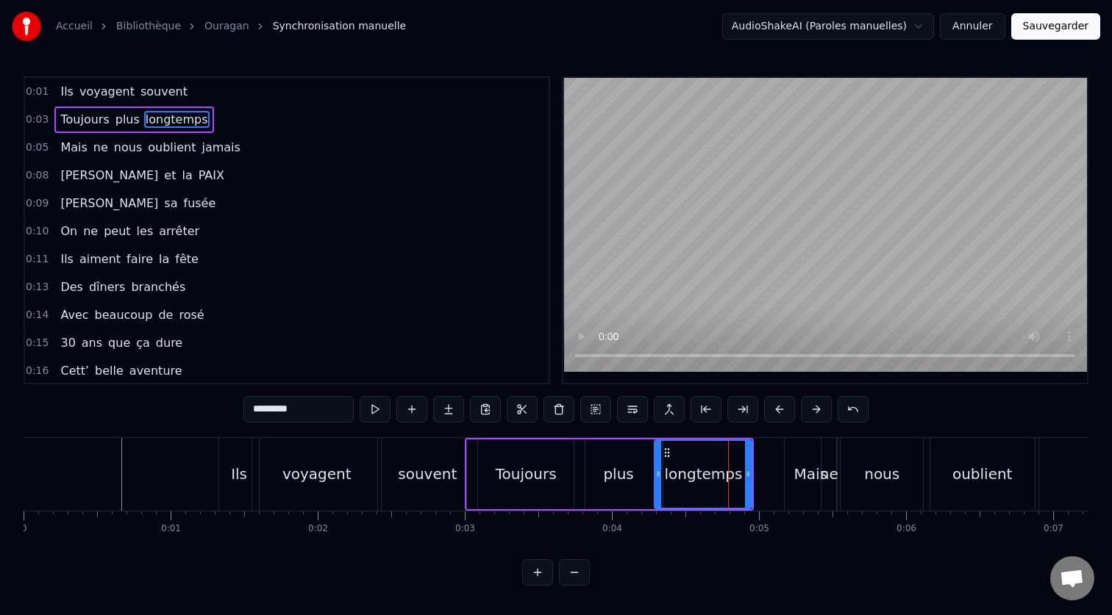
click at [612, 440] on div "plus" at bounding box center [617, 475] width 87 height 70
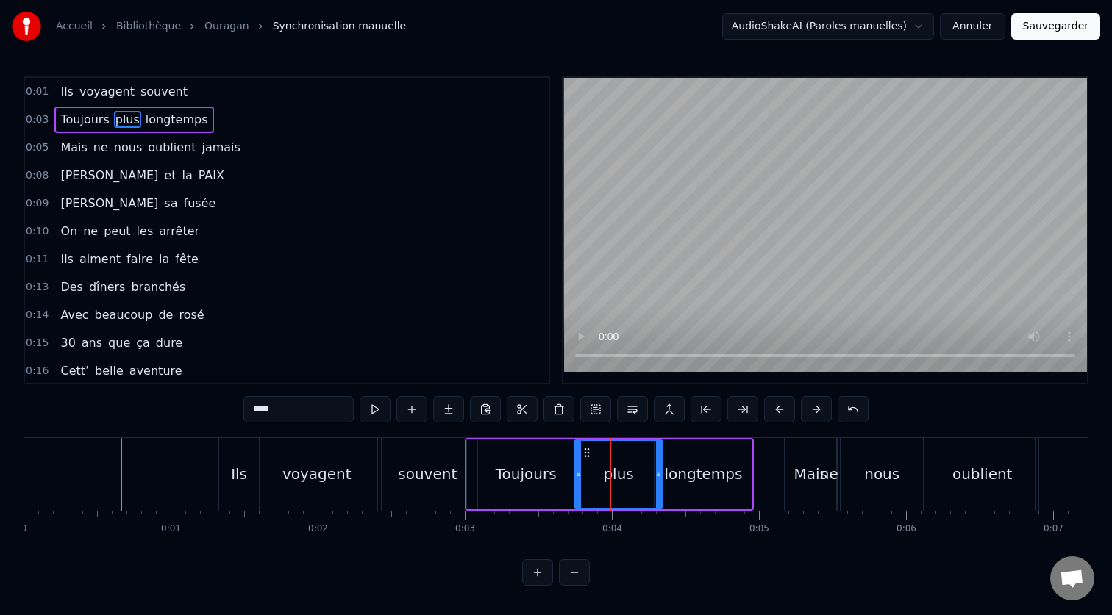
click at [467, 441] on div "Toujours" at bounding box center [525, 475] width 119 height 70
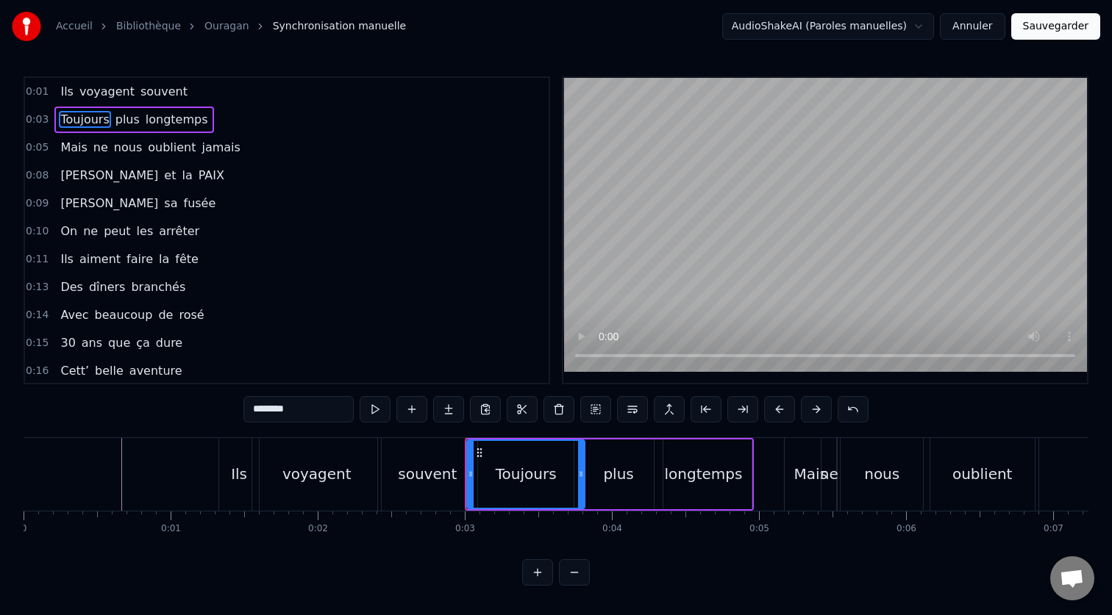
click at [421, 442] on div "souvent" at bounding box center [427, 474] width 99 height 73
type input "*******"
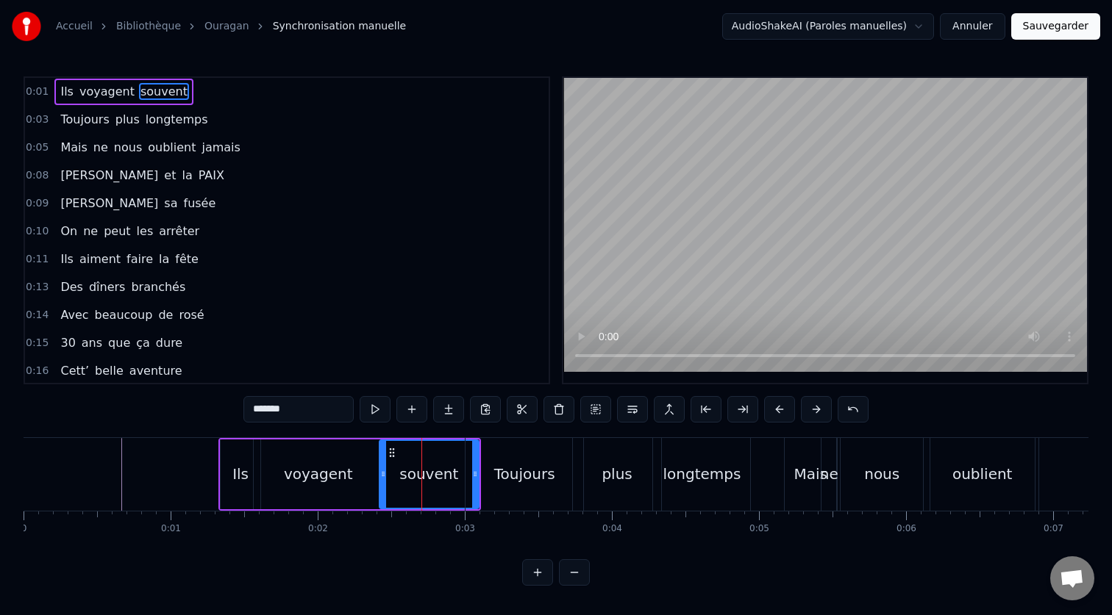
click at [85, 424] on div "0:01 Ils voyagent souvent 0:03 Toujours plus longtemps 0:05 Mais ne nous oublie…" at bounding box center [556, 331] width 1065 height 510
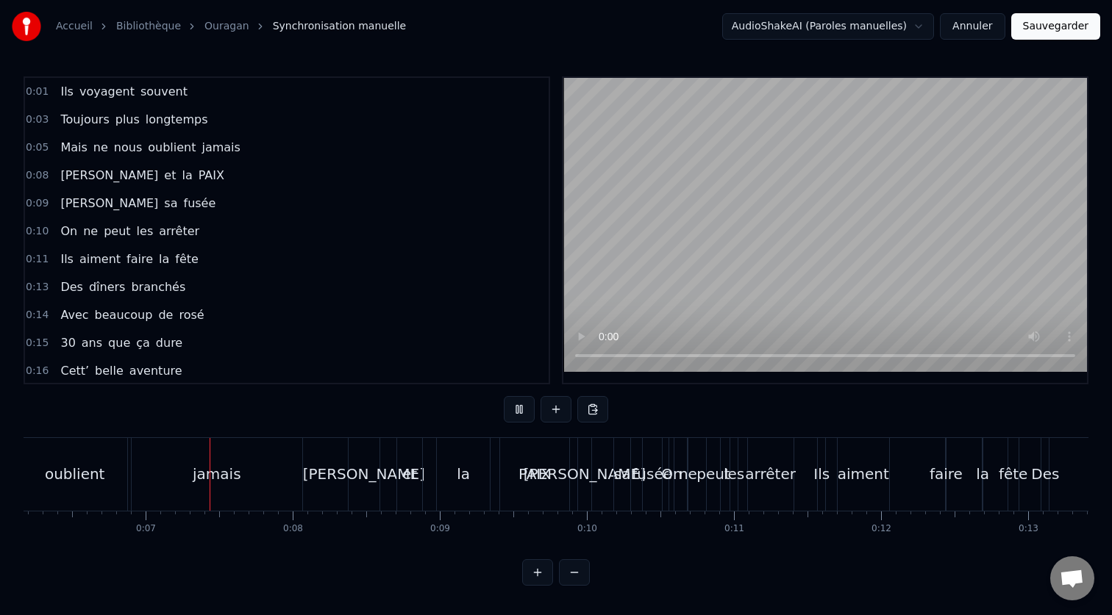
scroll to position [0, 920]
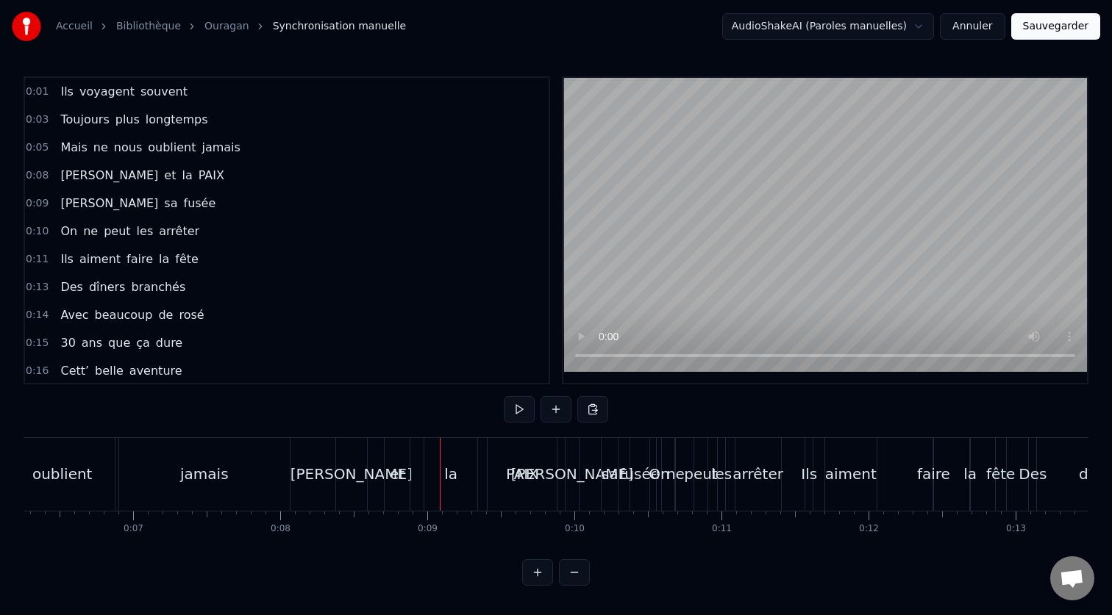
click at [340, 468] on div "[PERSON_NAME]" at bounding box center [351, 474] width 122 height 22
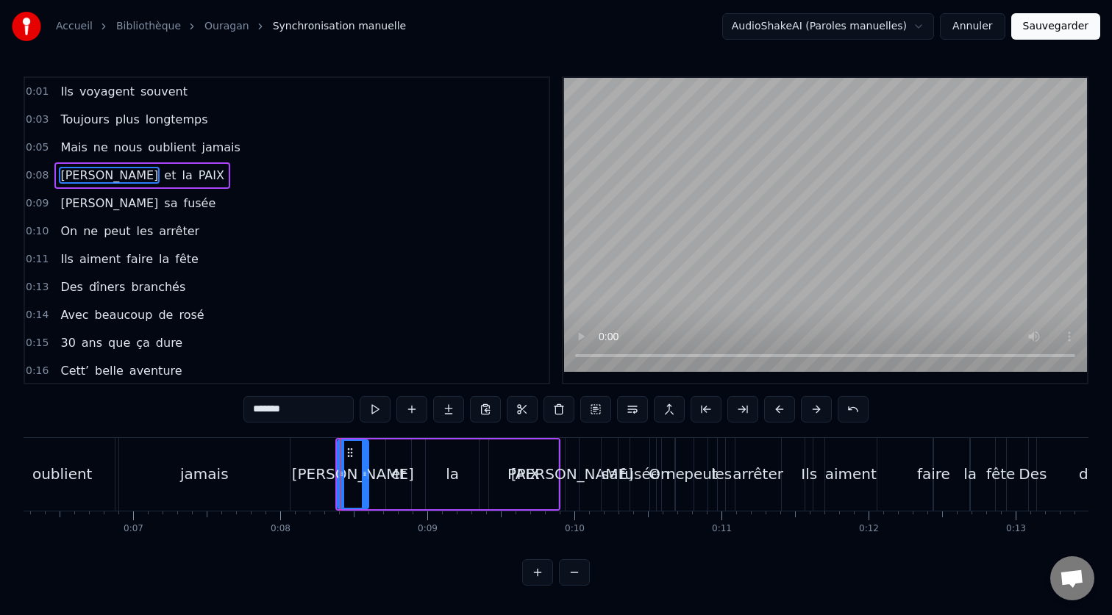
click at [262, 471] on div "jamais" at bounding box center [204, 474] width 171 height 73
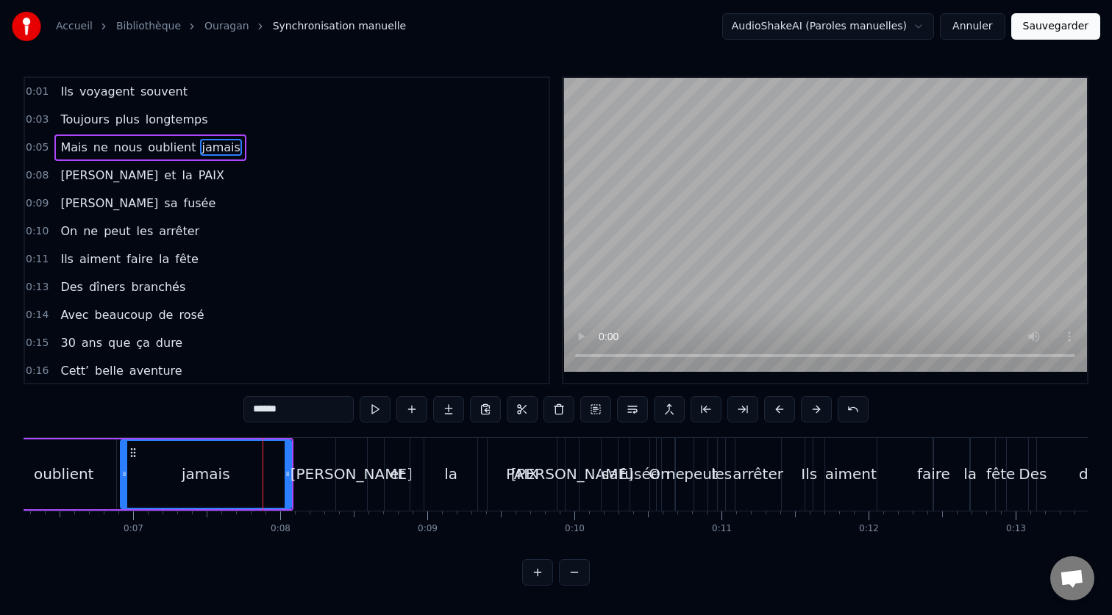
click at [340, 472] on div "[PERSON_NAME]" at bounding box center [351, 474] width 122 height 22
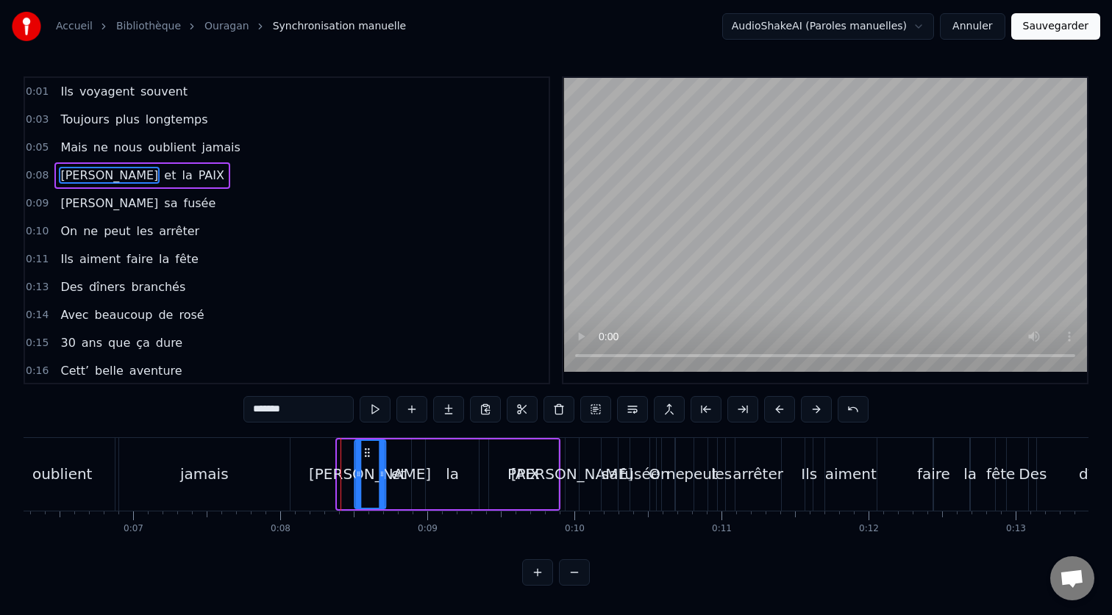
drag, startPoint x: 350, startPoint y: 448, endPoint x: 368, endPoint y: 454, distance: 18.4
click at [368, 454] on icon at bounding box center [367, 453] width 12 height 12
click at [402, 482] on div "et" at bounding box center [398, 474] width 15 height 22
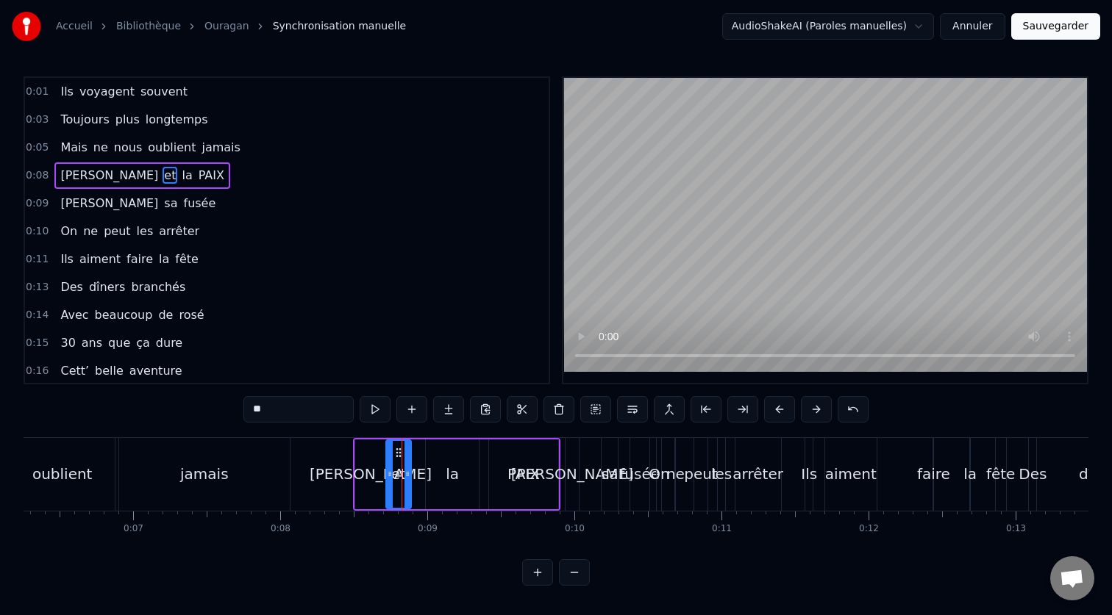
click at [448, 477] on div "la" at bounding box center [452, 474] width 13 height 22
drag, startPoint x: 472, startPoint y: 477, endPoint x: 454, endPoint y: 476, distance: 17.7
click at [454, 476] on icon at bounding box center [457, 474] width 6 height 12
click at [398, 458] on div "et" at bounding box center [398, 475] width 25 height 70
type input "**"
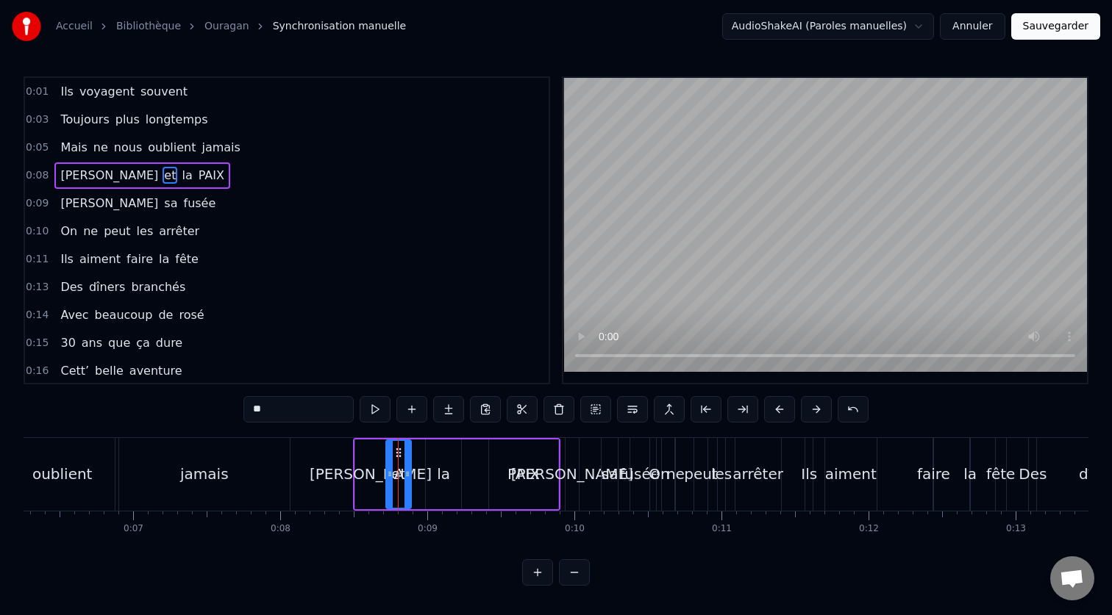
drag, startPoint x: 397, startPoint y: 452, endPoint x: 416, endPoint y: 452, distance: 19.1
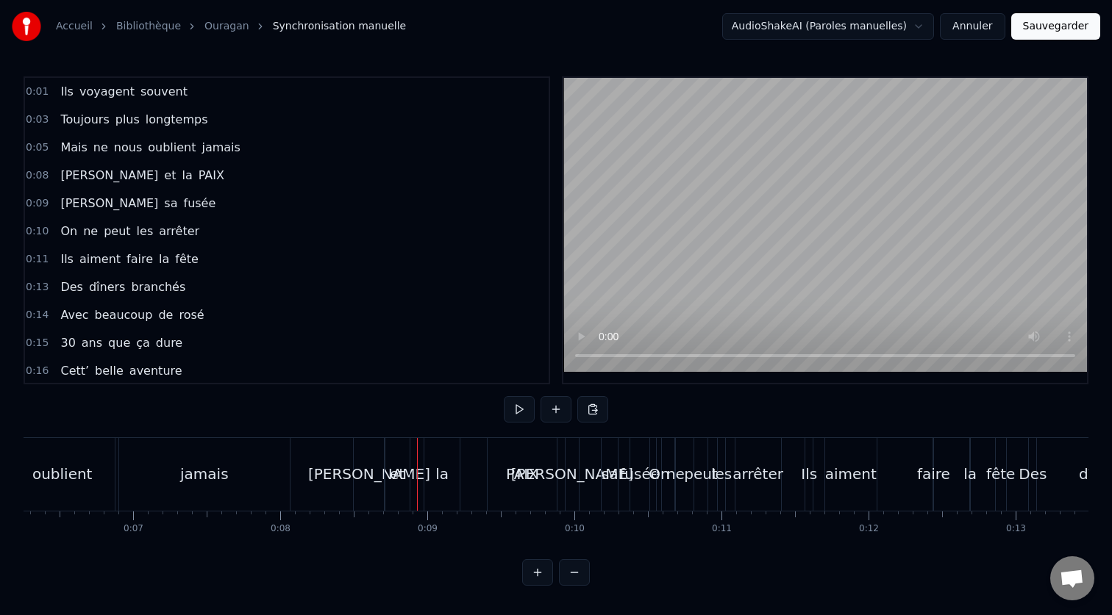
click at [402, 452] on div "et" at bounding box center [397, 474] width 25 height 73
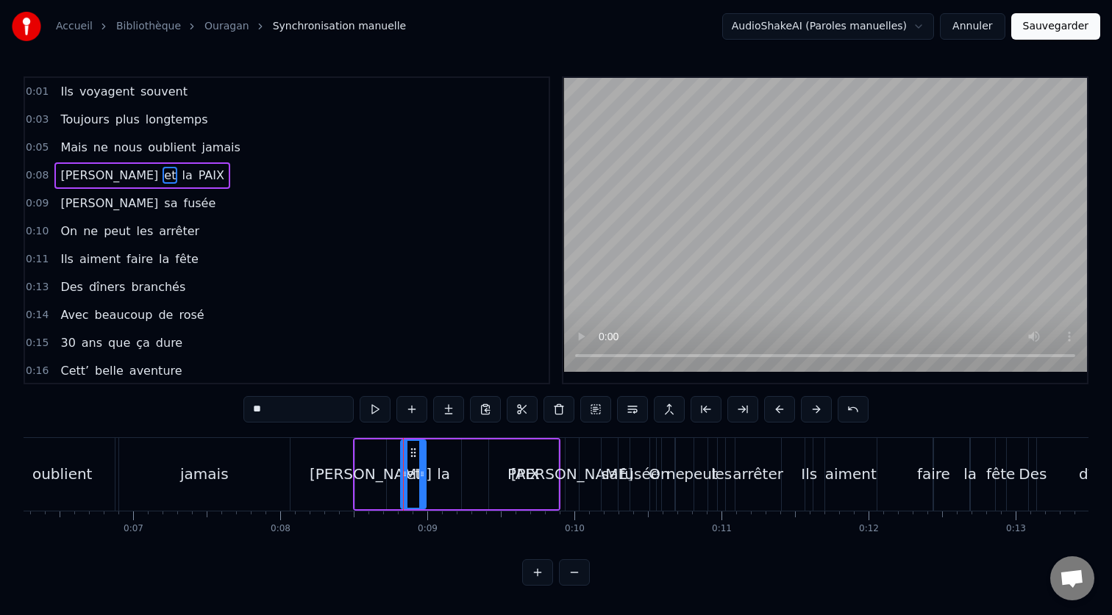
drag, startPoint x: 398, startPoint y: 454, endPoint x: 412, endPoint y: 455, distance: 14.8
click at [412, 455] on icon at bounding box center [413, 453] width 12 height 12
click at [373, 458] on div "[PERSON_NAME]" at bounding box center [370, 475] width 31 height 70
type input "*******"
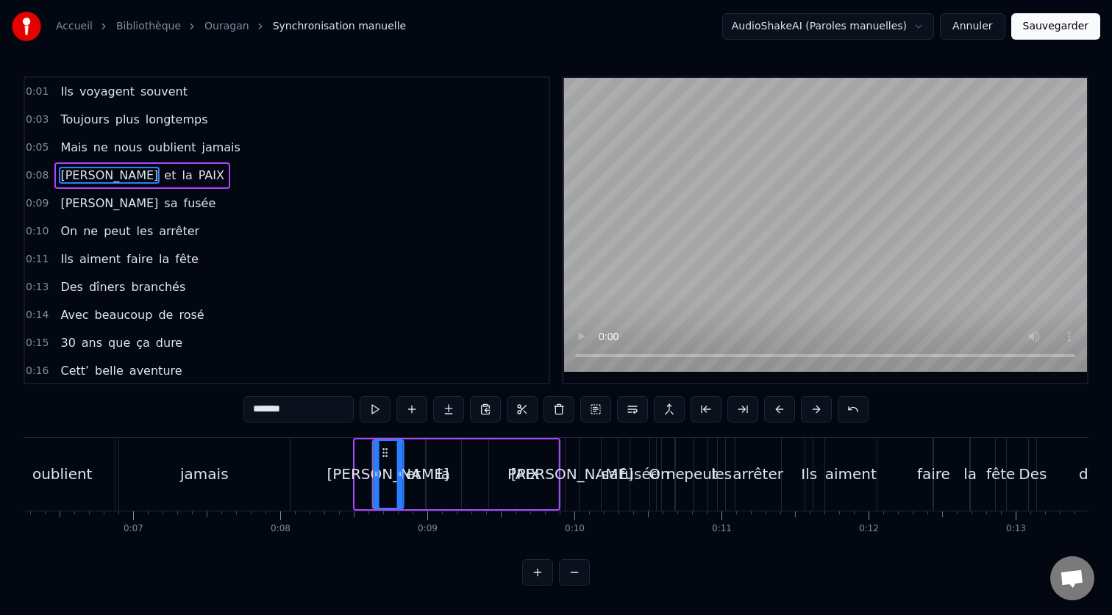
drag, startPoint x: 366, startPoint y: 454, endPoint x: 384, endPoint y: 456, distance: 17.8
click at [384, 456] on icon at bounding box center [385, 453] width 12 height 12
click at [202, 429] on div "0:01 Ils voyagent souvent 0:03 Toujours plus longtemps 0:05 Mais ne nous oublie…" at bounding box center [556, 331] width 1065 height 510
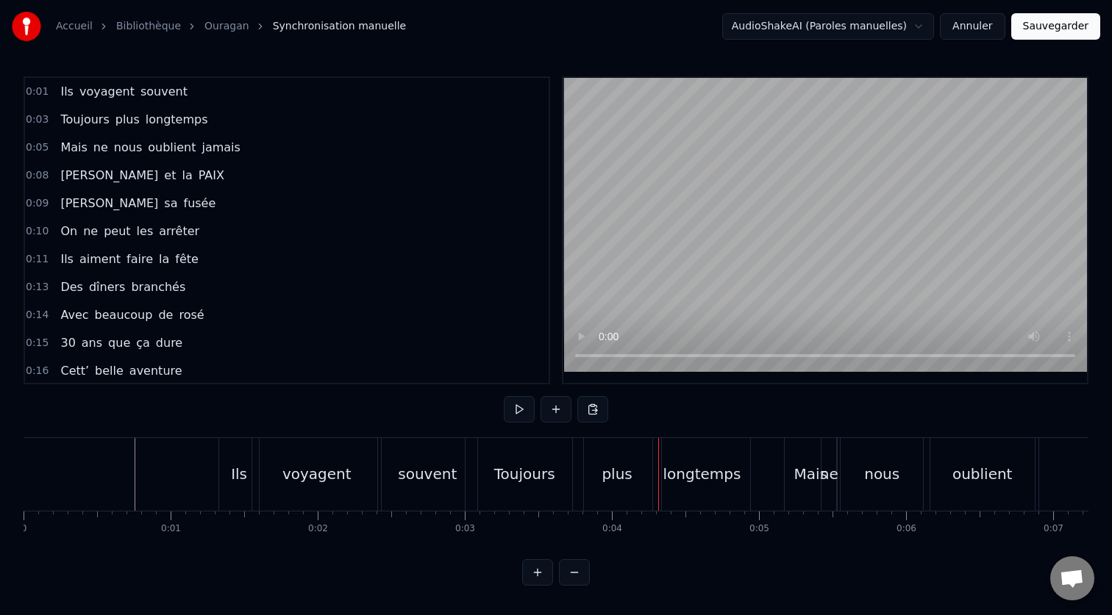
click at [132, 436] on div "0:01 Ils voyagent souvent 0:03 Toujours plus longtemps 0:05 Mais ne nous oublie…" at bounding box center [556, 331] width 1065 height 510
click at [306, 476] on div "voyagent" at bounding box center [316, 474] width 69 height 22
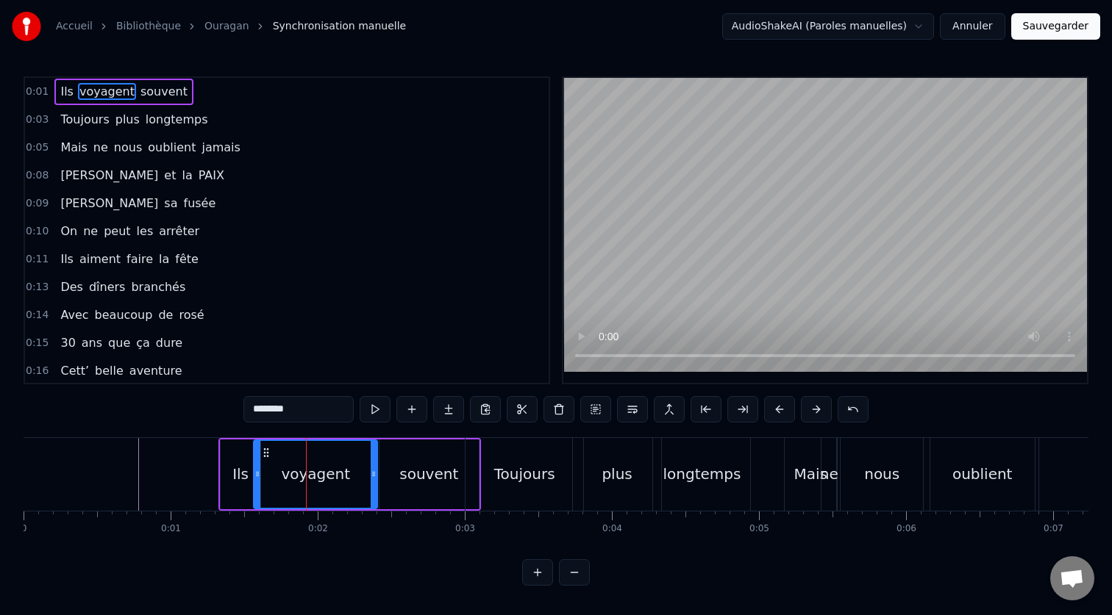
click at [376, 476] on icon at bounding box center [374, 474] width 6 height 12
click at [410, 475] on div "souvent" at bounding box center [428, 474] width 59 height 22
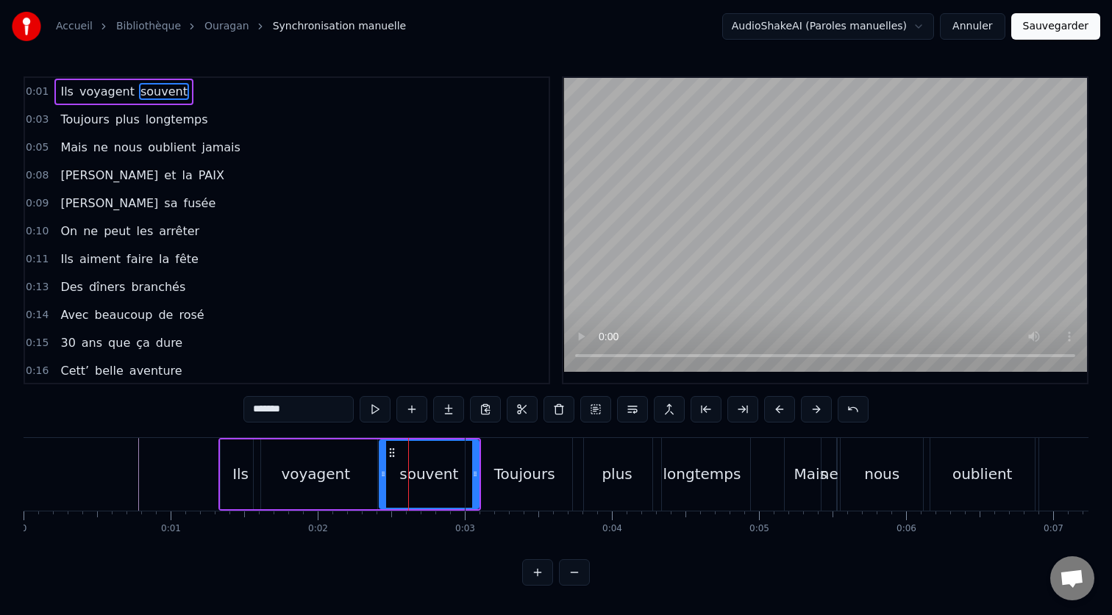
click at [455, 475] on div "souvent" at bounding box center [429, 474] width 98 height 67
click at [472, 475] on div "Toujours" at bounding box center [524, 474] width 118 height 73
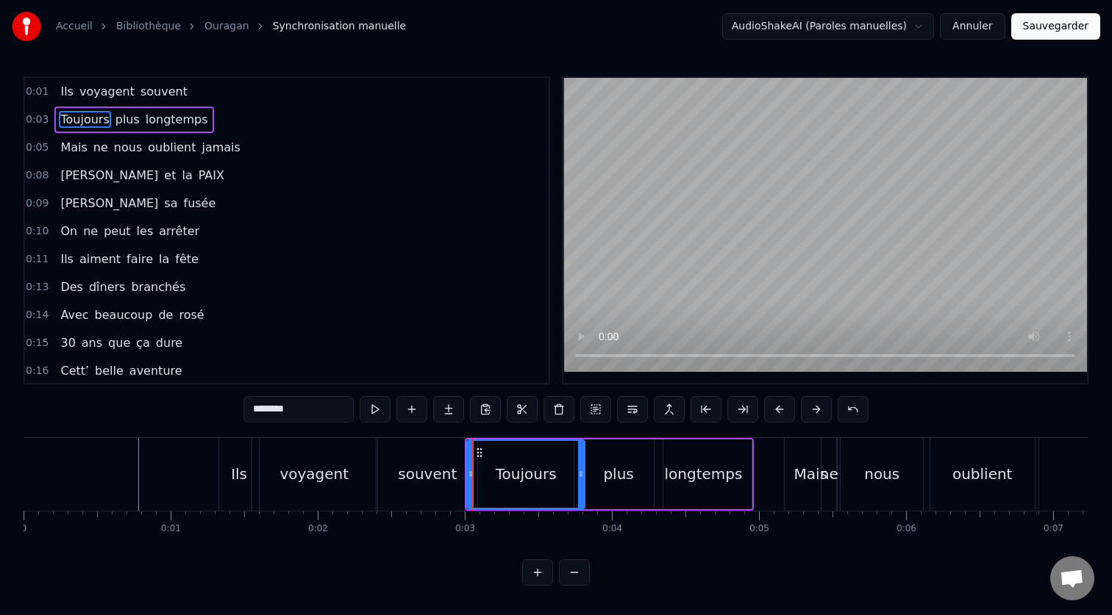
click at [405, 475] on div "souvent" at bounding box center [427, 474] width 59 height 22
type input "*******"
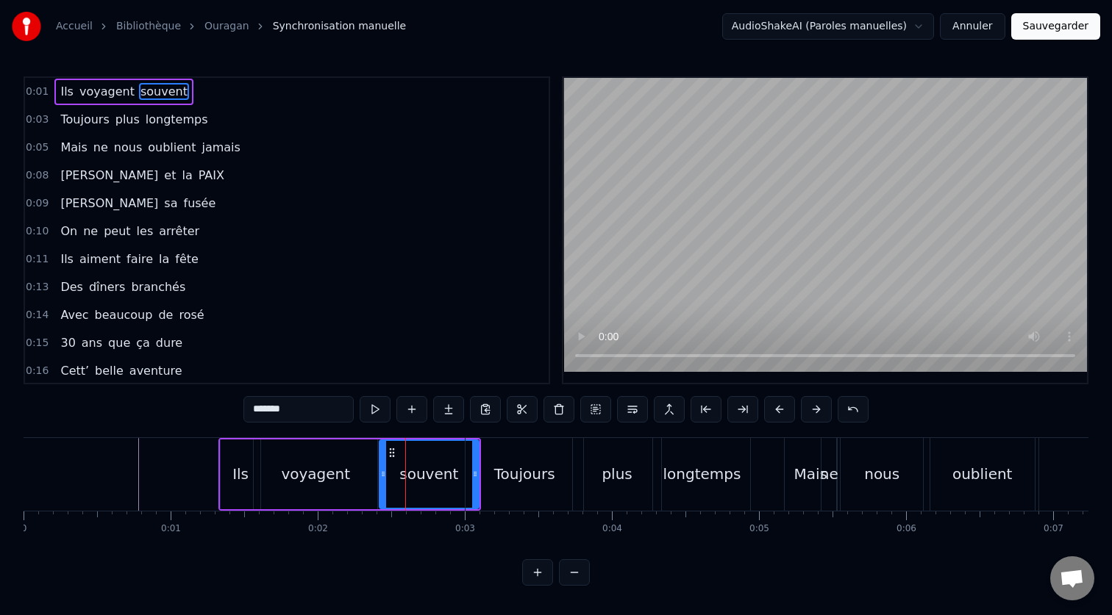
click at [437, 464] on div "souvent" at bounding box center [428, 474] width 59 height 22
click at [429, 441] on div "souvent" at bounding box center [429, 474] width 98 height 67
drag, startPoint x: 384, startPoint y: 475, endPoint x: 391, endPoint y: 476, distance: 7.4
click at [393, 477] on icon at bounding box center [392, 474] width 6 height 12
drag, startPoint x: 403, startPoint y: 455, endPoint x: 387, endPoint y: 456, distance: 16.2
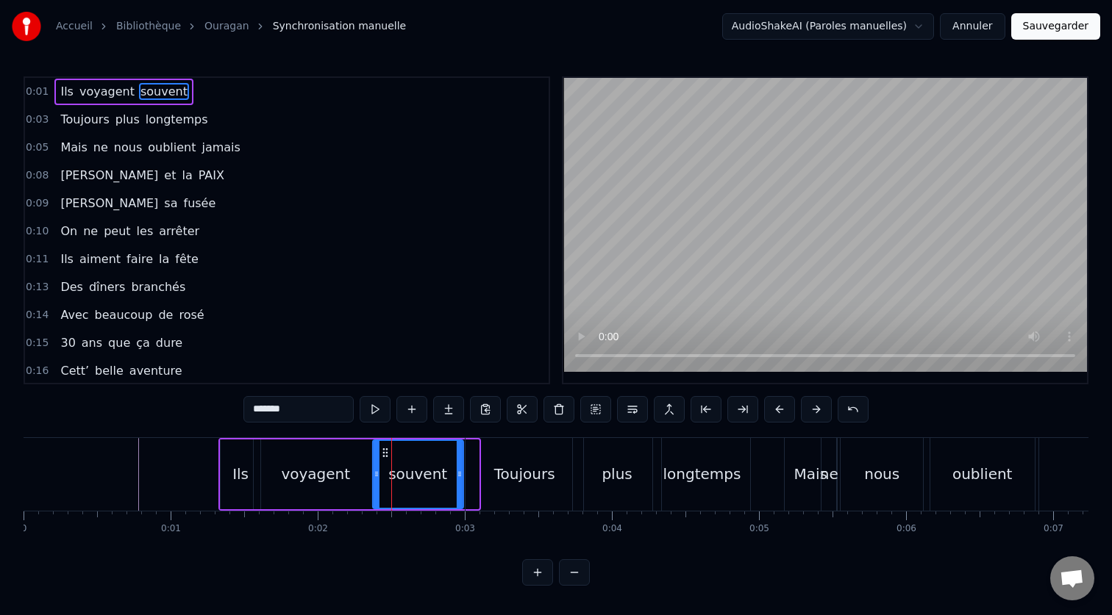
click at [387, 456] on icon at bounding box center [385, 453] width 12 height 12
click at [180, 434] on div "0:01 Ils voyagent souvent 0:03 Toujours plus longtemps 0:05 Mais ne nous oublie…" at bounding box center [556, 331] width 1065 height 510
click at [165, 435] on div "0:01 Ils voyagent souvent 0:03 Toujours plus longtemps 0:05 Mais ne nous oublie…" at bounding box center [556, 331] width 1065 height 510
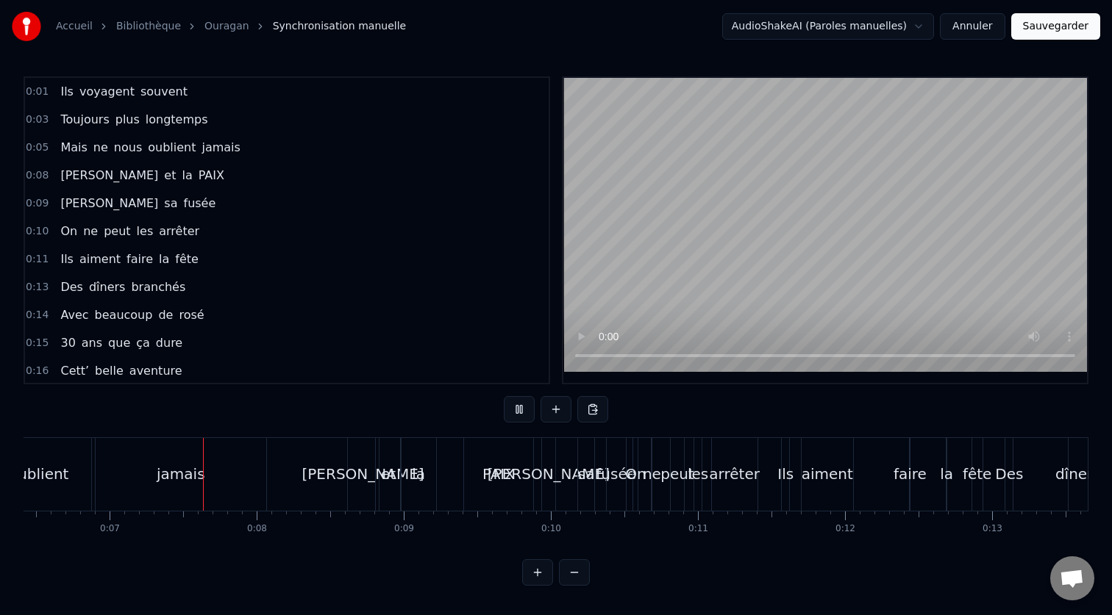
scroll to position [0, 950]
click at [352, 452] on div "[PERSON_NAME]" at bounding box center [356, 474] width 31 height 73
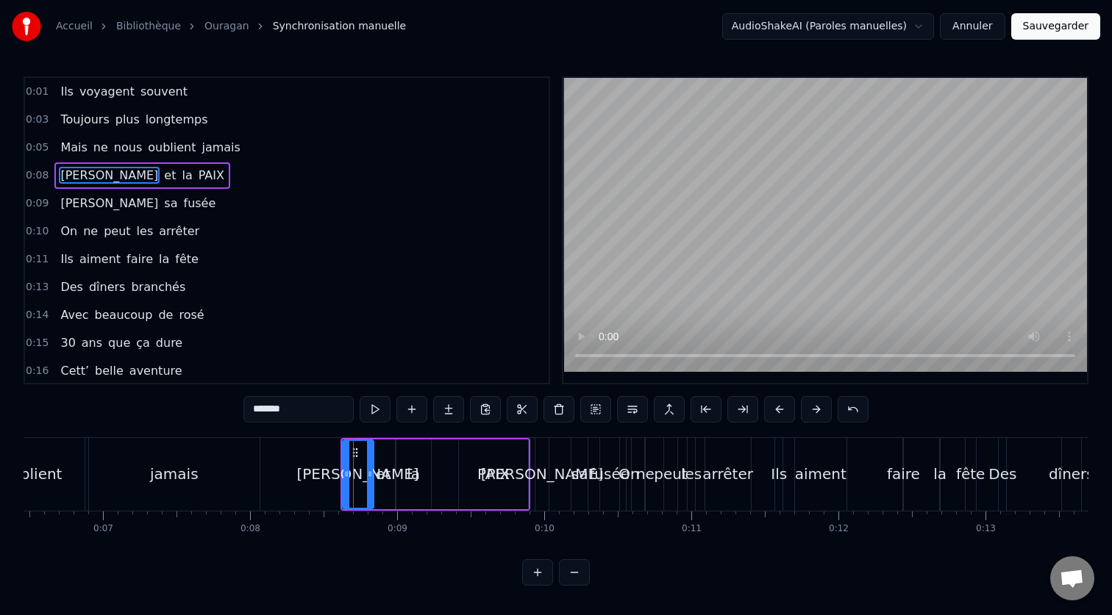
click at [390, 440] on div "et" at bounding box center [383, 475] width 26 height 70
click at [353, 446] on div "[PERSON_NAME]" at bounding box center [358, 475] width 31 height 70
type input "*******"
drag, startPoint x: 415, startPoint y: 473, endPoint x: 443, endPoint y: 475, distance: 28.0
click at [443, 477] on div "[PERSON_NAME] et la PAIX" at bounding box center [435, 474] width 190 height 73
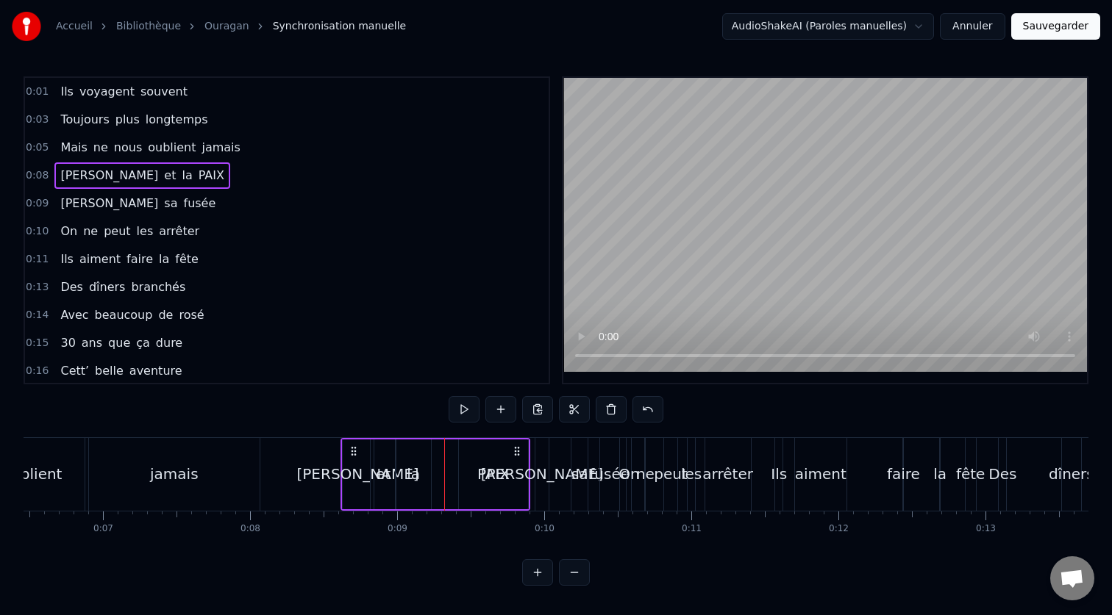
click at [420, 474] on div "la" at bounding box center [413, 475] width 35 height 70
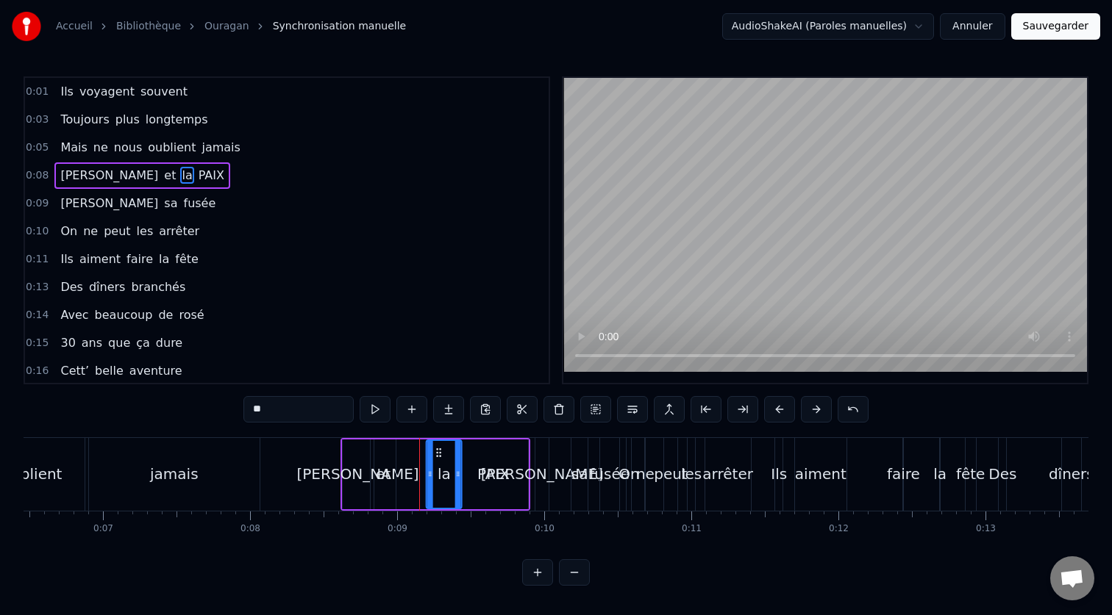
drag, startPoint x: 410, startPoint y: 453, endPoint x: 440, endPoint y: 457, distance: 31.2
click at [440, 457] on icon at bounding box center [439, 453] width 12 height 12
click at [687, 557] on div "0:01 Ils voyagent souvent 0:03 Toujours plus longtemps 0:05 Mais ne nous oublie…" at bounding box center [556, 331] width 1065 height 510
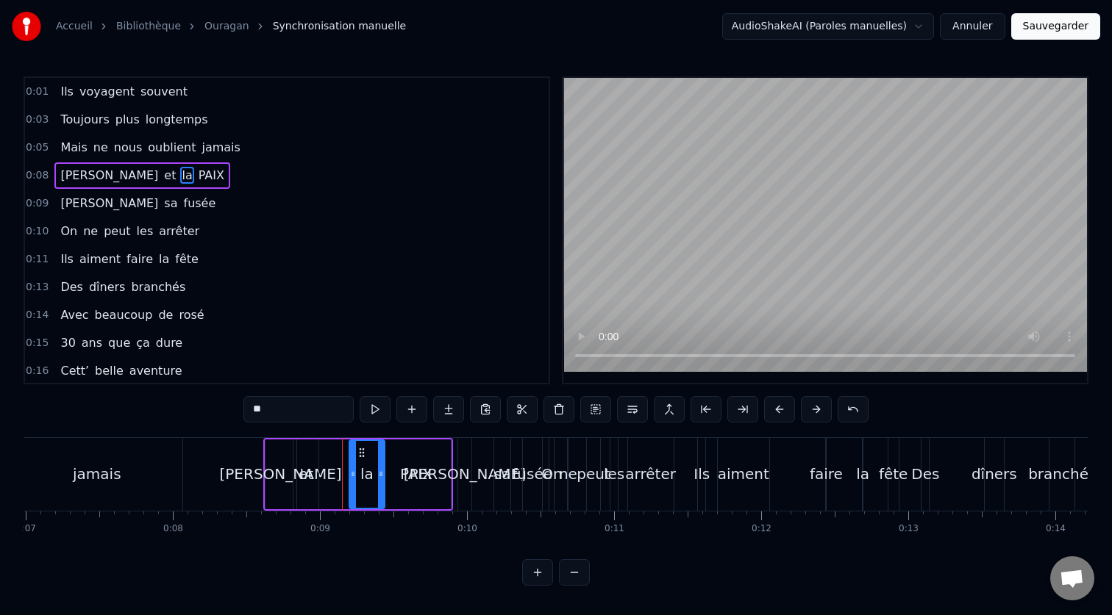
scroll to position [0, 1040]
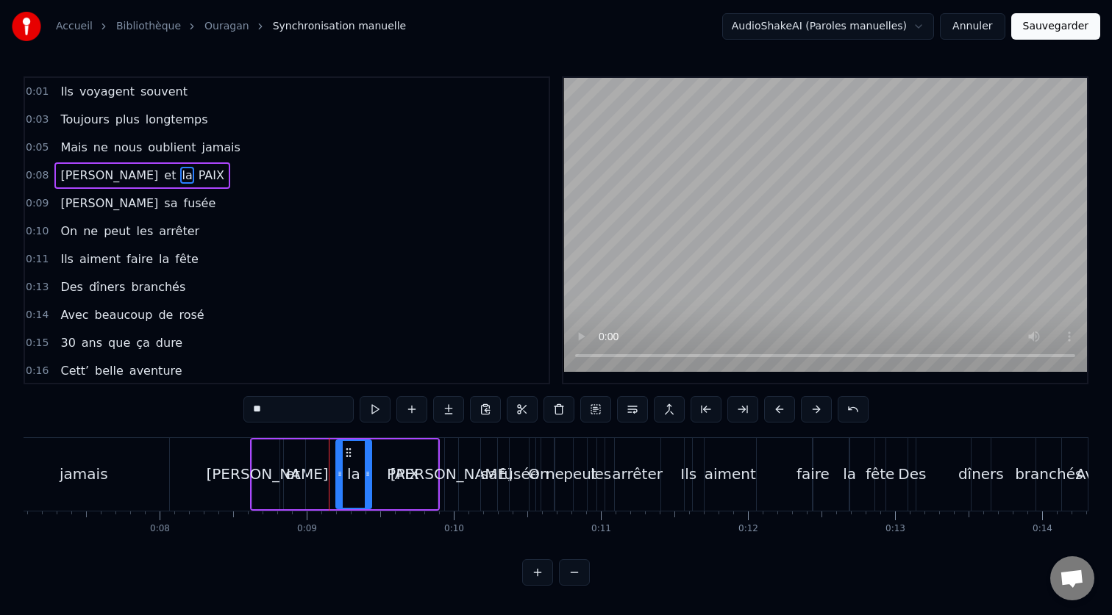
click at [515, 465] on div "fusée" at bounding box center [518, 474] width 40 height 22
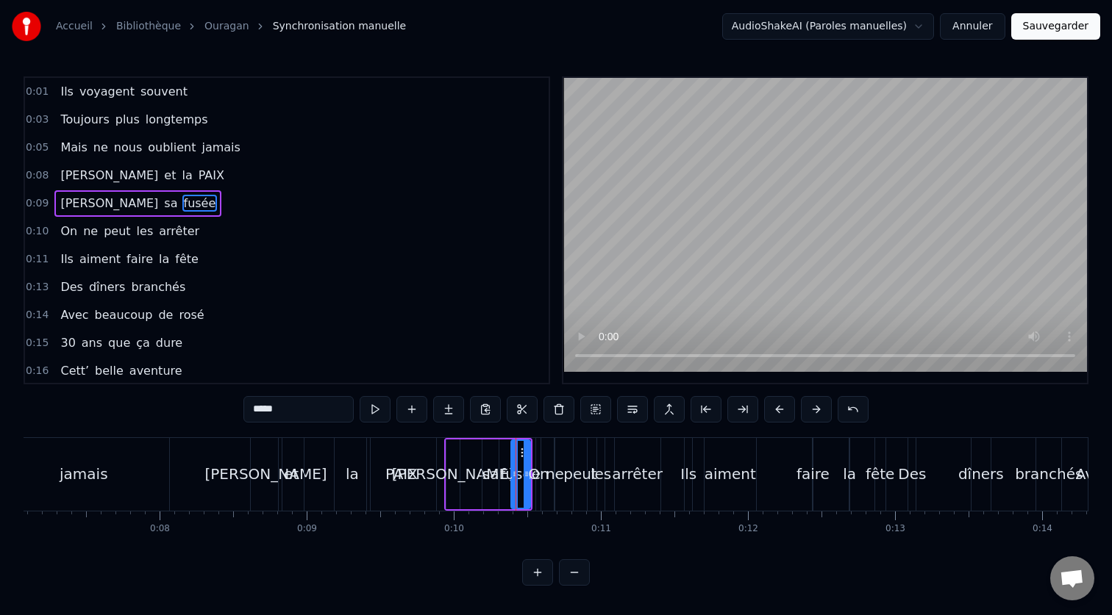
click at [486, 440] on div "sa" at bounding box center [491, 475] width 18 height 70
type input "**"
click at [463, 441] on div "[PERSON_NAME] sa fusée" at bounding box center [488, 474] width 88 height 73
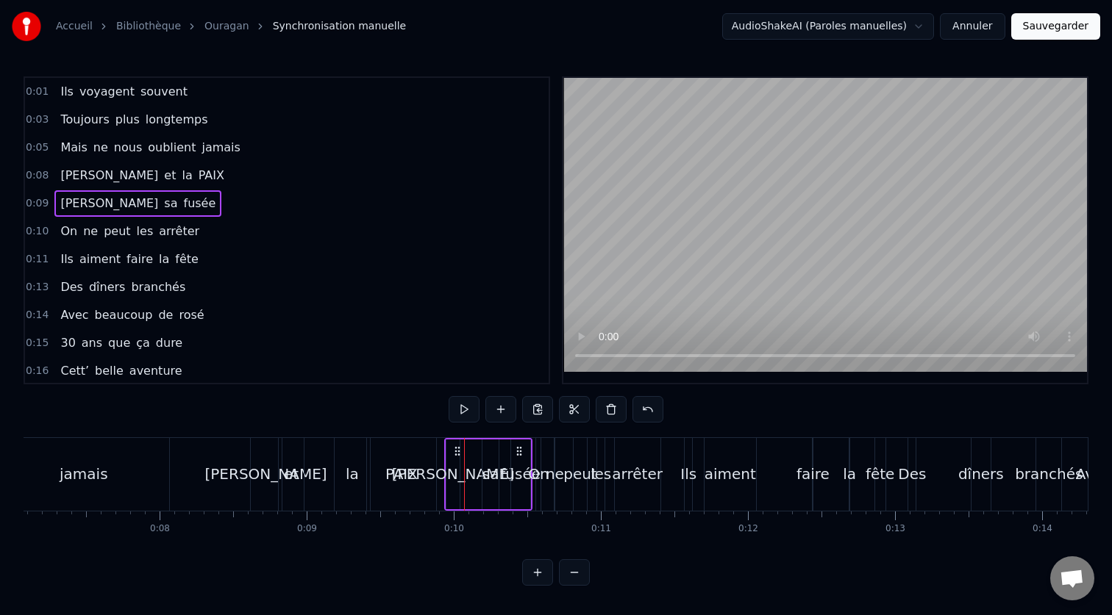
click at [454, 453] on icon at bounding box center [457, 452] width 12 height 12
click at [621, 471] on div "arrêter" at bounding box center [637, 474] width 51 height 22
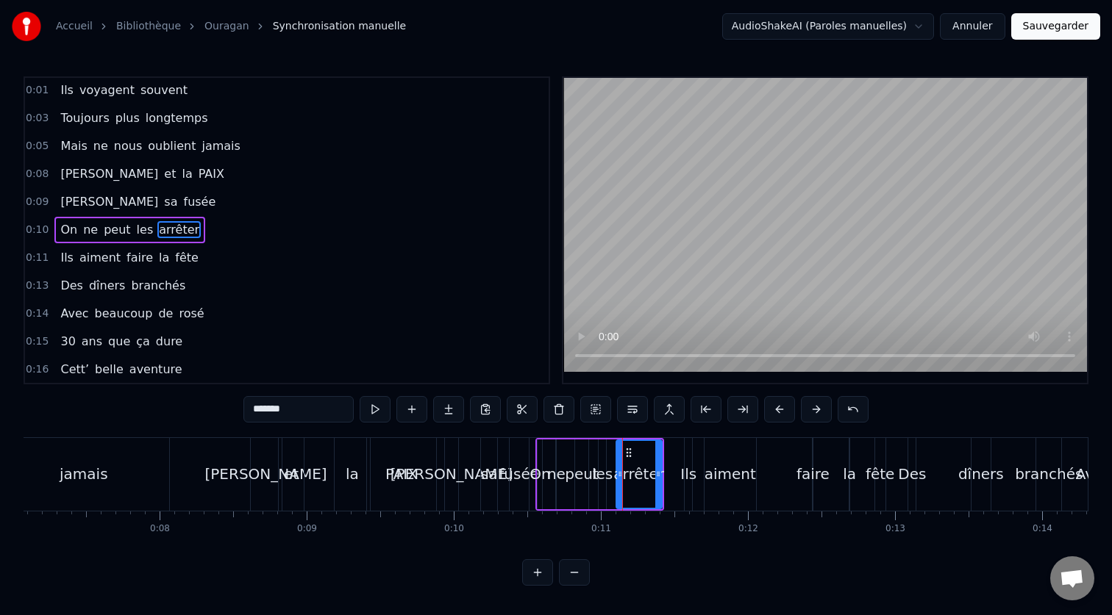
click at [740, 458] on div "aiment" at bounding box center [729, 474] width 51 height 73
type input "******"
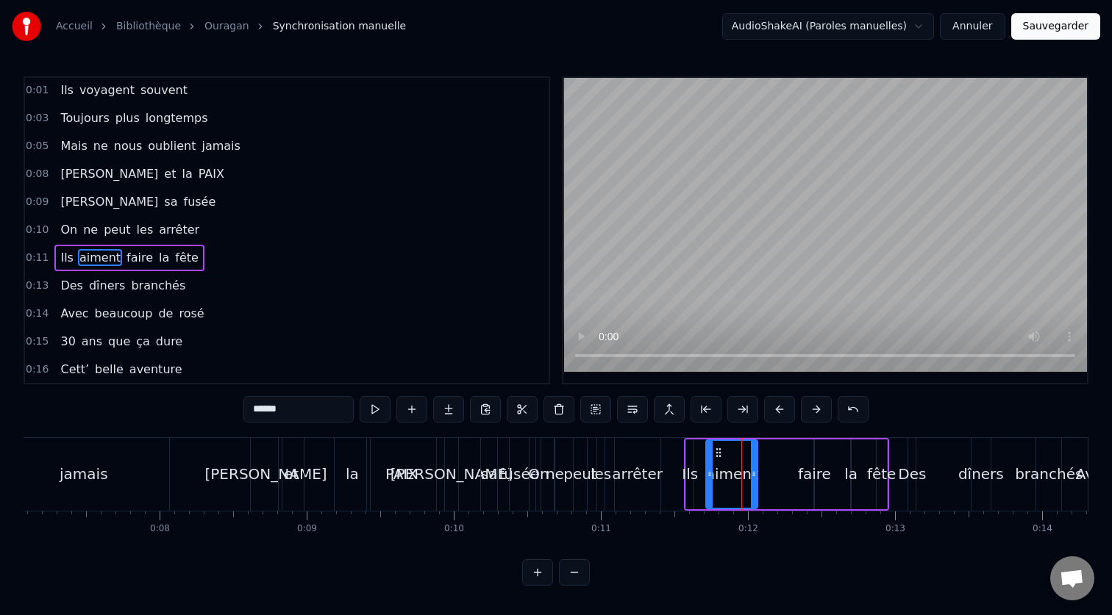
scroll to position [29, 0]
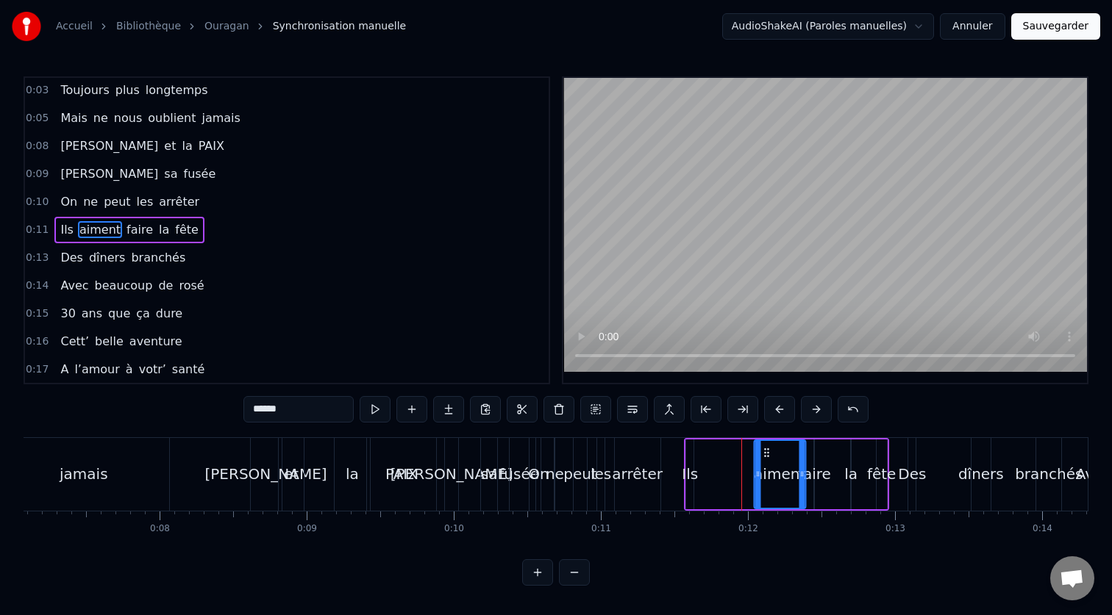
drag, startPoint x: 718, startPoint y: 453, endPoint x: 766, endPoint y: 458, distance: 48.8
click at [766, 458] on div "aiment" at bounding box center [779, 474] width 50 height 67
click at [706, 464] on div "Ils aiment faire la fête" at bounding box center [786, 474] width 204 height 73
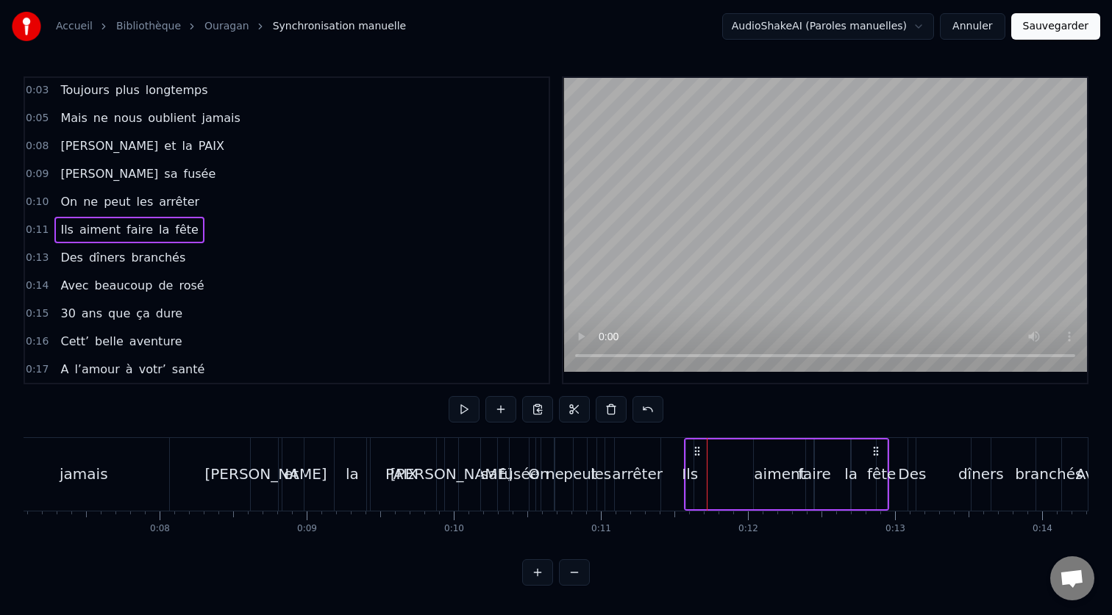
click at [690, 465] on div "Ils" at bounding box center [690, 474] width 16 height 22
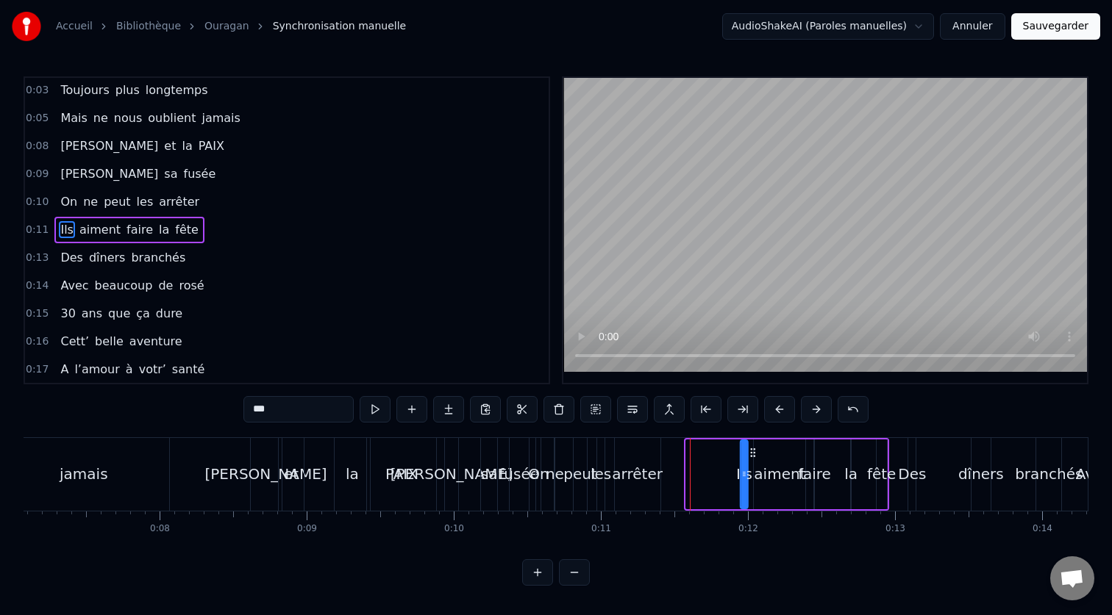
drag, startPoint x: 698, startPoint y: 452, endPoint x: 753, endPoint y: 462, distance: 55.2
click at [753, 462] on div "Ils aiment faire la fête" at bounding box center [786, 474] width 204 height 73
click at [639, 464] on div "arrêter" at bounding box center [637, 474] width 51 height 22
type input "*******"
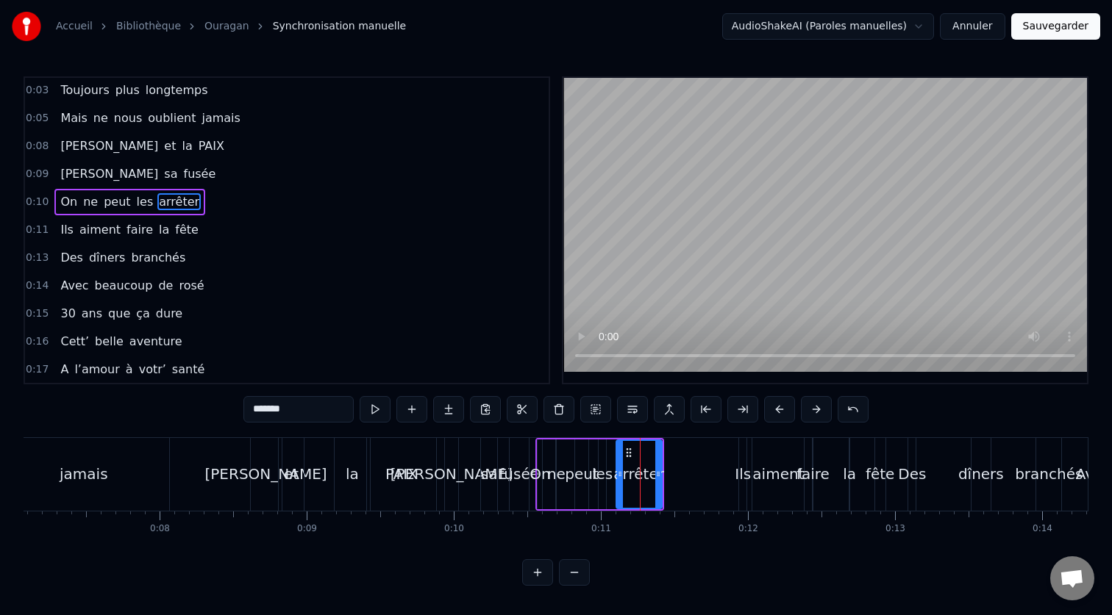
scroll to position [1, 0]
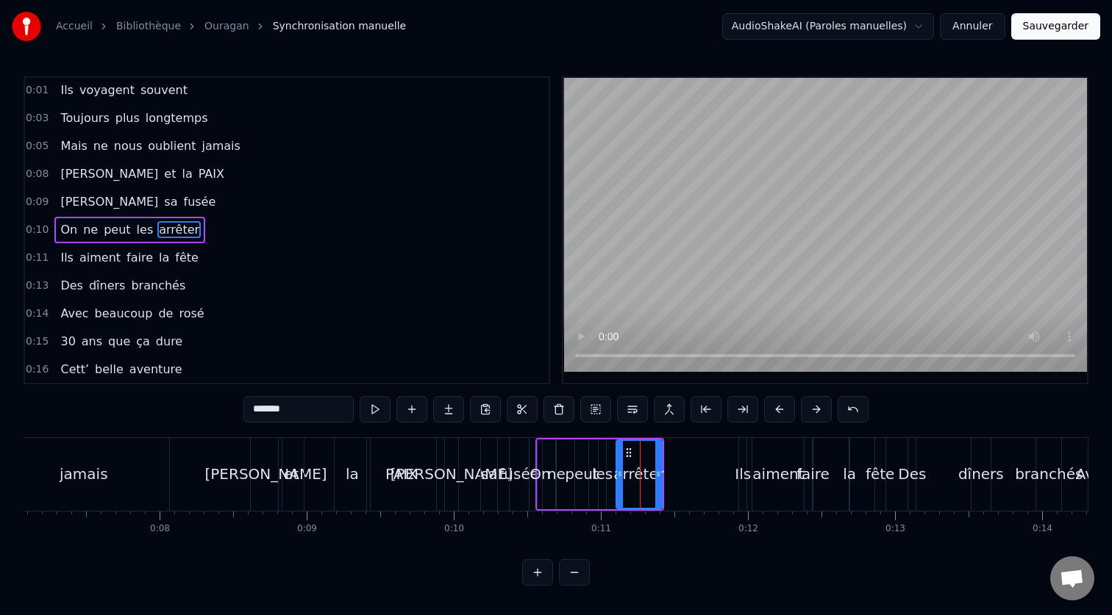
click at [616, 440] on div "arrêter" at bounding box center [638, 475] width 47 height 70
click at [583, 438] on div "On ne peut les arrêter" at bounding box center [599, 474] width 128 height 73
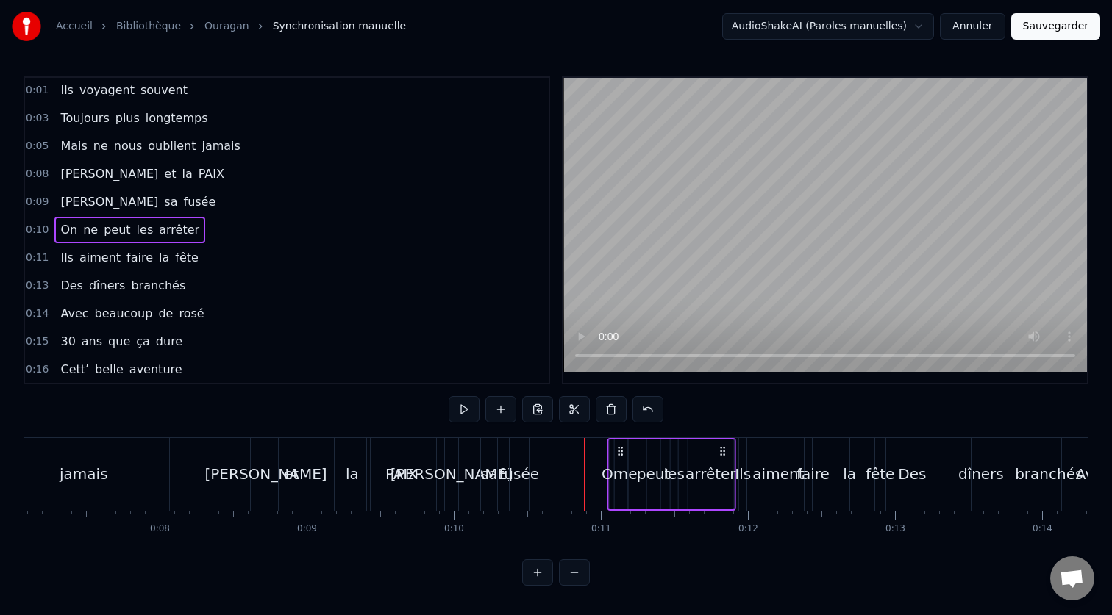
drag, startPoint x: 551, startPoint y: 451, endPoint x: 622, endPoint y: 455, distance: 71.4
click at [622, 455] on icon at bounding box center [621, 452] width 12 height 12
click at [488, 468] on div "sa" at bounding box center [489, 474] width 17 height 22
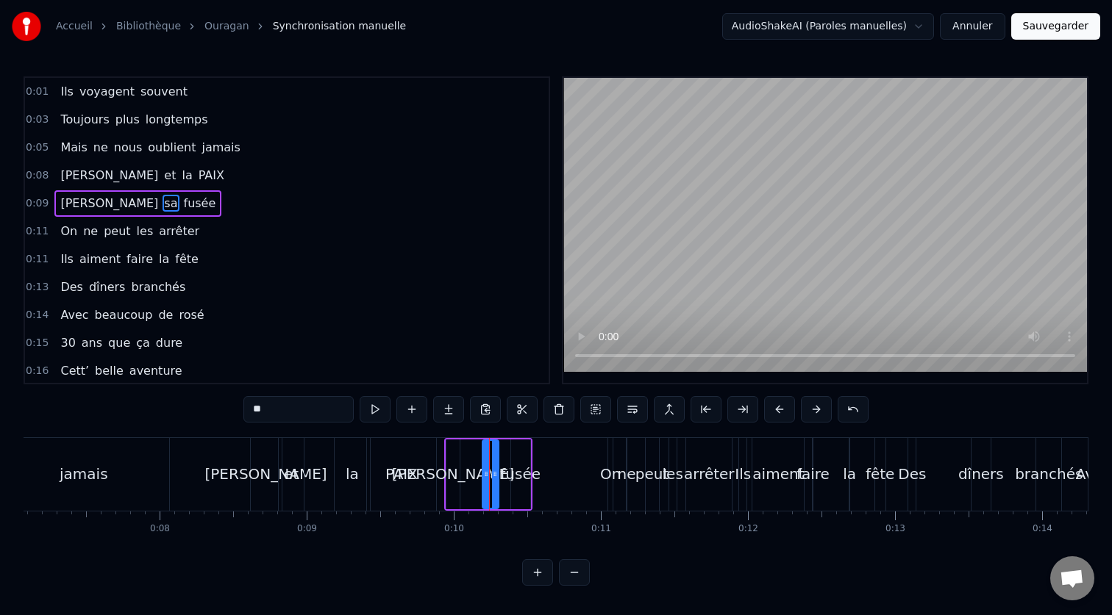
click at [461, 440] on div "[PERSON_NAME] sa fusée" at bounding box center [488, 474] width 88 height 73
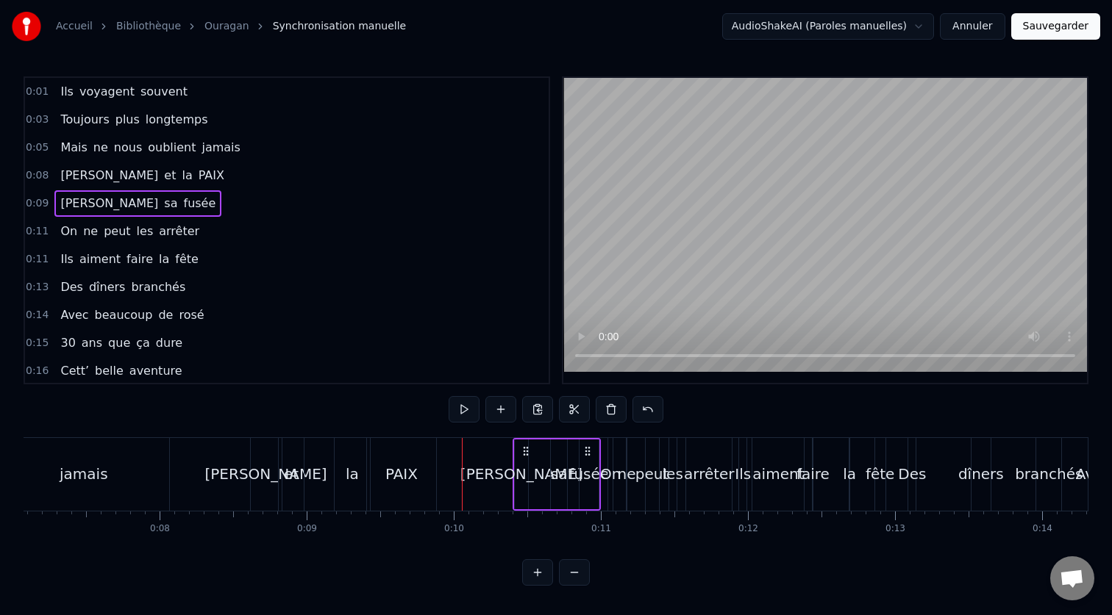
drag, startPoint x: 457, startPoint y: 451, endPoint x: 525, endPoint y: 458, distance: 68.7
click at [525, 458] on div "[PERSON_NAME] sa fusée" at bounding box center [556, 474] width 88 height 73
click at [328, 478] on div "[PERSON_NAME] et la PAIX" at bounding box center [345, 474] width 190 height 73
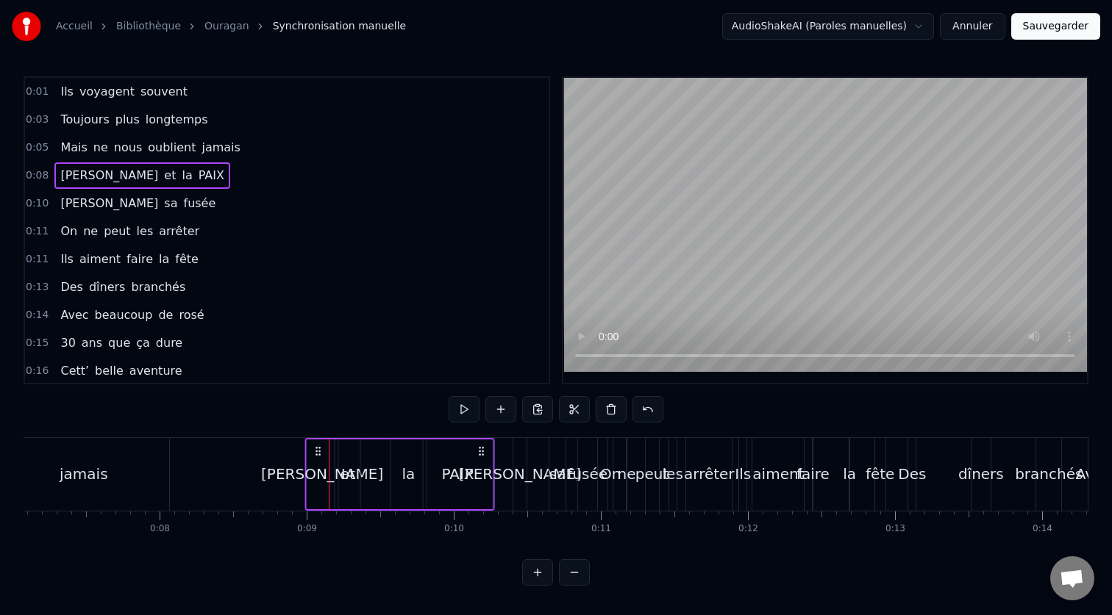
drag, startPoint x: 263, startPoint y: 454, endPoint x: 318, endPoint y: 457, distance: 54.5
click at [318, 457] on div "[PERSON_NAME] et la PAIX" at bounding box center [399, 474] width 190 height 73
click at [212, 432] on div "0:01 Ils voyagent souvent 0:03 Toujours plus longtemps 0:05 Mais ne nous oublie…" at bounding box center [556, 331] width 1065 height 510
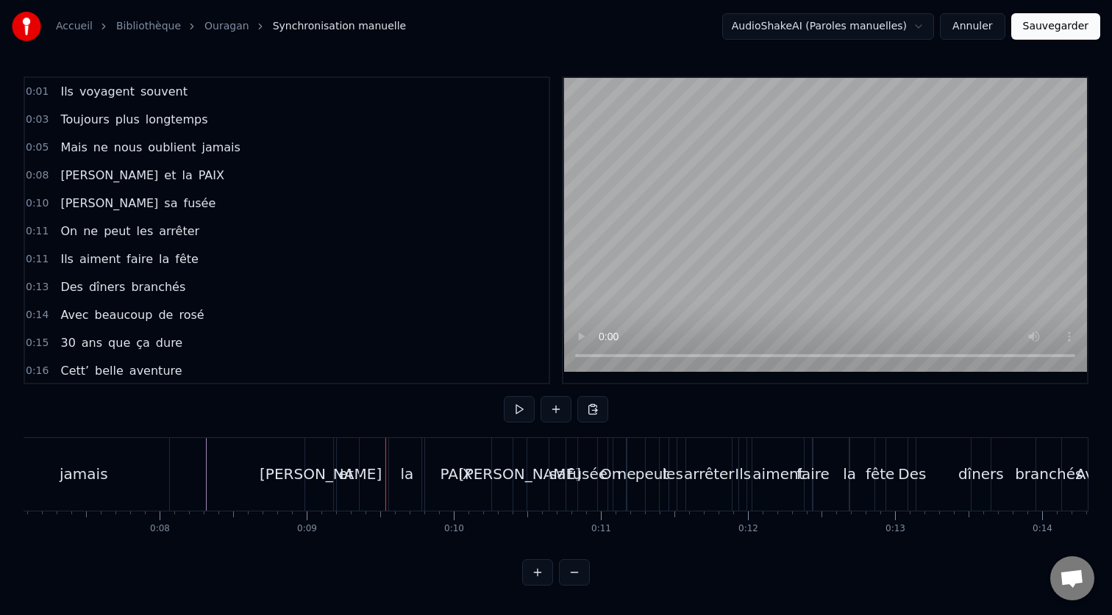
click at [164, 430] on div "0:01 Ils voyagent souvent 0:03 Toujours plus longtemps 0:05 Mais ne nous oublie…" at bounding box center [556, 331] width 1065 height 510
click at [183, 429] on div "0:01 Ils voyagent souvent 0:03 Toujours plus longtemps 0:05 Mais ne nous oublie…" at bounding box center [556, 331] width 1065 height 510
click at [321, 484] on div "[PERSON_NAME]" at bounding box center [321, 474] width 122 height 22
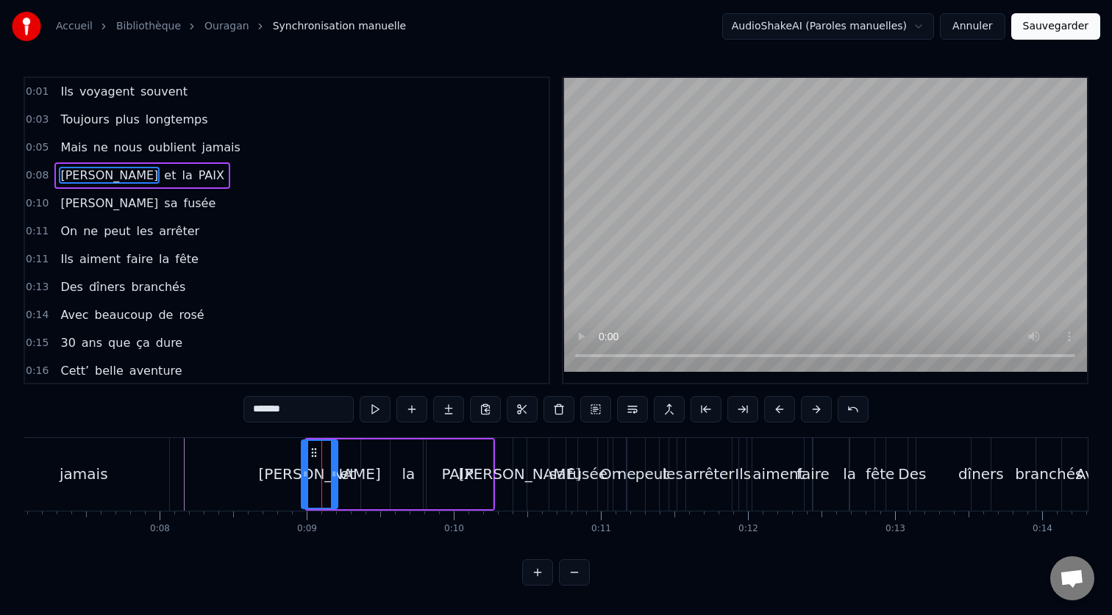
click at [302, 479] on icon at bounding box center [305, 474] width 6 height 12
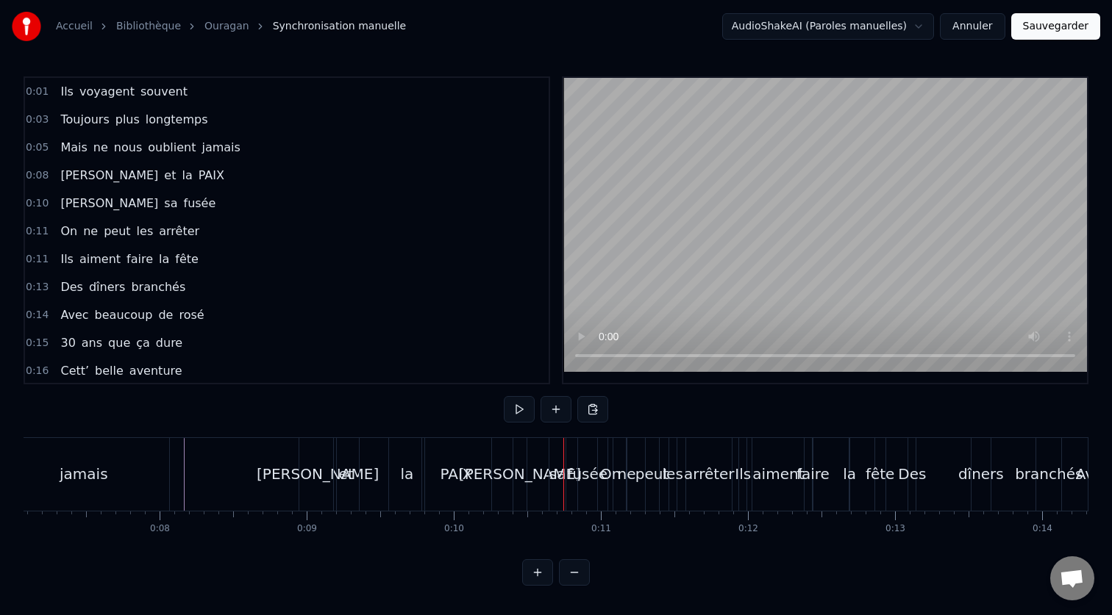
drag, startPoint x: 346, startPoint y: 478, endPoint x: 360, endPoint y: 479, distance: 14.7
click at [361, 479] on div "[PERSON_NAME] et la PAIX" at bounding box center [396, 474] width 196 height 73
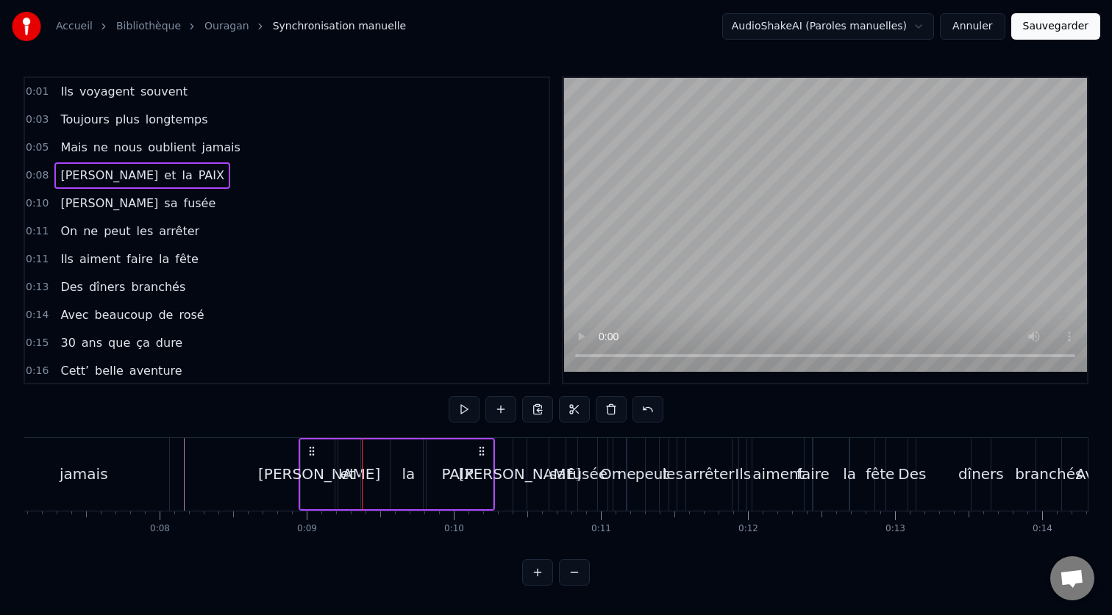
click at [348, 471] on div "et" at bounding box center [347, 474] width 15 height 22
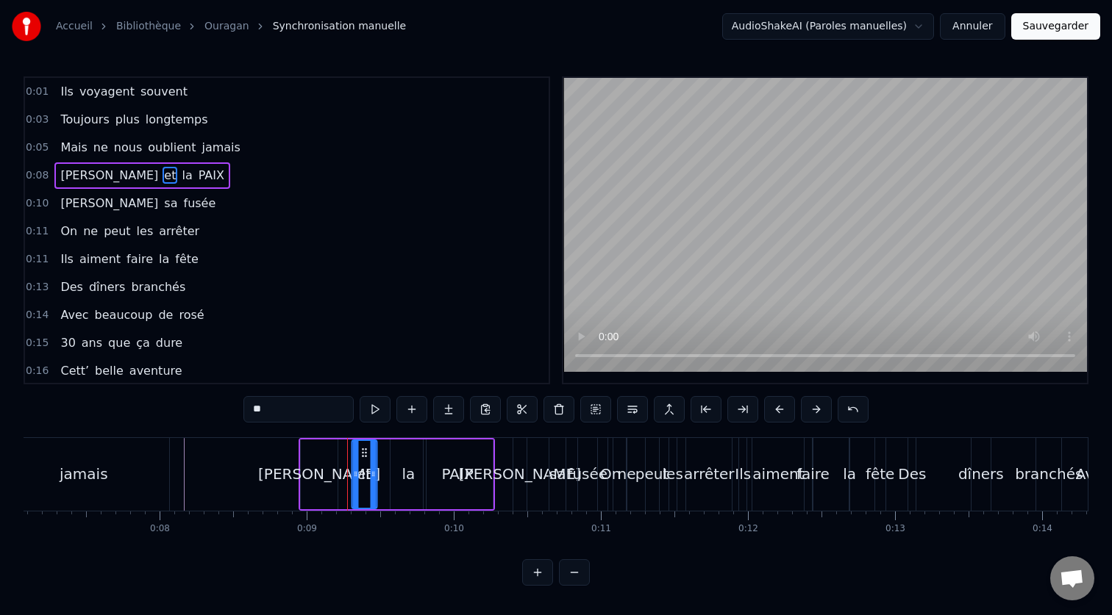
drag, startPoint x: 351, startPoint y: 452, endPoint x: 367, endPoint y: 454, distance: 16.3
click at [367, 454] on icon at bounding box center [364, 453] width 12 height 12
click at [404, 473] on div "la" at bounding box center [408, 474] width 13 height 22
click at [403, 451] on icon at bounding box center [397, 453] width 12 height 12
drag, startPoint x: 401, startPoint y: 451, endPoint x: 390, endPoint y: 452, distance: 10.4
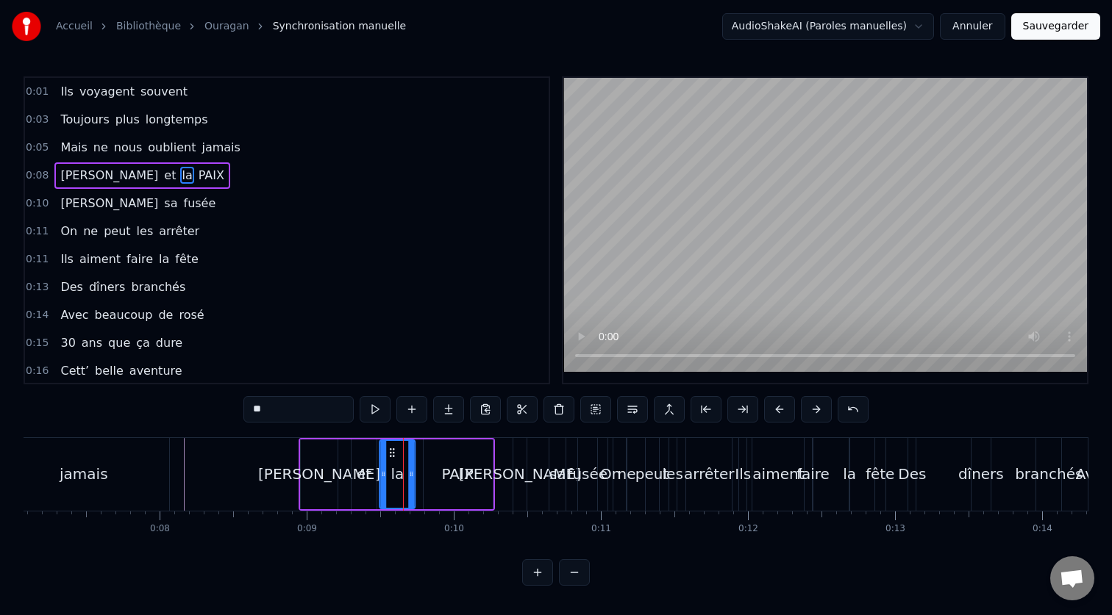
click at [390, 452] on icon at bounding box center [392, 453] width 12 height 12
click at [426, 463] on div "PAIX" at bounding box center [457, 475] width 69 height 70
type input "****"
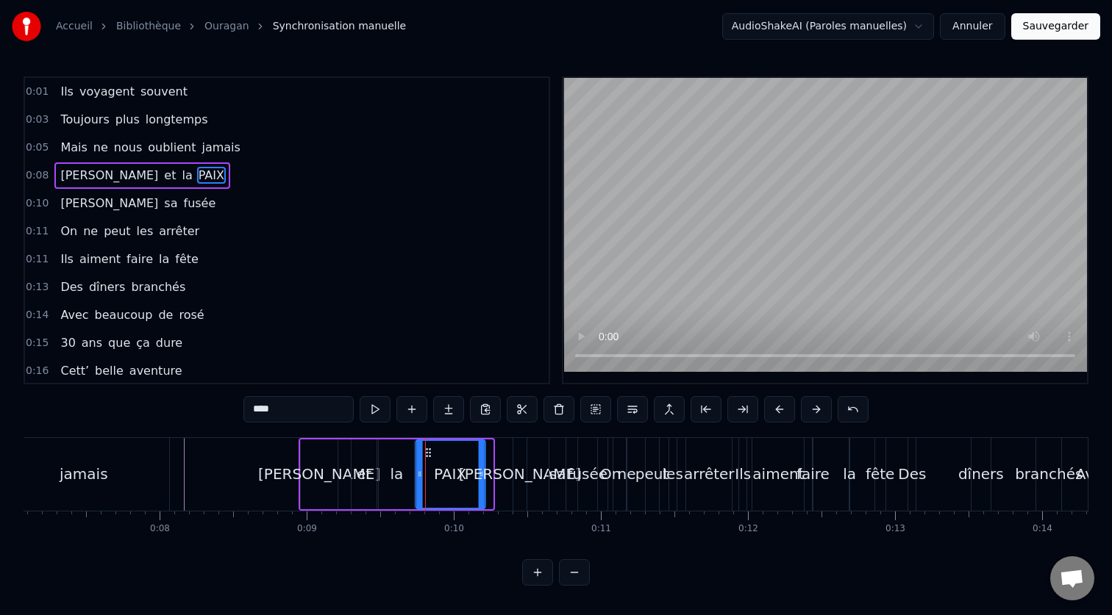
click at [429, 456] on circle at bounding box center [429, 456] width 1 height 1
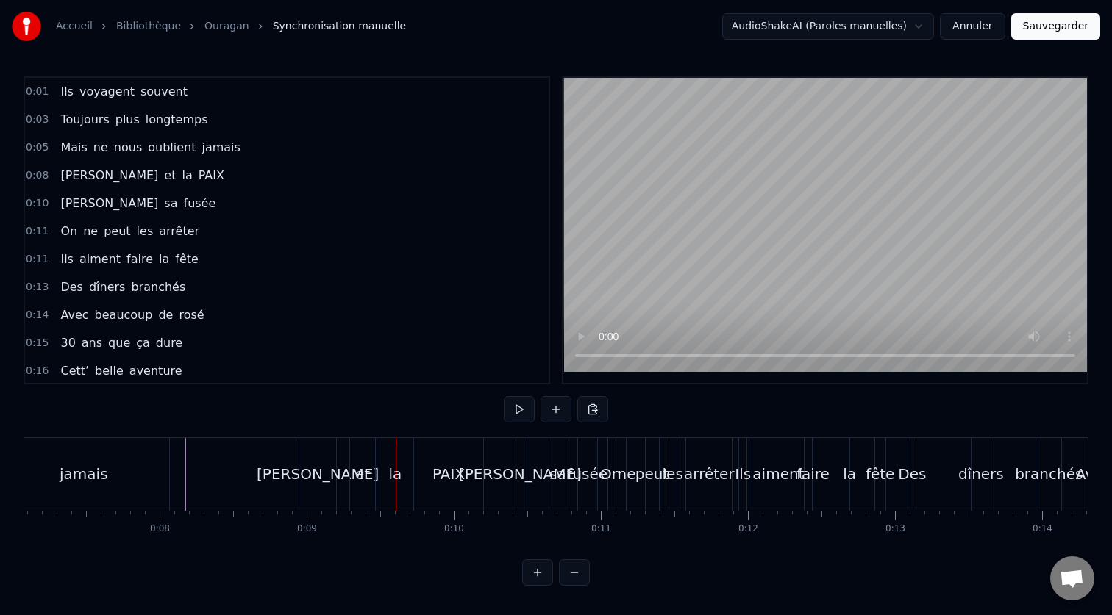
click at [314, 486] on div "[PERSON_NAME]" at bounding box center [317, 474] width 37 height 73
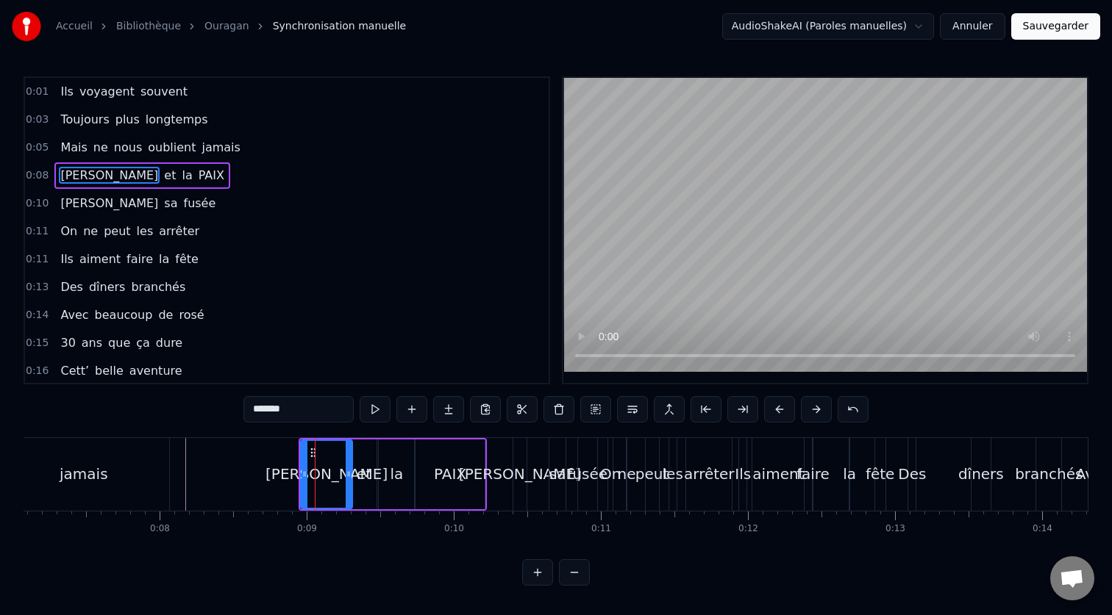
drag, startPoint x: 335, startPoint y: 480, endPoint x: 349, endPoint y: 480, distance: 14.7
click at [349, 480] on div at bounding box center [349, 474] width 6 height 67
click at [203, 436] on div "0:01 Ils voyagent souvent 0:03 Toujours plus longtemps 0:05 Mais ne nous oublie…" at bounding box center [556, 331] width 1065 height 510
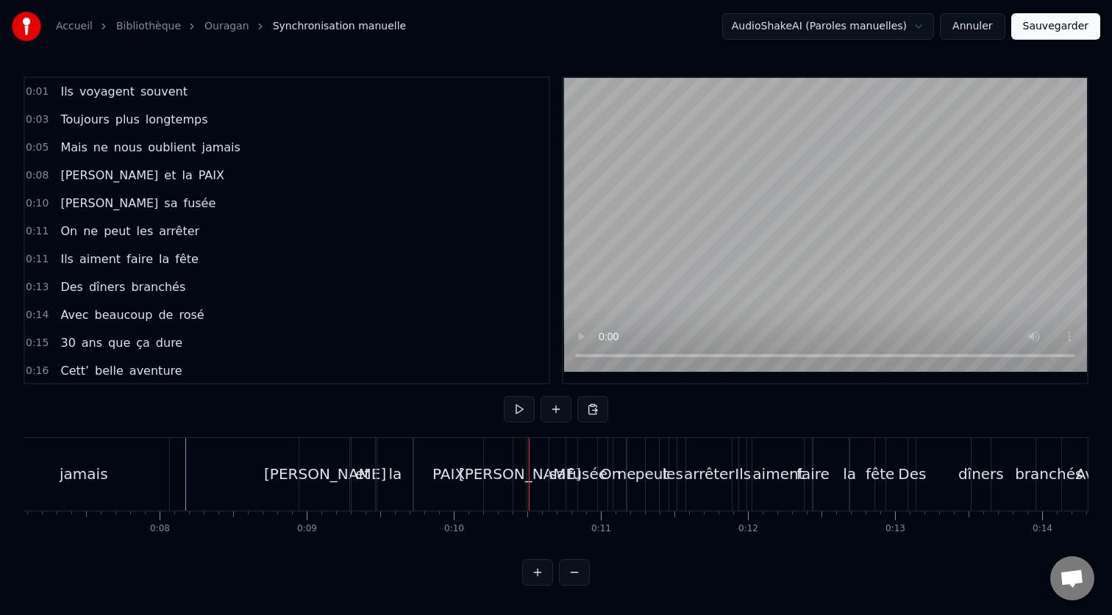
click at [446, 480] on div "PAIX" at bounding box center [448, 474] width 32 height 22
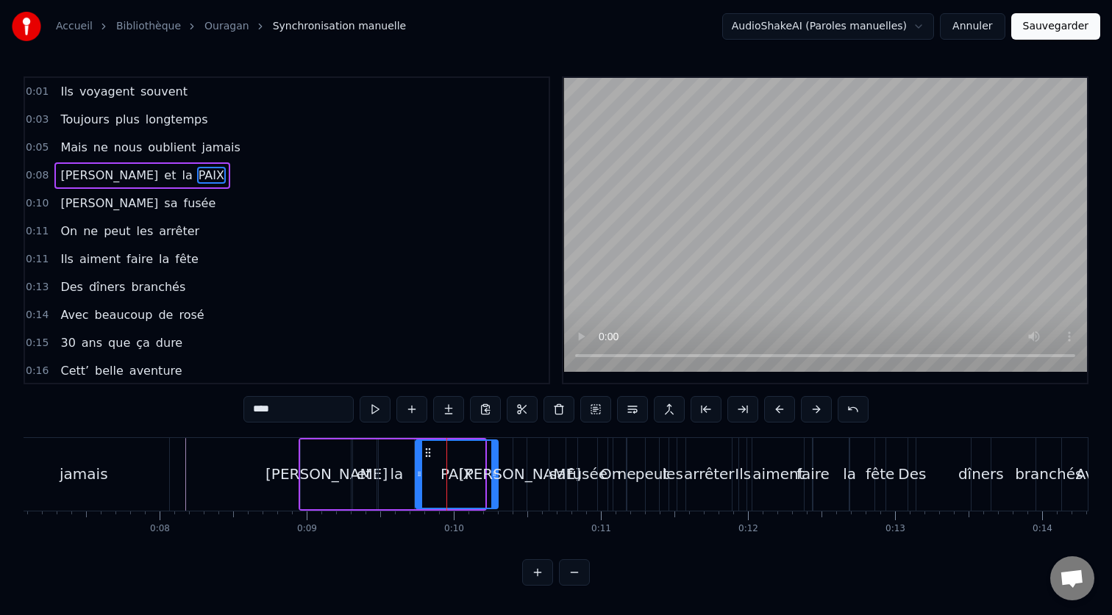
drag, startPoint x: 481, startPoint y: 474, endPoint x: 494, endPoint y: 475, distance: 13.3
click at [494, 475] on icon at bounding box center [494, 474] width 6 height 12
drag, startPoint x: 418, startPoint y: 473, endPoint x: 435, endPoint y: 476, distance: 16.3
click at [435, 476] on icon at bounding box center [433, 474] width 6 height 12
click at [396, 473] on div "la" at bounding box center [396, 474] width 13 height 22
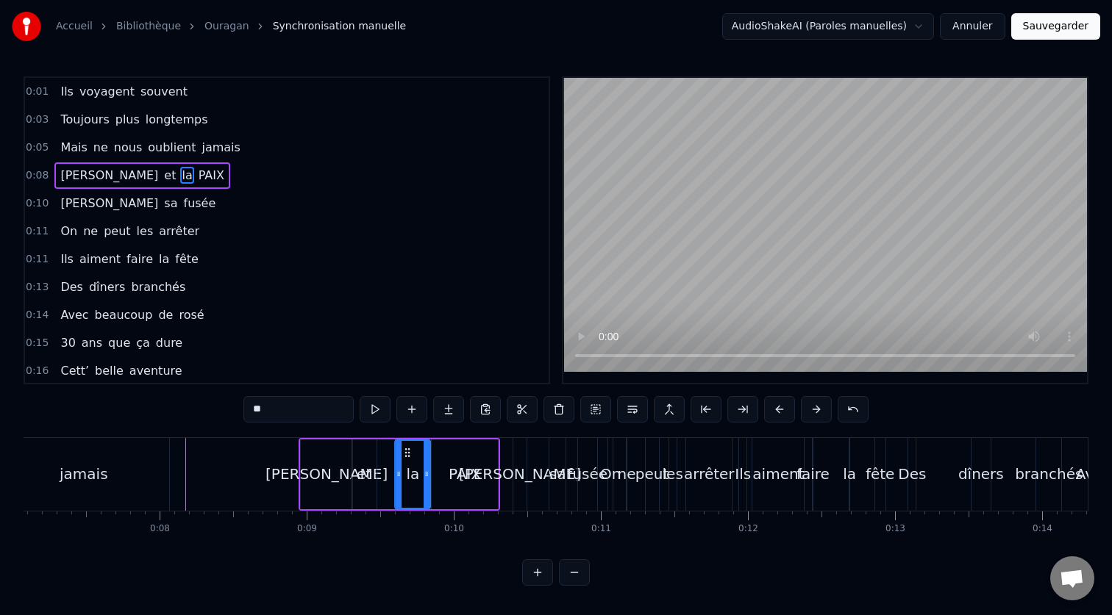
drag, startPoint x: 390, startPoint y: 454, endPoint x: 407, endPoint y: 455, distance: 16.2
click at [407, 455] on icon at bounding box center [407, 453] width 12 height 12
click at [360, 457] on div "et" at bounding box center [363, 475] width 25 height 70
drag, startPoint x: 365, startPoint y: 451, endPoint x: 383, endPoint y: 454, distance: 18.7
click at [383, 454] on icon at bounding box center [382, 453] width 12 height 12
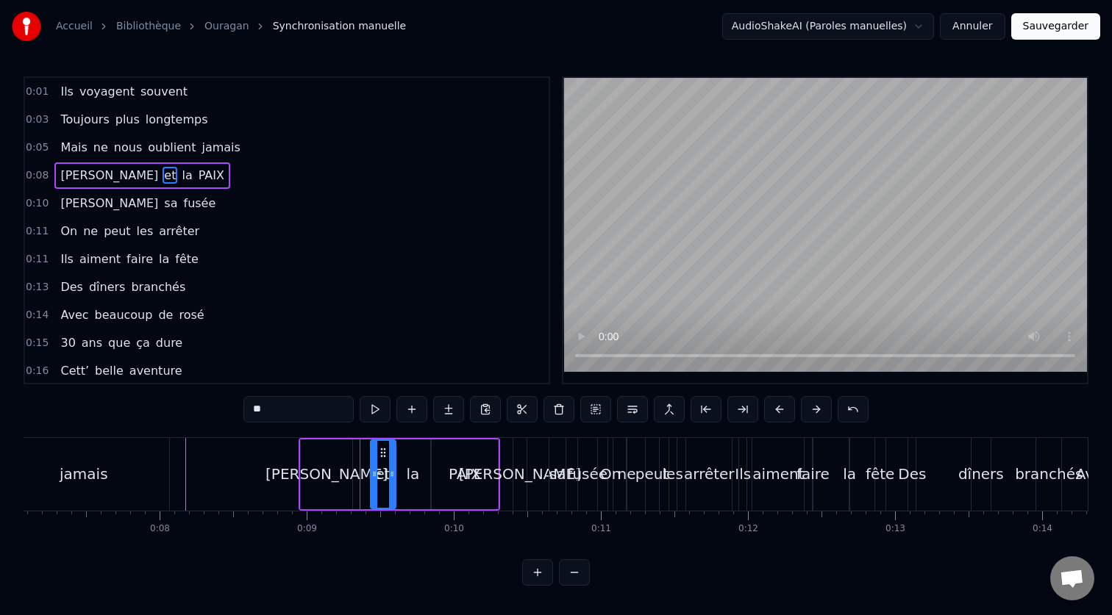
click at [332, 463] on div "[PERSON_NAME]" at bounding box center [326, 474] width 122 height 22
type input "*******"
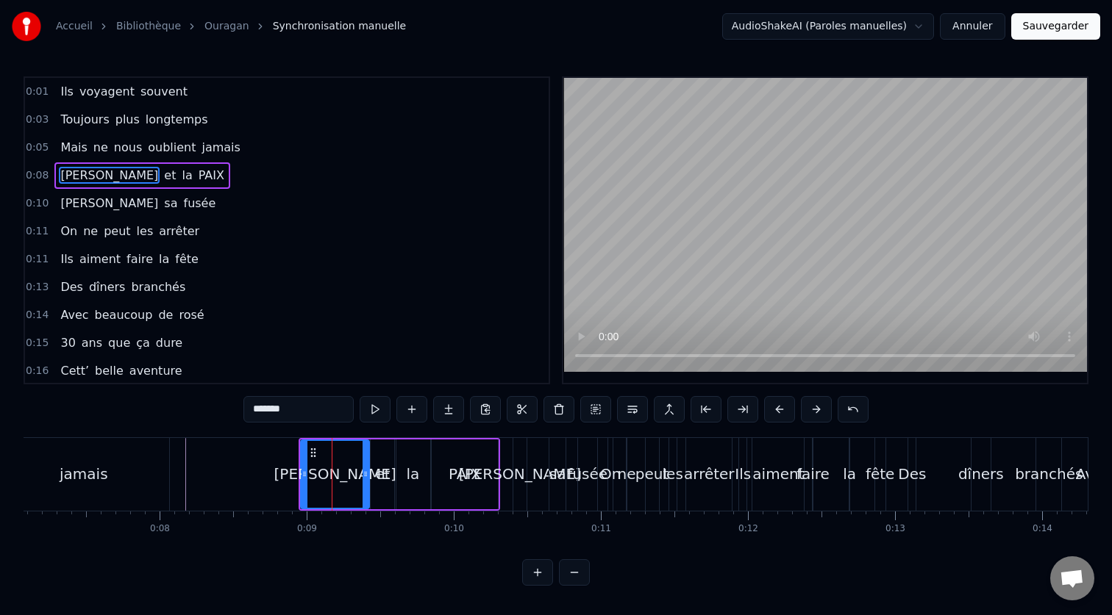
drag, startPoint x: 346, startPoint y: 474, endPoint x: 363, endPoint y: 474, distance: 16.9
click at [363, 474] on icon at bounding box center [365, 474] width 6 height 12
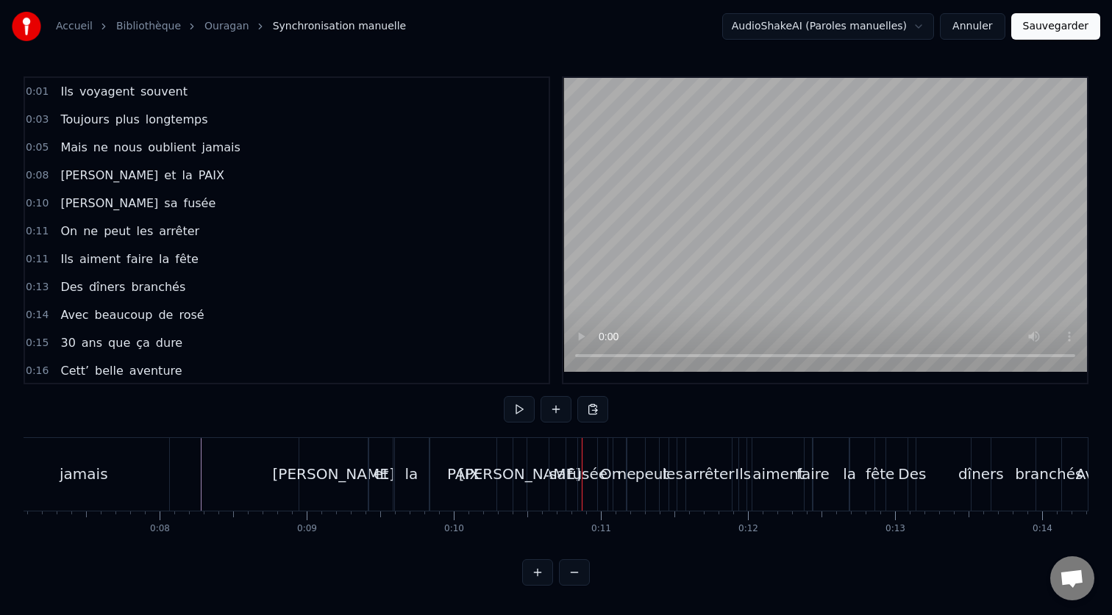
click at [569, 576] on button at bounding box center [574, 572] width 31 height 26
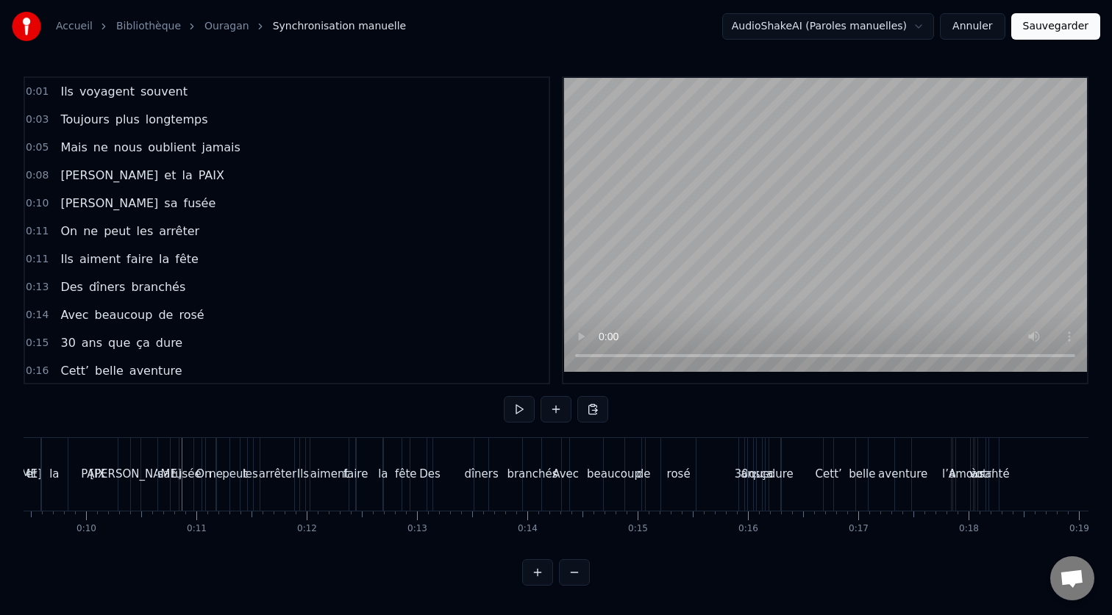
click at [569, 576] on button at bounding box center [574, 572] width 31 height 26
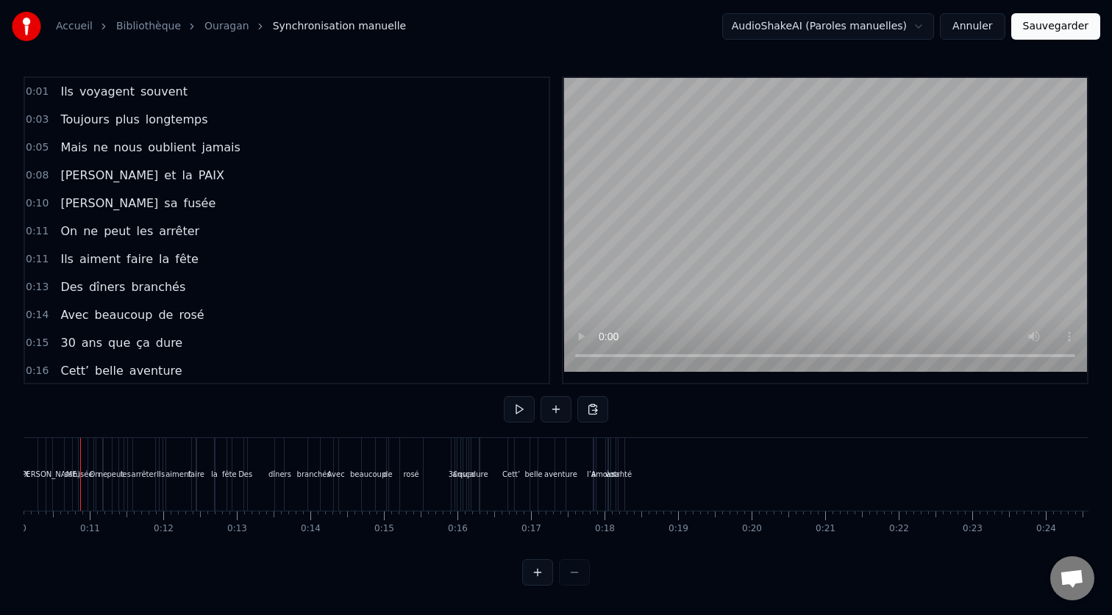
scroll to position [0, 726]
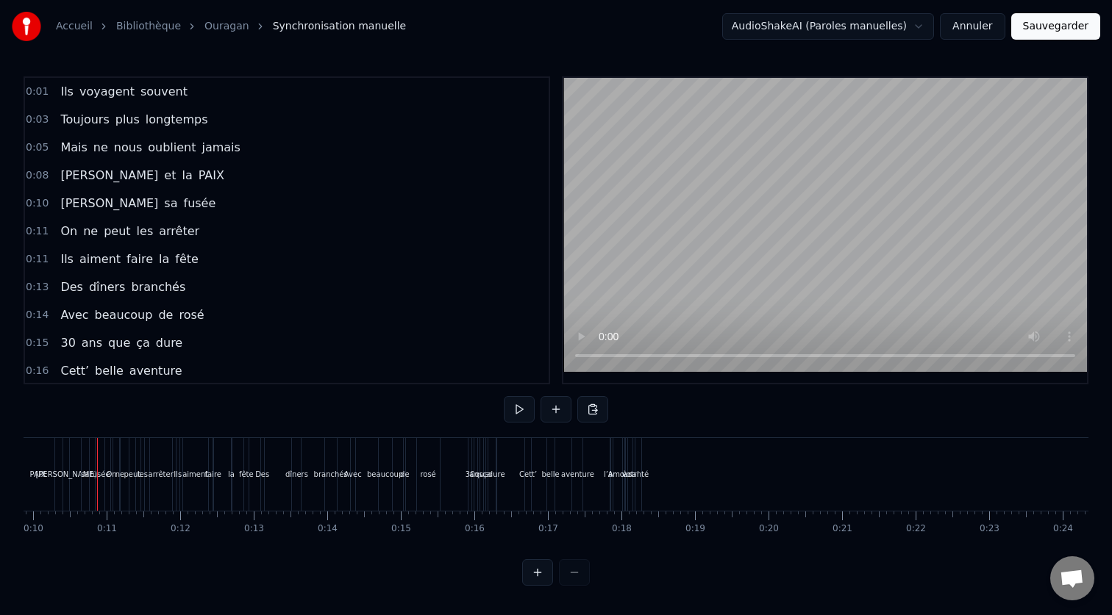
click at [612, 445] on div "l’amour" at bounding box center [617, 474] width 10 height 73
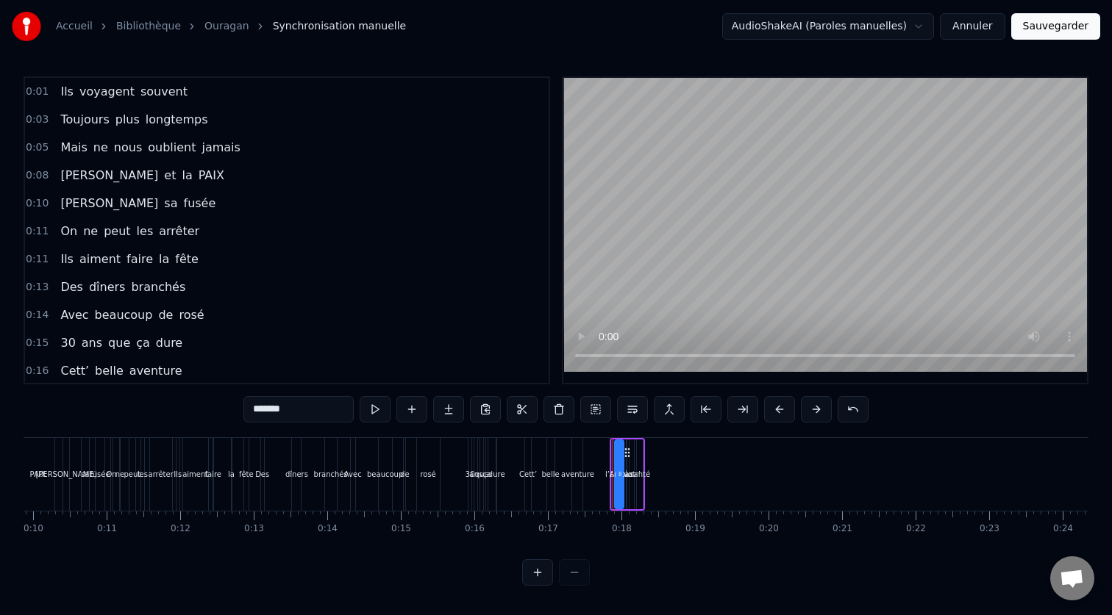
scroll to position [30, 0]
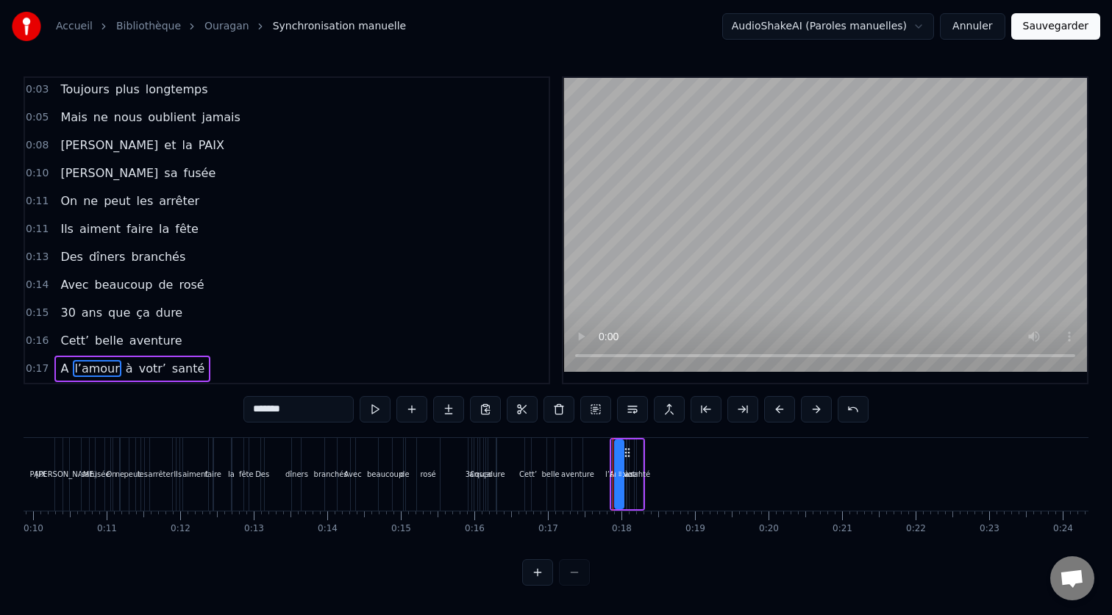
click at [627, 440] on div "à" at bounding box center [626, 475] width 1 height 70
type input "*"
click at [640, 438] on div "A l’amour à votr’ santé" at bounding box center [626, 474] width 35 height 73
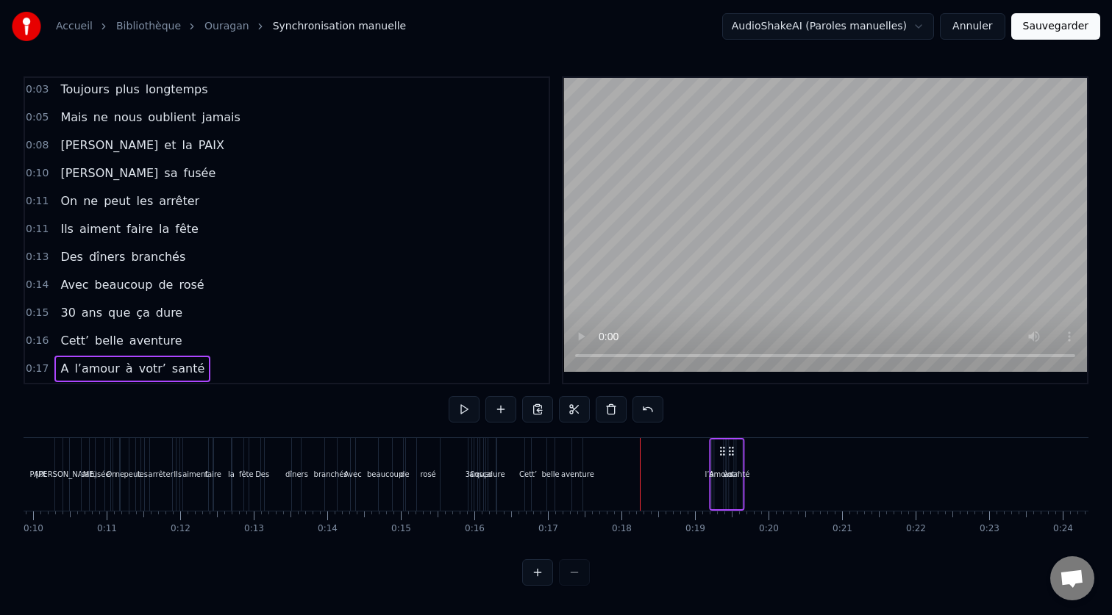
drag, startPoint x: 632, startPoint y: 451, endPoint x: 735, endPoint y: 451, distance: 103.7
click at [735, 451] on icon at bounding box center [732, 452] width 12 height 12
click at [576, 448] on div "aventure" at bounding box center [577, 474] width 10 height 73
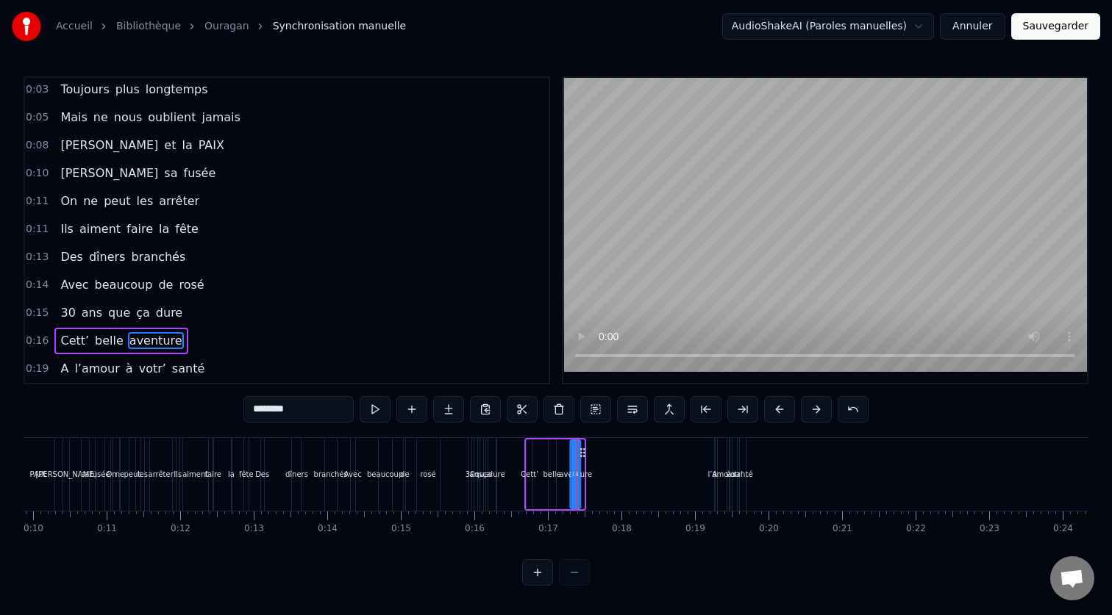
click at [584, 454] on icon at bounding box center [583, 453] width 12 height 12
click at [557, 441] on div "Cett’ belle aventure" at bounding box center [553, 474] width 59 height 73
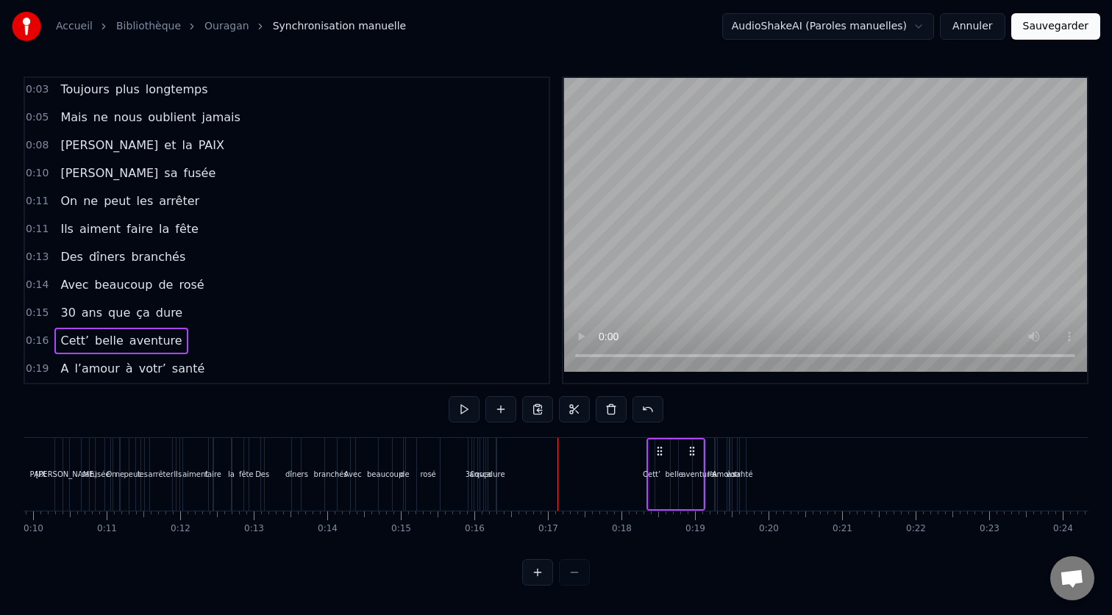
drag, startPoint x: 569, startPoint y: 450, endPoint x: 691, endPoint y: 462, distance: 122.7
click at [691, 462] on div "Cett’ belle aventure" at bounding box center [675, 474] width 59 height 73
click at [473, 480] on div "30 ans que ça dure" at bounding box center [483, 474] width 31 height 73
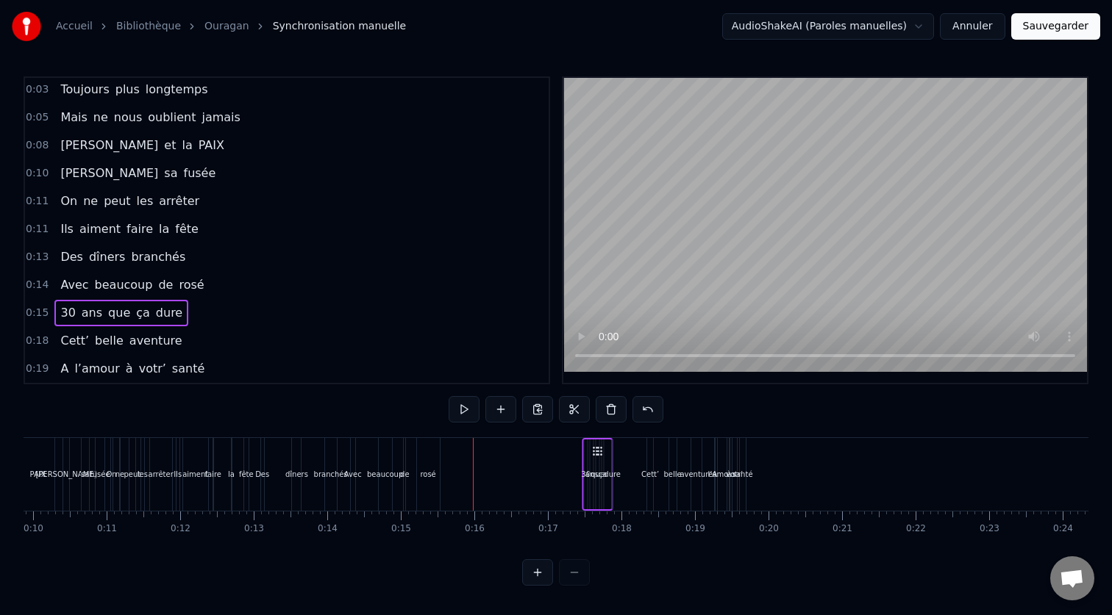
drag, startPoint x: 482, startPoint y: 447, endPoint x: 597, endPoint y: 454, distance: 114.9
click at [597, 454] on icon at bounding box center [600, 452] width 12 height 12
click at [419, 462] on div "rosé" at bounding box center [428, 474] width 23 height 73
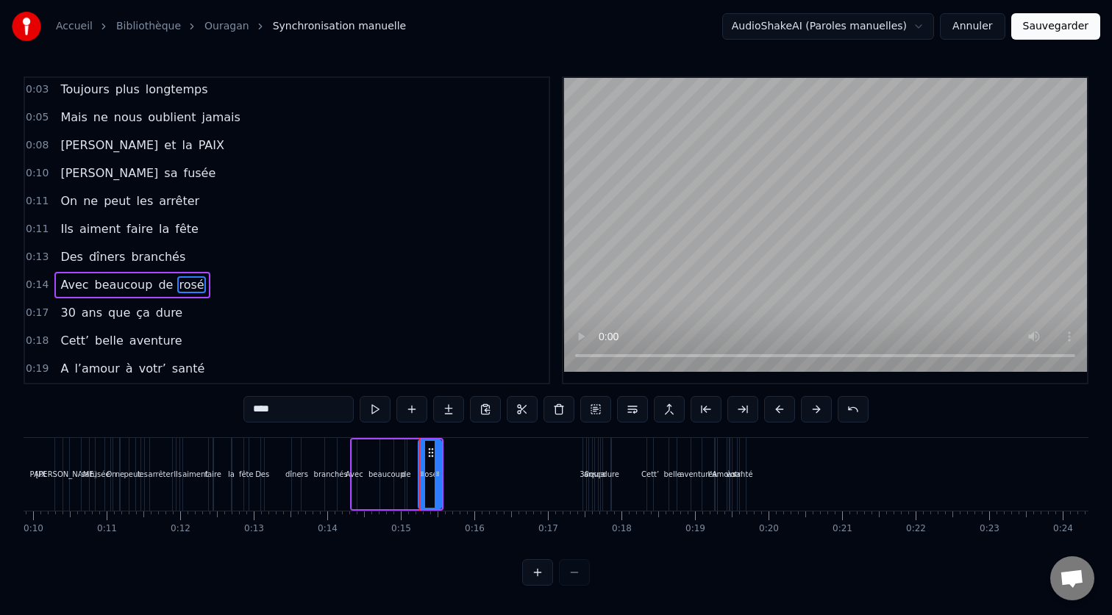
click at [409, 441] on div "Avec beaucoup de rosé" at bounding box center [396, 474] width 93 height 73
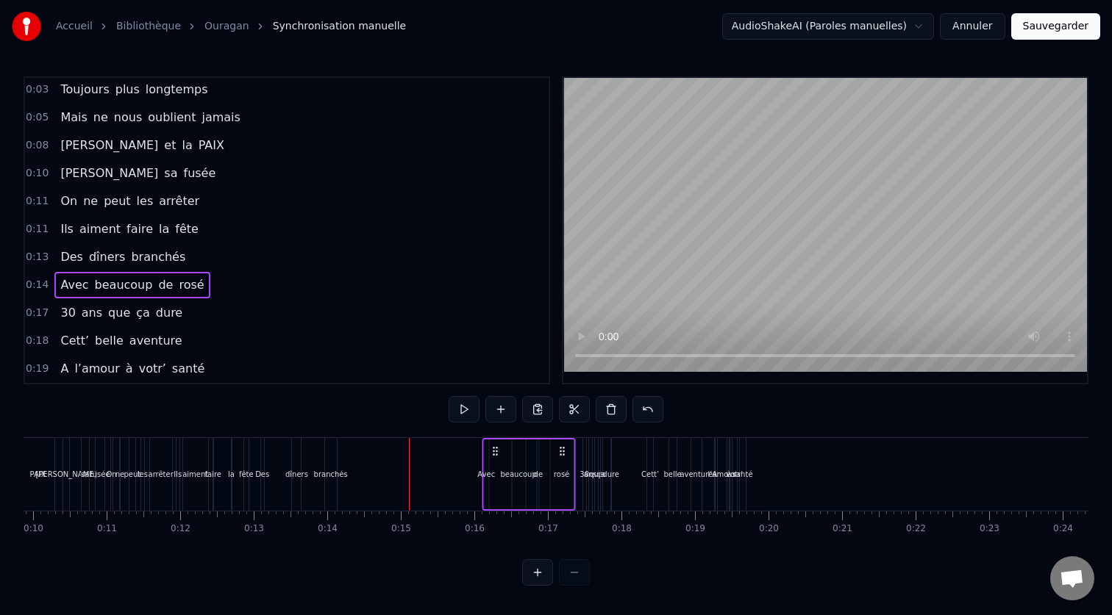
drag, startPoint x: 429, startPoint y: 451, endPoint x: 562, endPoint y: 463, distance: 132.9
click at [562, 463] on div "Avec beaucoup de rosé" at bounding box center [528, 474] width 93 height 73
click at [332, 476] on div "branchés" at bounding box center [331, 474] width 34 height 11
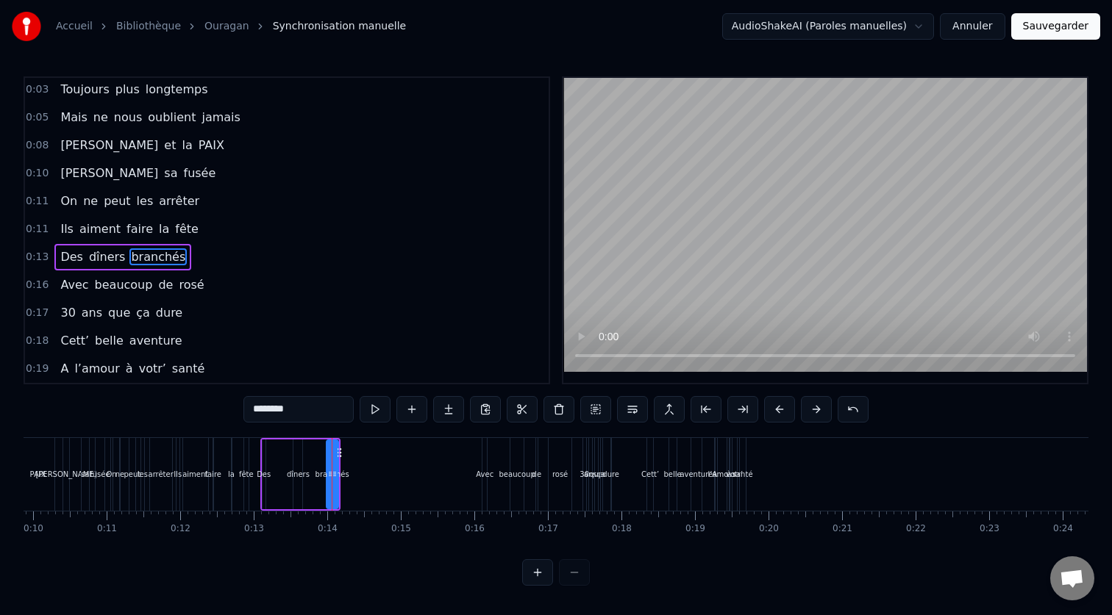
click at [306, 441] on div "Des dîners branchés" at bounding box center [300, 474] width 80 height 73
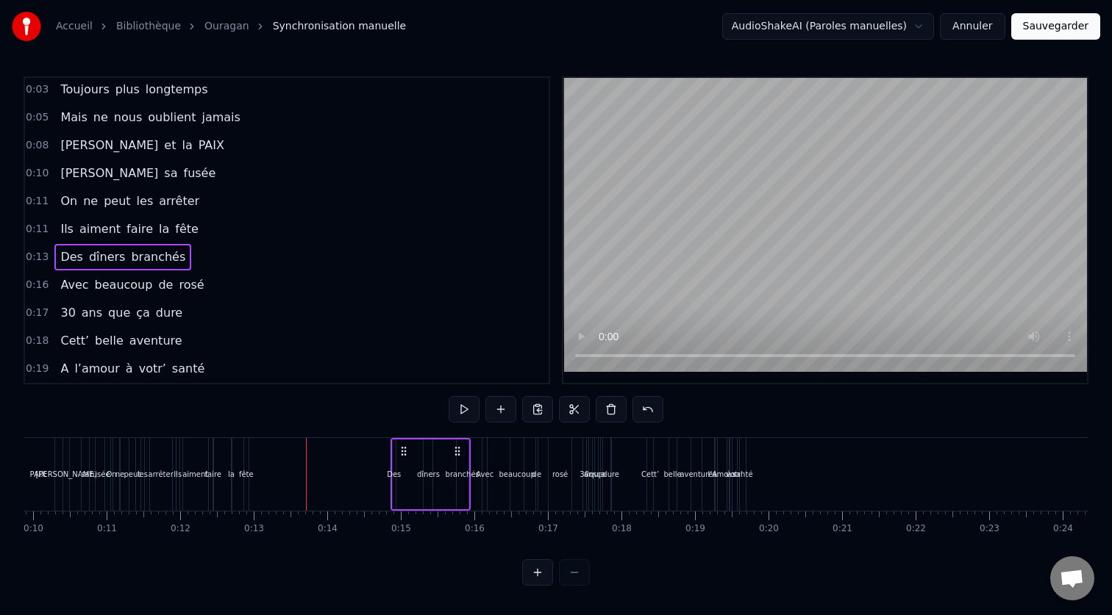
drag, startPoint x: 329, startPoint y: 452, endPoint x: 460, endPoint y: 465, distance: 130.7
click at [460, 465] on div "Des dîners branchés" at bounding box center [430, 474] width 80 height 73
click at [243, 474] on div "fête" at bounding box center [246, 474] width 15 height 11
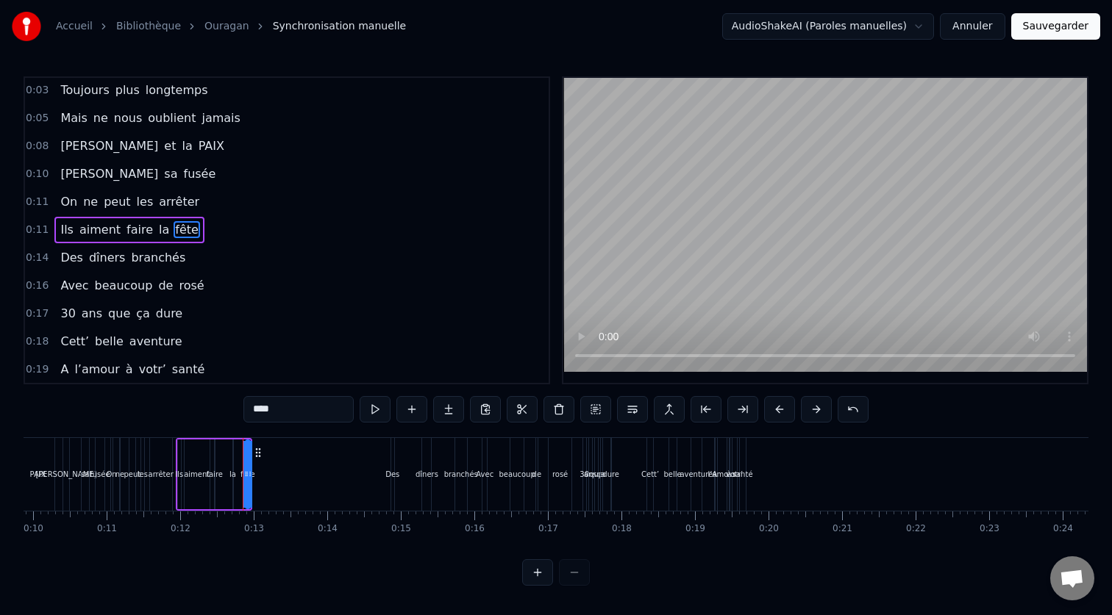
click at [221, 441] on div "Ils aiment faire la fête" at bounding box center [214, 474] width 76 height 73
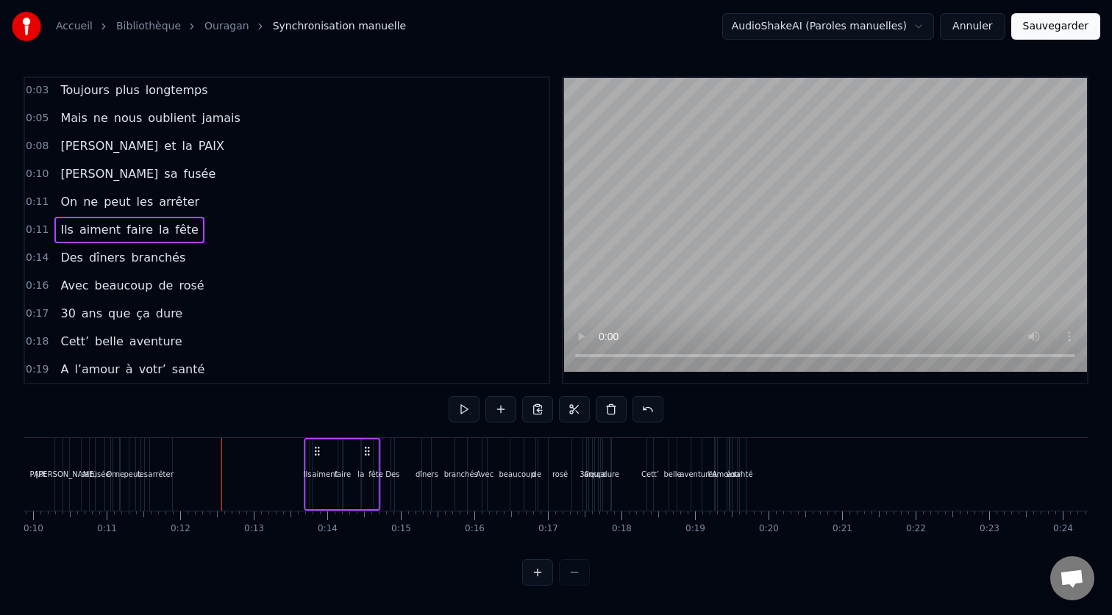
drag, startPoint x: 241, startPoint y: 453, endPoint x: 369, endPoint y: 459, distance: 128.1
click at [369, 459] on div "Ils aiment faire la fête" at bounding box center [342, 474] width 76 height 73
click at [156, 479] on div "arrêter" at bounding box center [161, 474] width 25 height 11
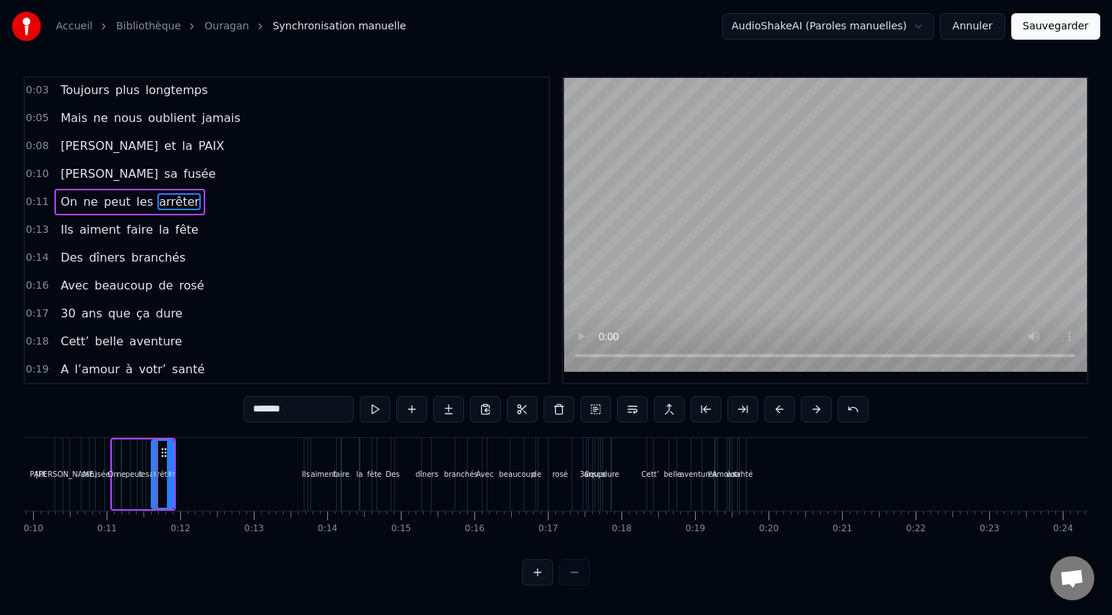
scroll to position [1, 0]
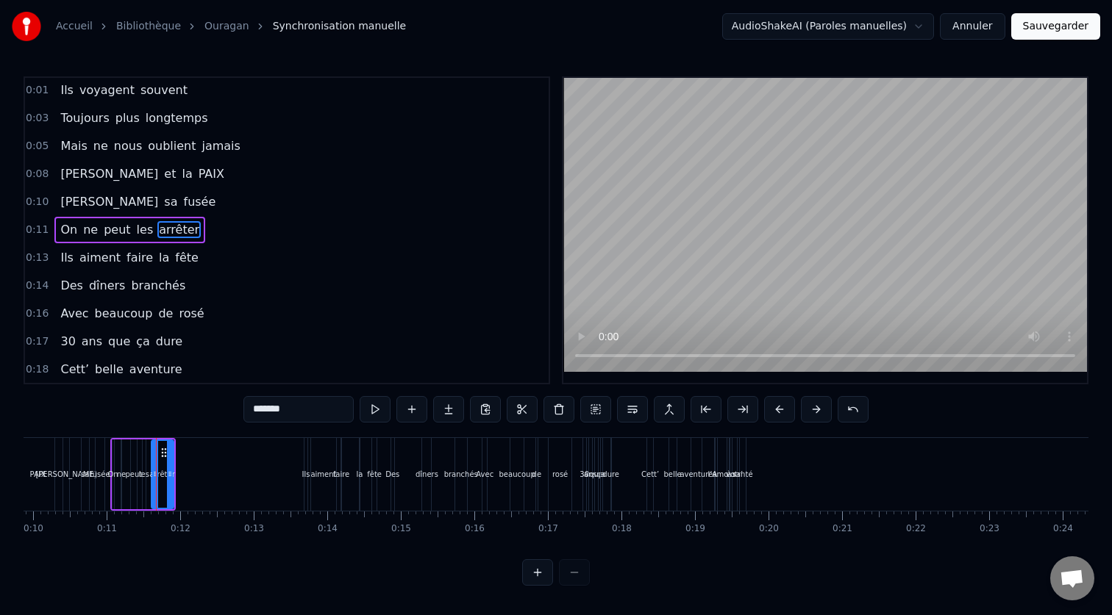
click at [146, 440] on div "On ne peut les arrêter" at bounding box center [142, 474] width 65 height 73
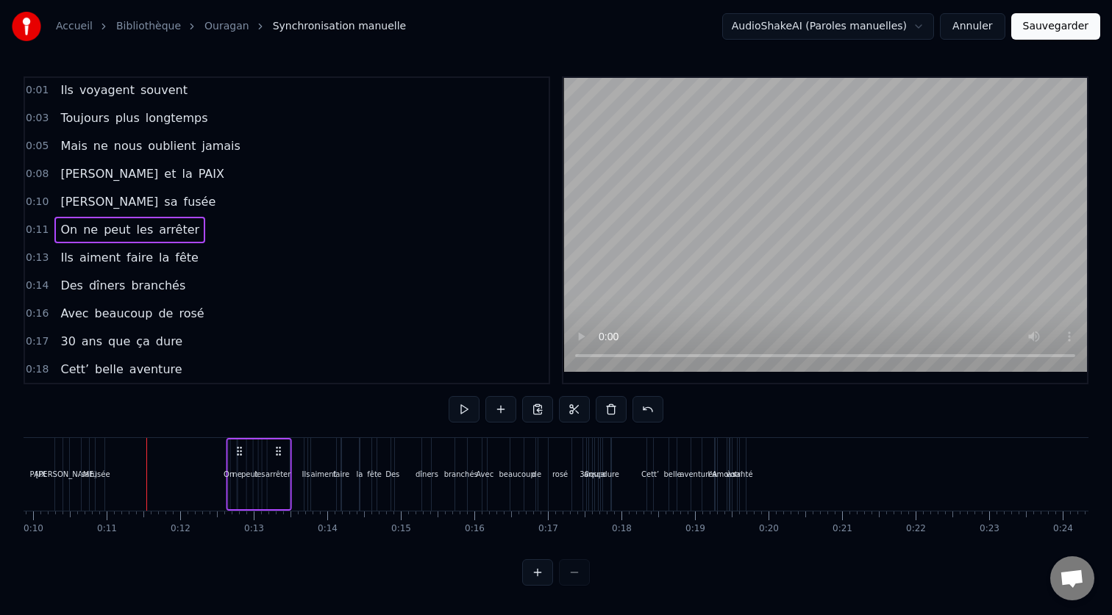
drag, startPoint x: 162, startPoint y: 451, endPoint x: 278, endPoint y: 458, distance: 116.4
click at [278, 458] on div "On ne peut les arrêter" at bounding box center [258, 474] width 65 height 73
click at [96, 474] on div "fusée" at bounding box center [100, 474] width 20 height 11
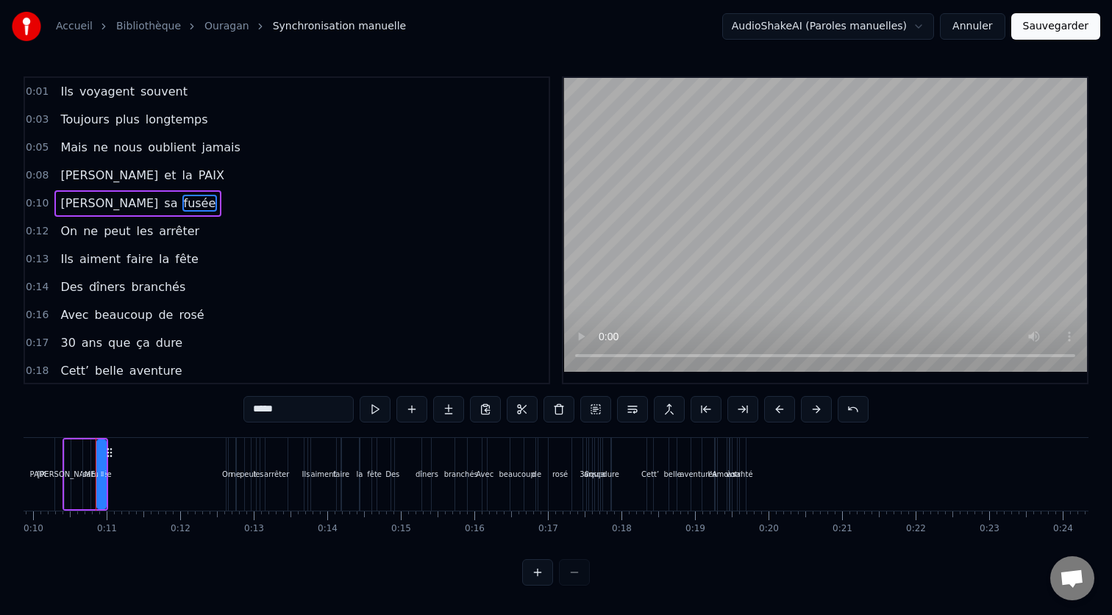
scroll to position [0, 724]
click at [89, 440] on div "sa" at bounding box center [88, 475] width 9 height 70
type input "**"
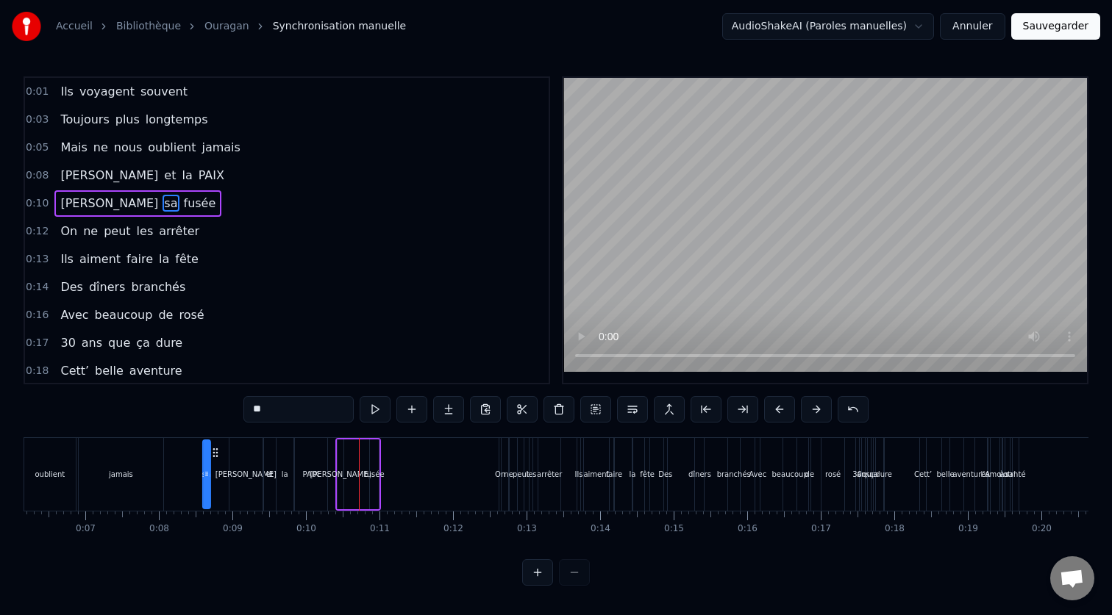
scroll to position [0, 431]
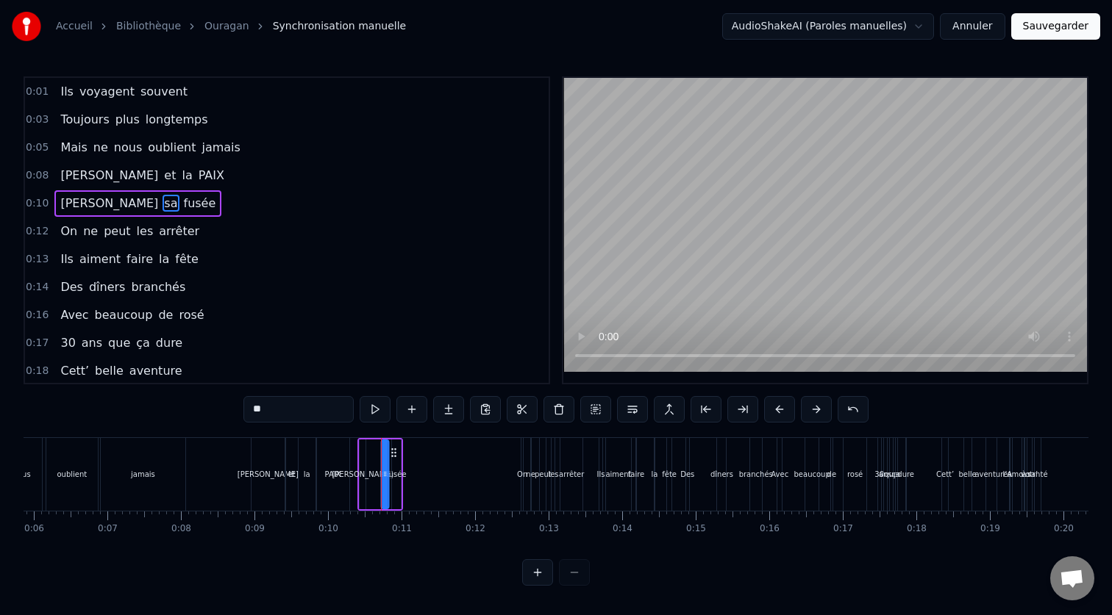
drag, startPoint x: 106, startPoint y: 452, endPoint x: 393, endPoint y: 449, distance: 287.5
click at [393, 449] on icon at bounding box center [393, 453] width 12 height 12
click at [374, 440] on div "[PERSON_NAME] sa fusée" at bounding box center [380, 474] width 46 height 73
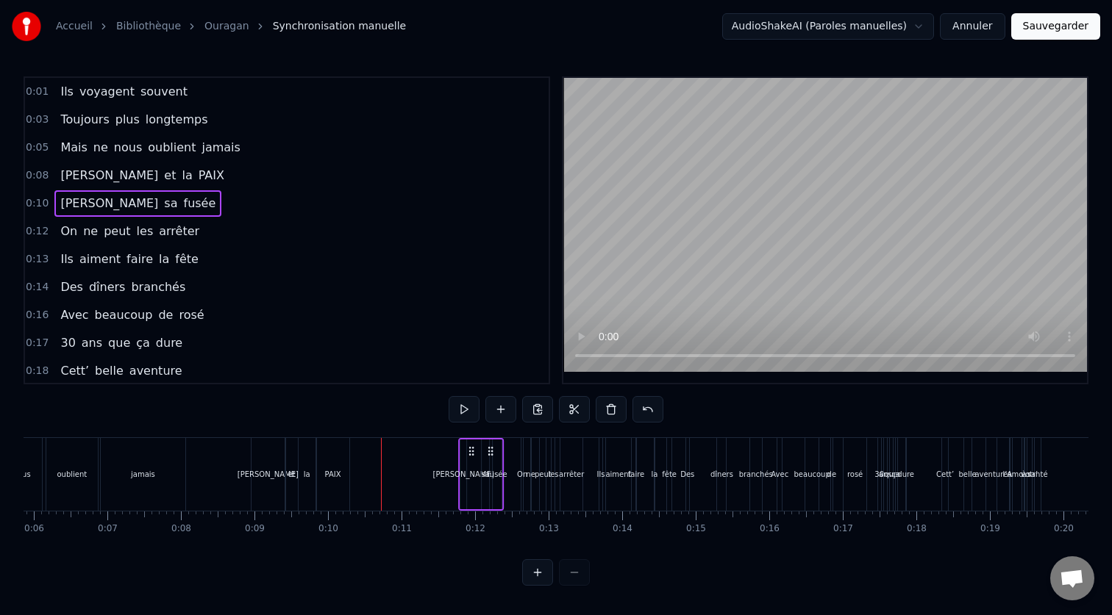
drag, startPoint x: 389, startPoint y: 449, endPoint x: 490, endPoint y: 451, distance: 100.7
click at [490, 451] on icon at bounding box center [491, 452] width 12 height 12
click at [543, 576] on button at bounding box center [537, 572] width 31 height 26
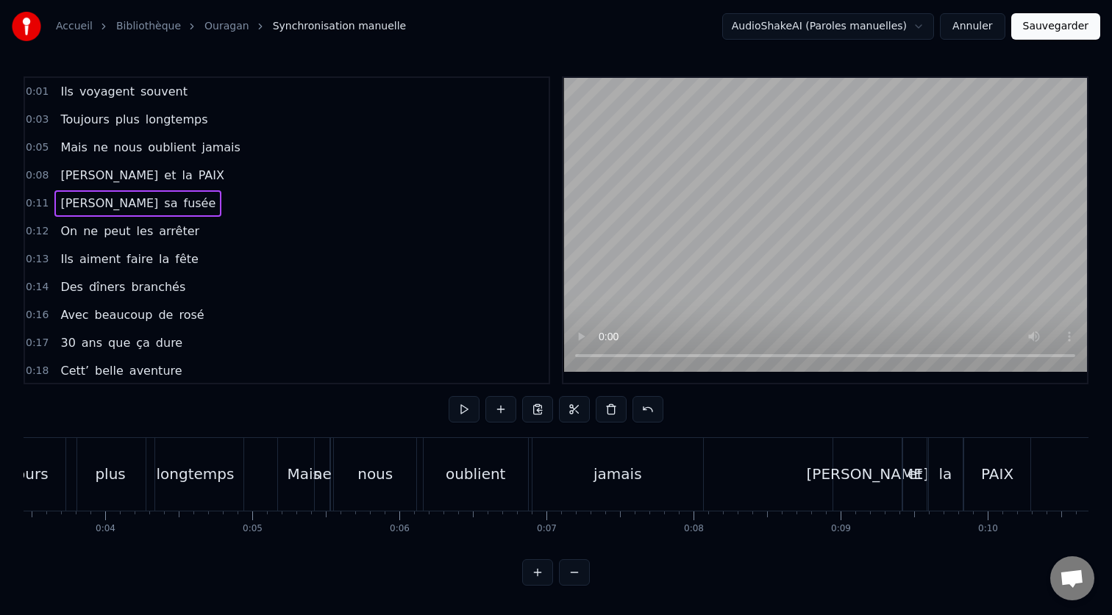
click at [543, 576] on button at bounding box center [537, 572] width 31 height 26
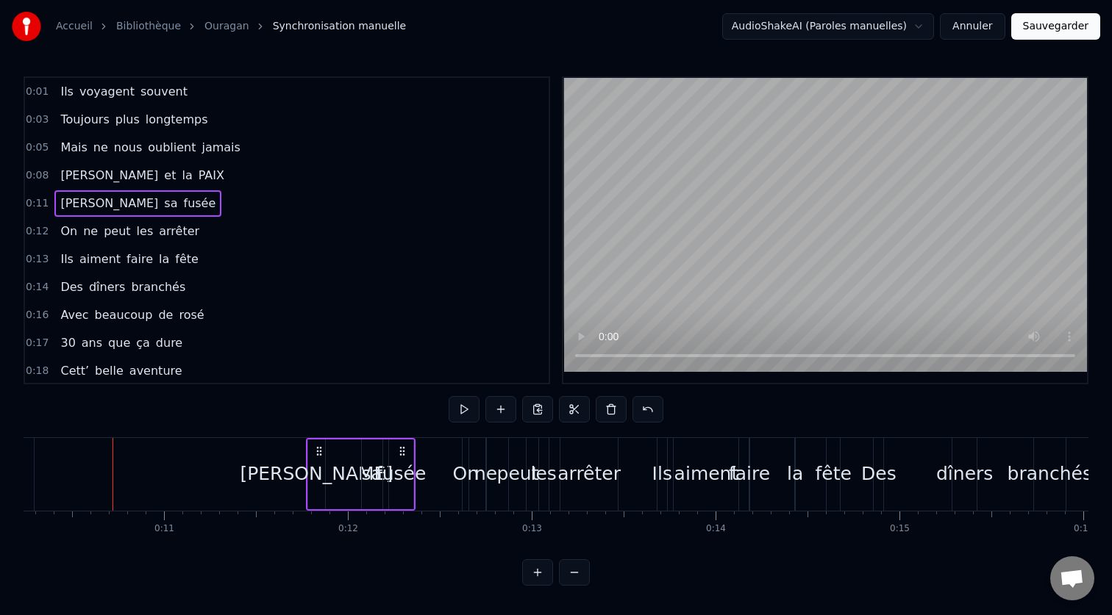
click at [576, 578] on button at bounding box center [574, 572] width 31 height 26
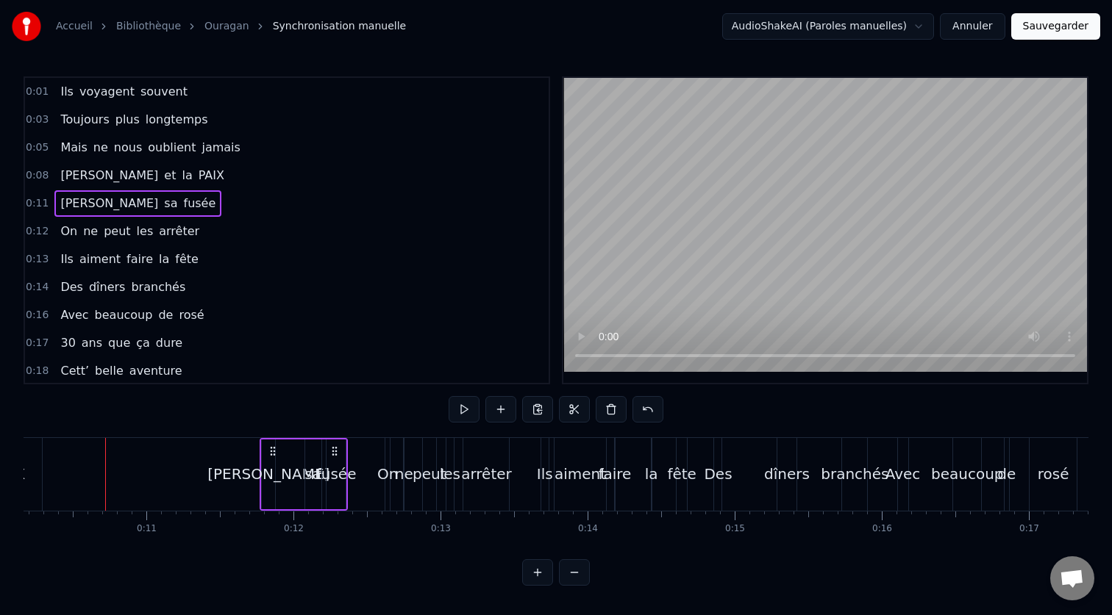
scroll to position [0, 1490]
click at [576, 578] on button at bounding box center [574, 572] width 31 height 26
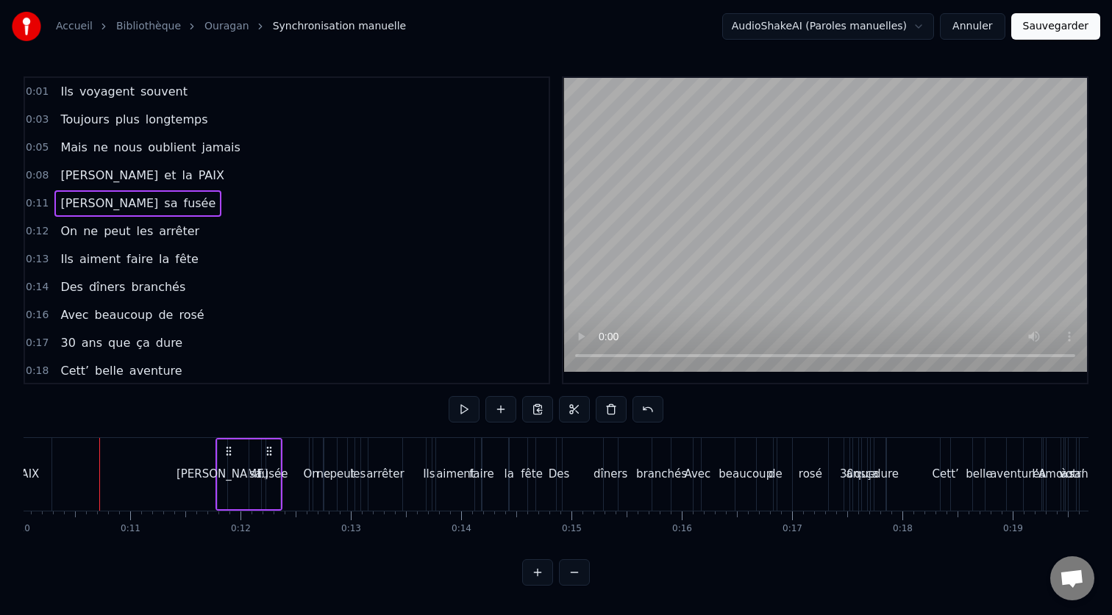
scroll to position [0, 1099]
click at [529, 571] on button at bounding box center [537, 572] width 31 height 26
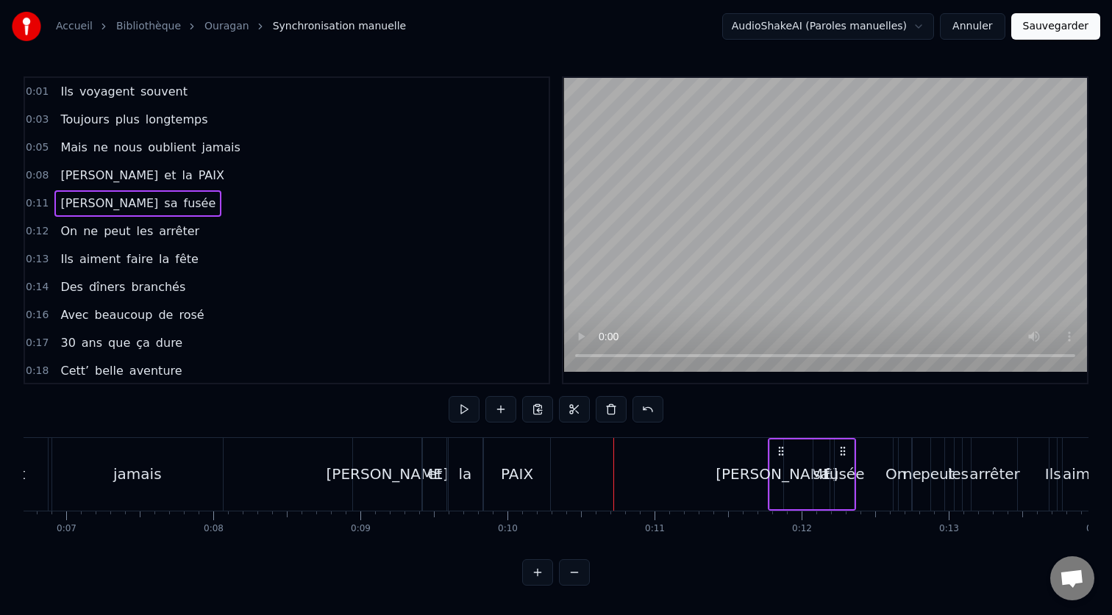
scroll to position [0, 959]
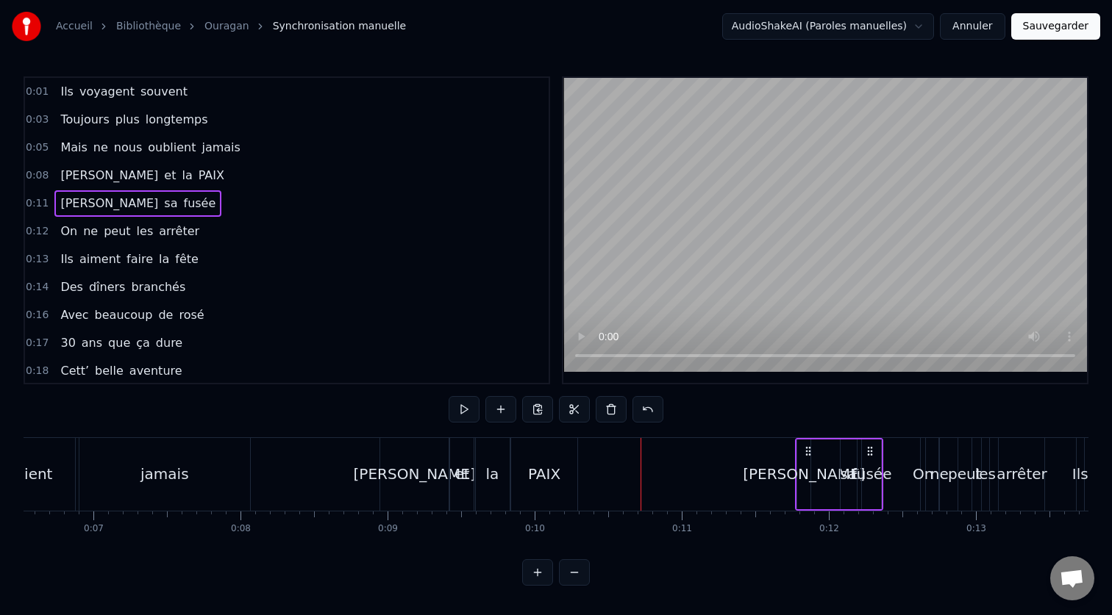
click at [277, 436] on div "0:01 Ils voyagent souvent 0:03 Toujours plus longtemps 0:05 Mais ne nous oublie…" at bounding box center [556, 331] width 1065 height 510
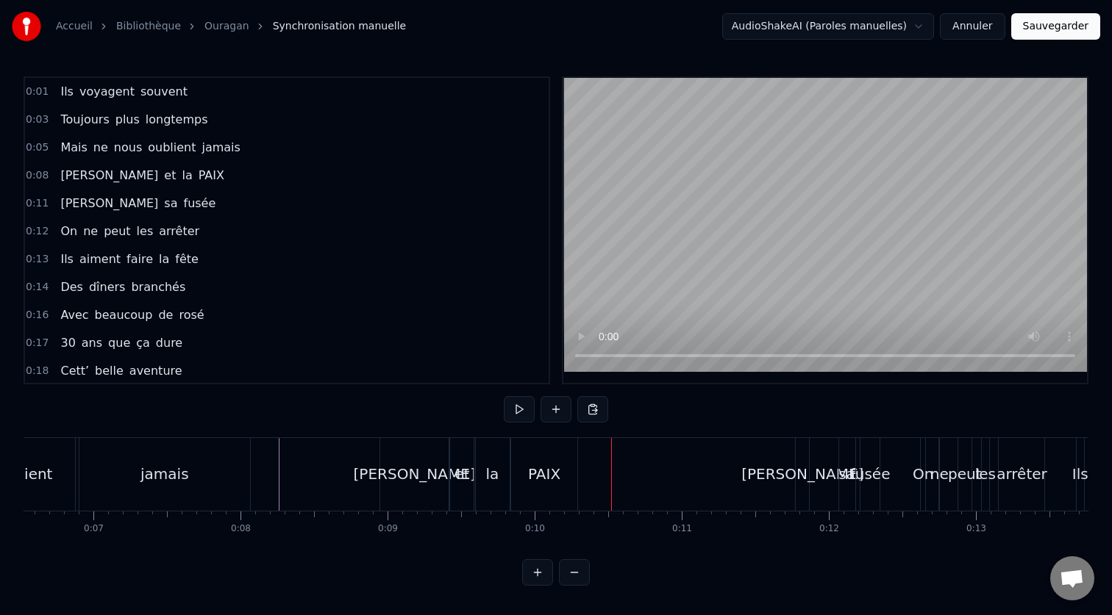
drag, startPoint x: 535, startPoint y: 470, endPoint x: 572, endPoint y: 472, distance: 37.6
click at [572, 472] on div "PAIX" at bounding box center [544, 474] width 66 height 73
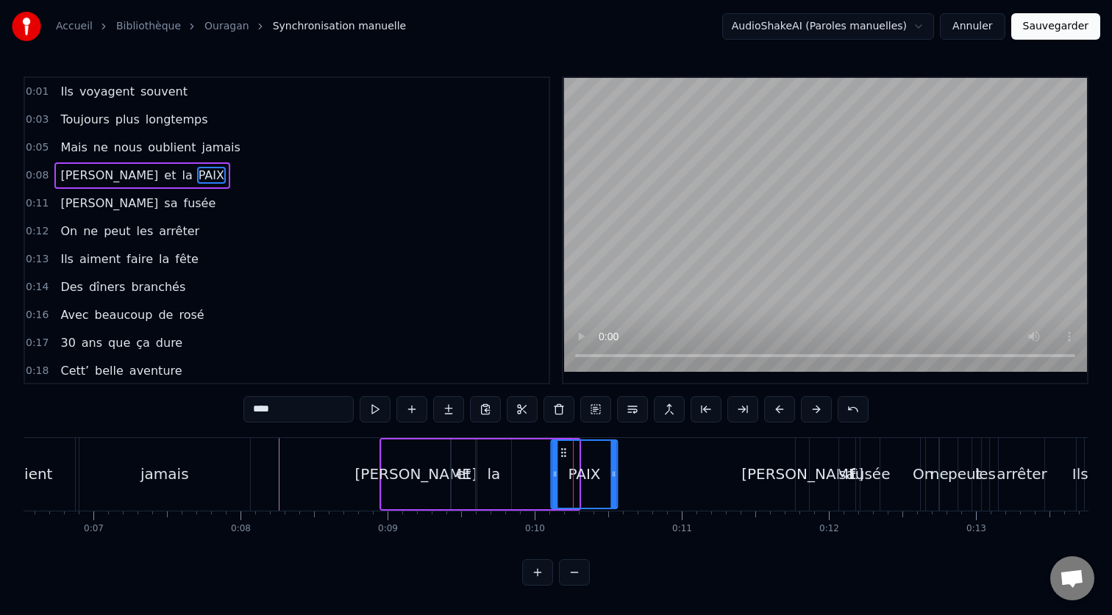
drag, startPoint x: 526, startPoint y: 454, endPoint x: 565, endPoint y: 454, distance: 38.2
click at [565, 454] on icon at bounding box center [563, 453] width 12 height 12
click at [496, 476] on div "la" at bounding box center [493, 474] width 13 height 22
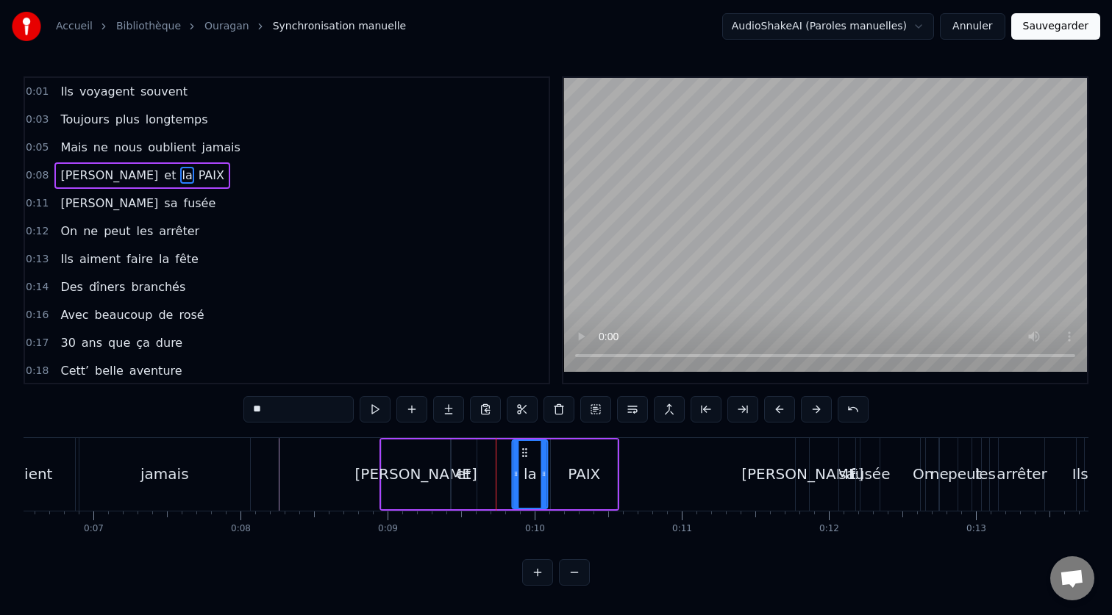
drag, startPoint x: 490, startPoint y: 451, endPoint x: 526, endPoint y: 458, distance: 37.4
click at [526, 458] on icon at bounding box center [525, 453] width 12 height 12
click at [460, 471] on div "et" at bounding box center [463, 474] width 15 height 22
drag, startPoint x: 465, startPoint y: 449, endPoint x: 500, endPoint y: 458, distance: 36.4
click at [500, 458] on icon at bounding box center [496, 453] width 12 height 12
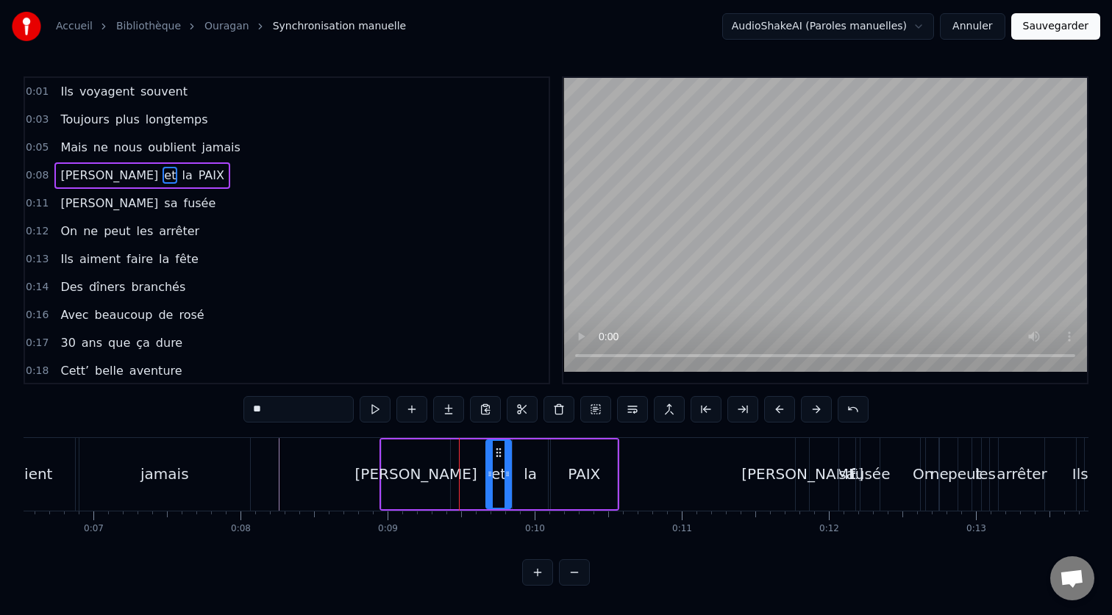
click at [418, 482] on div "[PERSON_NAME]" at bounding box center [416, 474] width 122 height 22
type input "*******"
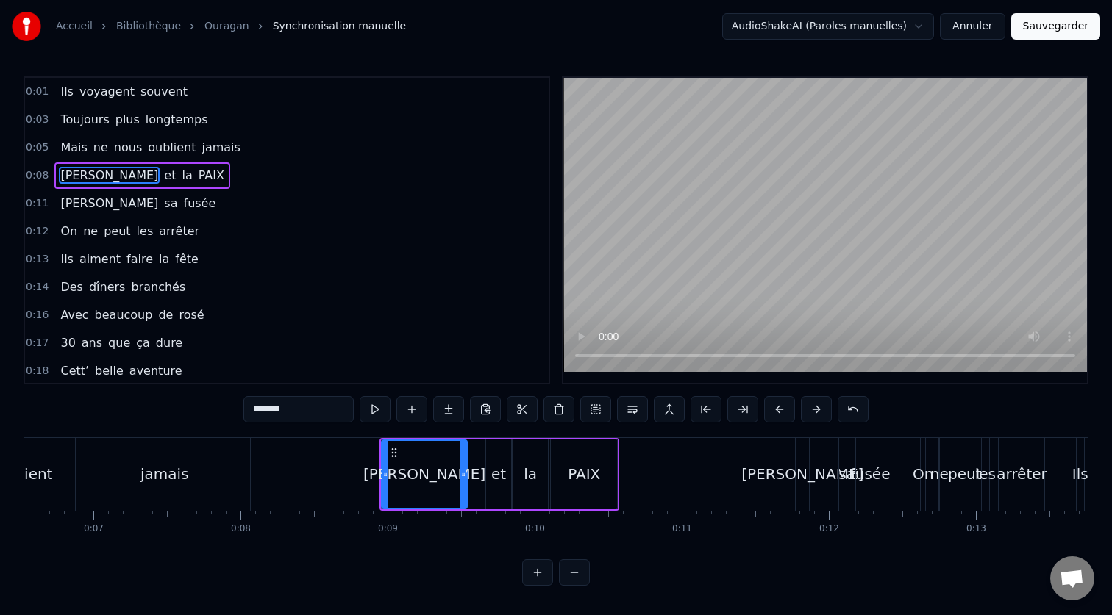
drag, startPoint x: 446, startPoint y: 477, endPoint x: 463, endPoint y: 477, distance: 16.9
click at [463, 477] on icon at bounding box center [463, 474] width 6 height 12
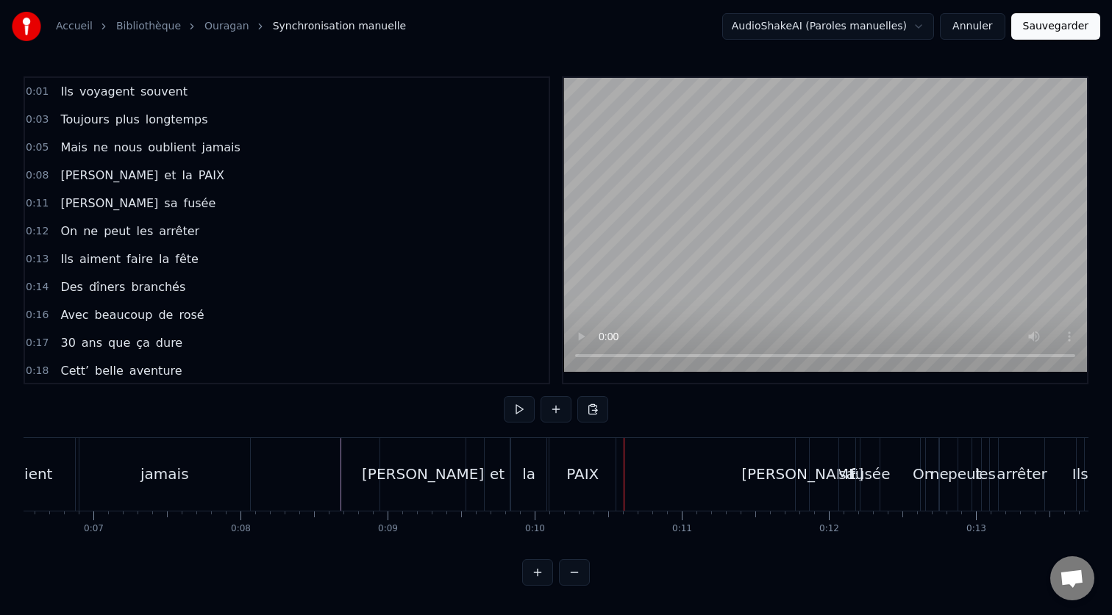
click at [535, 477] on div "la" at bounding box center [528, 474] width 35 height 73
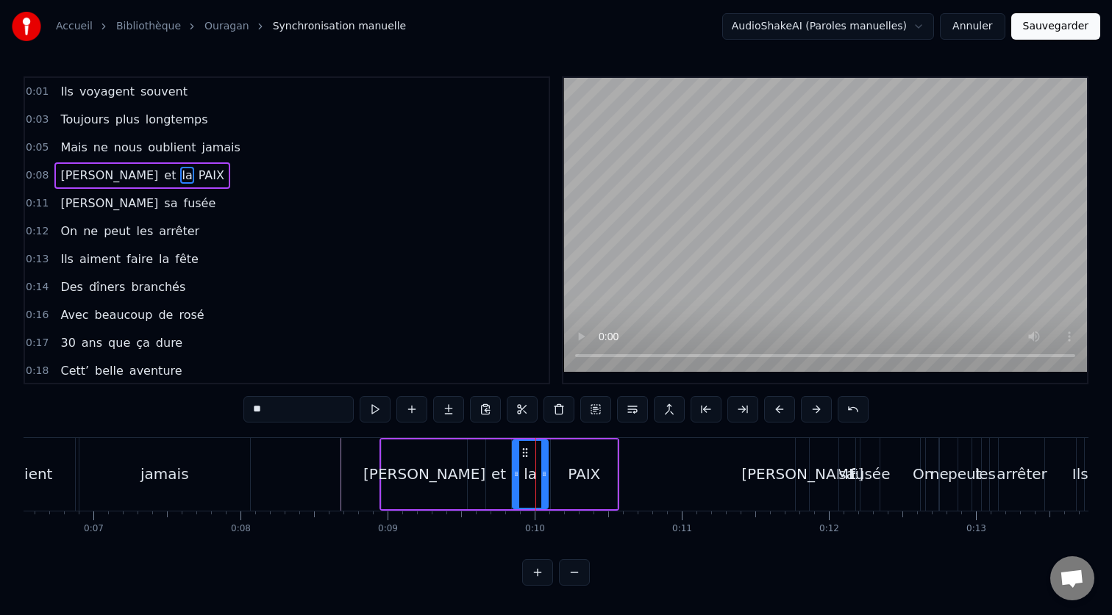
click at [575, 479] on div "PAIX" at bounding box center [584, 474] width 32 height 22
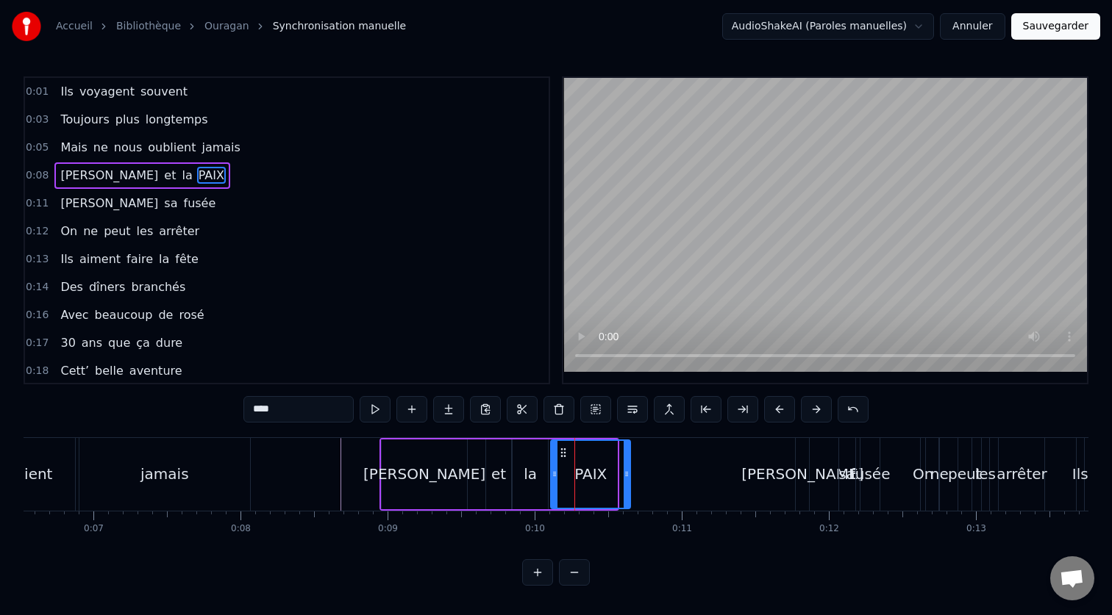
drag, startPoint x: 615, startPoint y: 474, endPoint x: 628, endPoint y: 475, distance: 13.3
click at [628, 475] on icon at bounding box center [626, 474] width 6 height 12
drag, startPoint x: 562, startPoint y: 453, endPoint x: 577, endPoint y: 453, distance: 14.7
click at [577, 453] on icon at bounding box center [578, 453] width 12 height 12
click at [537, 465] on div "la" at bounding box center [529, 475] width 35 height 70
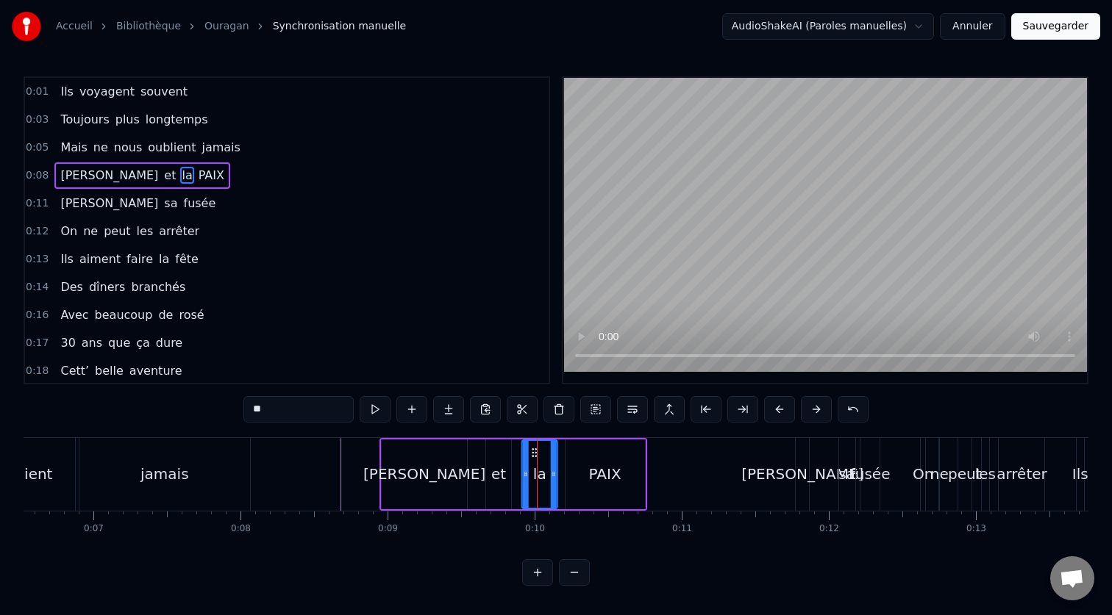
drag, startPoint x: 527, startPoint y: 454, endPoint x: 536, endPoint y: 455, distance: 8.9
click at [503, 461] on div "et" at bounding box center [498, 475] width 25 height 70
type input "**"
click at [504, 456] on icon at bounding box center [503, 453] width 12 height 12
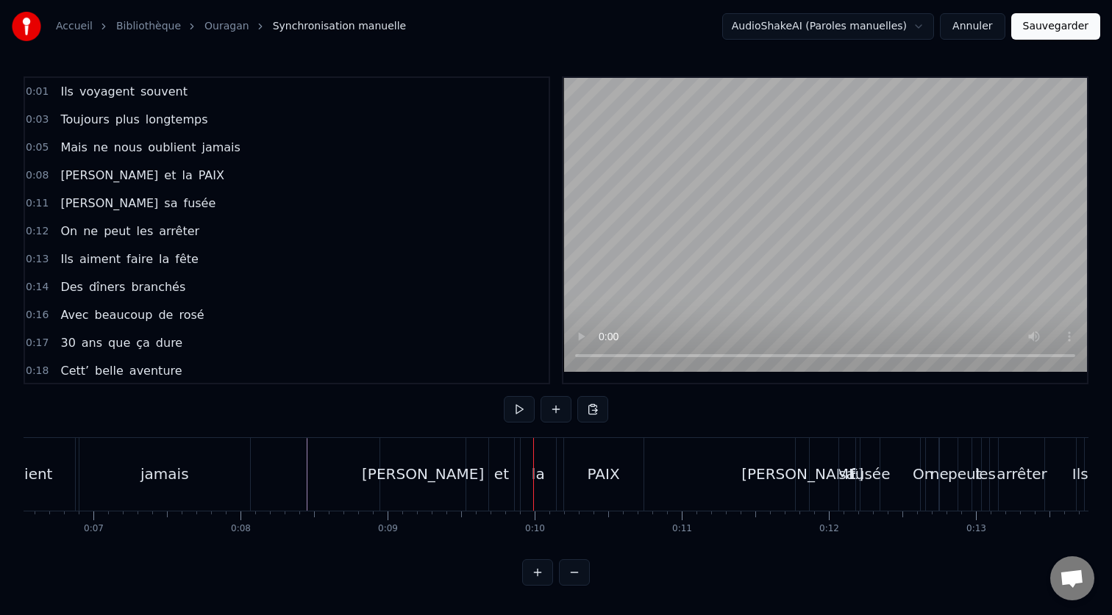
click at [417, 471] on div "[PERSON_NAME]" at bounding box center [423, 474] width 122 height 22
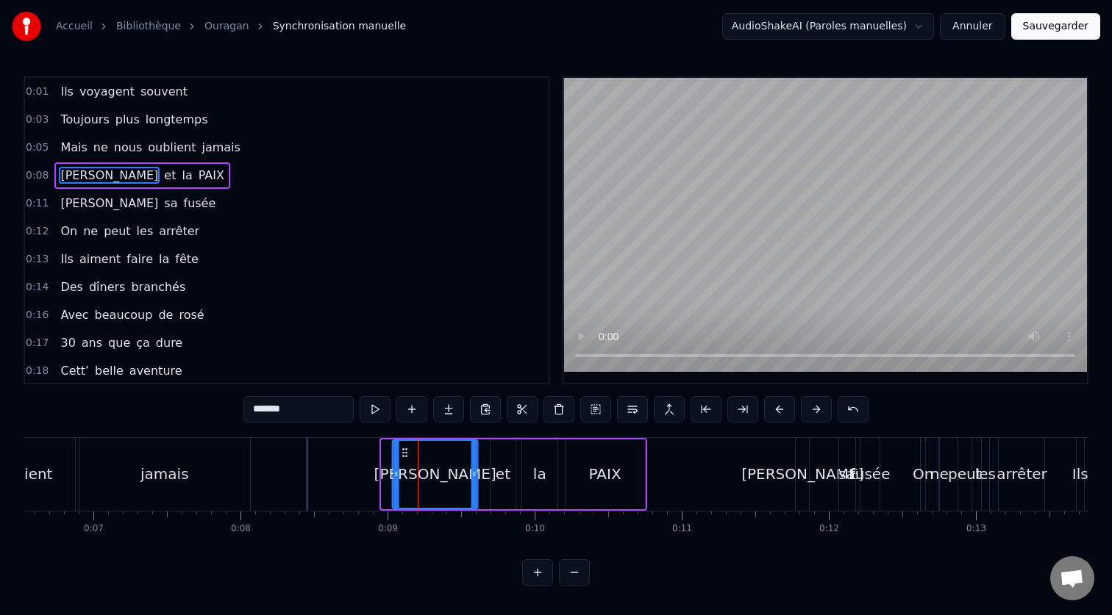
drag, startPoint x: 397, startPoint y: 454, endPoint x: 407, endPoint y: 456, distance: 10.4
click at [407, 456] on icon at bounding box center [405, 453] width 12 height 12
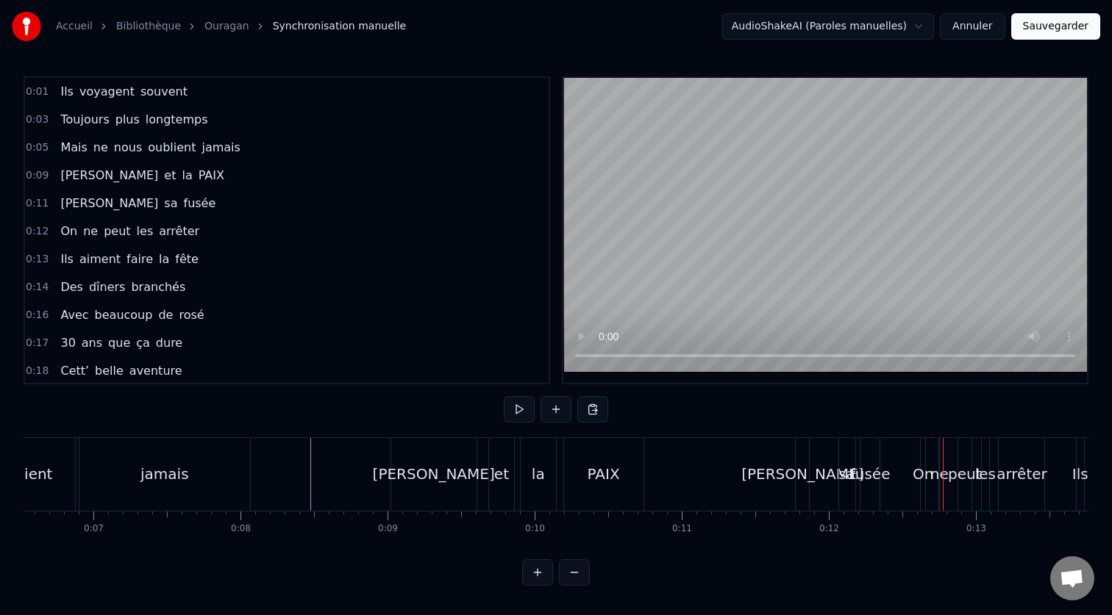
click at [798, 486] on div "[PERSON_NAME]" at bounding box center [802, 474] width 13 height 73
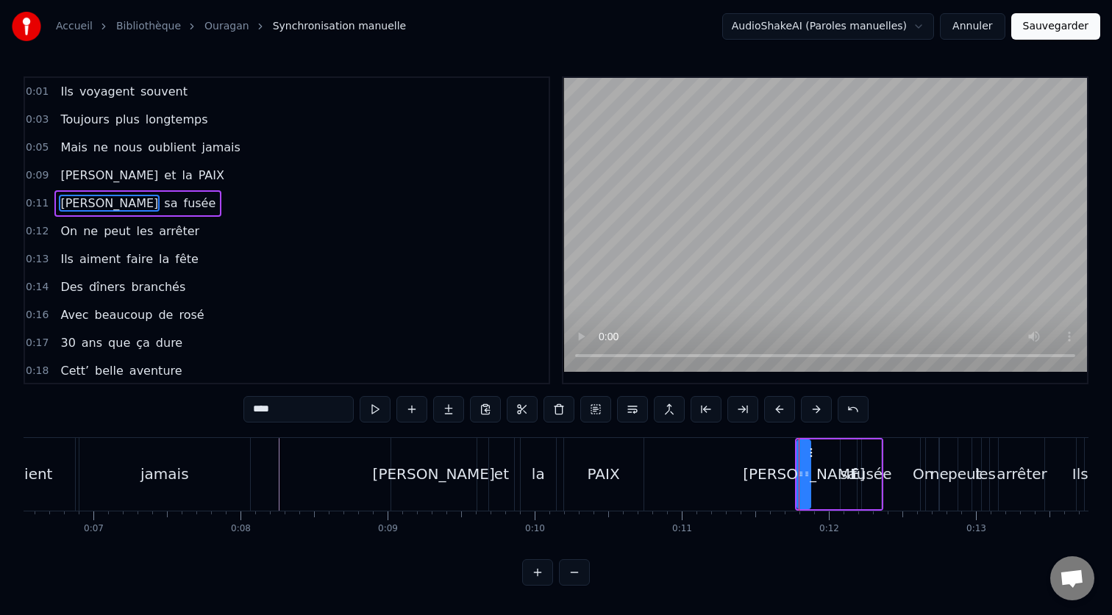
click at [816, 444] on div "[PERSON_NAME] sa fusée" at bounding box center [839, 474] width 88 height 73
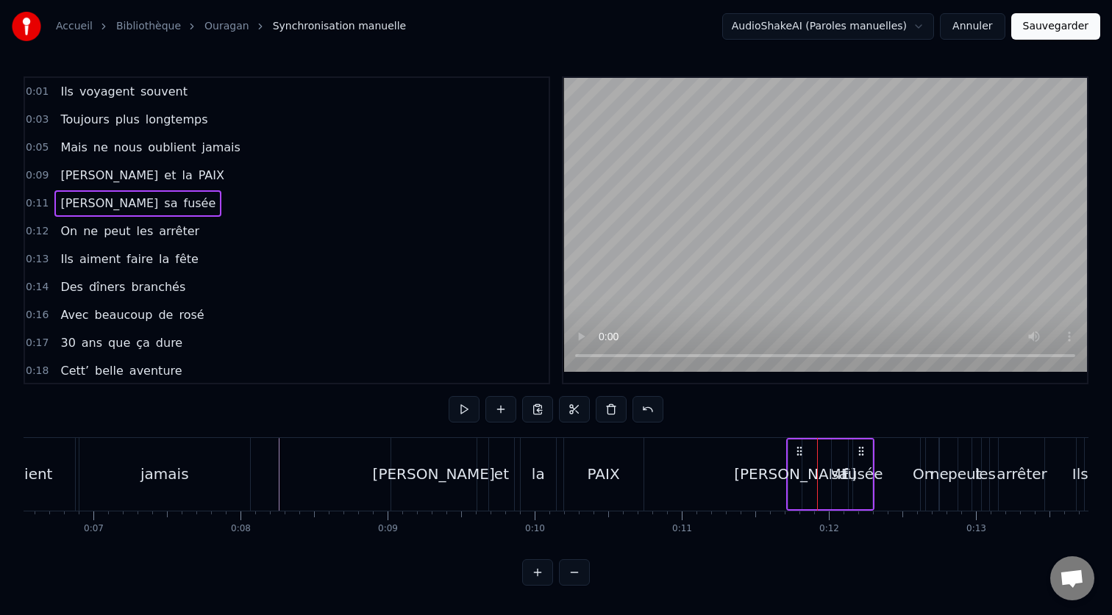
drag, startPoint x: 808, startPoint y: 450, endPoint x: 799, endPoint y: 450, distance: 8.8
click at [799, 450] on icon at bounding box center [799, 452] width 12 height 12
click at [712, 435] on div "0:01 Ils voyagent souvent 0:03 Toujours plus longtemps 0:05 Mais ne nous oublie…" at bounding box center [556, 331] width 1065 height 510
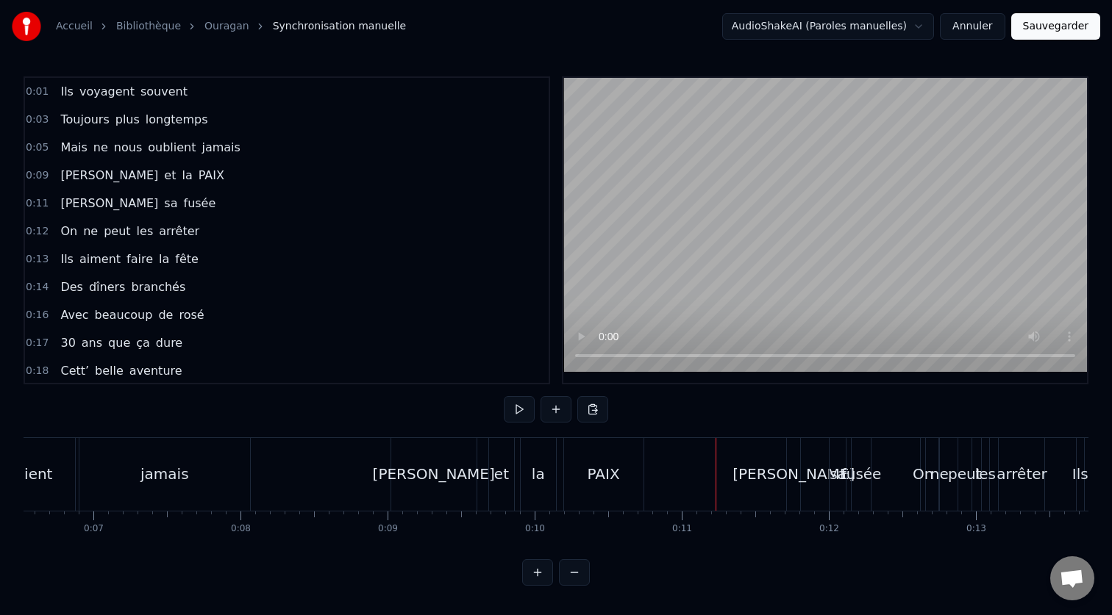
click at [557, 484] on div "[PERSON_NAME] et la PAIX" at bounding box center [518, 474] width 257 height 73
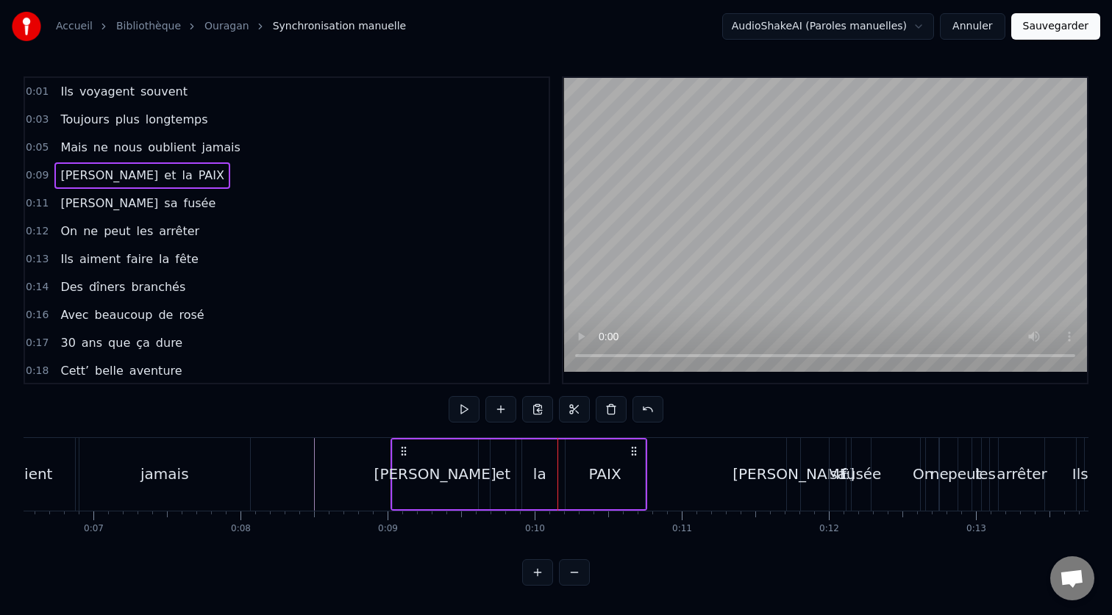
click at [581, 481] on div "PAIX" at bounding box center [604, 475] width 79 height 70
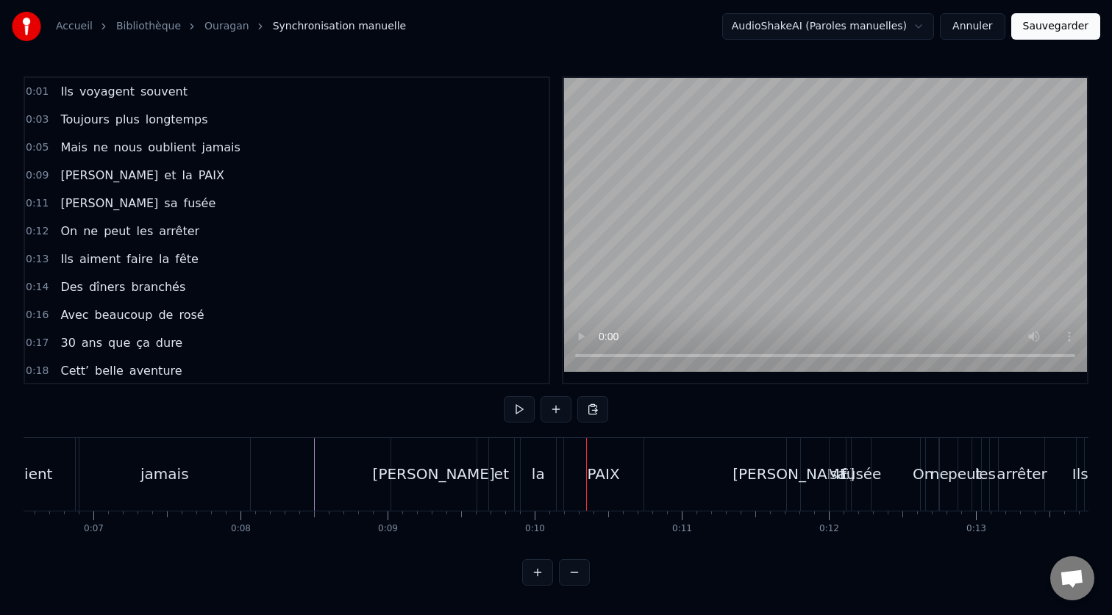
click at [616, 472] on div "PAIX" at bounding box center [603, 474] width 32 height 22
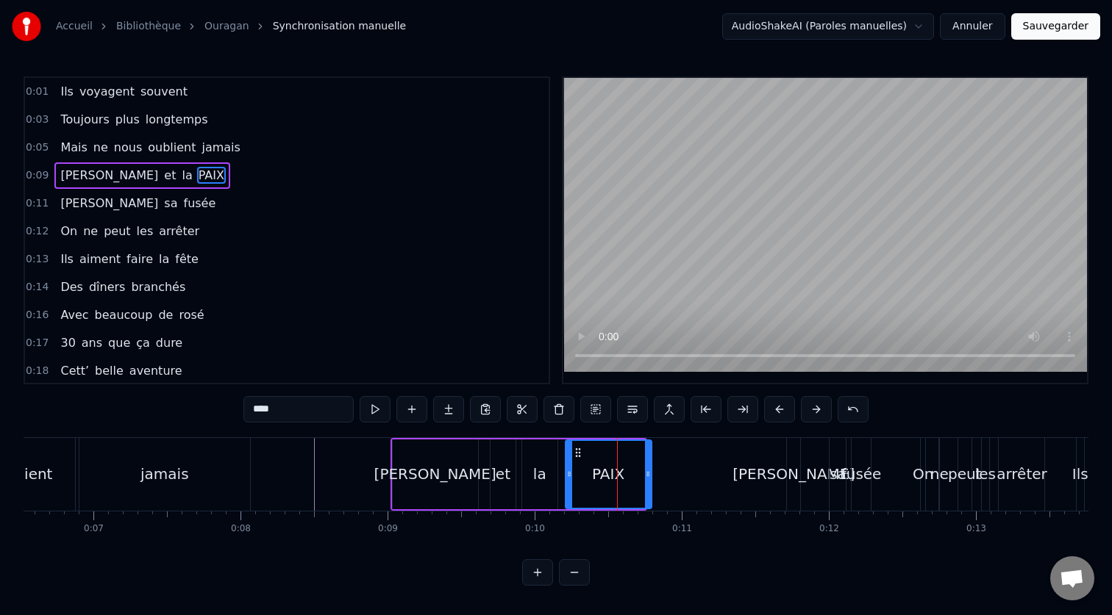
click at [649, 477] on icon at bounding box center [648, 474] width 6 height 12
click at [549, 458] on div "la" at bounding box center [539, 475] width 35 height 70
type input "**"
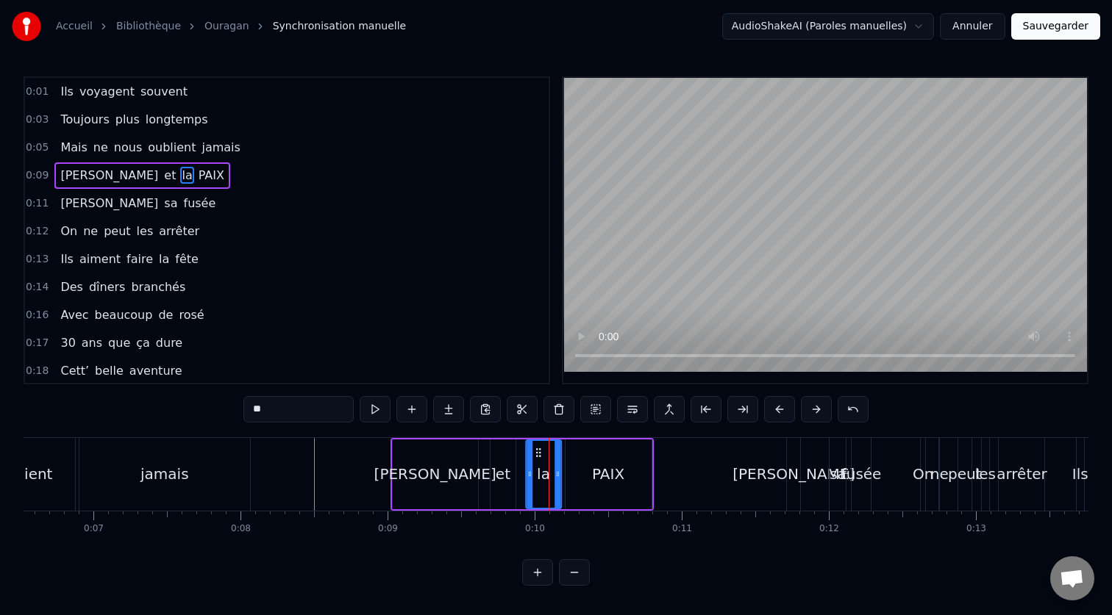
click at [537, 451] on icon at bounding box center [538, 453] width 12 height 12
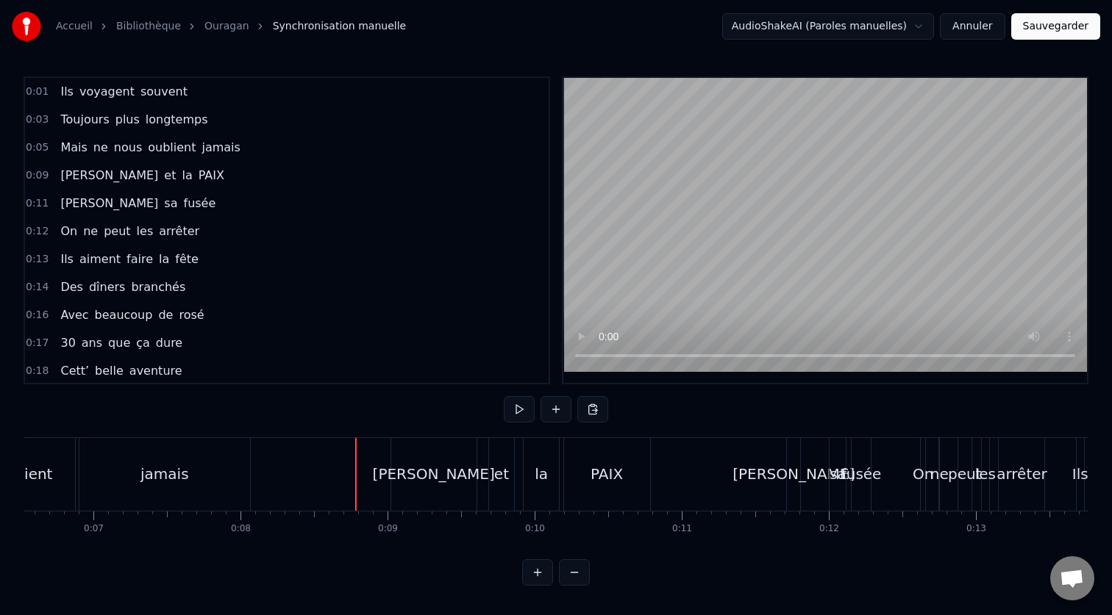
click at [792, 472] on div "[PERSON_NAME]" at bounding box center [793, 474] width 122 height 22
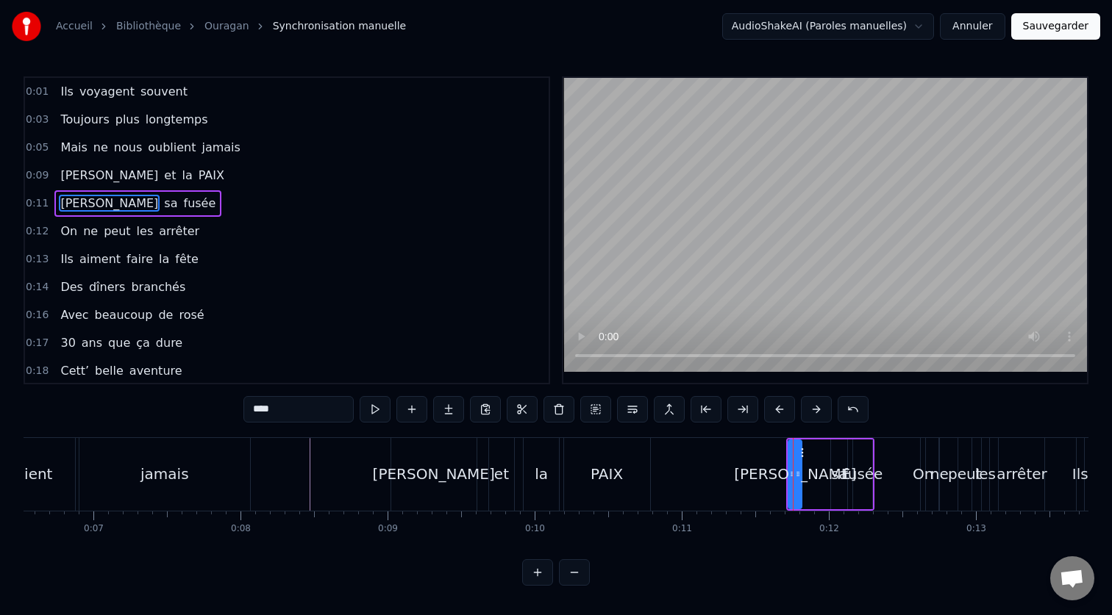
click at [820, 440] on div "[PERSON_NAME] sa fusée" at bounding box center [830, 474] width 88 height 73
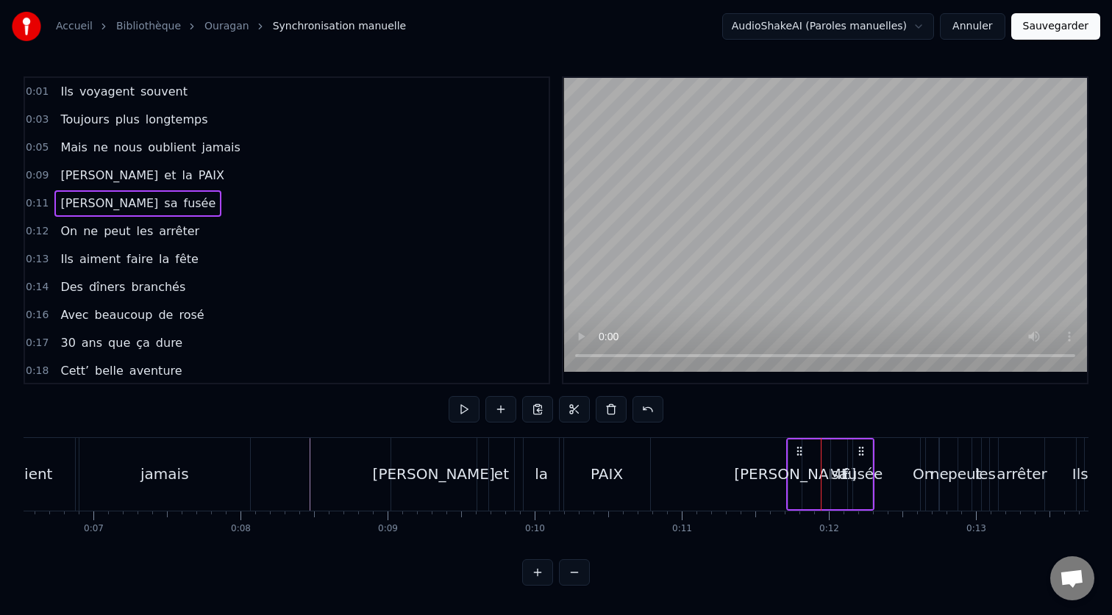
click at [859, 448] on icon at bounding box center [861, 452] width 12 height 12
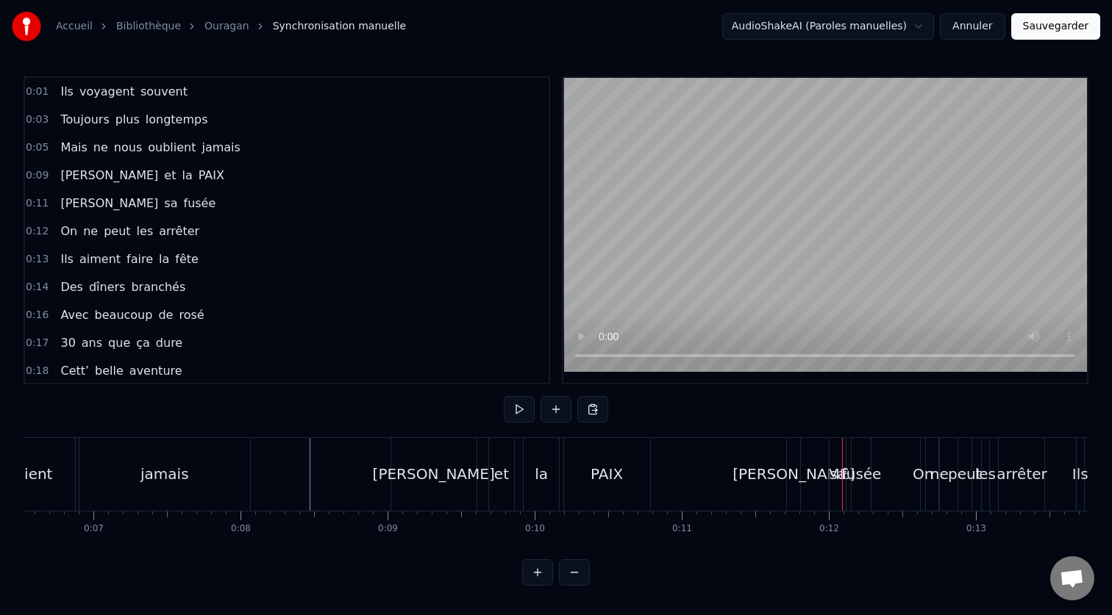
click at [796, 481] on div "[PERSON_NAME]" at bounding box center [793, 474] width 122 height 22
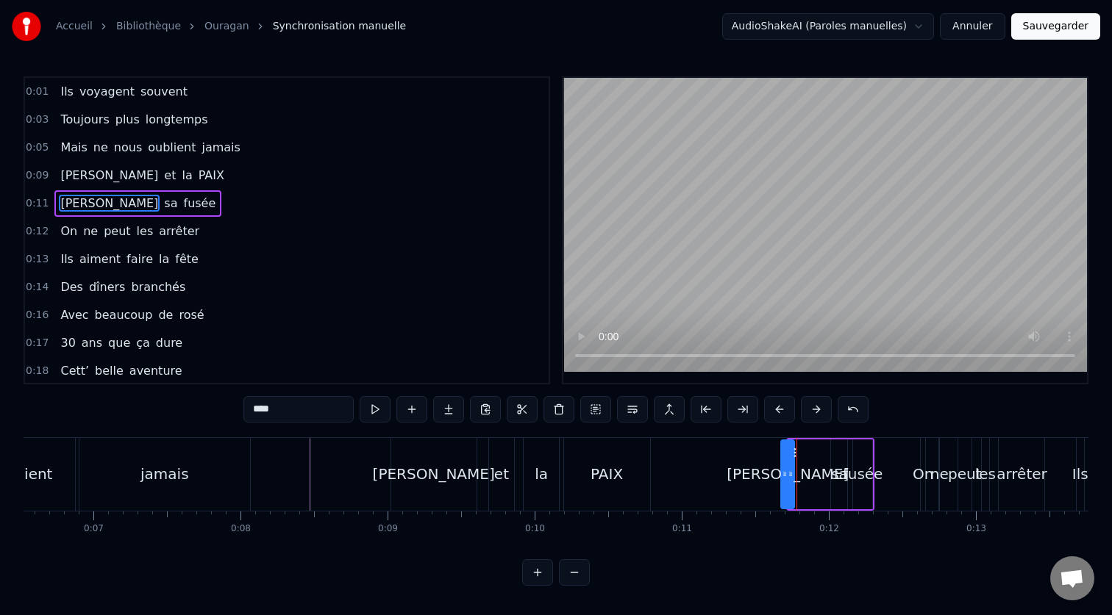
drag, startPoint x: 802, startPoint y: 454, endPoint x: 795, endPoint y: 456, distance: 7.5
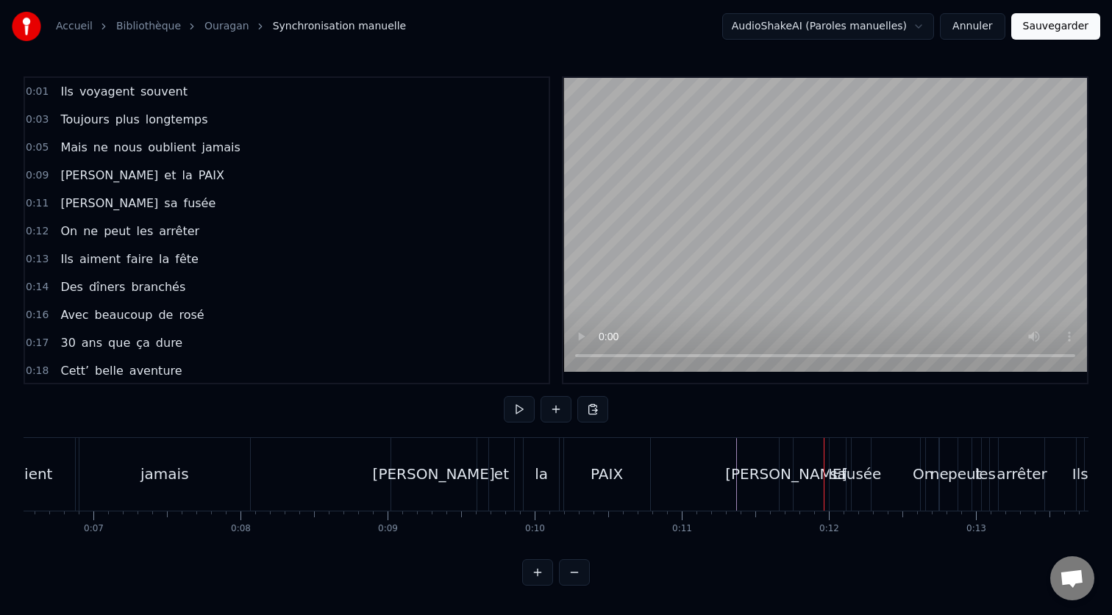
click at [788, 474] on div "[PERSON_NAME]" at bounding box center [786, 474] width 122 height 22
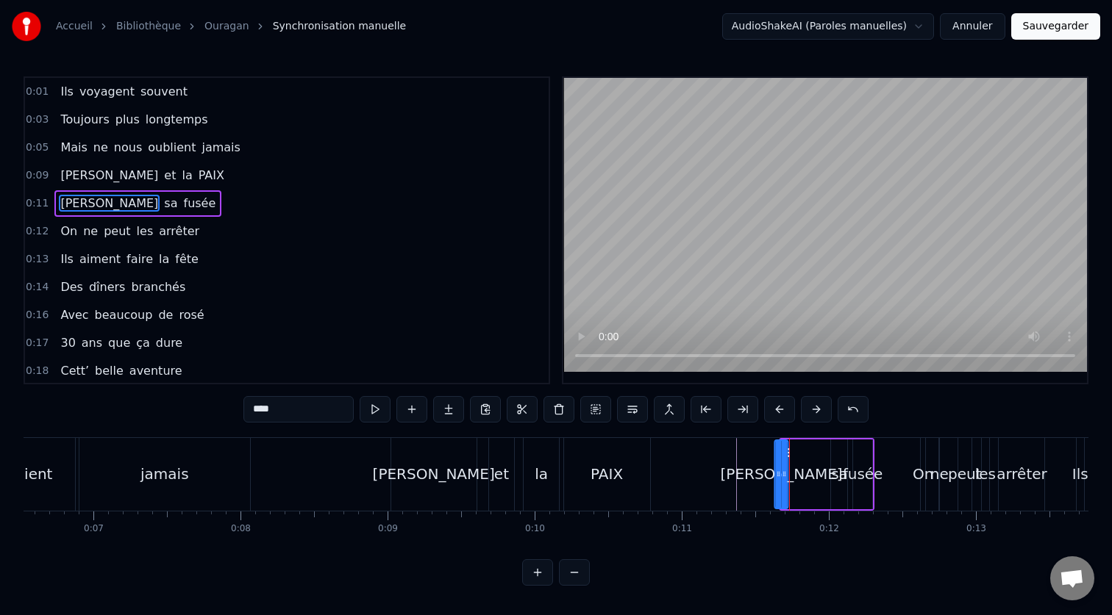
click at [790, 454] on icon at bounding box center [788, 453] width 12 height 12
click at [782, 474] on icon at bounding box center [785, 474] width 6 height 12
click at [787, 476] on icon at bounding box center [789, 474] width 6 height 12
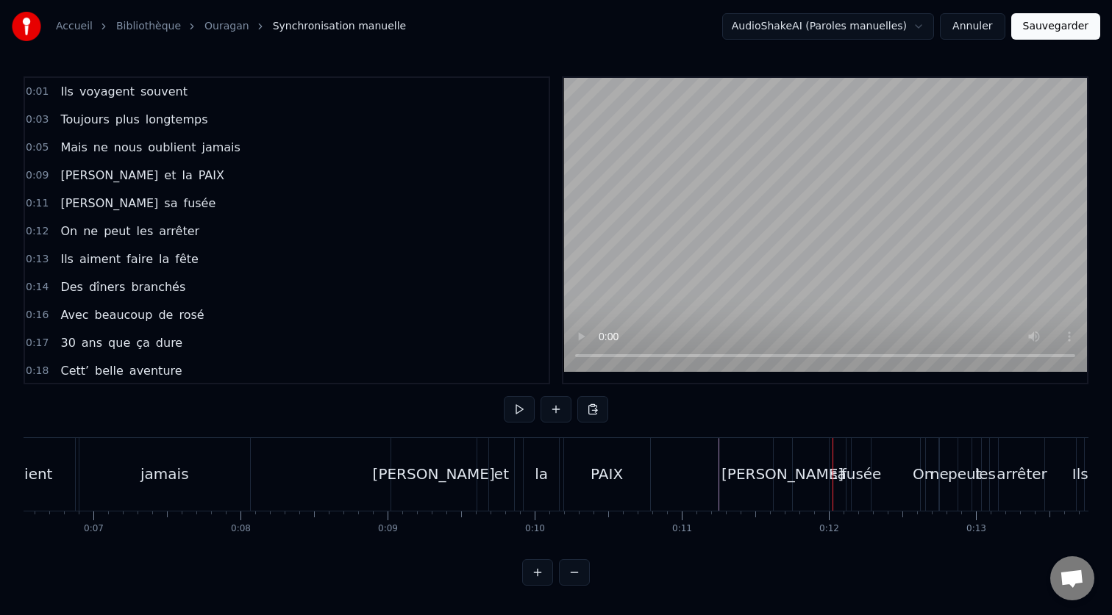
click at [788, 466] on div "[PERSON_NAME]" at bounding box center [782, 474] width 122 height 22
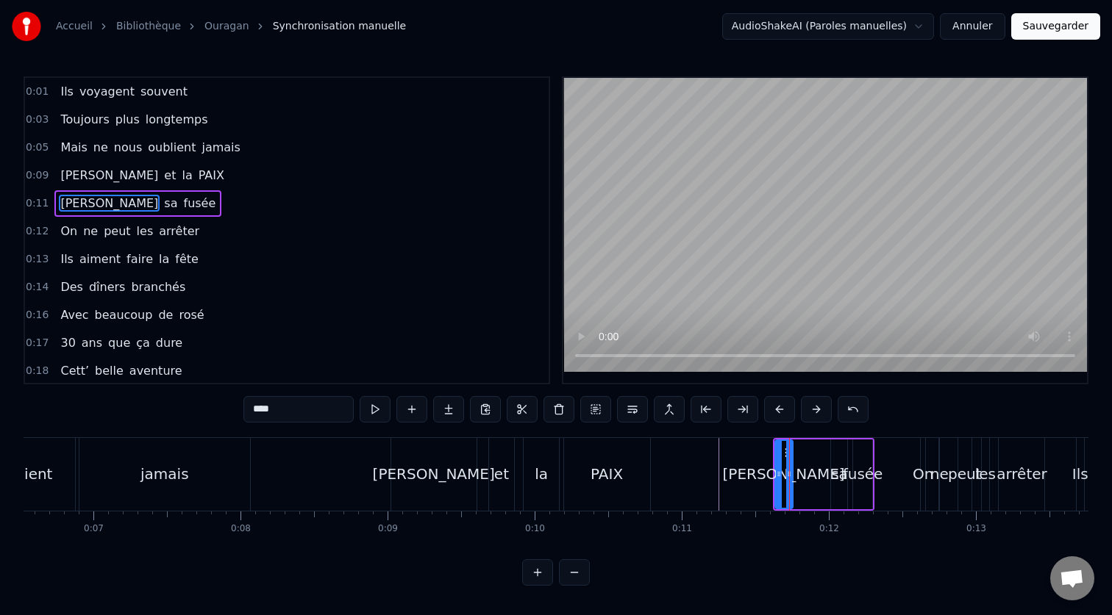
click at [786, 451] on div at bounding box center [789, 474] width 6 height 67
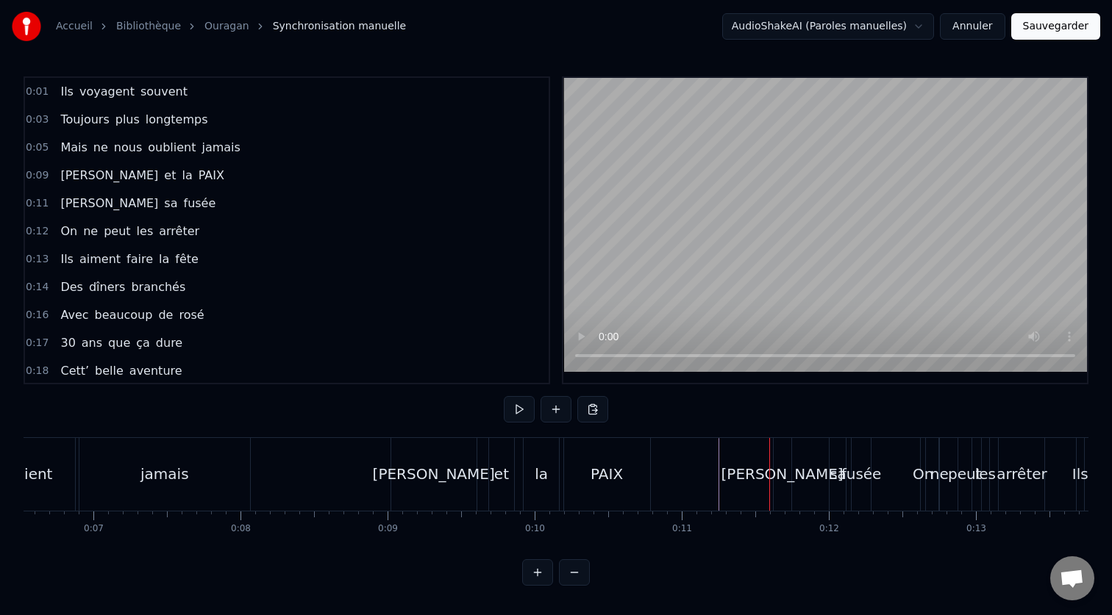
click at [782, 466] on div "[PERSON_NAME]" at bounding box center [782, 474] width 122 height 22
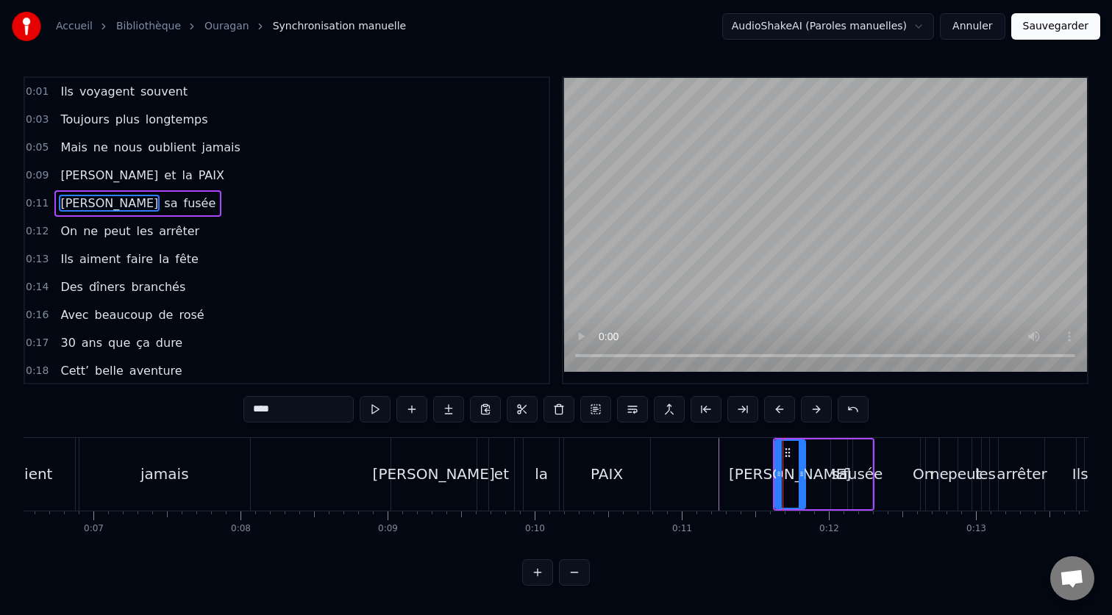
drag, startPoint x: 789, startPoint y: 456, endPoint x: 802, endPoint y: 457, distance: 13.3
click at [802, 457] on div at bounding box center [801, 474] width 6 height 67
drag, startPoint x: 790, startPoint y: 454, endPoint x: 771, endPoint y: 455, distance: 18.4
click at [771, 455] on icon at bounding box center [769, 453] width 12 height 12
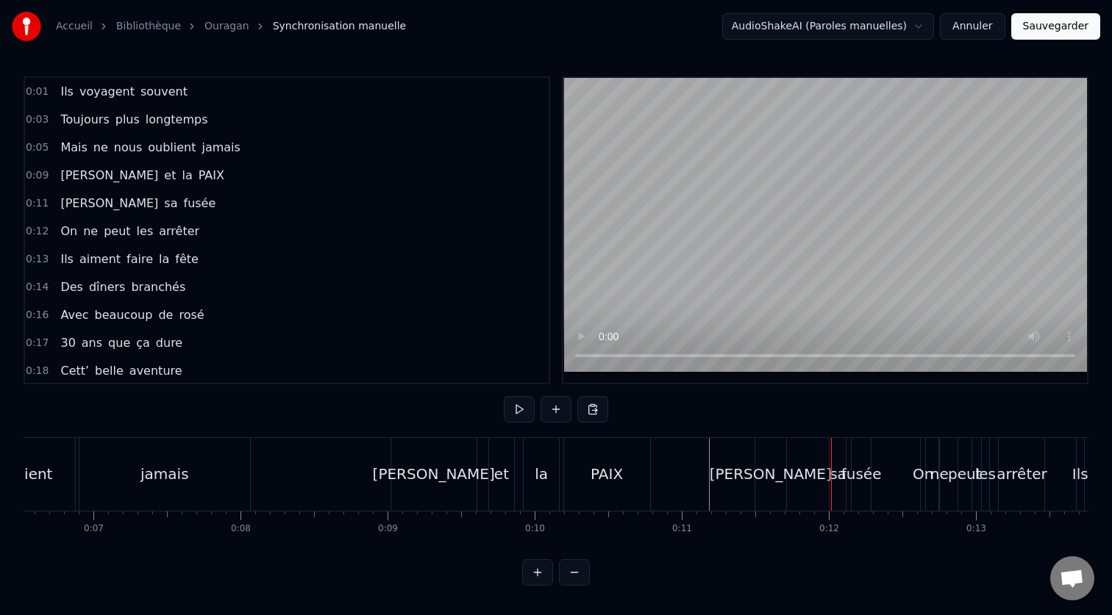
click at [764, 473] on div "[PERSON_NAME]" at bounding box center [770, 474] width 122 height 22
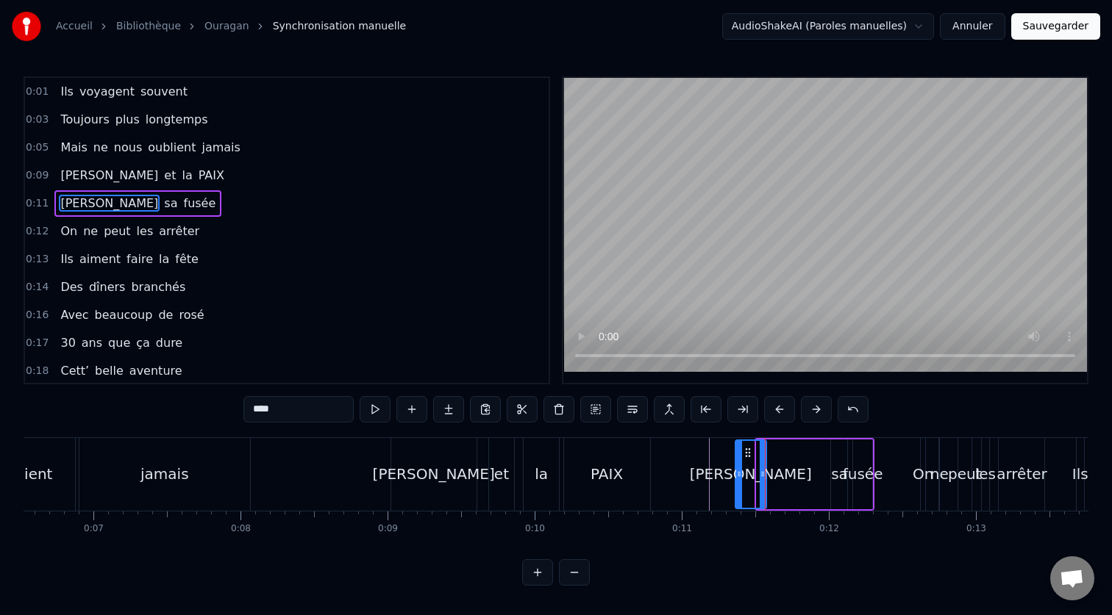
drag, startPoint x: 771, startPoint y: 453, endPoint x: 749, endPoint y: 453, distance: 21.3
click at [749, 453] on icon at bounding box center [748, 453] width 12 height 12
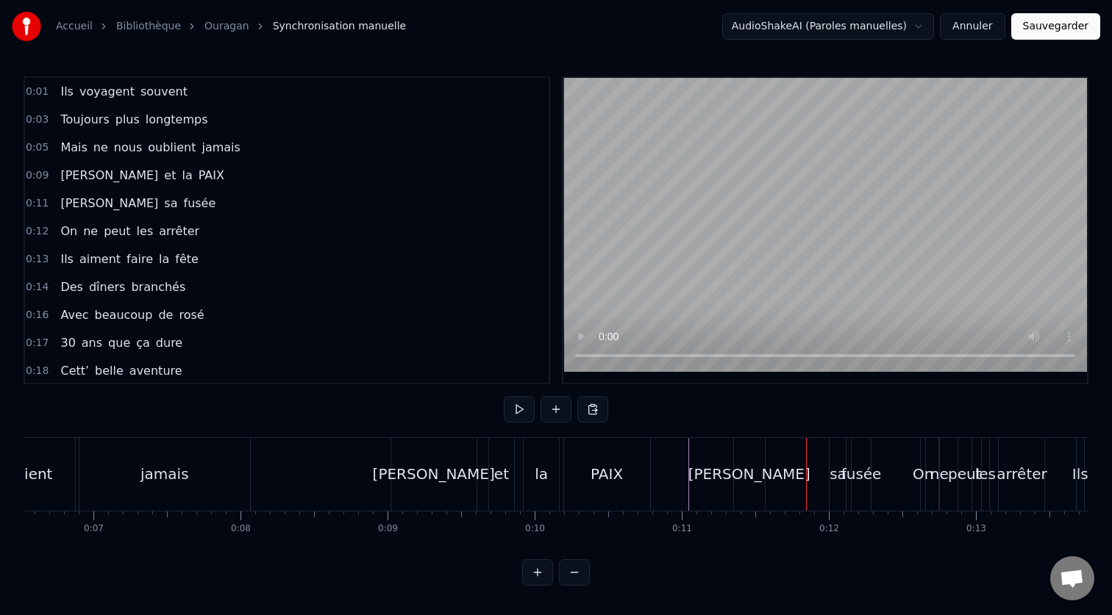
click at [830, 487] on div "sa" at bounding box center [837, 474] width 16 height 73
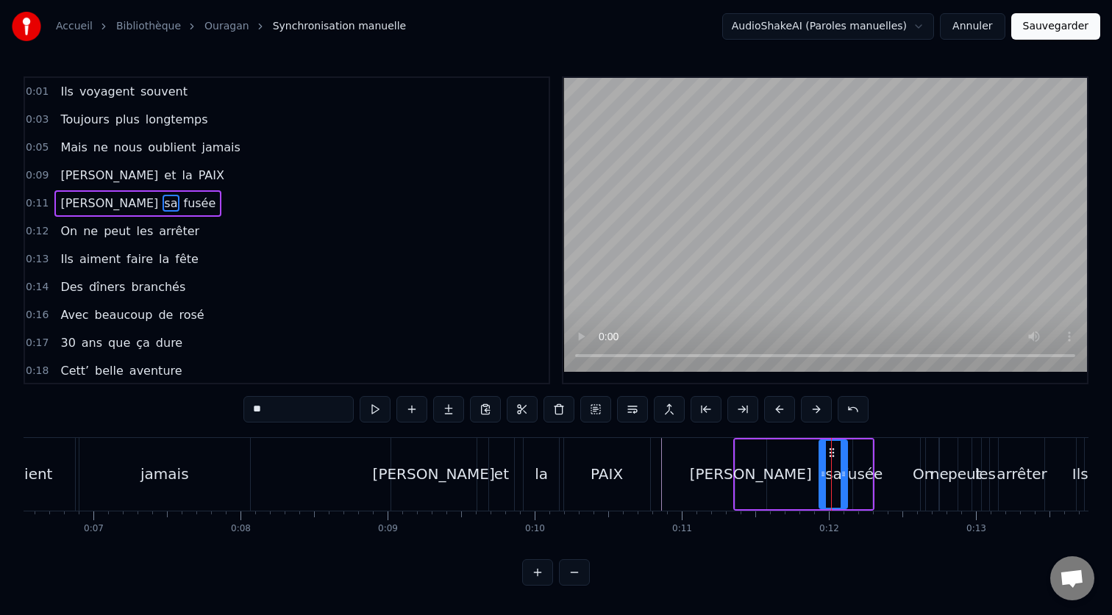
drag, startPoint x: 832, startPoint y: 476, endPoint x: 820, endPoint y: 475, distance: 11.8
click at [820, 475] on icon at bounding box center [823, 474] width 6 height 12
click at [854, 473] on div "fusée" at bounding box center [863, 474] width 40 height 22
drag, startPoint x: 868, startPoint y: 473, endPoint x: 879, endPoint y: 474, distance: 11.1
click at [879, 474] on icon at bounding box center [879, 474] width 6 height 12
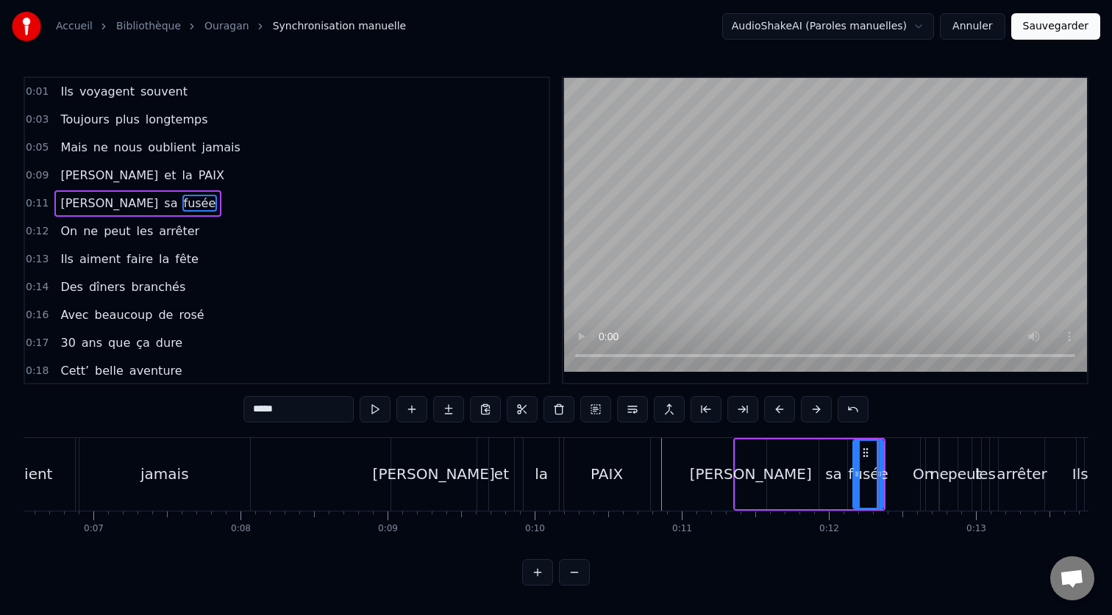
click at [831, 472] on div "sa" at bounding box center [833, 474] width 17 height 22
click at [751, 479] on div "[PERSON_NAME]" at bounding box center [751, 474] width 122 height 22
type input "****"
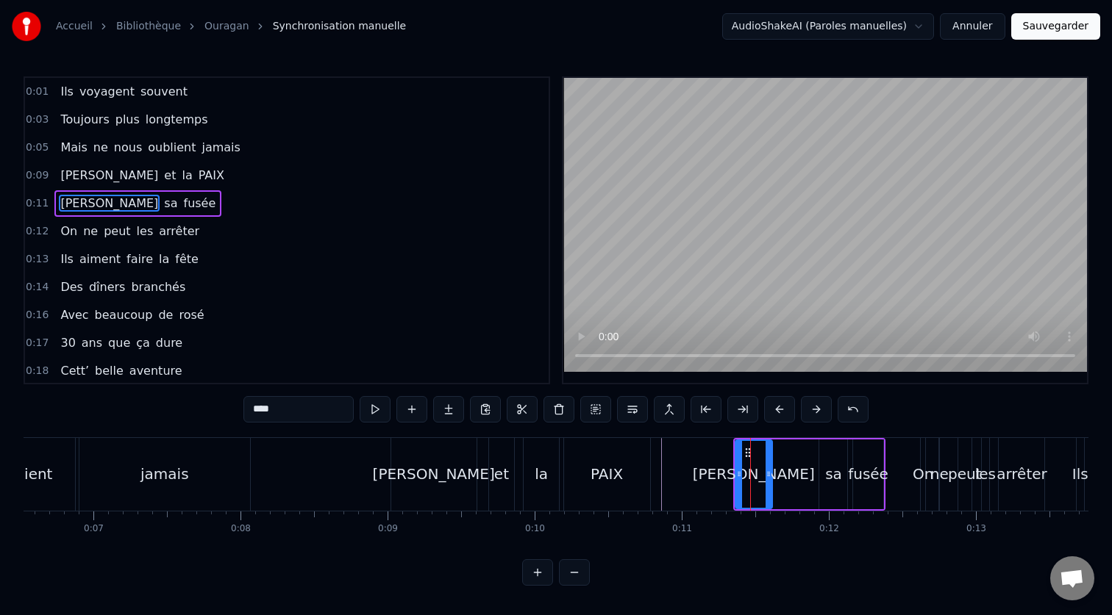
click at [768, 477] on icon at bounding box center [768, 474] width 6 height 12
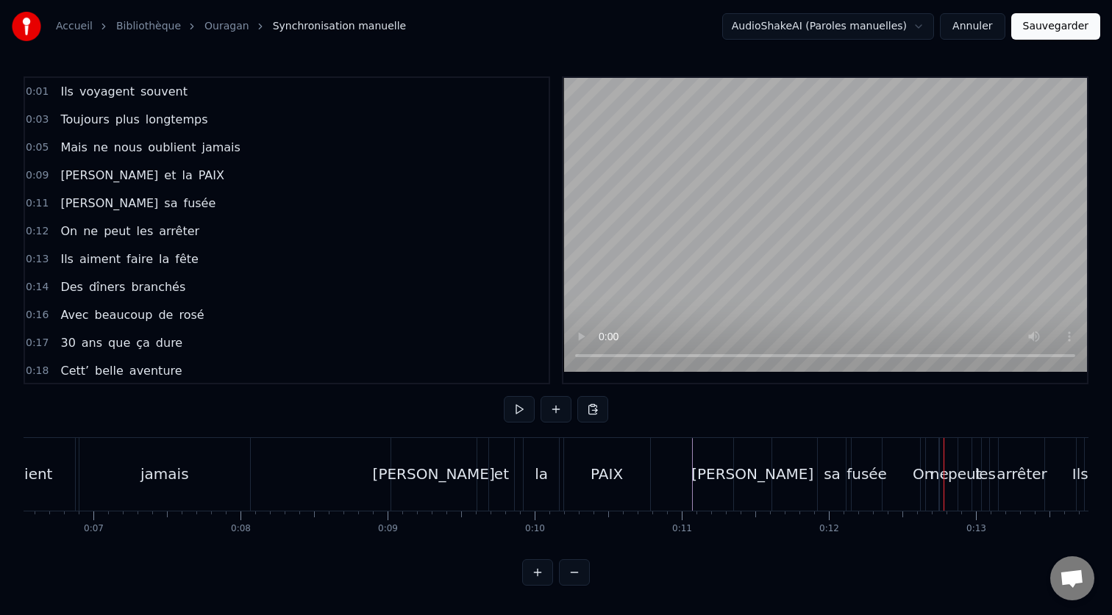
click at [747, 477] on div "[PERSON_NAME]" at bounding box center [752, 474] width 122 height 22
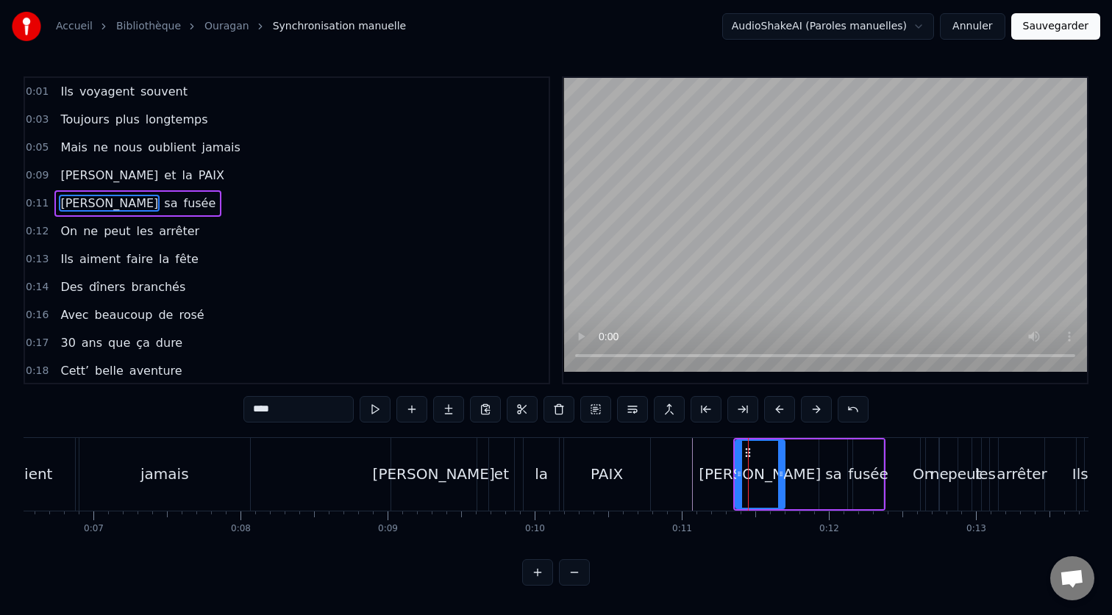
drag, startPoint x: 771, startPoint y: 476, endPoint x: 782, endPoint y: 477, distance: 11.8
click at [782, 477] on icon at bounding box center [781, 474] width 6 height 12
click at [832, 475] on div "sa" at bounding box center [833, 474] width 17 height 22
type input "**"
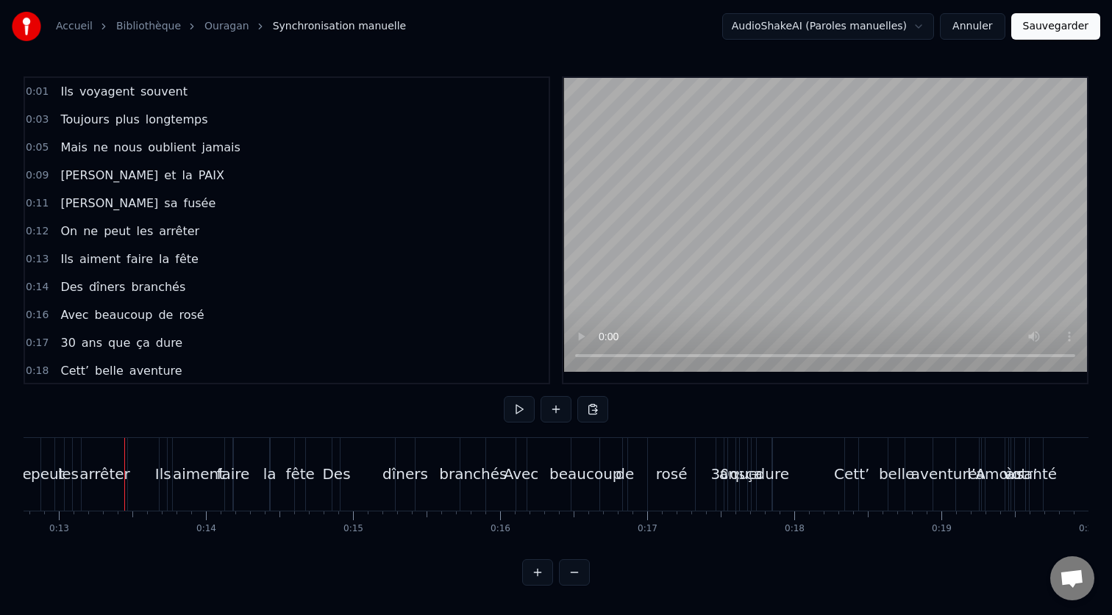
scroll to position [0, 1903]
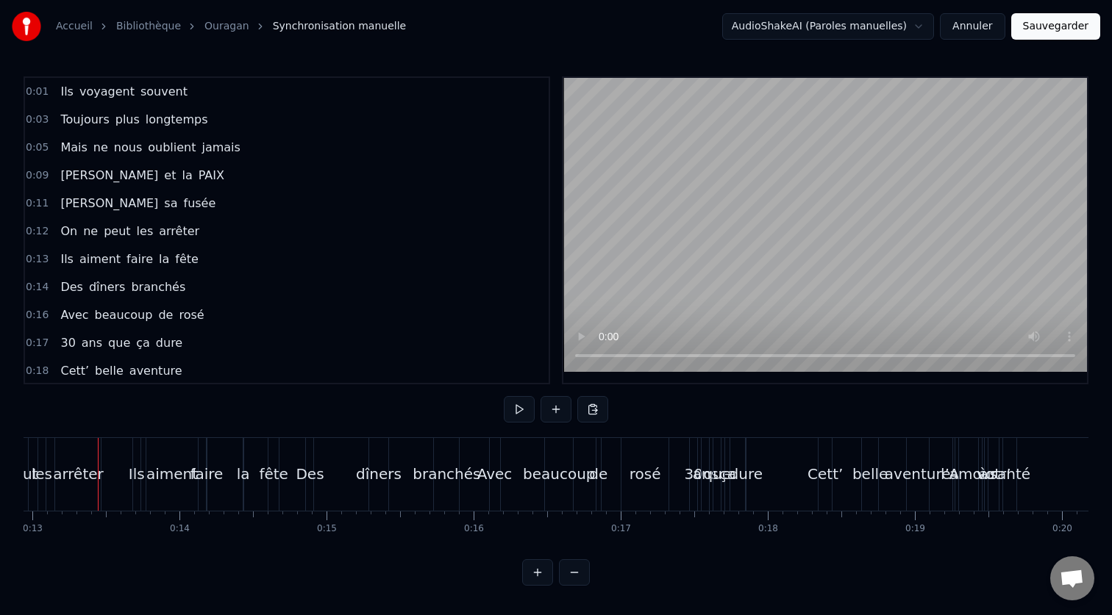
drag, startPoint x: 565, startPoint y: 548, endPoint x: 433, endPoint y: 548, distance: 131.6
click at [433, 548] on div "0:01 Ils voyagent souvent 0:03 Toujours plus longtemps 0:05 Mais ne nous oublie…" at bounding box center [556, 331] width 1065 height 510
click at [570, 571] on button at bounding box center [574, 572] width 31 height 26
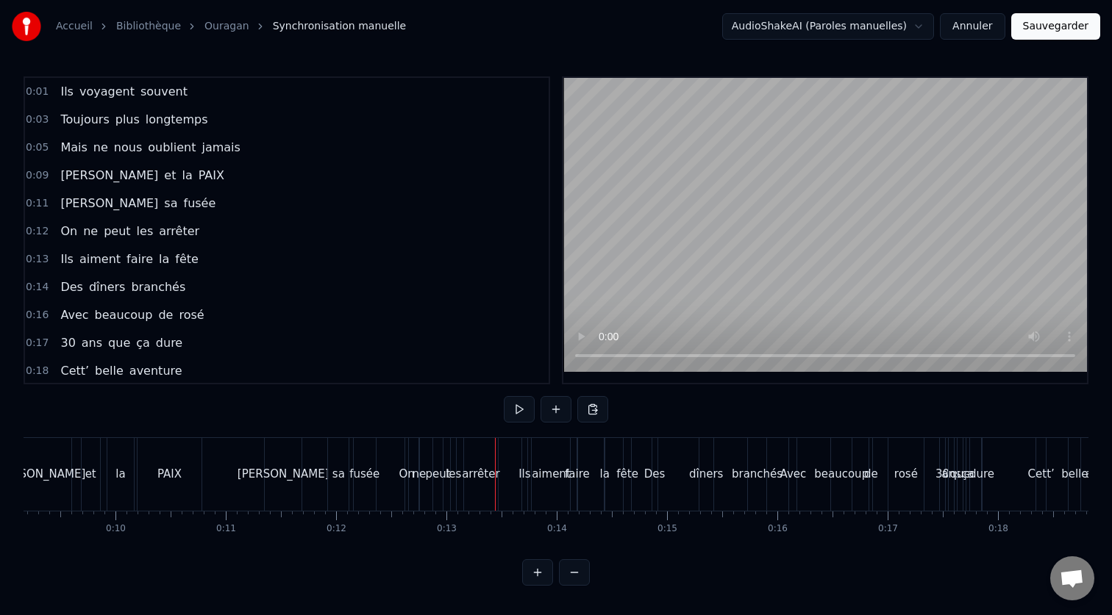
scroll to position [0, 987]
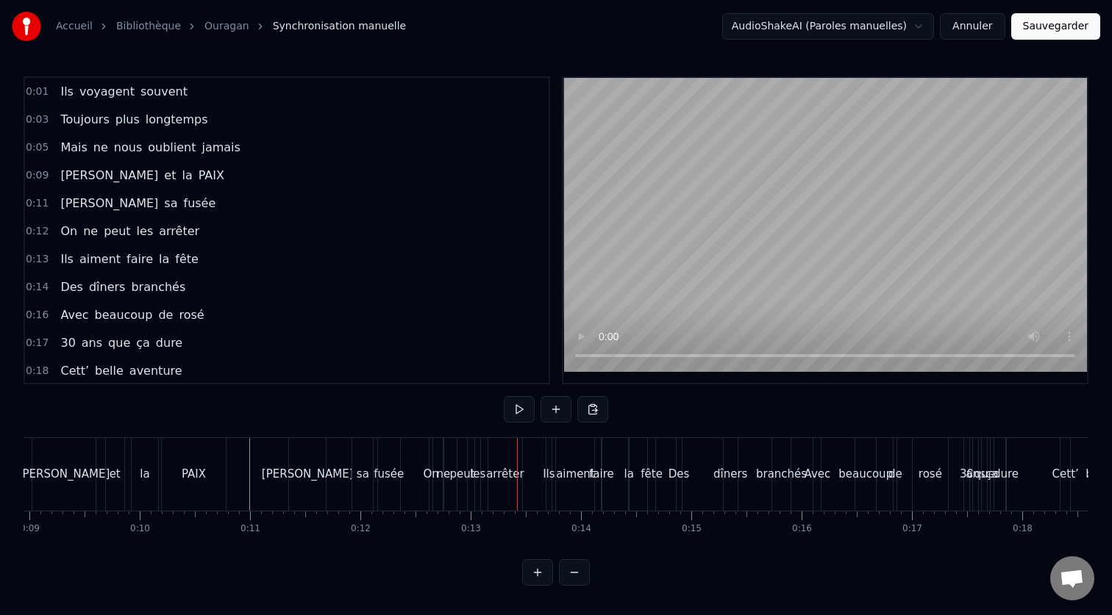
click at [390, 487] on div "fusée" at bounding box center [389, 474] width 22 height 73
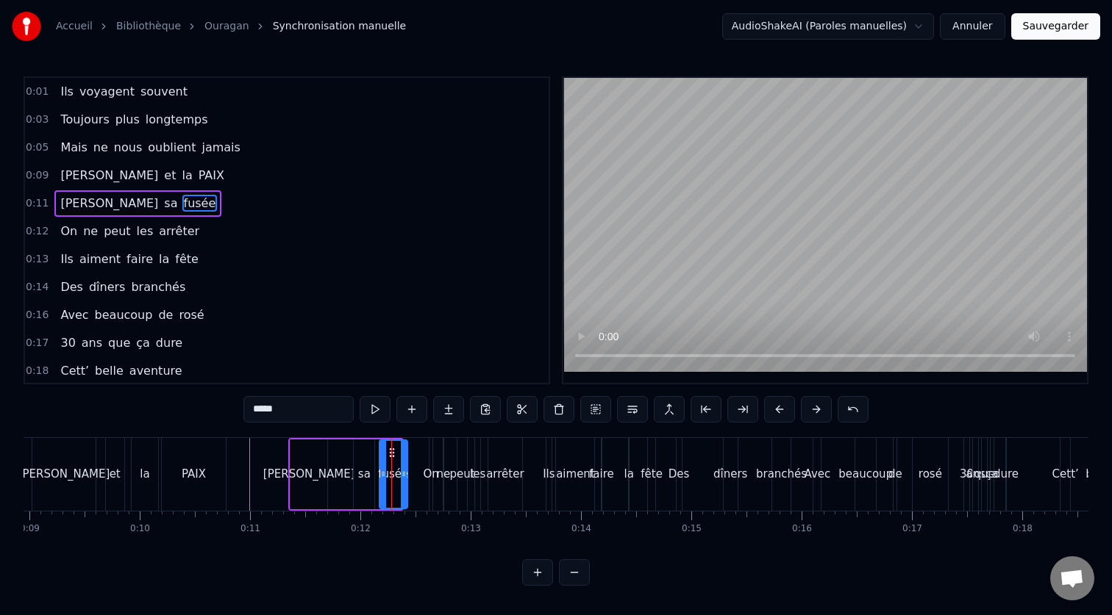
click at [403, 477] on icon at bounding box center [404, 474] width 6 height 12
click at [235, 438] on div at bounding box center [885, 474] width 3697 height 73
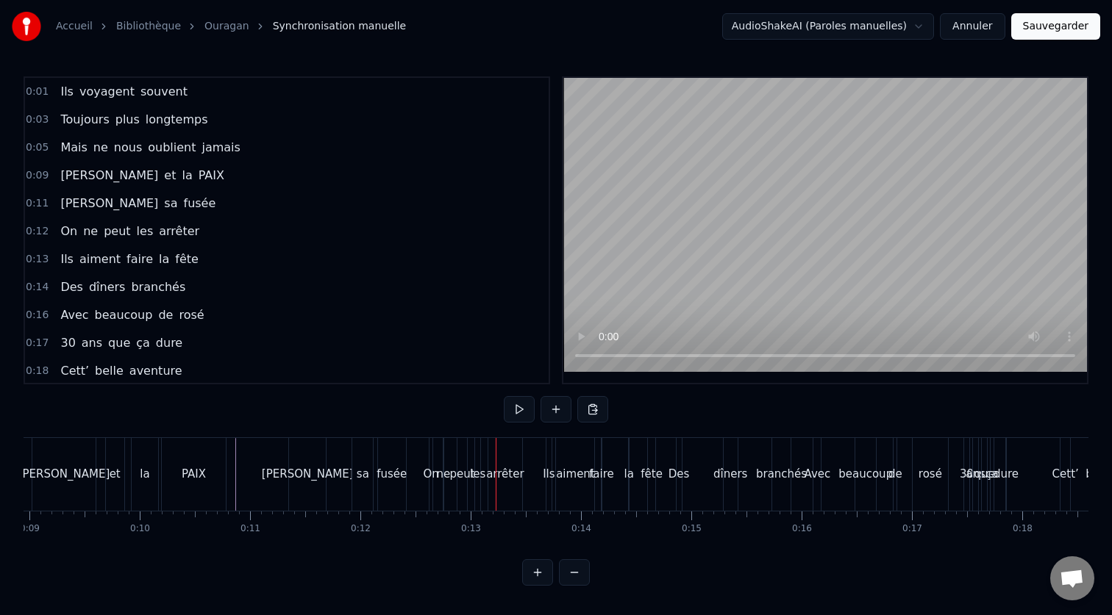
click at [392, 490] on div "fusée" at bounding box center [392, 474] width 28 height 73
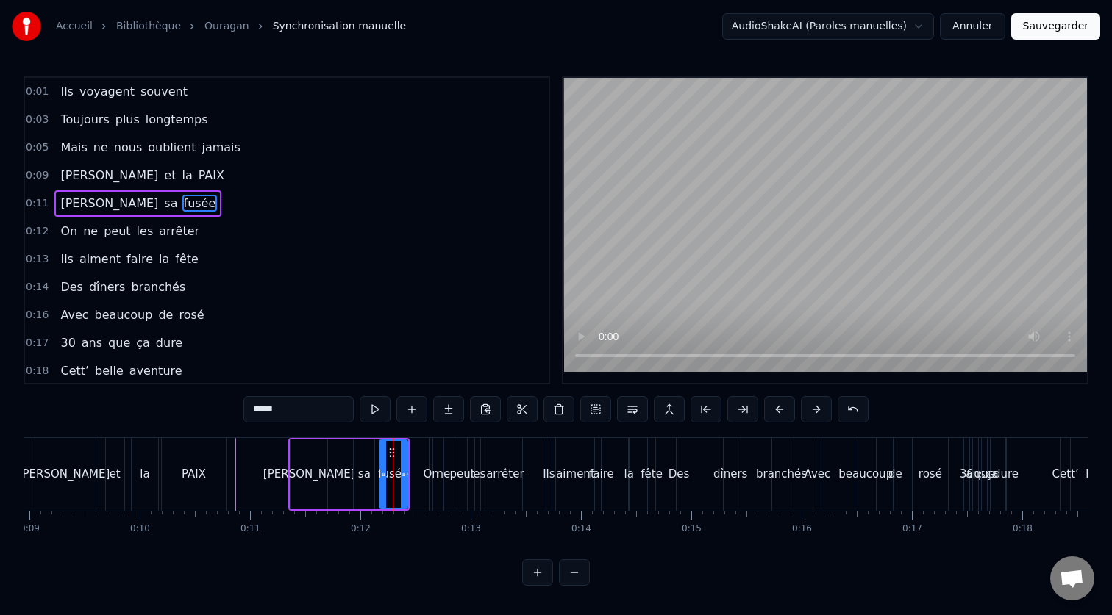
click at [315, 474] on div "[PERSON_NAME]" at bounding box center [309, 474] width 92 height 17
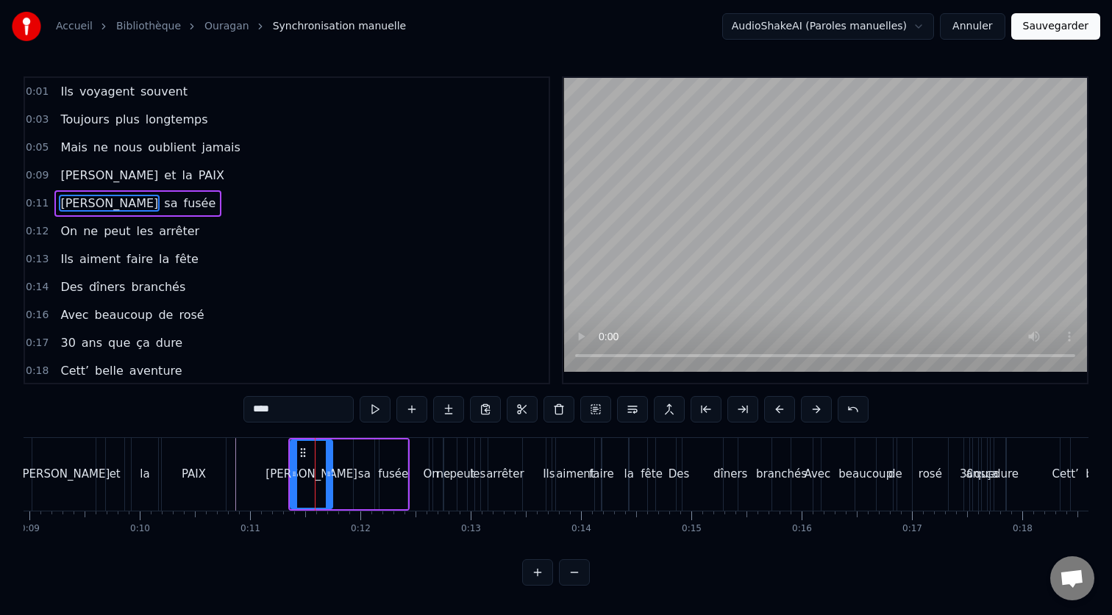
click at [330, 475] on icon at bounding box center [329, 474] width 6 height 12
click at [404, 475] on div "fusée" at bounding box center [393, 474] width 30 height 17
type input "*****"
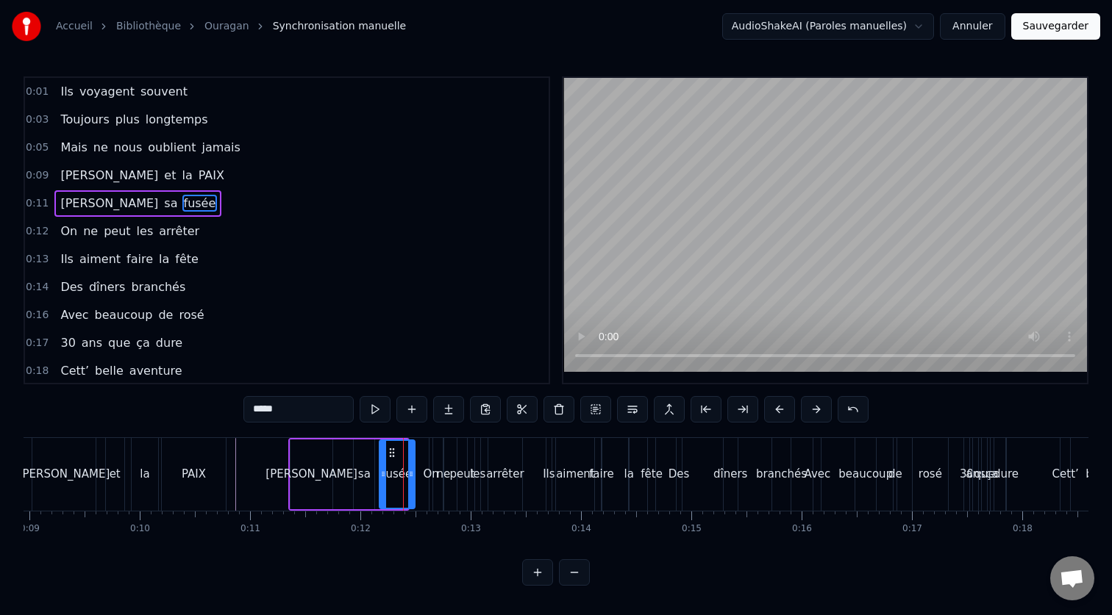
click at [410, 476] on icon at bounding box center [411, 474] width 6 height 12
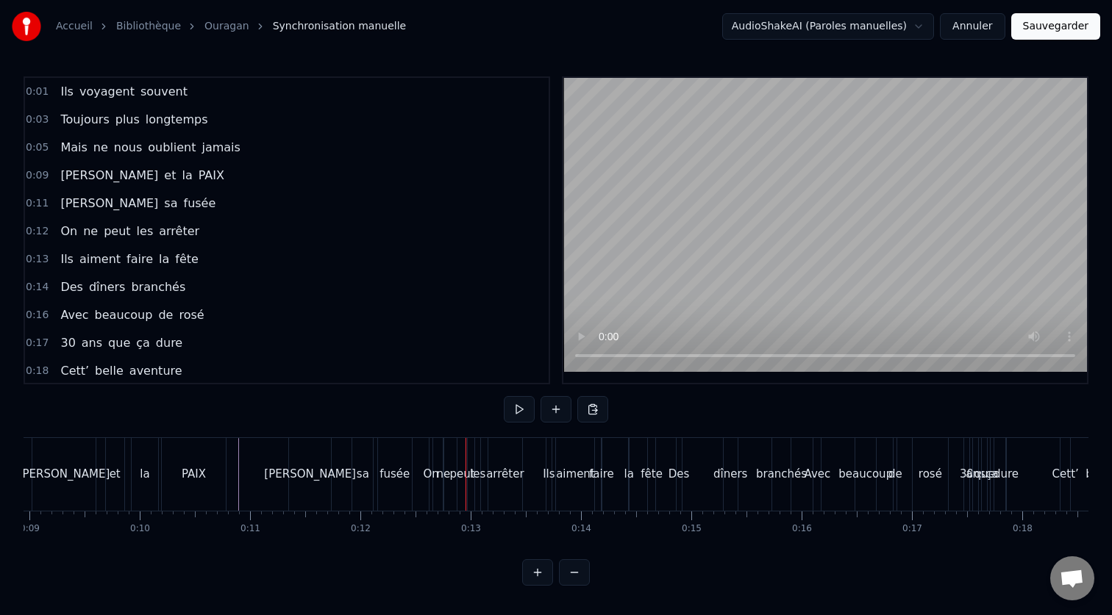
click at [363, 474] on div "sa" at bounding box center [363, 474] width 12 height 17
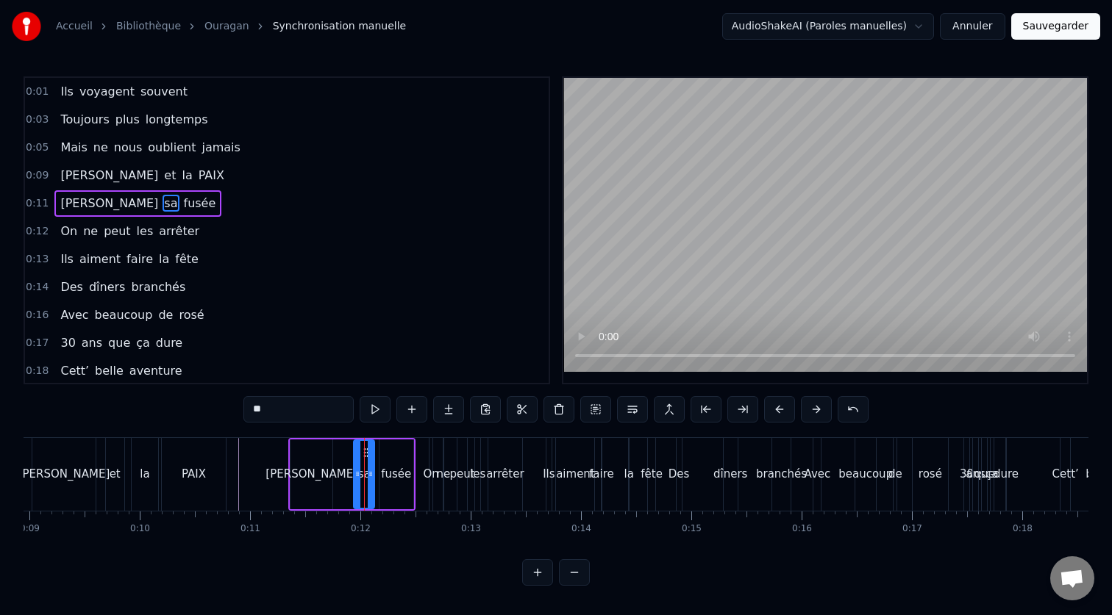
click at [393, 476] on div "fusée" at bounding box center [396, 474] width 30 height 17
click at [395, 454] on icon at bounding box center [395, 453] width 12 height 12
click at [365, 478] on div "sa" at bounding box center [364, 474] width 12 height 17
type input "**"
click at [372, 475] on icon at bounding box center [374, 474] width 6 height 12
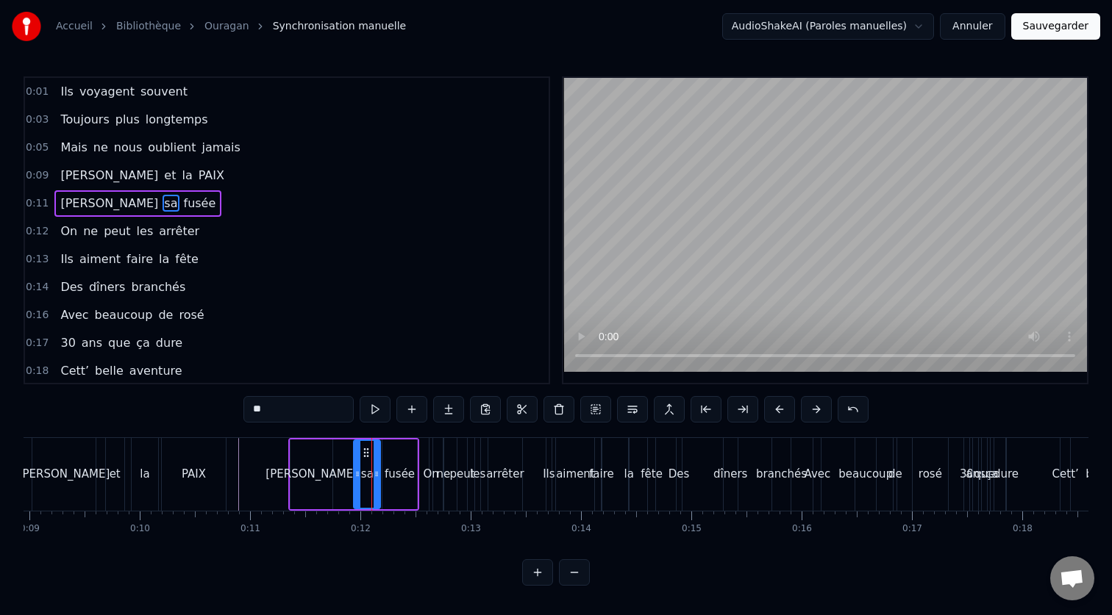
click at [374, 476] on icon at bounding box center [376, 474] width 6 height 12
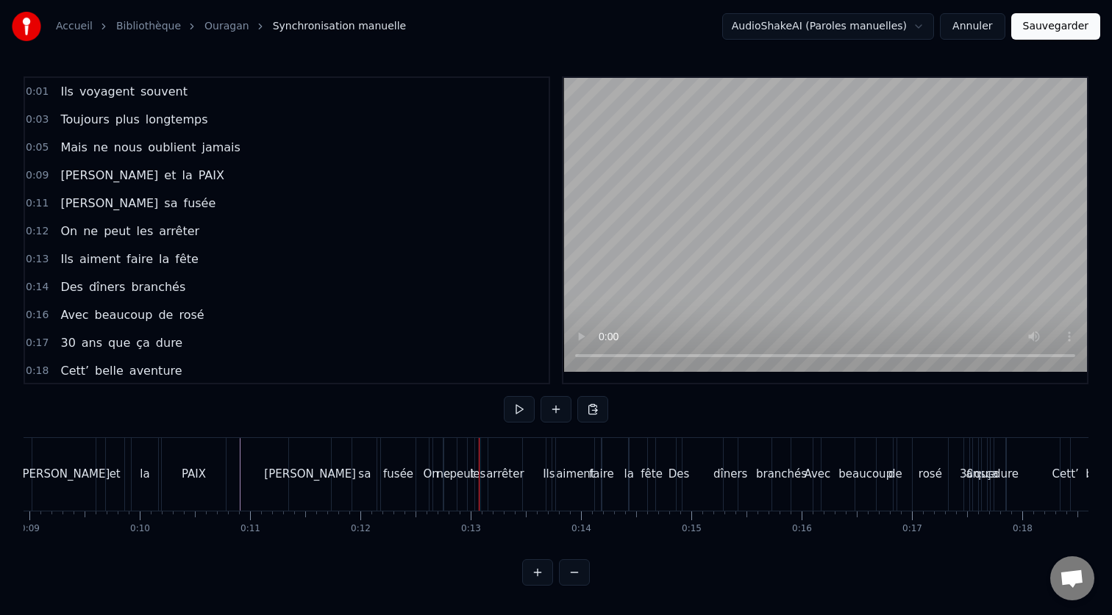
click at [362, 491] on div "sa" at bounding box center [364, 474] width 24 height 73
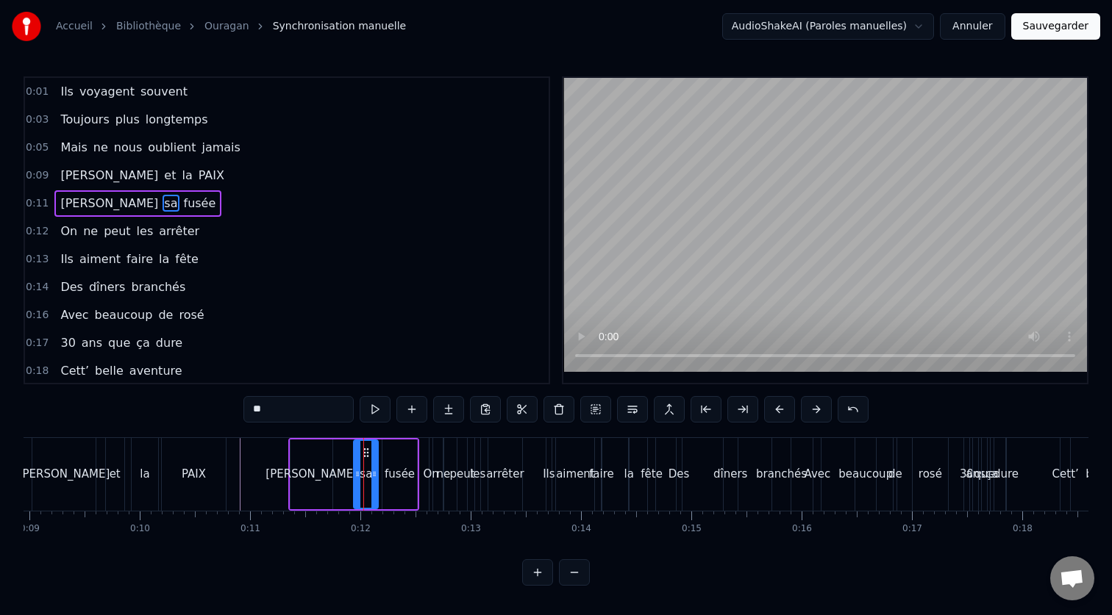
click at [396, 482] on div "fusée" at bounding box center [400, 474] width 30 height 17
type input "*****"
click at [384, 475] on icon at bounding box center [383, 474] width 6 height 12
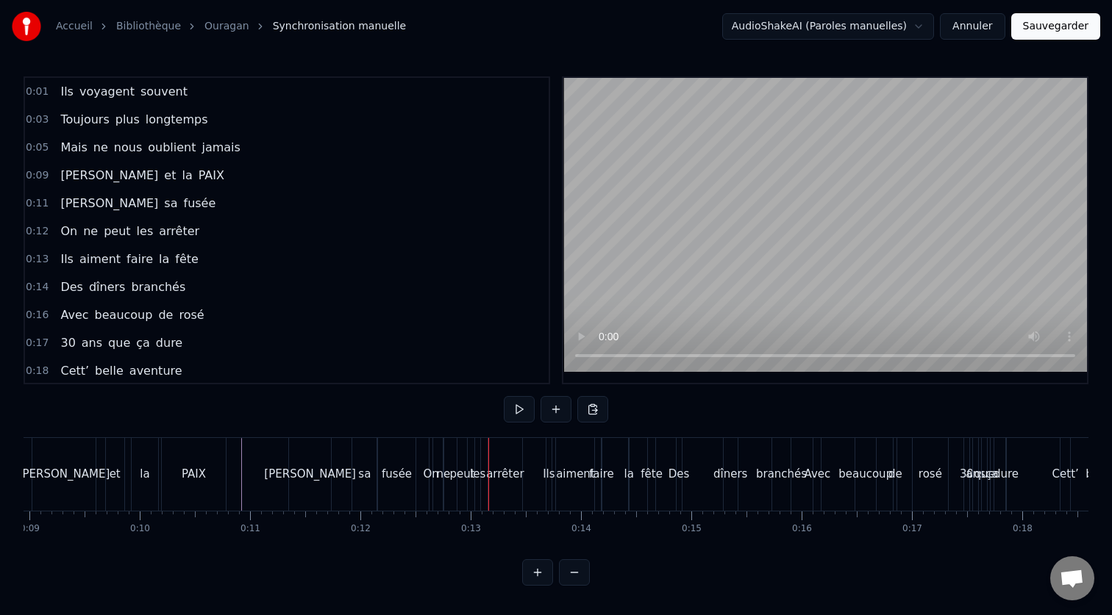
click at [572, 579] on button at bounding box center [574, 572] width 31 height 26
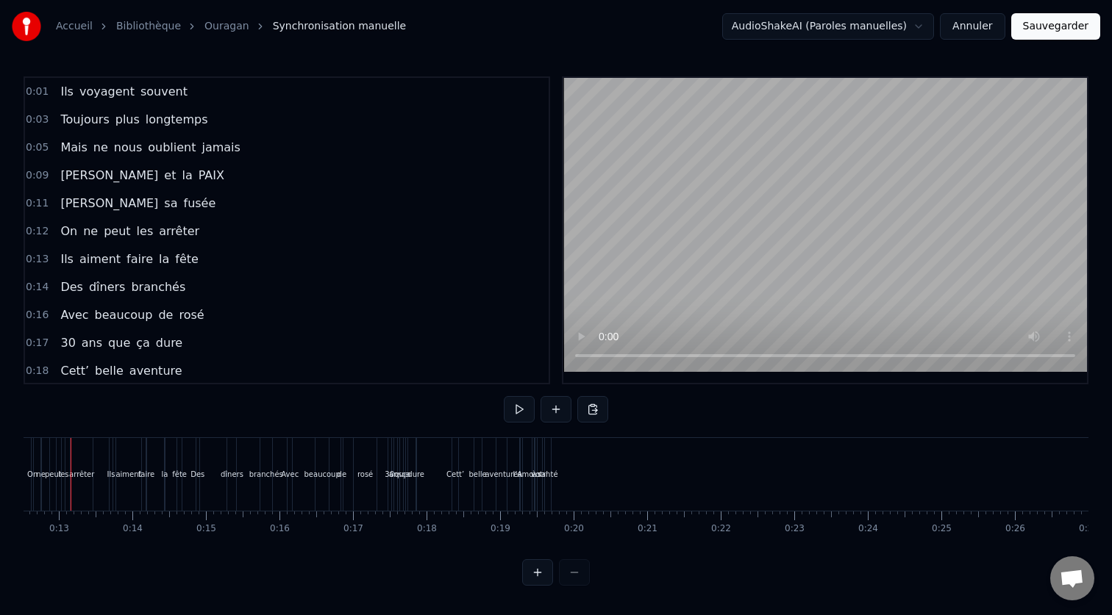
click at [572, 579] on div at bounding box center [556, 572] width 68 height 26
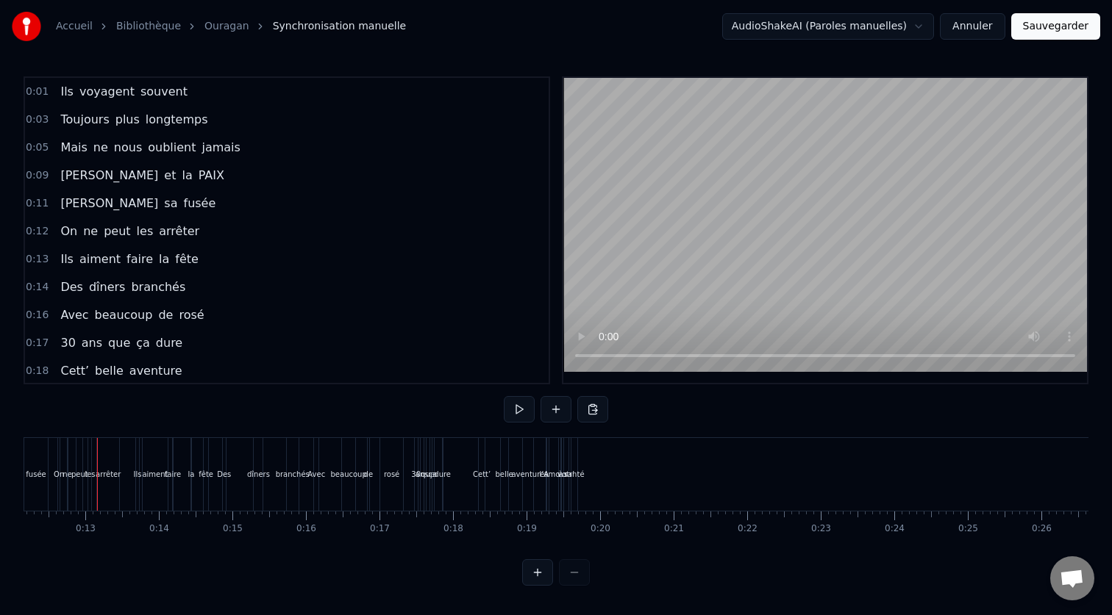
click at [566, 469] on div "santé" at bounding box center [574, 474] width 21 height 11
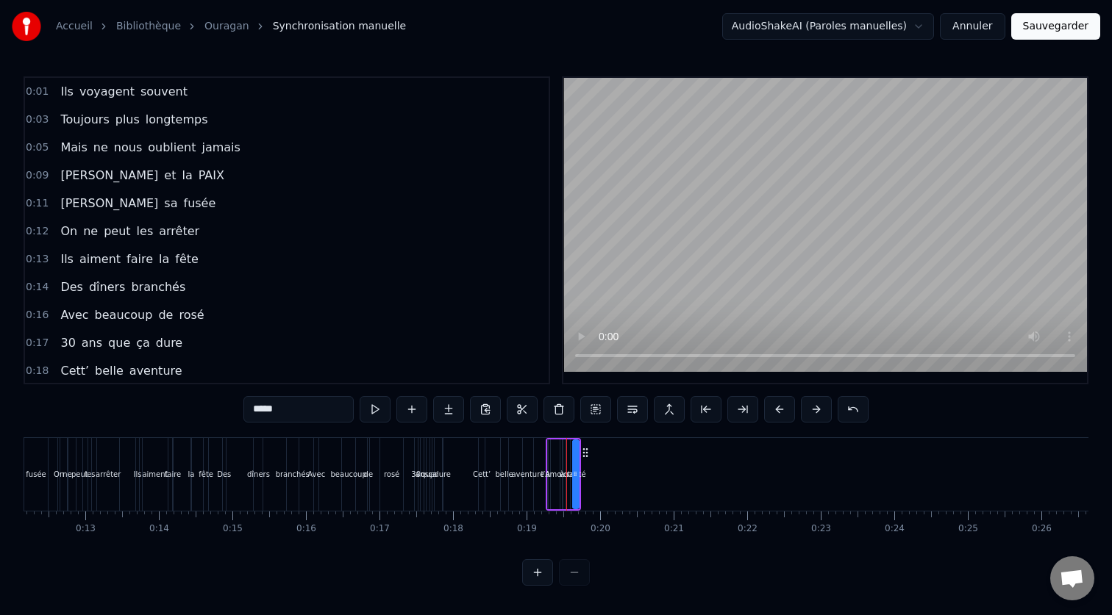
scroll to position [30, 0]
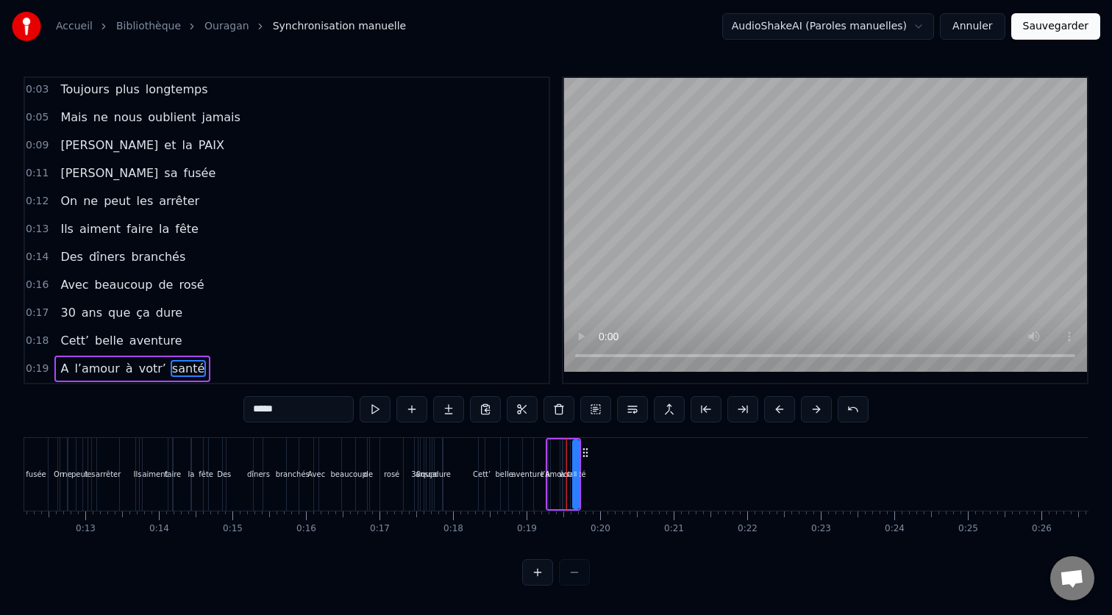
click at [559, 440] on div "A l’amour à votr’ santé" at bounding box center [563, 474] width 35 height 73
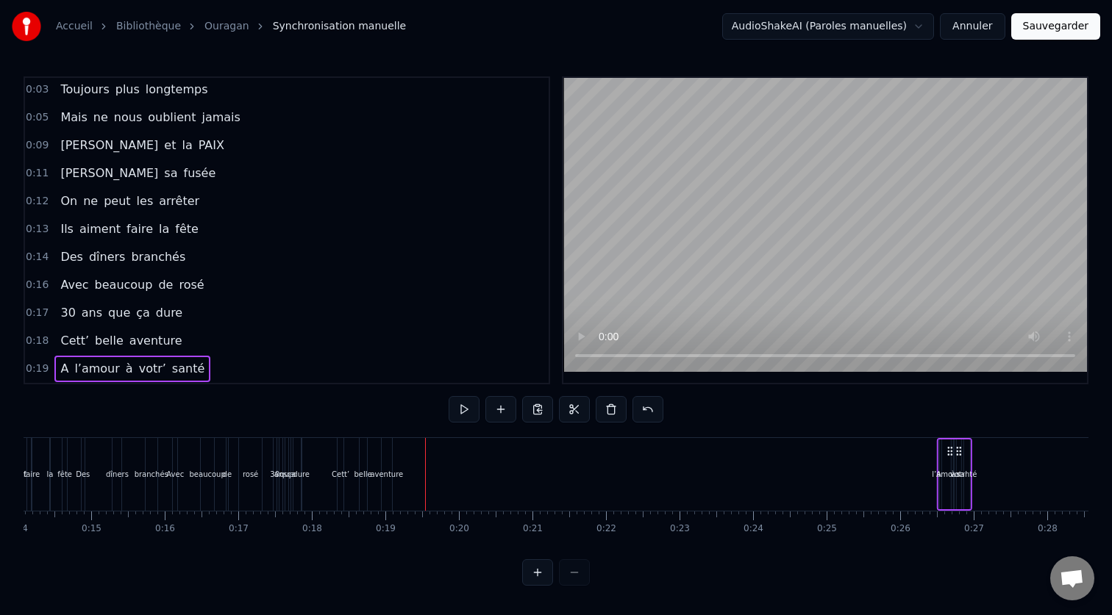
scroll to position [0, 1067]
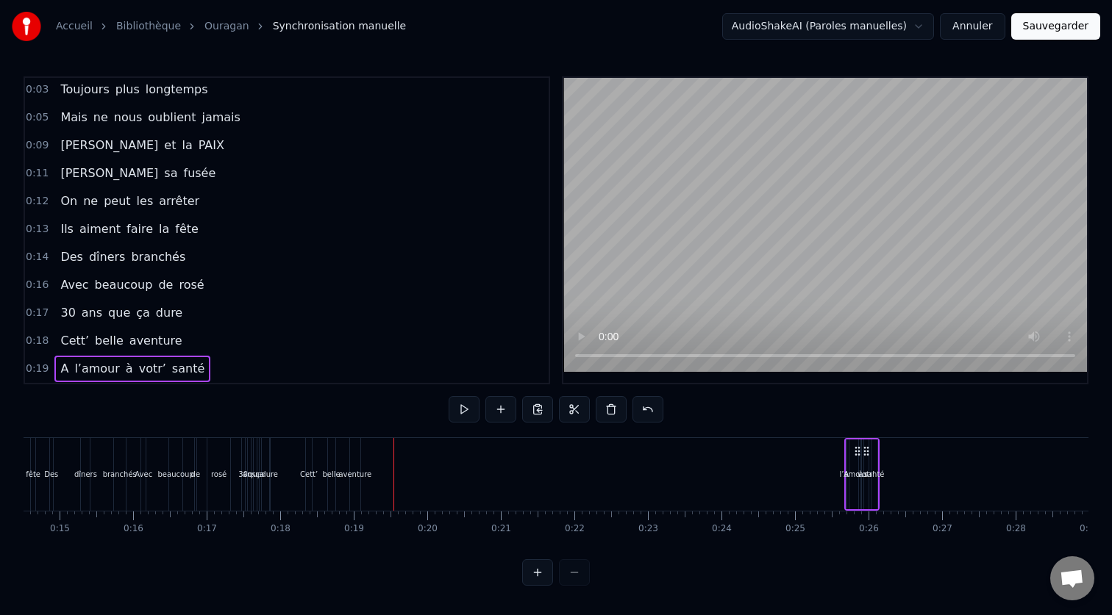
drag, startPoint x: 569, startPoint y: 450, endPoint x: 867, endPoint y: 461, distance: 298.0
click at [867, 461] on div "A l’amour à votr’ santé" at bounding box center [861, 474] width 35 height 73
click at [359, 450] on div "aventure" at bounding box center [355, 474] width 12 height 73
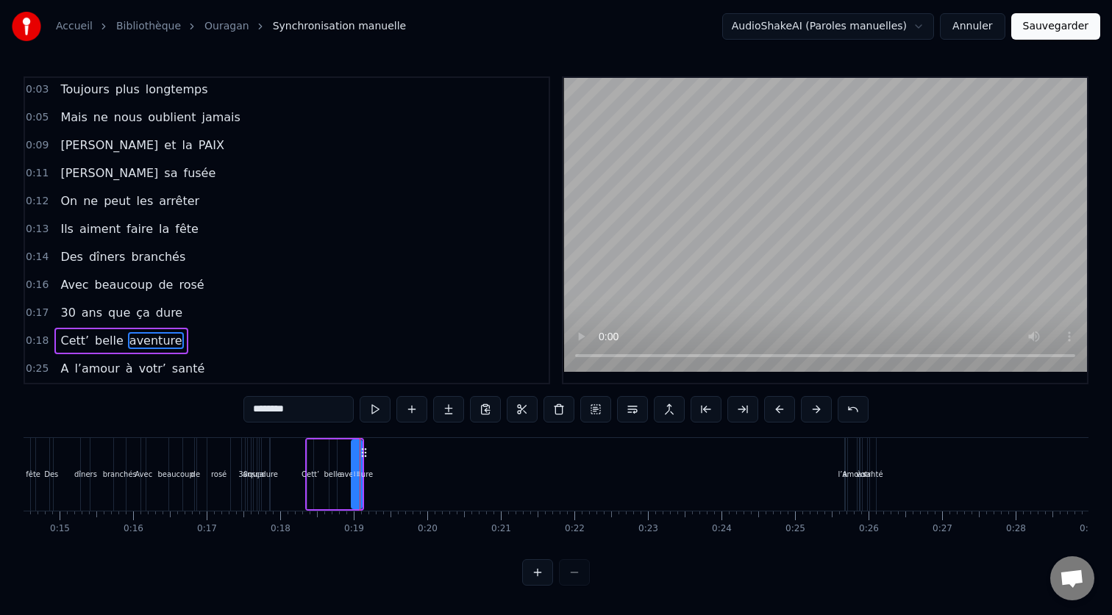
click at [330, 440] on div "belle" at bounding box center [333, 475] width 9 height 70
type input "*****"
click at [315, 440] on div "Cett’ belle aventure" at bounding box center [334, 474] width 59 height 73
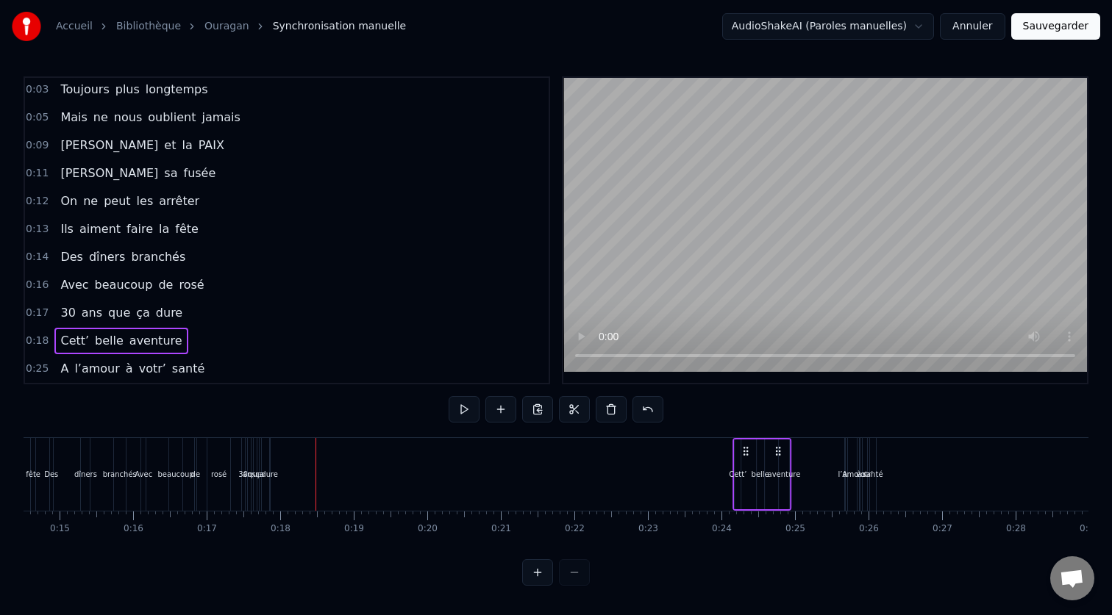
drag, startPoint x: 350, startPoint y: 451, endPoint x: 777, endPoint y: 487, distance: 428.6
click at [777, 487] on div "Cett’ belle aventure" at bounding box center [761, 474] width 59 height 73
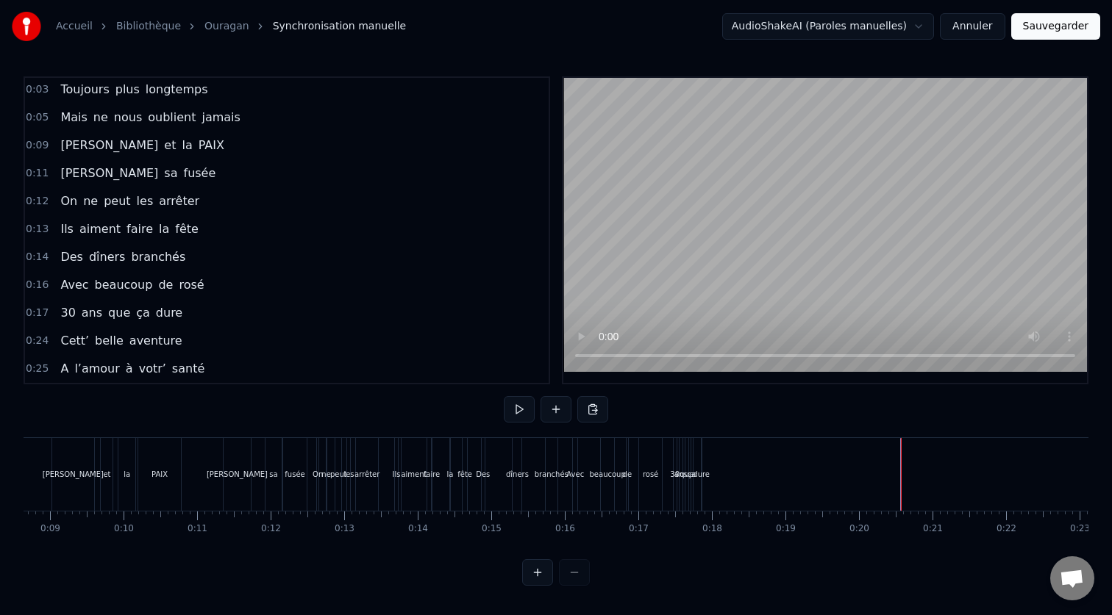
scroll to position [0, 605]
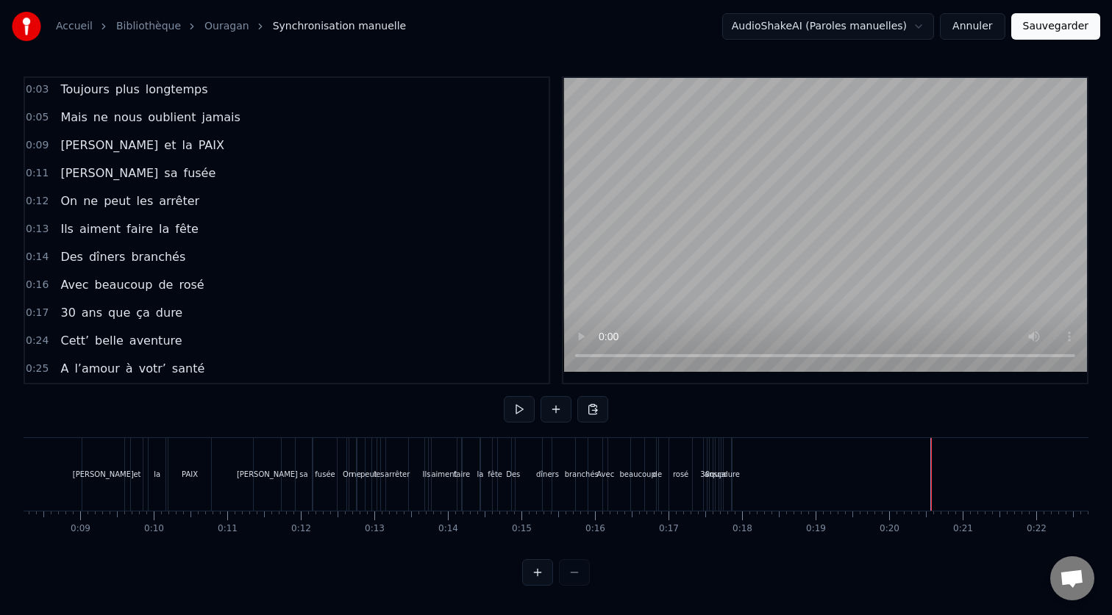
click at [703, 479] on div "30" at bounding box center [705, 474] width 10 height 11
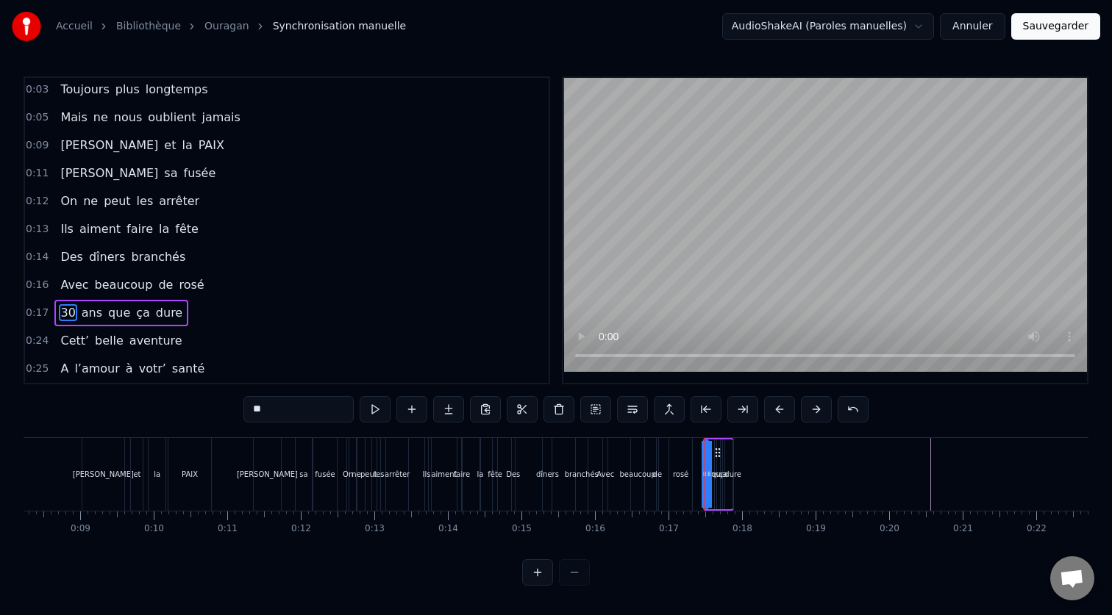
click at [721, 441] on div "30 ans que ça dure" at bounding box center [718, 474] width 31 height 73
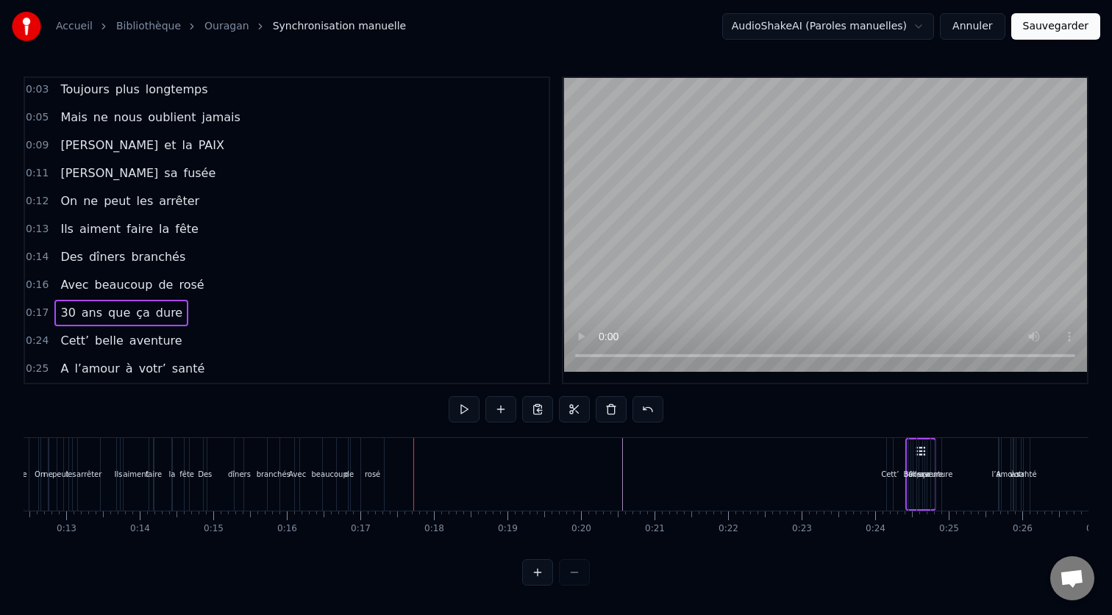
scroll to position [0, 925]
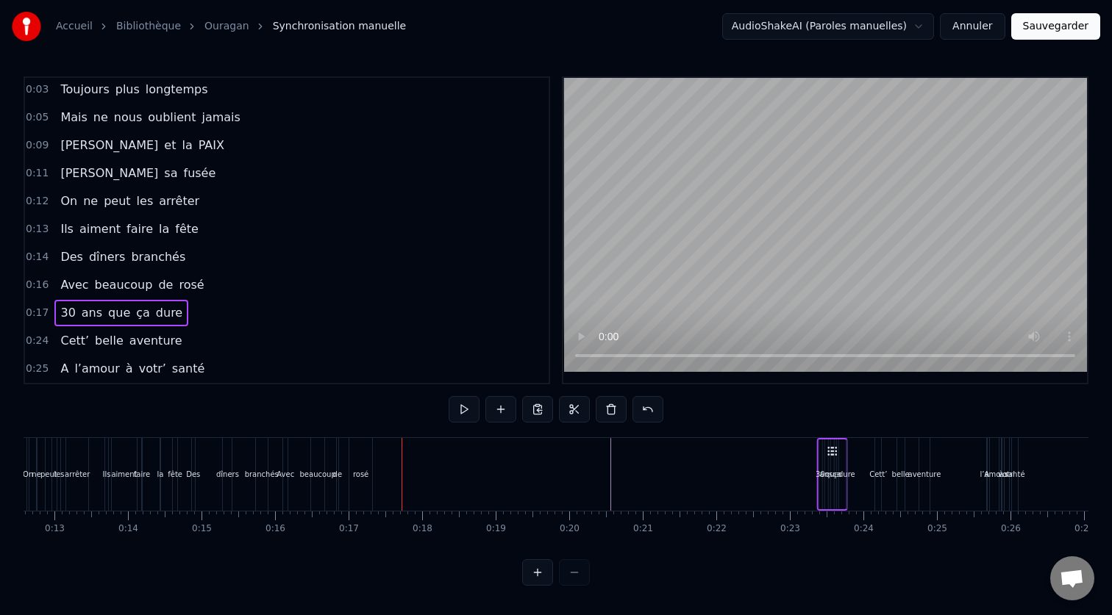
drag, startPoint x: 718, startPoint y: 450, endPoint x: 834, endPoint y: 475, distance: 119.5
click at [834, 475] on div "30 ans que ça dure" at bounding box center [831, 474] width 31 height 73
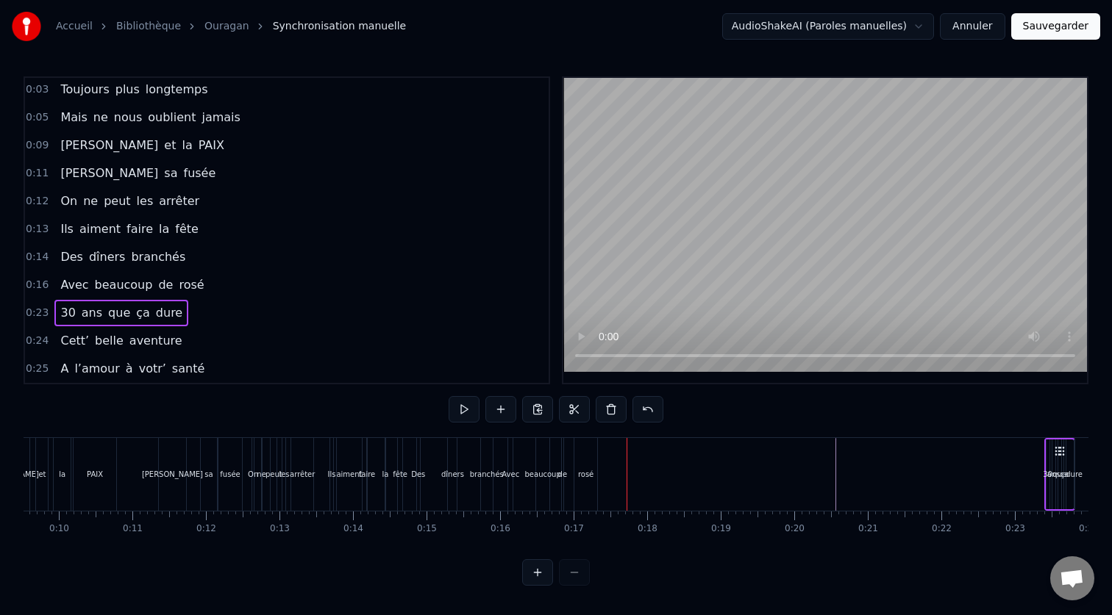
scroll to position [0, 656]
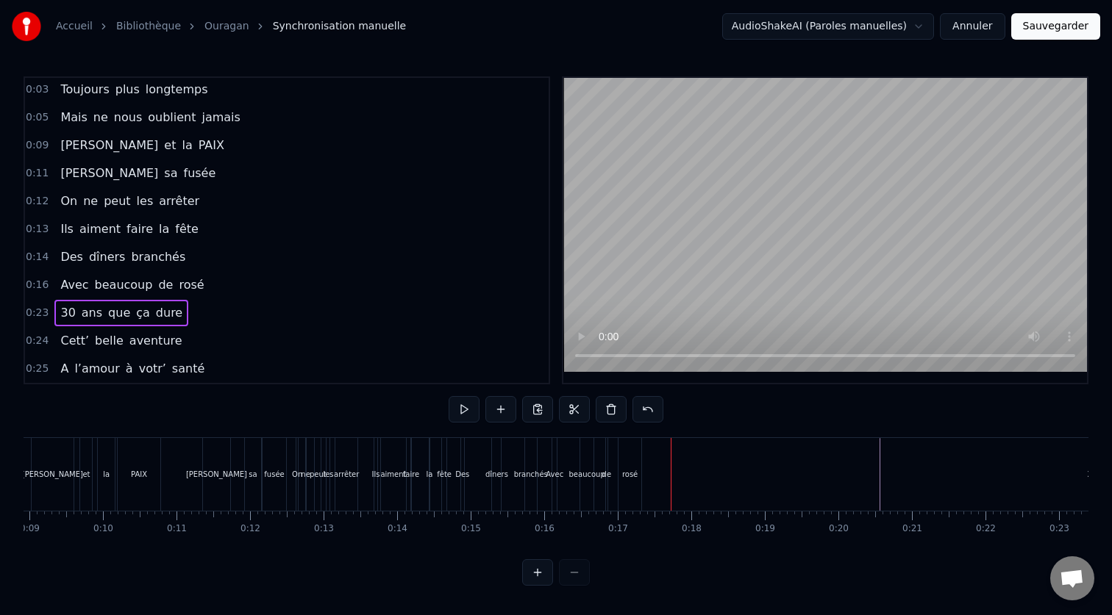
click at [632, 470] on div "rosé" at bounding box center [629, 474] width 15 height 11
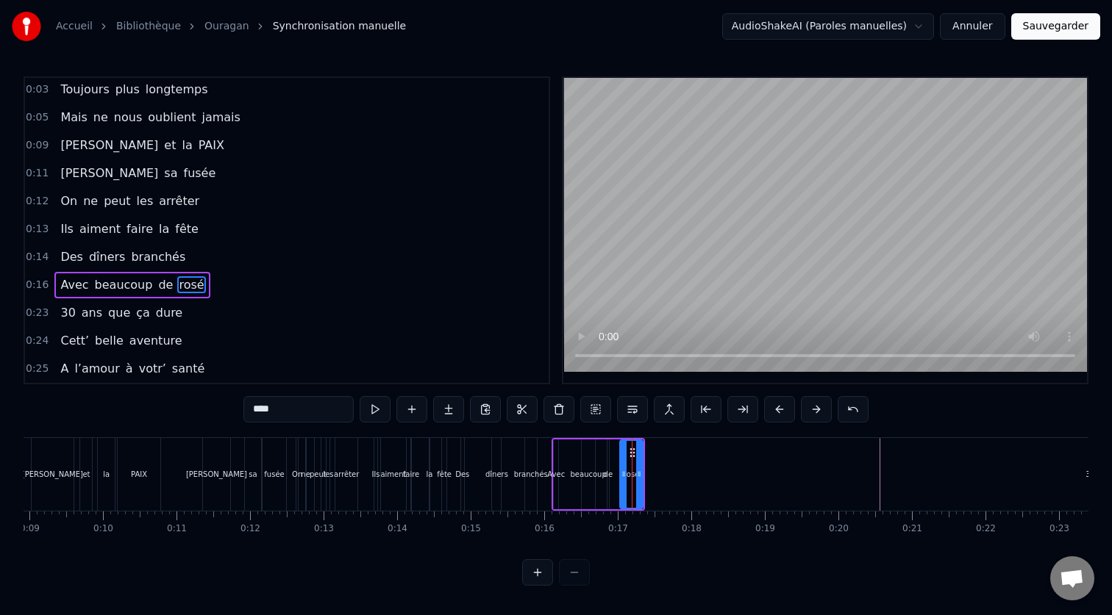
click at [607, 440] on div "de" at bounding box center [608, 475] width 3 height 70
type input "**"
click at [586, 438] on div "Avec beaucoup de rosé" at bounding box center [597, 474] width 93 height 73
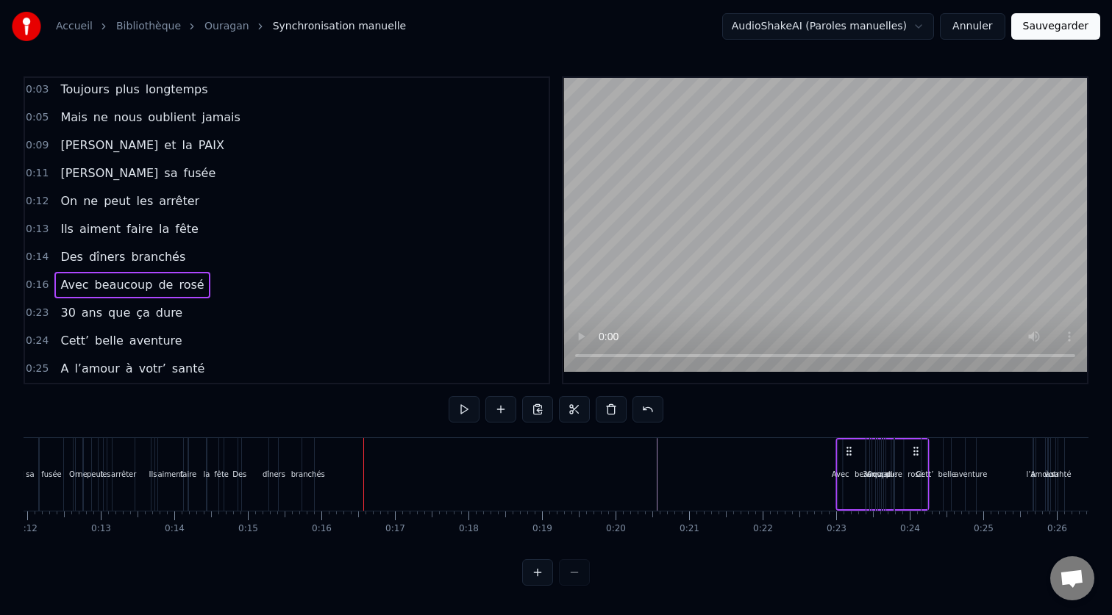
scroll to position [0, 907]
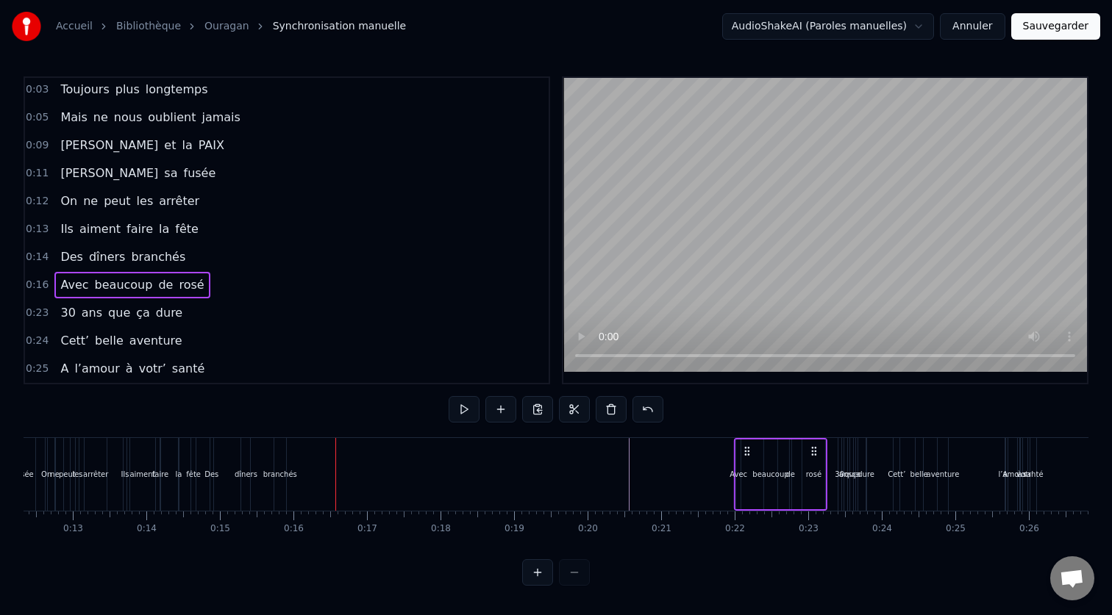
drag, startPoint x: 632, startPoint y: 449, endPoint x: 814, endPoint y: 511, distance: 192.5
click at [814, 511] on div "Ils voyagent souvent Toujours plus longtemps Mais ne nous oublient jamais [PERS…" at bounding box center [556, 492] width 1065 height 110
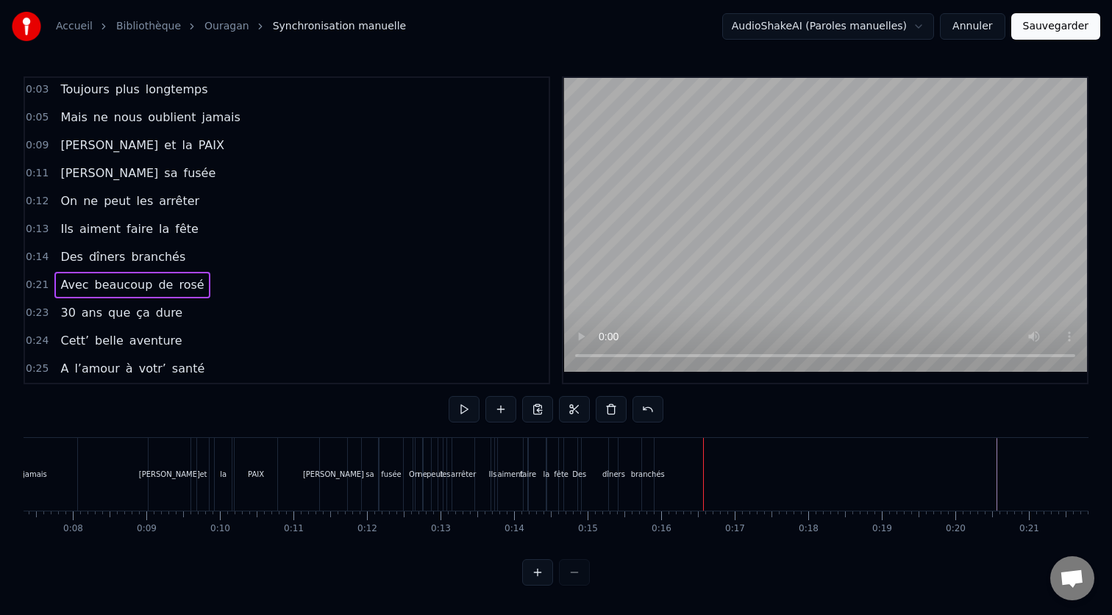
scroll to position [0, 537]
click at [652, 467] on div "branchés" at bounding box center [650, 474] width 12 height 73
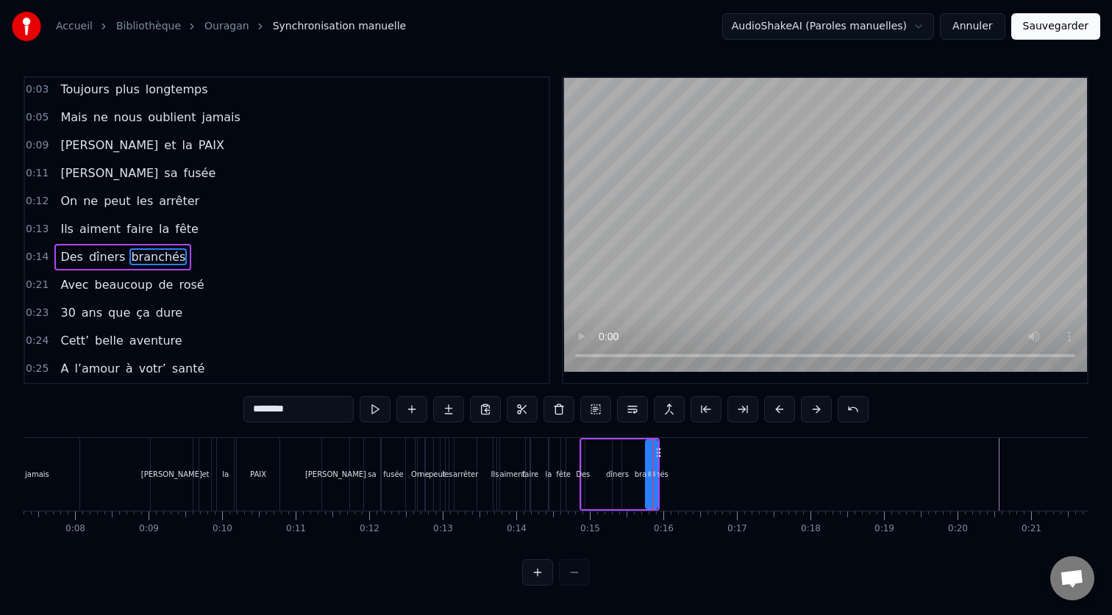
click at [618, 440] on div "dîners" at bounding box center [617, 475] width 10 height 70
type input "******"
click at [604, 440] on div "Des dîners branchés" at bounding box center [619, 474] width 80 height 73
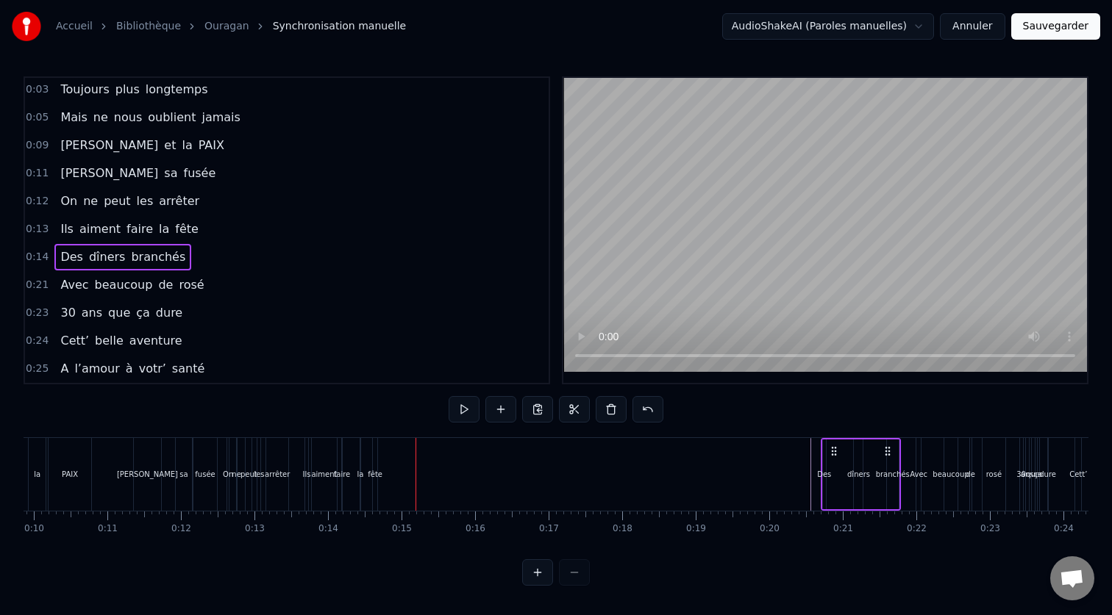
scroll to position [0, 726]
drag, startPoint x: 646, startPoint y: 452, endPoint x: 866, endPoint y: 476, distance: 221.8
click at [866, 476] on div "Des dîners branchés" at bounding box center [841, 474] width 80 height 73
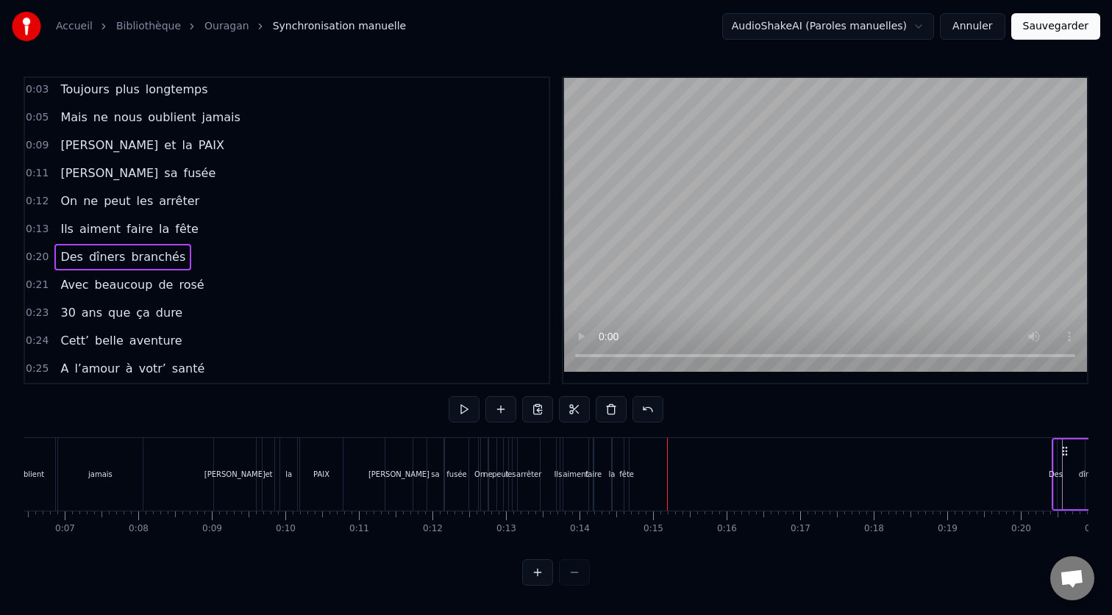
scroll to position [0, 431]
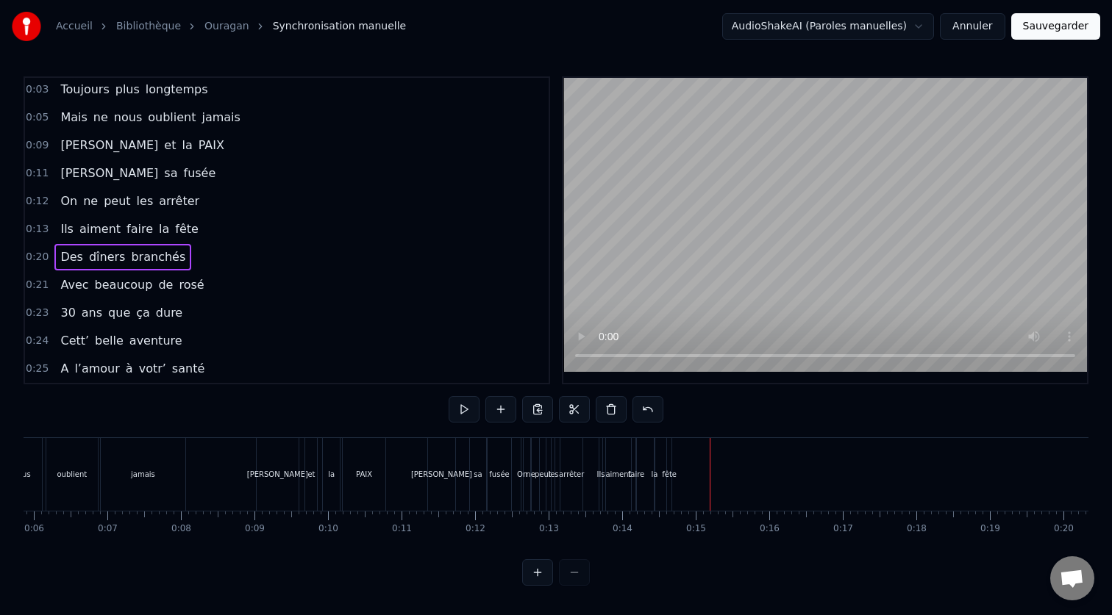
click at [608, 487] on div "aiment" at bounding box center [618, 474] width 25 height 73
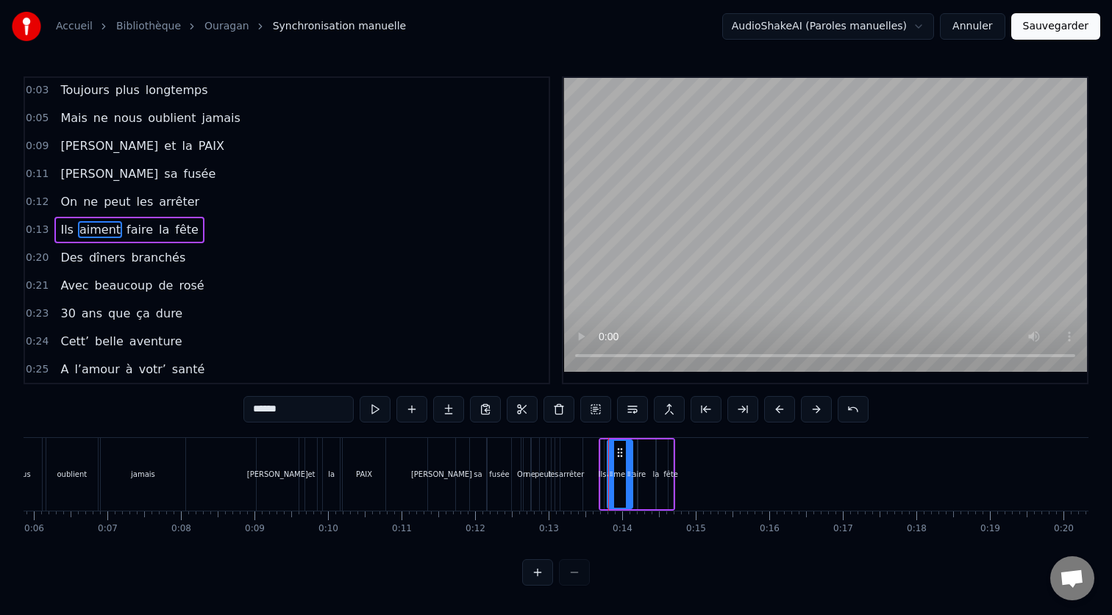
click at [619, 440] on div "aiment" at bounding box center [620, 475] width 26 height 70
click at [643, 441] on div "Ils aiment faire la fête" at bounding box center [636, 474] width 76 height 73
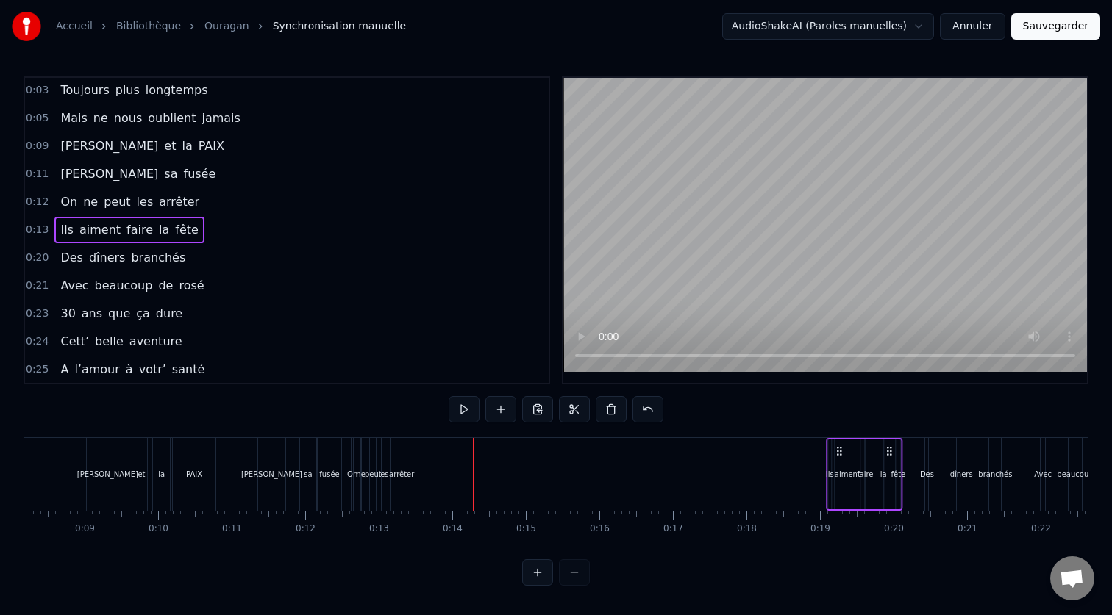
scroll to position [0, 602]
drag, startPoint x: 660, startPoint y: 451, endPoint x: 859, endPoint y: 476, distance: 200.7
click at [859, 476] on div "Ils aiment faire la fête" at bounding box center [836, 474] width 76 height 73
click at [396, 473] on div "arrêter" at bounding box center [399, 474] width 25 height 11
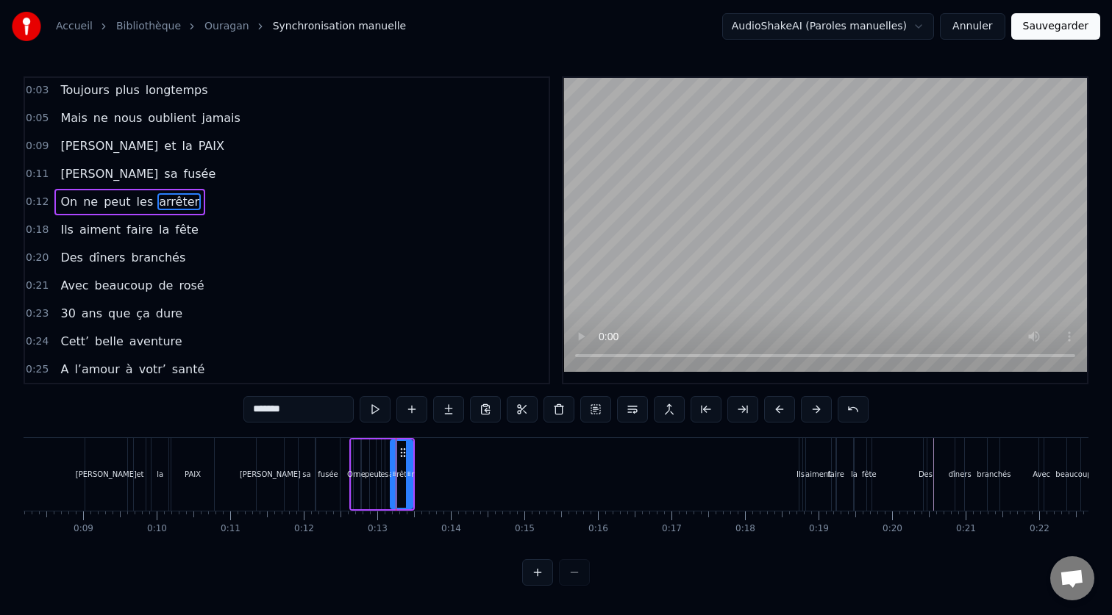
scroll to position [1, 0]
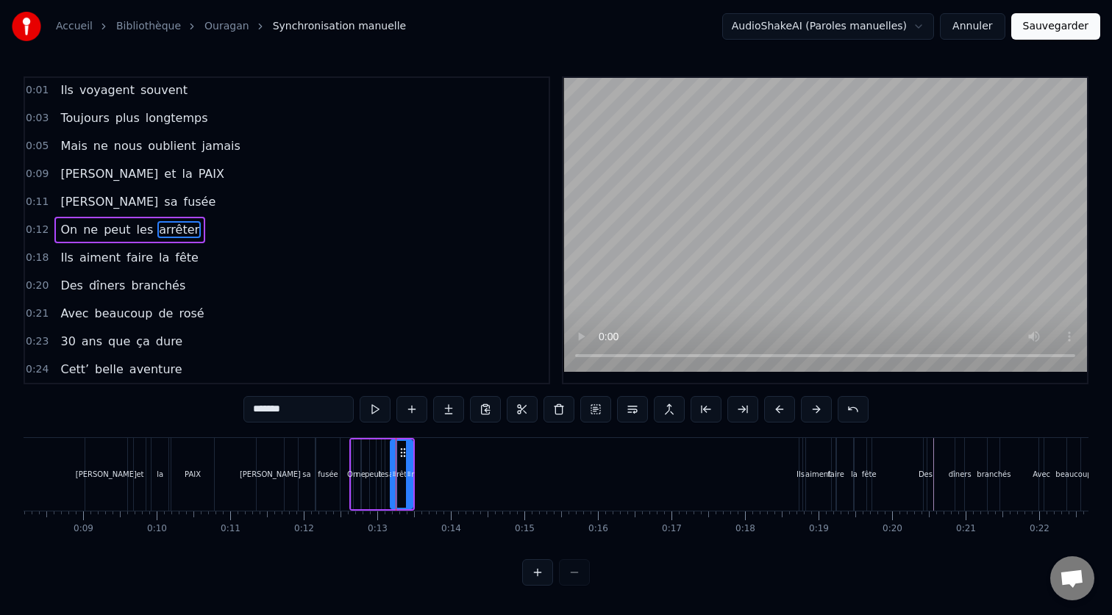
click at [399, 440] on div "arrêter" at bounding box center [402, 475] width 24 height 70
click at [373, 438] on div "On ne peut les arrêter" at bounding box center [381, 474] width 65 height 73
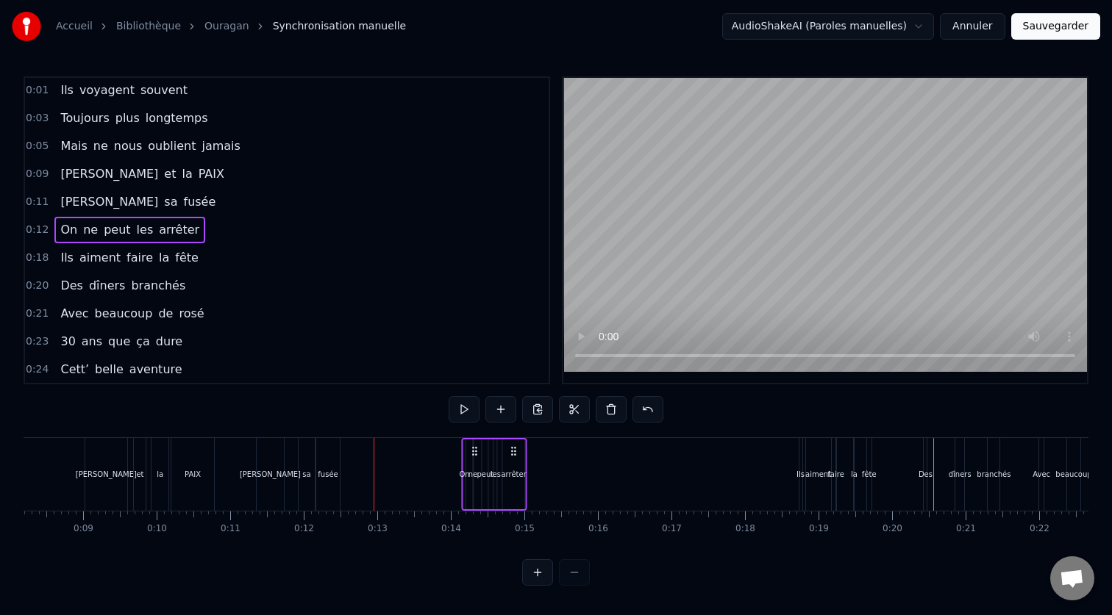
drag, startPoint x: 402, startPoint y: 454, endPoint x: 514, endPoint y: 465, distance: 112.3
click at [514, 465] on div "On ne peut les arrêter" at bounding box center [494, 474] width 65 height 73
click at [225, 441] on div at bounding box center [653, 474] width 2464 height 73
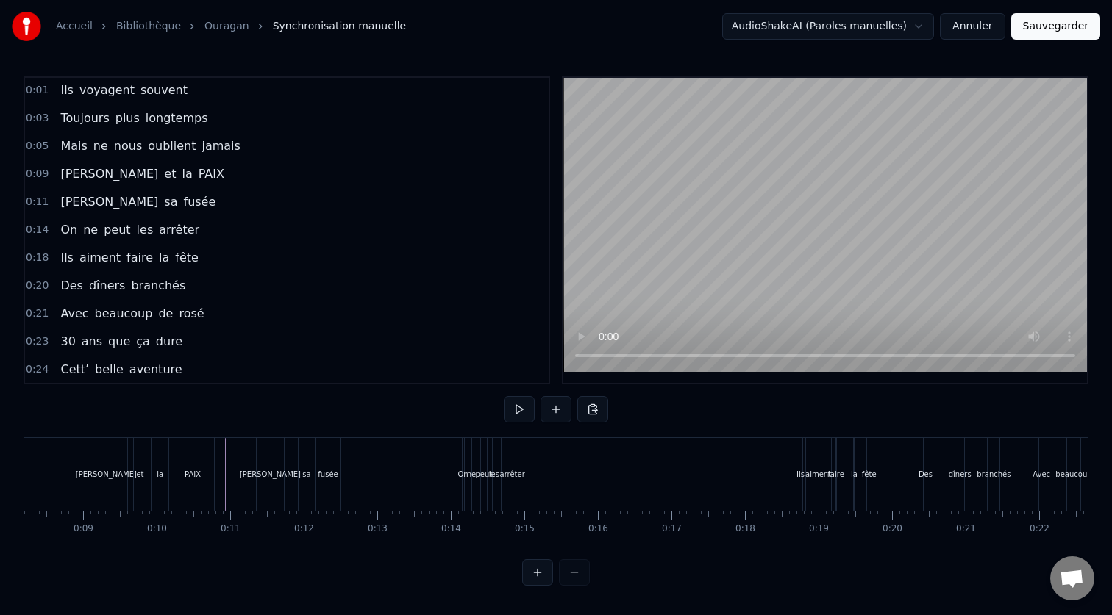
click at [333, 471] on div "fusée" at bounding box center [328, 474] width 20 height 11
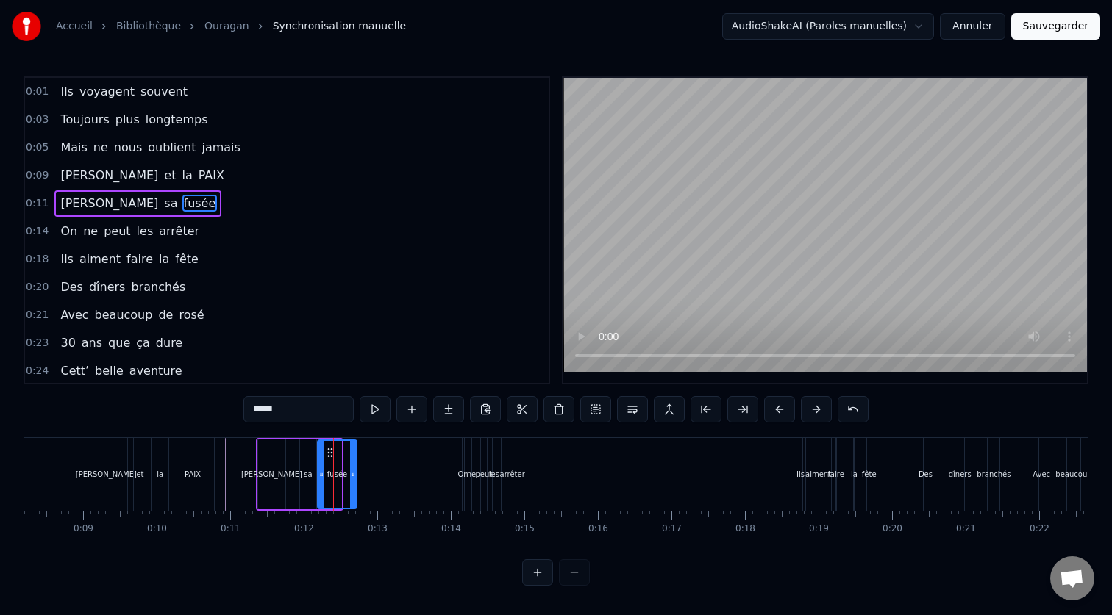
drag, startPoint x: 338, startPoint y: 463, endPoint x: 354, endPoint y: 465, distance: 15.6
click at [354, 465] on div at bounding box center [353, 474] width 6 height 67
drag, startPoint x: 321, startPoint y: 472, endPoint x: 332, endPoint y: 473, distance: 10.4
click at [332, 473] on icon at bounding box center [332, 474] width 6 height 12
click at [313, 475] on div "sa" at bounding box center [307, 475] width 15 height 70
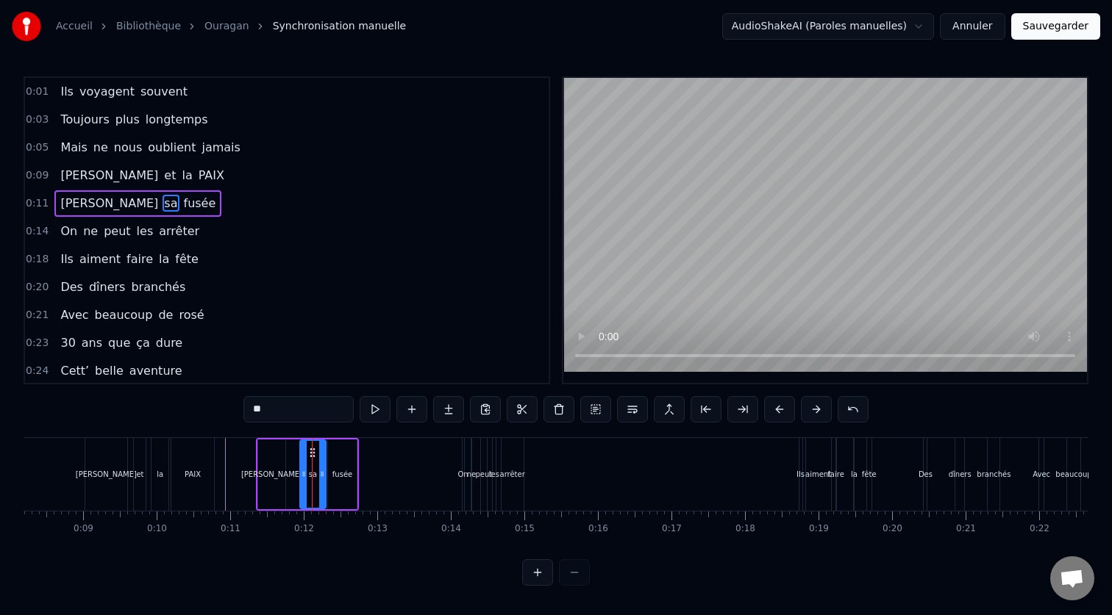
drag, startPoint x: 313, startPoint y: 475, endPoint x: 323, endPoint y: 476, distance: 9.6
click at [323, 476] on icon at bounding box center [322, 474] width 6 height 12
click at [283, 481] on div "[PERSON_NAME]" at bounding box center [271, 475] width 27 height 70
type input "****"
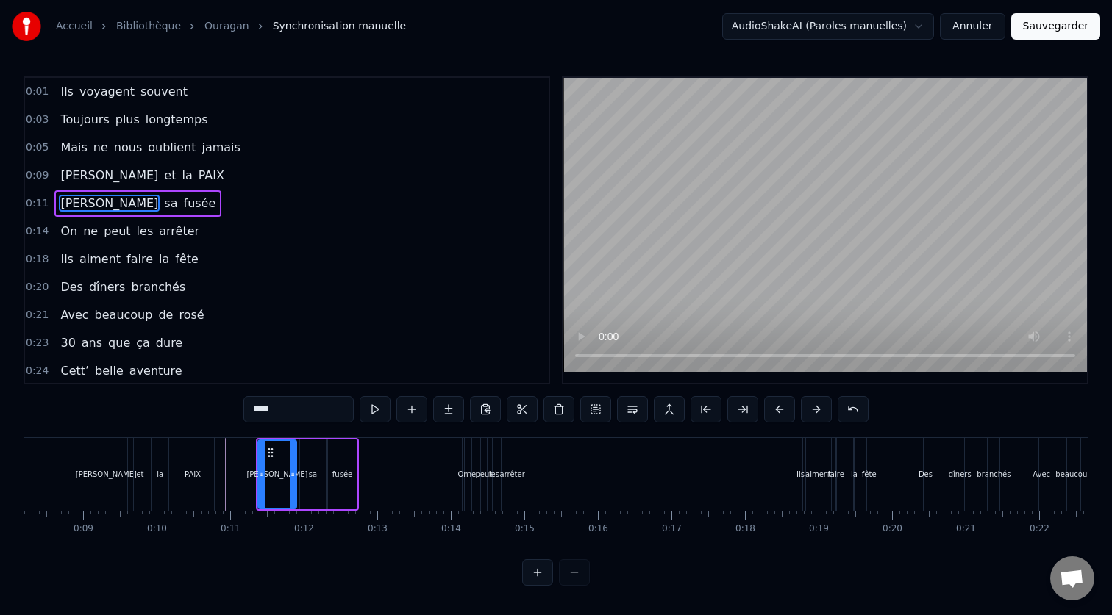
drag, startPoint x: 282, startPoint y: 477, endPoint x: 293, endPoint y: 479, distance: 11.1
click at [293, 479] on icon at bounding box center [293, 474] width 6 height 12
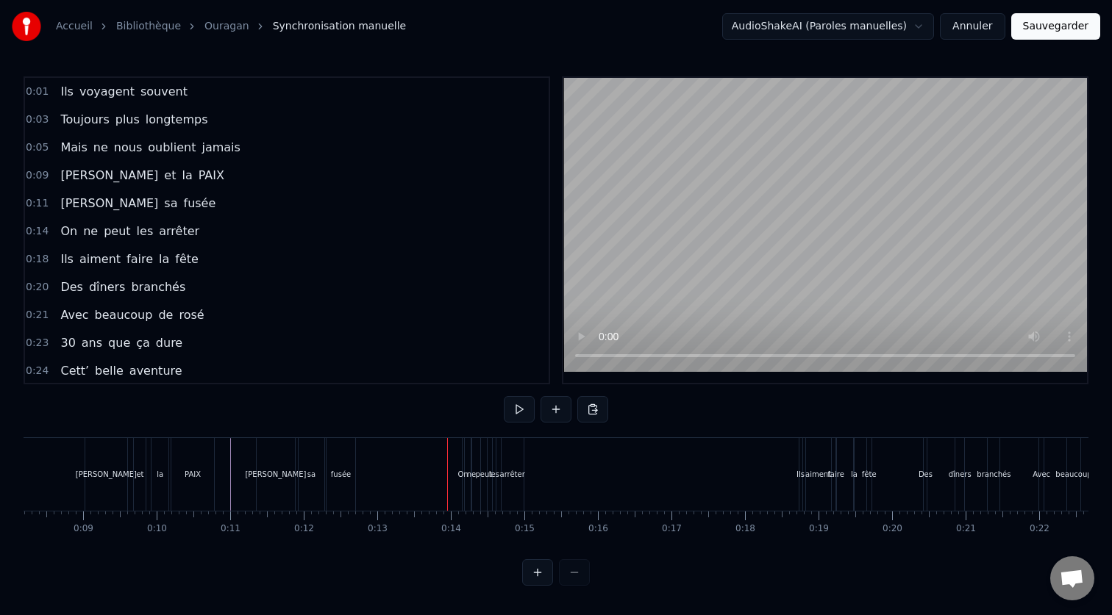
click at [463, 481] on div "On" at bounding box center [463, 474] width 3 height 73
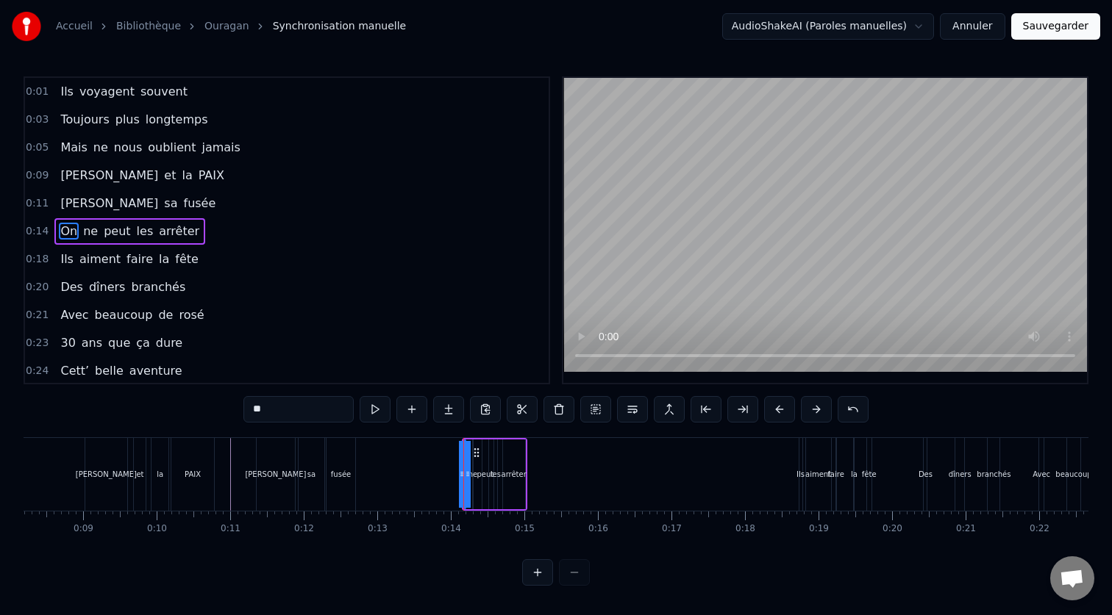
scroll to position [1, 0]
click at [445, 468] on div "Ils voyagent souvent Toujours plus longtemps Mais ne nous oublient jamais [PERS…" at bounding box center [653, 474] width 2464 height 74
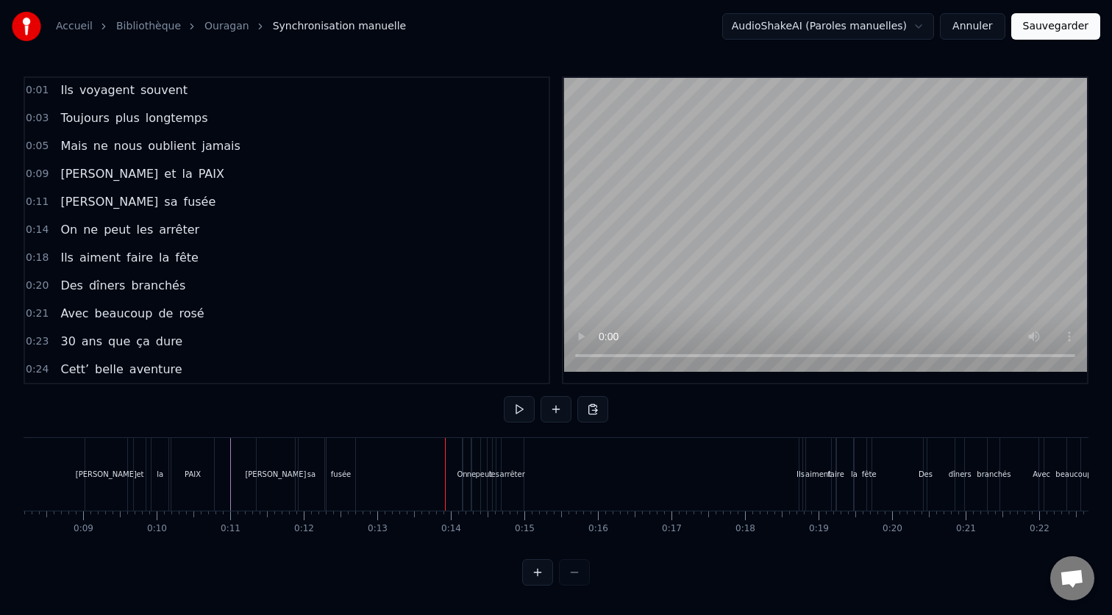
click at [460, 469] on div "On" at bounding box center [462, 474] width 10 height 11
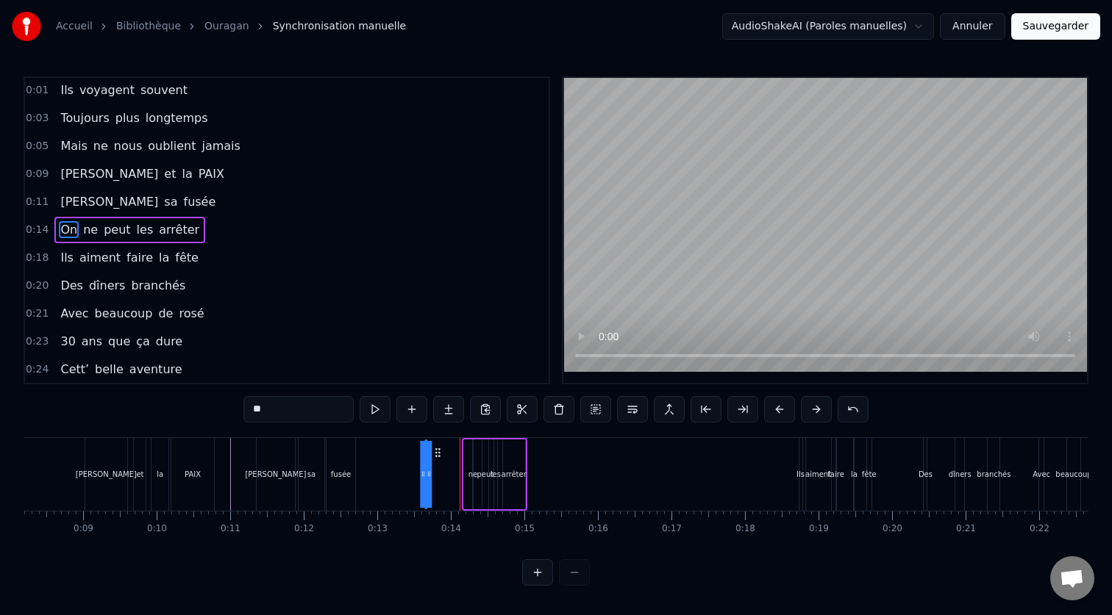
drag, startPoint x: 476, startPoint y: 456, endPoint x: 438, endPoint y: 457, distance: 38.2
click at [438, 457] on icon at bounding box center [438, 453] width 12 height 12
click at [412, 473] on div "Ils voyagent souvent Toujours plus longtemps Mais ne nous oublient jamais [PERS…" at bounding box center [653, 474] width 2464 height 74
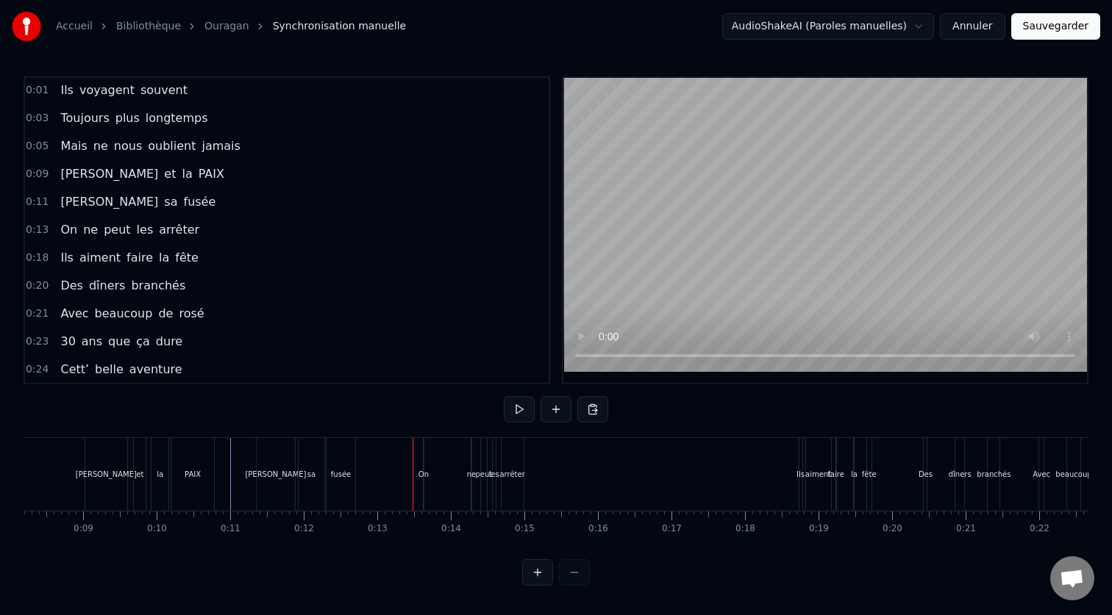
click at [423, 473] on div "On" at bounding box center [423, 474] width 10 height 11
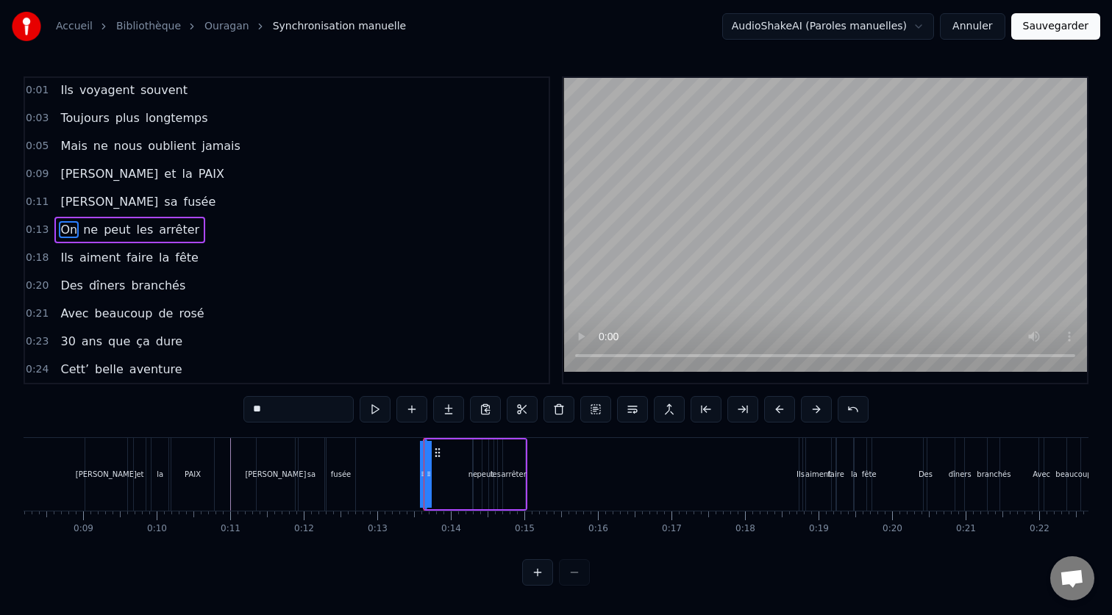
click at [432, 473] on div "On ne peut les arrêter" at bounding box center [475, 474] width 104 height 73
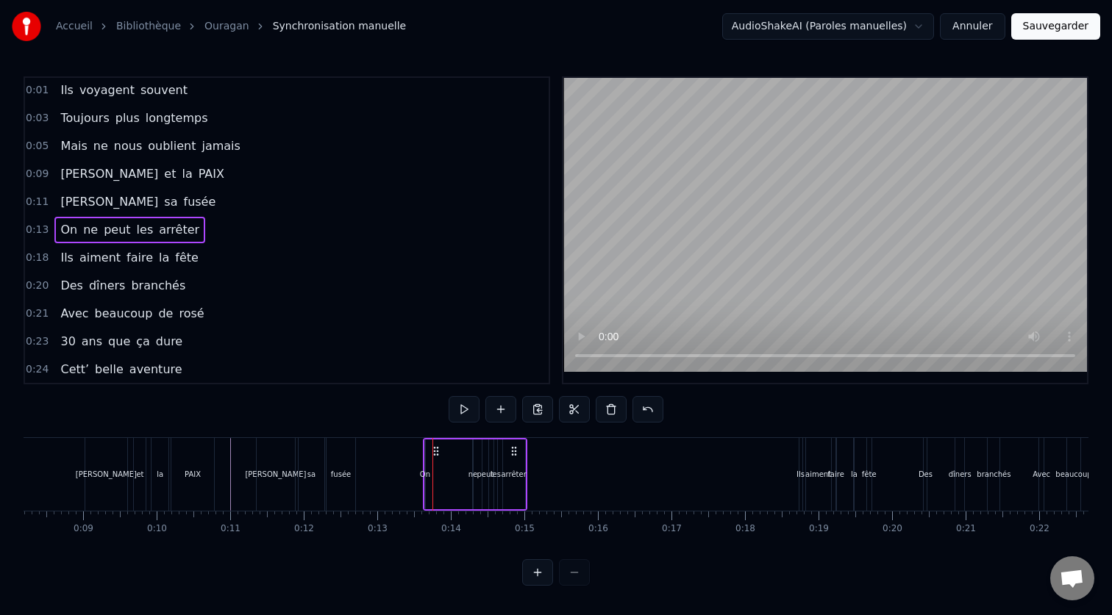
click at [424, 474] on div "On" at bounding box center [425, 474] width 10 height 11
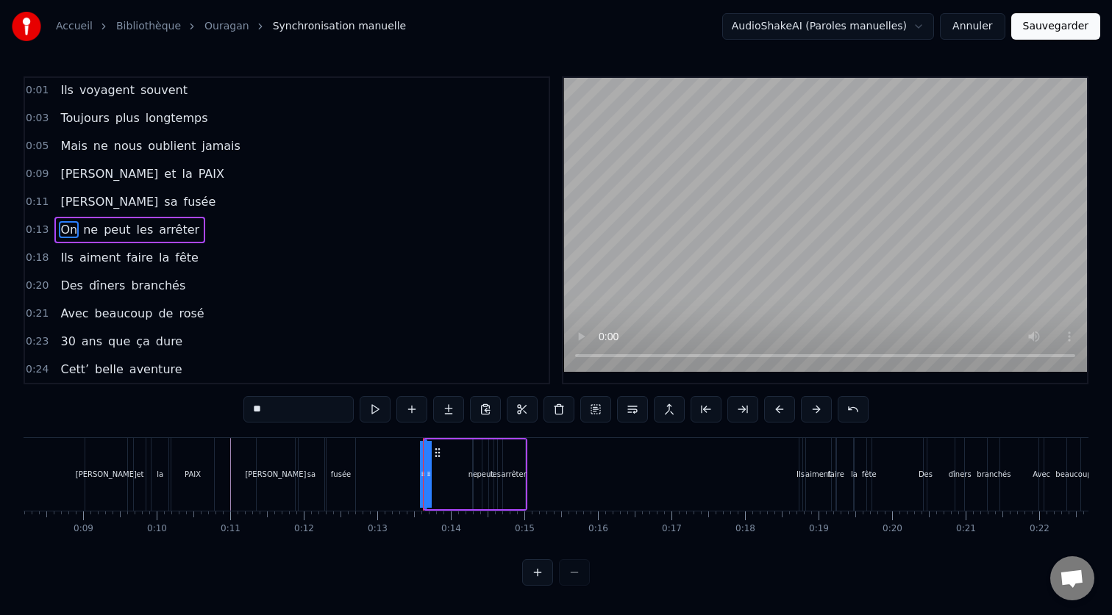
click at [430, 473] on icon at bounding box center [429, 474] width 6 height 12
click at [538, 574] on button at bounding box center [537, 572] width 31 height 26
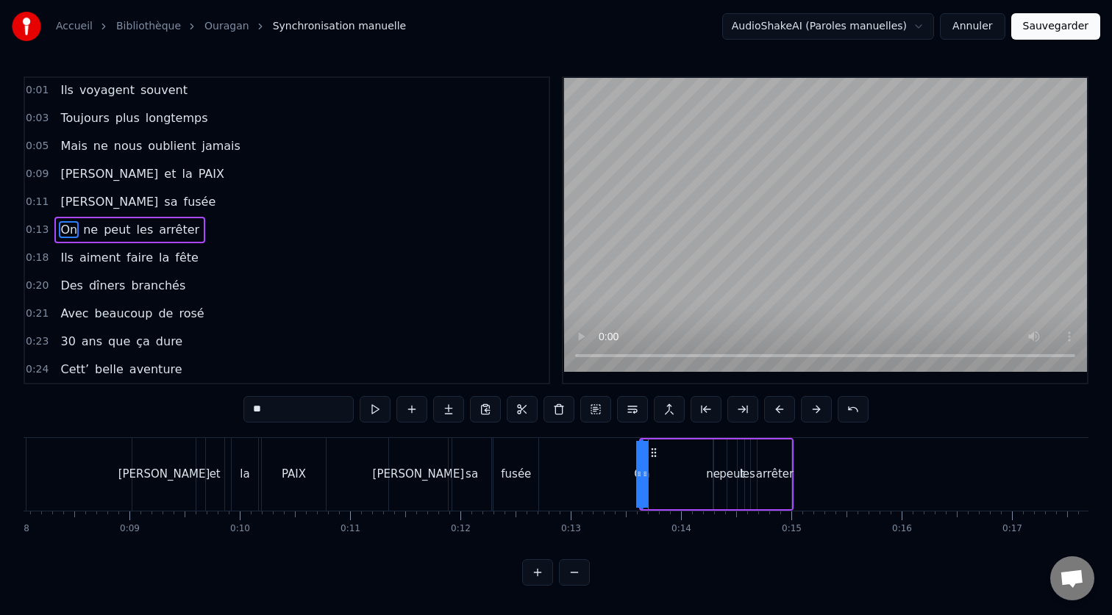
scroll to position [0, 978]
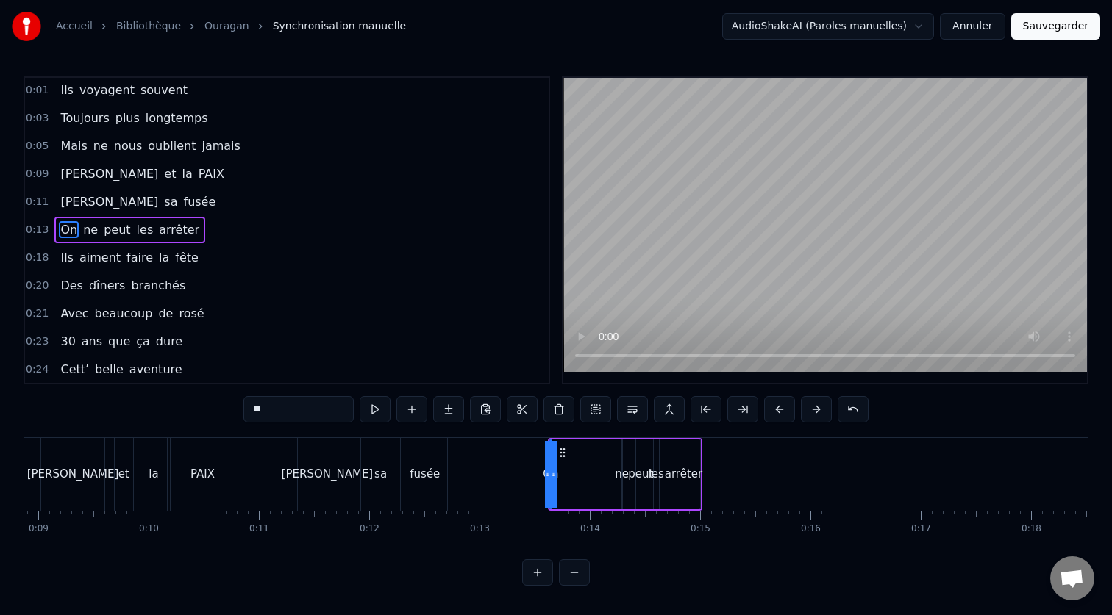
click at [546, 476] on icon at bounding box center [548, 474] width 6 height 12
click at [555, 475] on icon at bounding box center [554, 474] width 6 height 12
drag, startPoint x: 555, startPoint y: 475, endPoint x: 565, endPoint y: 475, distance: 10.3
click at [565, 475] on div "On ne peut les arrêter" at bounding box center [625, 474] width 155 height 73
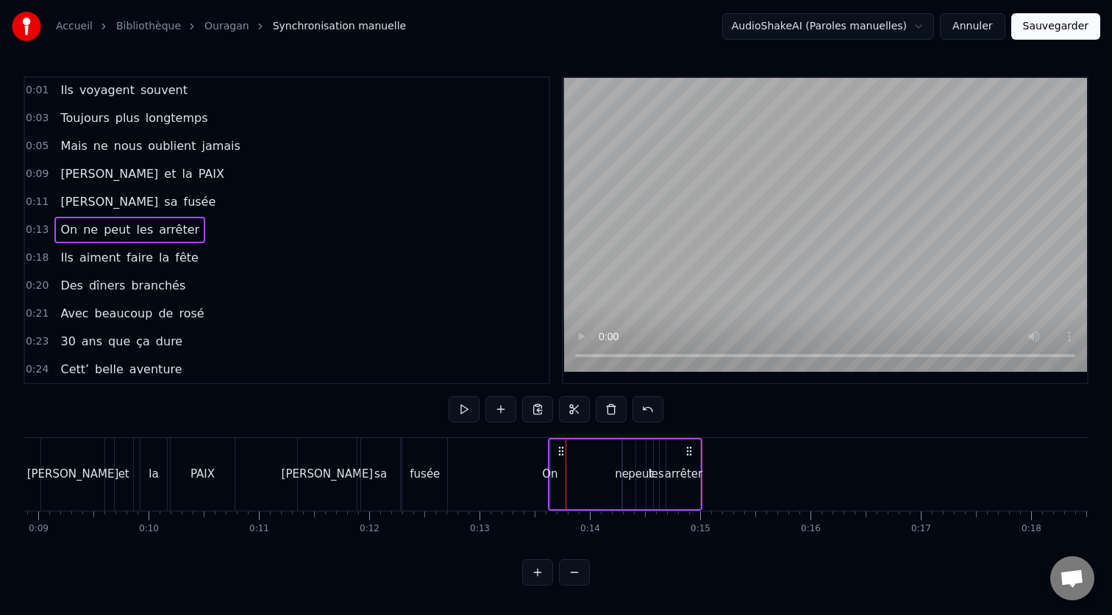
click at [551, 475] on div "On" at bounding box center [549, 474] width 15 height 17
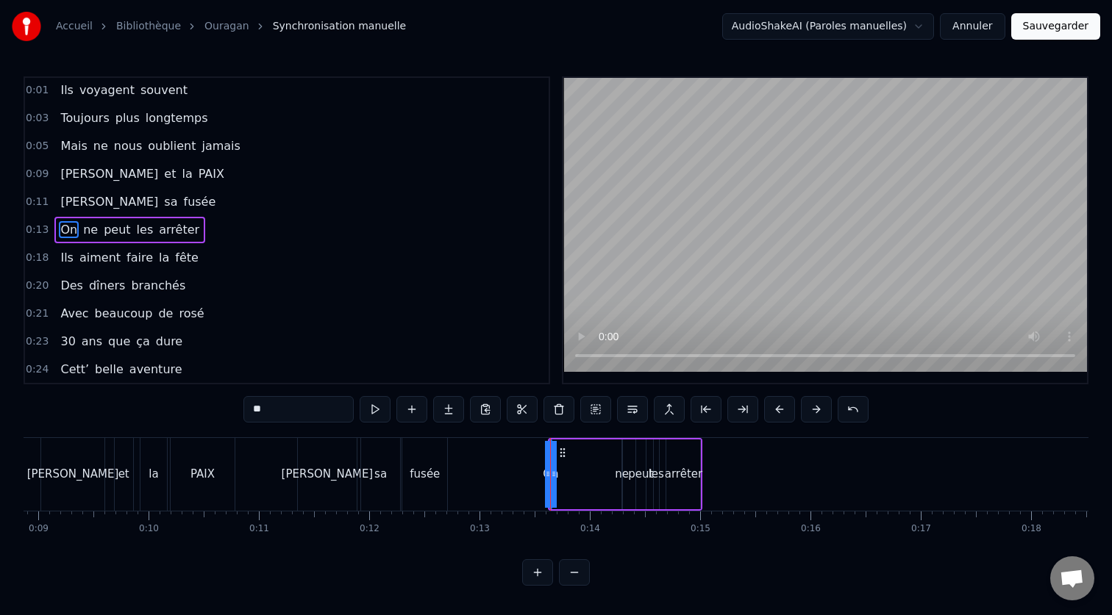
drag, startPoint x: 554, startPoint y: 475, endPoint x: 567, endPoint y: 477, distance: 13.4
click at [567, 477] on div "On ne peut les arrêter" at bounding box center [625, 474] width 155 height 73
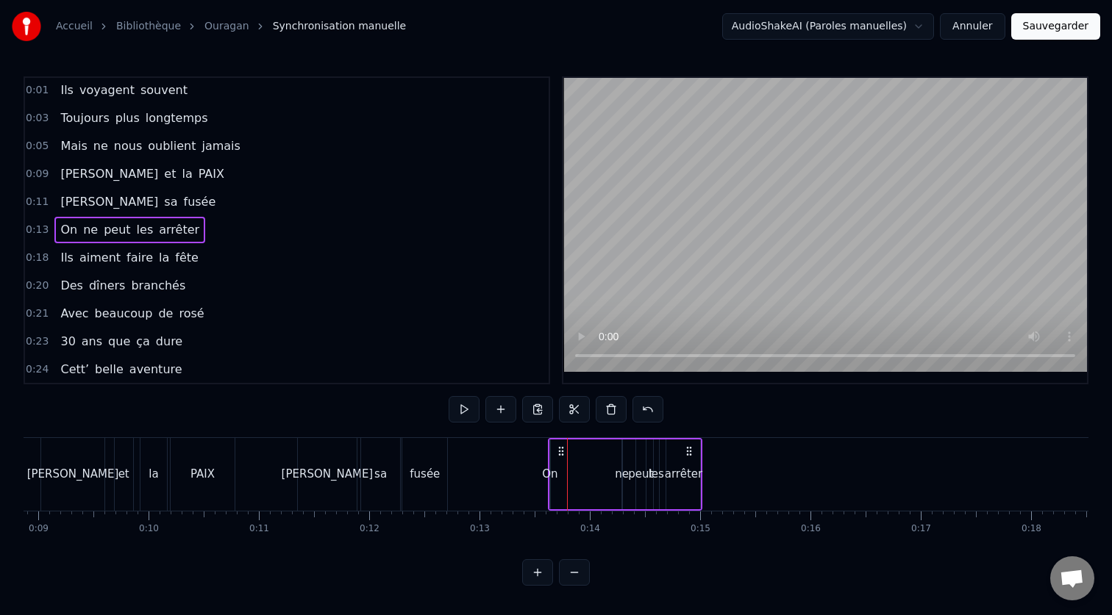
click at [552, 479] on div "On" at bounding box center [549, 474] width 15 height 17
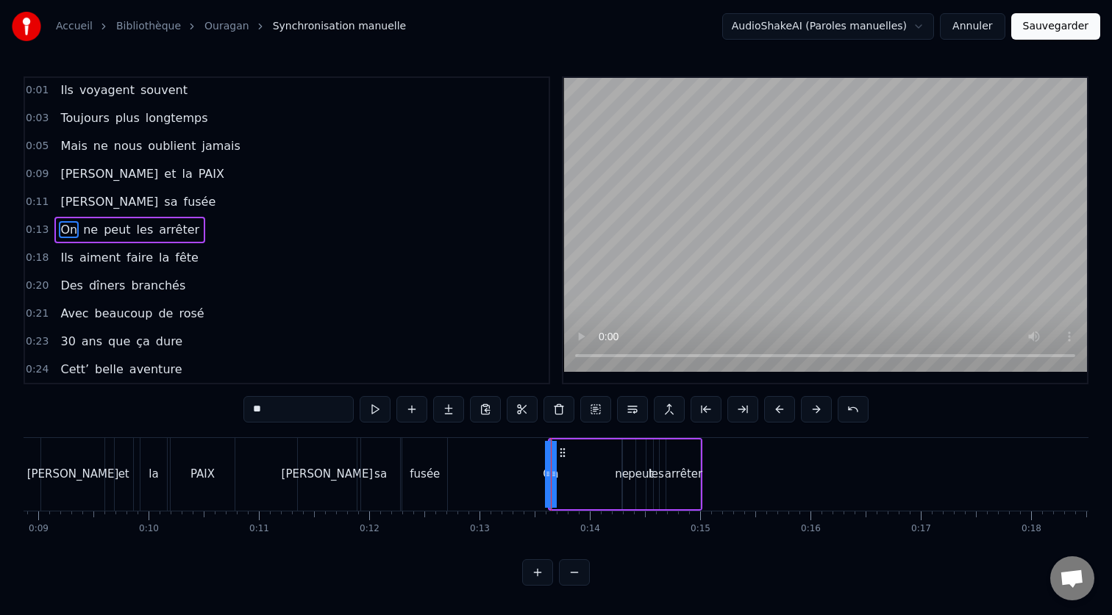
click at [533, 479] on div "Ils voyagent souvent Toujours plus longtemps Mais ne nous oublient jamais [PERS…" at bounding box center [894, 474] width 3697 height 74
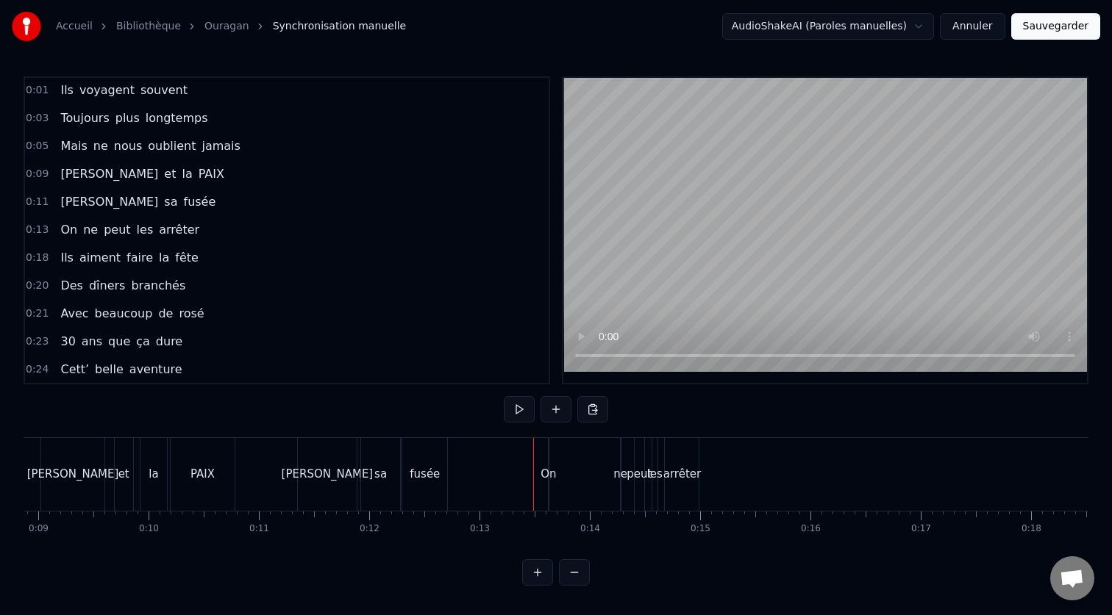
click at [548, 476] on div "On" at bounding box center [547, 474] width 15 height 17
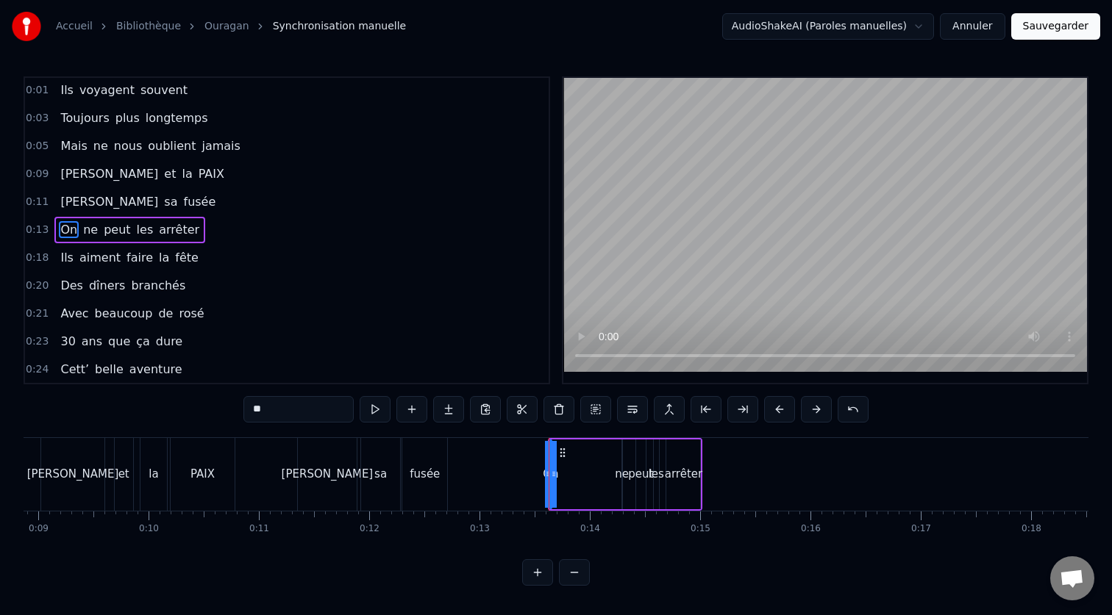
click at [561, 473] on div "On ne peut les arrêter" at bounding box center [625, 474] width 155 height 73
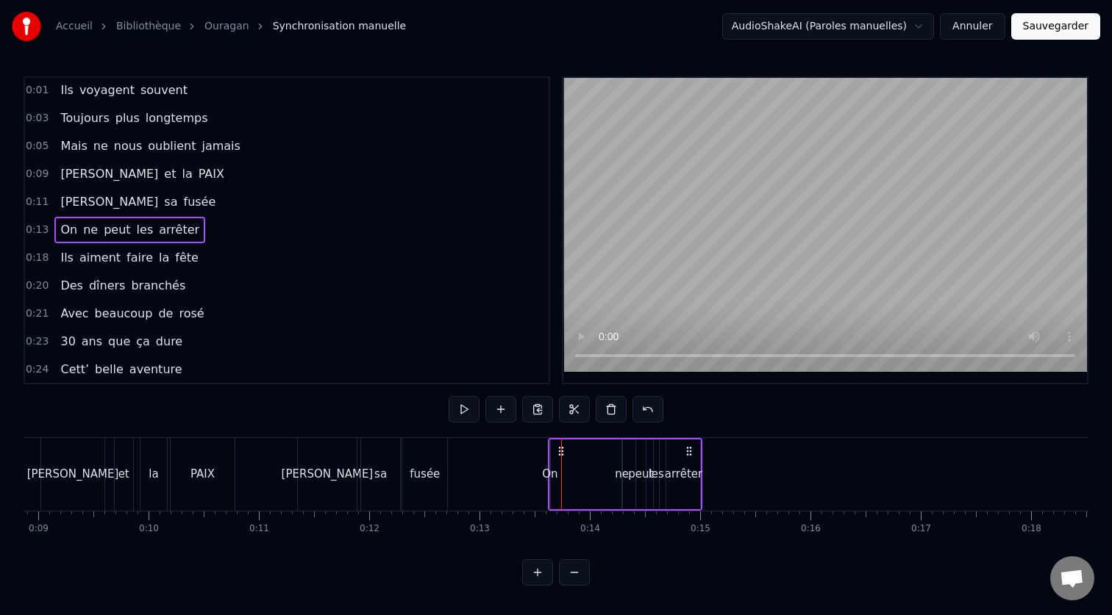
click at [551, 476] on div "On" at bounding box center [549, 474] width 15 height 17
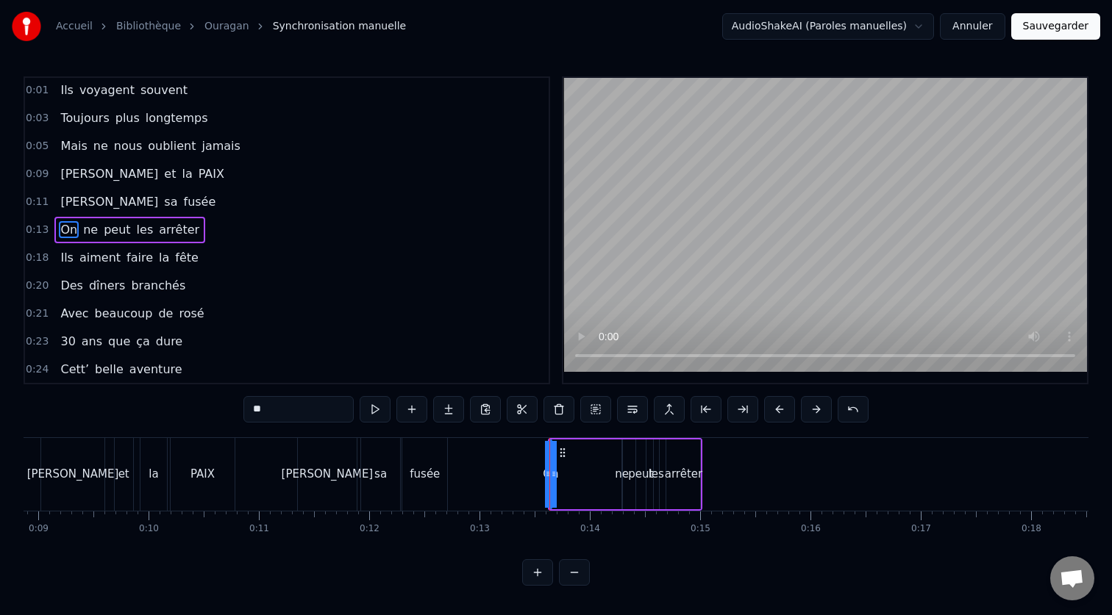
click at [542, 569] on button at bounding box center [537, 572] width 31 height 26
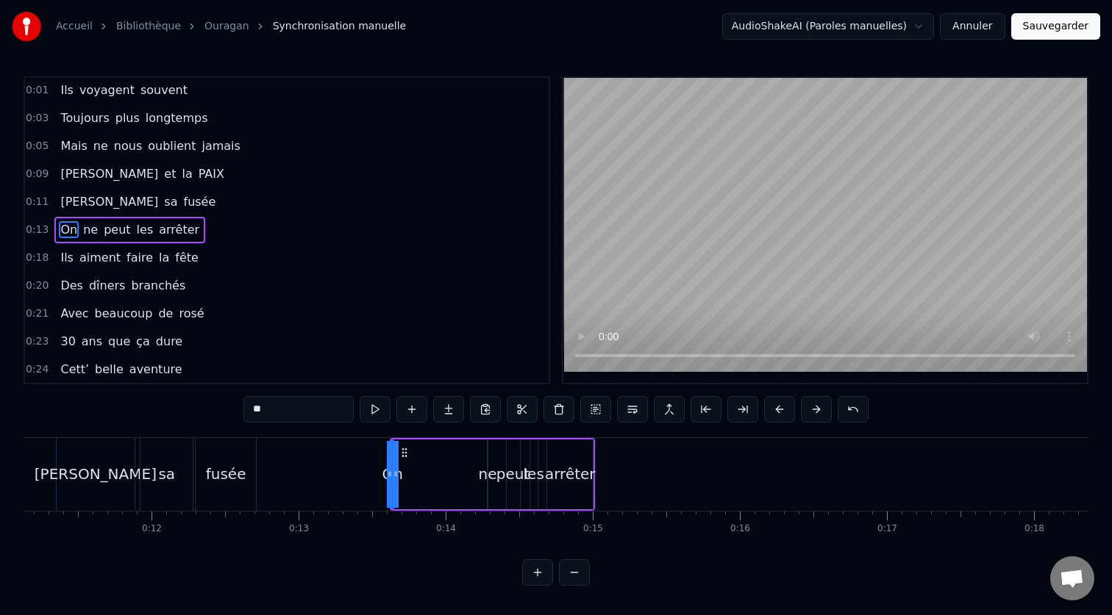
scroll to position [0, 1630]
drag, startPoint x: 403, startPoint y: 477, endPoint x: 412, endPoint y: 476, distance: 8.9
click at [412, 476] on div "On ne peut les arrêter" at bounding box center [499, 474] width 206 height 73
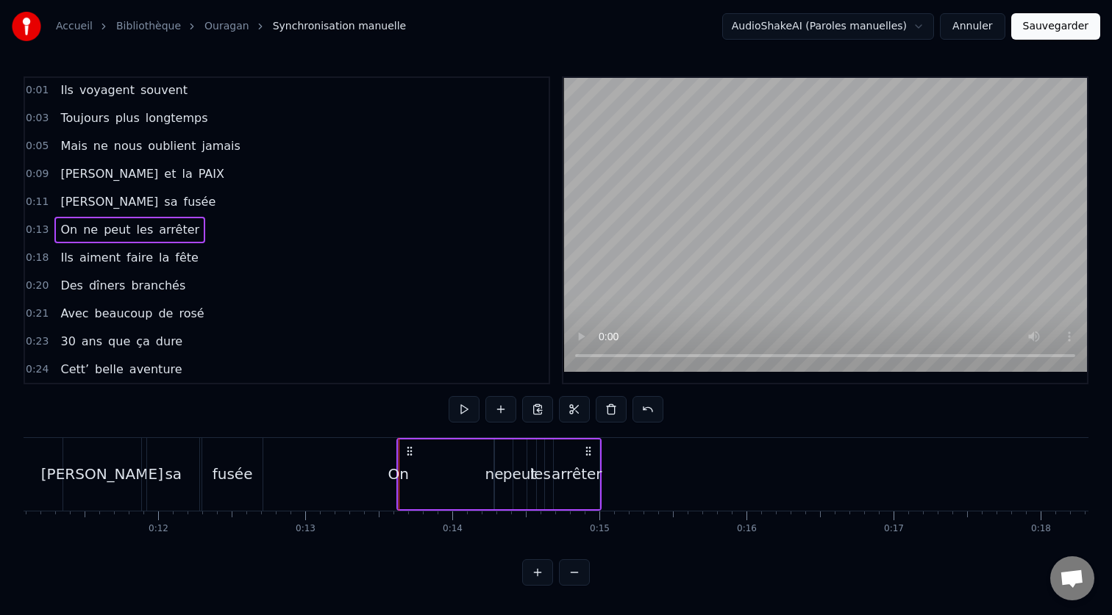
click at [398, 476] on div at bounding box center [398, 474] width 1 height 73
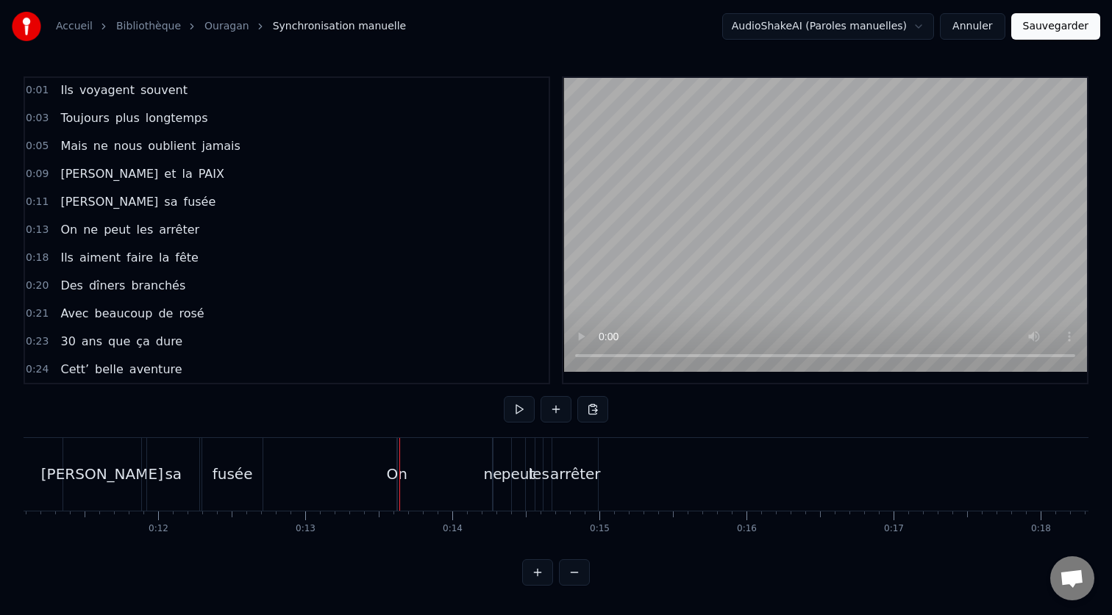
click at [400, 465] on div "On" at bounding box center [397, 474] width 21 height 22
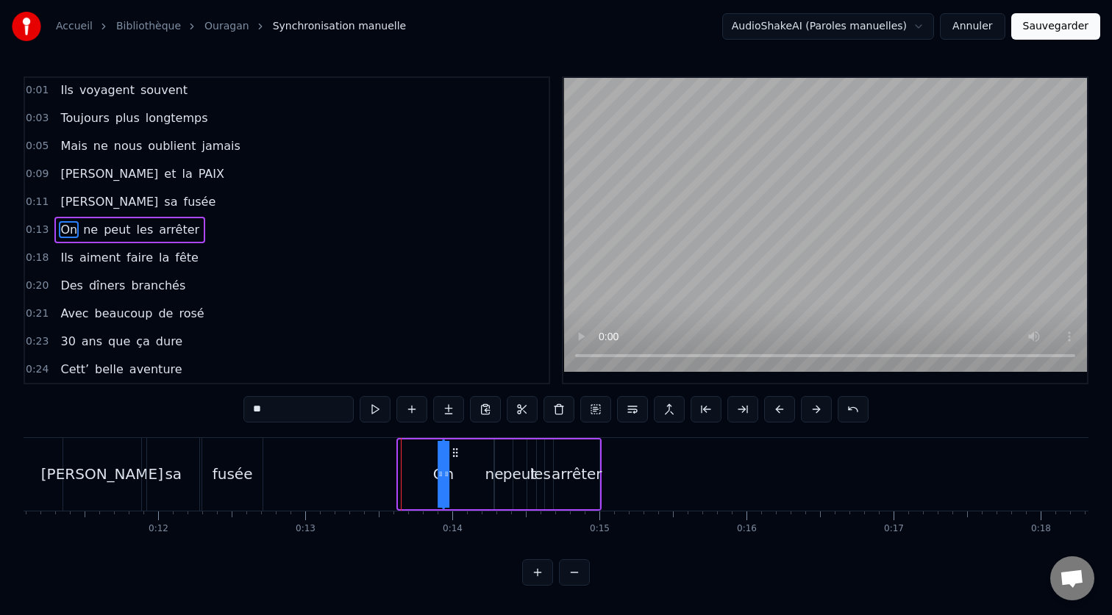
drag, startPoint x: 413, startPoint y: 448, endPoint x: 456, endPoint y: 450, distance: 42.7
click at [456, 450] on icon at bounding box center [455, 453] width 12 height 12
drag, startPoint x: 437, startPoint y: 477, endPoint x: 473, endPoint y: 479, distance: 36.8
click at [473, 479] on icon at bounding box center [472, 474] width 6 height 12
drag, startPoint x: 454, startPoint y: 453, endPoint x: 398, endPoint y: 463, distance: 56.8
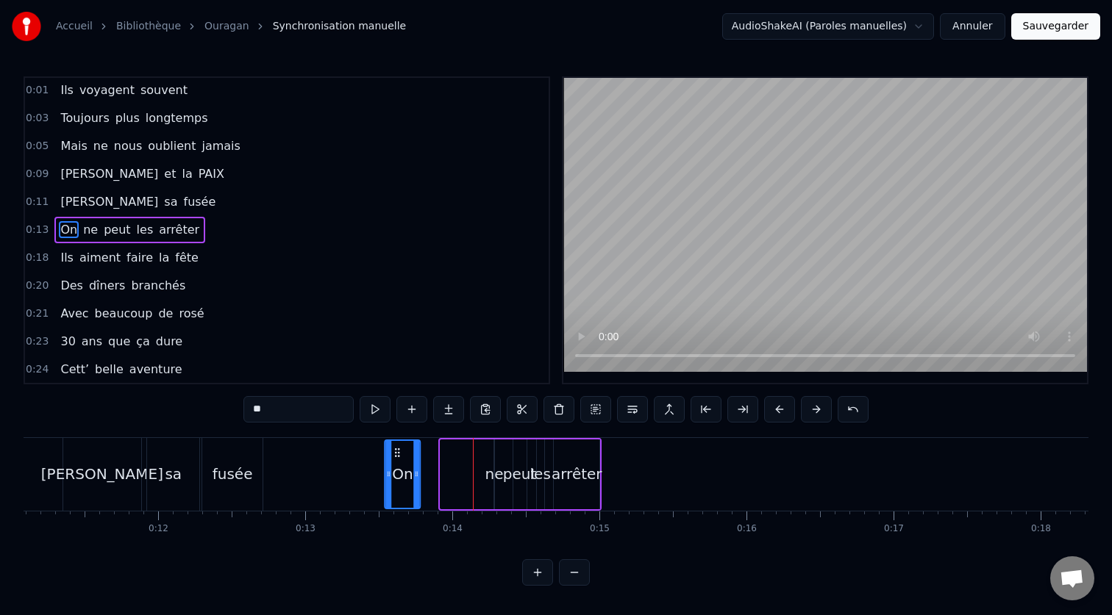
click at [398, 463] on div "On" at bounding box center [403, 474] width 34 height 67
click at [493, 478] on div "ne" at bounding box center [494, 474] width 18 height 22
type input "**"
drag, startPoint x: 507, startPoint y: 456, endPoint x: 456, endPoint y: 461, distance: 51.0
click at [456, 461] on div "On ne peut les arrêter" at bounding box center [492, 474] width 219 height 73
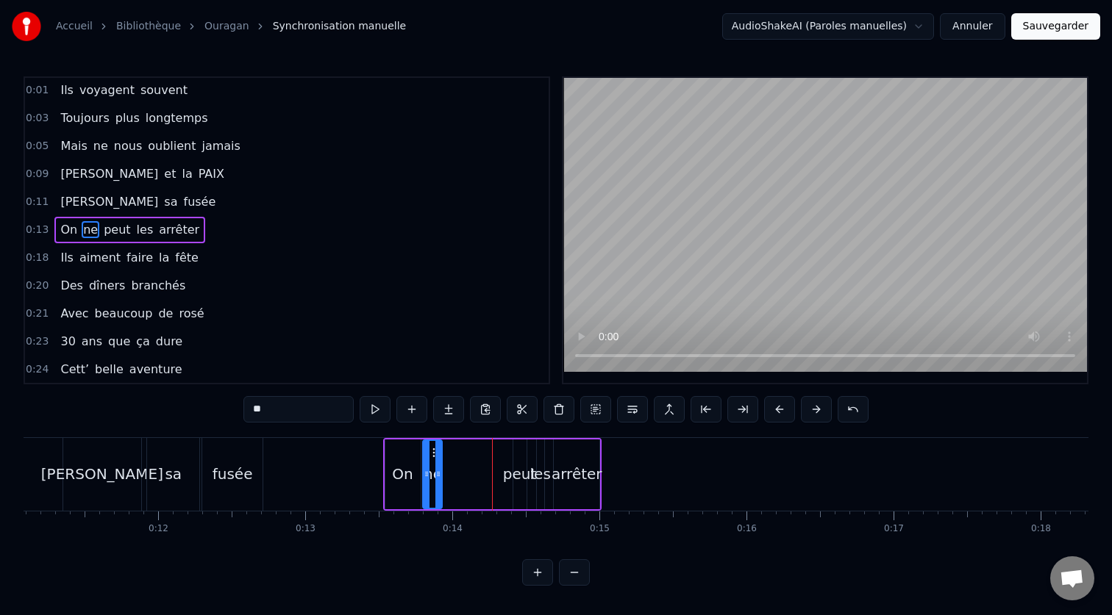
drag, startPoint x: 448, startPoint y: 473, endPoint x: 427, endPoint y: 481, distance: 21.9
click at [427, 481] on div at bounding box center [426, 474] width 6 height 67
click at [435, 454] on icon at bounding box center [435, 453] width 12 height 12
drag, startPoint x: 435, startPoint y: 454, endPoint x: 447, endPoint y: 454, distance: 12.5
click at [447, 454] on icon at bounding box center [448, 453] width 12 height 12
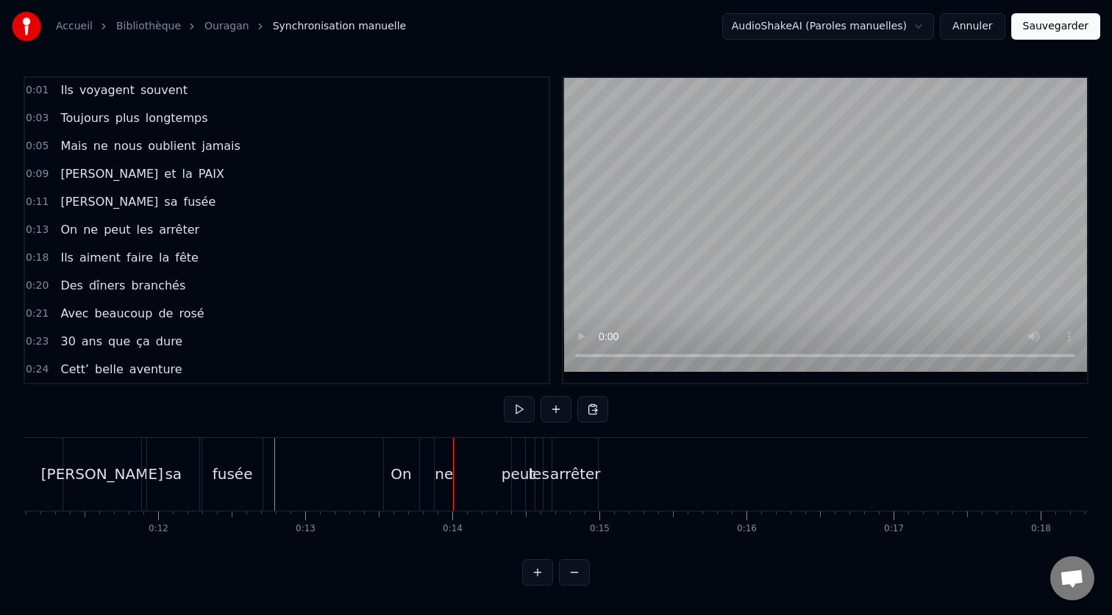
click at [263, 435] on div "0:01 Ils voyagent souvent 0:03 Toujours plus longtemps 0:05 Mais ne nous oublie…" at bounding box center [556, 331] width 1065 height 510
click at [268, 438] on div at bounding box center [858, 474] width 4928 height 73
click at [390, 485] on div "On" at bounding box center [401, 474] width 35 height 73
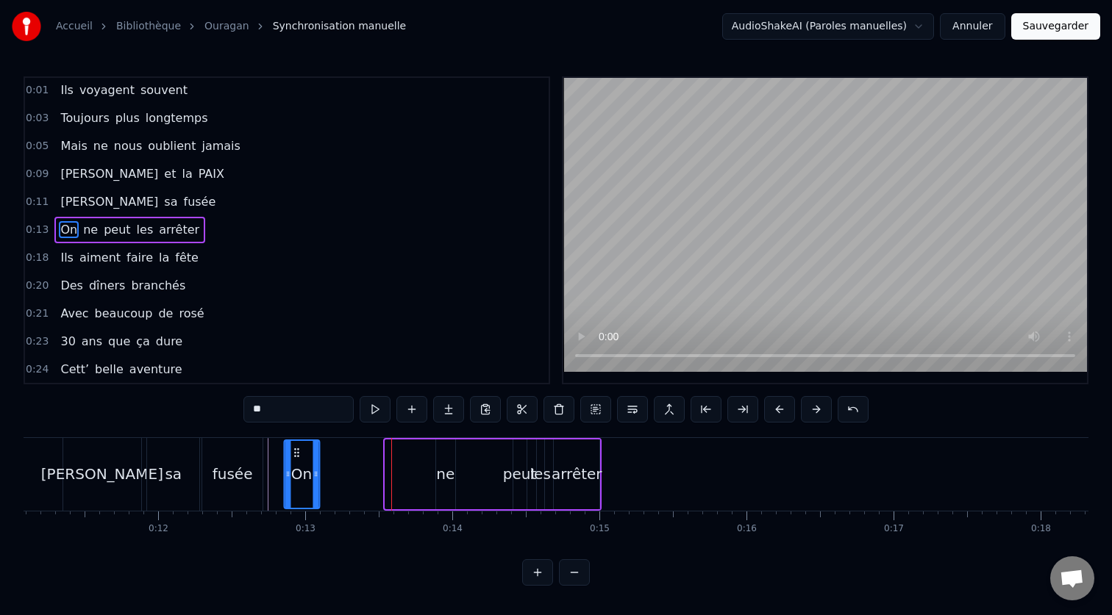
drag, startPoint x: 398, startPoint y: 451, endPoint x: 296, endPoint y: 459, distance: 101.7
click at [296, 459] on div "On" at bounding box center [302, 474] width 34 height 67
click at [448, 485] on div "ne" at bounding box center [445, 474] width 18 height 22
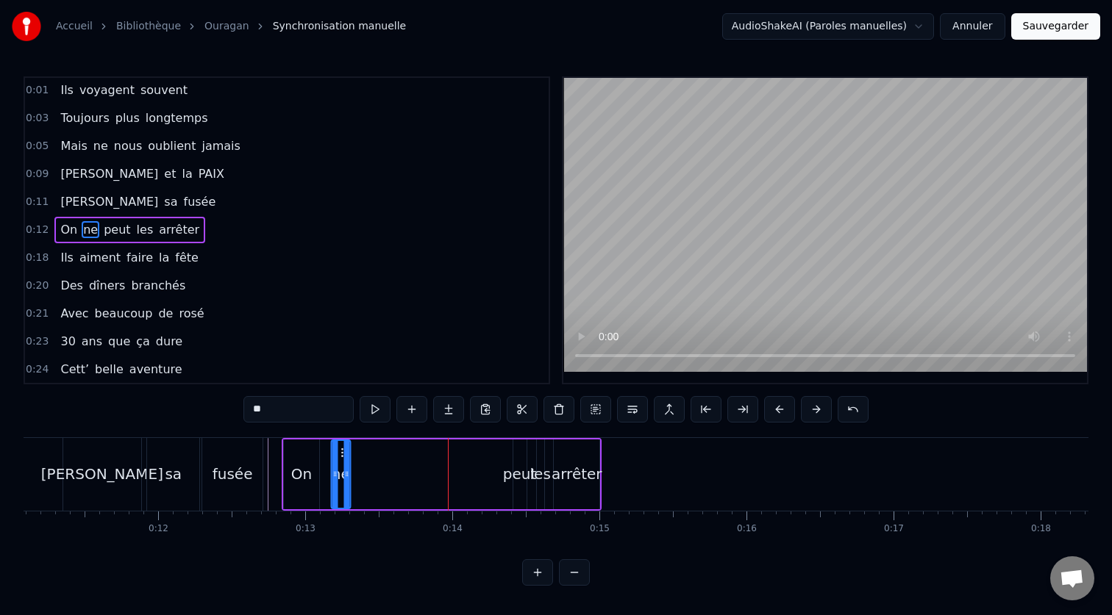
drag, startPoint x: 445, startPoint y: 454, endPoint x: 340, endPoint y: 462, distance: 105.4
click at [340, 462] on div "ne" at bounding box center [341, 474] width 18 height 67
click at [516, 469] on div "peut" at bounding box center [520, 474] width 34 height 22
drag, startPoint x: 527, startPoint y: 455, endPoint x: 377, endPoint y: 461, distance: 150.1
click at [377, 461] on div "On ne peut les arrêter" at bounding box center [442, 474] width 320 height 73
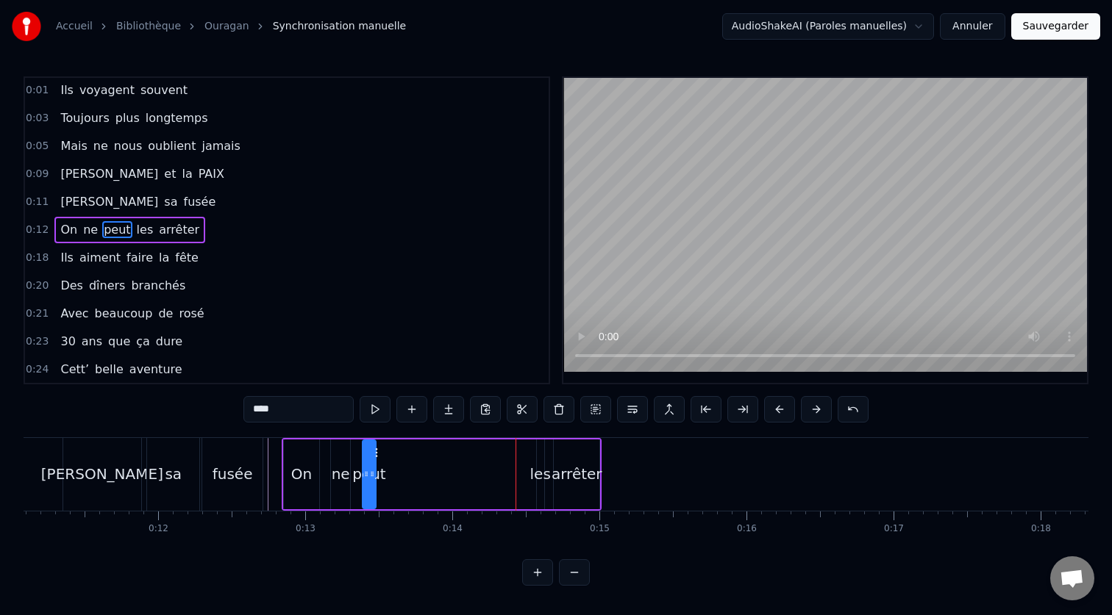
click at [541, 476] on div "les" at bounding box center [540, 474] width 21 height 22
drag, startPoint x: 549, startPoint y: 453, endPoint x: 401, endPoint y: 465, distance: 149.0
click at [401, 465] on div "On ne peut les arrêter" at bounding box center [442, 474] width 320 height 73
click at [576, 477] on div "arrêter" at bounding box center [576, 474] width 51 height 22
type input "*******"
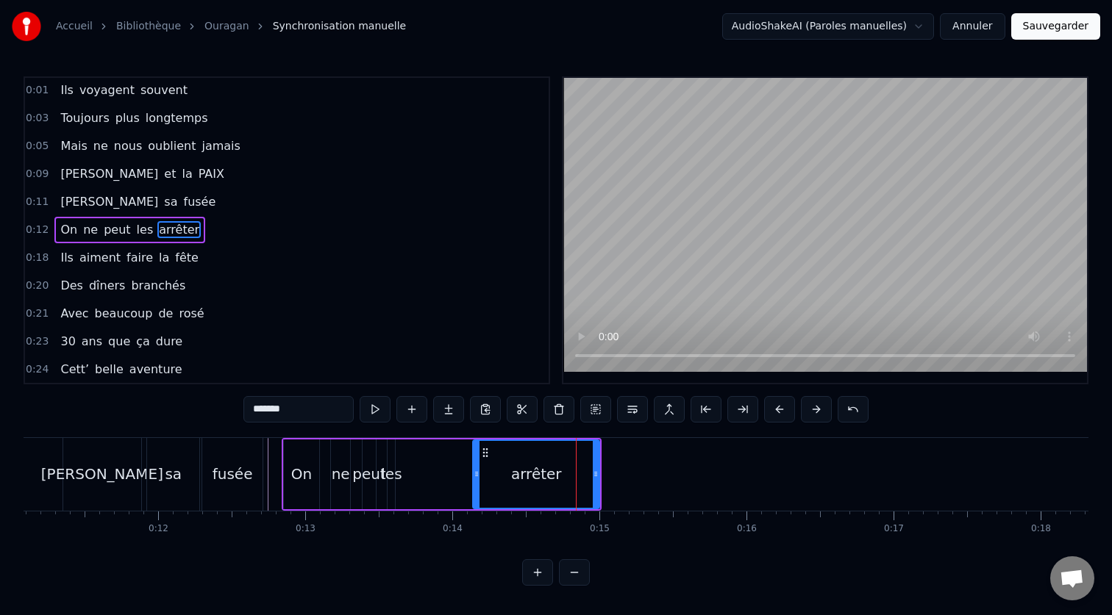
drag, startPoint x: 555, startPoint y: 477, endPoint x: 474, endPoint y: 475, distance: 80.9
click at [474, 475] on icon at bounding box center [476, 474] width 6 height 12
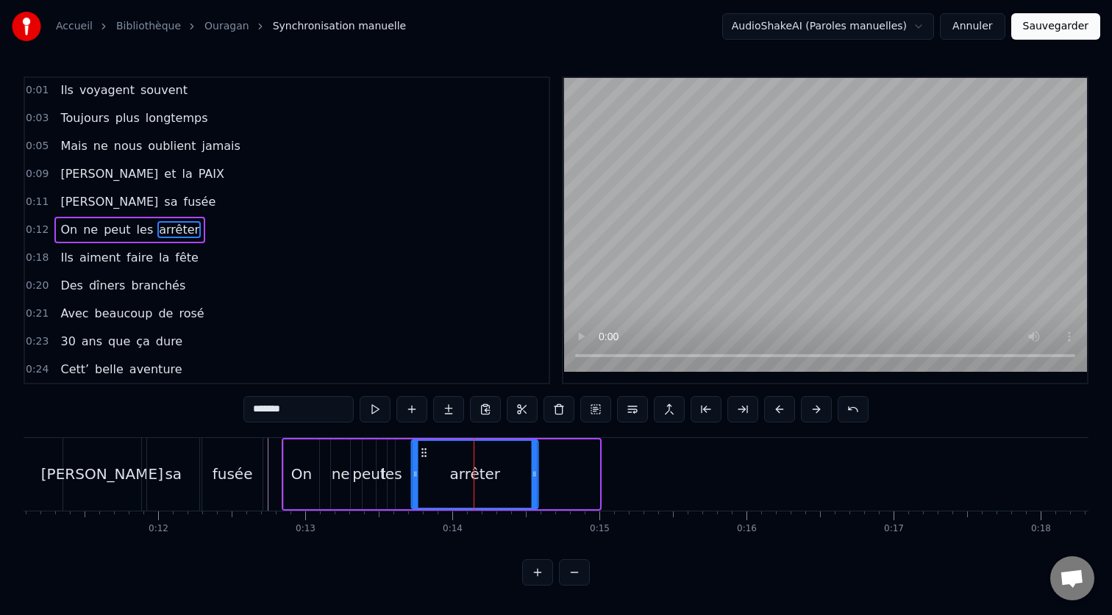
drag, startPoint x: 483, startPoint y: 452, endPoint x: 422, endPoint y: 458, distance: 61.3
click at [422, 458] on icon at bounding box center [424, 453] width 12 height 12
click at [202, 430] on div "0:01 Ils voyagent souvent 0:03 Toujours plus longtemps 0:05 Mais ne nous oublie…" at bounding box center [556, 331] width 1065 height 510
click at [213, 426] on div "0:01 Ils voyagent souvent 0:03 Toujours plus longtemps 0:05 Mais ne nous oublie…" at bounding box center [556, 331] width 1065 height 510
click at [35, 436] on div "0:01 Ils voyagent souvent 0:03 Toujours plus longtemps 0:05 Mais ne nous oublie…" at bounding box center [556, 331] width 1065 height 510
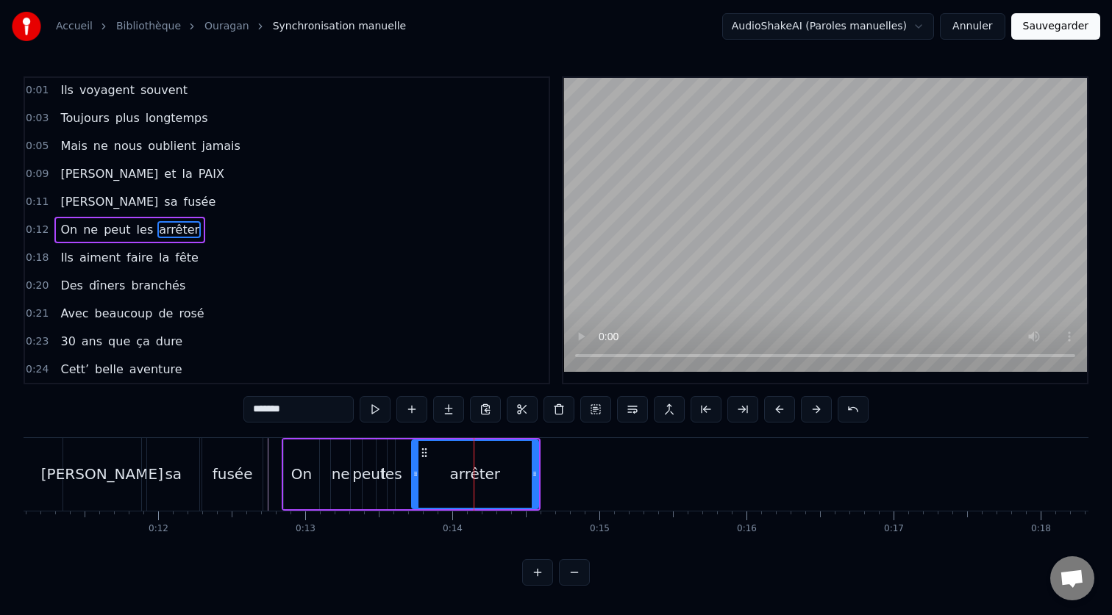
click at [35, 440] on div at bounding box center [858, 474] width 4928 height 73
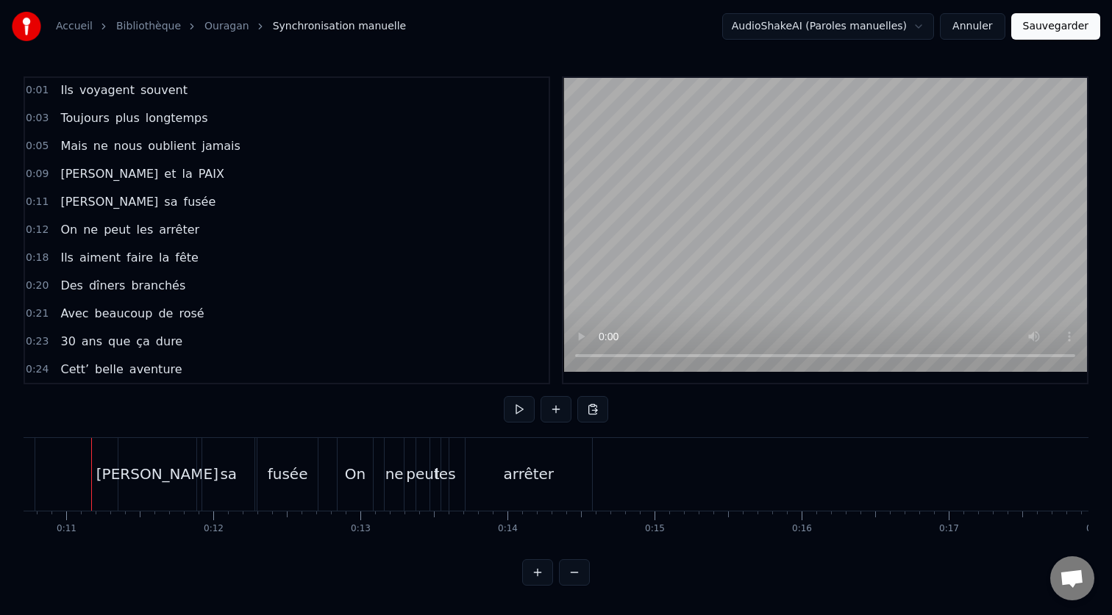
scroll to position [0, 1568]
click at [368, 481] on div "On" at bounding box center [361, 474] width 21 height 22
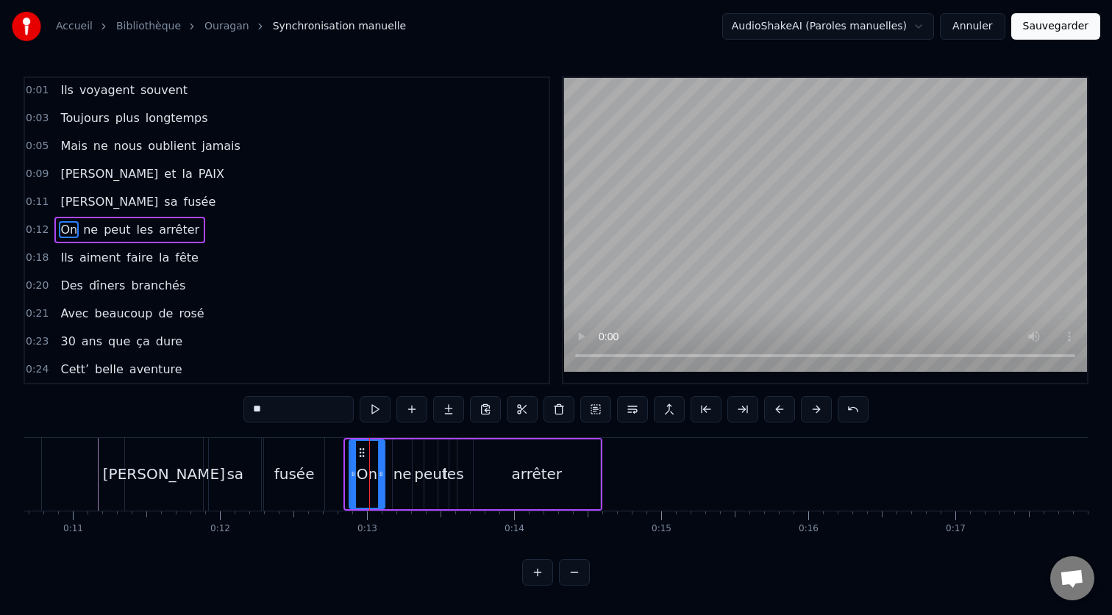
click at [362, 457] on icon at bounding box center [362, 453] width 12 height 12
click at [453, 440] on div "les" at bounding box center [452, 475] width 9 height 70
click at [504, 440] on div "arrêter" at bounding box center [536, 475] width 126 height 70
type input "*******"
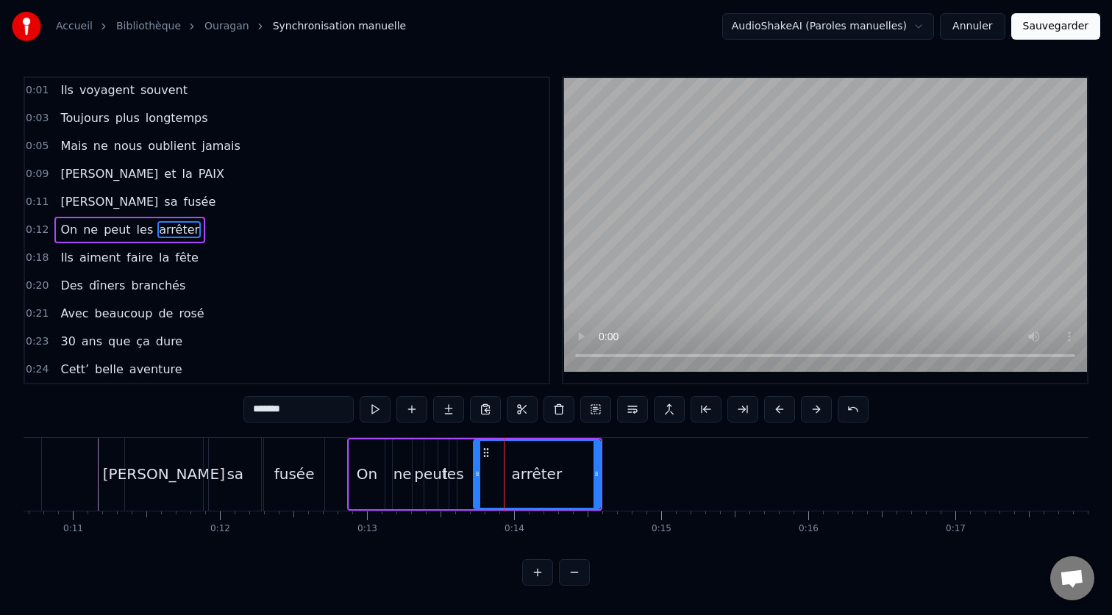
click at [523, 438] on div "On ne peut les arrêter" at bounding box center [474, 474] width 255 height 73
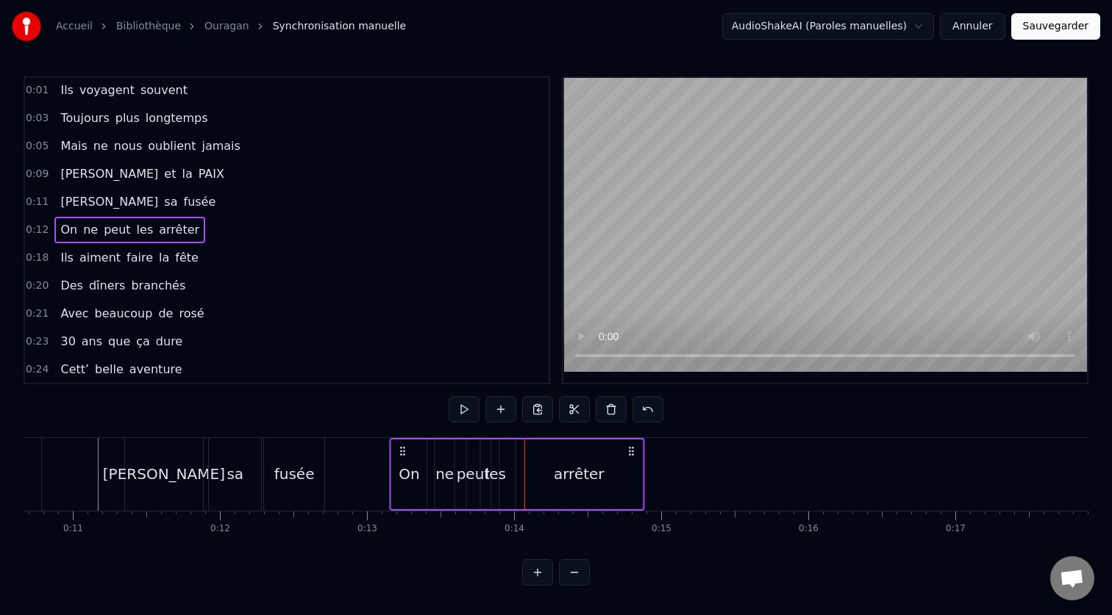
drag, startPoint x: 589, startPoint y: 452, endPoint x: 639, endPoint y: 450, distance: 50.0
click at [637, 450] on icon at bounding box center [631, 452] width 12 height 12
click at [531, 468] on div "arrêter" at bounding box center [586, 475] width 126 height 70
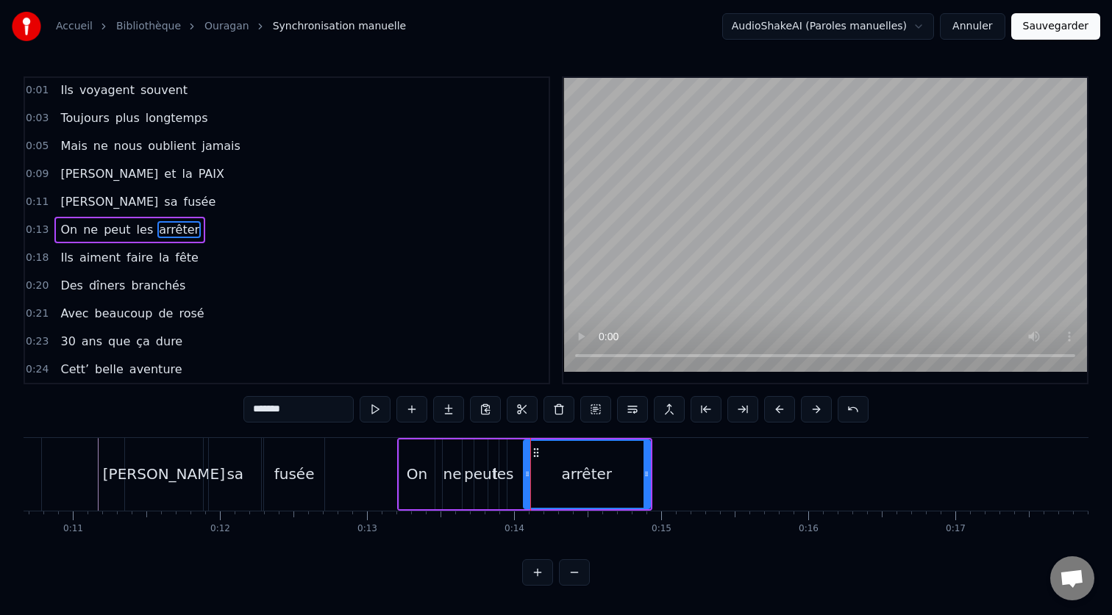
click at [504, 469] on div "les" at bounding box center [503, 474] width 21 height 22
type input "***"
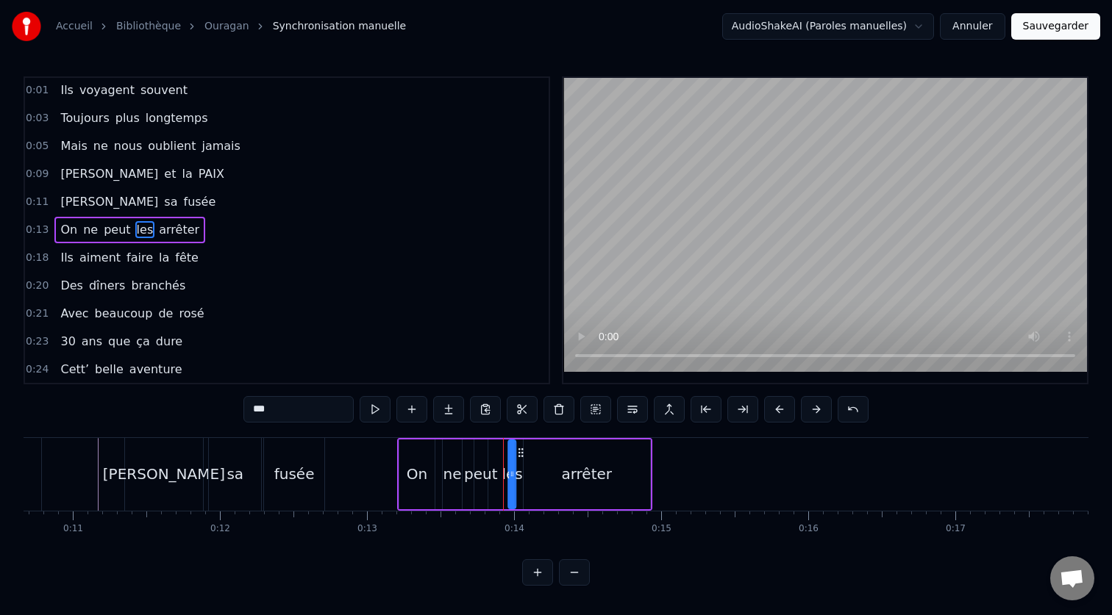
drag, startPoint x: 512, startPoint y: 453, endPoint x: 522, endPoint y: 455, distance: 10.5
click at [522, 455] on icon at bounding box center [521, 453] width 12 height 12
click at [495, 460] on div "On ne peut les arrêter" at bounding box center [524, 474] width 255 height 73
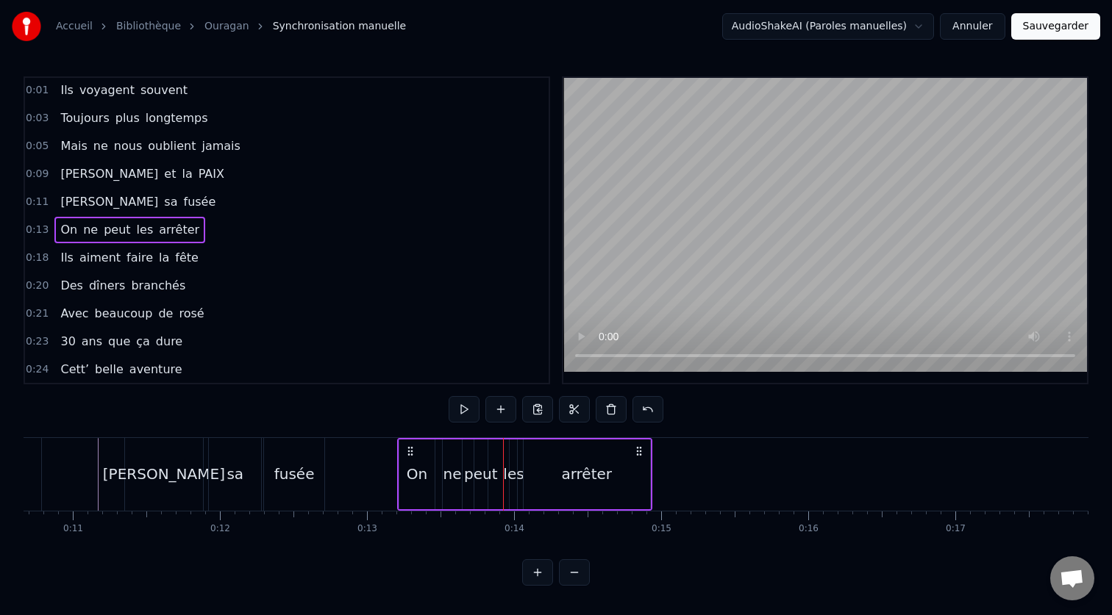
click at [487, 460] on div "peut" at bounding box center [480, 475] width 15 height 70
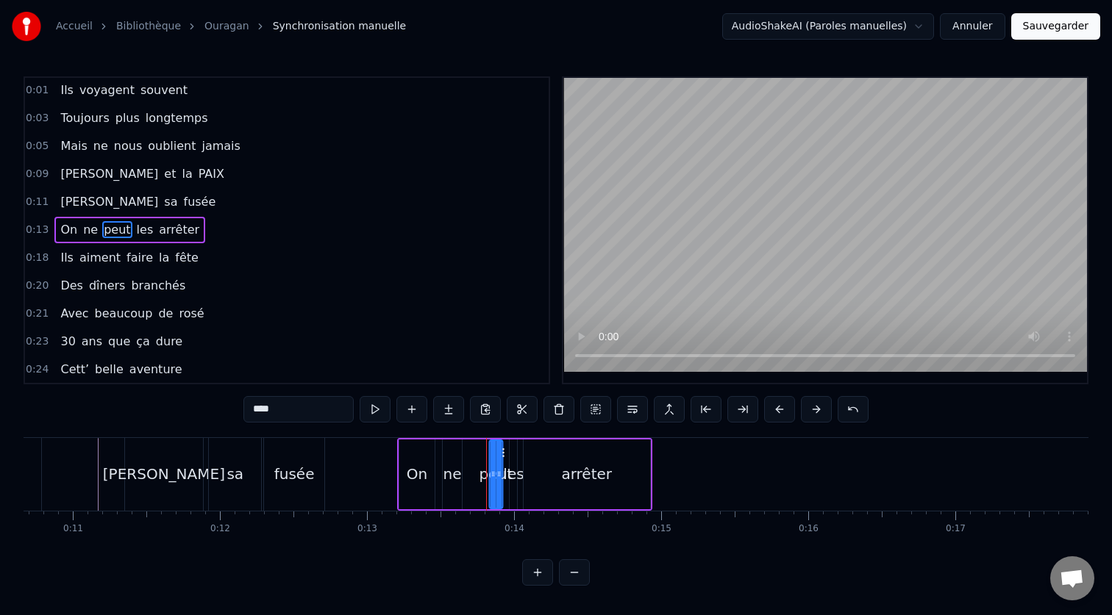
drag, startPoint x: 487, startPoint y: 454, endPoint x: 503, endPoint y: 455, distance: 15.5
click at [503, 455] on icon at bounding box center [502, 453] width 12 height 12
click at [454, 468] on div "ne" at bounding box center [452, 474] width 18 height 22
type input "**"
drag, startPoint x: 453, startPoint y: 453, endPoint x: 474, endPoint y: 454, distance: 21.4
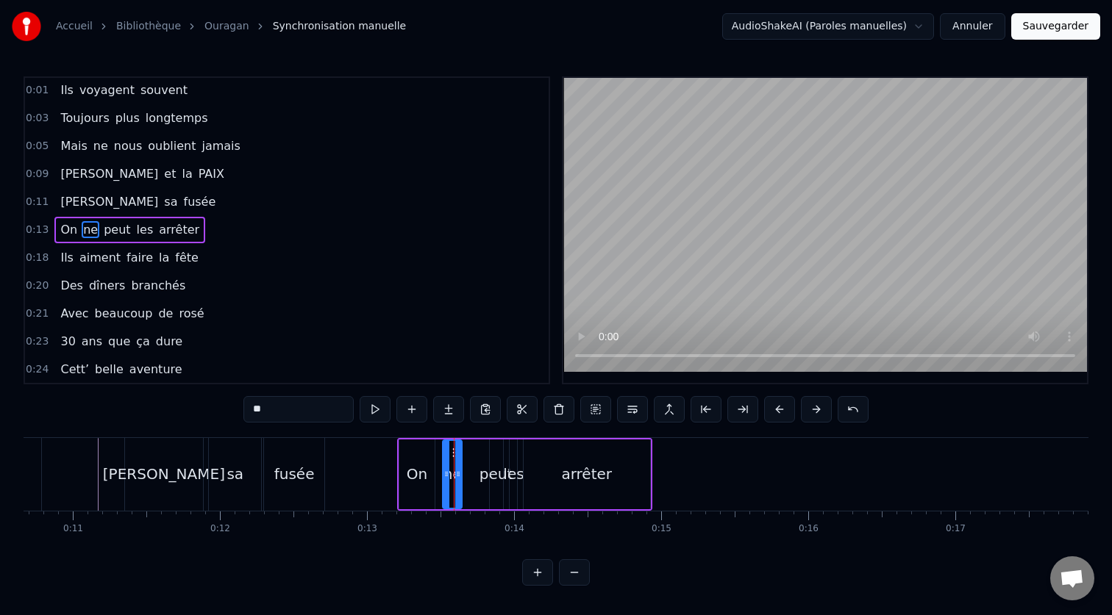
click at [474, 454] on div "Ils voyagent souvent Toujours plus longtemps Mais ne nous oublient jamais [PERS…" at bounding box center [919, 474] width 4928 height 74
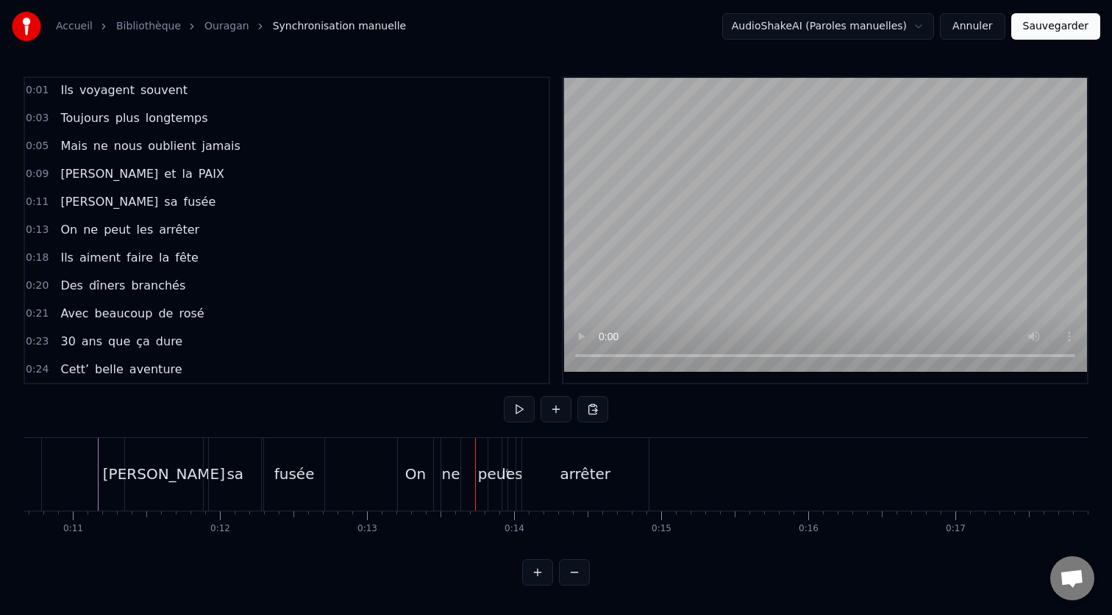
click at [457, 457] on div "ne" at bounding box center [450, 474] width 19 height 73
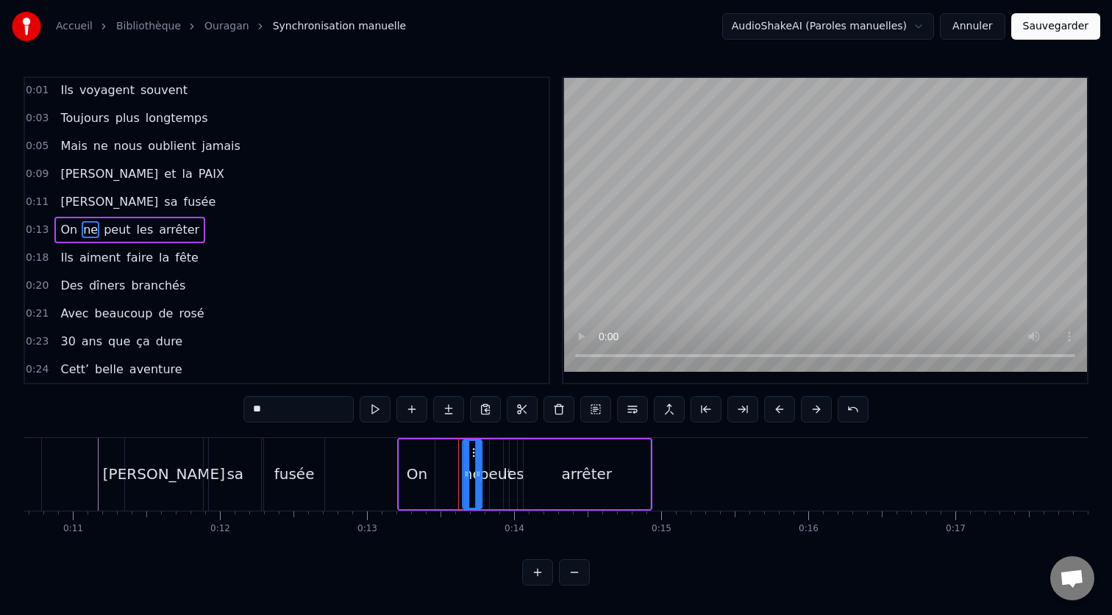
drag, startPoint x: 453, startPoint y: 454, endPoint x: 473, endPoint y: 457, distance: 20.8
click at [473, 457] on icon at bounding box center [475, 453] width 12 height 12
click at [416, 466] on div "On" at bounding box center [417, 474] width 21 height 22
type input "**"
drag, startPoint x: 430, startPoint y: 470, endPoint x: 452, endPoint y: 472, distance: 22.2
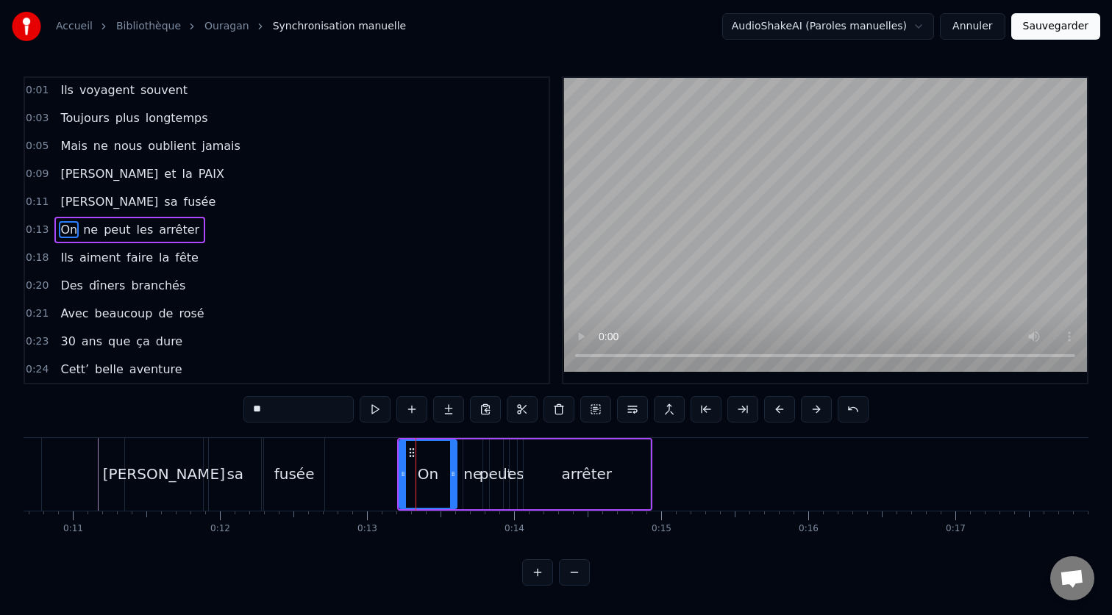
click at [452, 472] on icon at bounding box center [453, 474] width 6 height 12
